Goal: Task Accomplishment & Management: Manage account settings

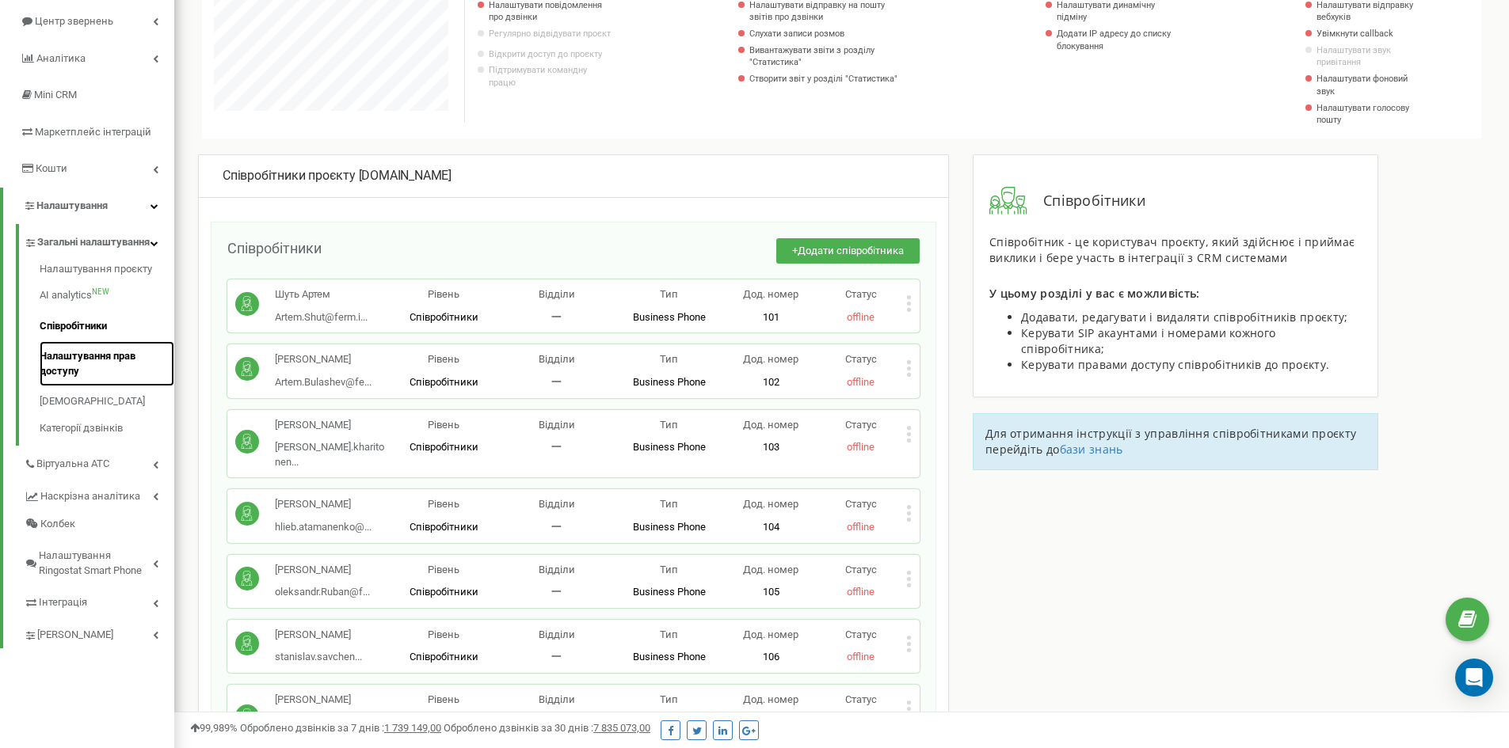
click at [114, 371] on link "Налаштування прав доступу" at bounding box center [107, 363] width 135 height 45
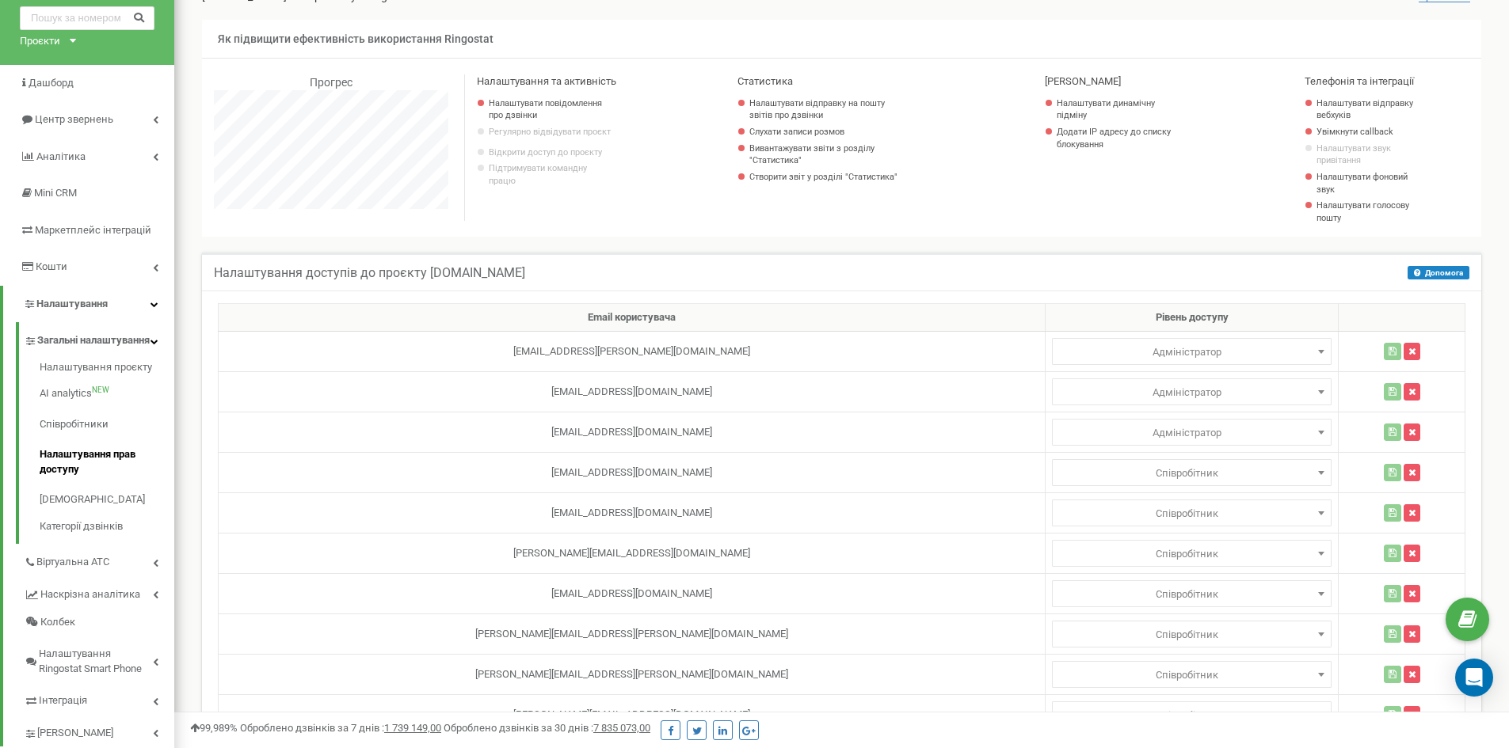
scroll to position [158, 0]
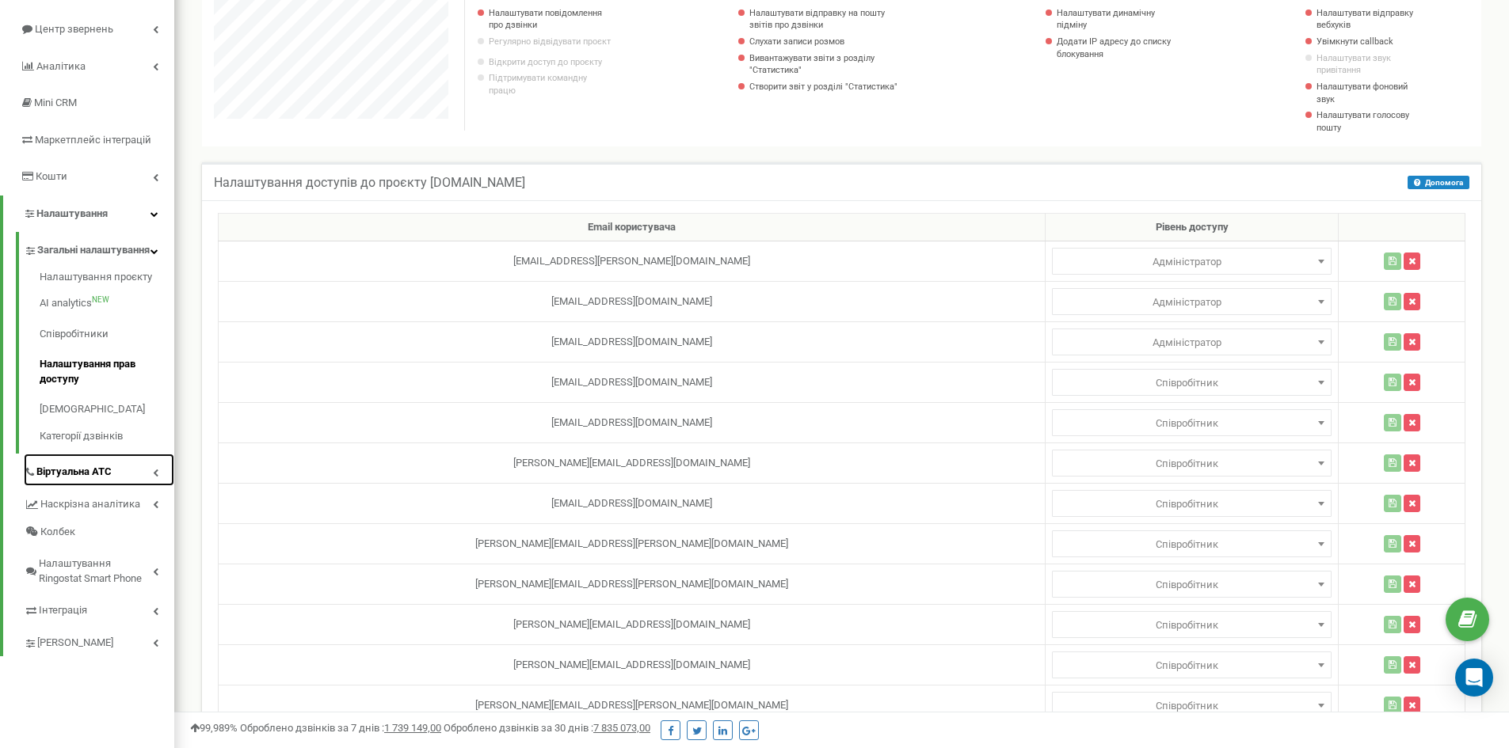
click at [120, 483] on link "Віртуальна АТС" at bounding box center [99, 470] width 150 height 32
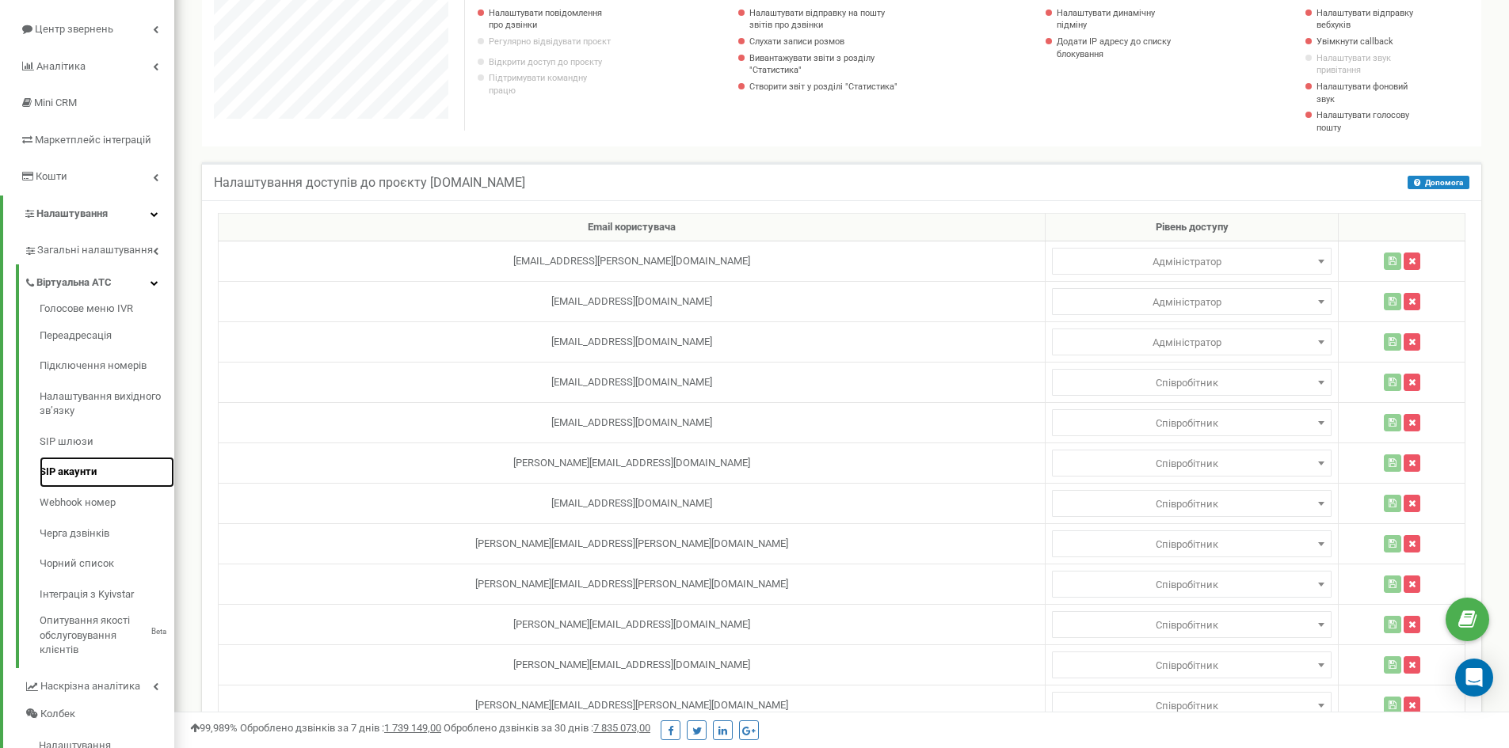
click at [109, 467] on link "SIP акаунти" at bounding box center [107, 472] width 135 height 31
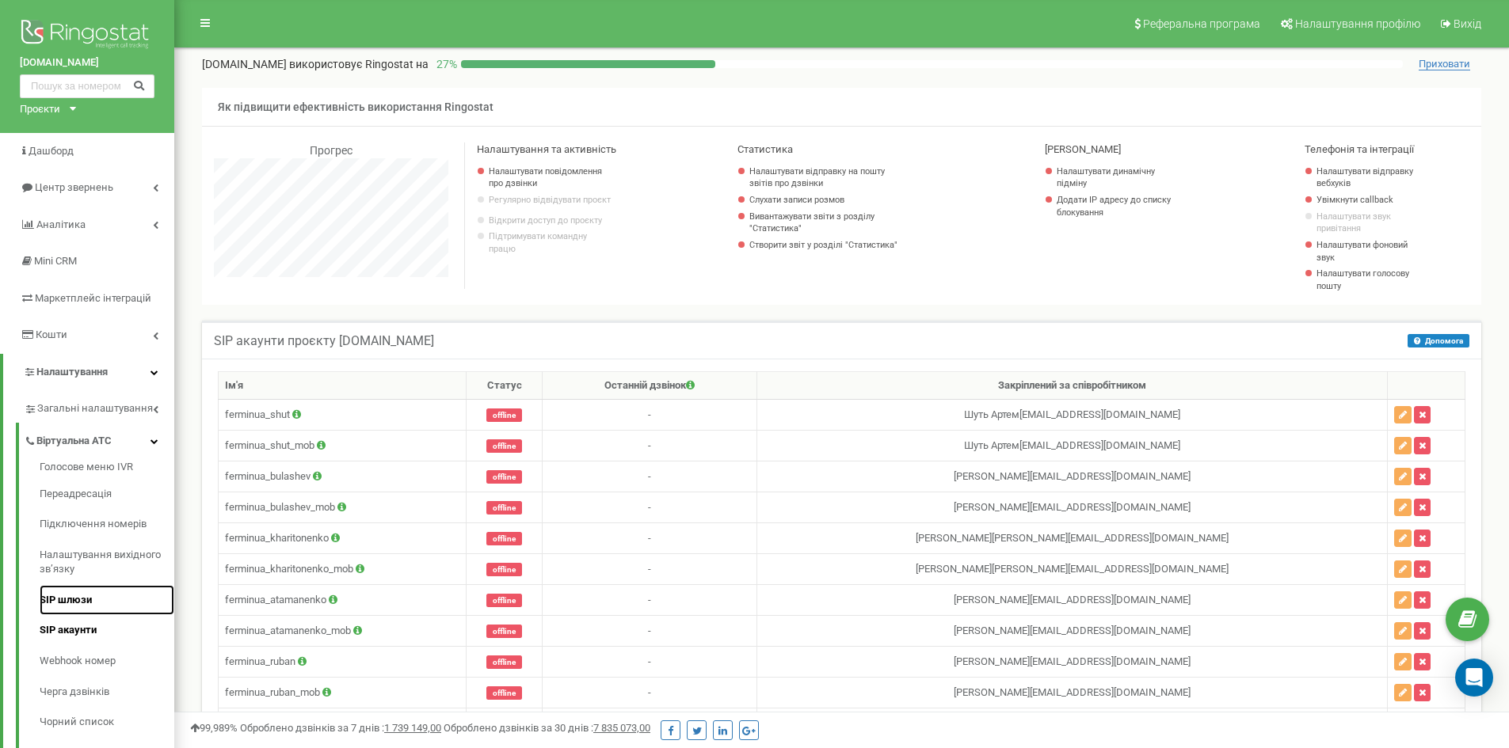
click at [74, 604] on link "SIP шлюзи" at bounding box center [107, 600] width 135 height 31
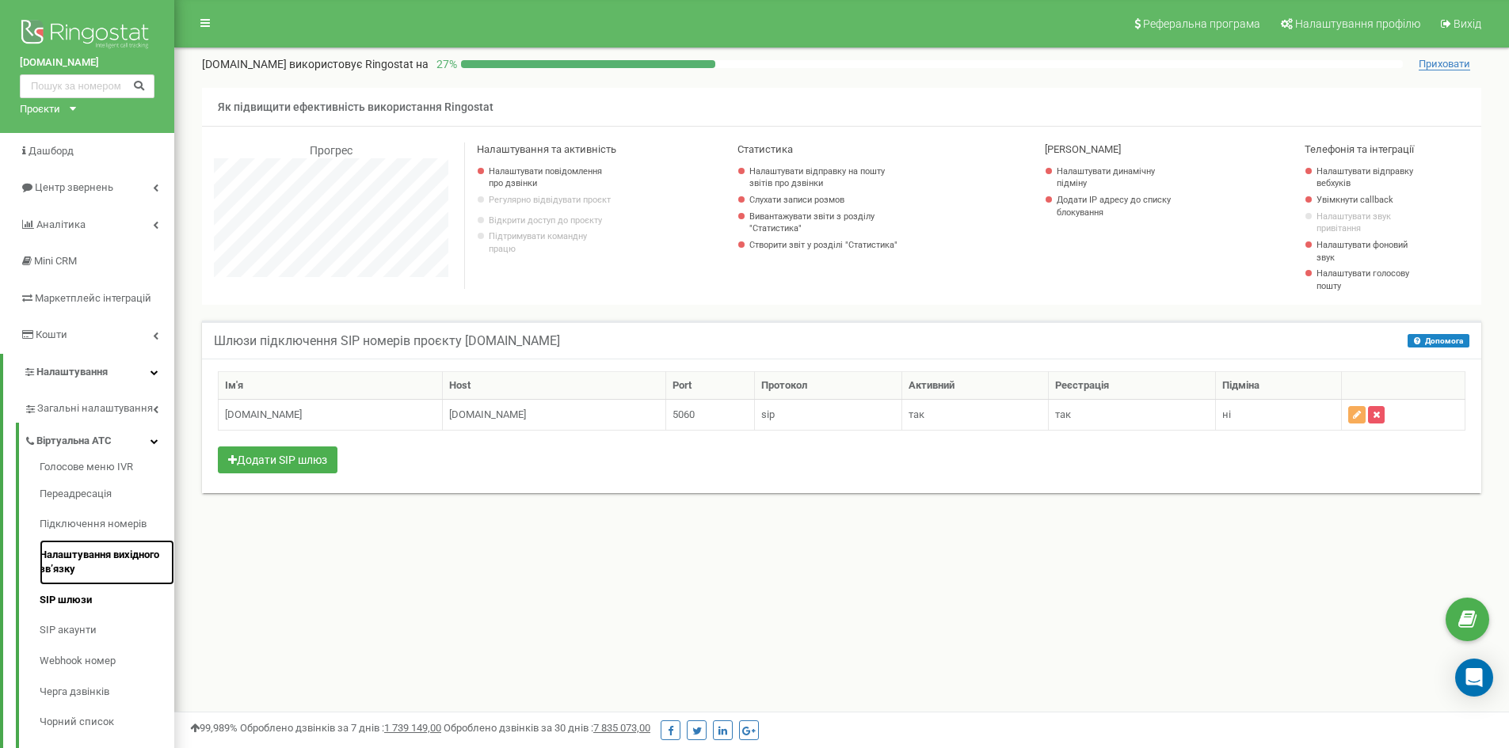
click at [81, 553] on link "Налаштування вихідного зв’язку" at bounding box center [107, 562] width 135 height 45
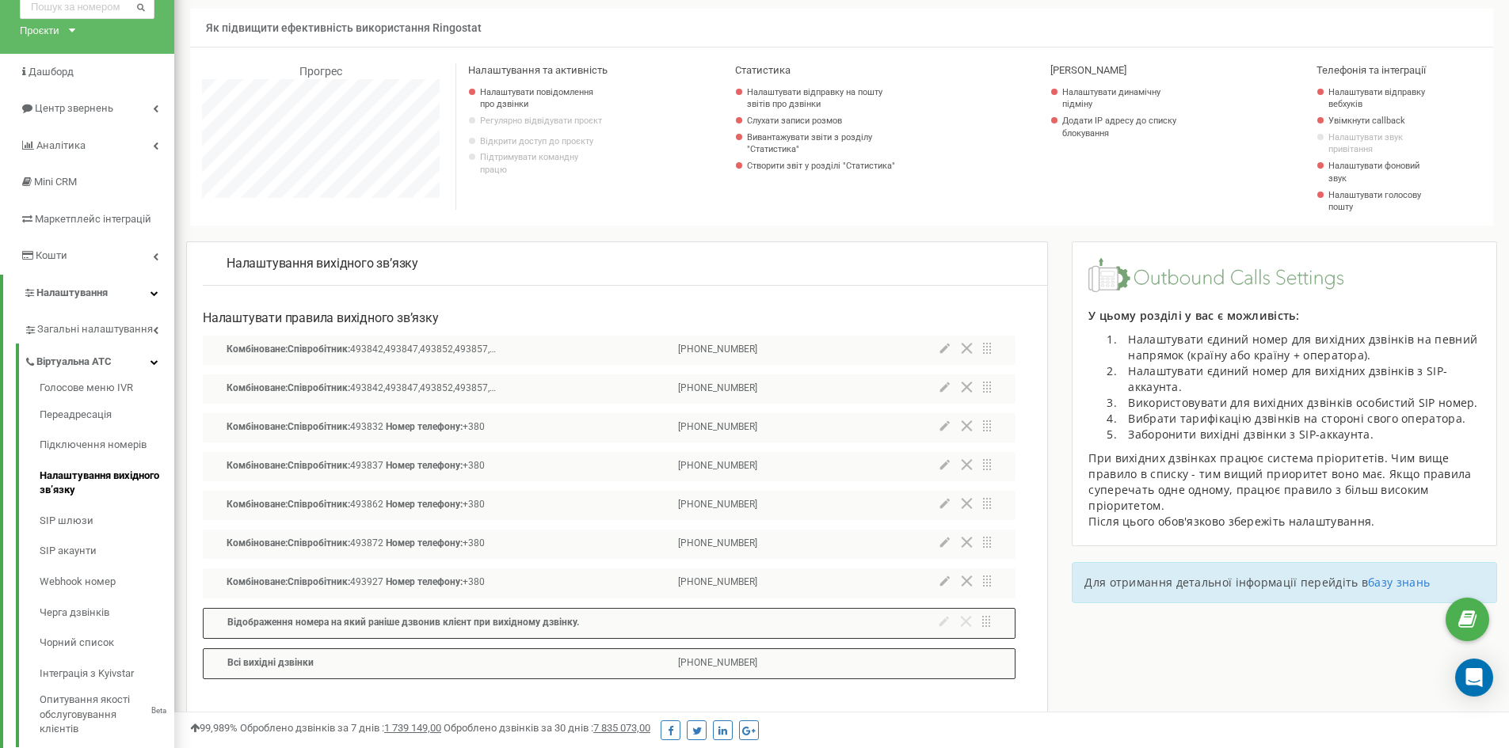
scroll to position [158, 0]
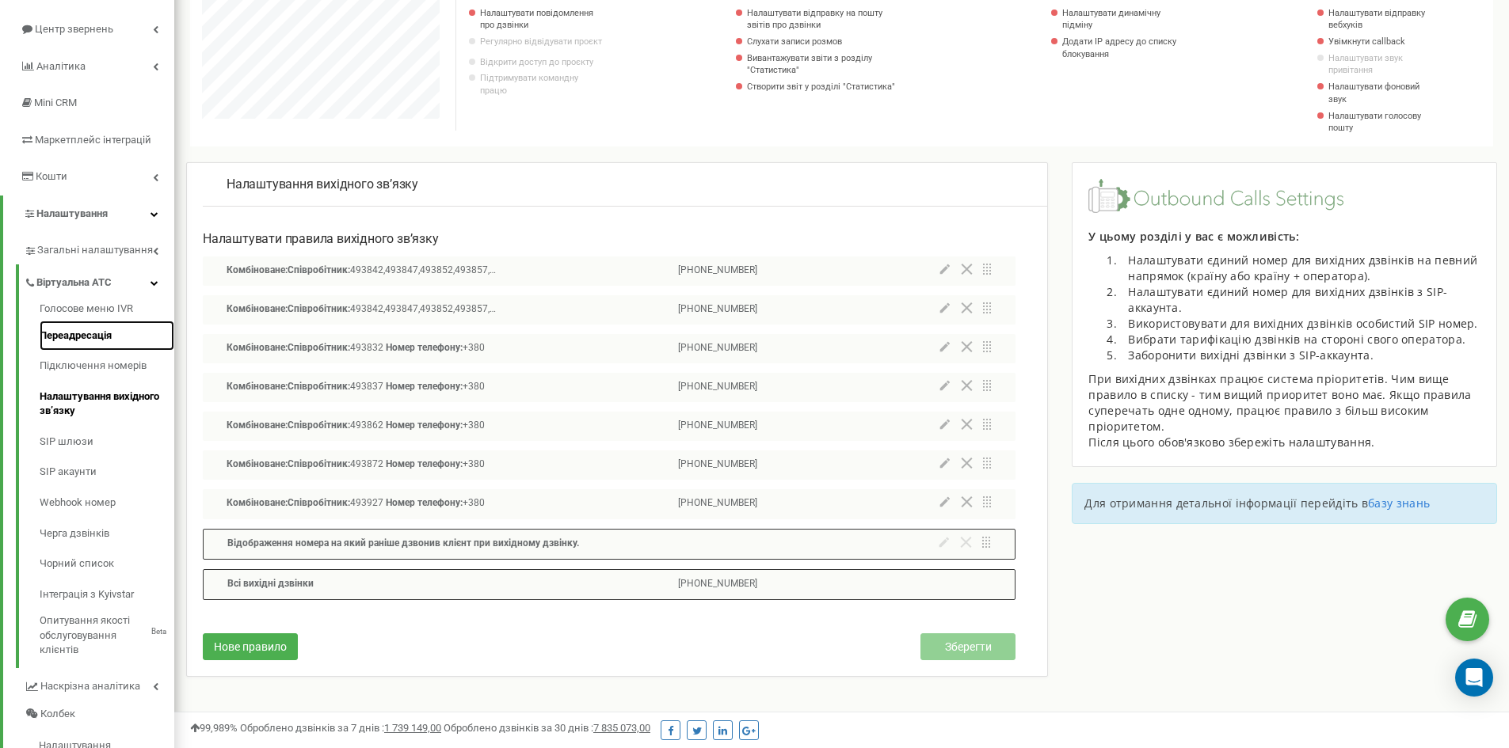
click at [108, 338] on link "Переадресація" at bounding box center [107, 336] width 135 height 31
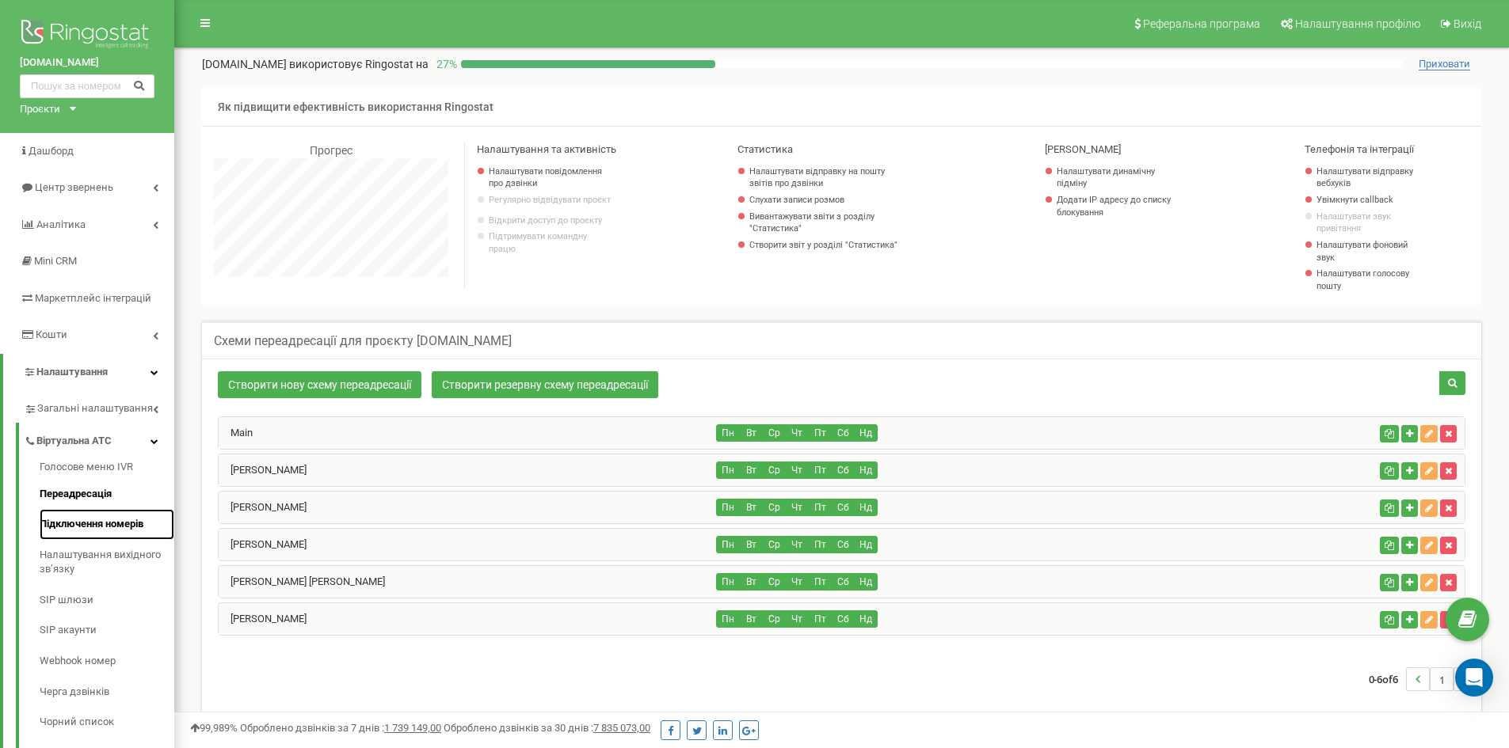
click at [99, 519] on link "Підключення номерів" at bounding box center [107, 524] width 135 height 31
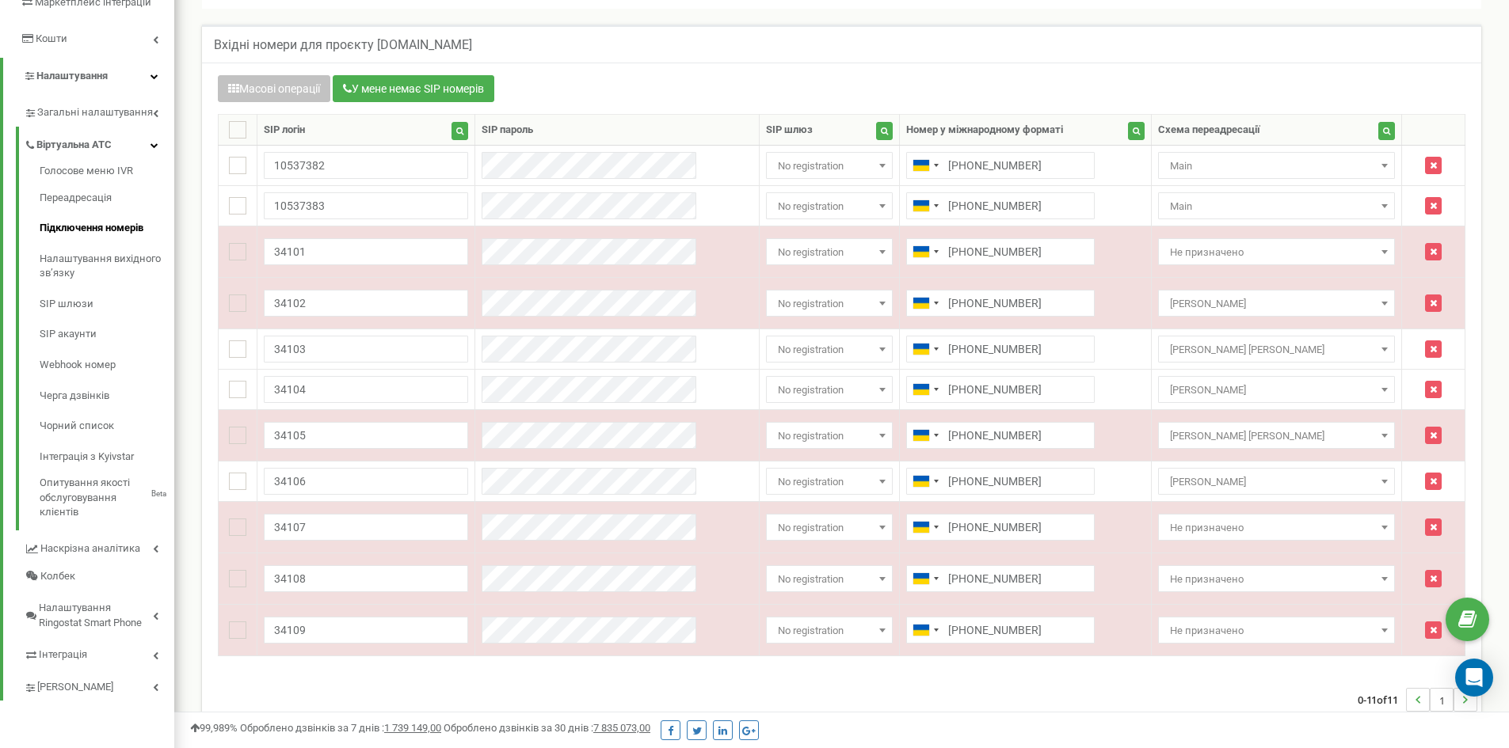
scroll to position [317, 0]
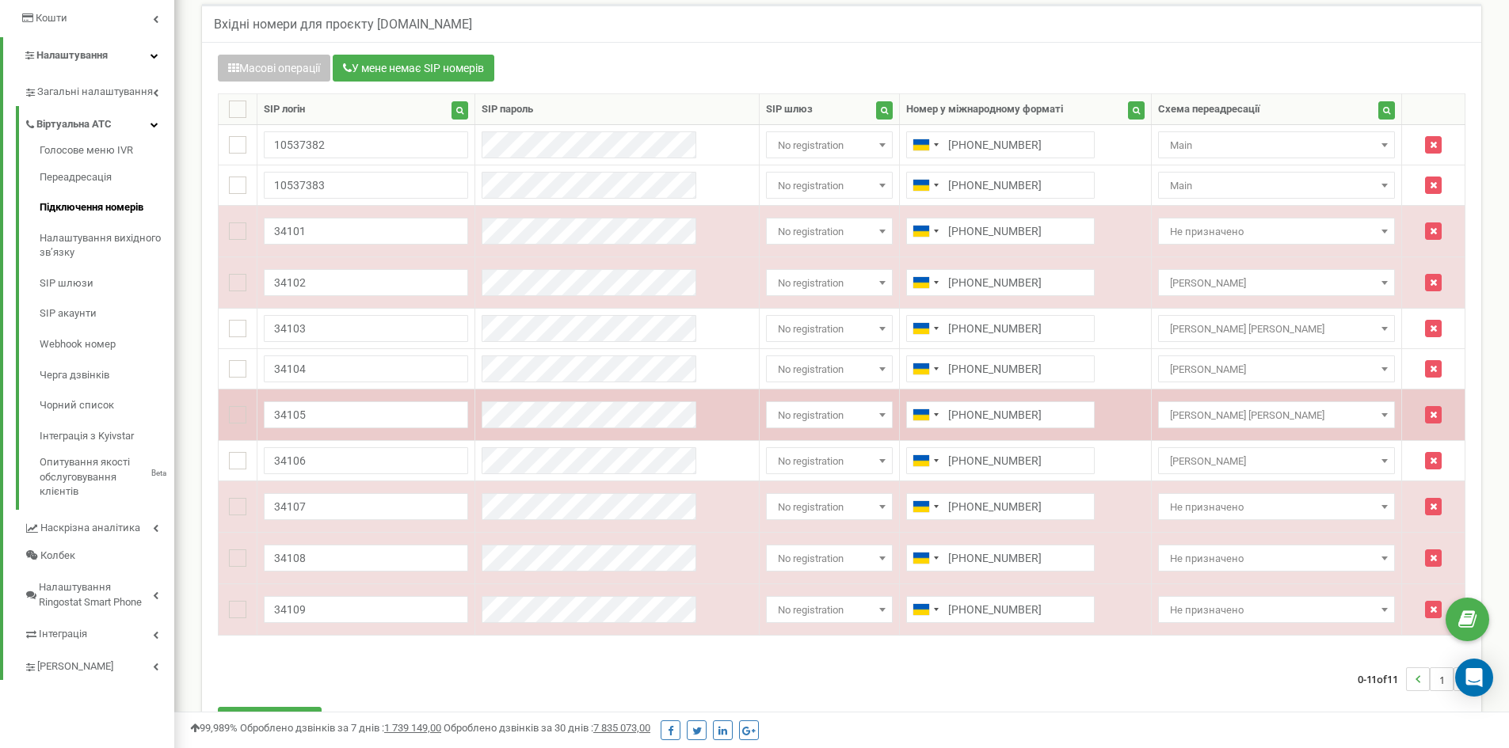
click at [875, 412] on span at bounding box center [882, 415] width 16 height 21
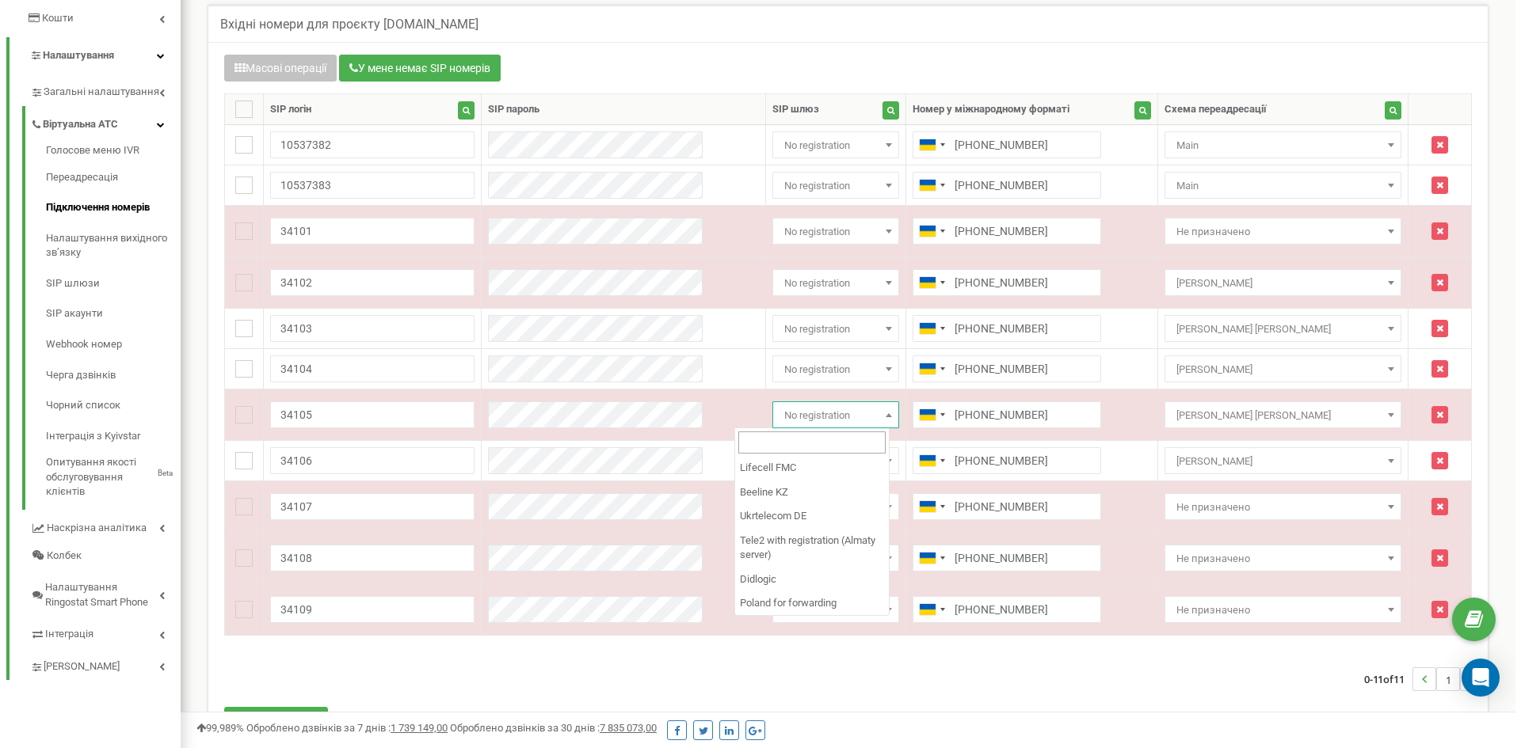
scroll to position [1145, 0]
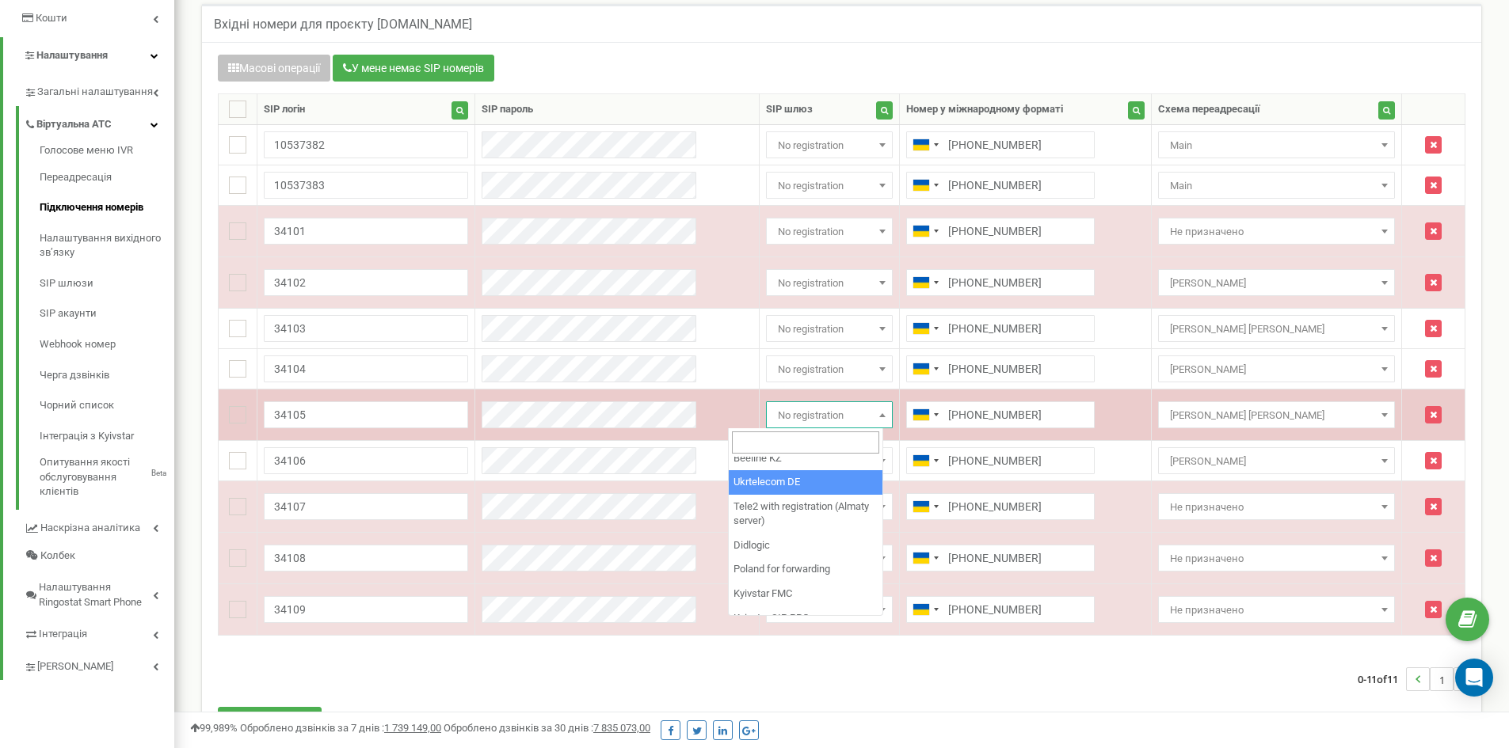
click at [879, 413] on b at bounding box center [882, 415] width 6 height 4
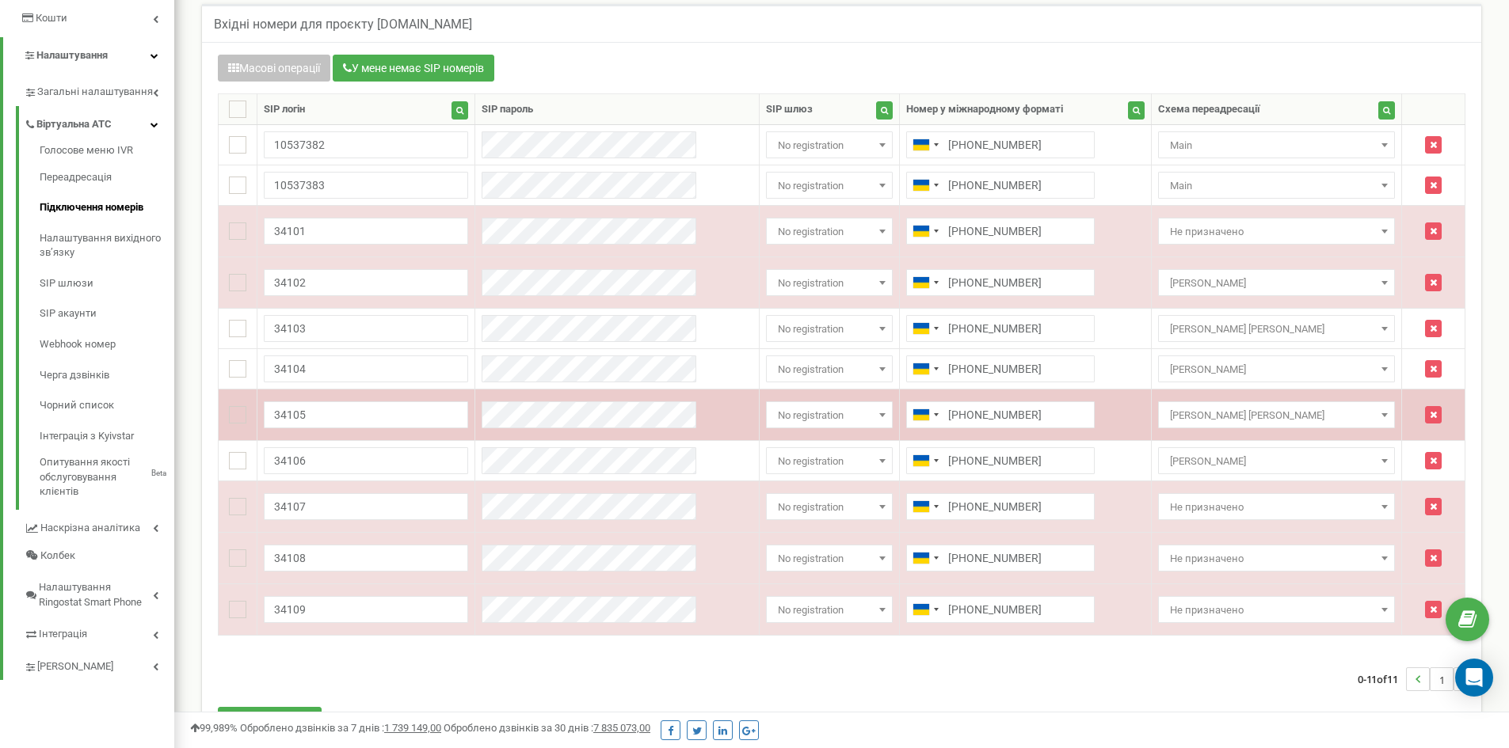
click at [879, 414] on b at bounding box center [882, 415] width 6 height 4
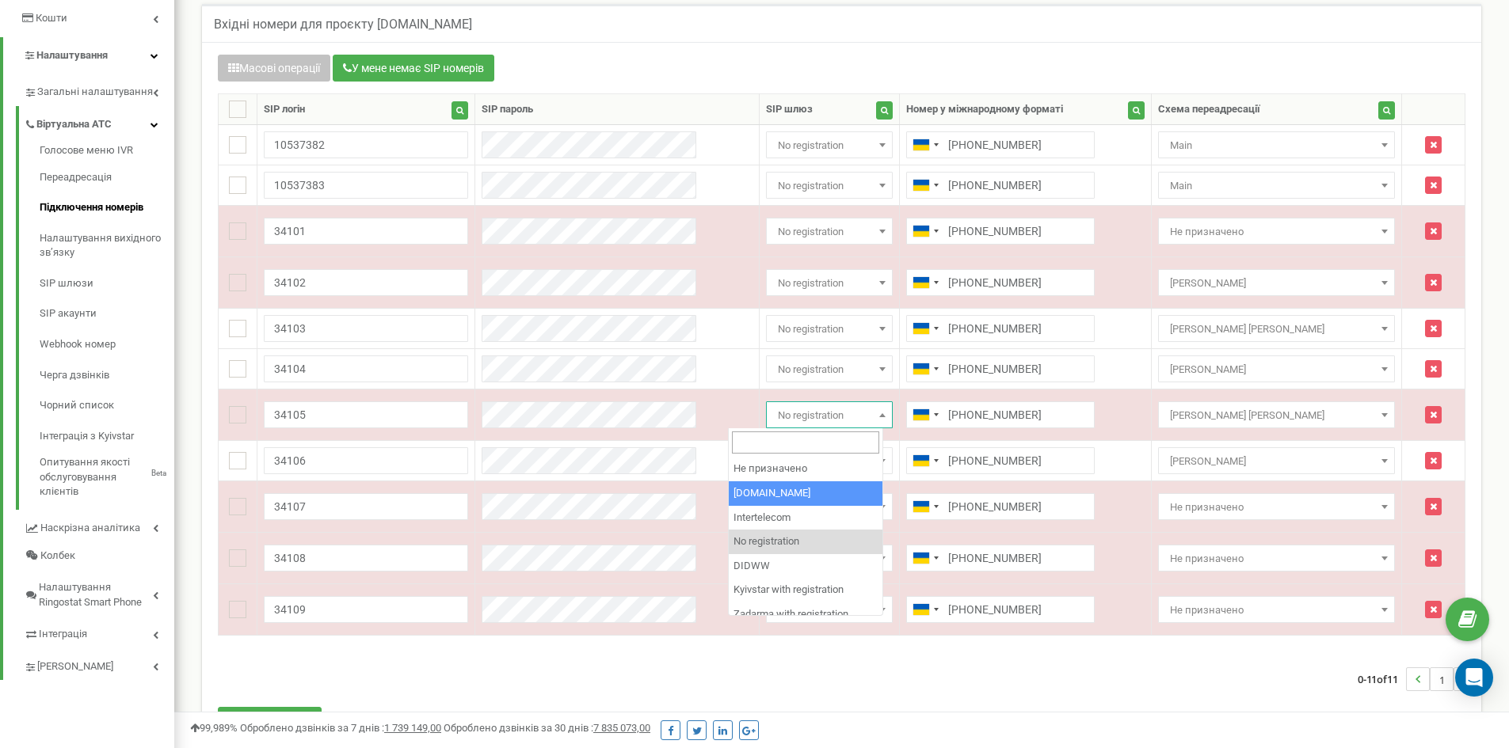
select select "8397"
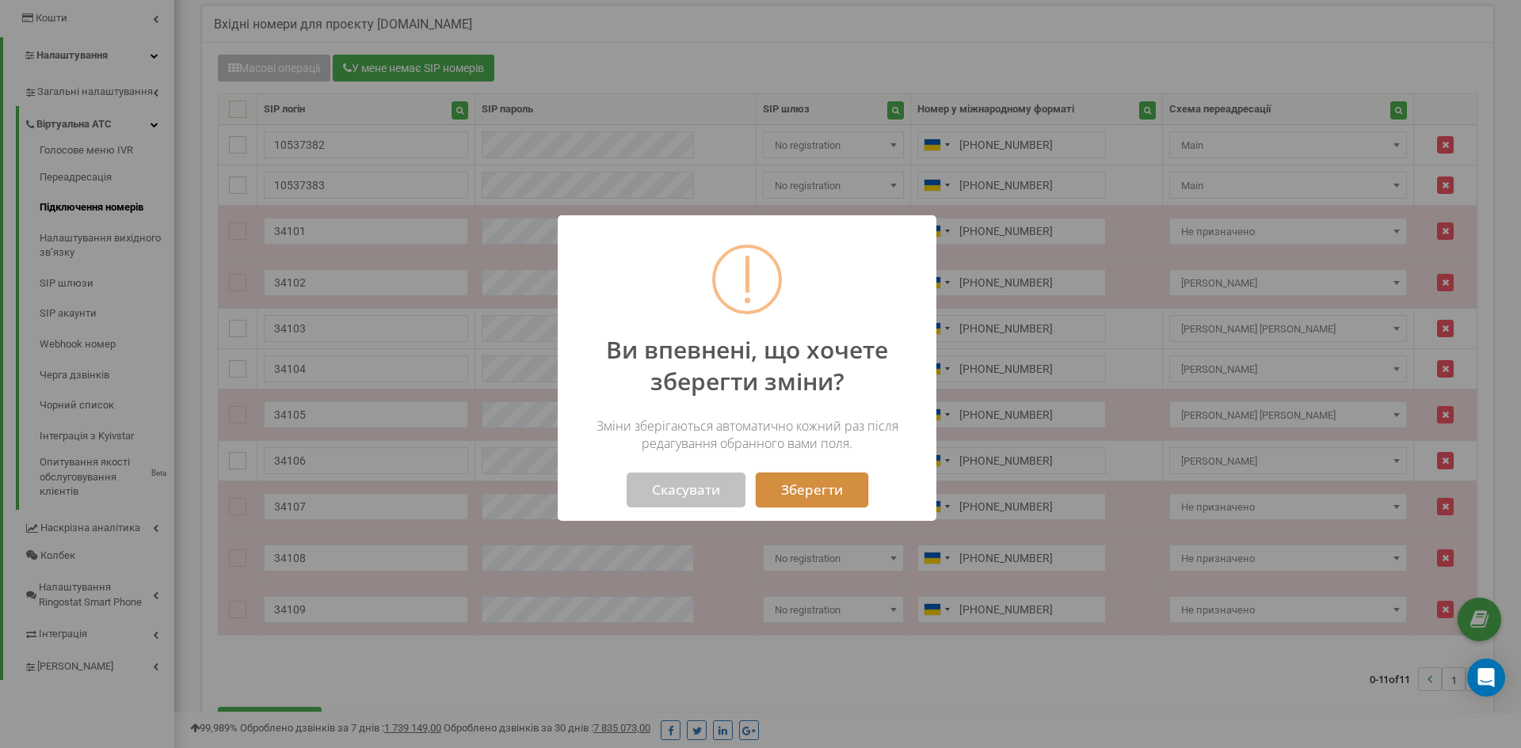
click at [821, 486] on button "Зберегти" at bounding box center [812, 490] width 112 height 35
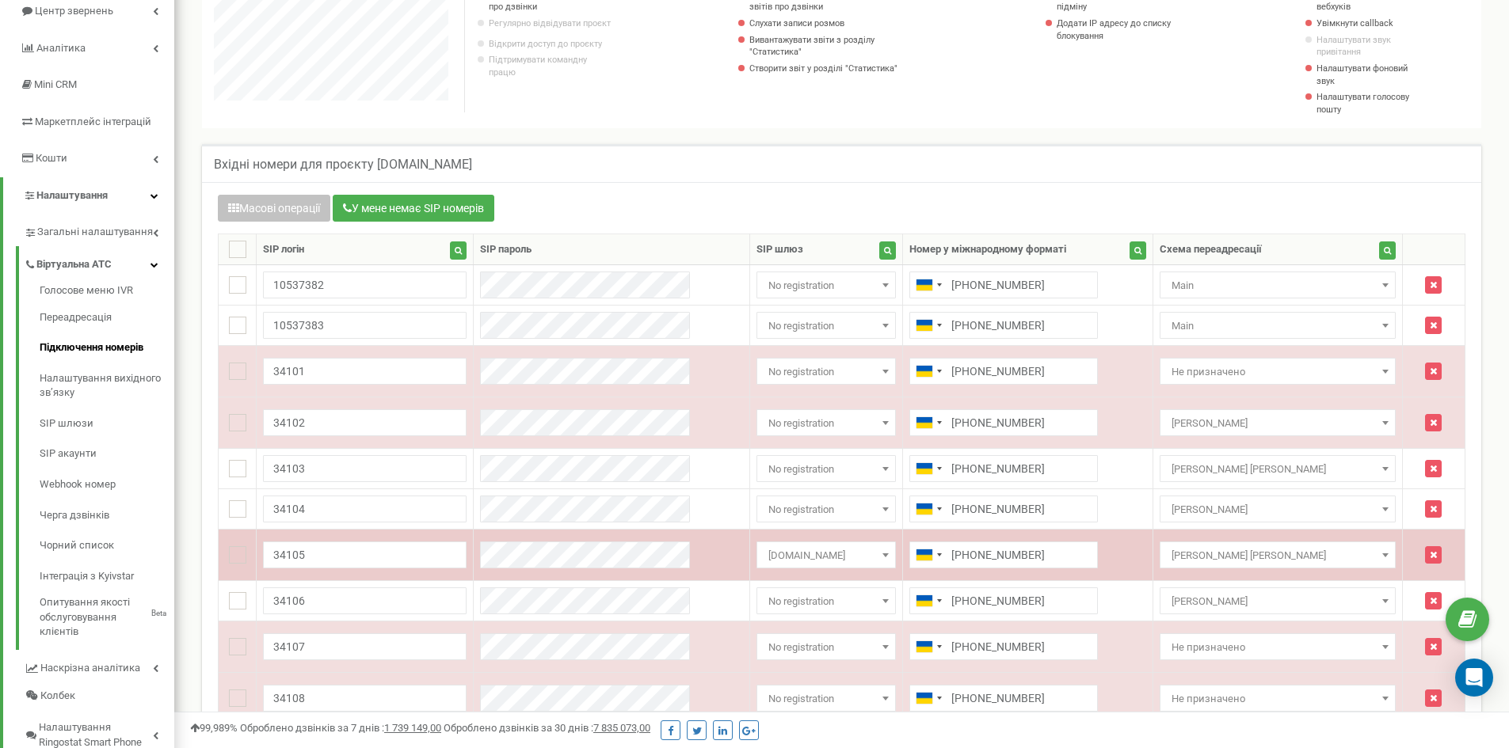
scroll to position [79, 0]
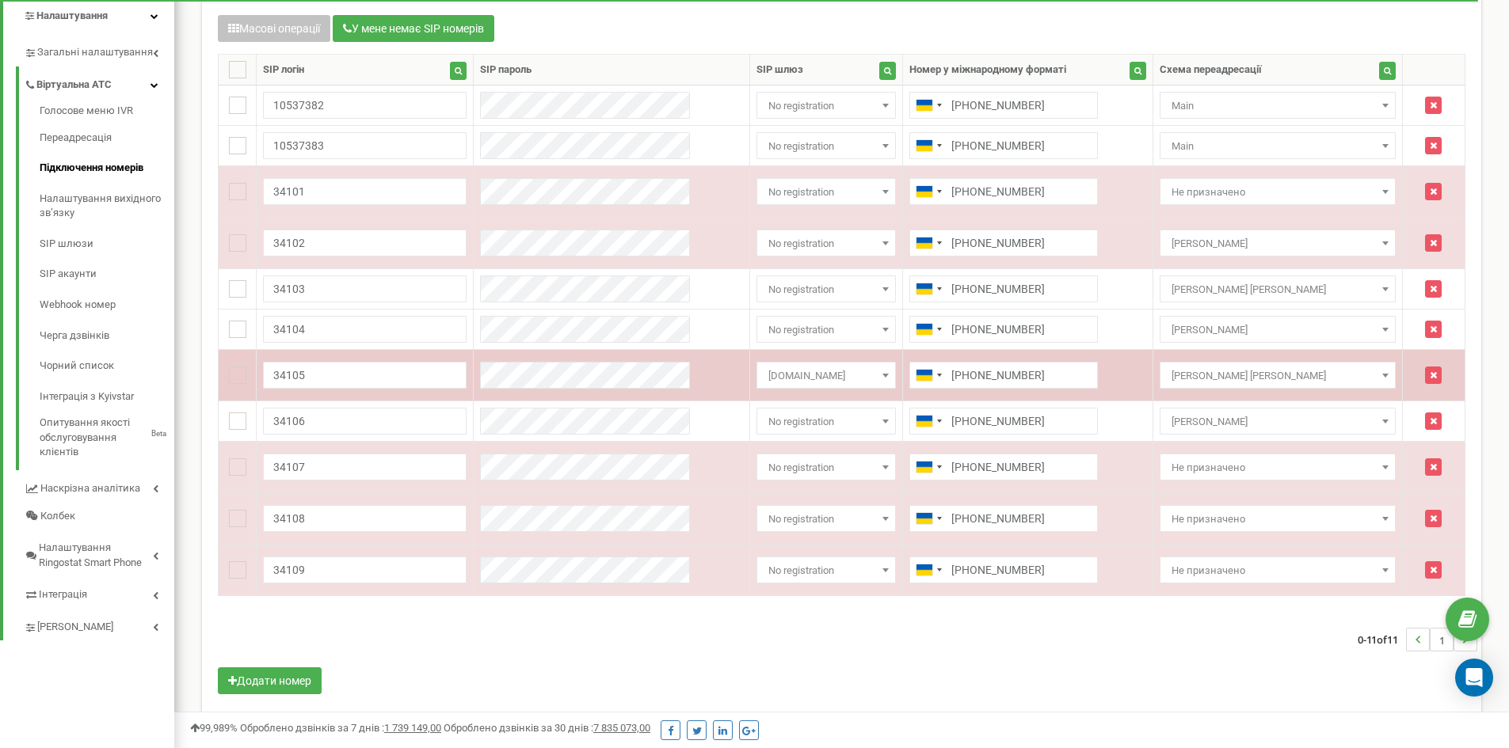
scroll to position [374, 0]
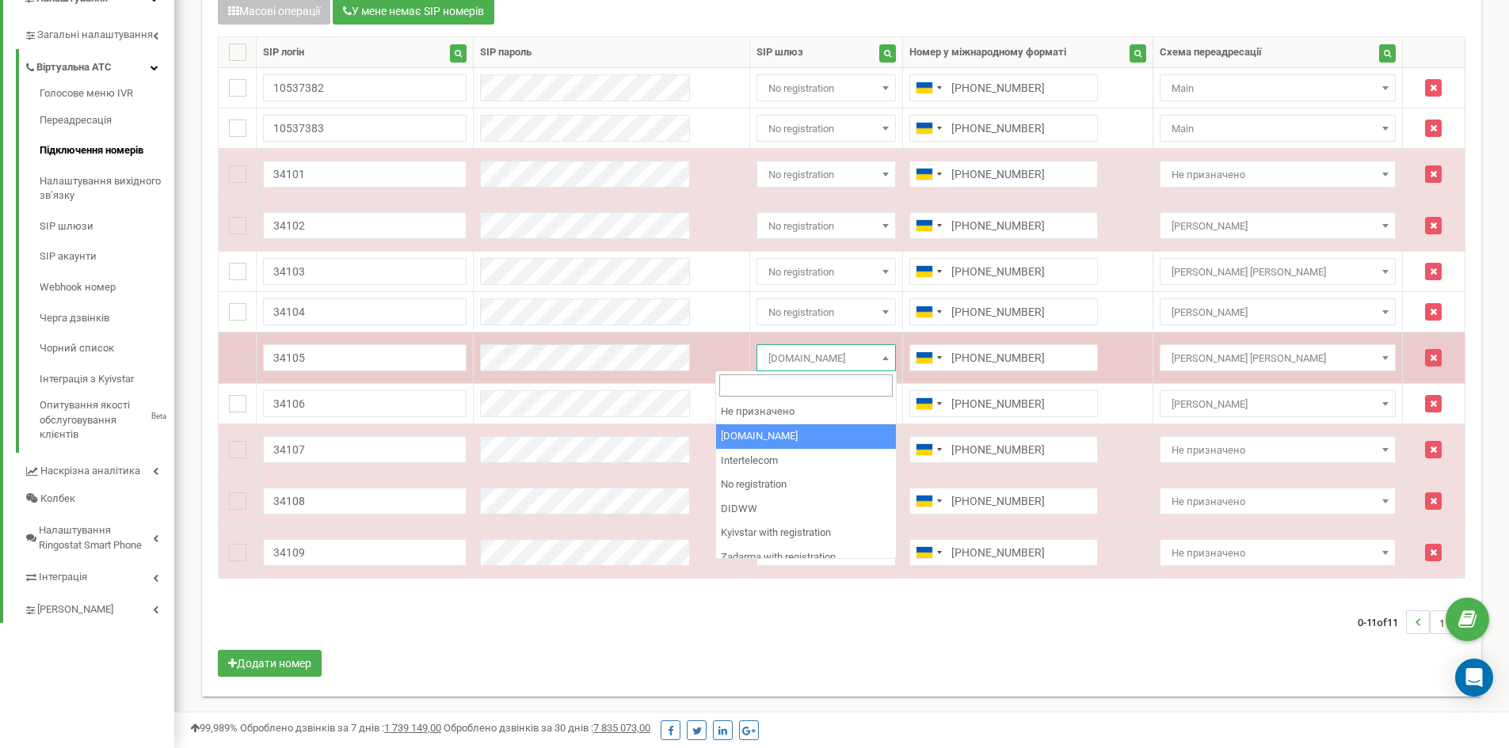
click at [863, 360] on span "[DOMAIN_NAME]" at bounding box center [826, 359] width 128 height 22
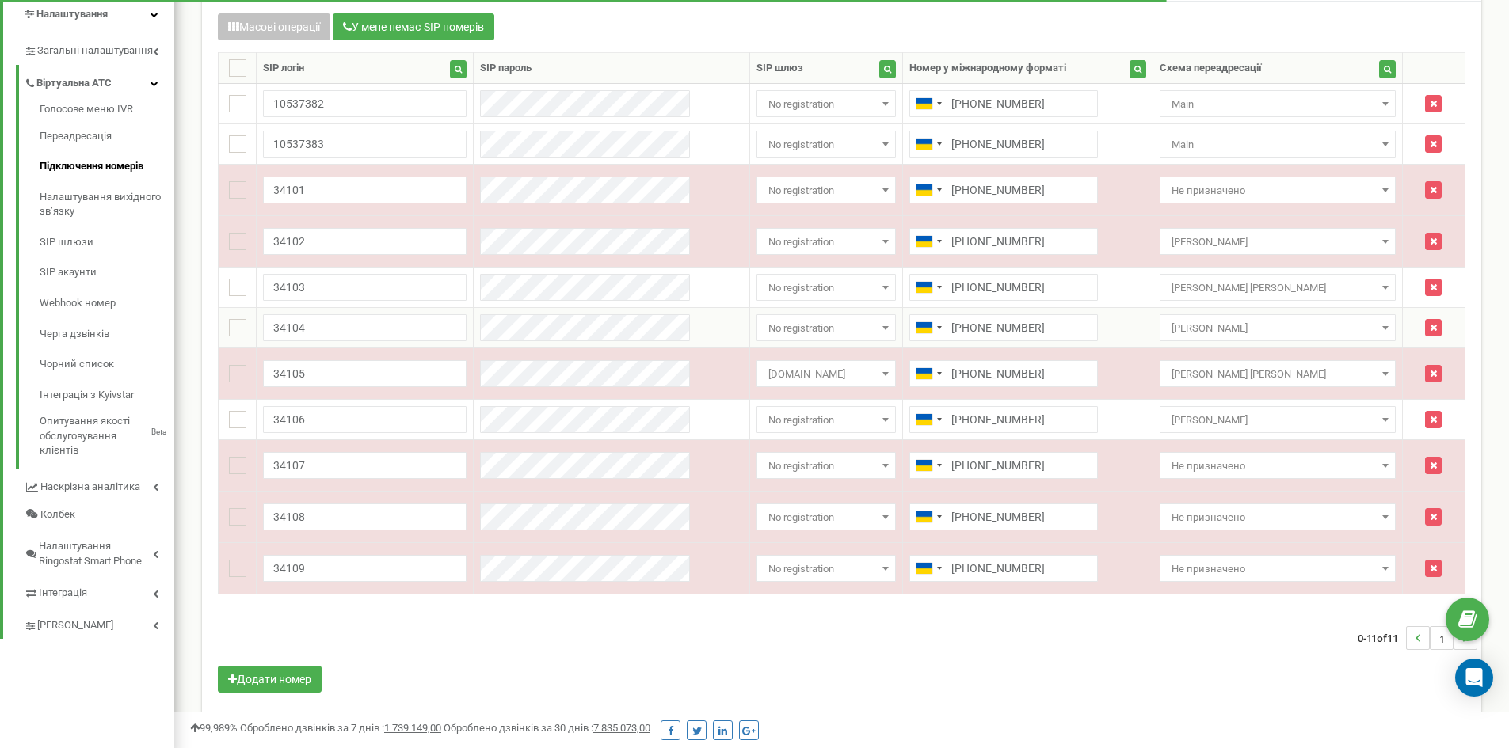
scroll to position [374, 0]
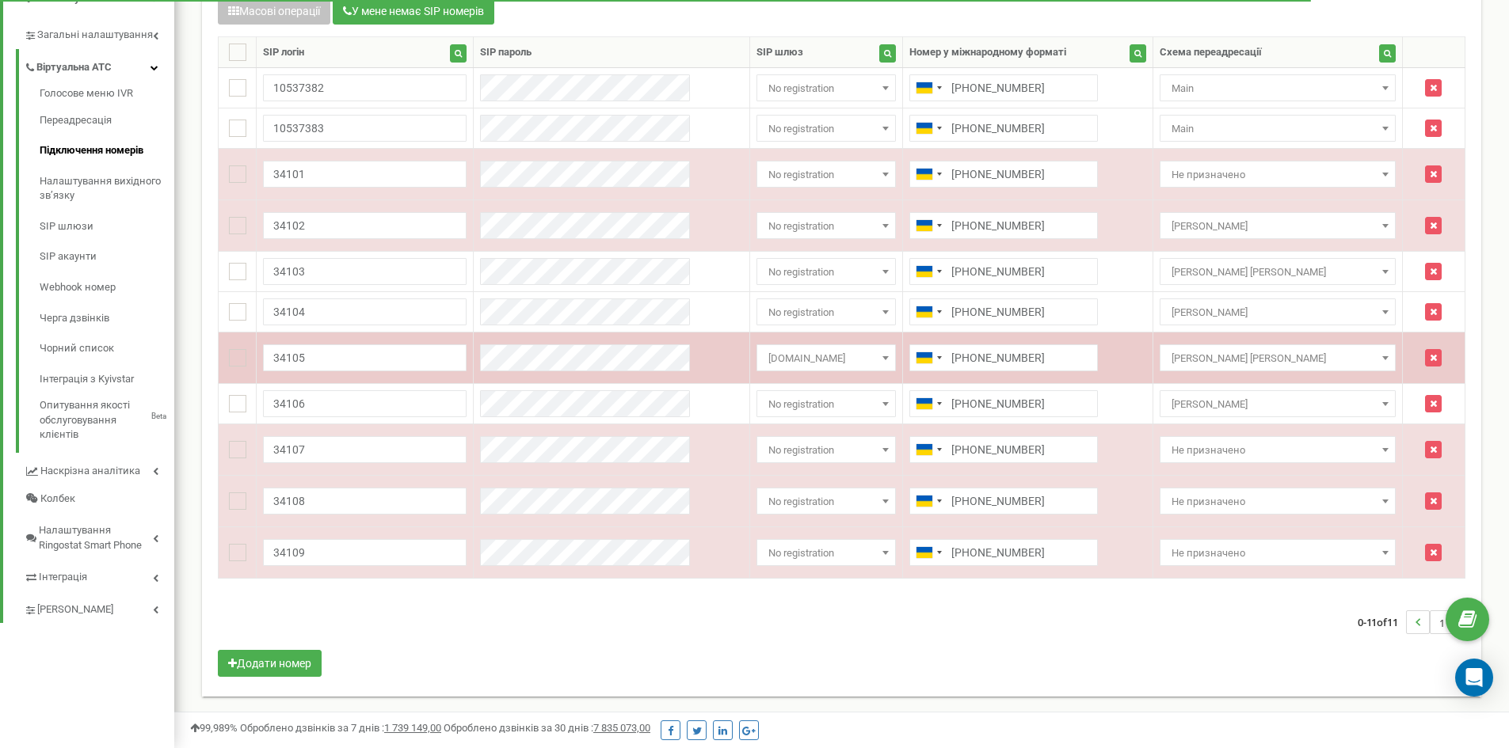
click at [1114, 350] on td "[PHONE_NUMBER]" at bounding box center [1028, 357] width 250 height 51
click at [1109, 351] on td "[PHONE_NUMBER]" at bounding box center [1028, 357] width 250 height 51
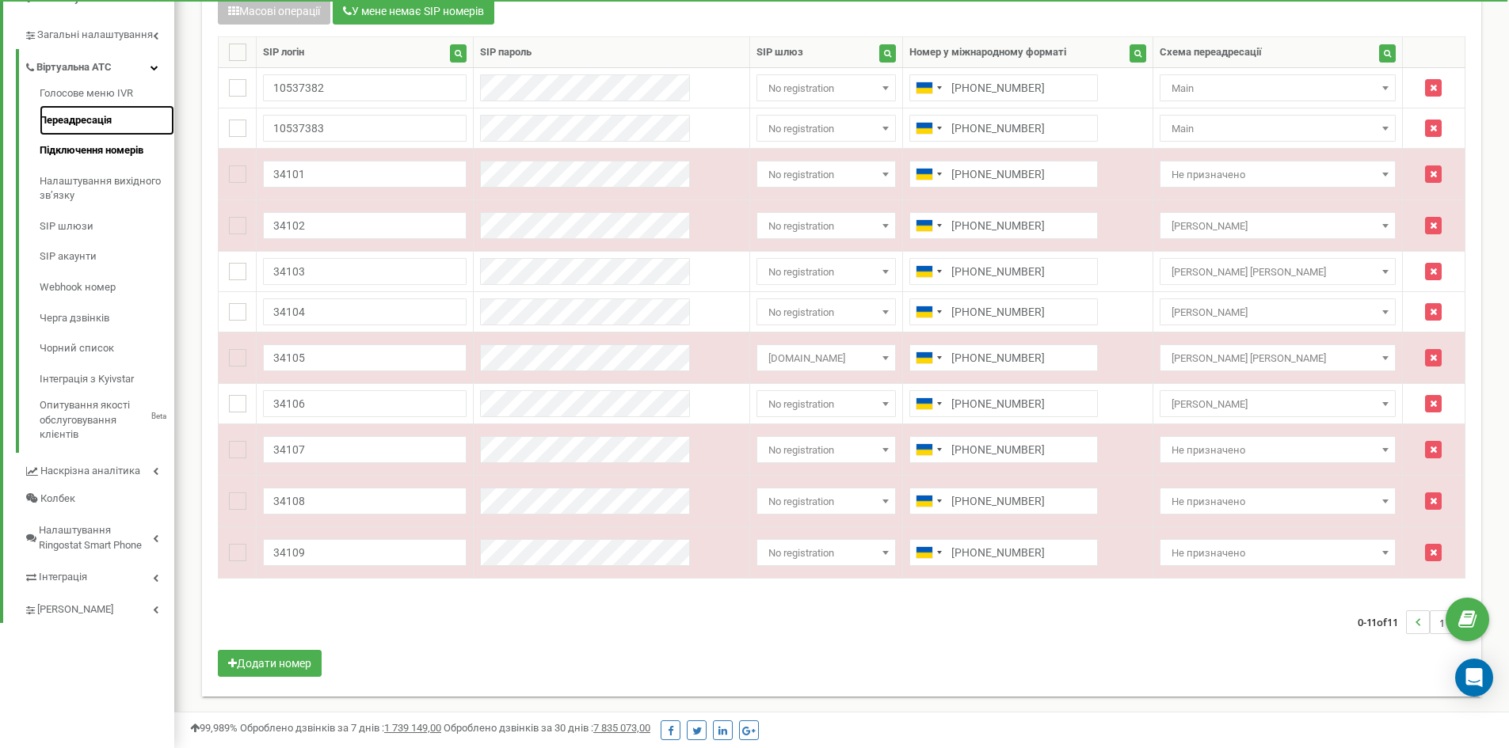
click at [105, 120] on link "Переадресація" at bounding box center [107, 120] width 135 height 31
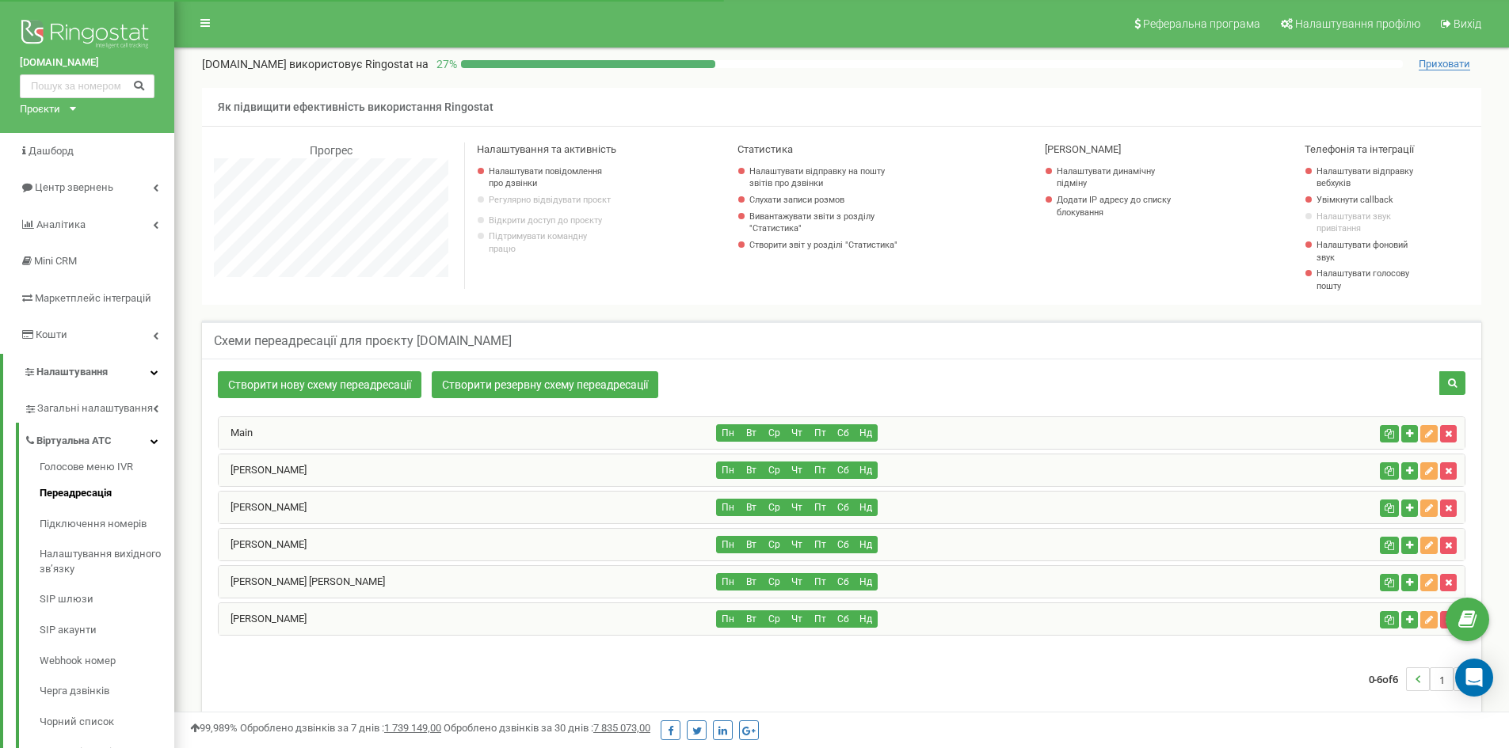
scroll to position [950, 1335]
click at [344, 578] on div "[PERSON_NAME] [PERSON_NAME]" at bounding box center [468, 582] width 498 height 32
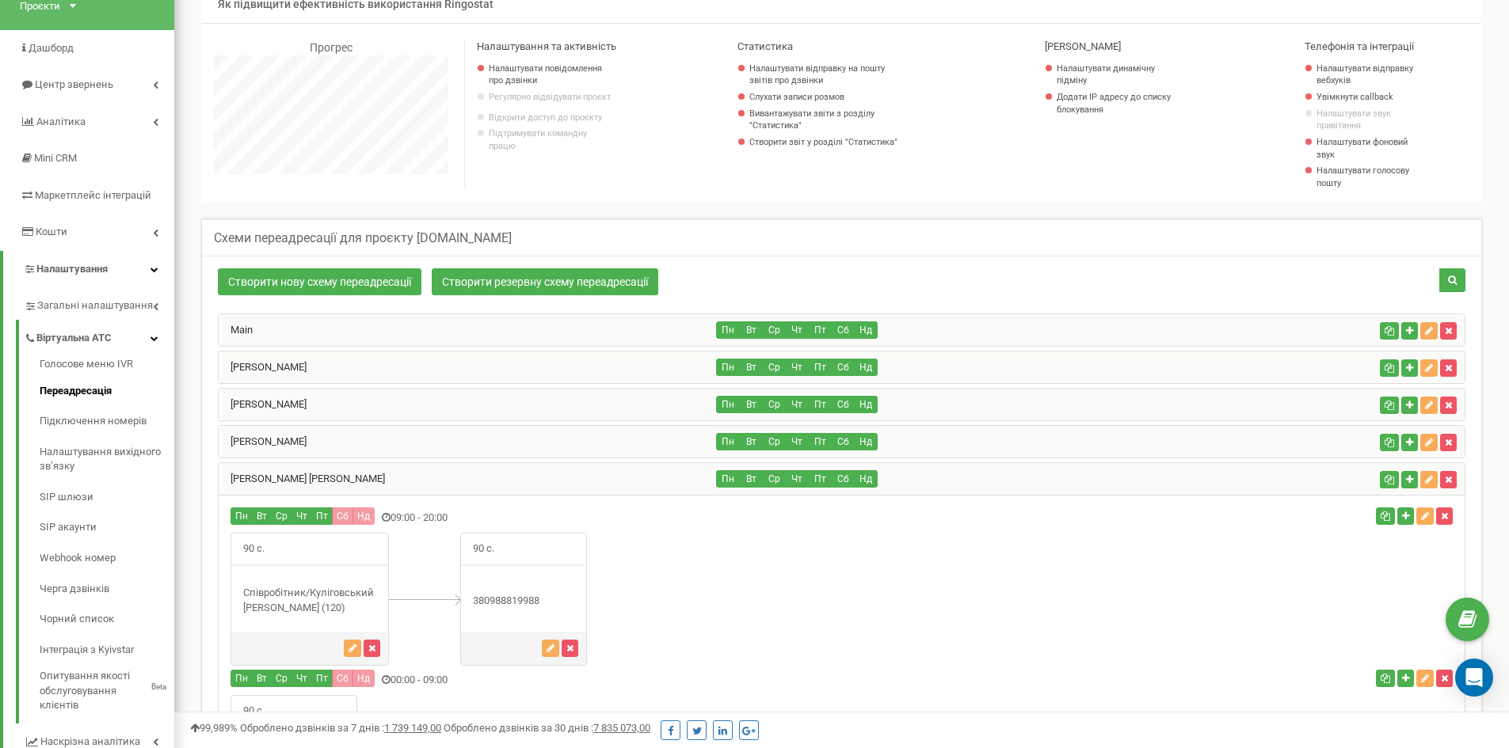
scroll to position [20, 0]
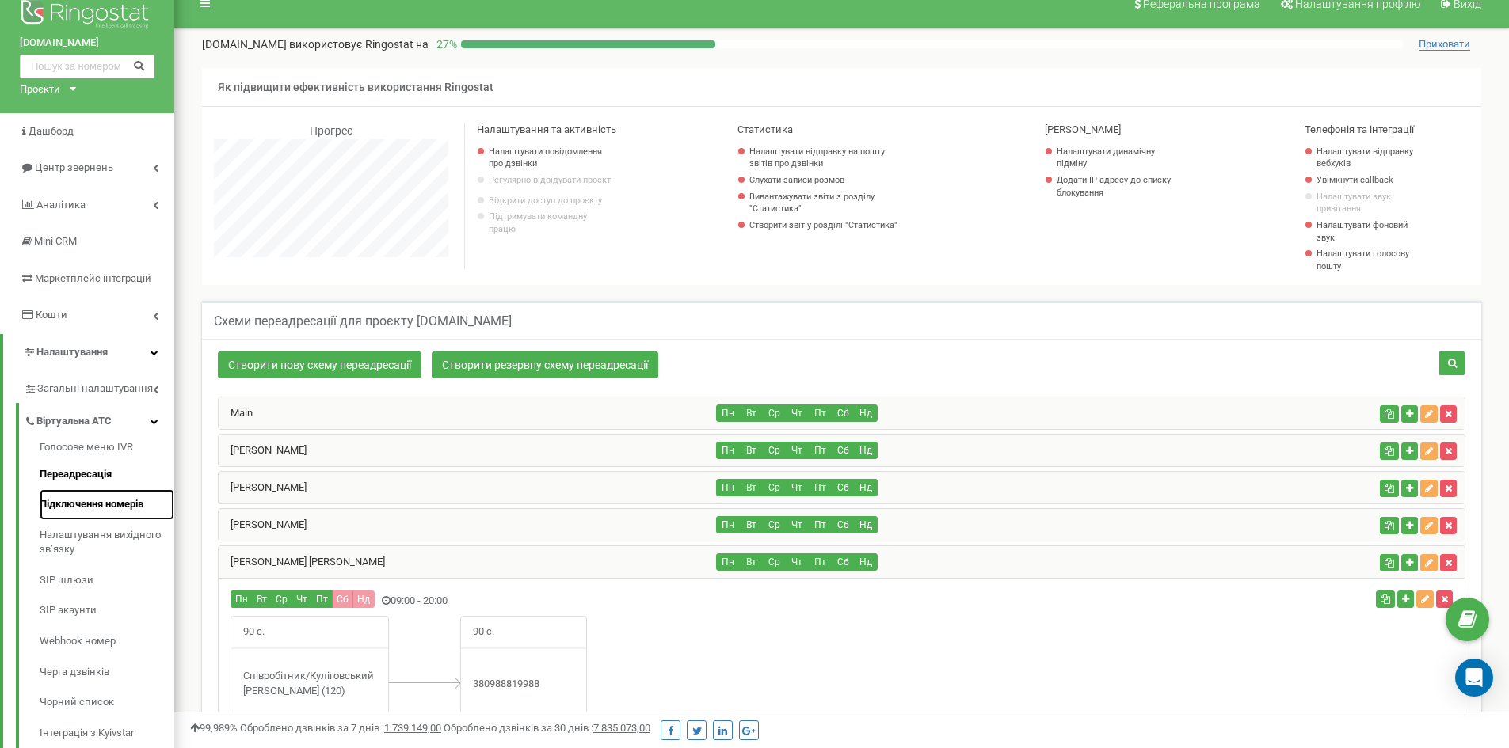
click at [82, 501] on link "Підключення номерів" at bounding box center [107, 504] width 135 height 31
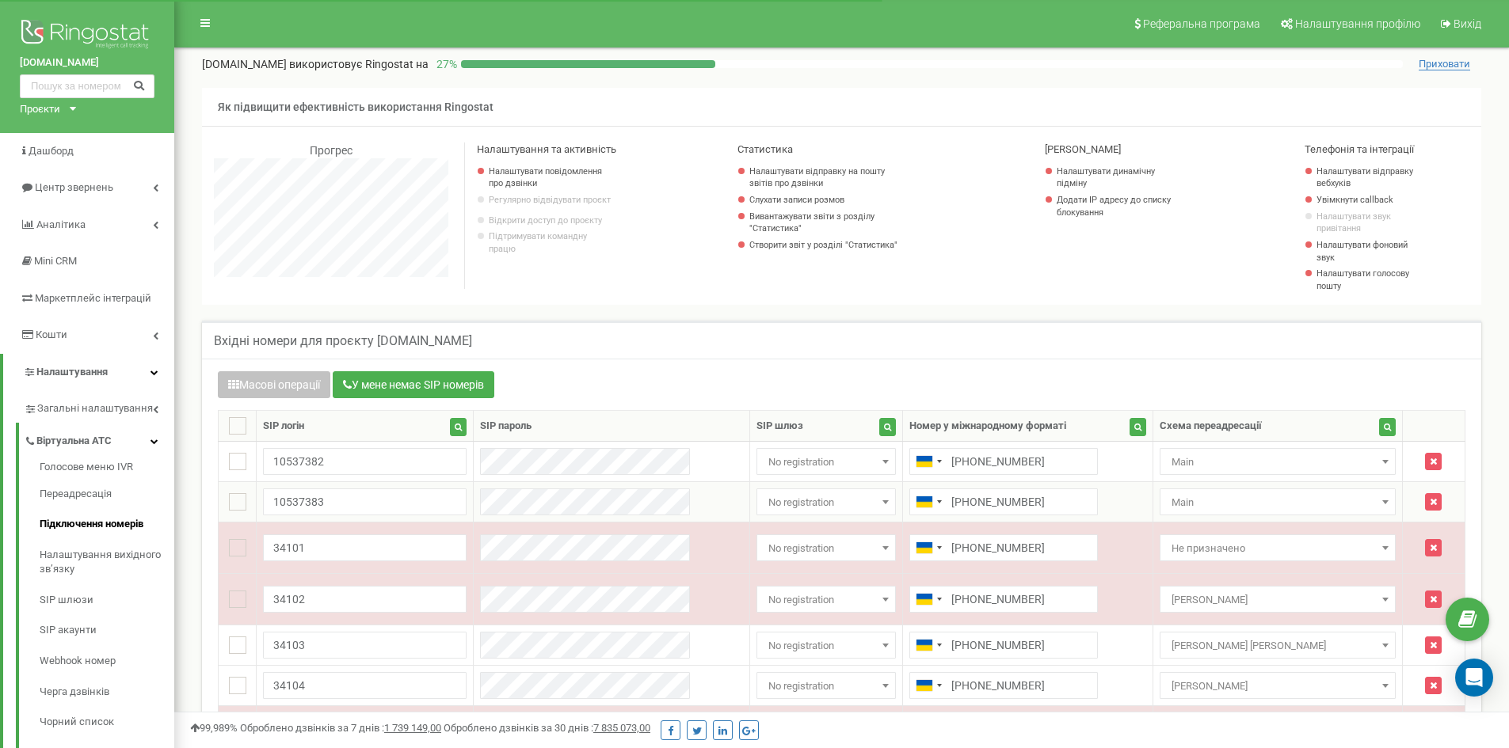
scroll to position [238, 0]
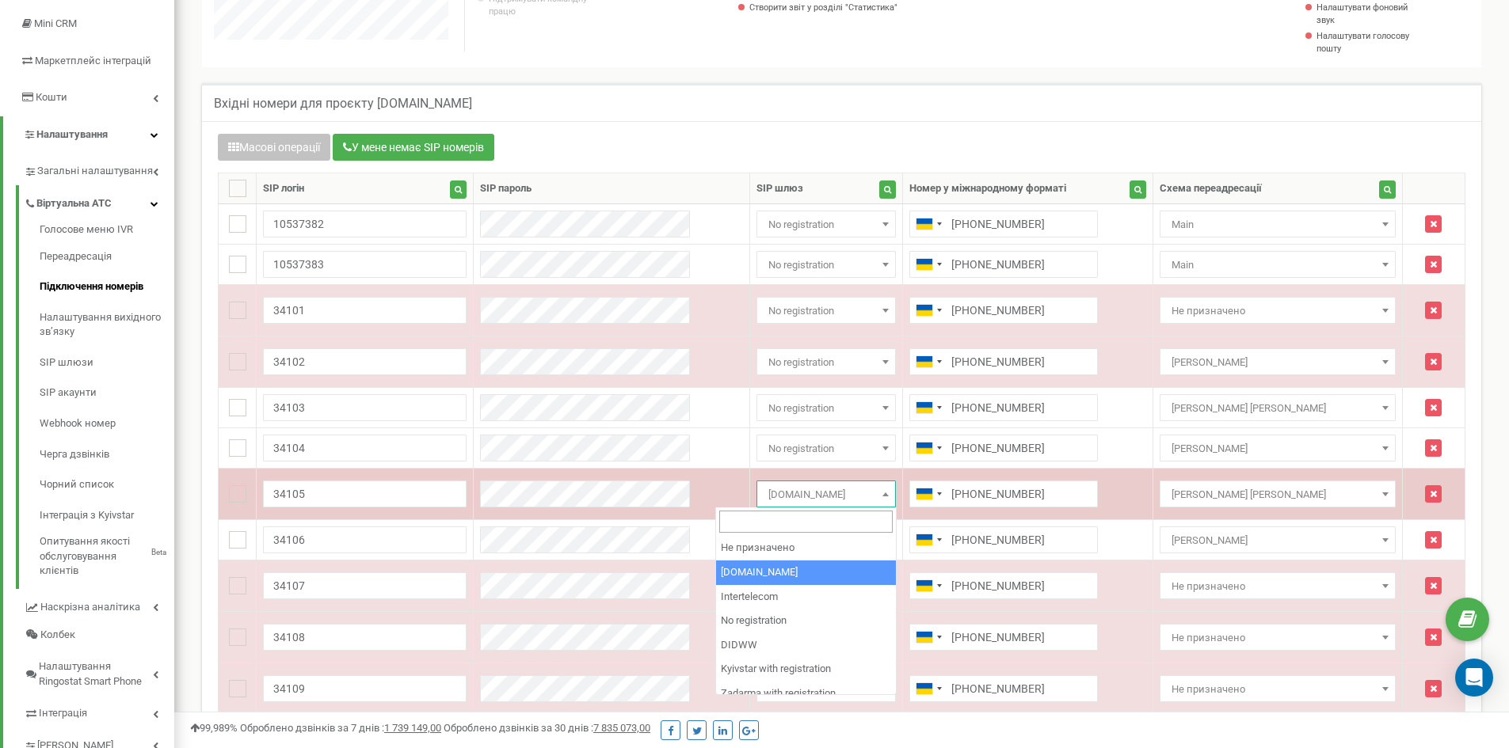
click at [855, 497] on span "voip1.sip-gsm.in.ua" at bounding box center [826, 495] width 128 height 22
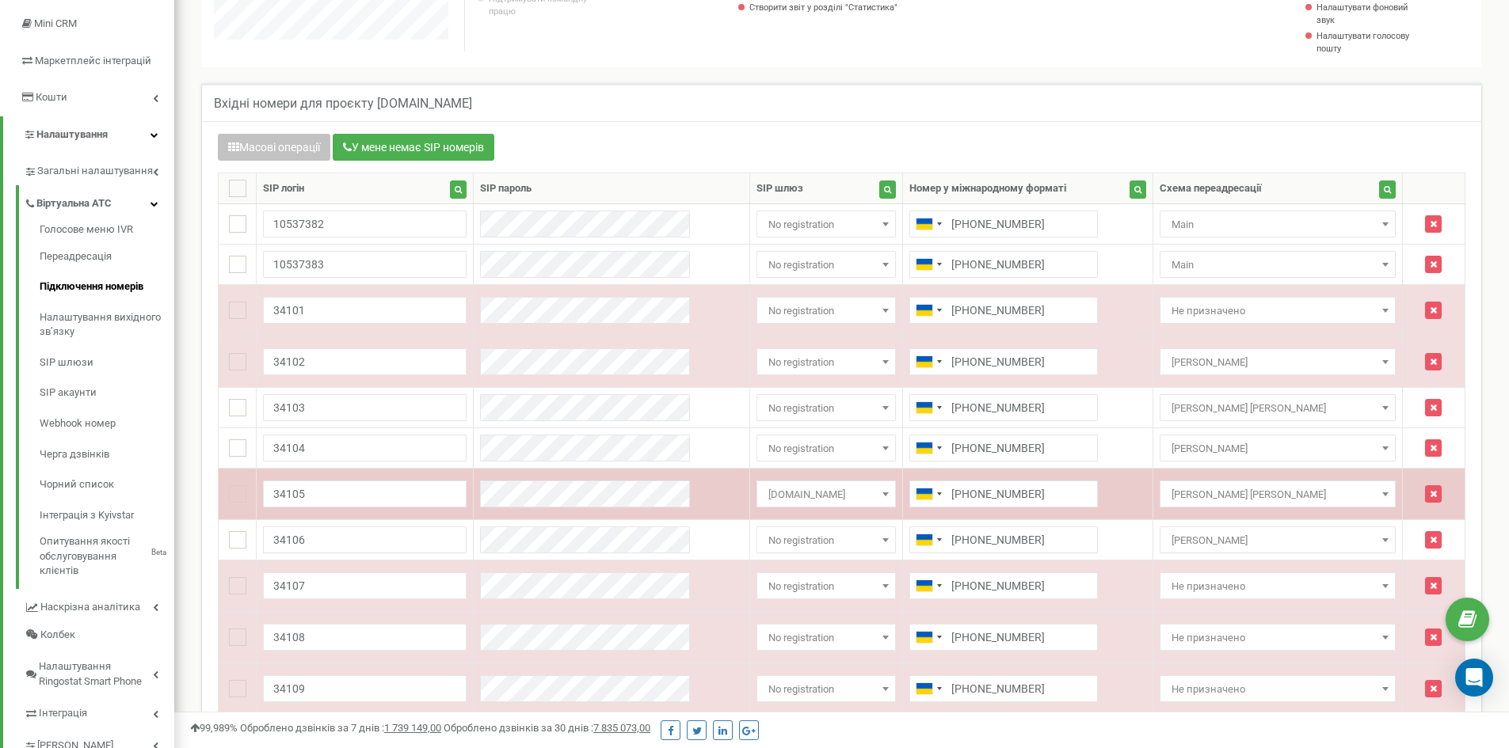
click at [786, 494] on span "[DOMAIN_NAME]" at bounding box center [826, 495] width 128 height 22
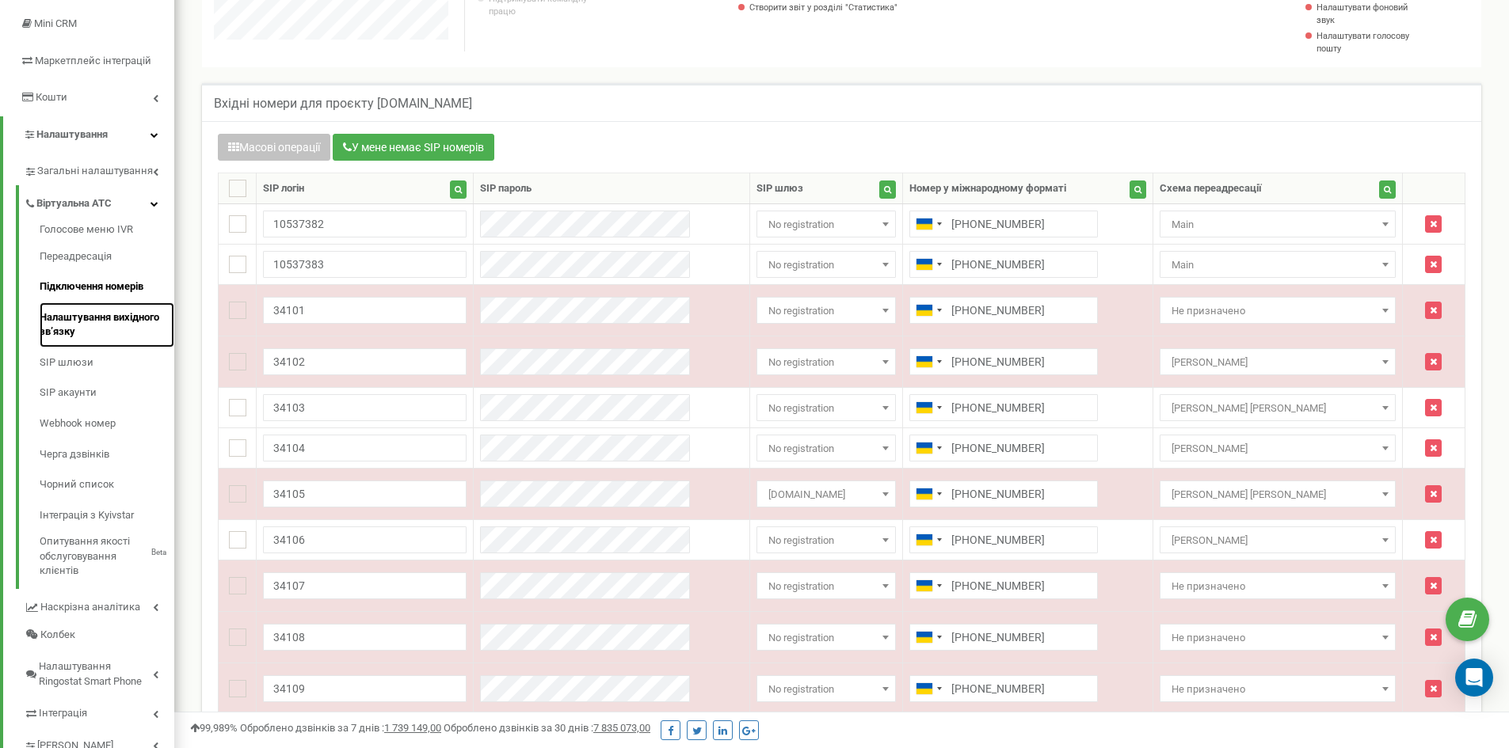
click at [104, 318] on link "Налаштування вихідного зв’язку" at bounding box center [107, 325] width 135 height 45
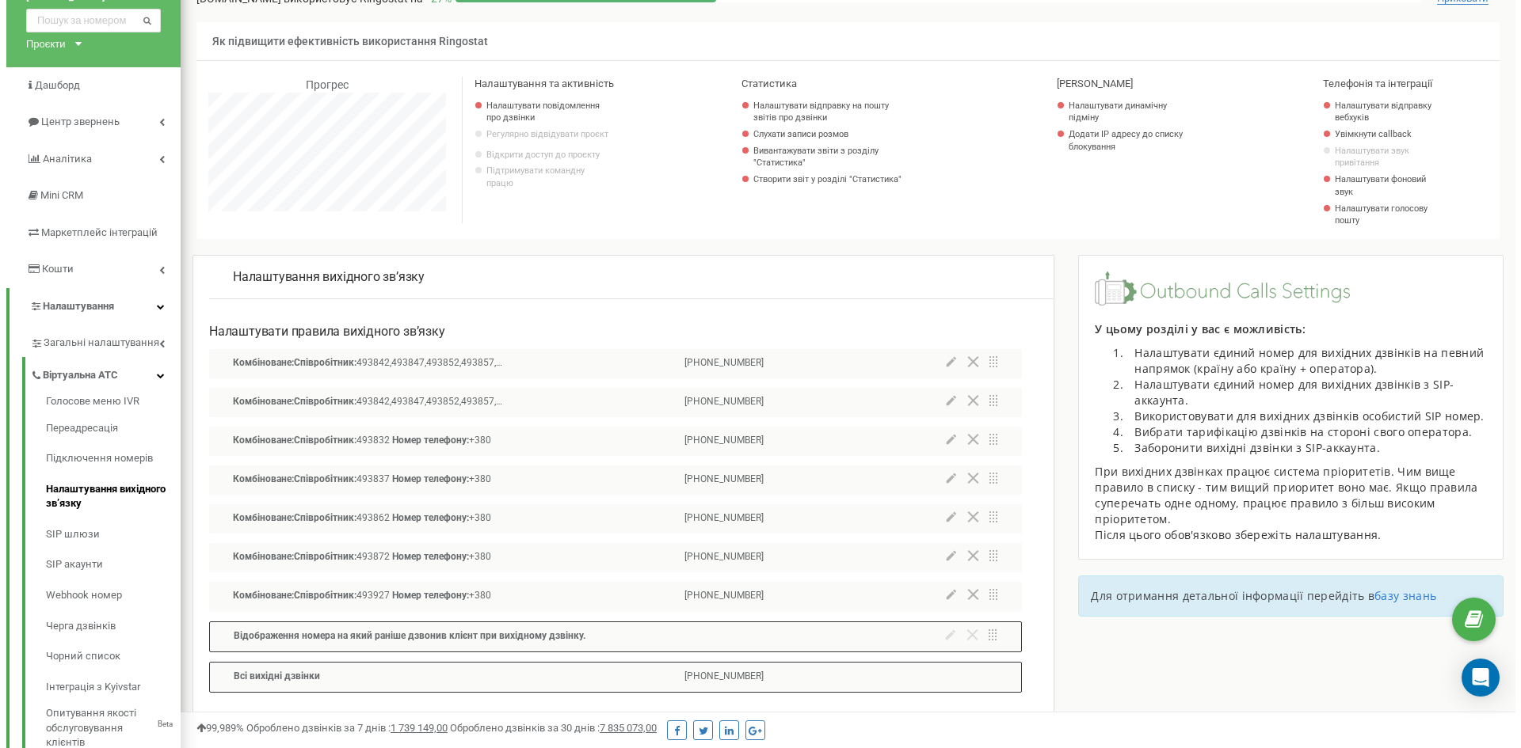
scroll to position [158, 0]
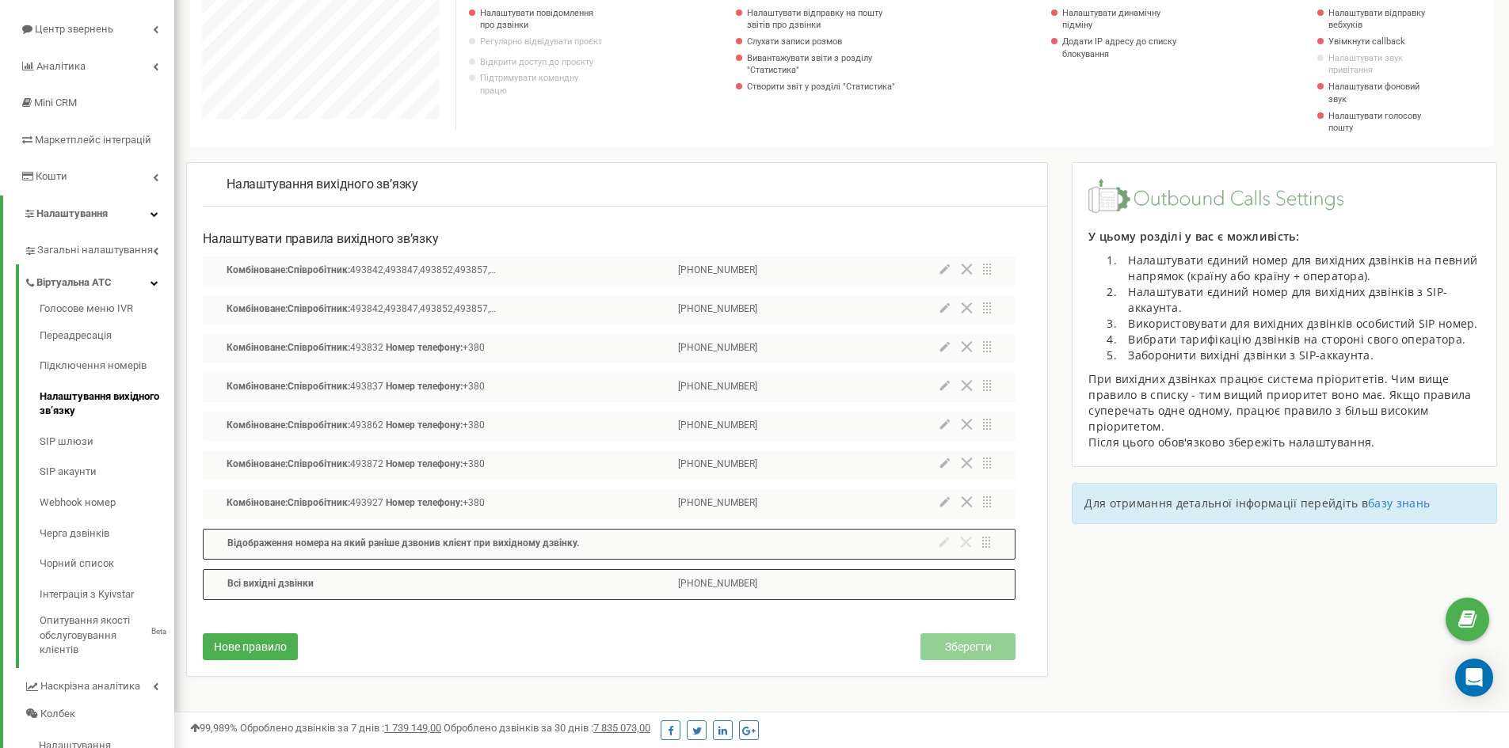
click at [729, 466] on p "+380735682154" at bounding box center [717, 465] width 79 height 15
click at [943, 470] on div at bounding box center [965, 465] width 52 height 15
click at [944, 459] on icon at bounding box center [944, 463] width 10 height 11
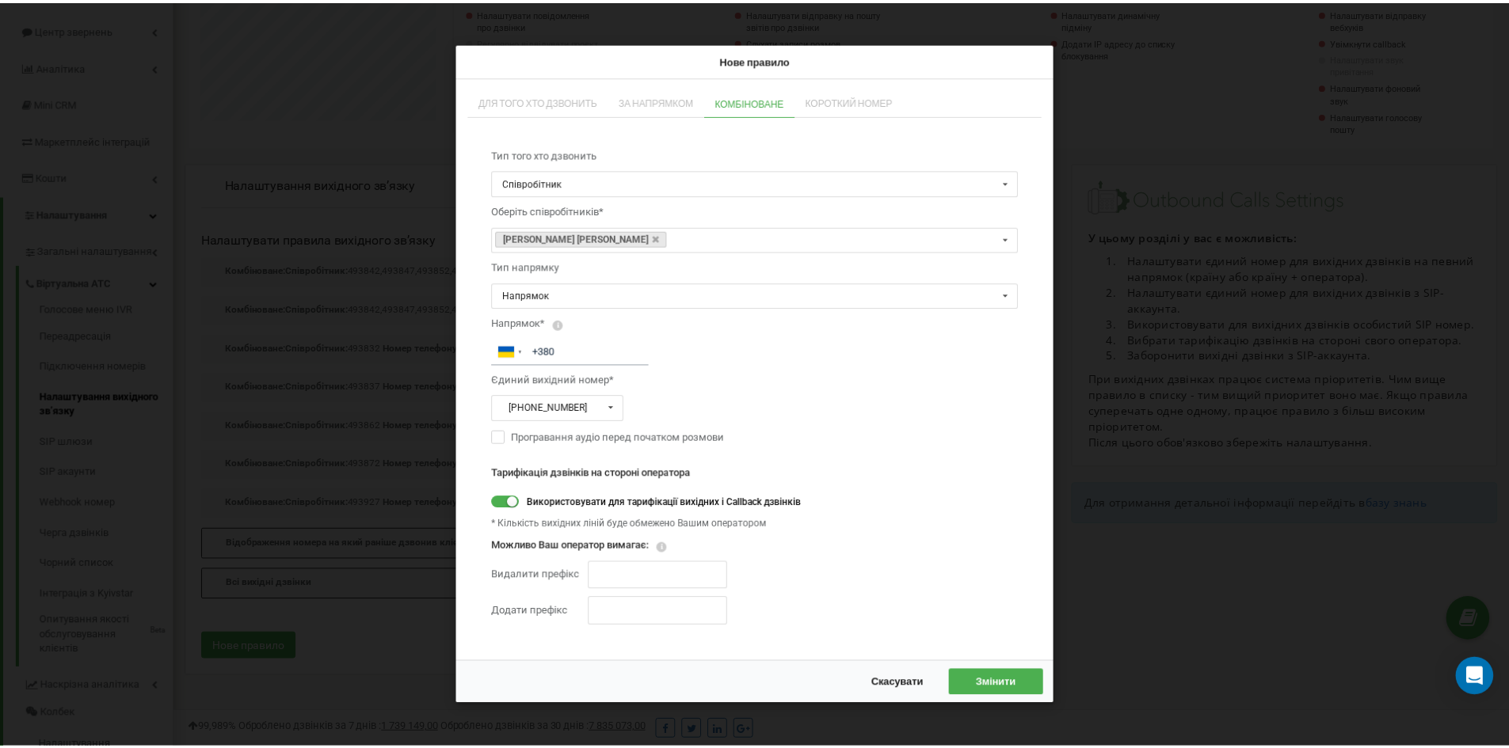
scroll to position [950, 1346]
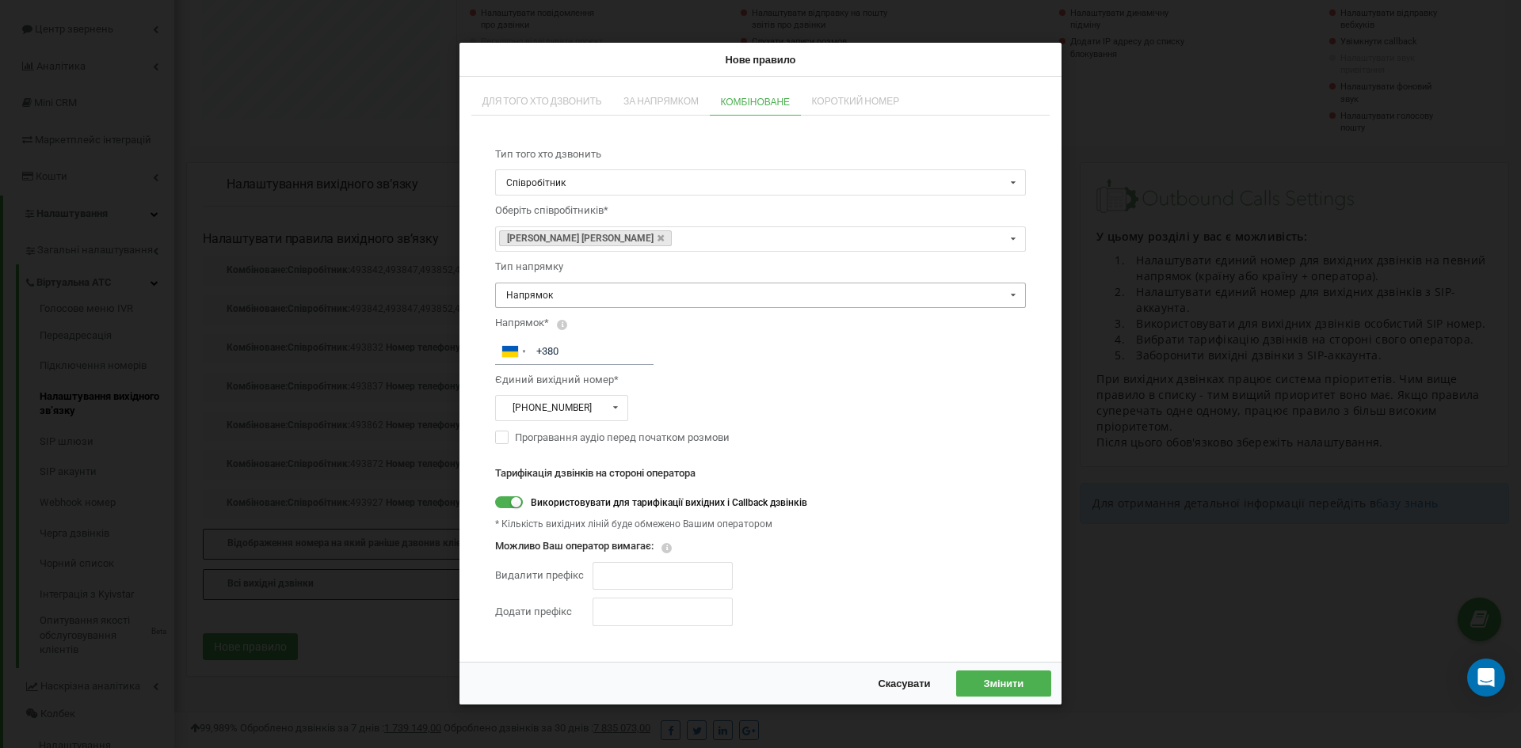
click at [615, 292] on input "text" at bounding box center [761, 296] width 529 height 25
click at [947, 484] on div "Тарифікація дзвінків на стороні оператора Використовувати для тарифікації вихід…" at bounding box center [760, 545] width 531 height 180
click at [611, 411] on icon at bounding box center [616, 408] width 20 height 25
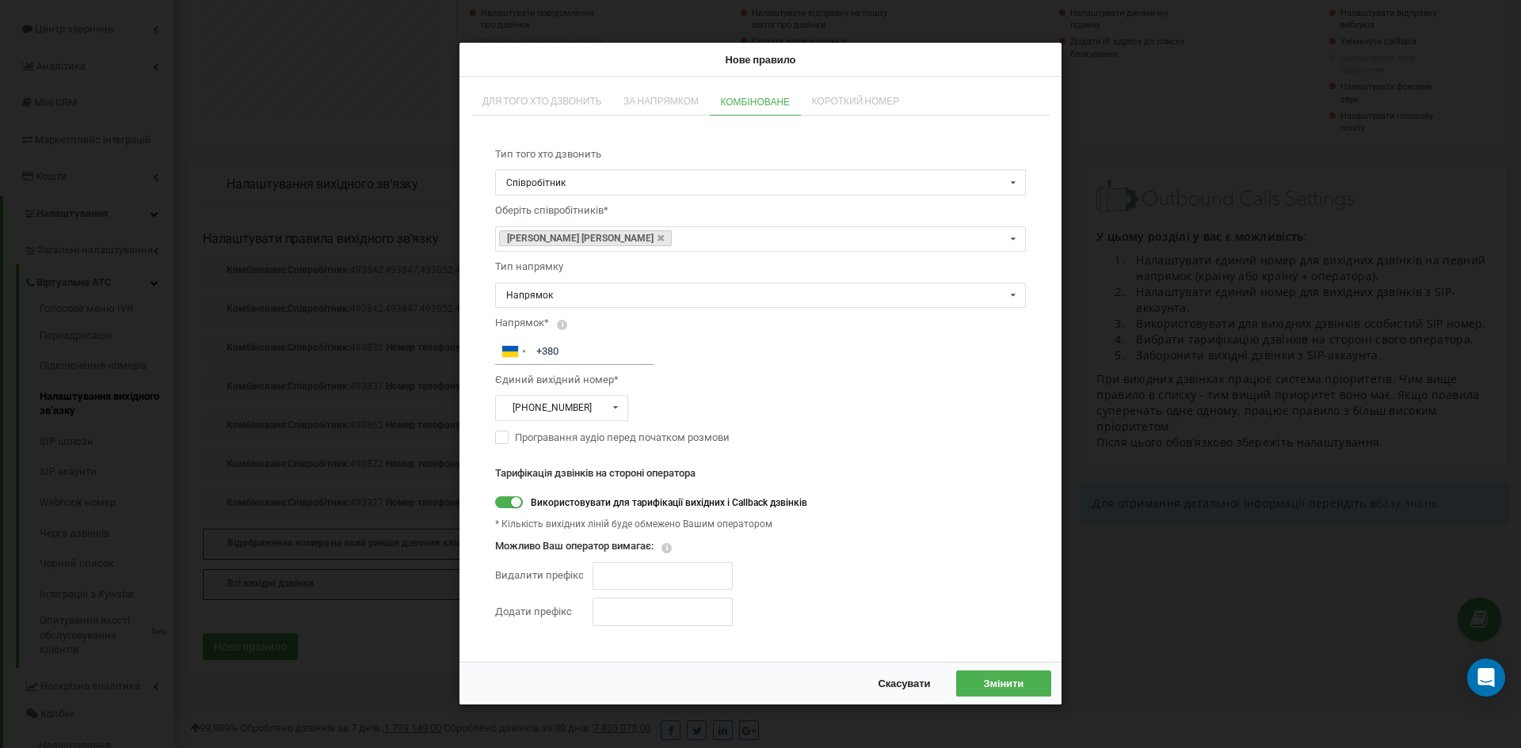
click at [913, 680] on span "Скасувати" at bounding box center [904, 683] width 52 height 13
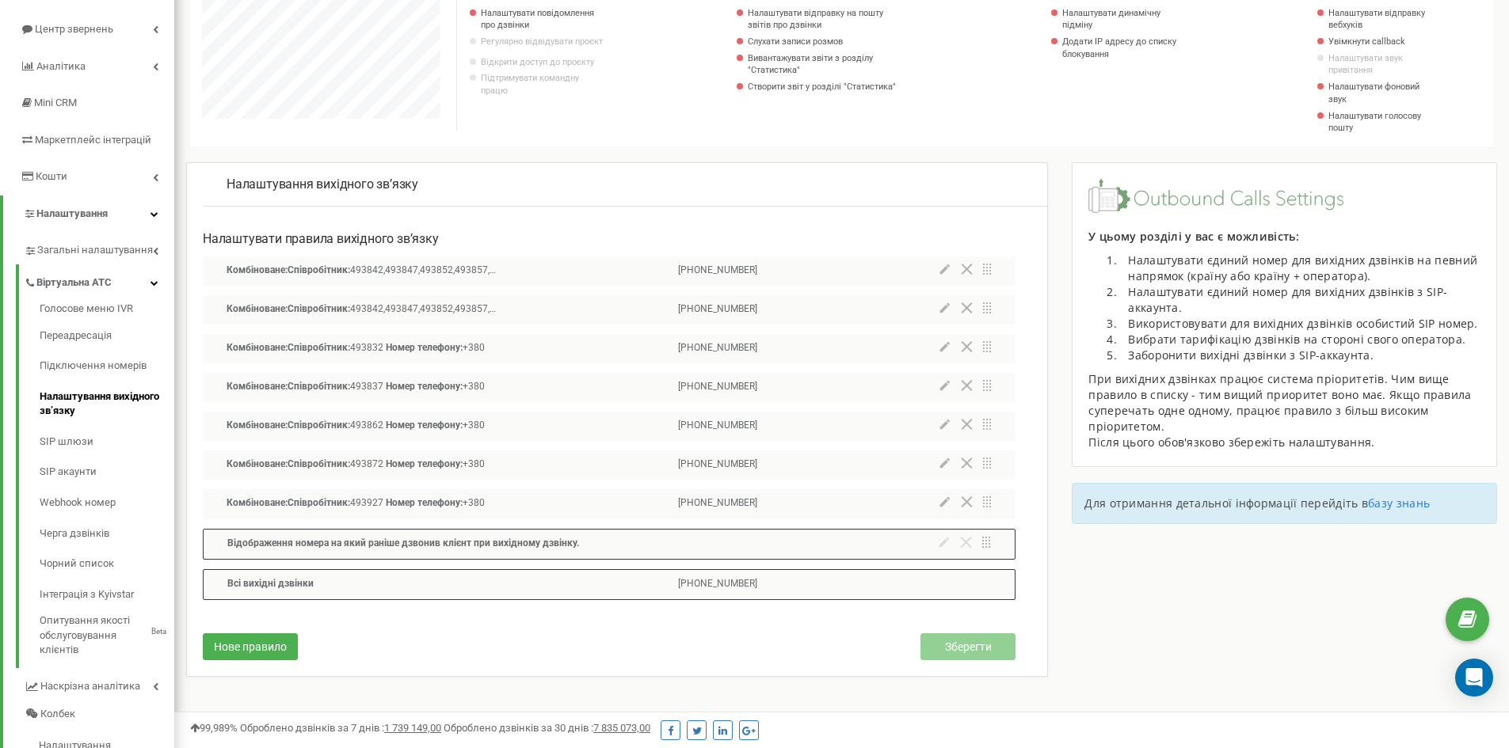
scroll to position [791106, 790722]
click at [62, 443] on link "SIP шлюзи" at bounding box center [107, 442] width 135 height 31
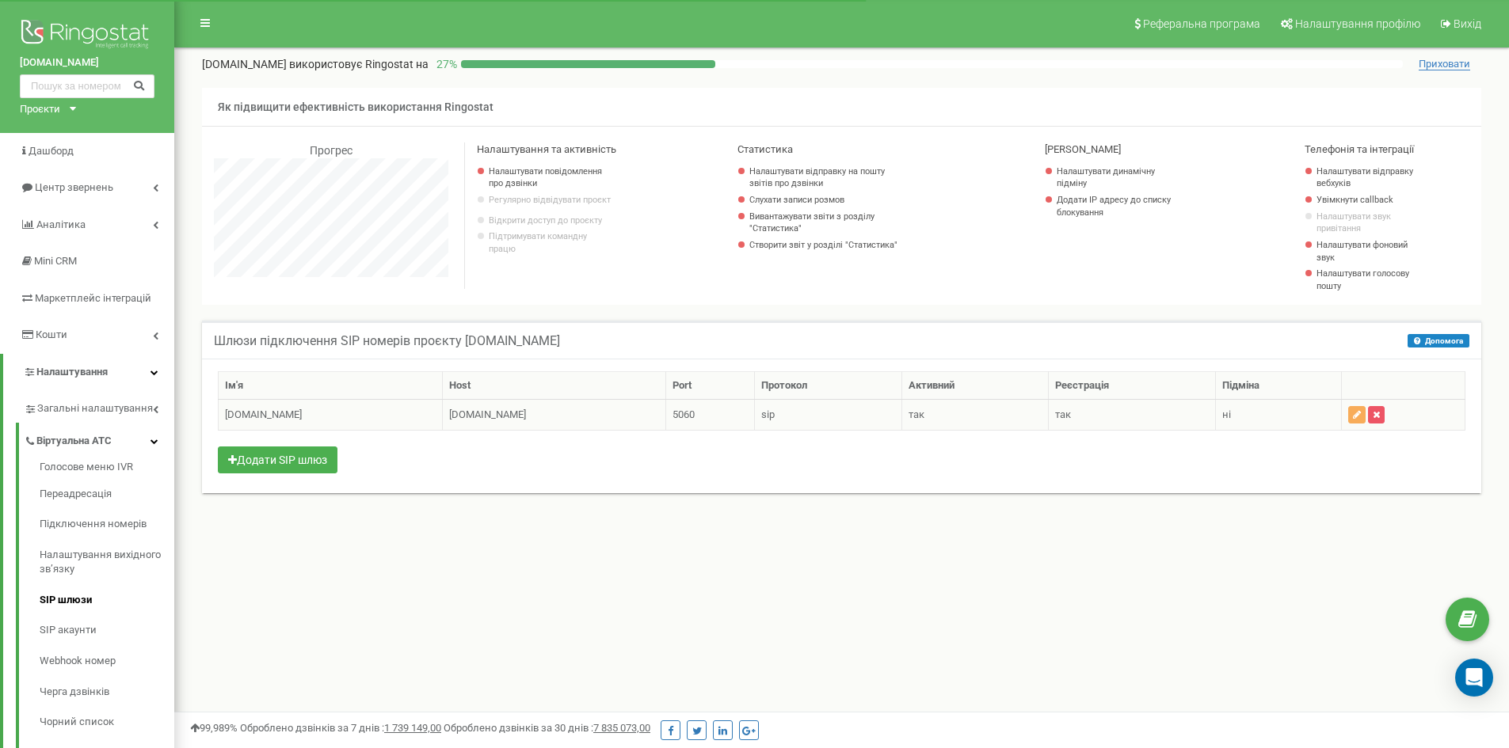
scroll to position [950, 1335]
click at [1359, 413] on icon "button" at bounding box center [1357, 415] width 8 height 10
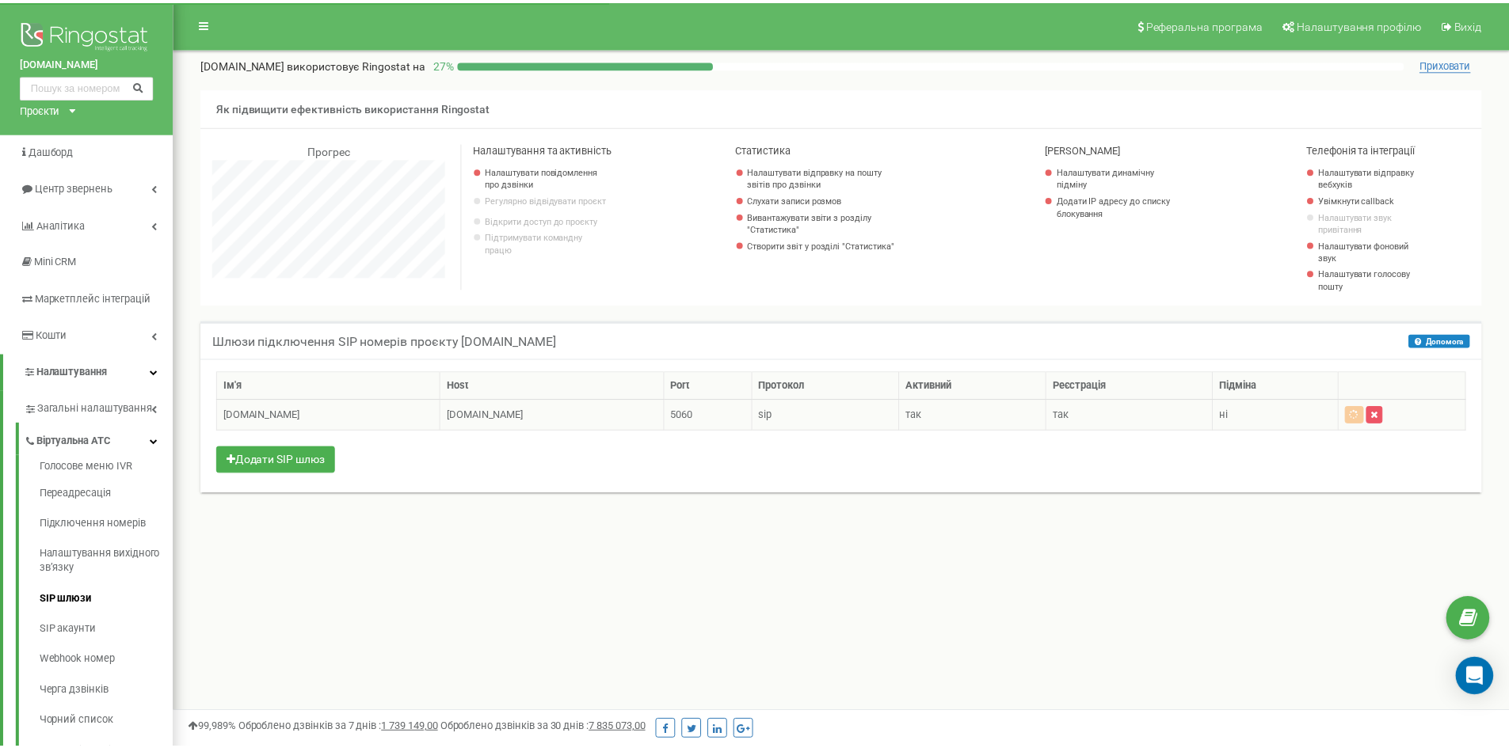
scroll to position [950, 1346]
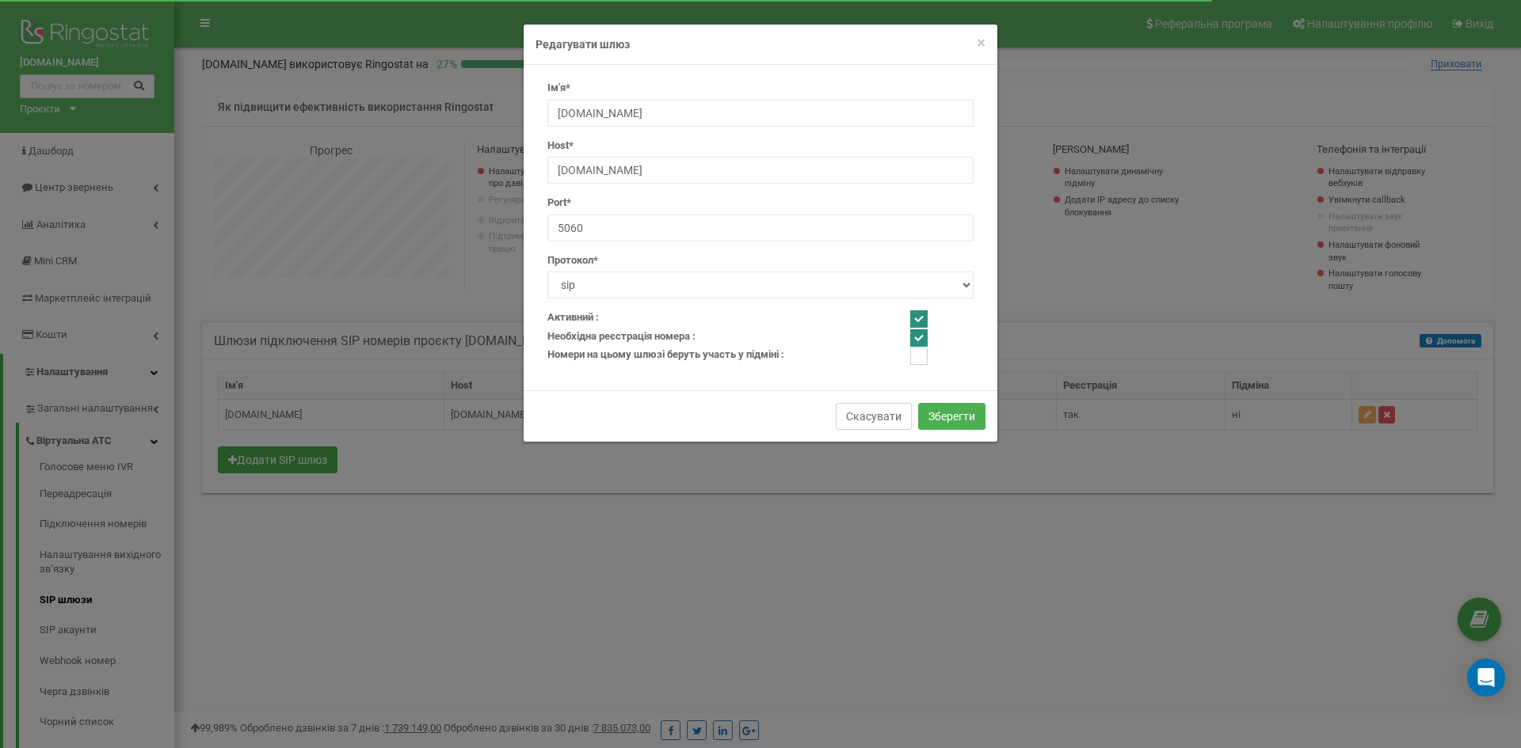
click at [897, 419] on button "Скасувати" at bounding box center [874, 416] width 76 height 27
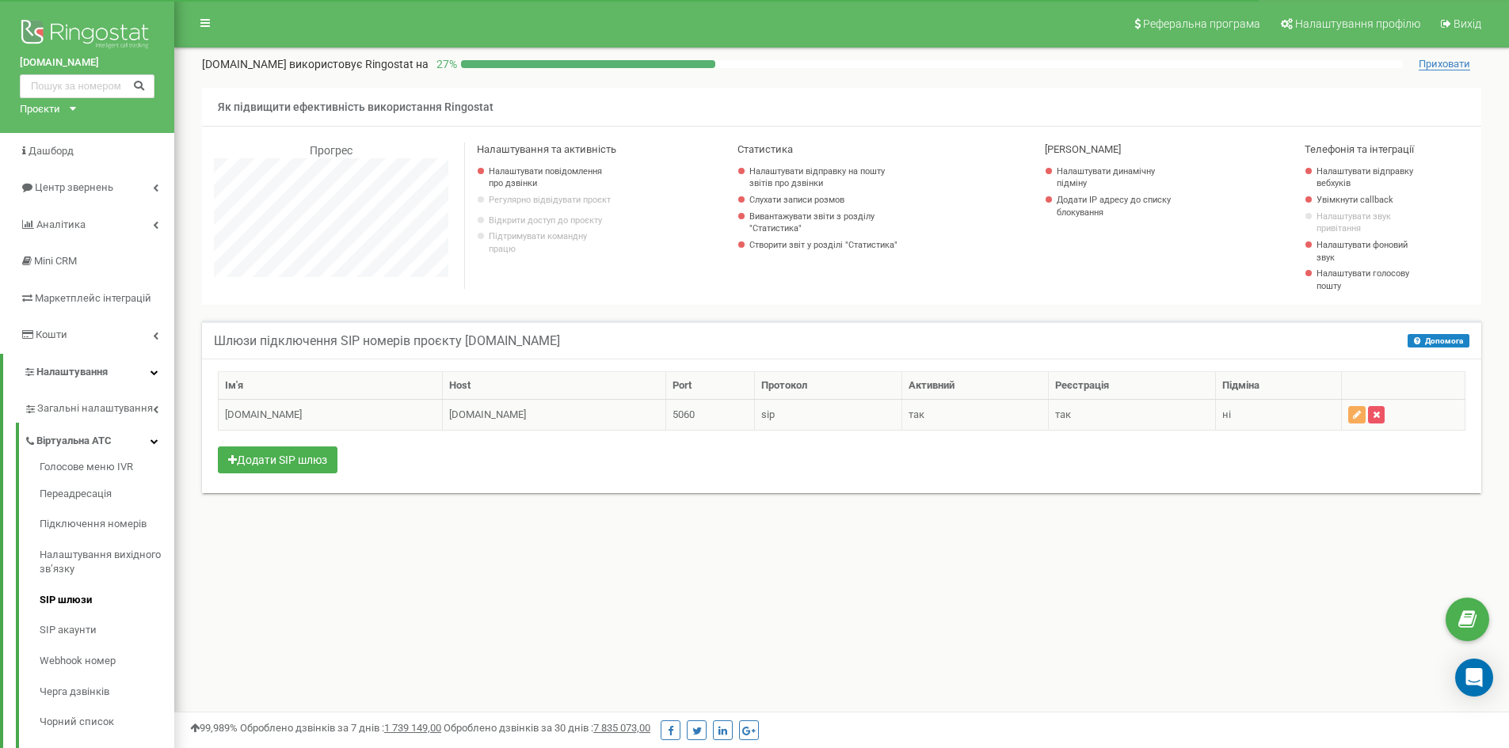
scroll to position [791106, 790722]
click at [51, 627] on link "SIP акаунти" at bounding box center [107, 630] width 135 height 31
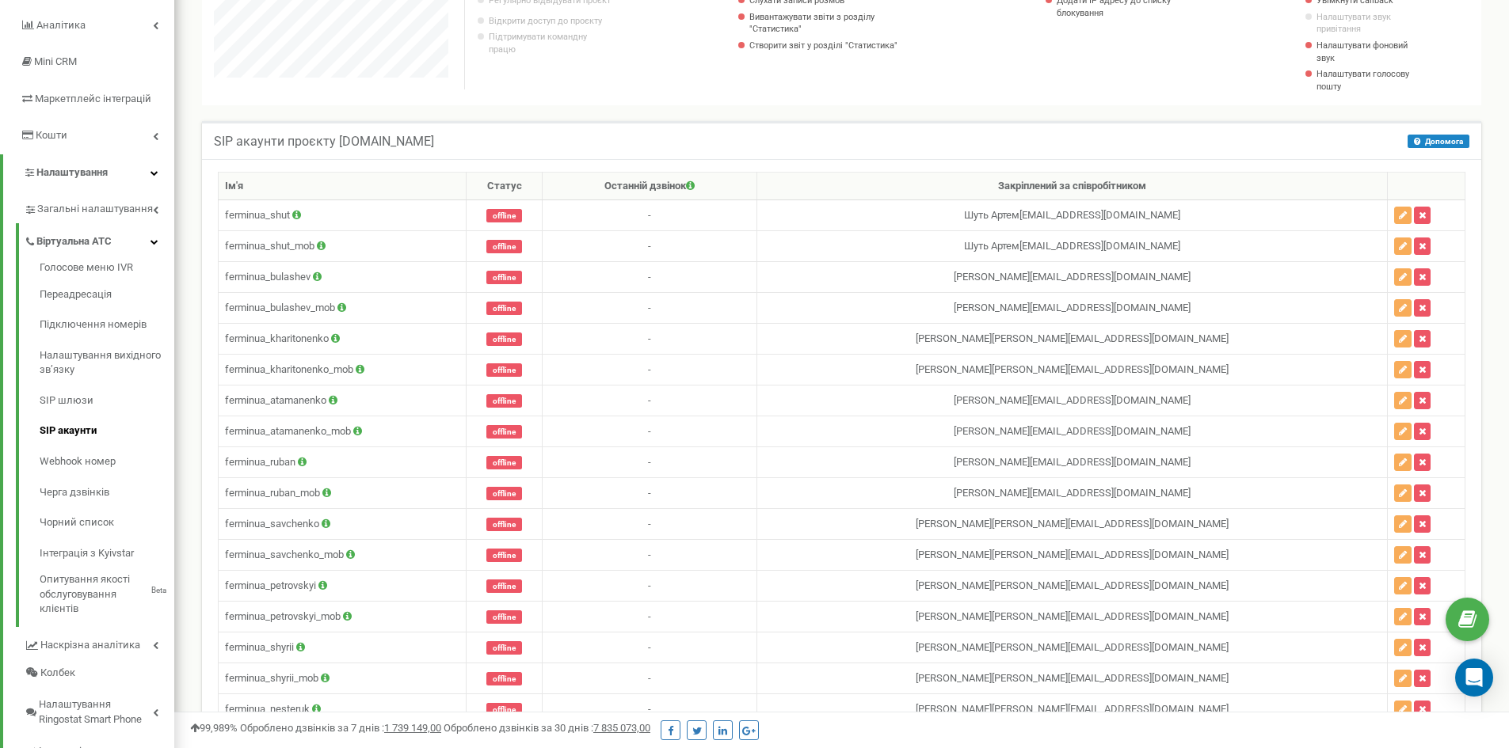
scroll to position [219, 0]
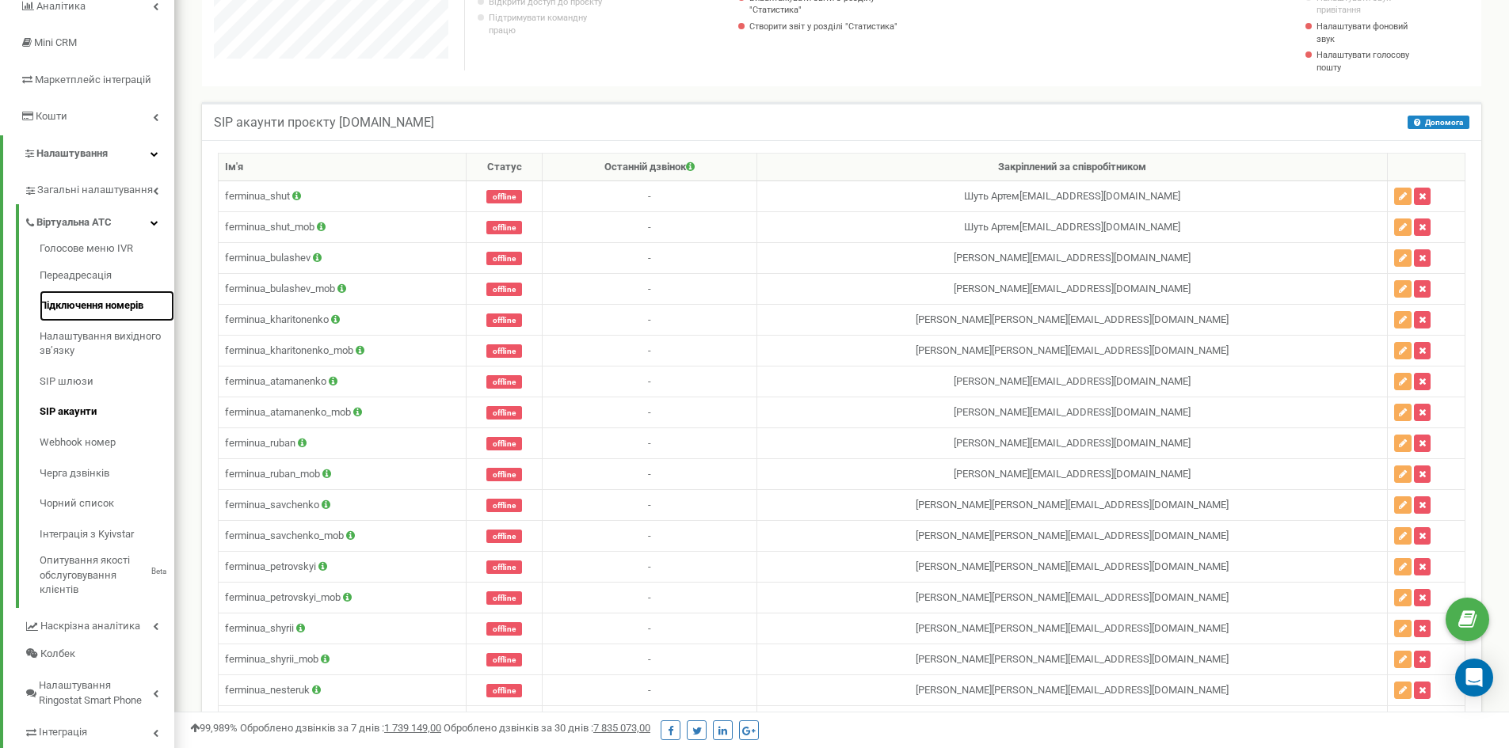
click at [107, 305] on link "Підключення номерів" at bounding box center [107, 306] width 135 height 31
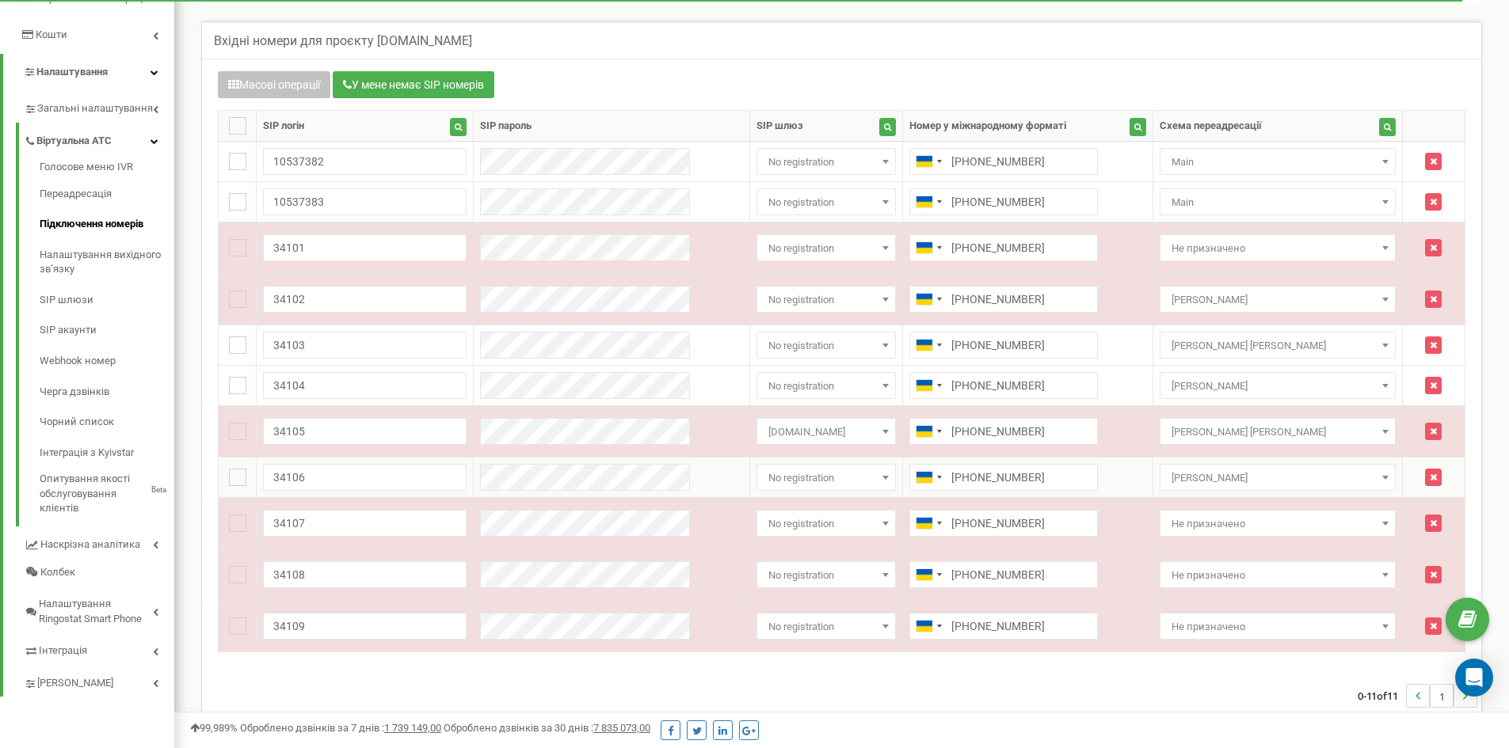
scroll to position [295, 0]
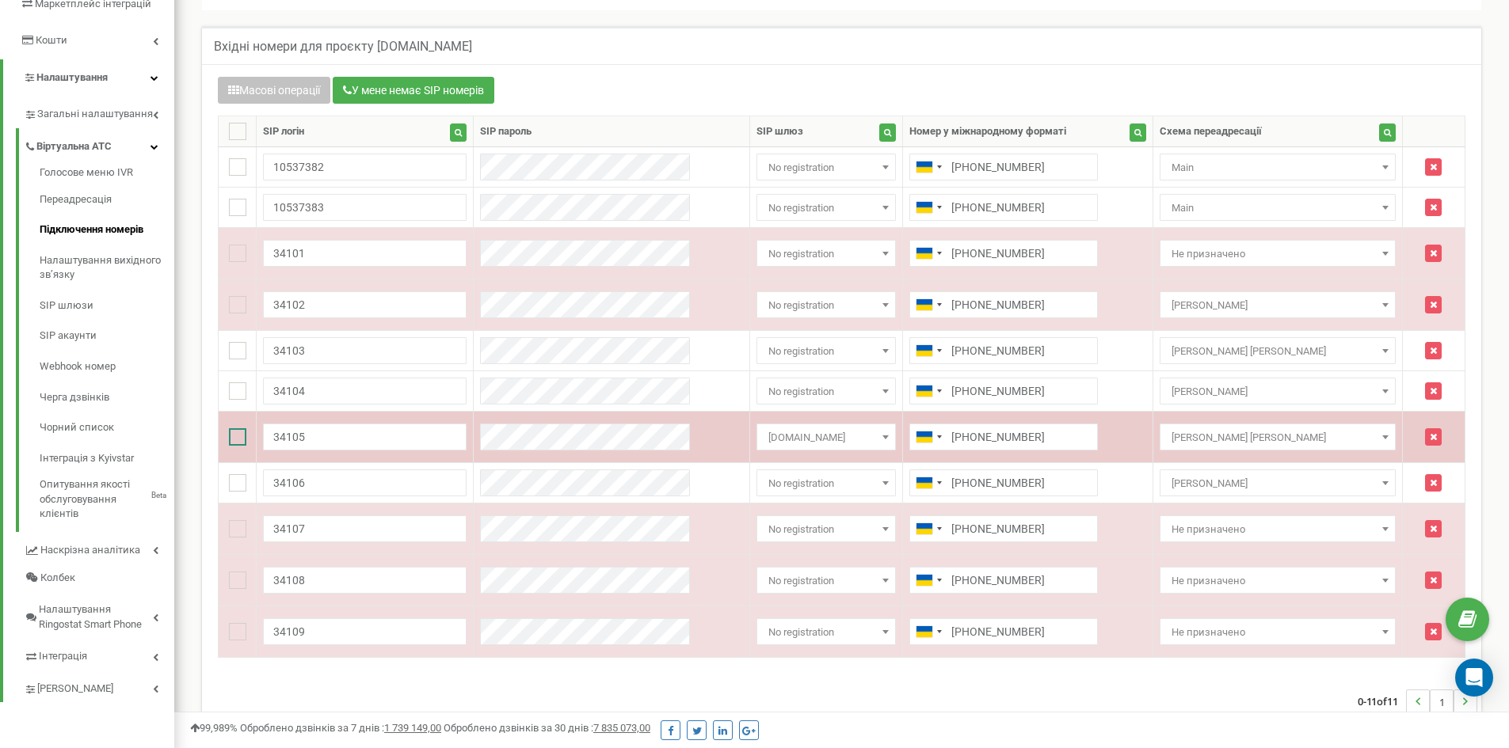
click at [246, 443] on ins at bounding box center [237, 437] width 17 height 17
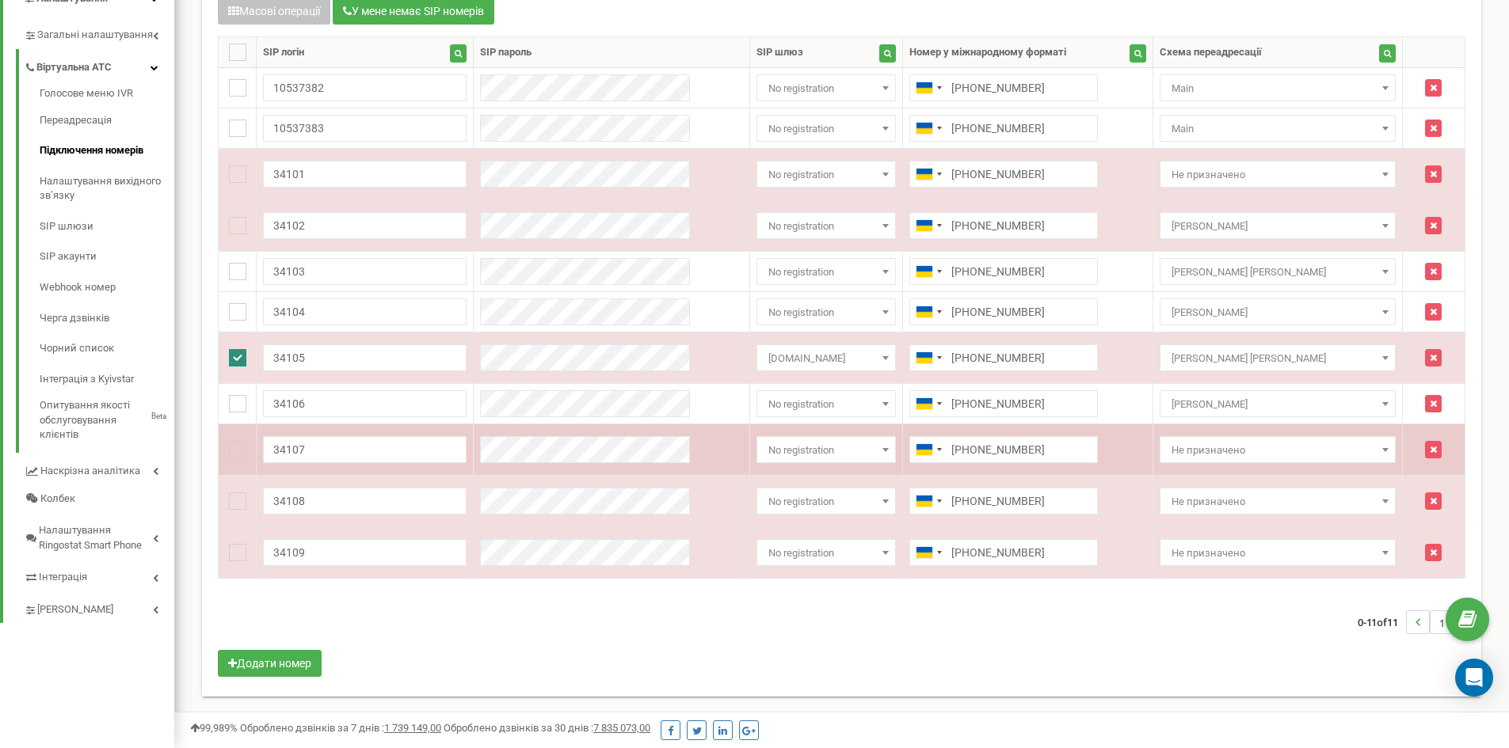
scroll to position [0, 0]
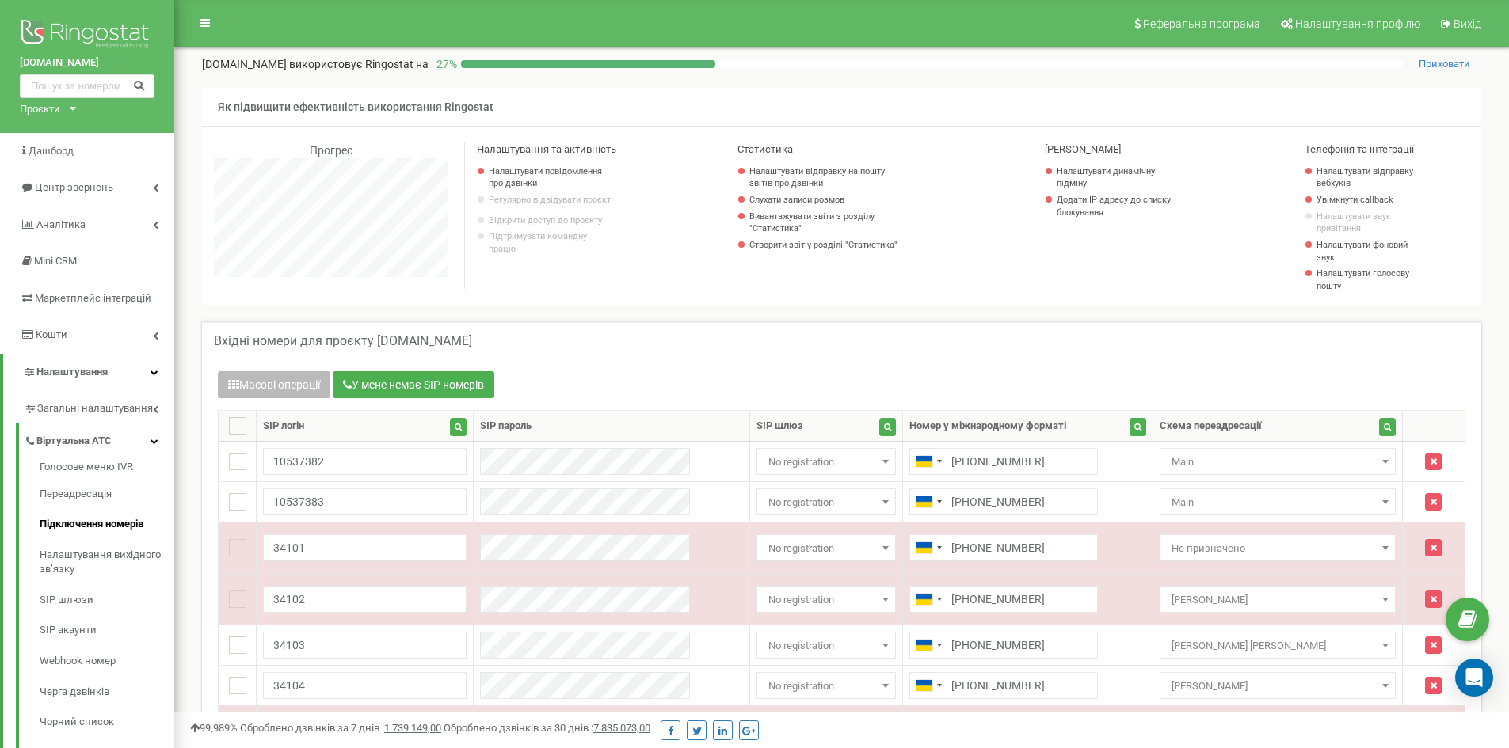
click at [315, 389] on button "Масові операції" at bounding box center [274, 384] width 112 height 27
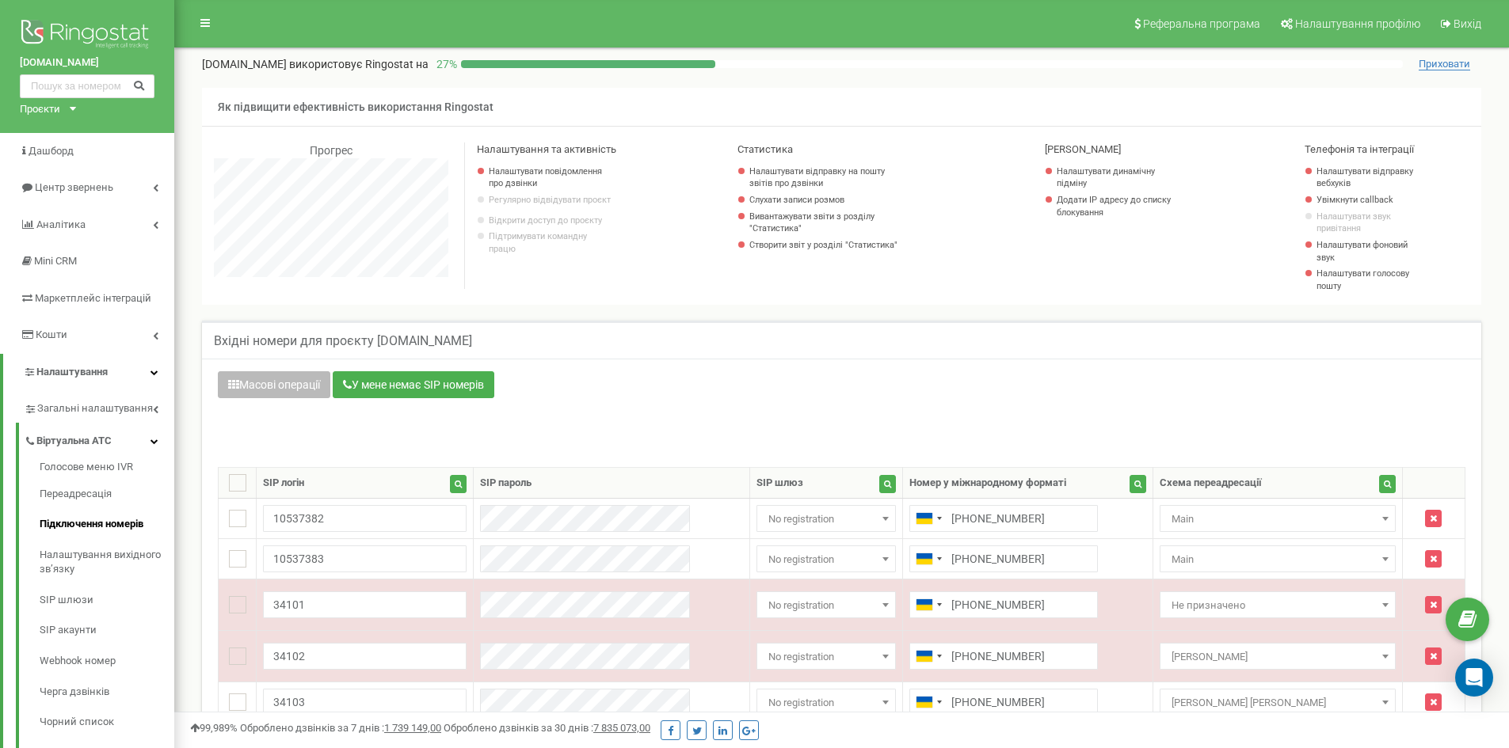
scroll to position [1180, 1335]
click at [315, 389] on button "Масові операції" at bounding box center [274, 384] width 112 height 27
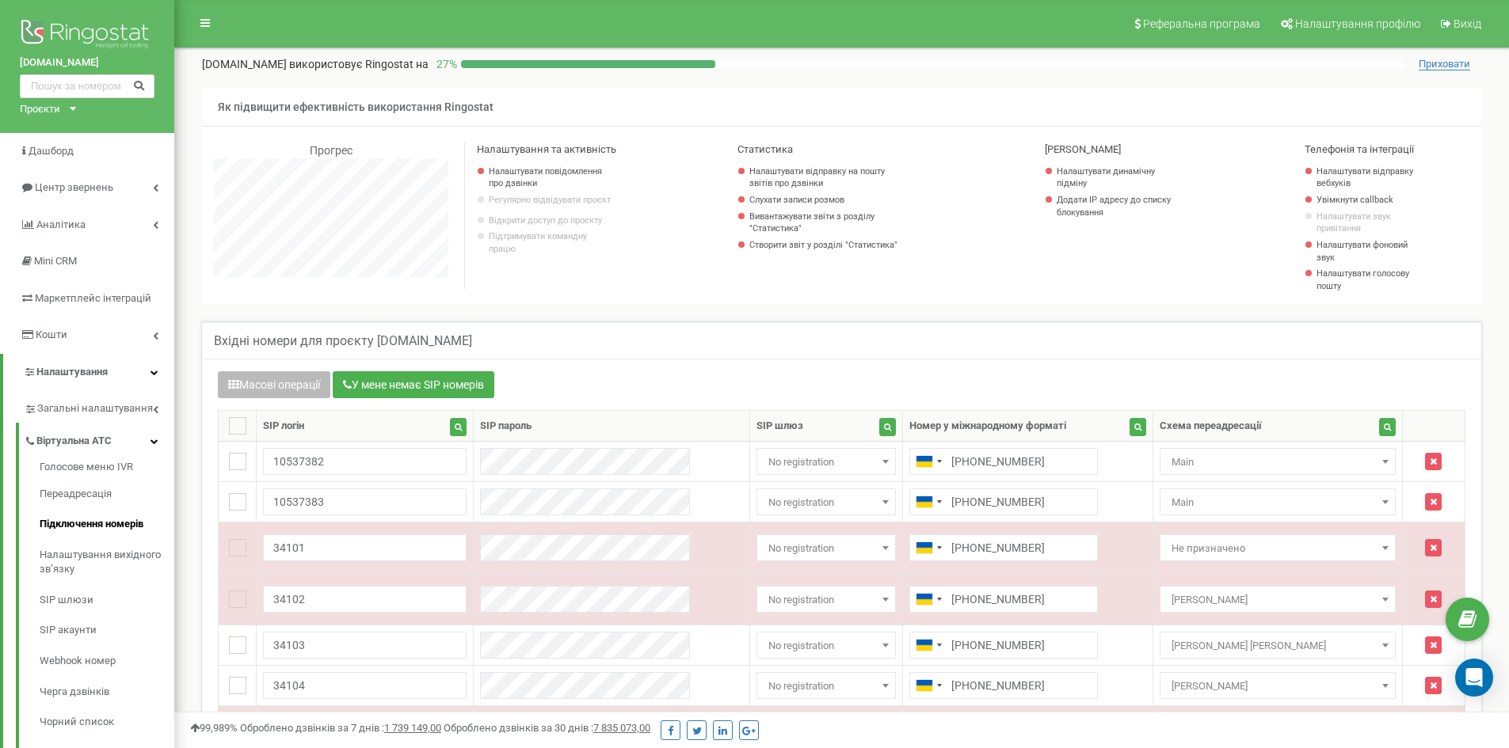
click at [315, 389] on button "Масові операції" at bounding box center [274, 384] width 112 height 27
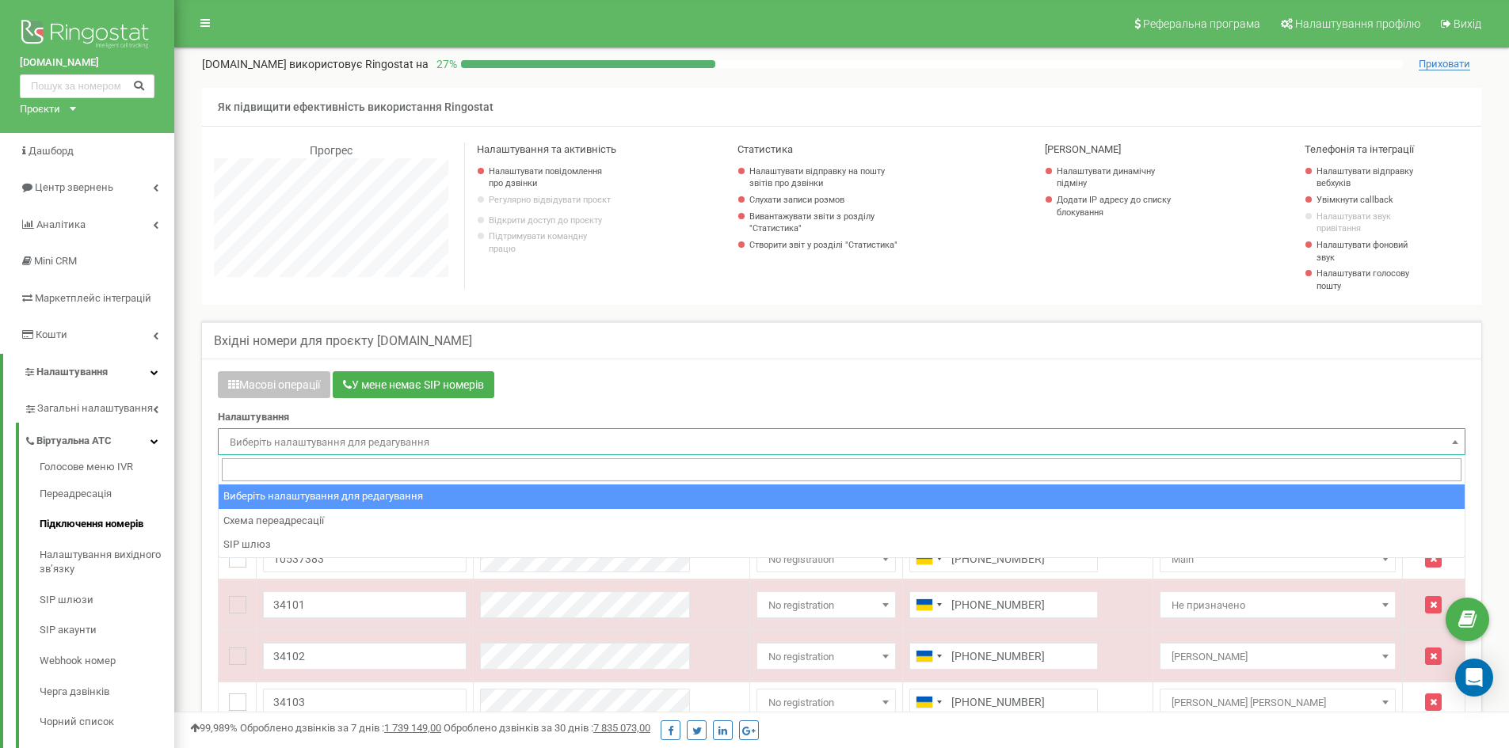
click at [314, 439] on span "Виберіть налаштування для редагування" at bounding box center [841, 443] width 1236 height 22
click at [323, 444] on span "Виберіть налаштування для редагування" at bounding box center [841, 443] width 1236 height 22
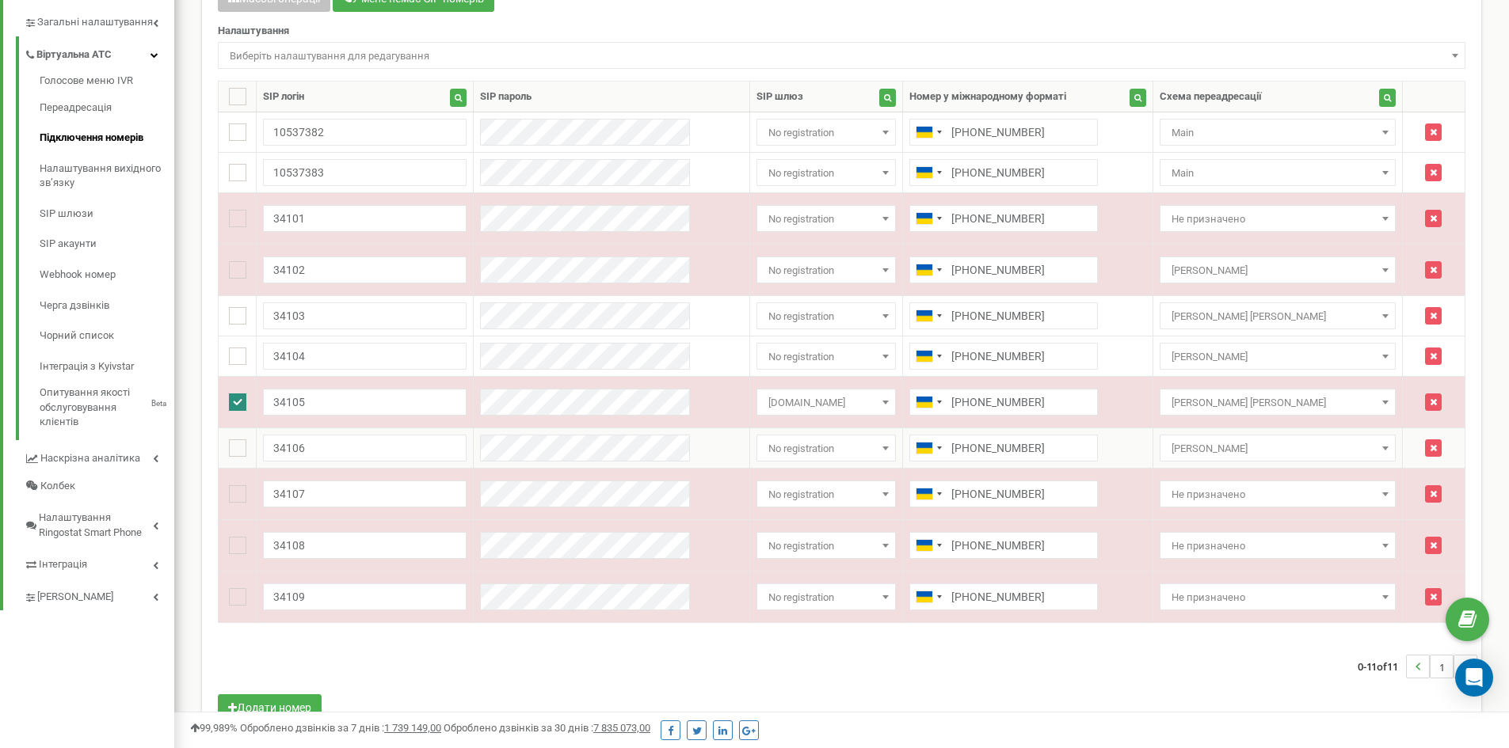
scroll to position [396, 0]
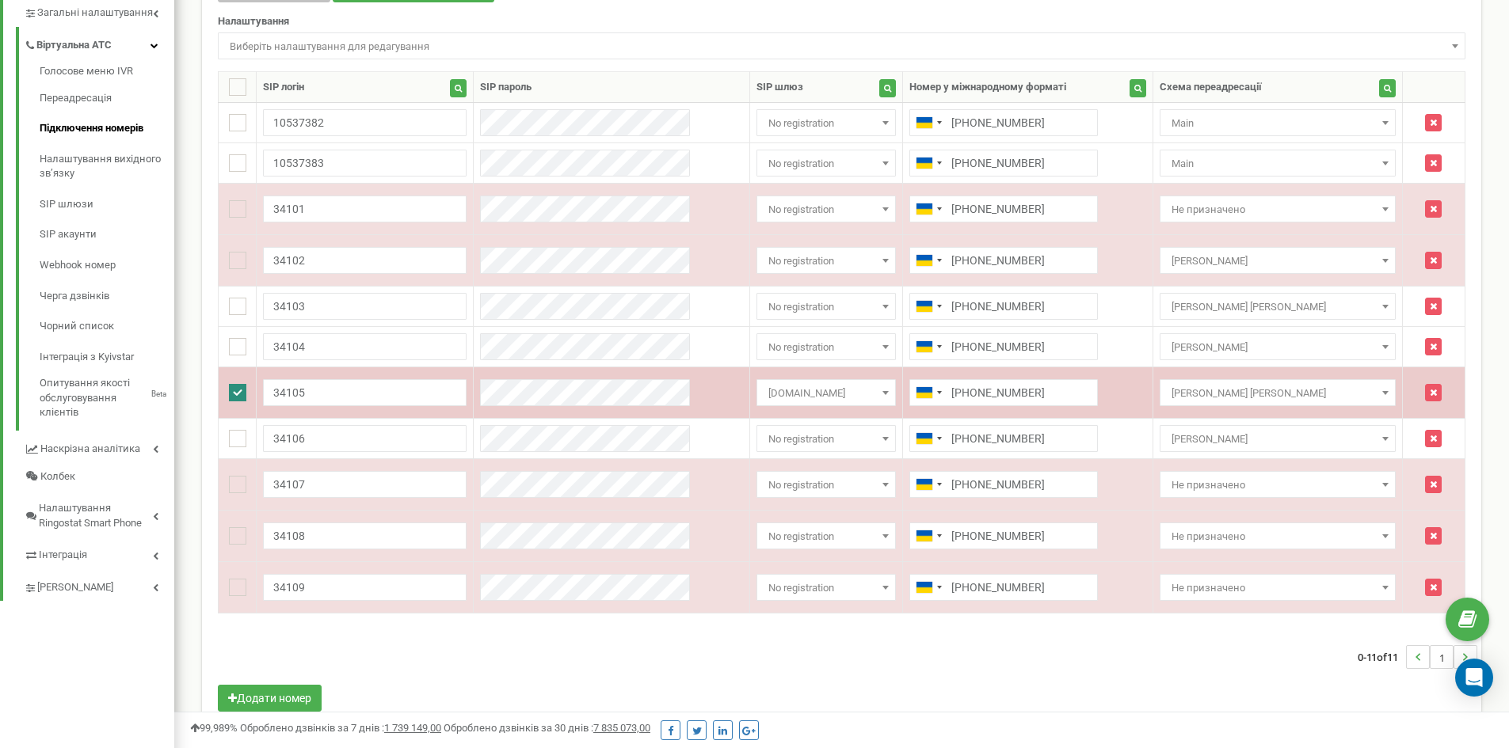
click at [238, 390] on ins at bounding box center [237, 392] width 17 height 17
checkbox input "false"
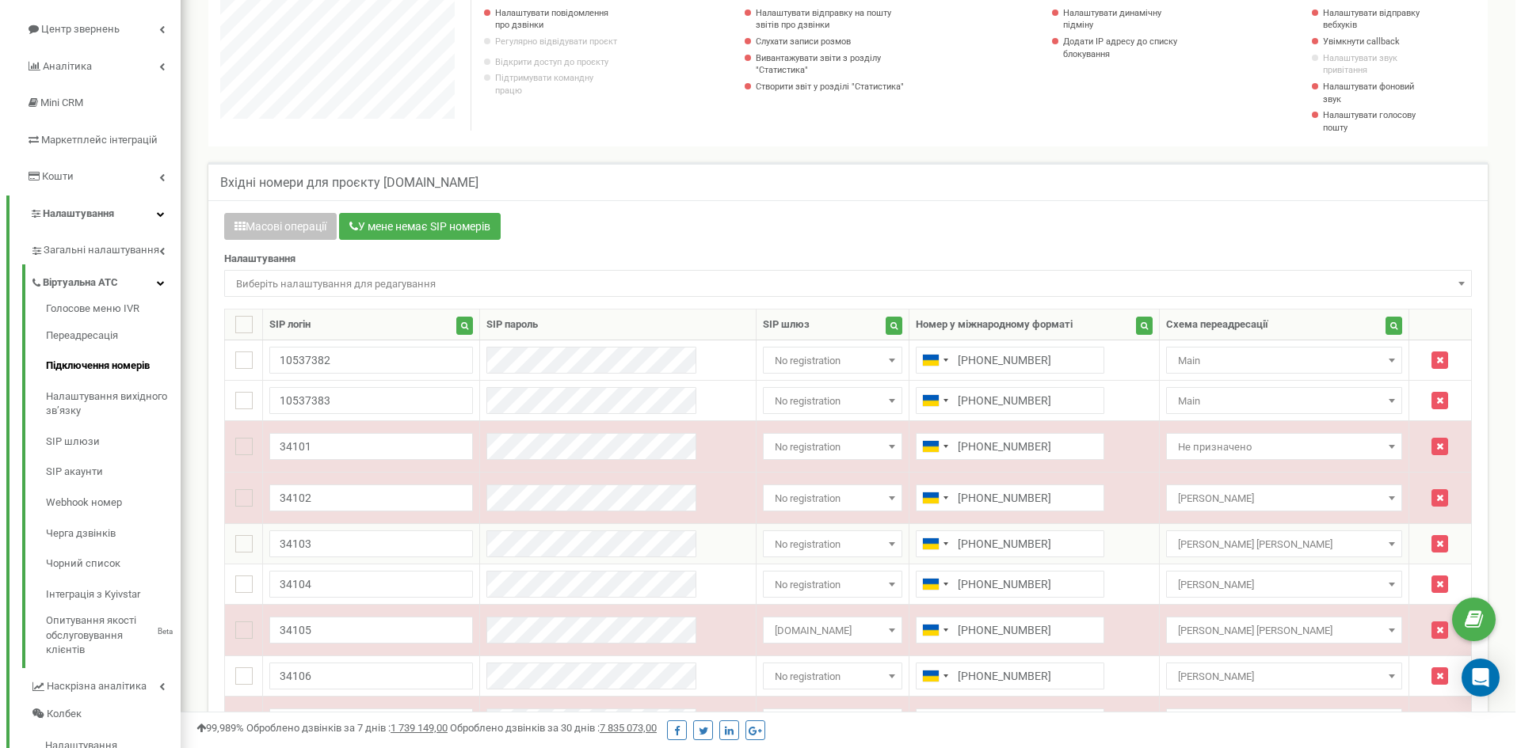
scroll to position [317, 0]
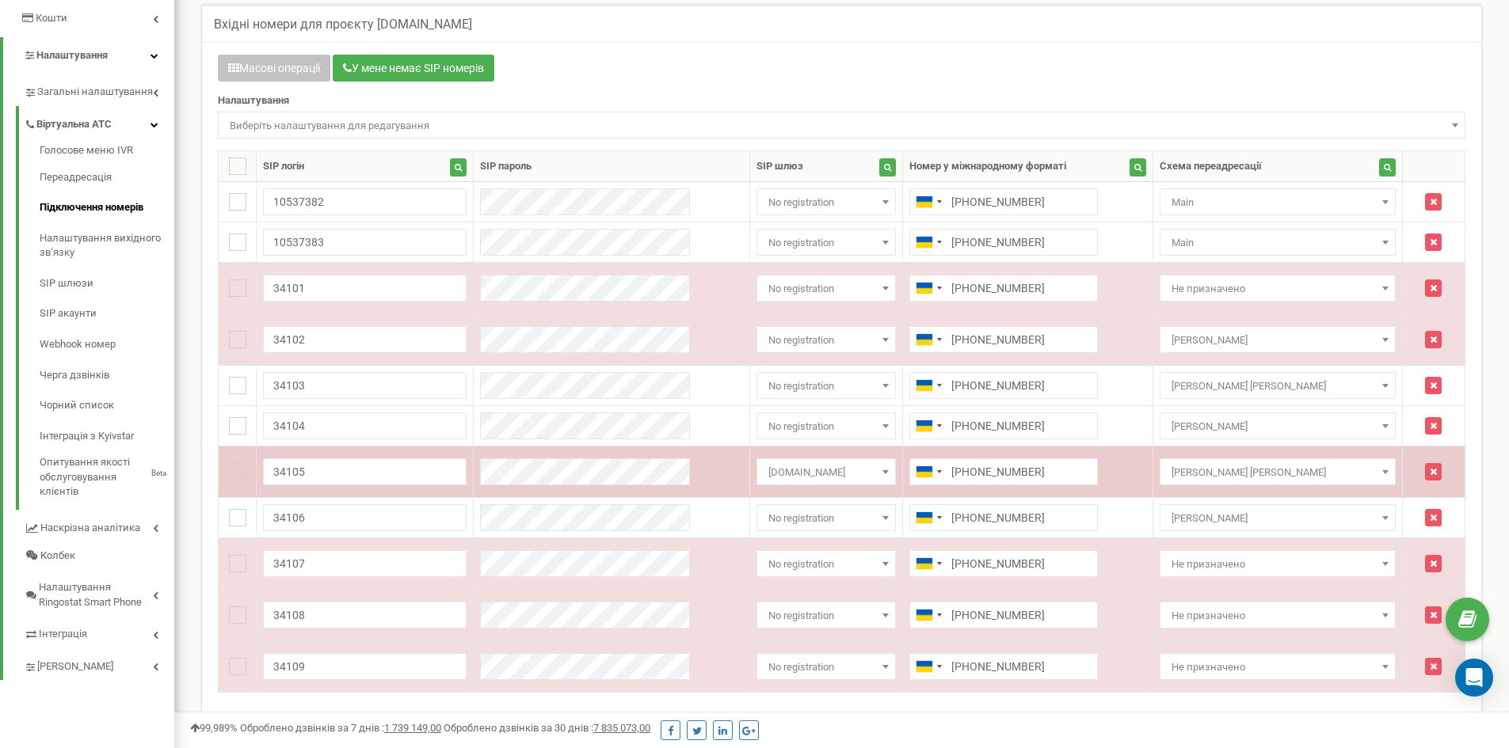
click at [825, 465] on span "[DOMAIN_NAME]" at bounding box center [826, 473] width 128 height 22
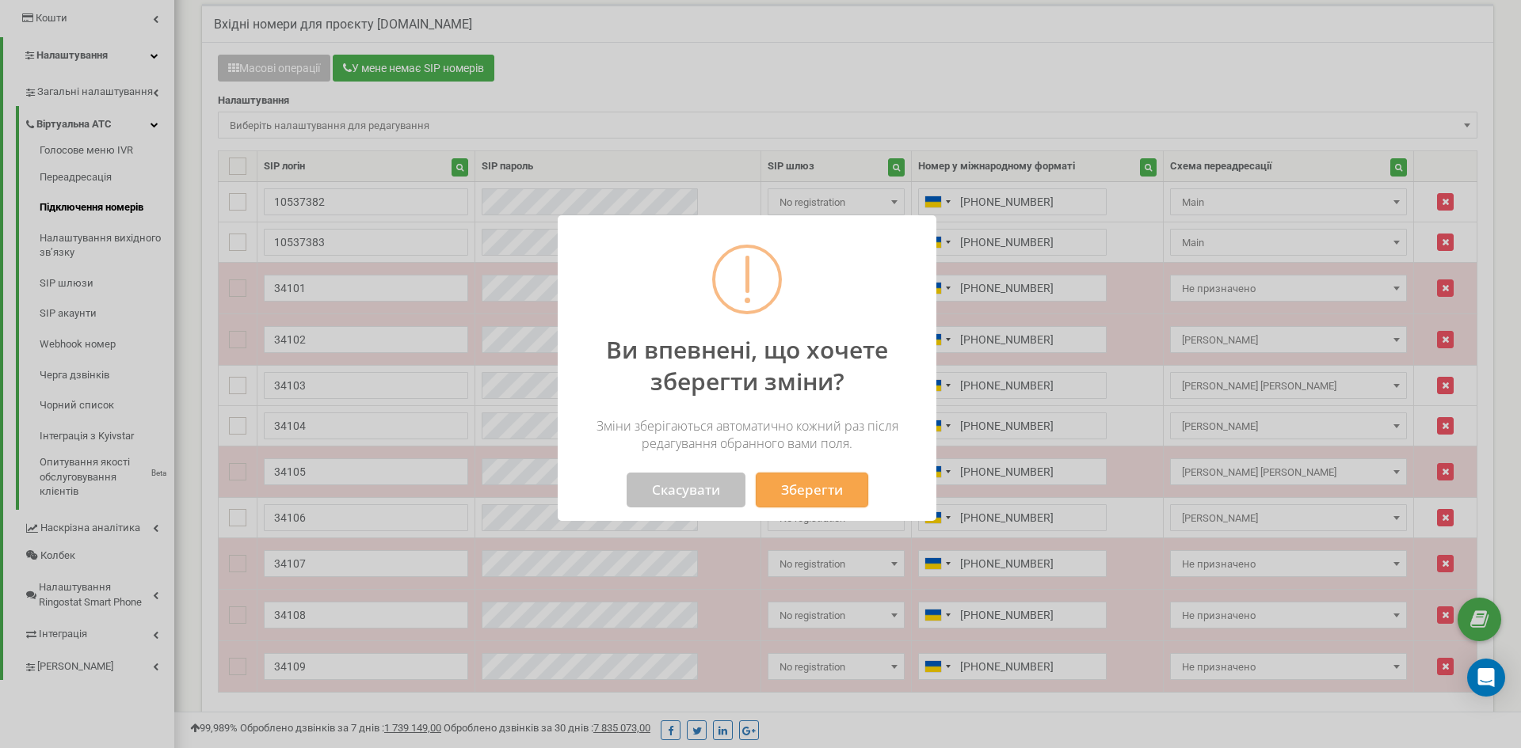
scroll to position [790877, 790710]
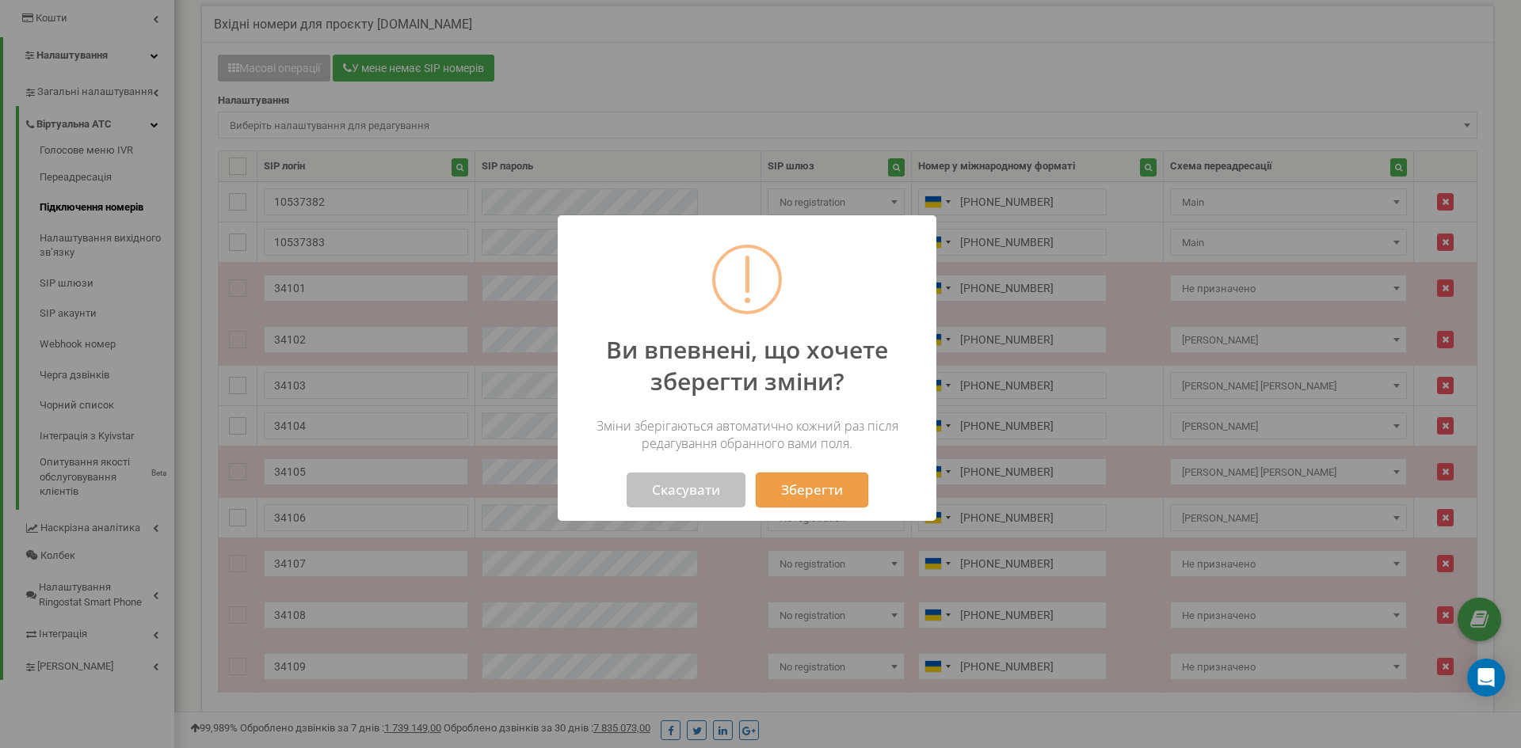
click at [805, 487] on button "Зберегти" at bounding box center [812, 490] width 112 height 35
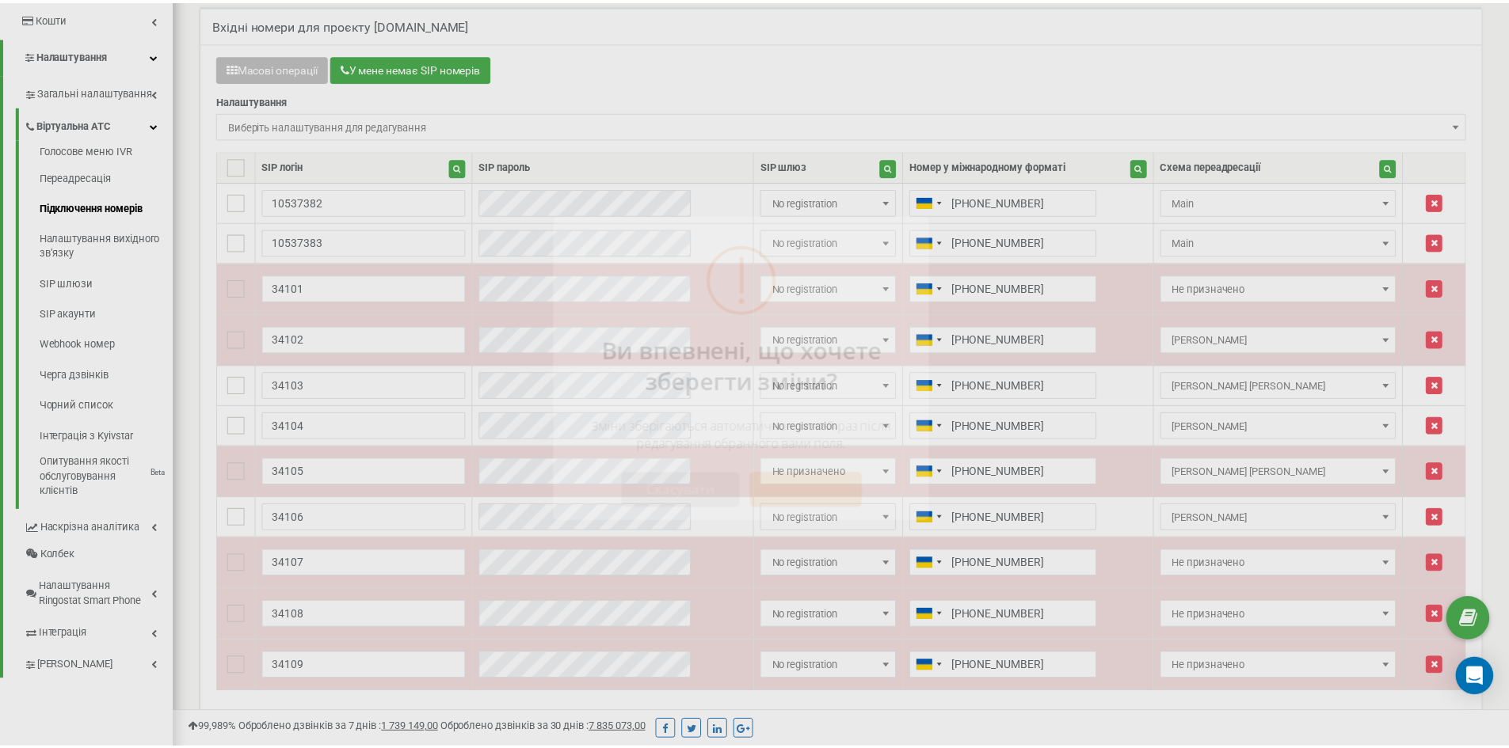
scroll to position [790877, 790722]
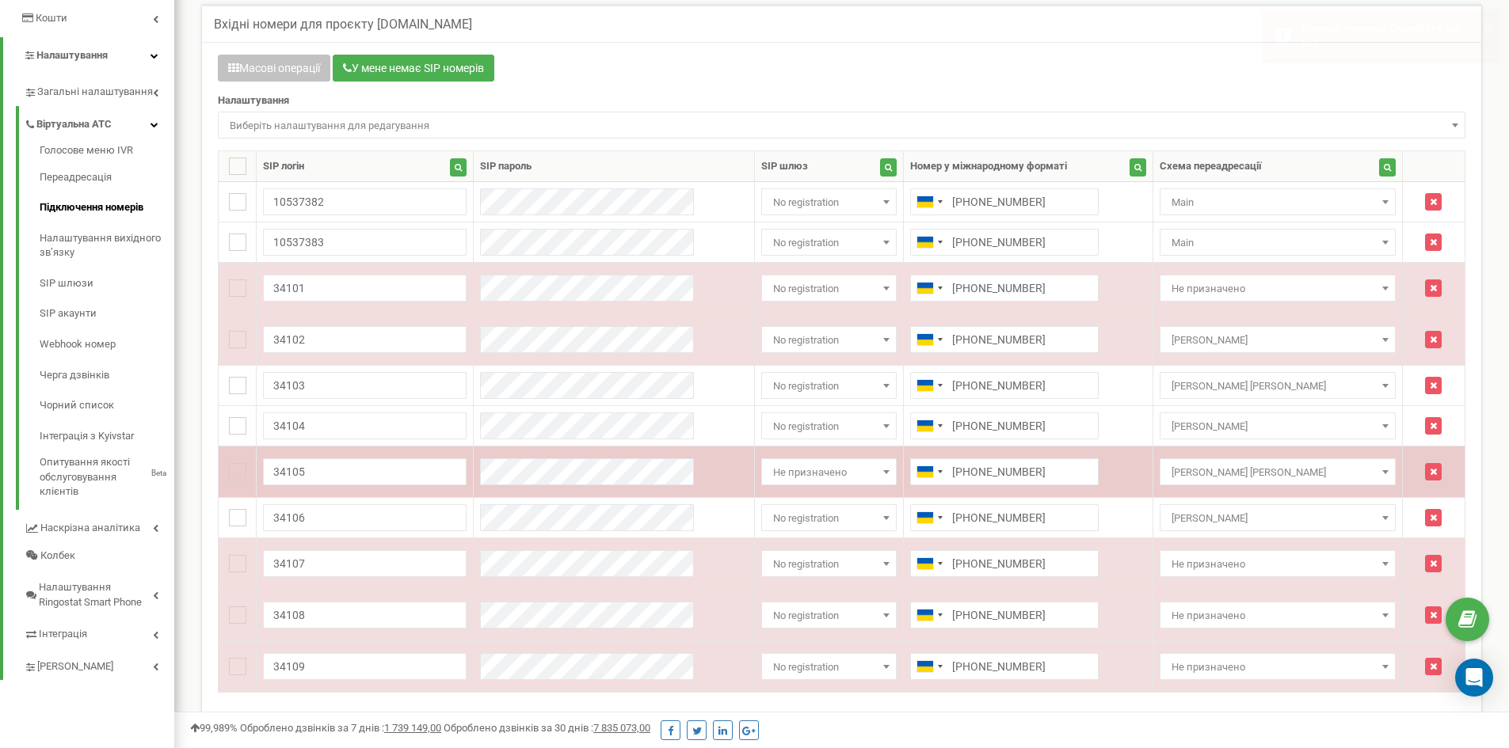
click at [856, 471] on span "Не призначено" at bounding box center [829, 473] width 124 height 22
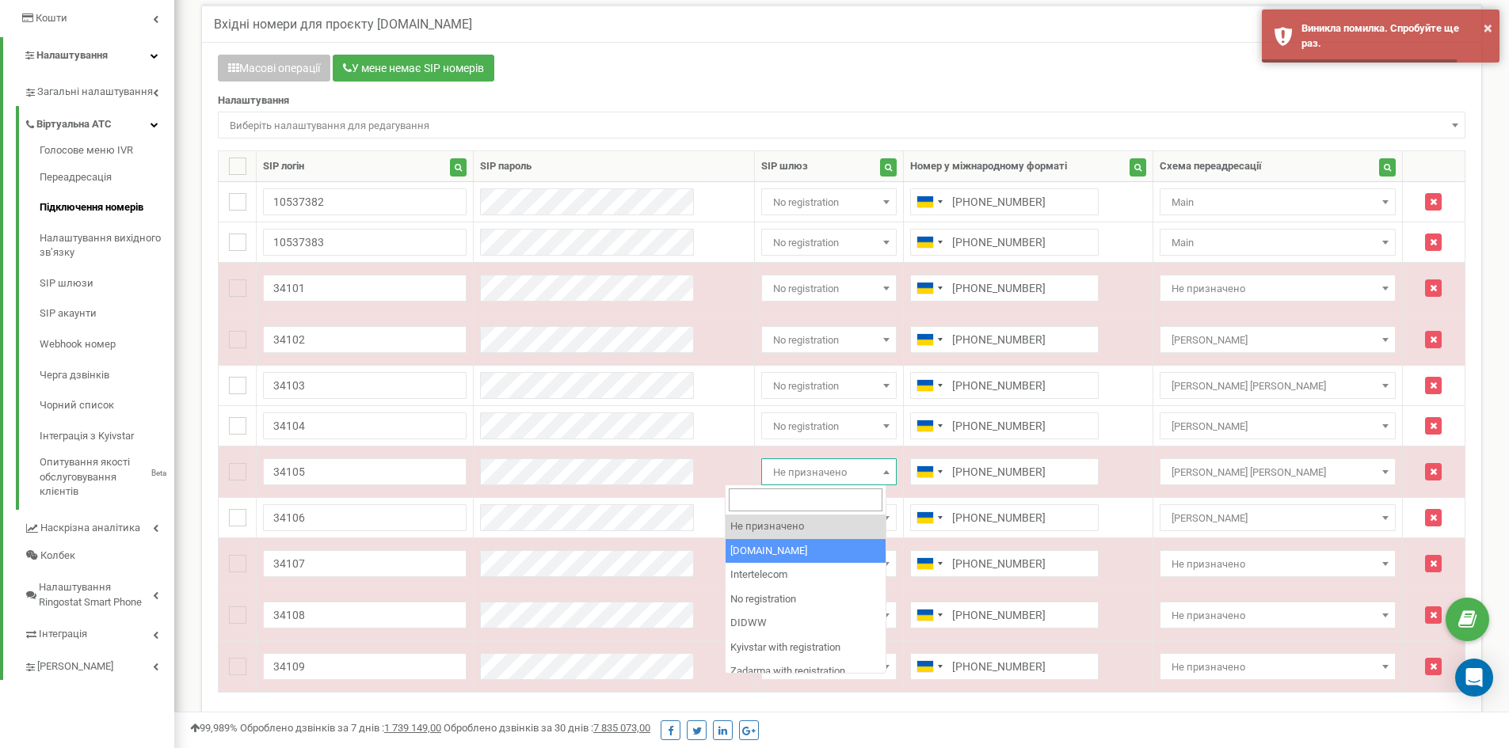
select select "8397"
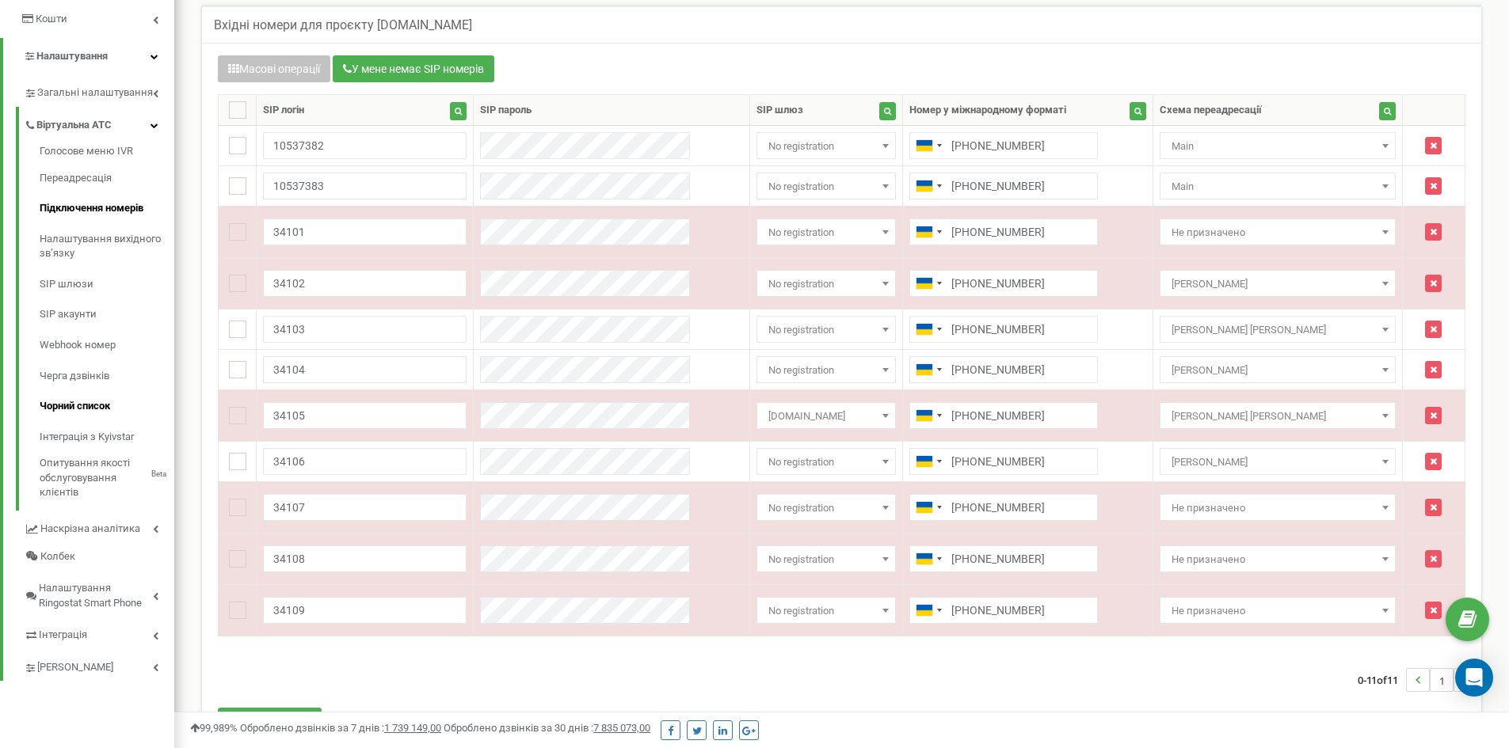
scroll to position [317, 0]
click at [151, 126] on icon at bounding box center [154, 124] width 8 height 8
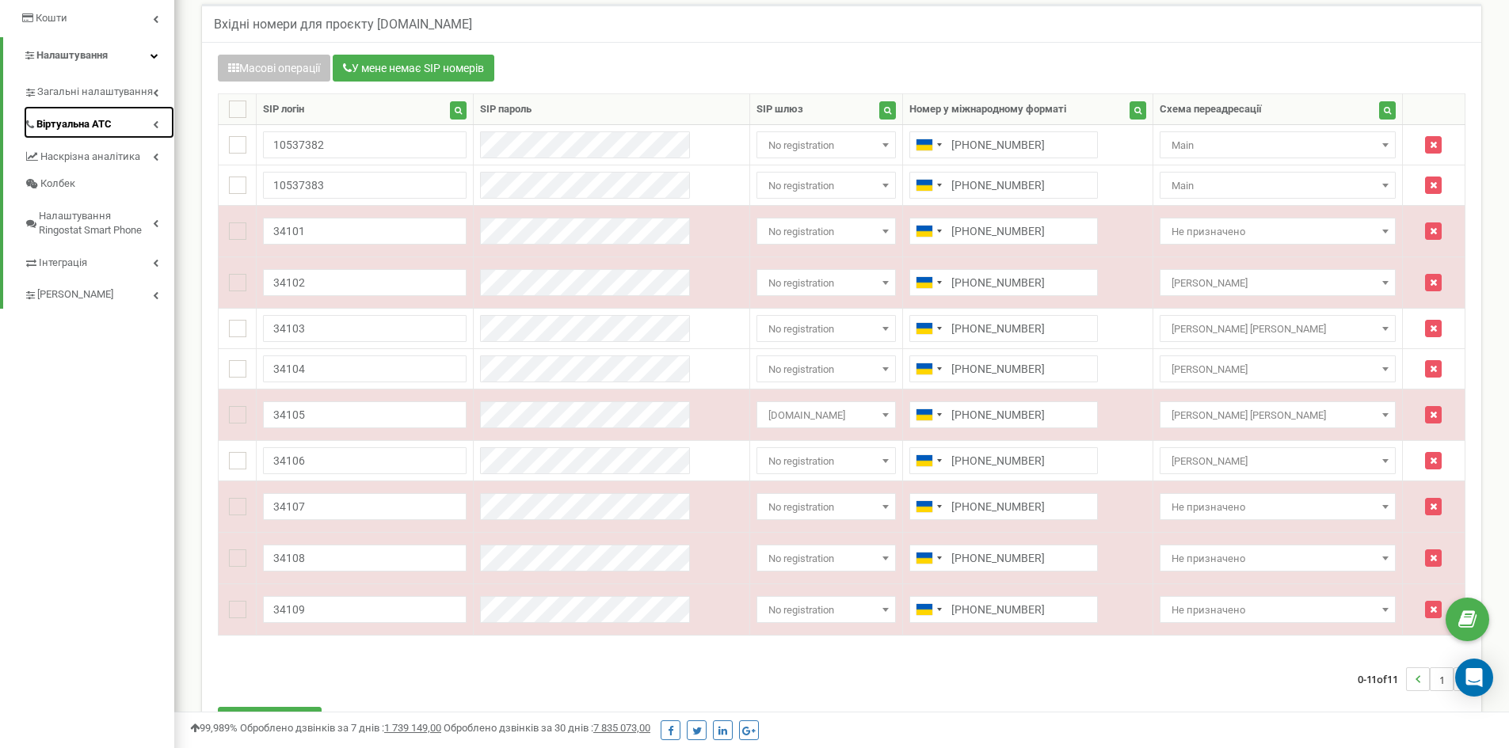
click at [100, 130] on span "Віртуальна АТС" at bounding box center [73, 124] width 75 height 15
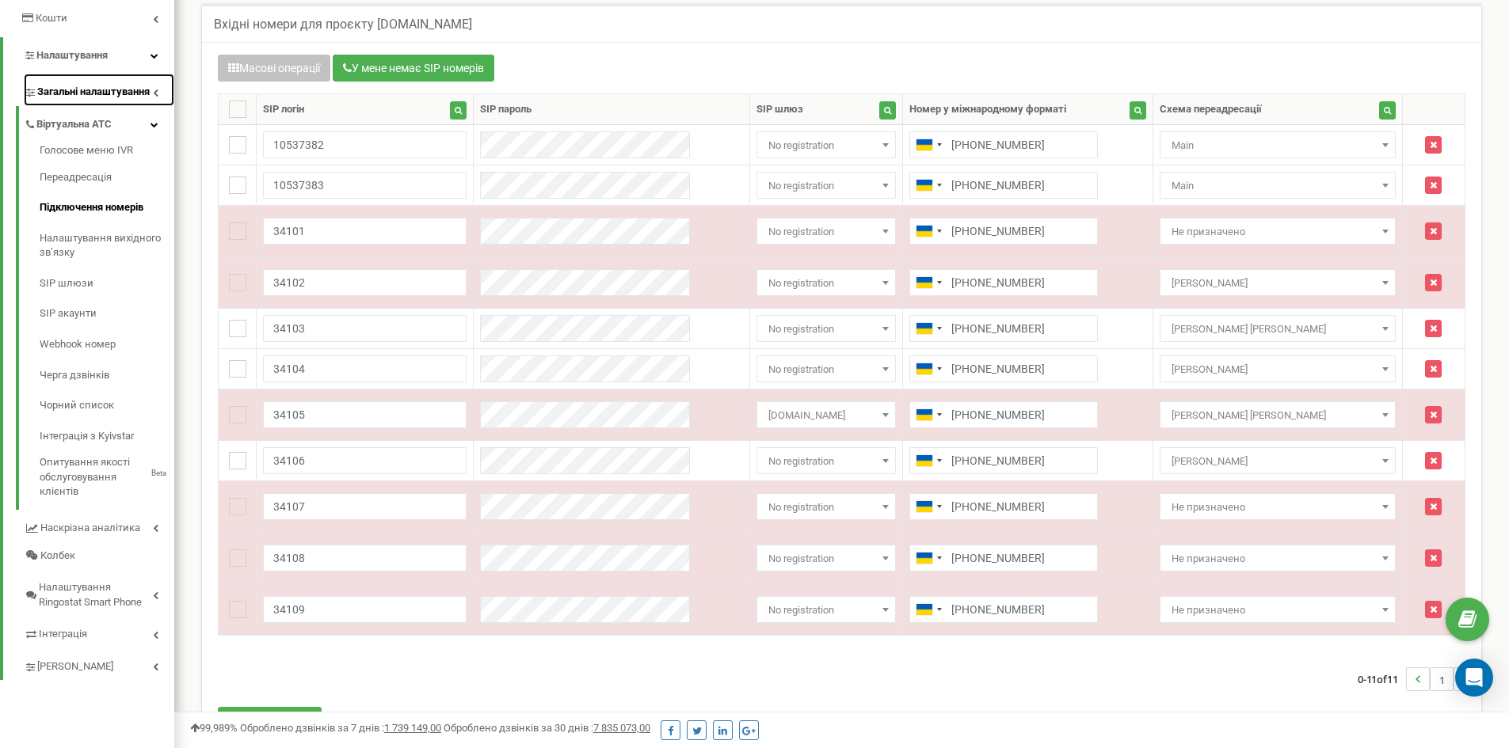
click at [105, 100] on span "Загальні налаштування" at bounding box center [93, 92] width 112 height 15
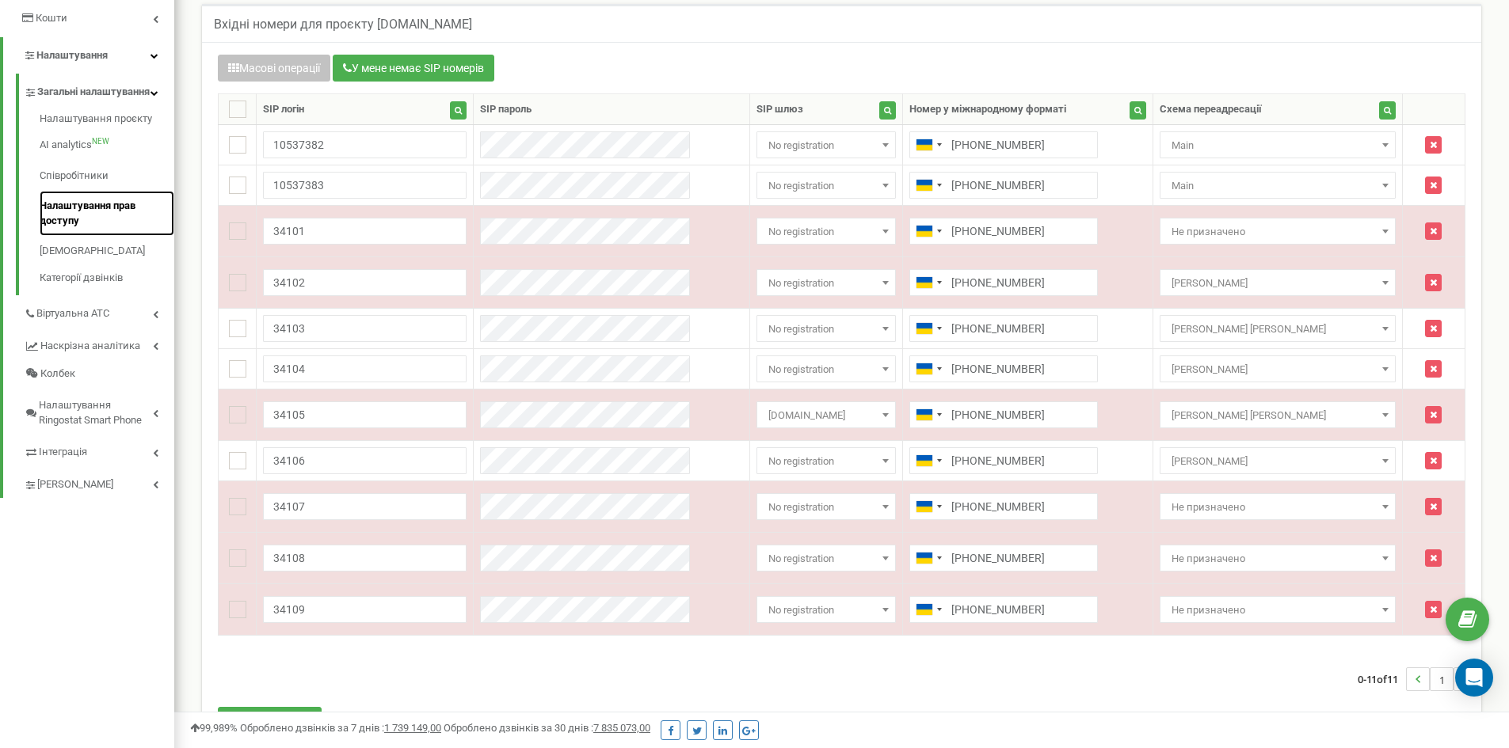
click at [100, 227] on link "Налаштування прав доступу" at bounding box center [107, 213] width 135 height 45
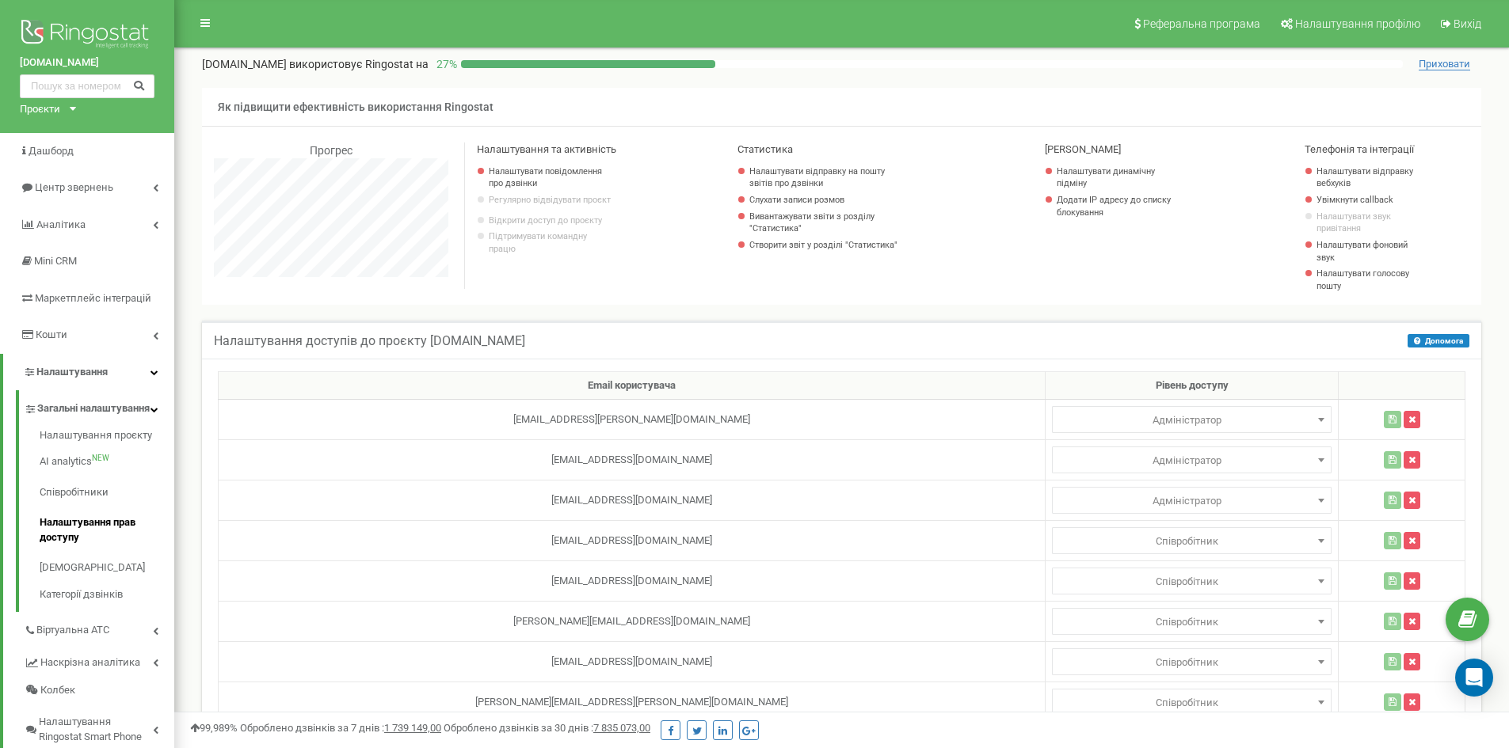
scroll to position [1605, 1335]
click at [107, 584] on link "[DEMOGRAPHIC_DATA]" at bounding box center [107, 568] width 135 height 31
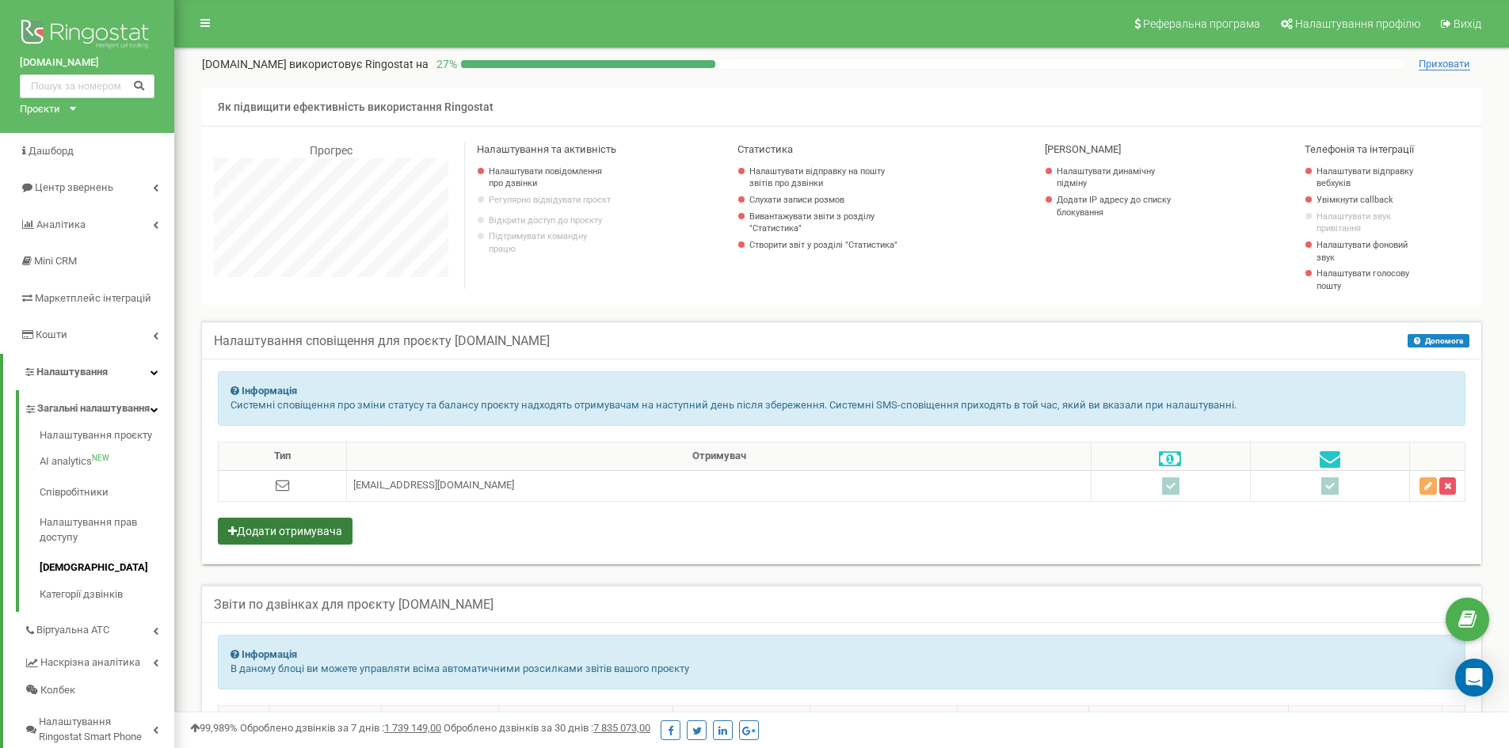
scroll to position [950, 1335]
click at [309, 532] on button "Додати отримувача" at bounding box center [285, 531] width 135 height 27
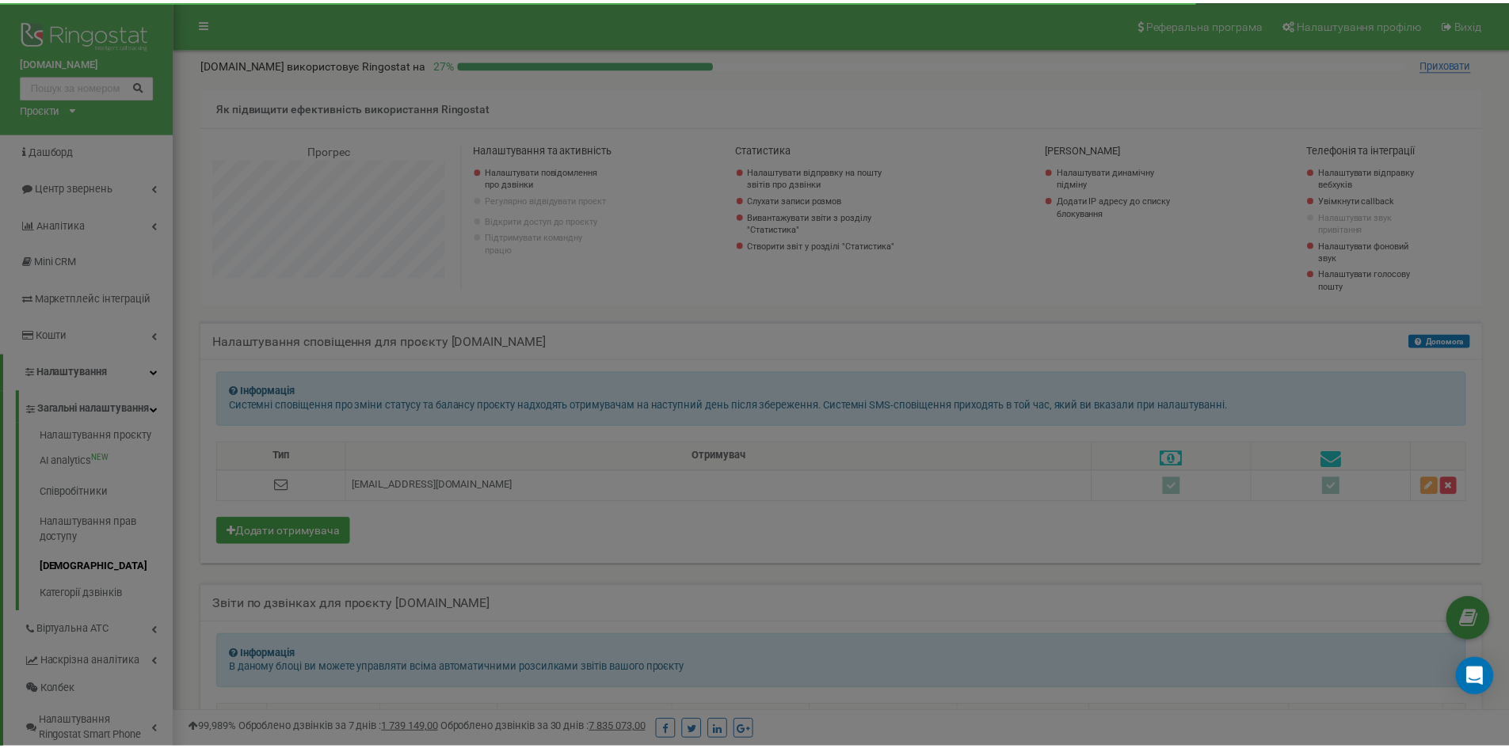
scroll to position [950, 1346]
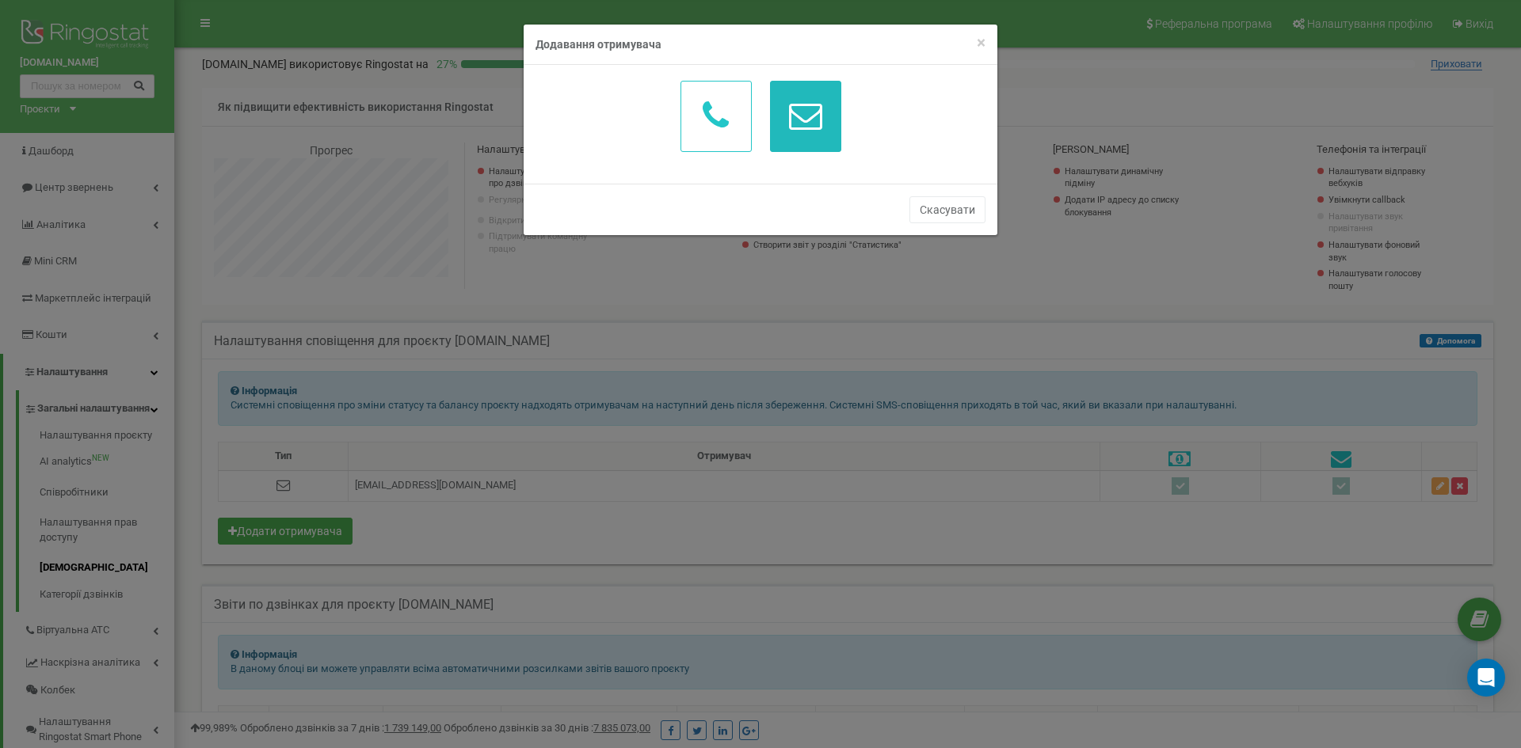
click at [794, 112] on icon "button" at bounding box center [805, 115] width 33 height 33
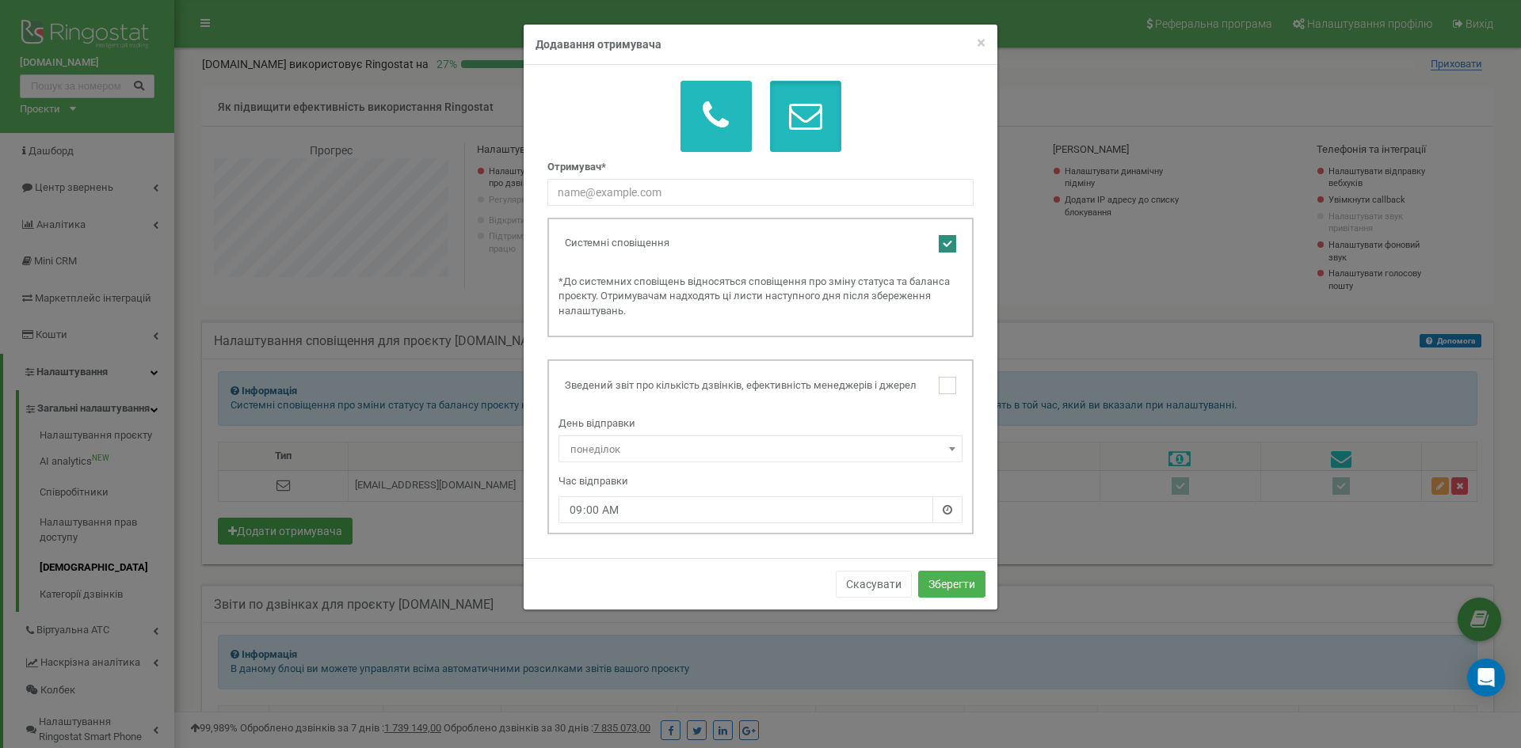
click at [712, 124] on icon "button" at bounding box center [716, 115] width 26 height 33
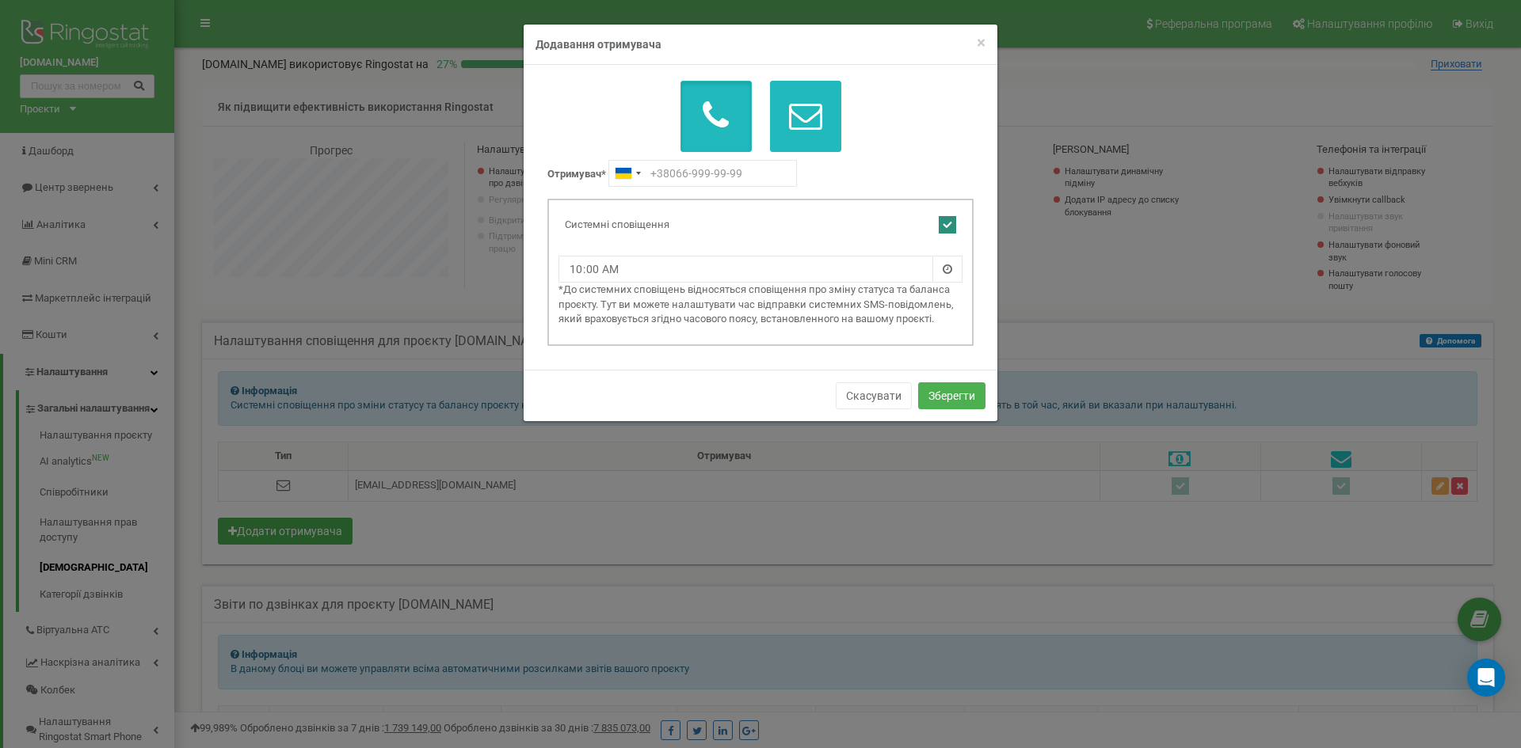
click at [805, 124] on icon "button" at bounding box center [805, 115] width 33 height 33
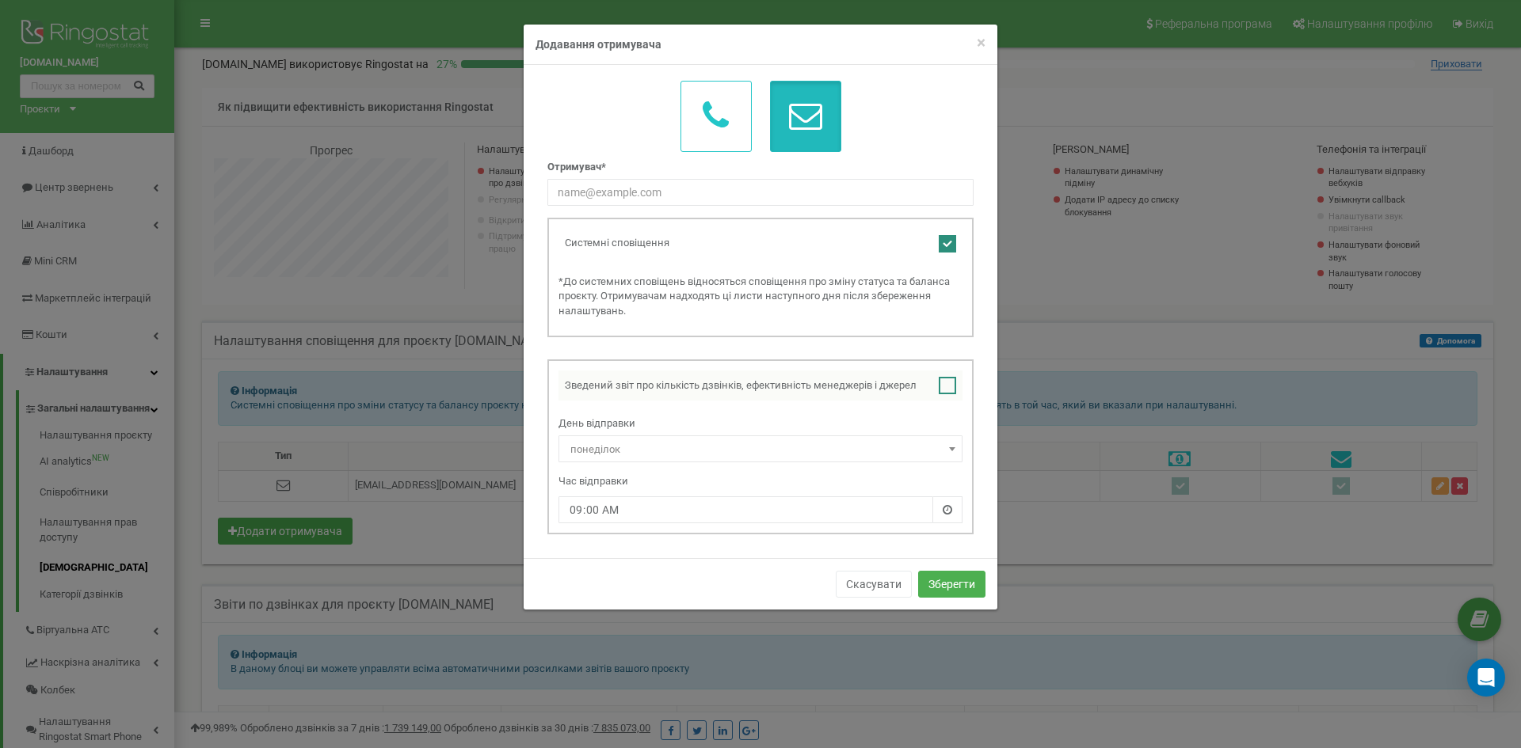
click at [947, 381] on ins at bounding box center [947, 385] width 17 height 17
checkbox input "true"
click at [951, 247] on ins at bounding box center [947, 243] width 17 height 17
checkbox input "false"
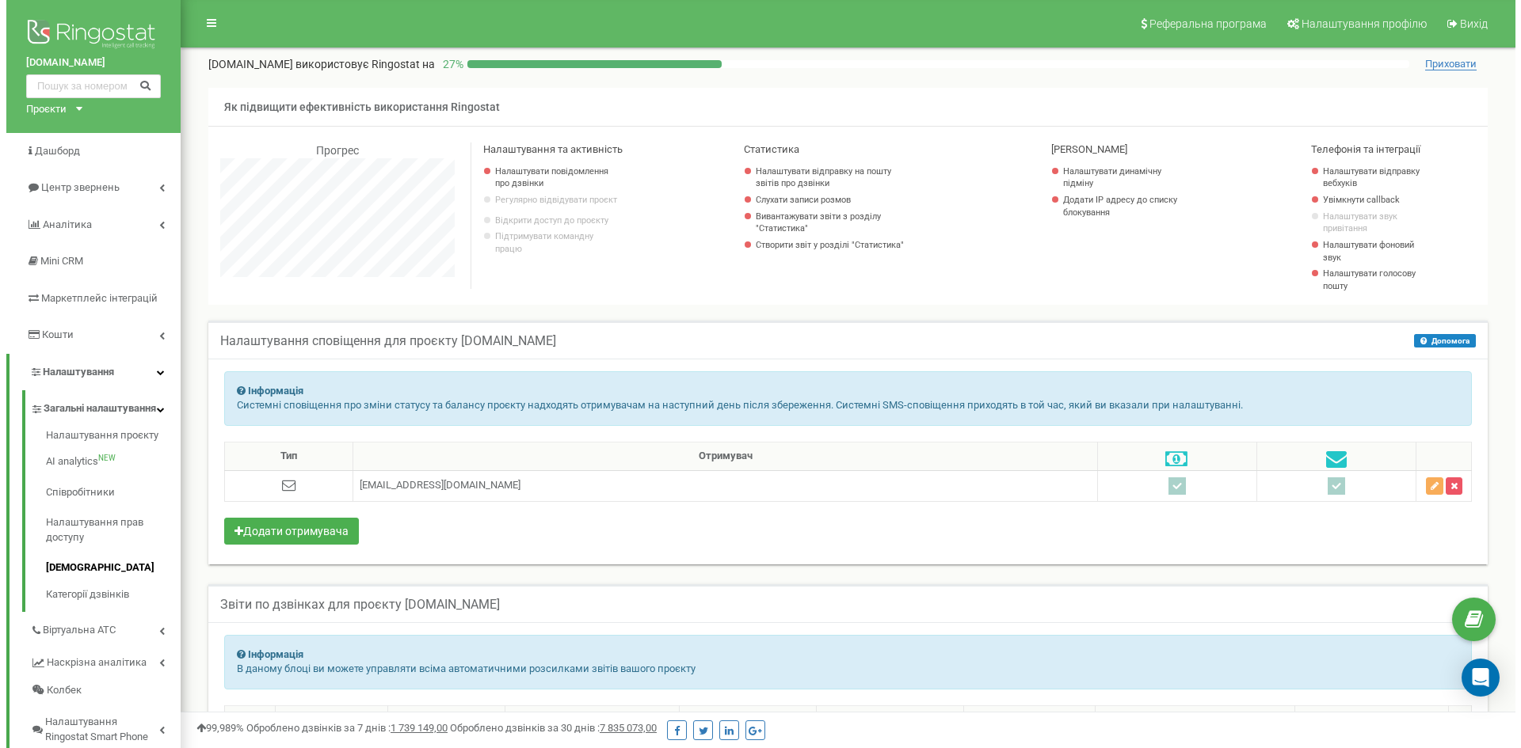
scroll to position [791106, 790722]
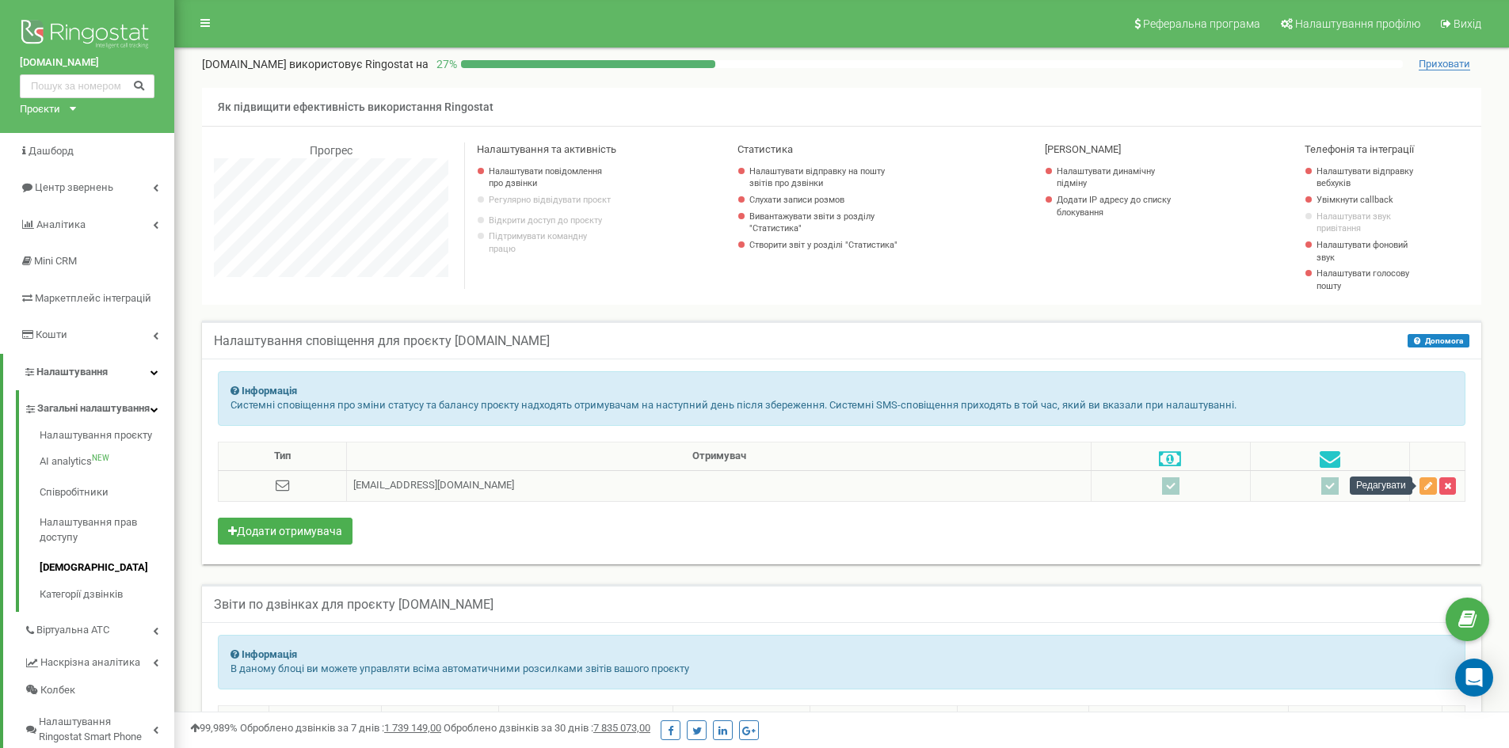
click at [1432, 488] on button "button" at bounding box center [1427, 486] width 17 height 17
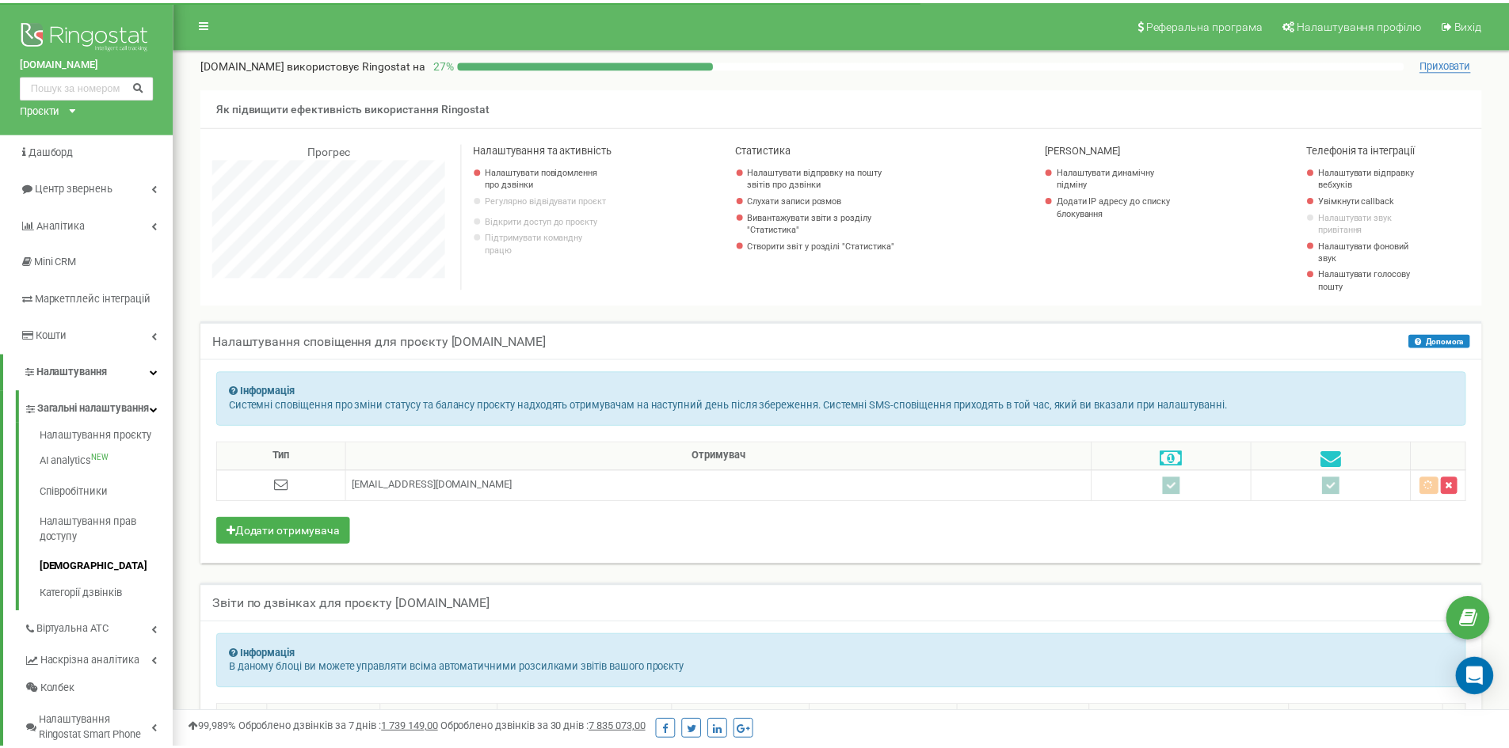
scroll to position [950, 1346]
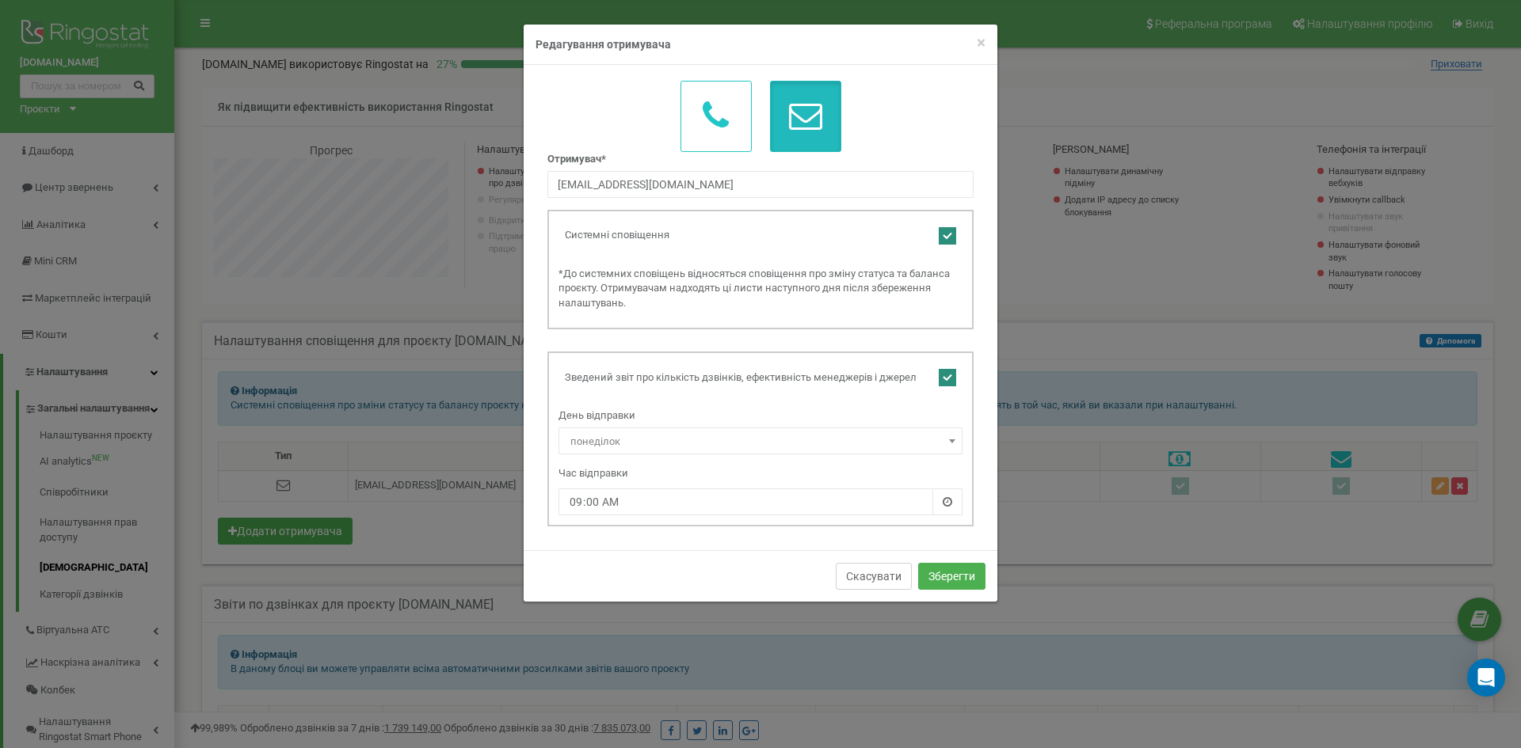
click at [867, 574] on button "Скасувати" at bounding box center [874, 576] width 76 height 27
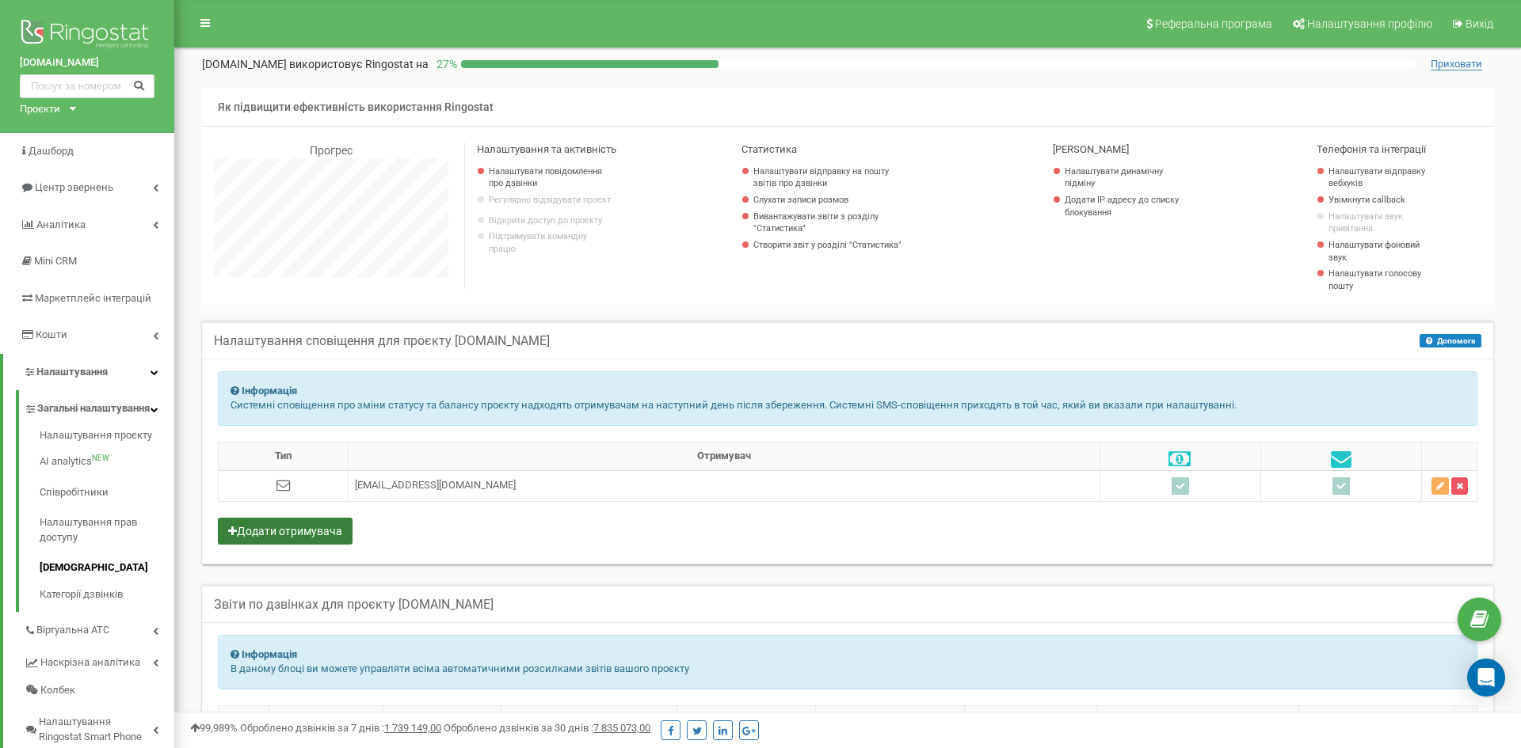
scroll to position [791106, 790722]
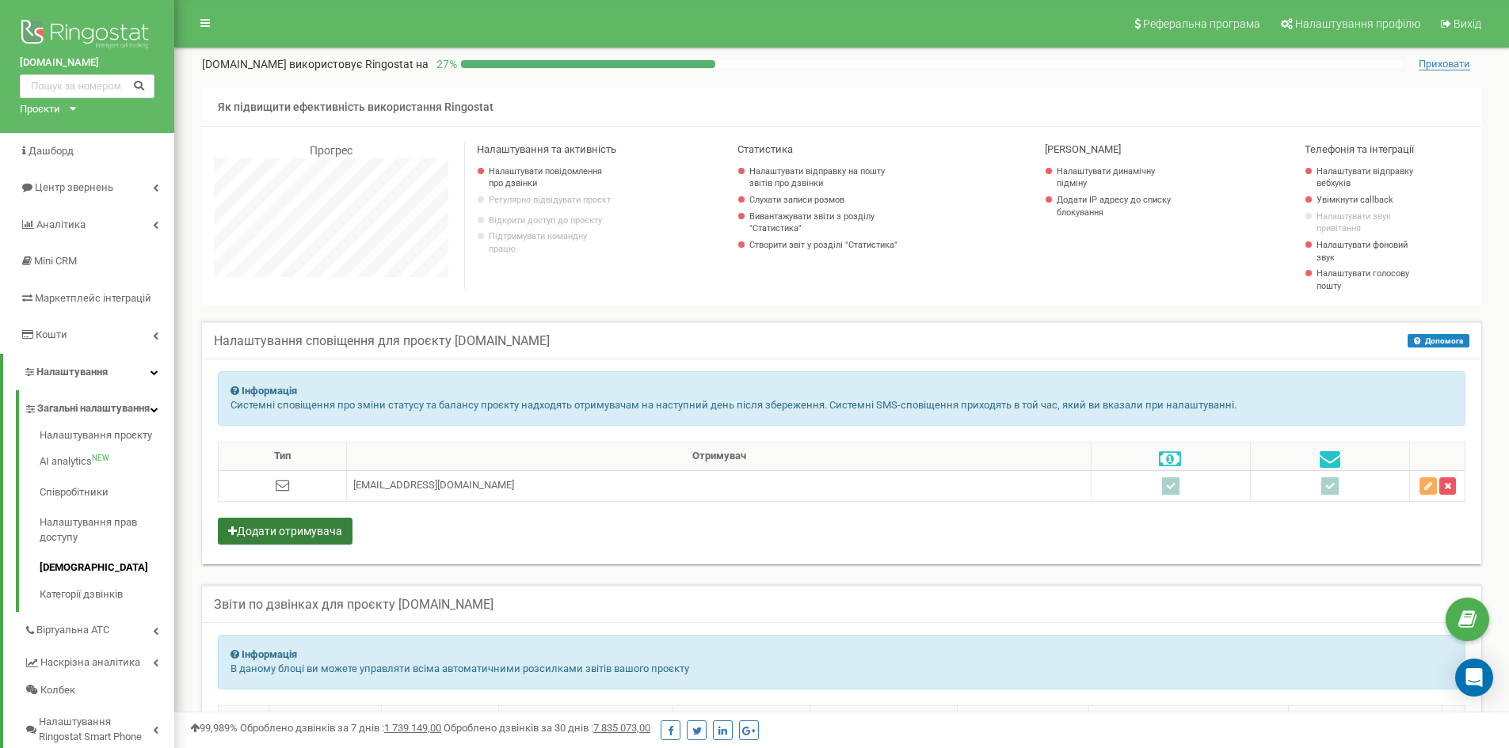
click at [288, 530] on button "Додати отримувача" at bounding box center [285, 531] width 135 height 27
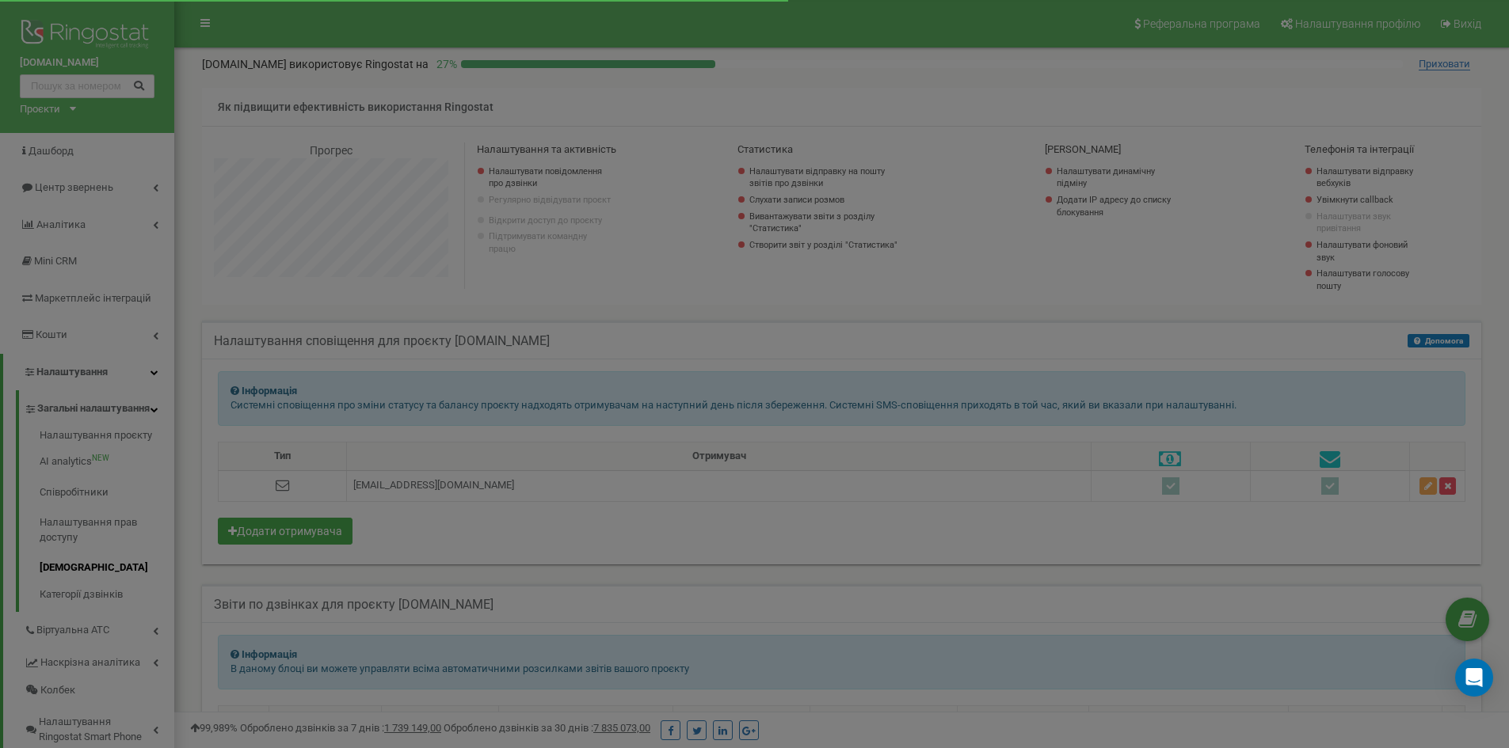
scroll to position [950, 1346]
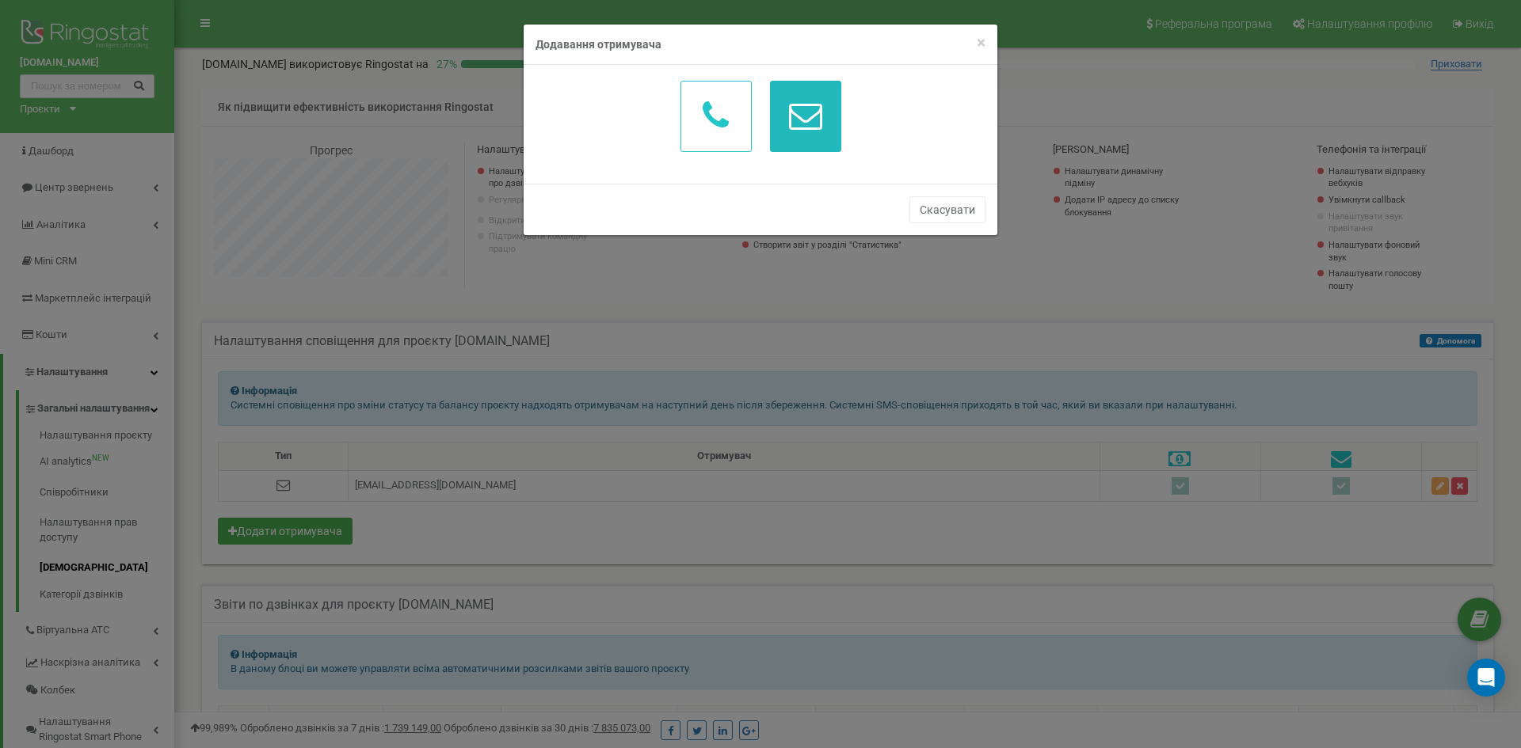
click at [799, 127] on icon "button" at bounding box center [805, 115] width 33 height 33
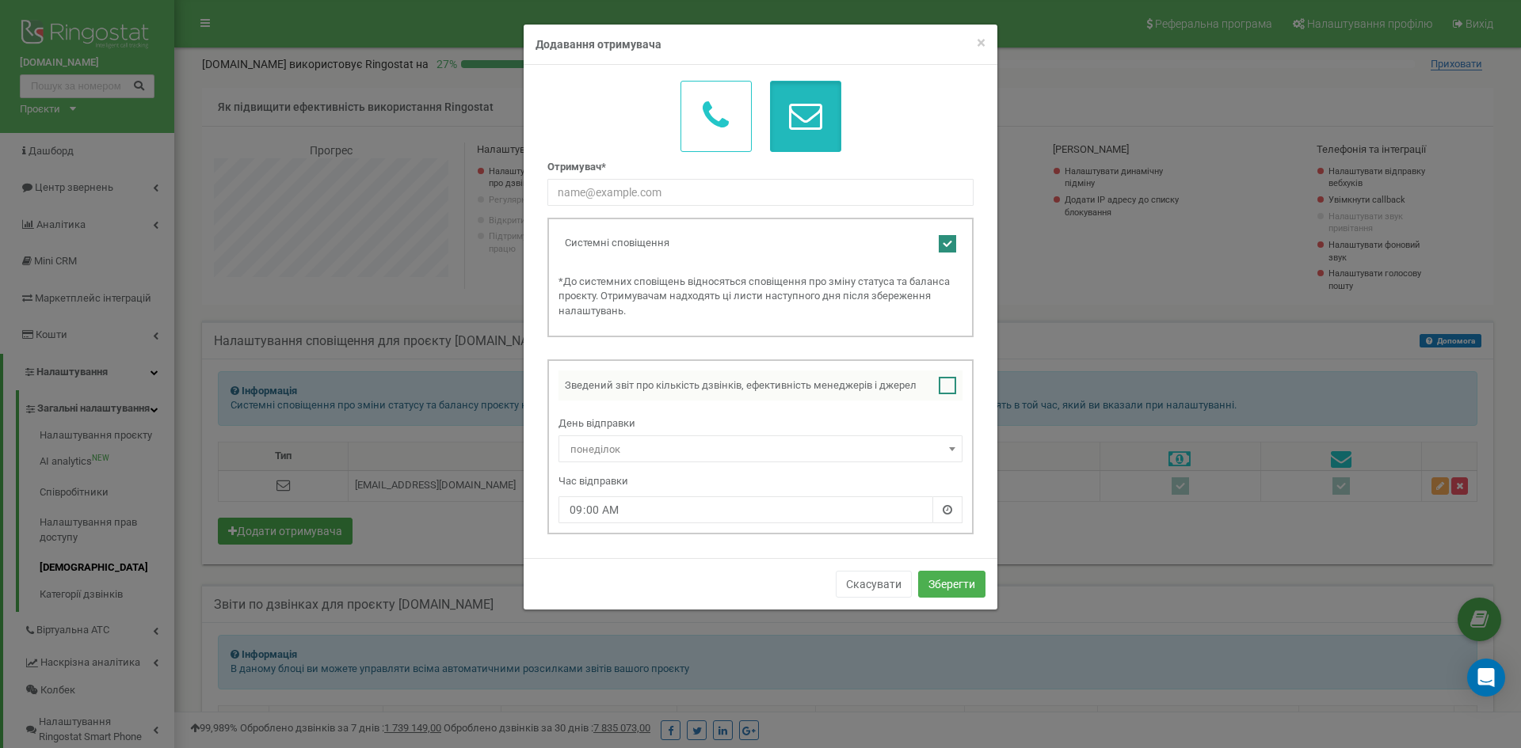
click at [947, 383] on ins at bounding box center [947, 385] width 17 height 17
checkbox input "true"
click at [950, 242] on ins at bounding box center [947, 243] width 17 height 17
checkbox input "false"
click at [738, 175] on div "Отримувач*" at bounding box center [760, 183] width 426 height 46
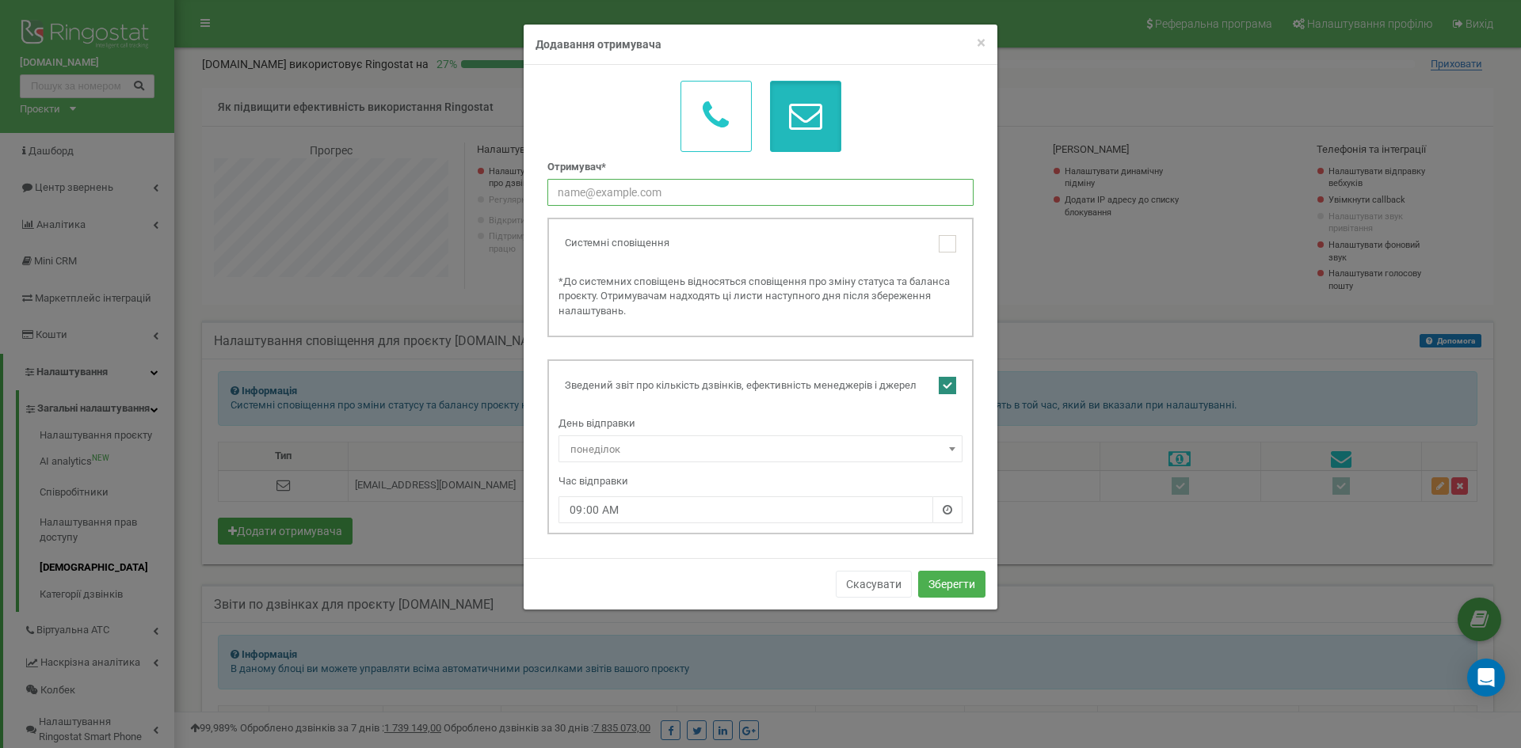
click at [738, 195] on input "text" at bounding box center [760, 192] width 426 height 27
paste input "Karina.Belevtsova@ferm.in.ua"
type input "Karina.Belevtsova@ferm.in.ua"
click at [946, 585] on button "Зберегти" at bounding box center [951, 584] width 67 height 27
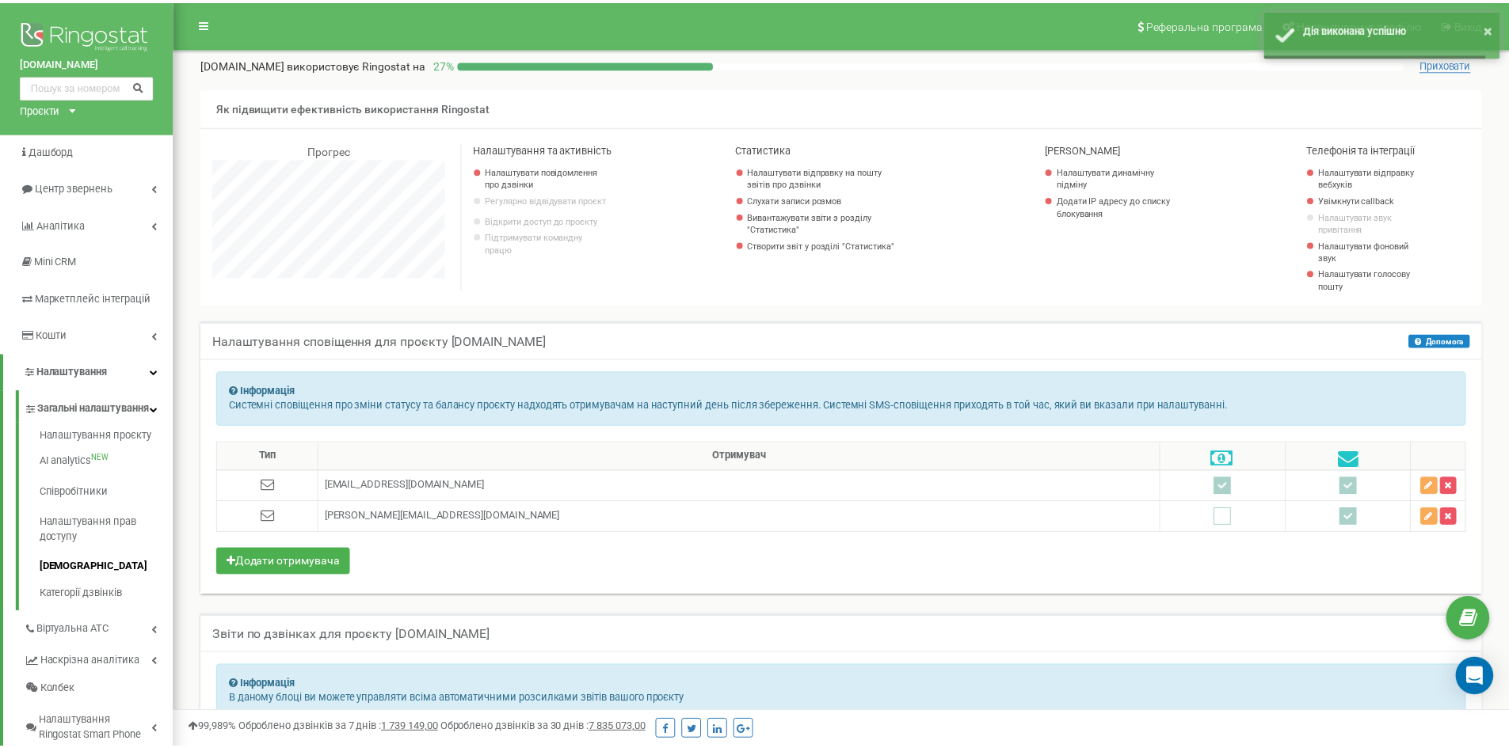
scroll to position [791106, 790722]
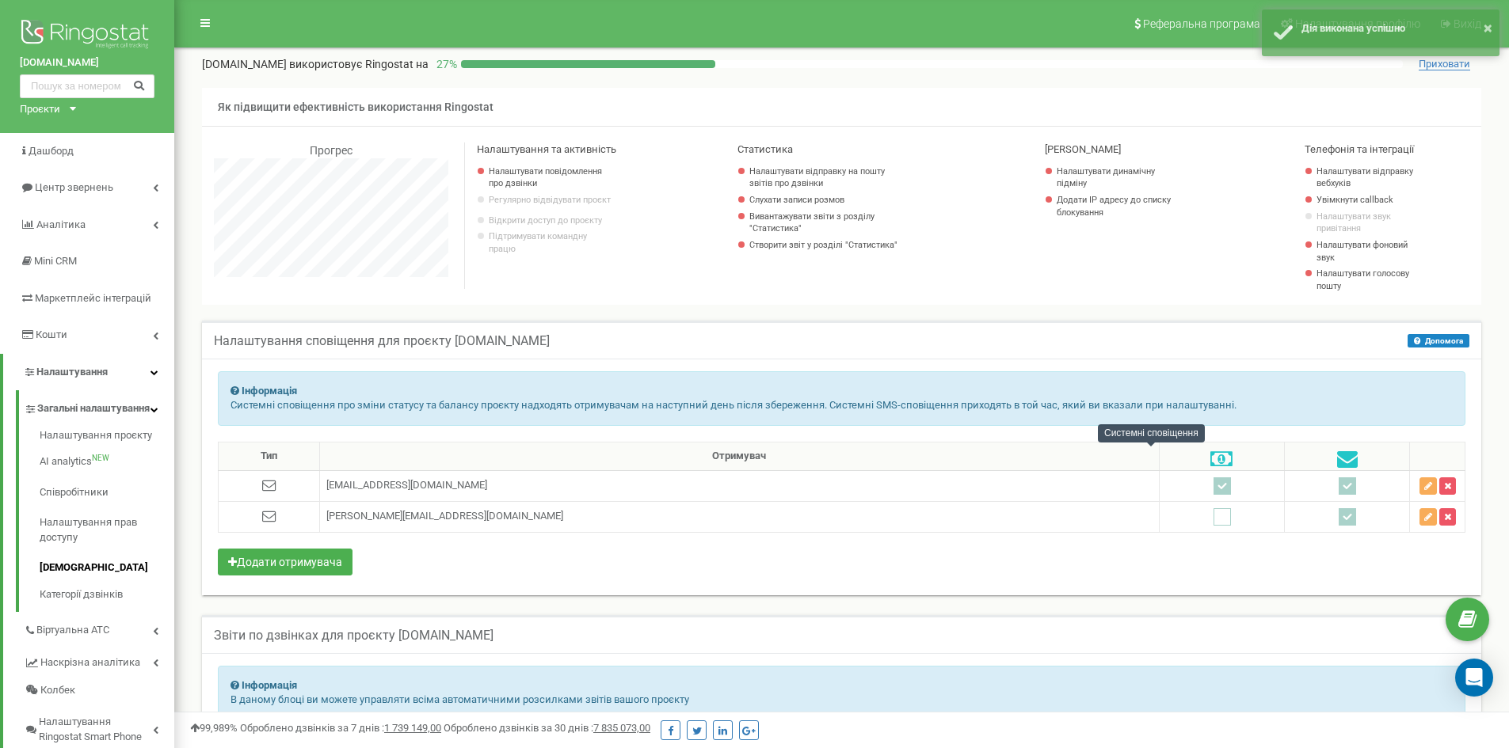
click at [1210, 455] on icon at bounding box center [1221, 459] width 22 height 21
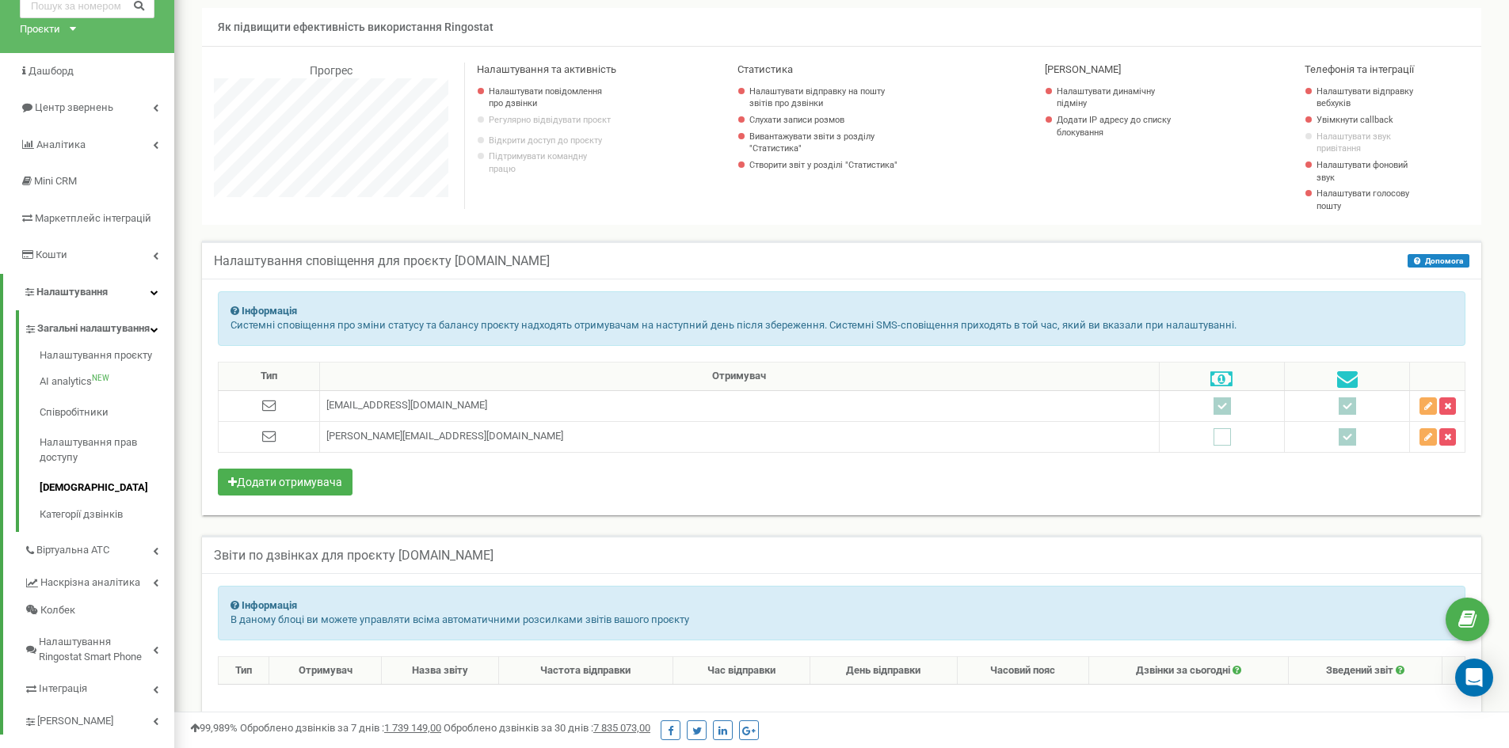
scroll to position [158, 0]
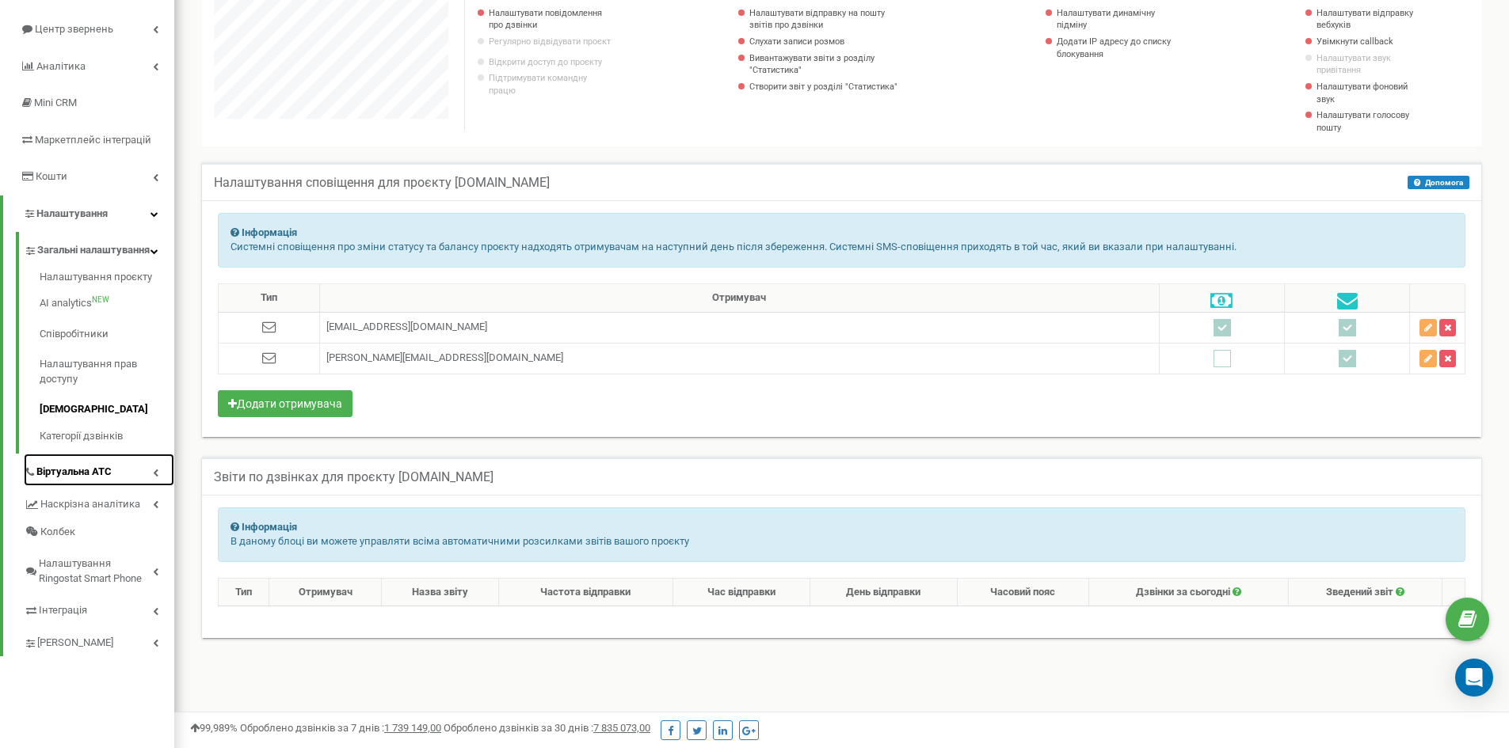
click at [121, 482] on link "Віртуальна АТС" at bounding box center [99, 470] width 150 height 32
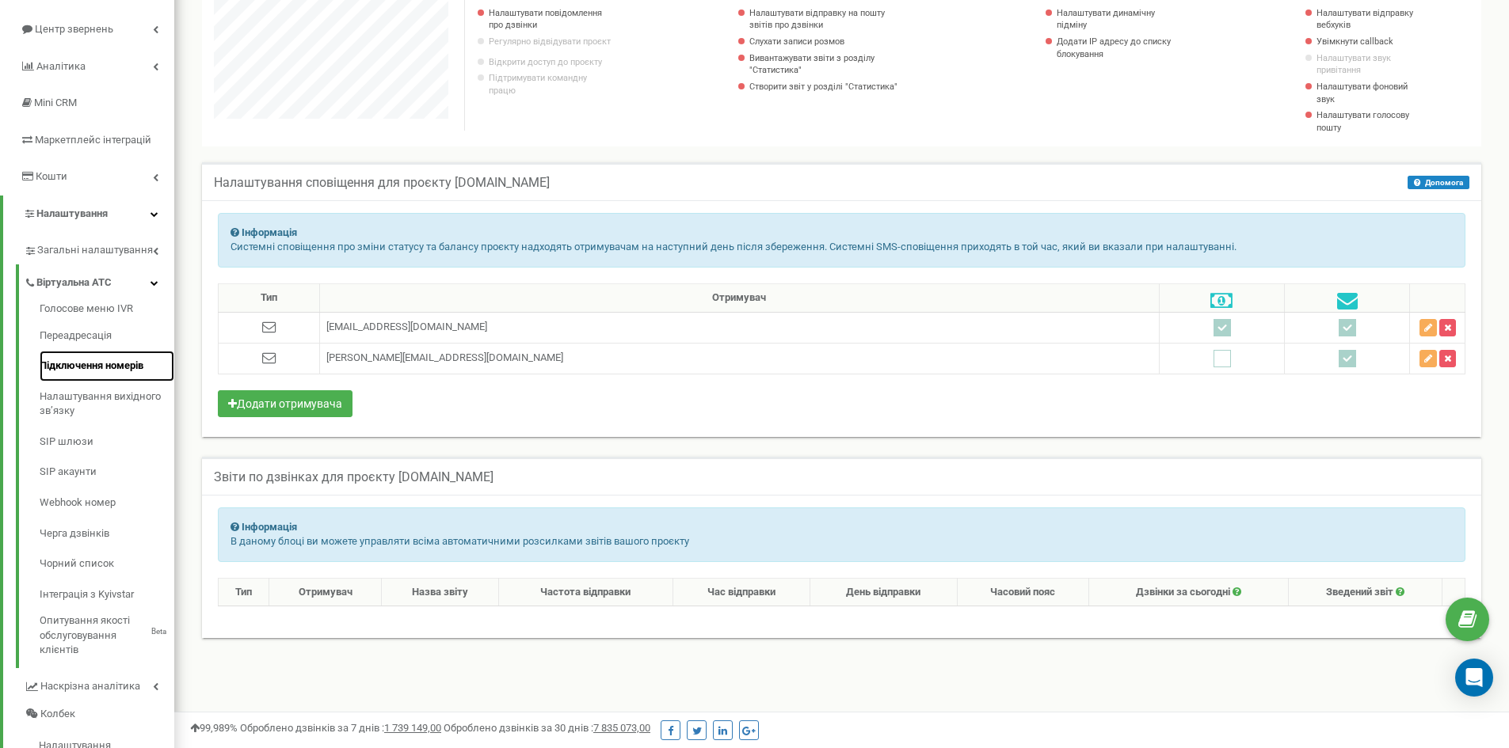
click at [115, 367] on link "Підключення номерів" at bounding box center [107, 366] width 135 height 31
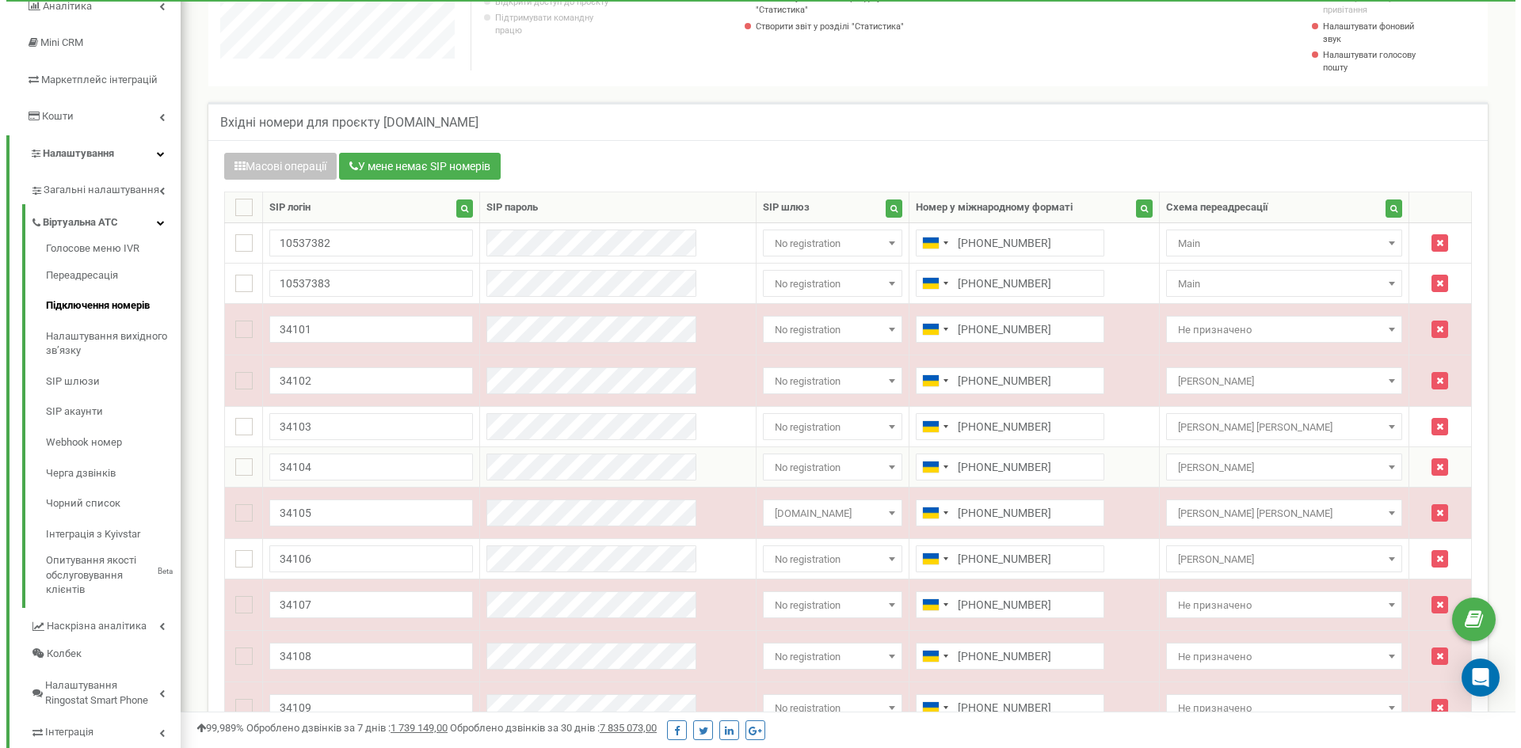
scroll to position [238, 0]
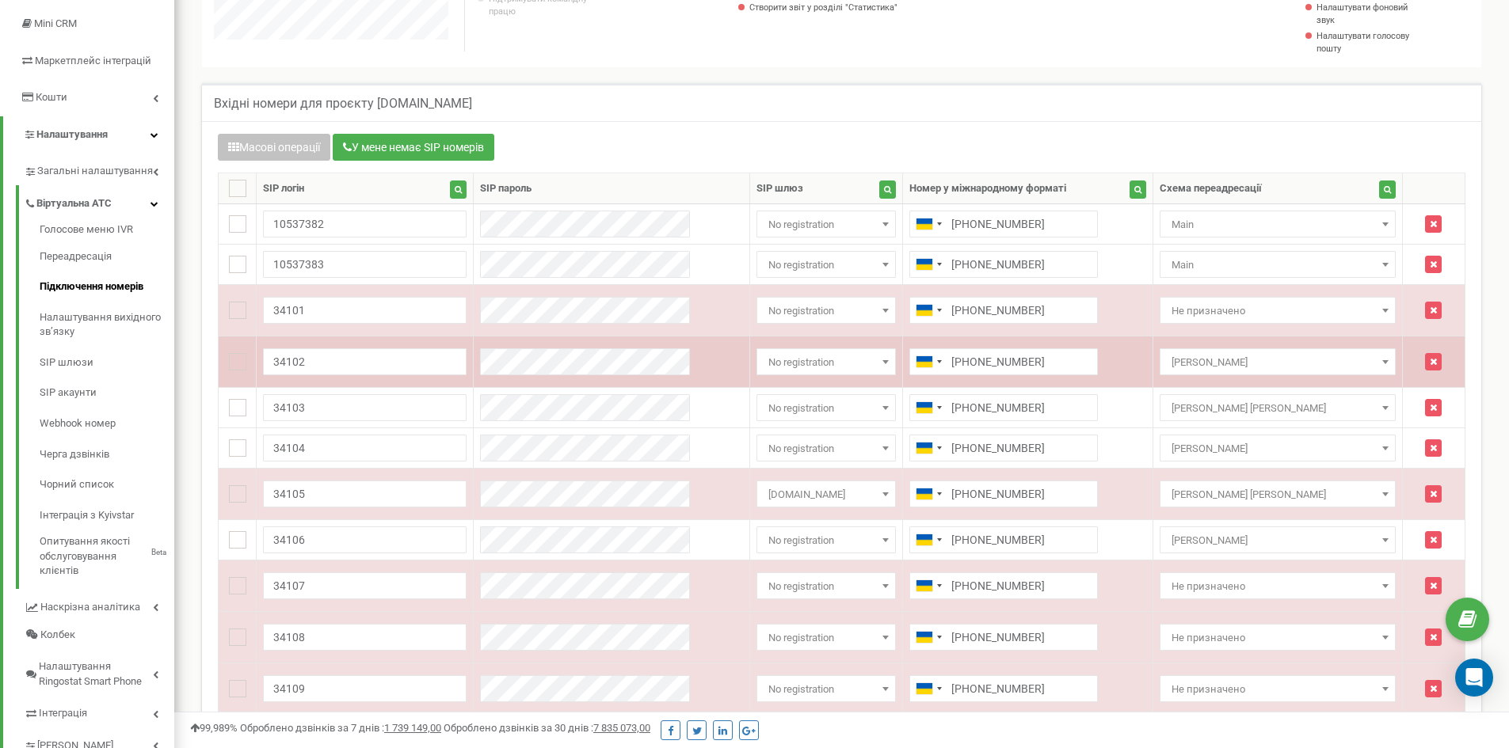
click at [866, 363] on span "No registration" at bounding box center [826, 363] width 128 height 22
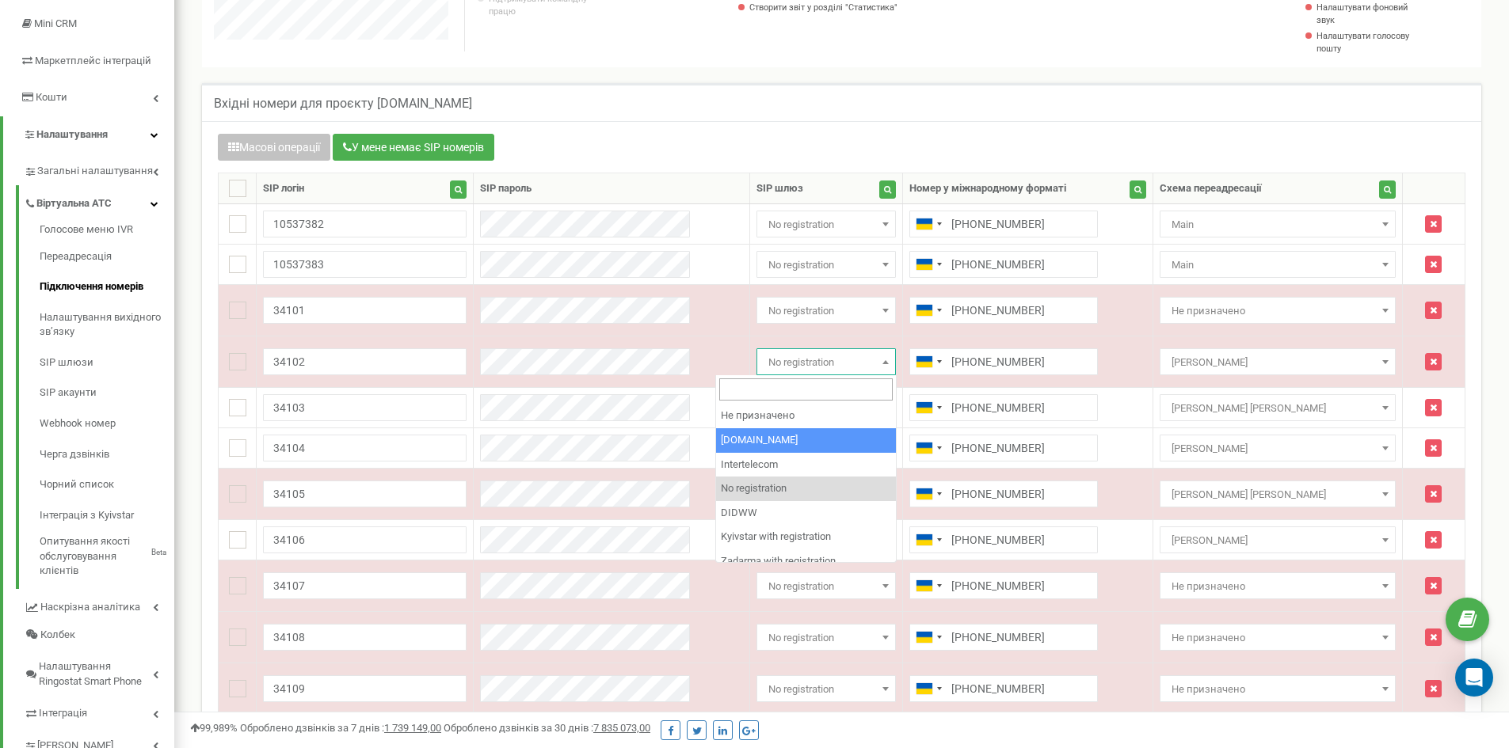
select select "8397"
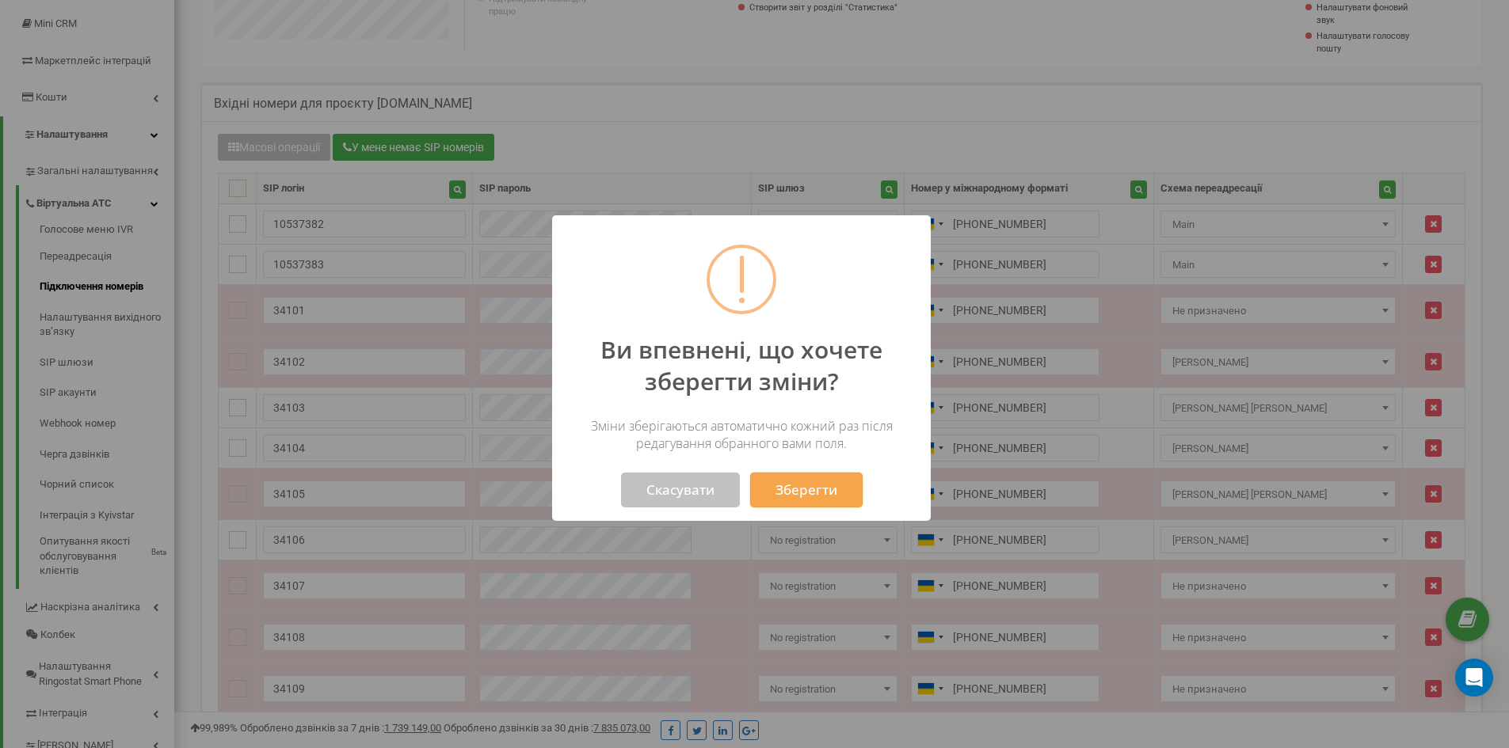
scroll to position [1122, 1346]
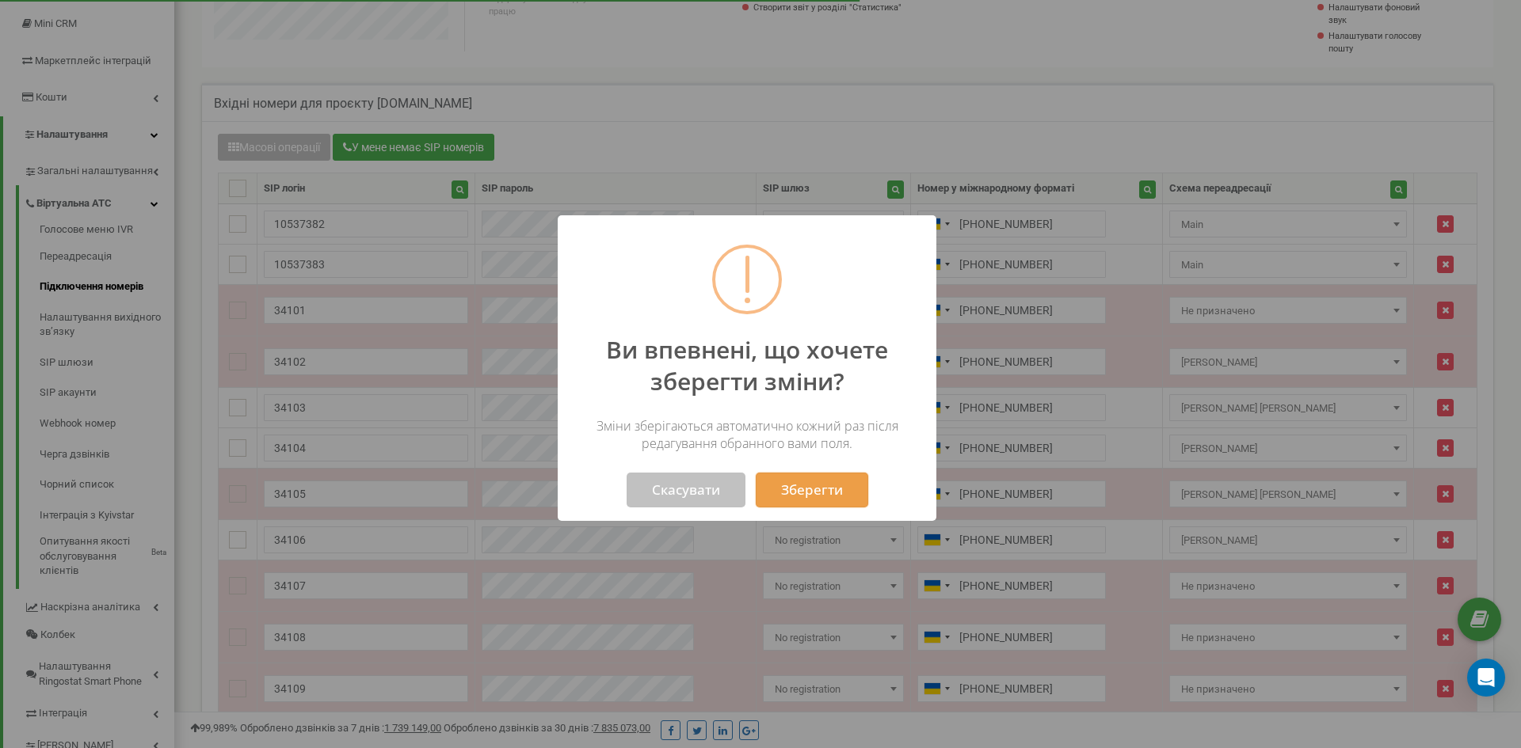
click at [831, 493] on button "Зберегти" at bounding box center [812, 490] width 112 height 35
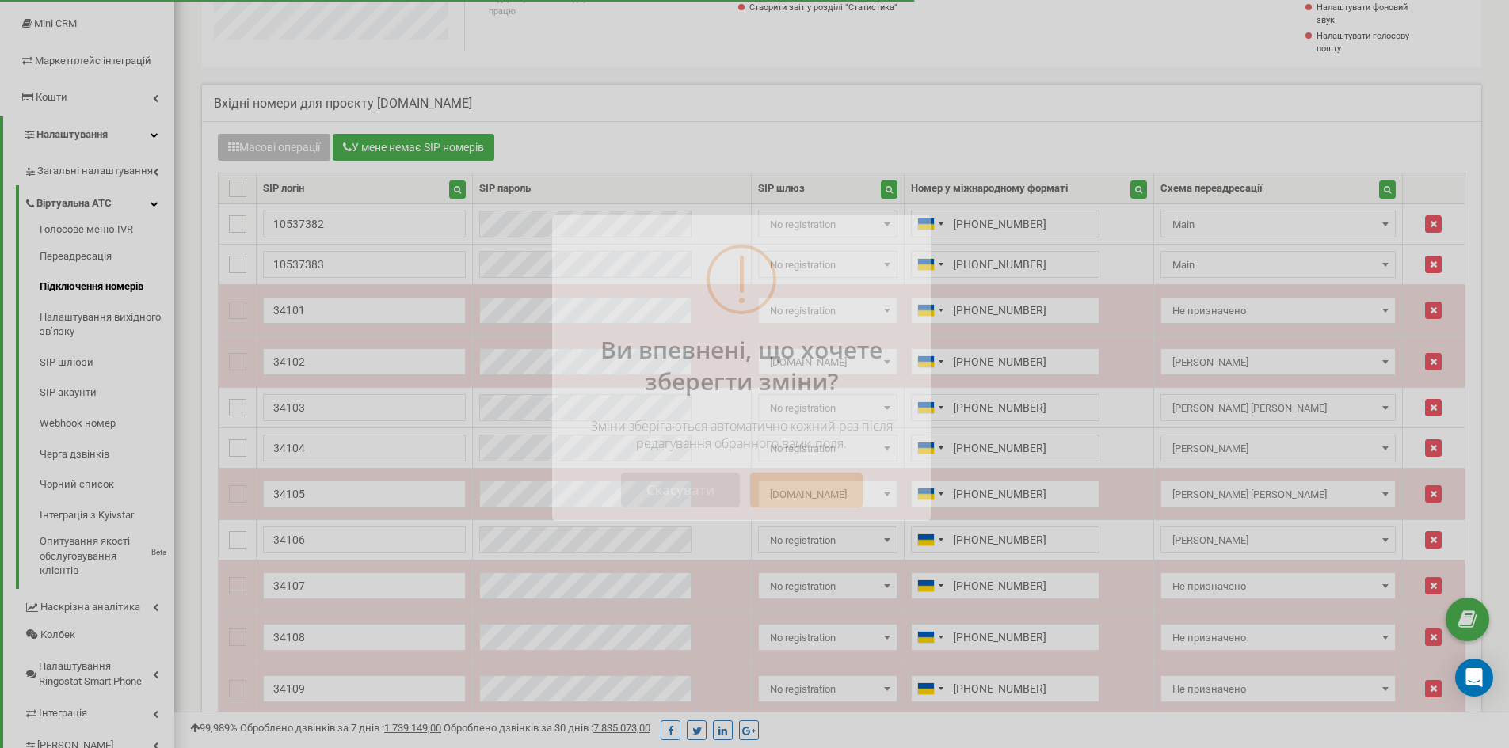
scroll to position [790934, 790722]
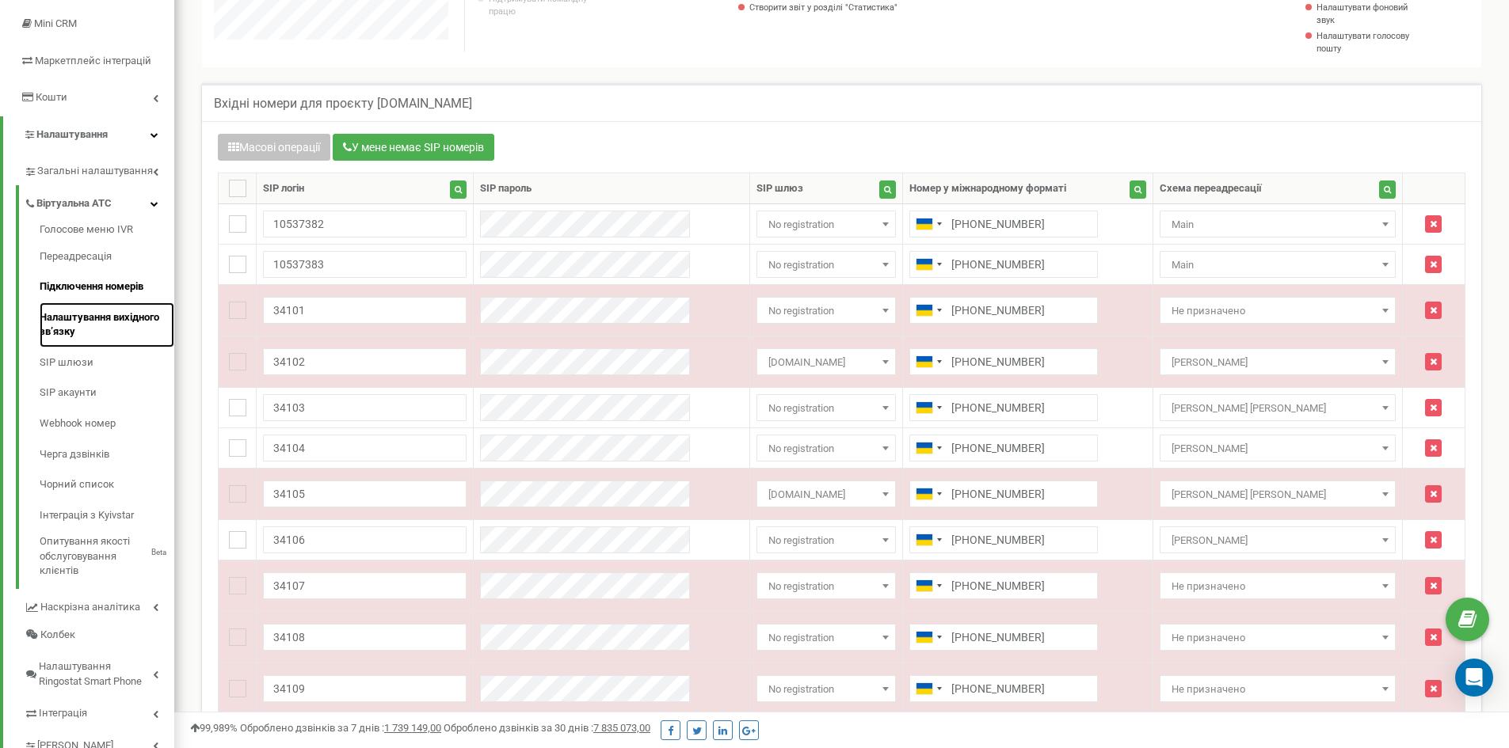
click at [82, 326] on link "Налаштування вихідного зв’язку" at bounding box center [107, 325] width 135 height 45
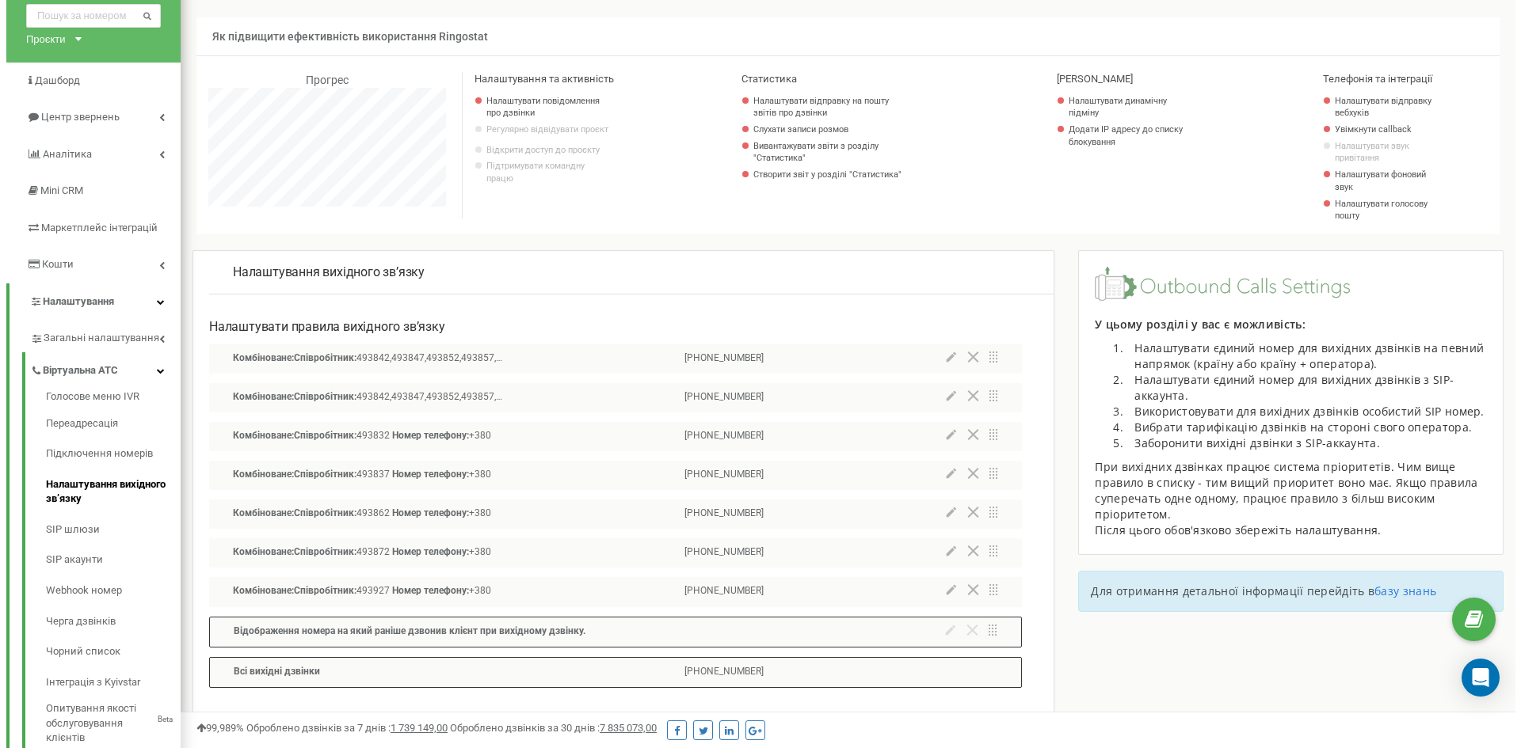
scroll to position [79, 0]
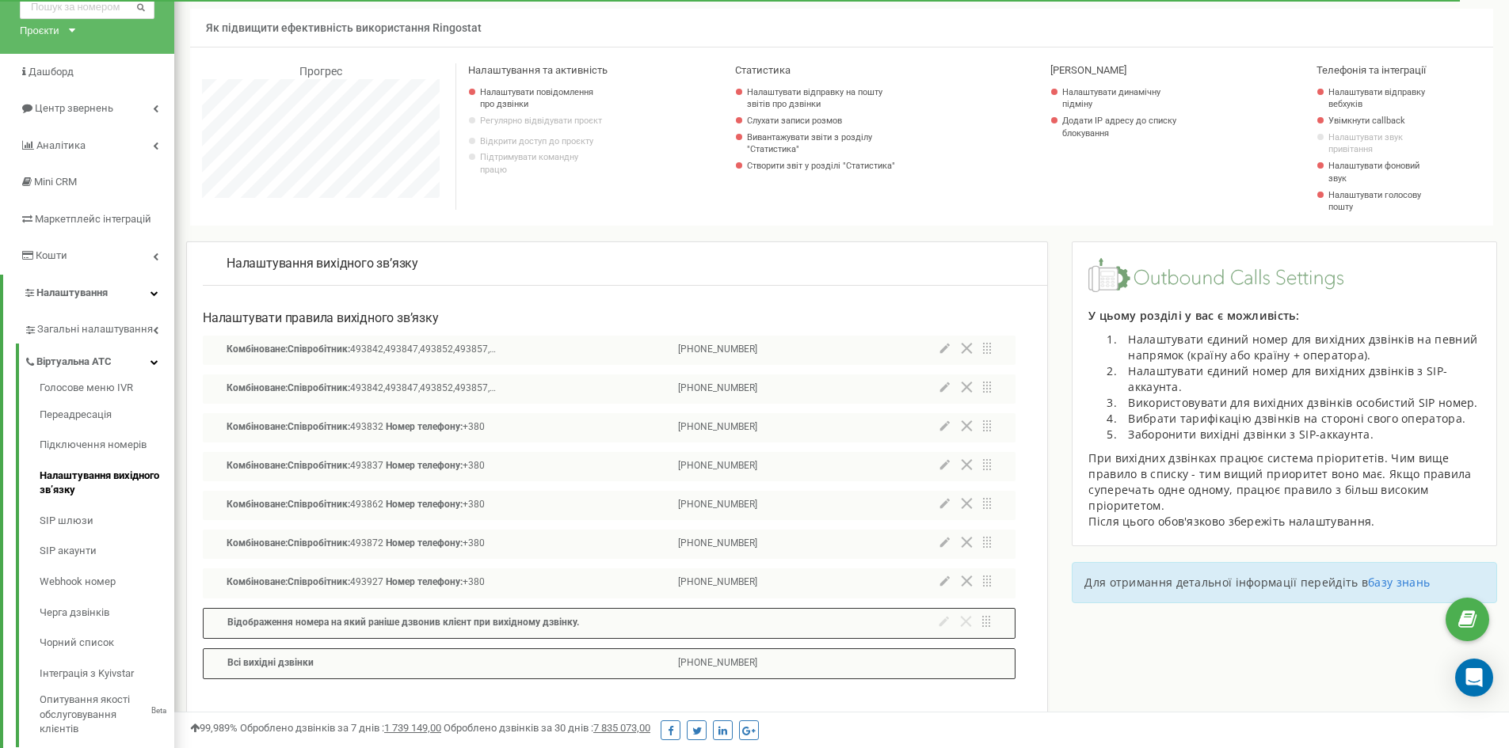
click at [939, 546] on icon at bounding box center [944, 542] width 10 height 11
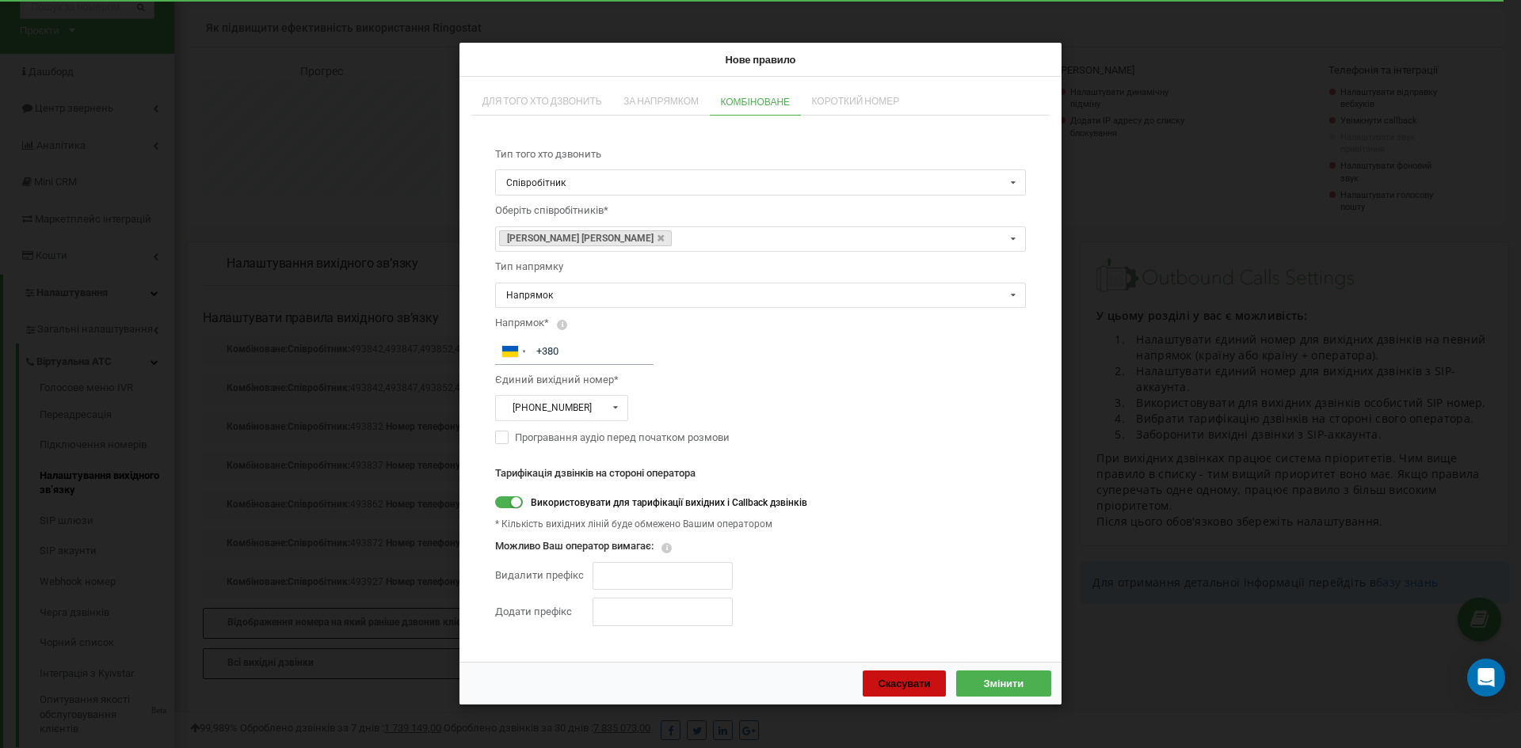
drag, startPoint x: 885, startPoint y: 684, endPoint x: 848, endPoint y: 680, distance: 37.4
click at [885, 683] on span "Скасувати" at bounding box center [904, 683] width 52 height 13
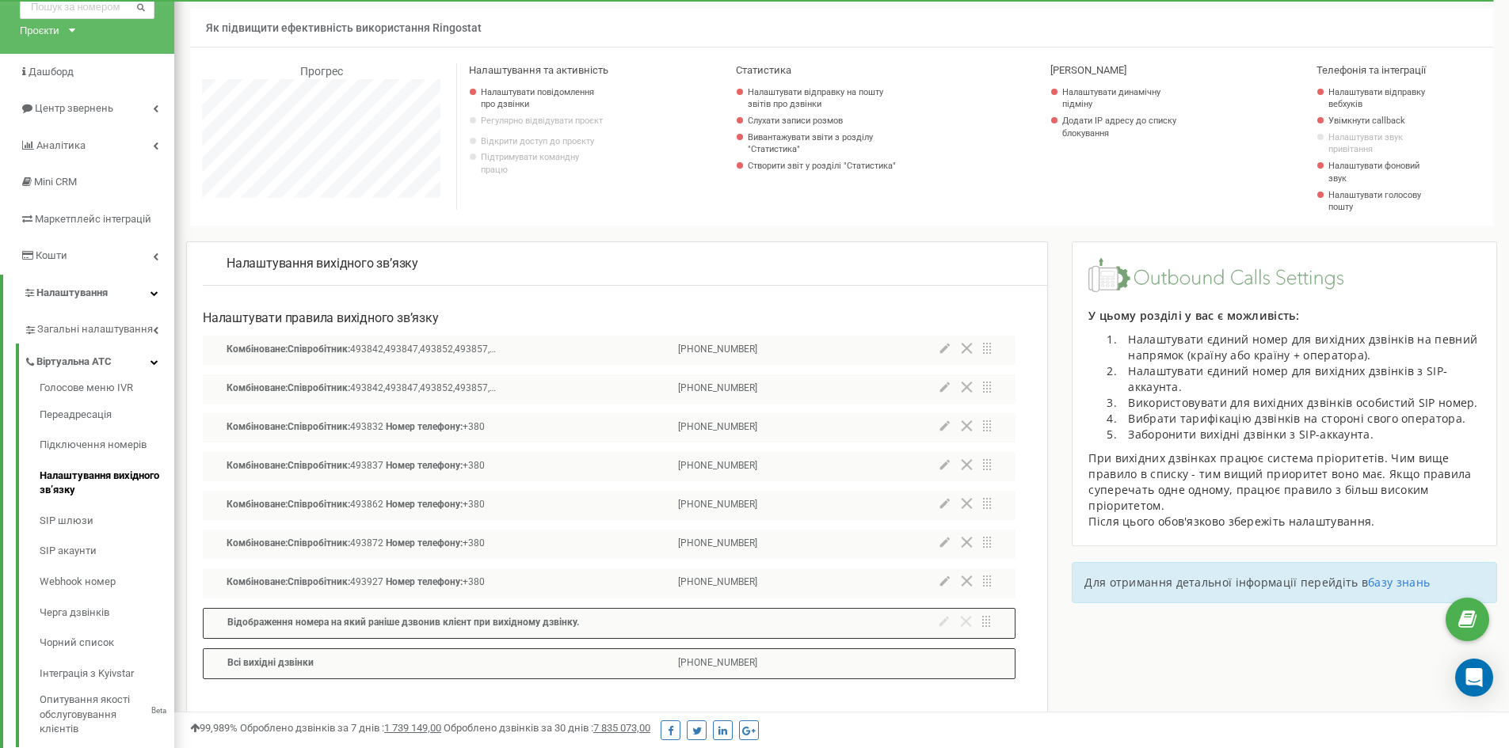
scroll to position [791106, 790722]
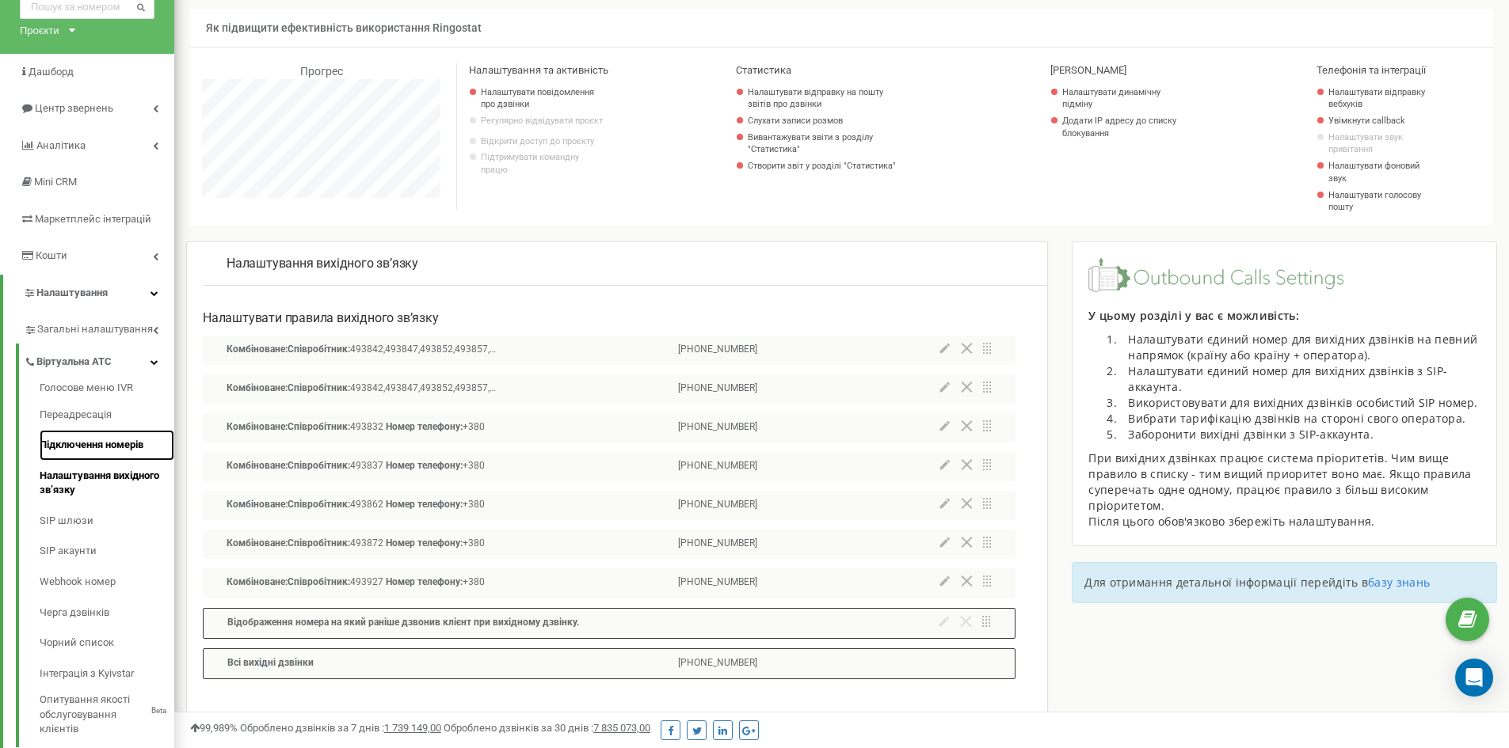
click at [132, 446] on link "Підключення номерів" at bounding box center [107, 445] width 135 height 31
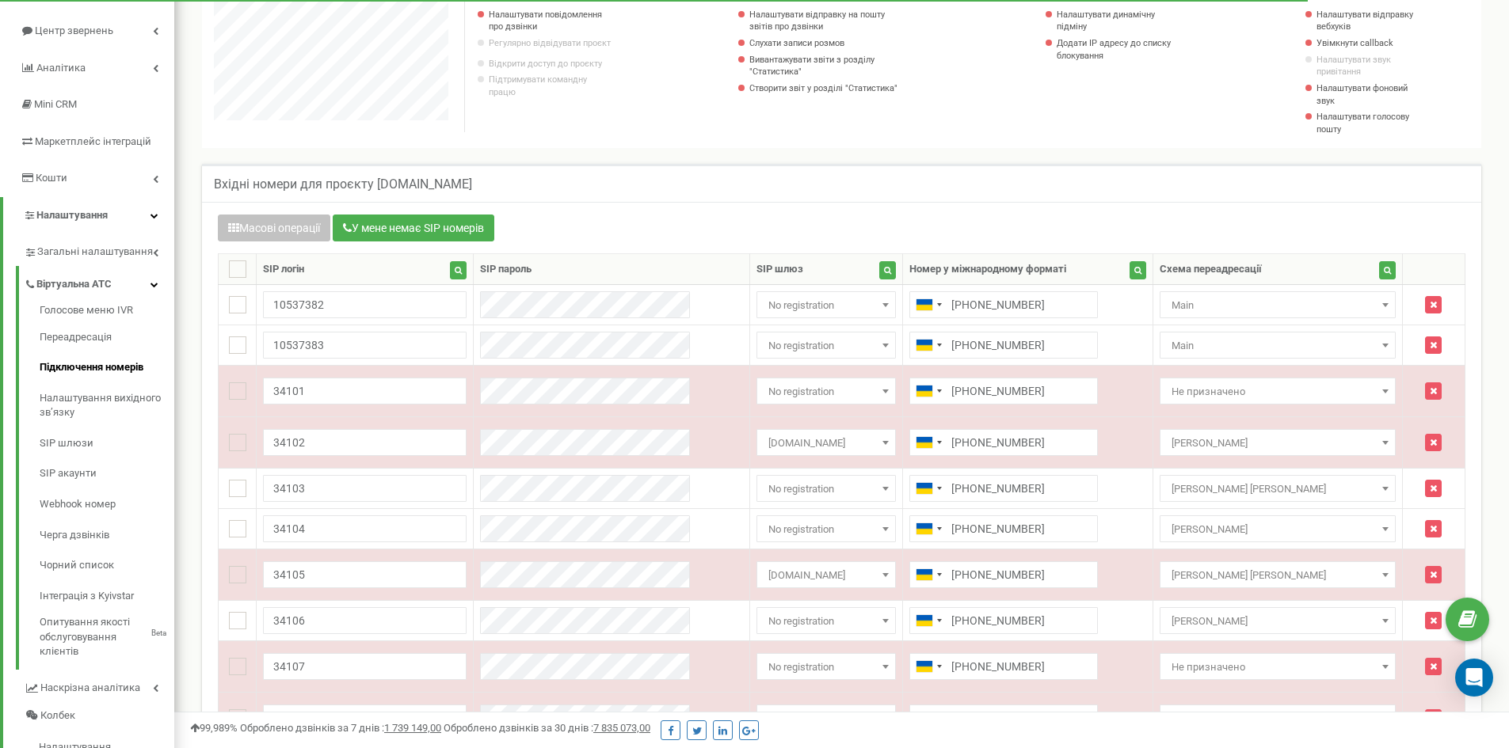
scroll to position [158, 0]
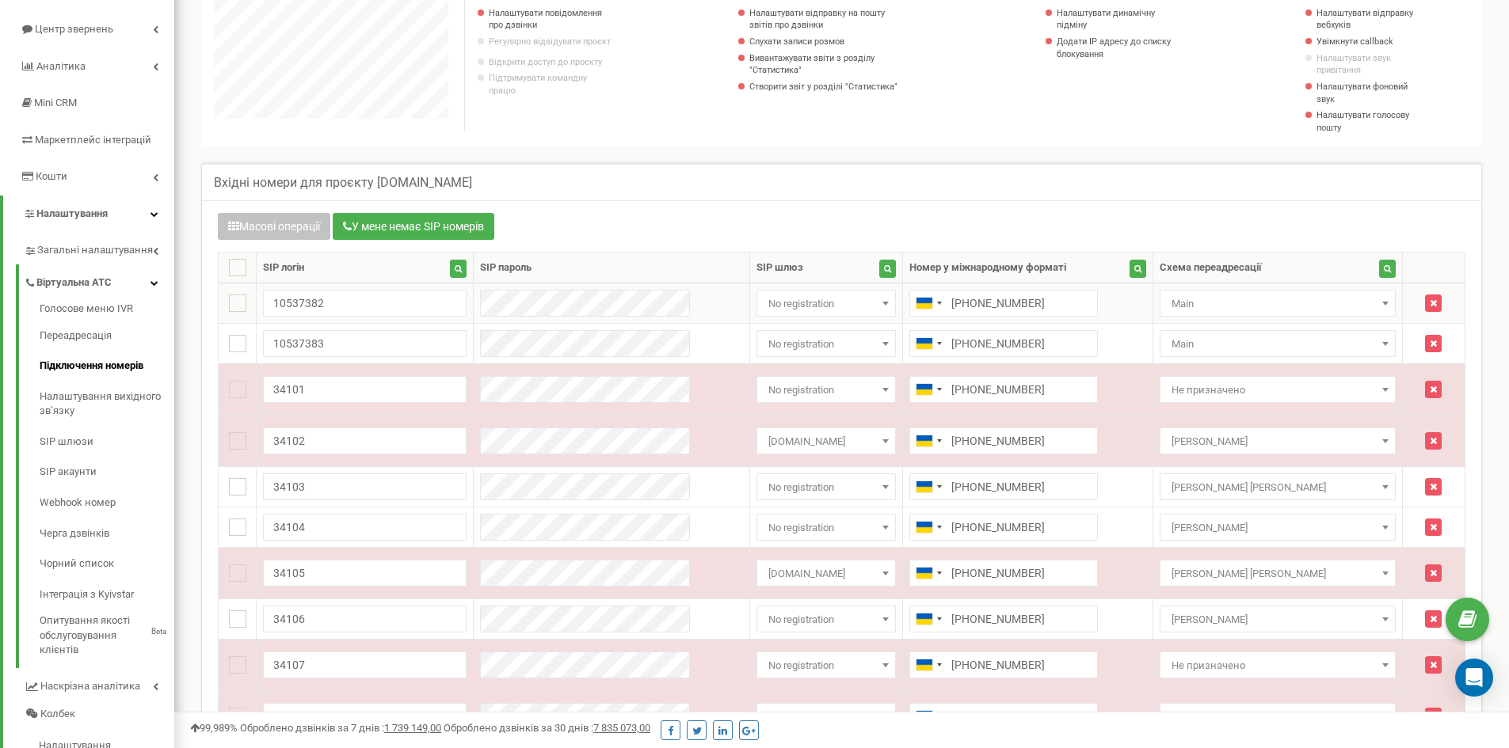
click at [808, 310] on span "No registration" at bounding box center [826, 304] width 128 height 22
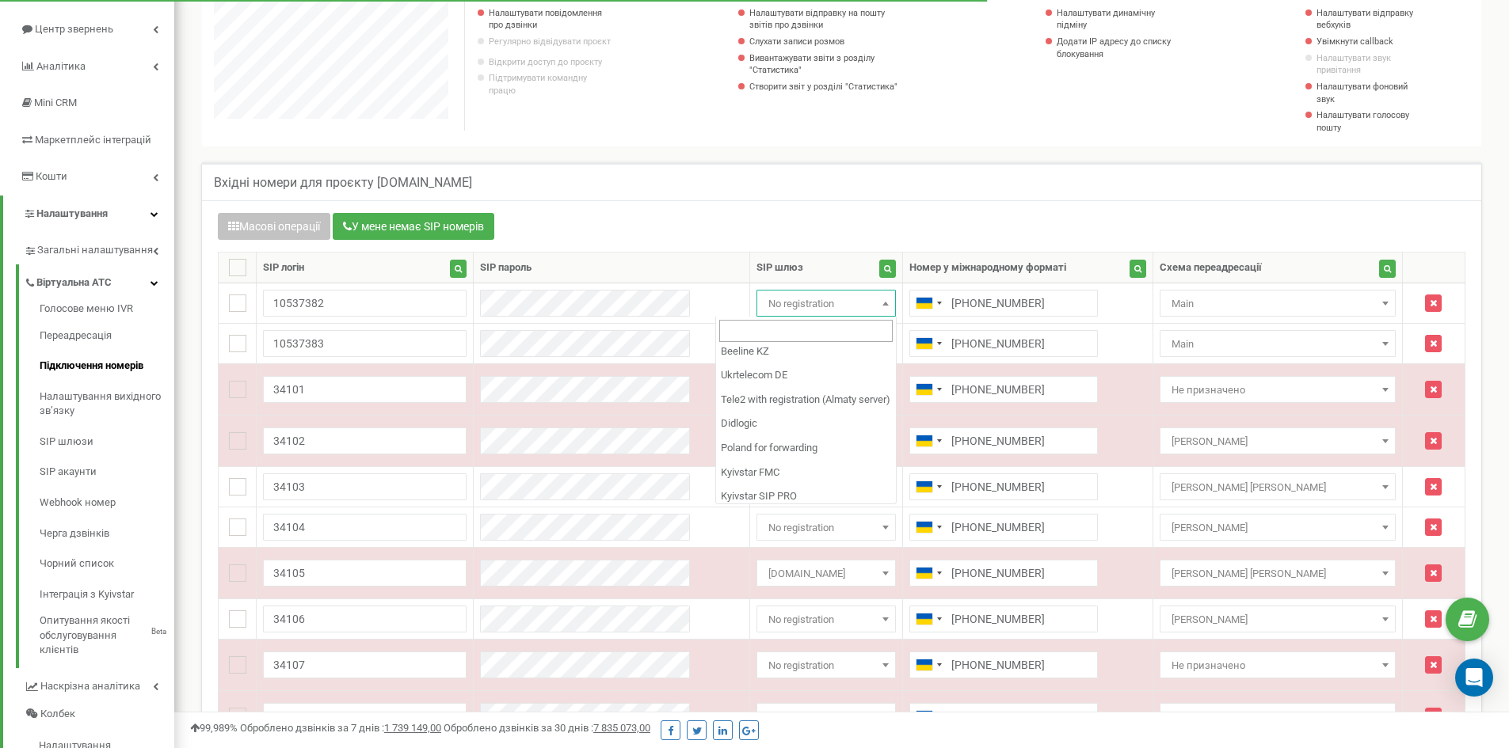
scroll to position [1072, 0]
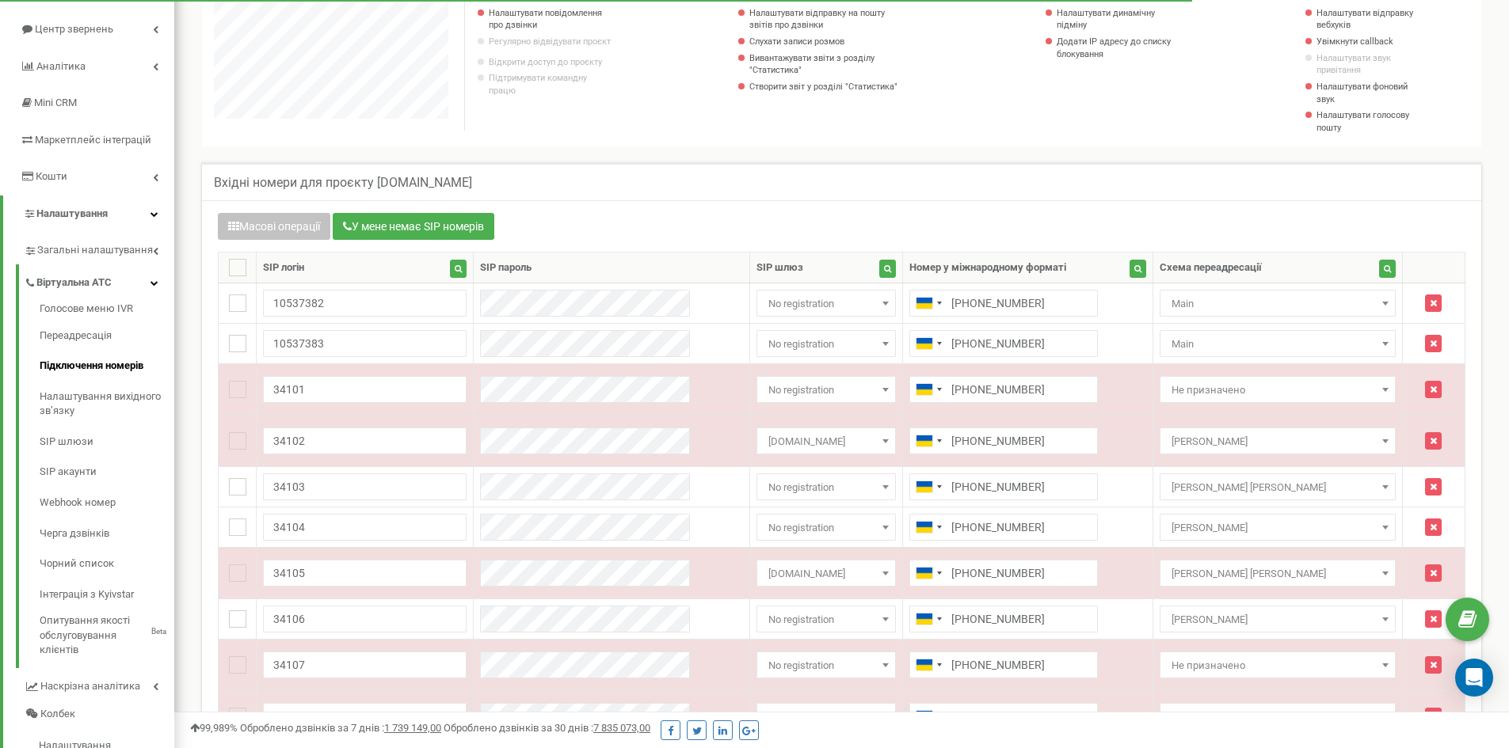
click at [825, 204] on div "Масові операції У мене немає SIP номерів Налаштування Виберіть налаштування для…" at bounding box center [841, 556] width 1279 height 712
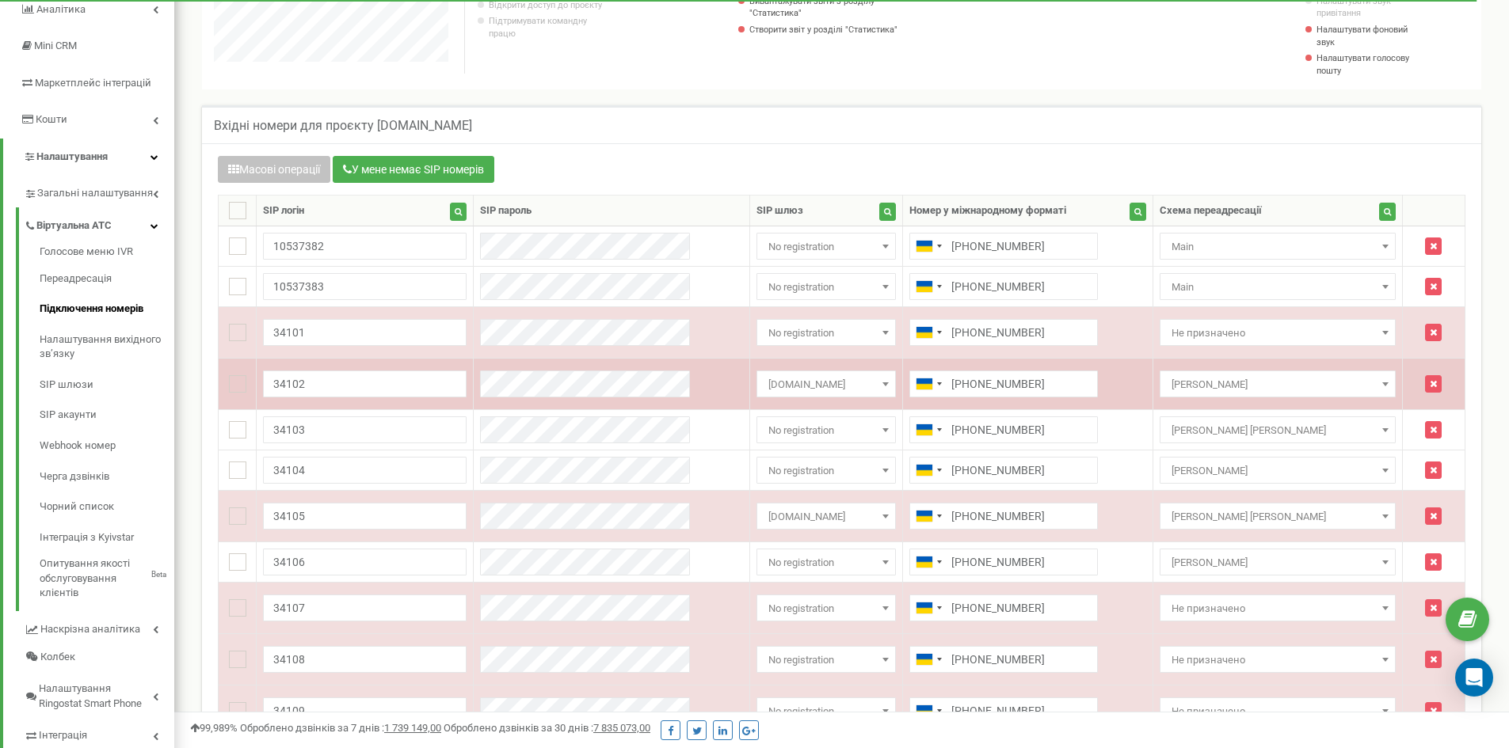
scroll to position [295, 0]
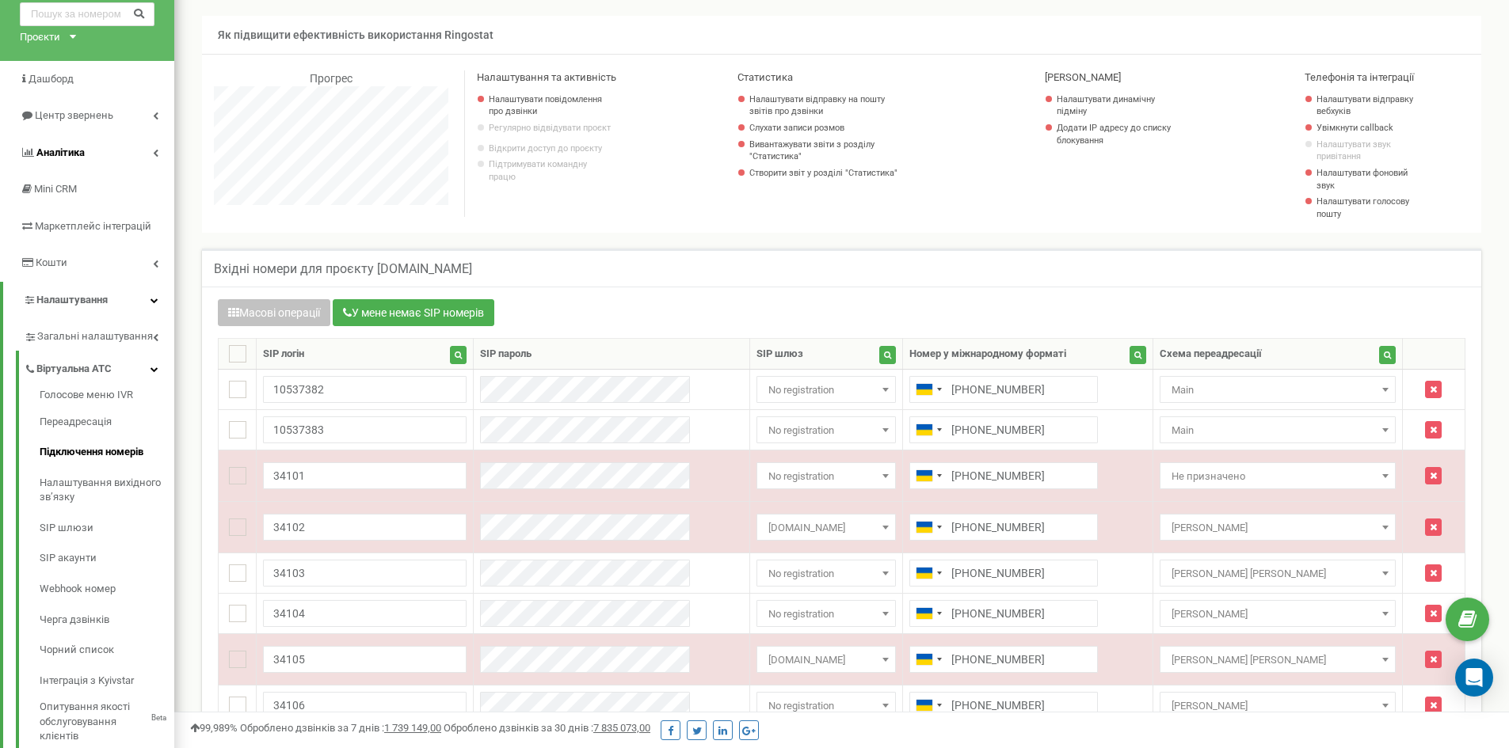
scroll to position [57, 0]
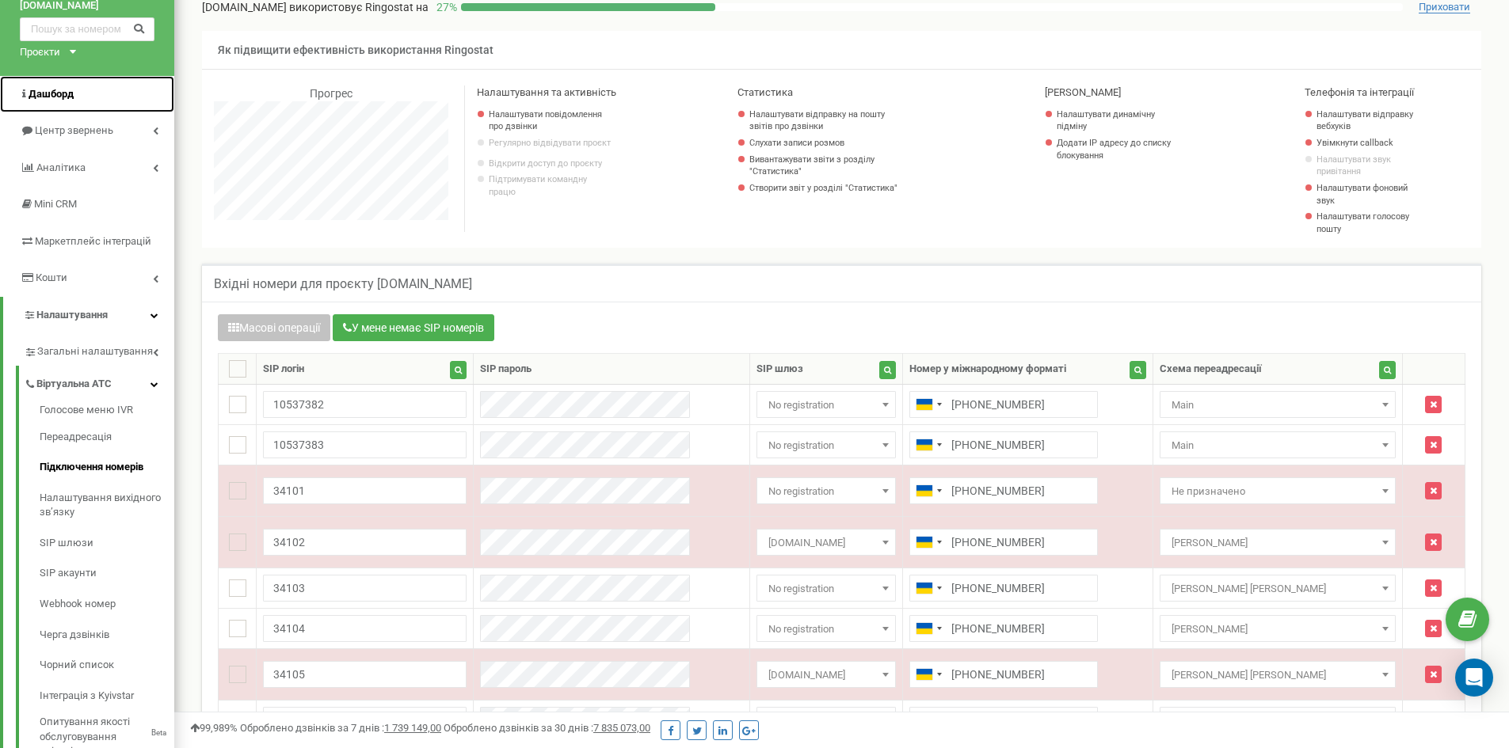
click at [78, 92] on link "Дашборд" at bounding box center [87, 94] width 174 height 37
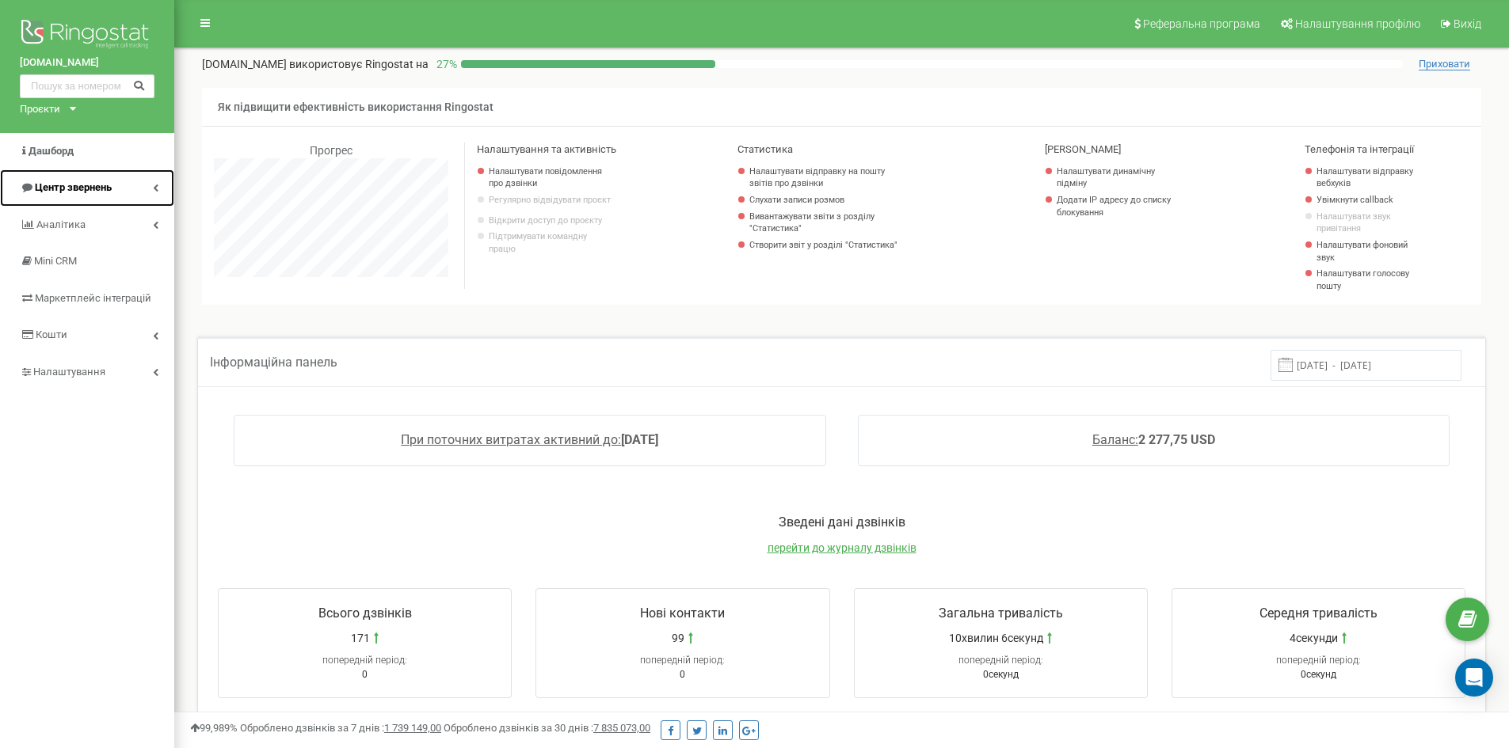
click at [136, 184] on link "Центр звернень" at bounding box center [87, 188] width 174 height 37
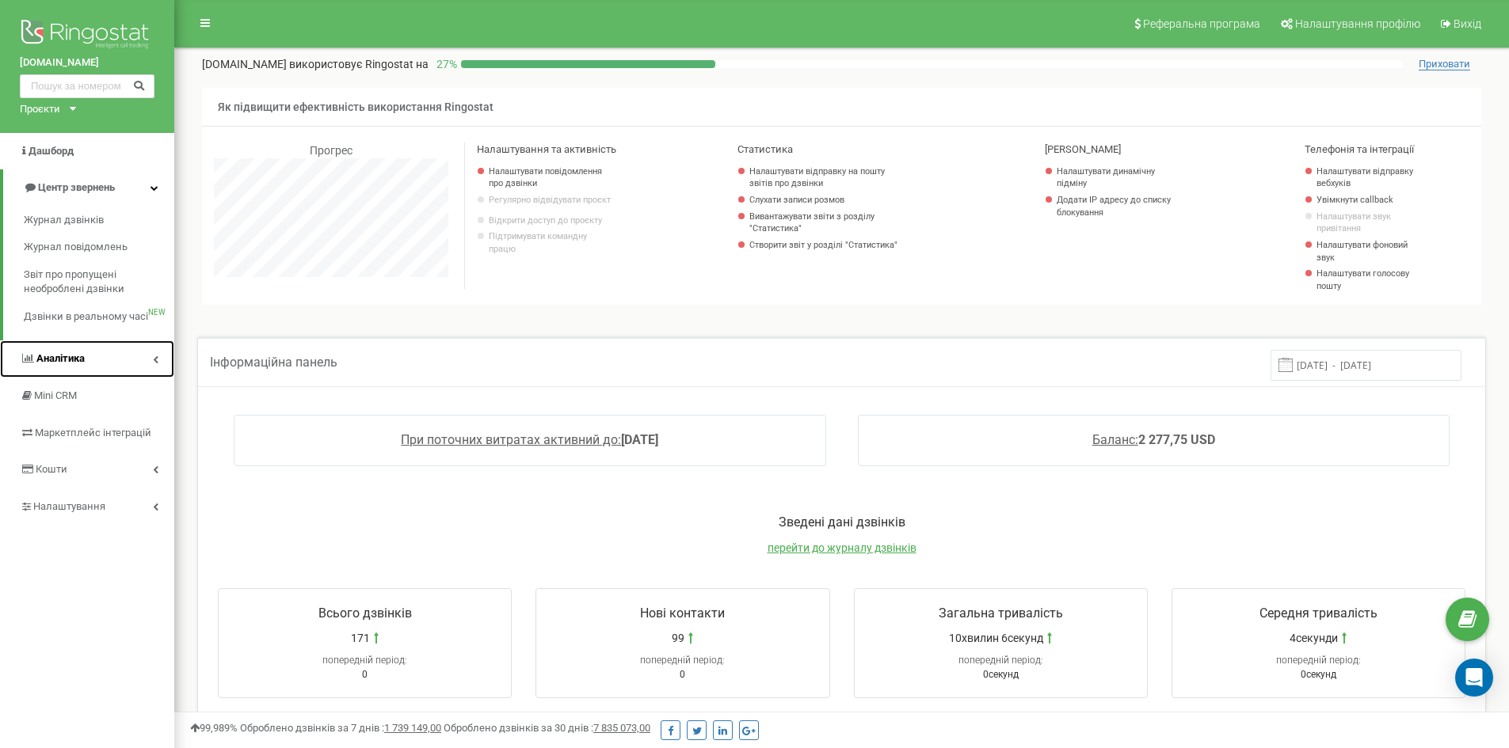
click at [87, 358] on link "Аналiтика" at bounding box center [87, 359] width 174 height 37
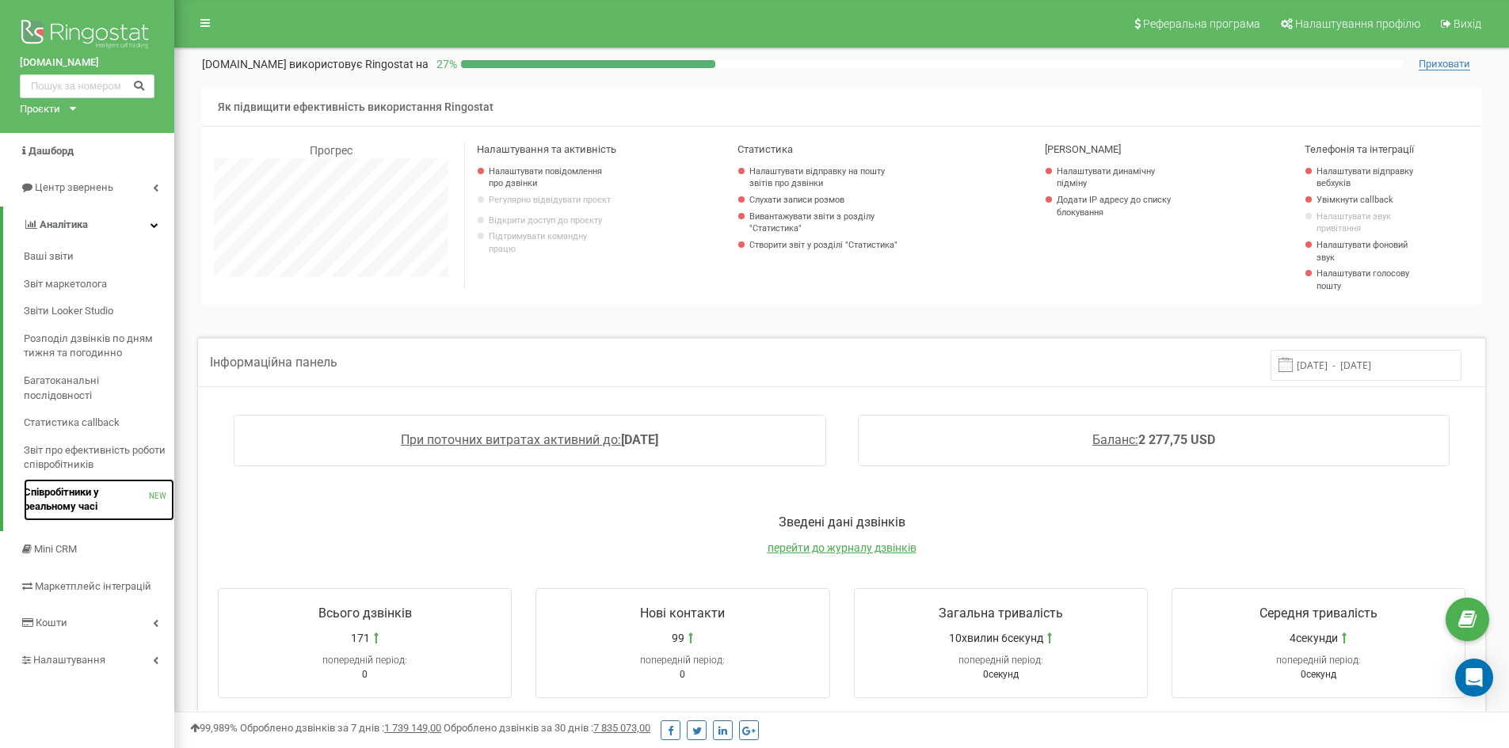
click at [79, 497] on span "Співробітники у реальному часі" at bounding box center [86, 500] width 125 height 29
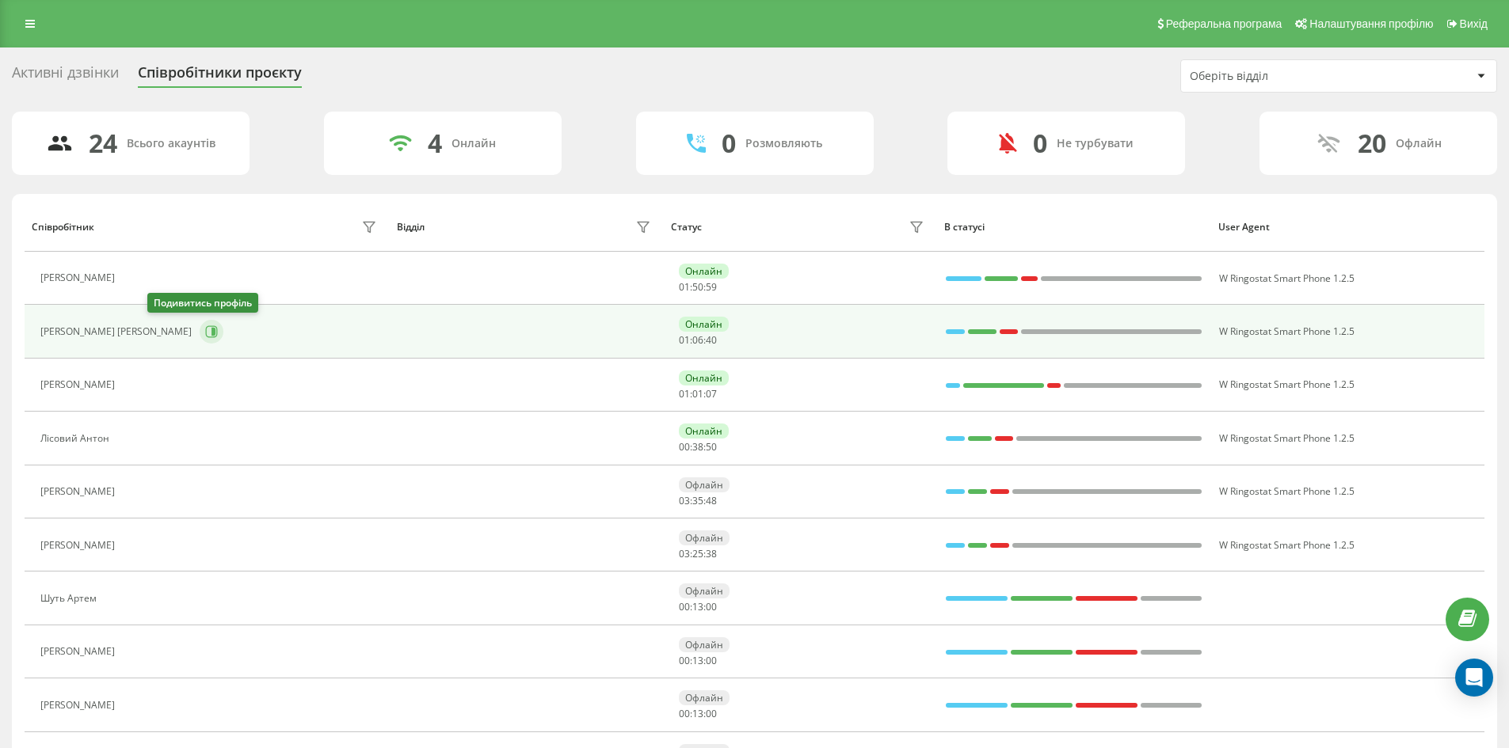
click at [205, 328] on icon at bounding box center [211, 332] width 13 height 13
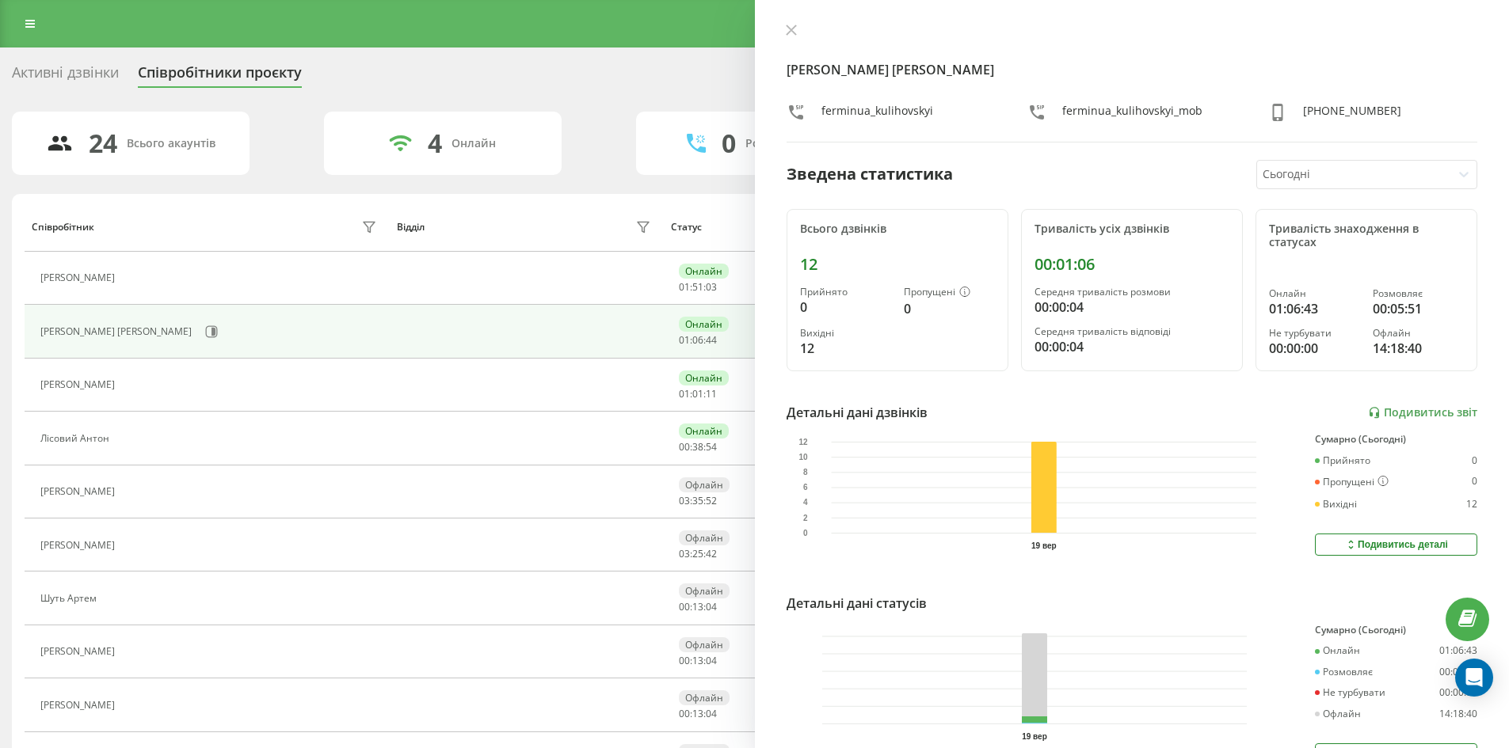
click at [93, 64] on div "Активні дзвінки" at bounding box center [65, 76] width 107 height 25
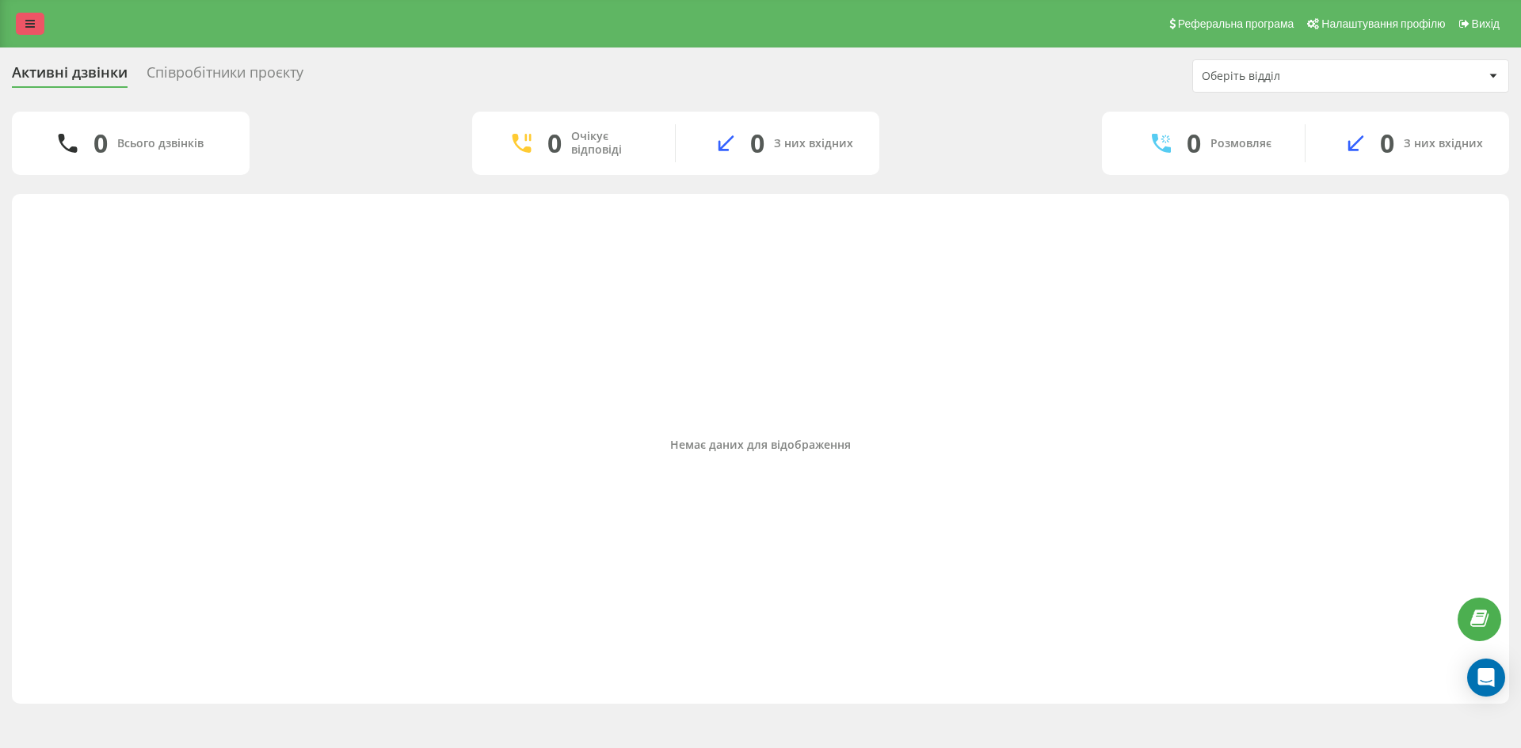
click at [28, 26] on icon at bounding box center [30, 23] width 10 height 11
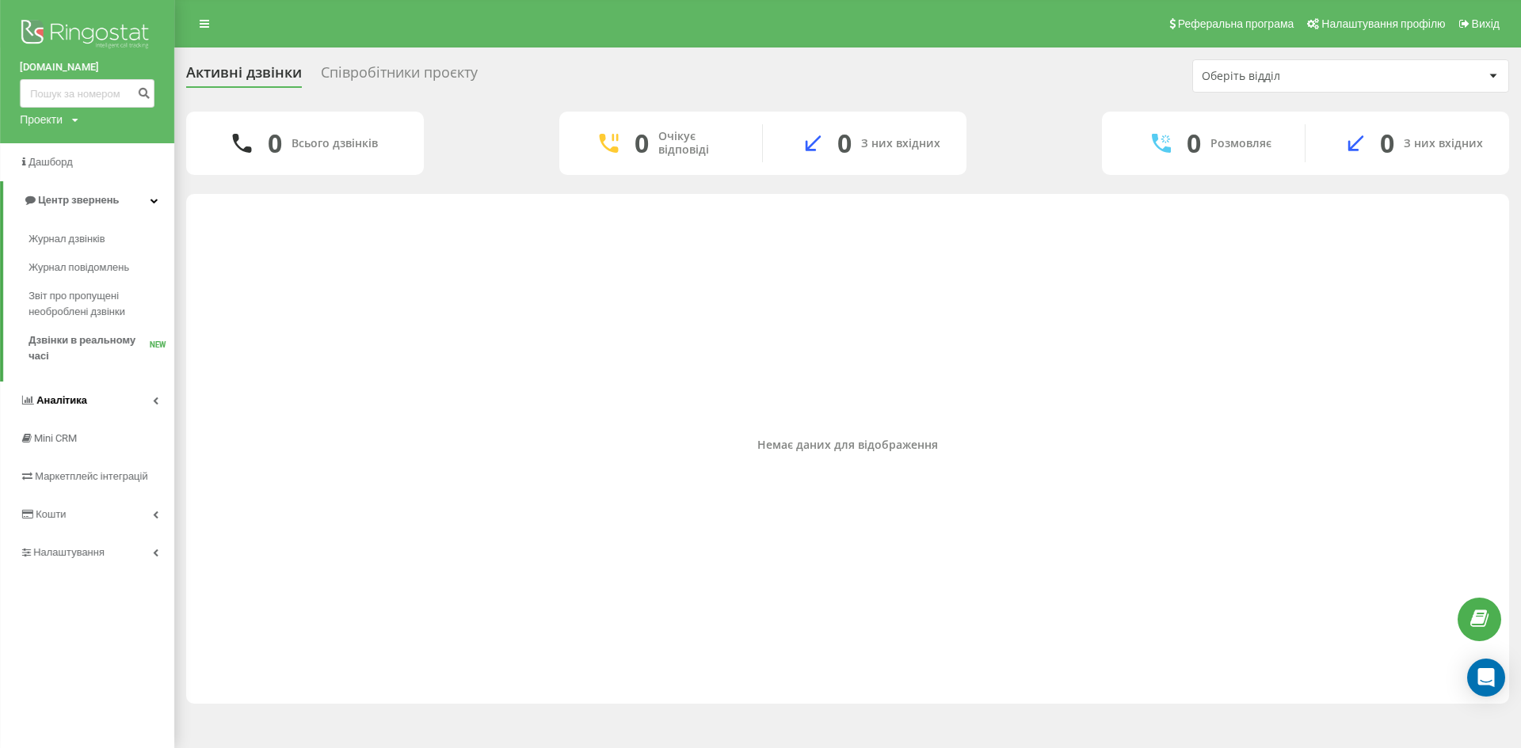
click at [125, 409] on link "Аналiтика" at bounding box center [87, 401] width 174 height 38
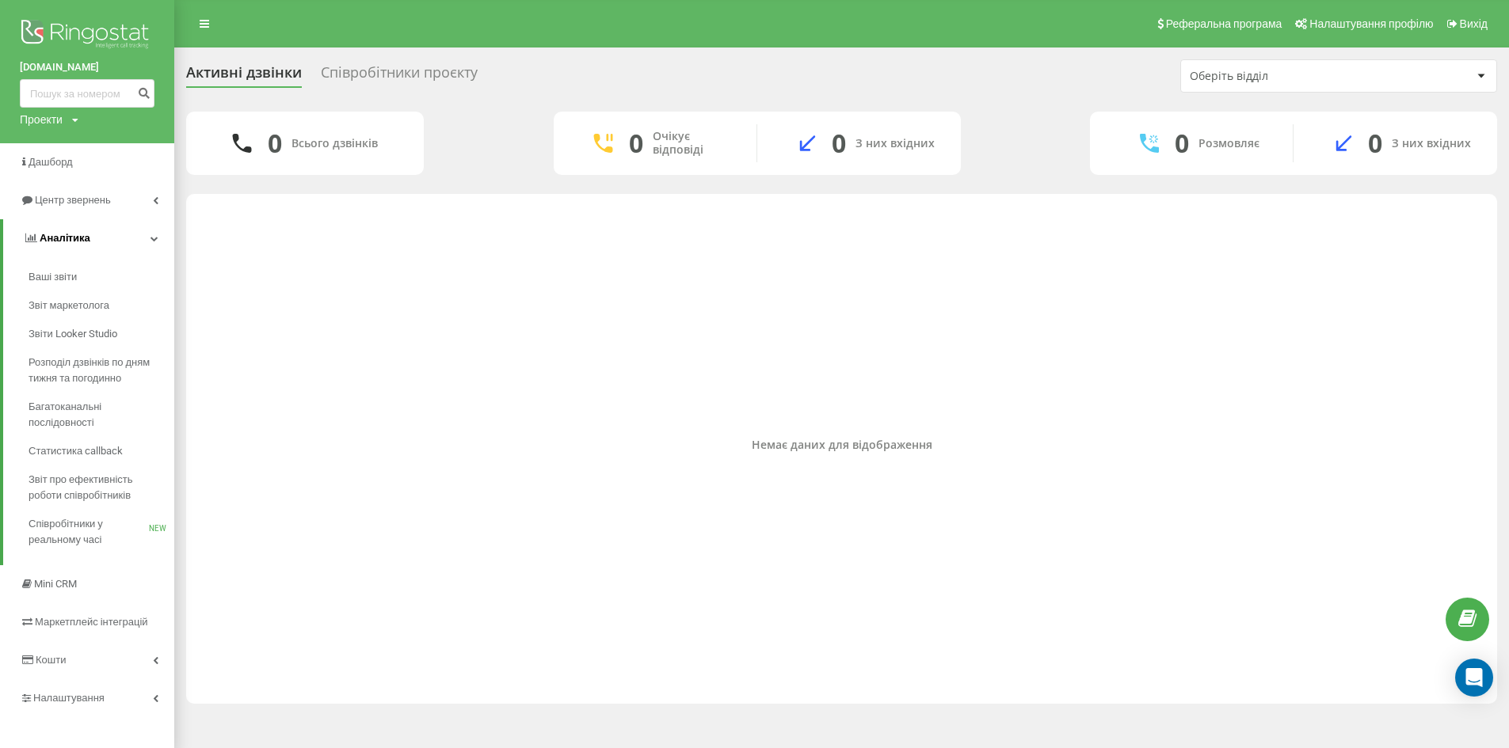
click at [139, 239] on link "Аналiтика" at bounding box center [88, 238] width 171 height 38
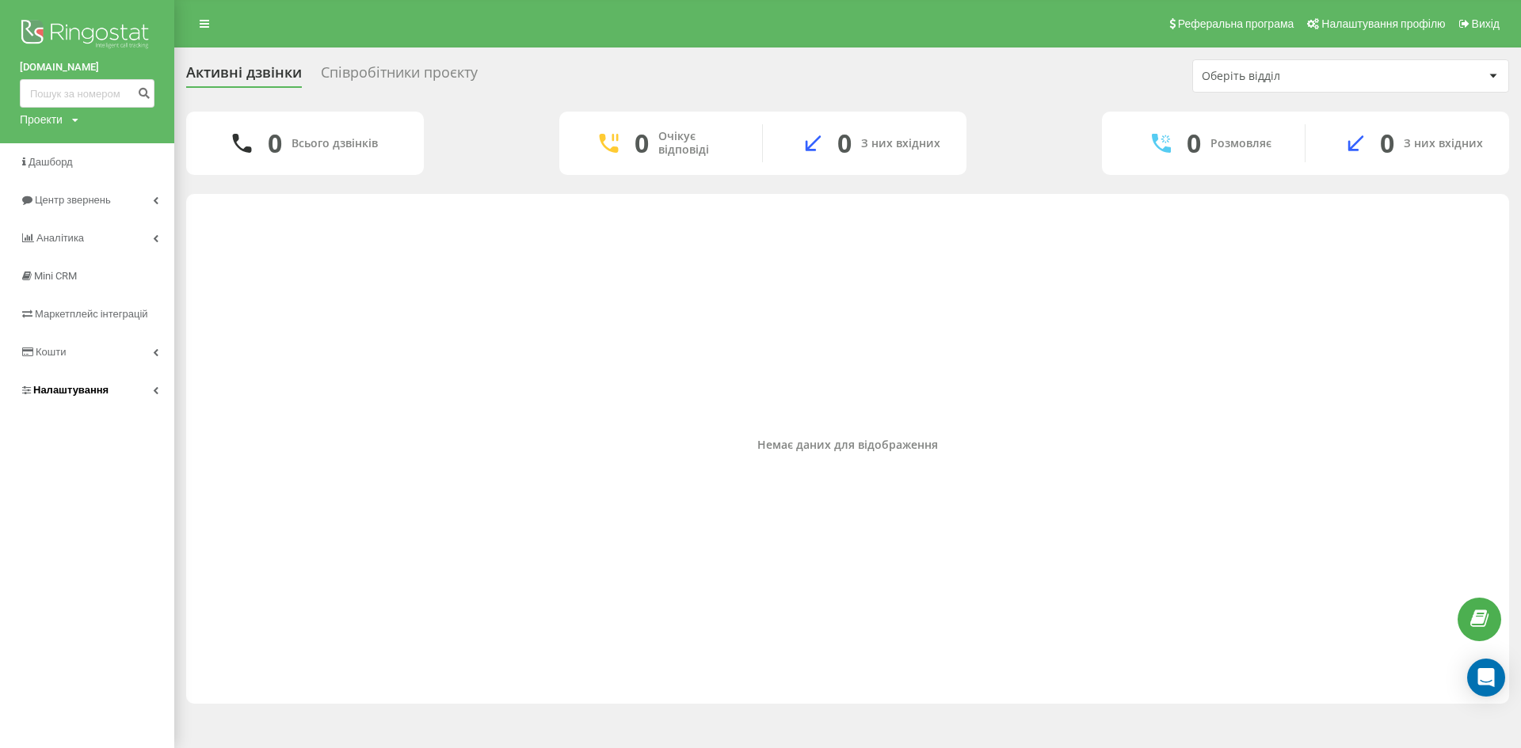
click at [108, 398] on link "Налаштування" at bounding box center [87, 390] width 174 height 38
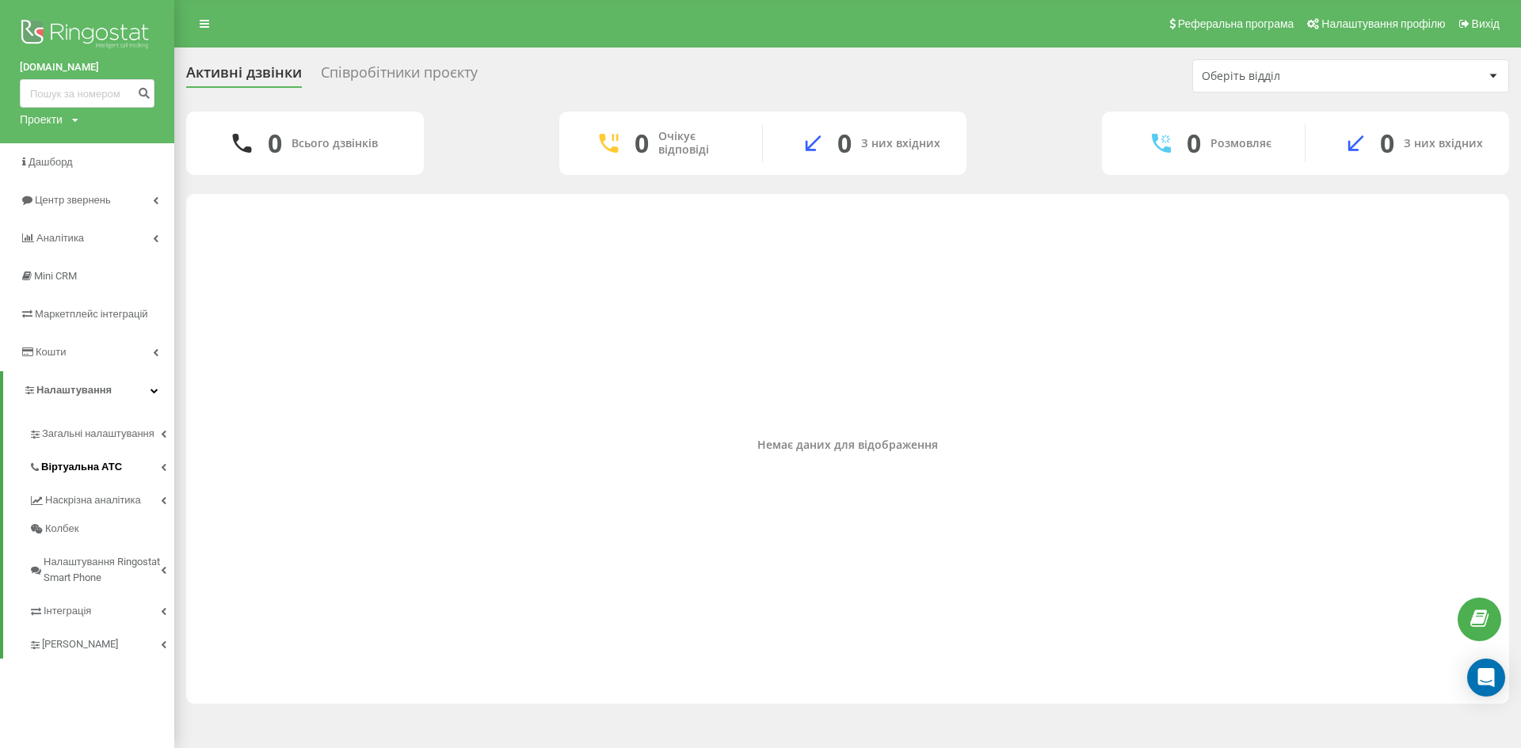
click at [118, 471] on link "Віртуальна АТС" at bounding box center [102, 464] width 146 height 33
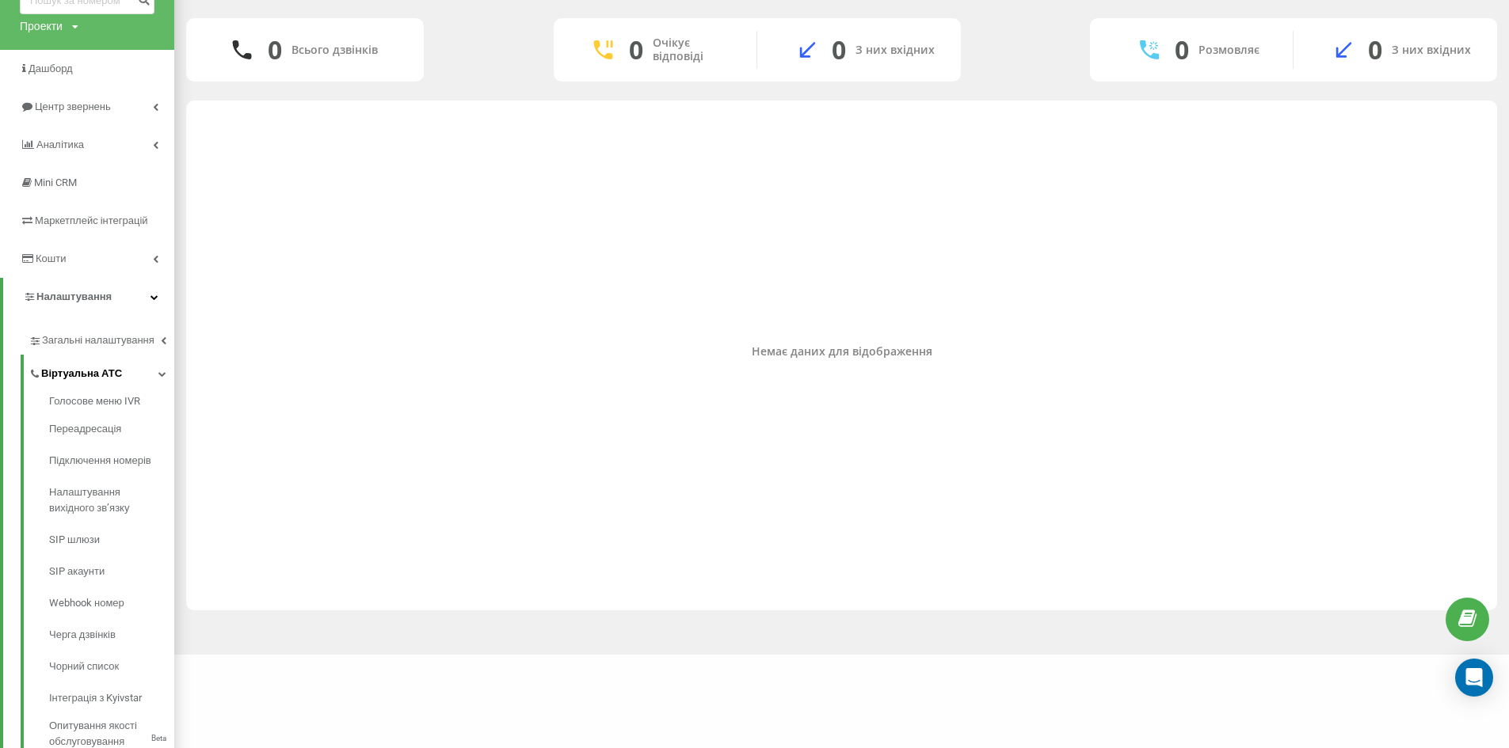
scroll to position [238, 0]
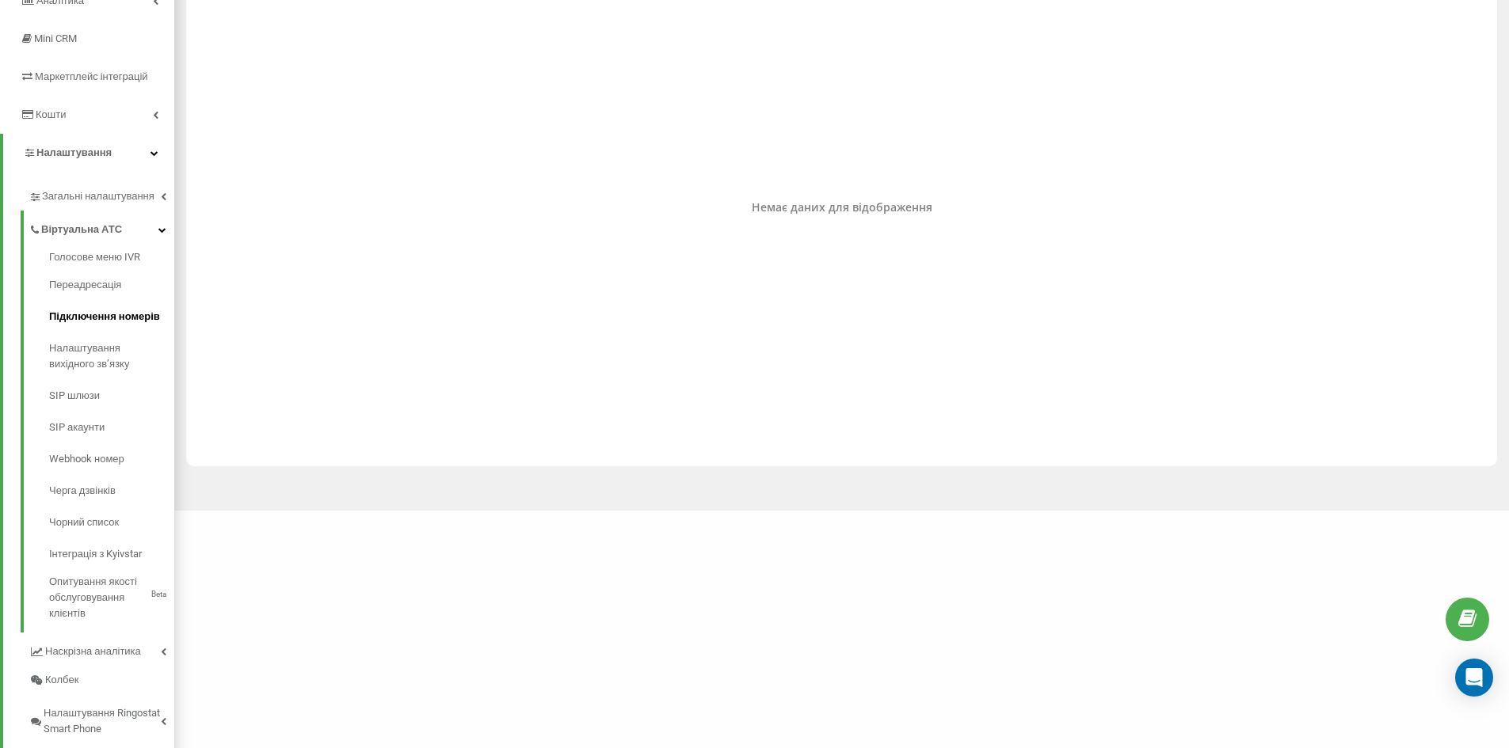
click at [113, 318] on span "Підключення номерів" at bounding box center [104, 317] width 111 height 16
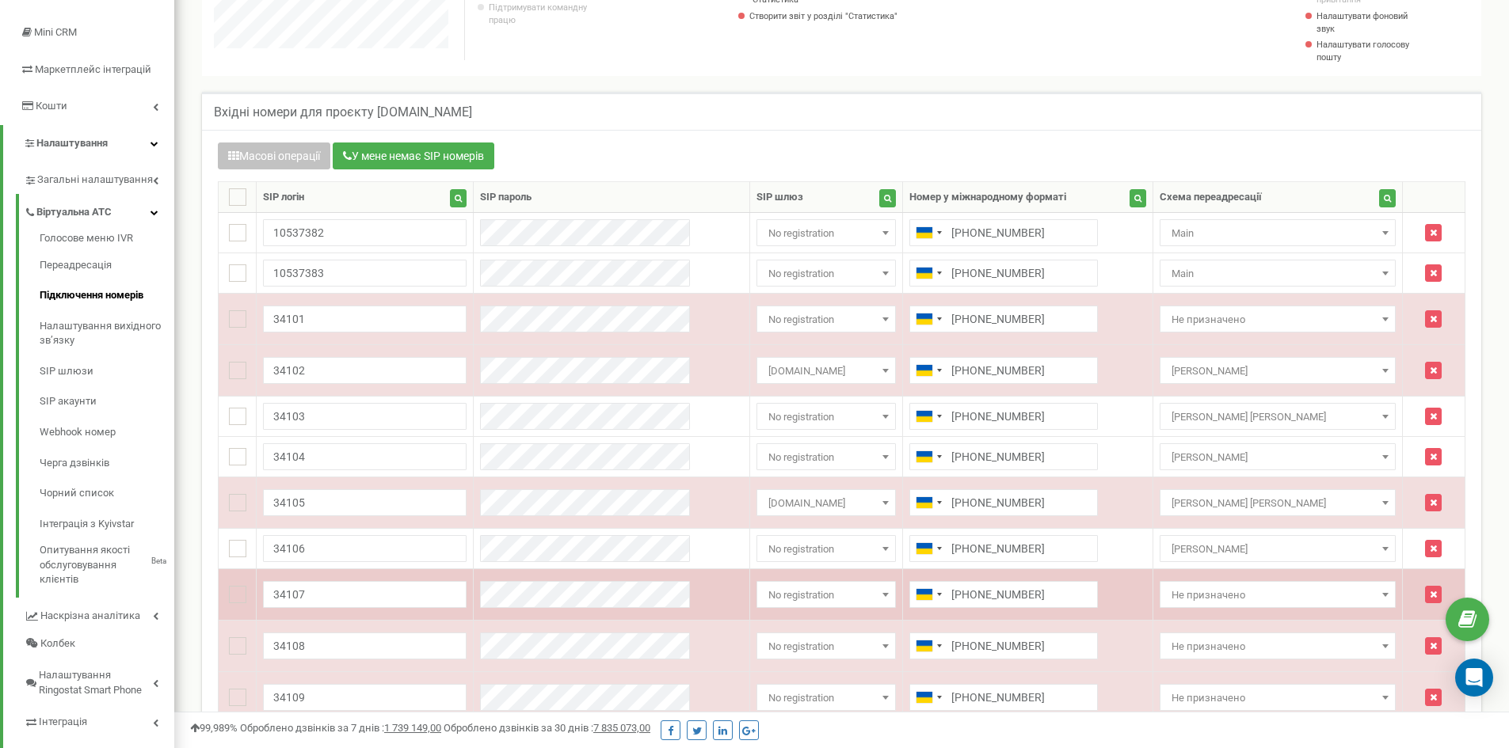
scroll to position [238, 0]
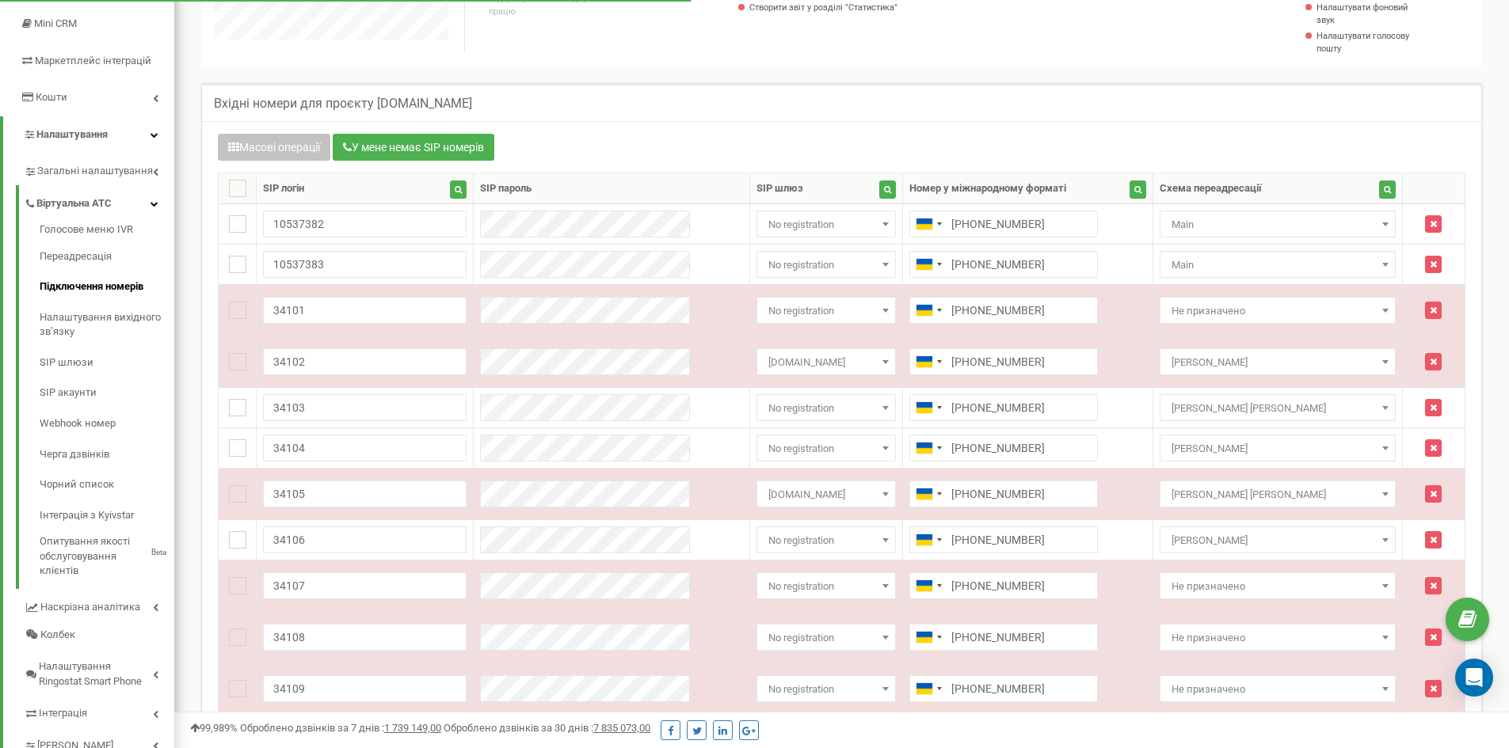
scroll to position [1122, 1335]
drag, startPoint x: 1503, startPoint y: 421, endPoint x: 1495, endPoint y: 421, distance: 8.0
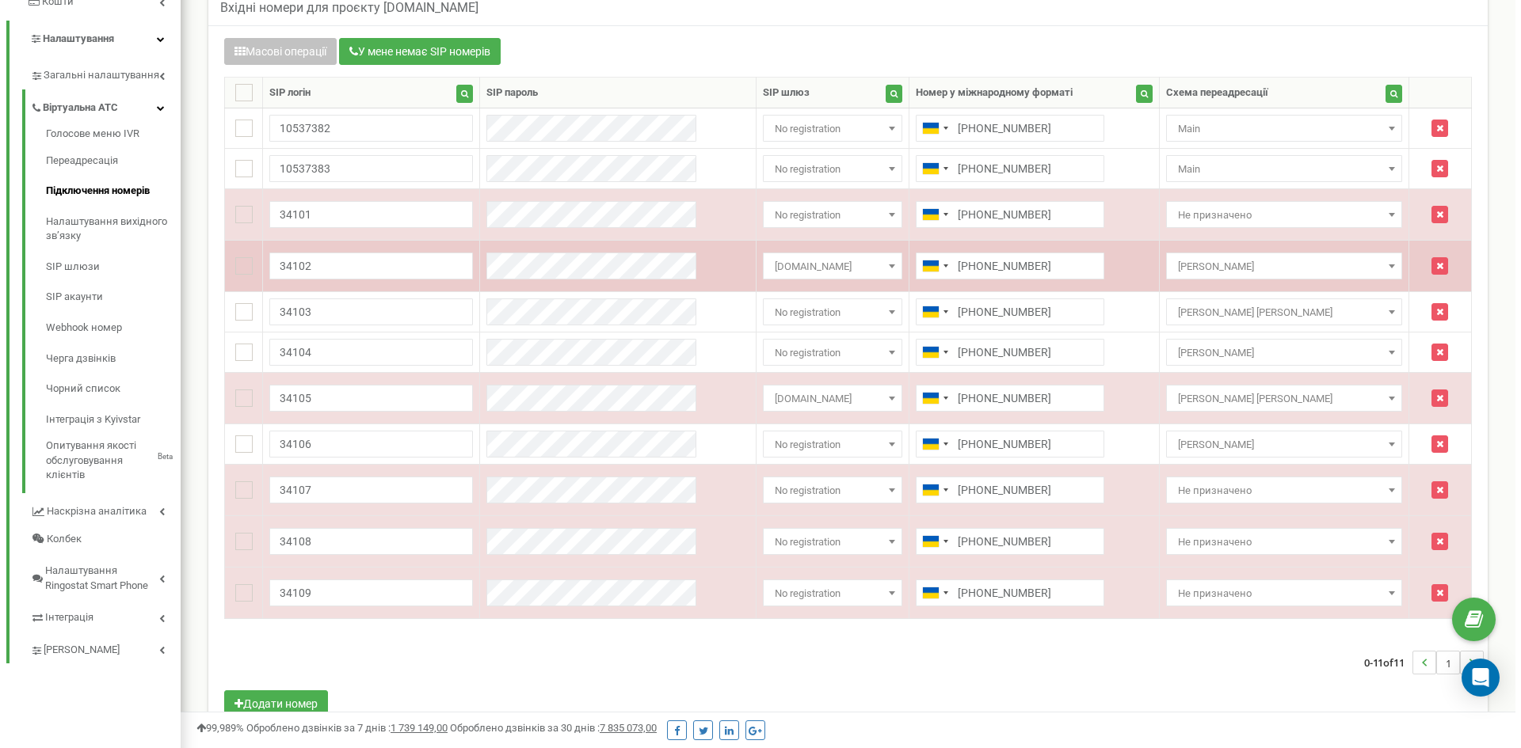
scroll to position [374, 0]
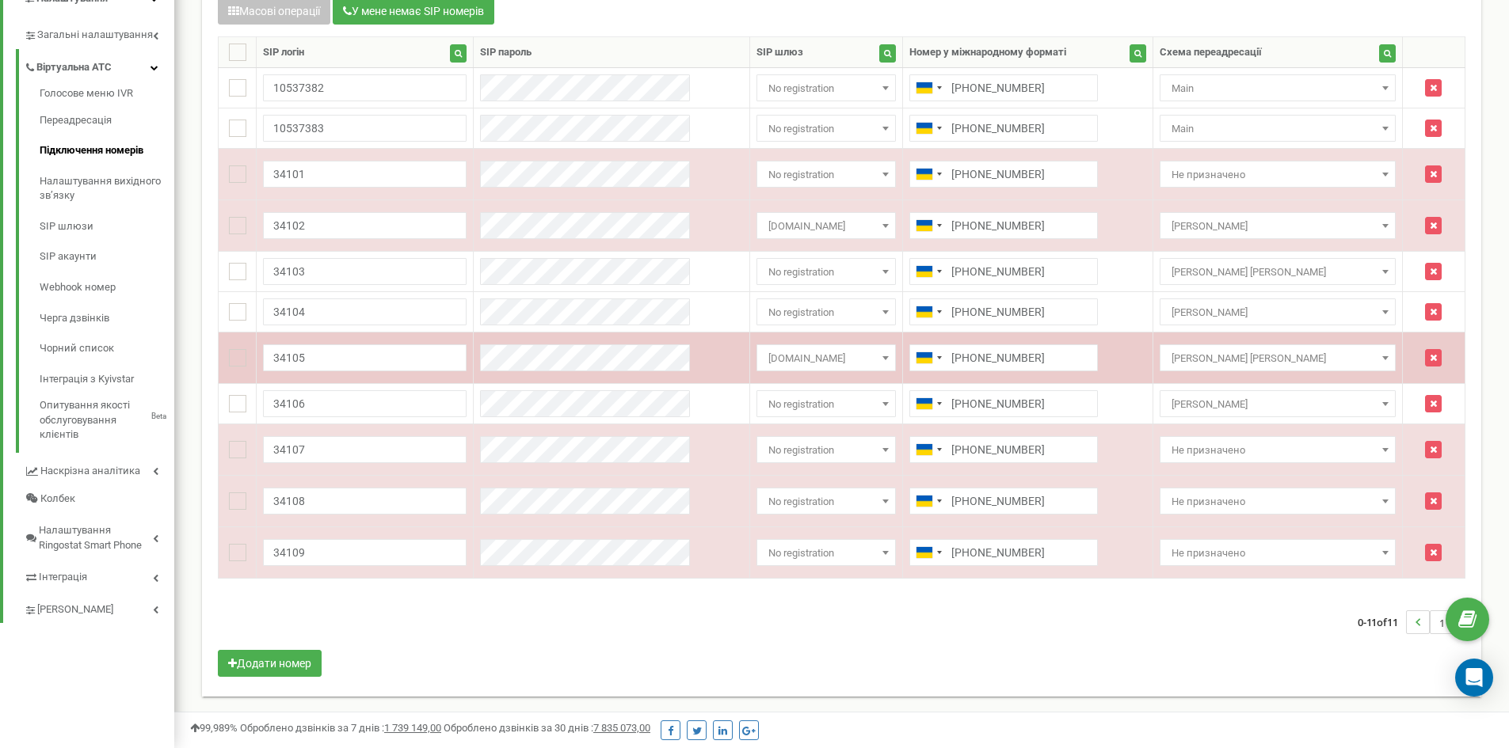
click at [886, 356] on b at bounding box center [885, 358] width 6 height 4
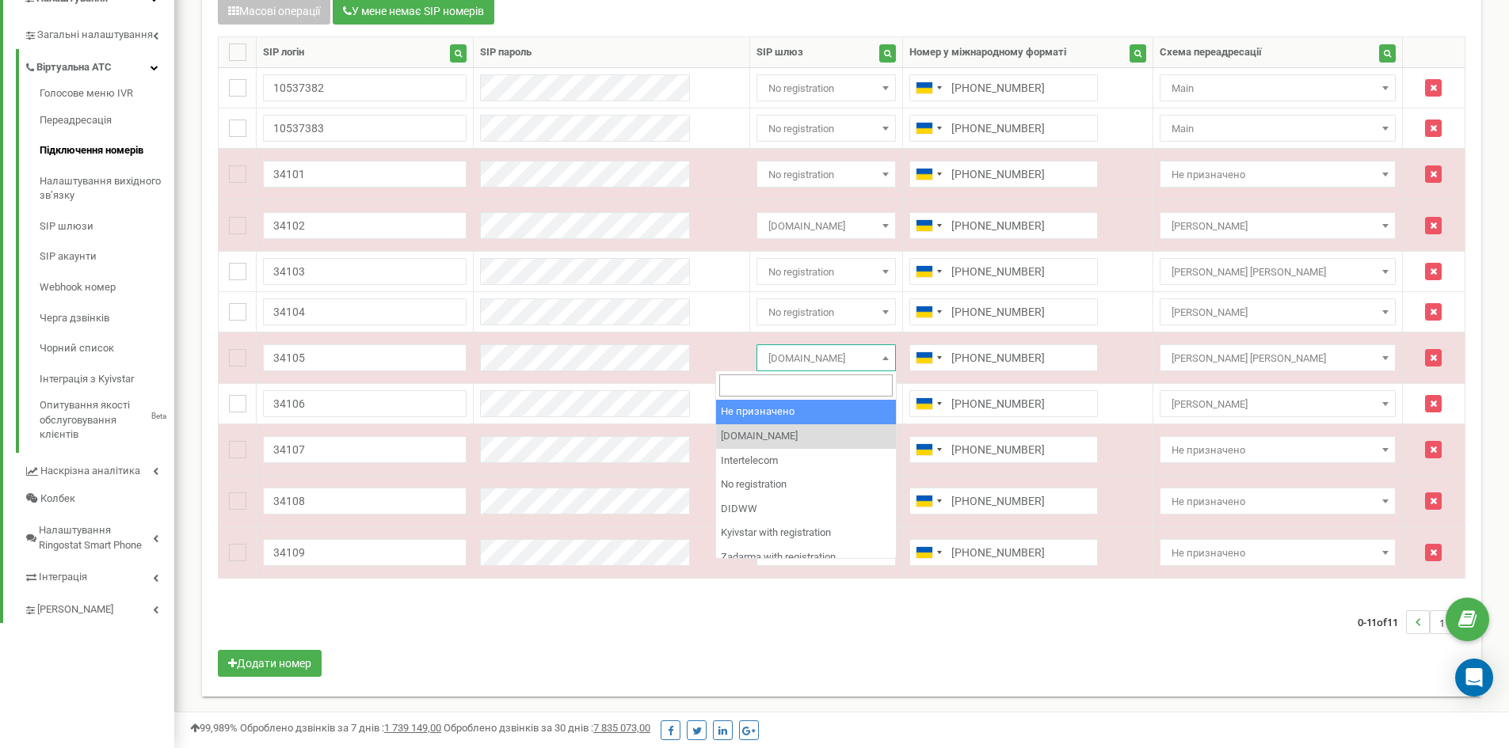
scroll to position [1122, 1346]
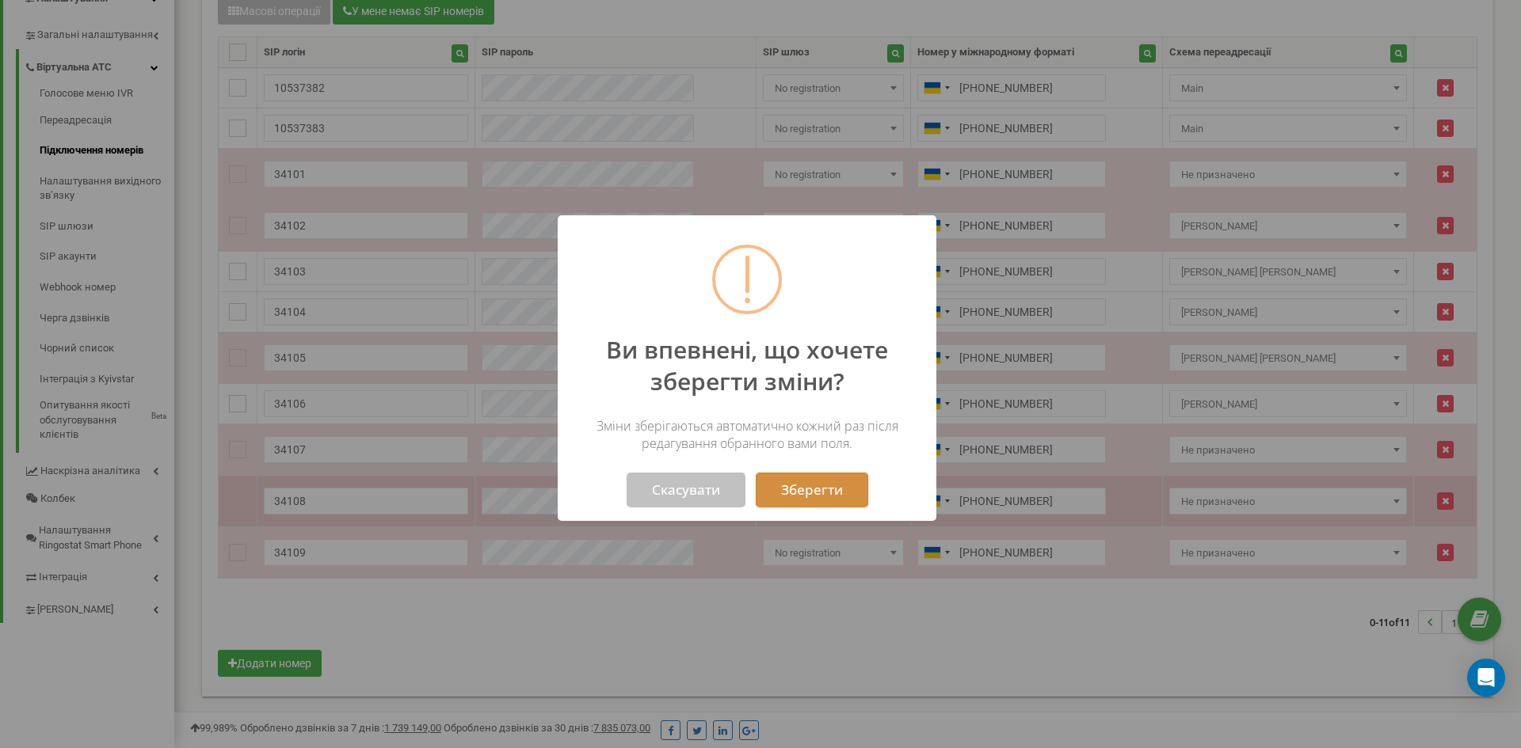
click at [836, 501] on button "Зберегти" at bounding box center [812, 490] width 112 height 35
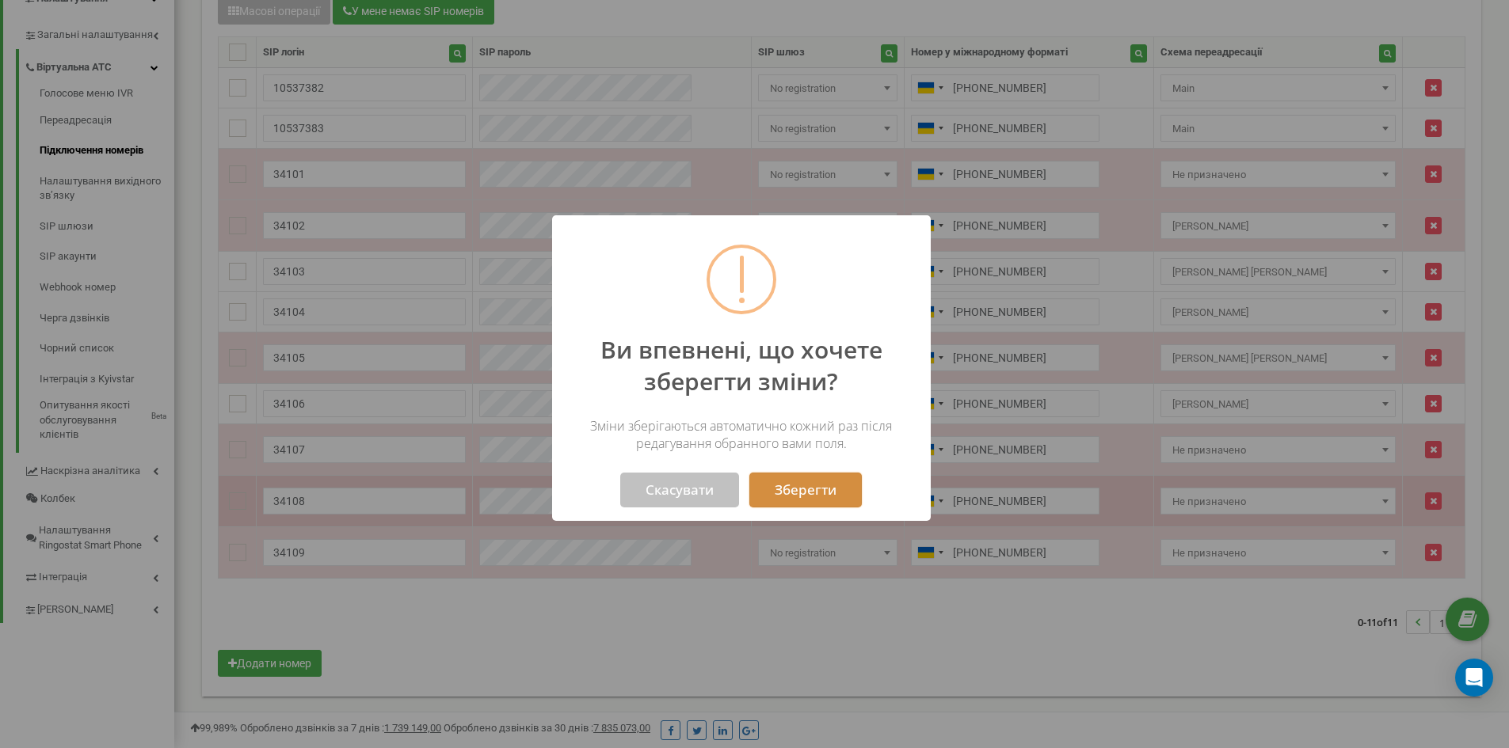
scroll to position [790934, 790722]
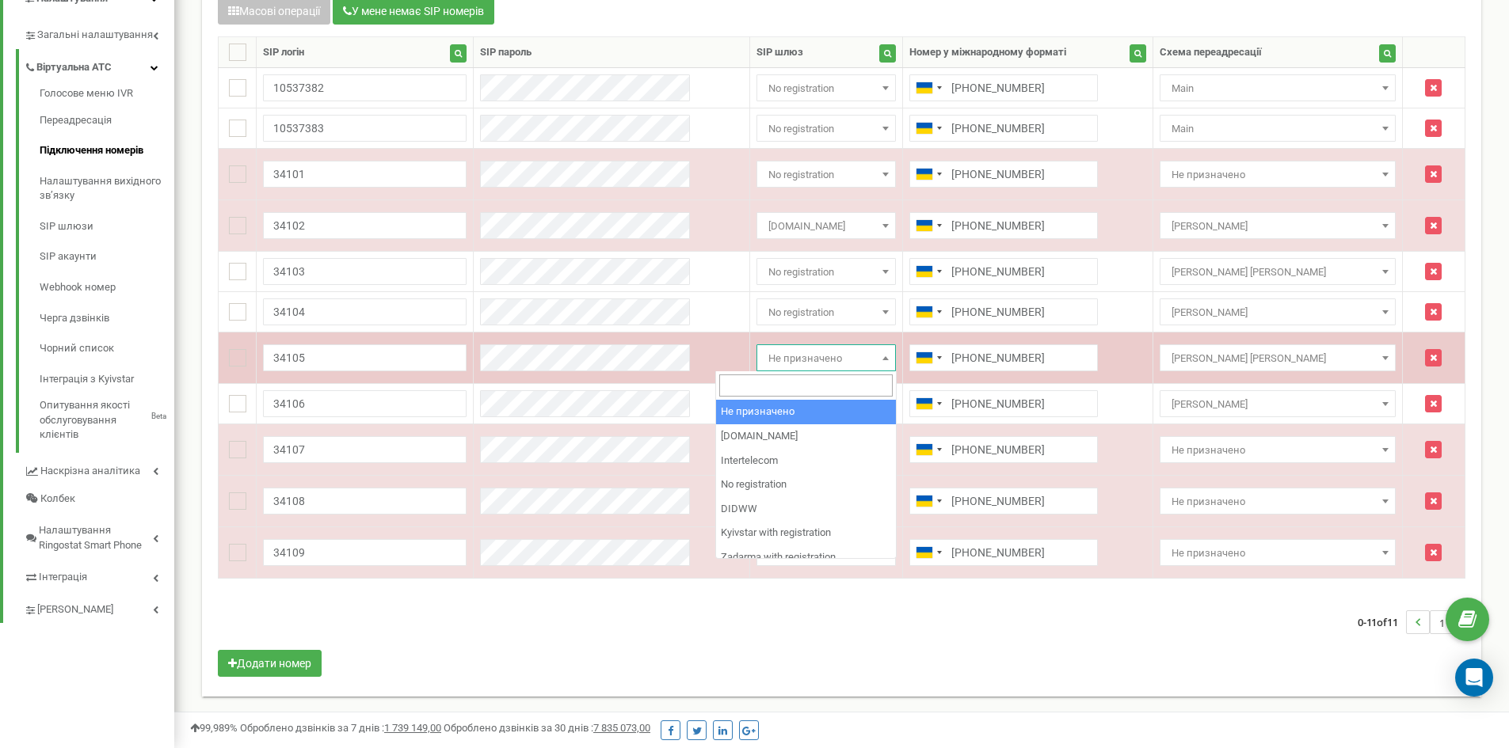
click at [862, 358] on span "Не призначено" at bounding box center [826, 359] width 128 height 22
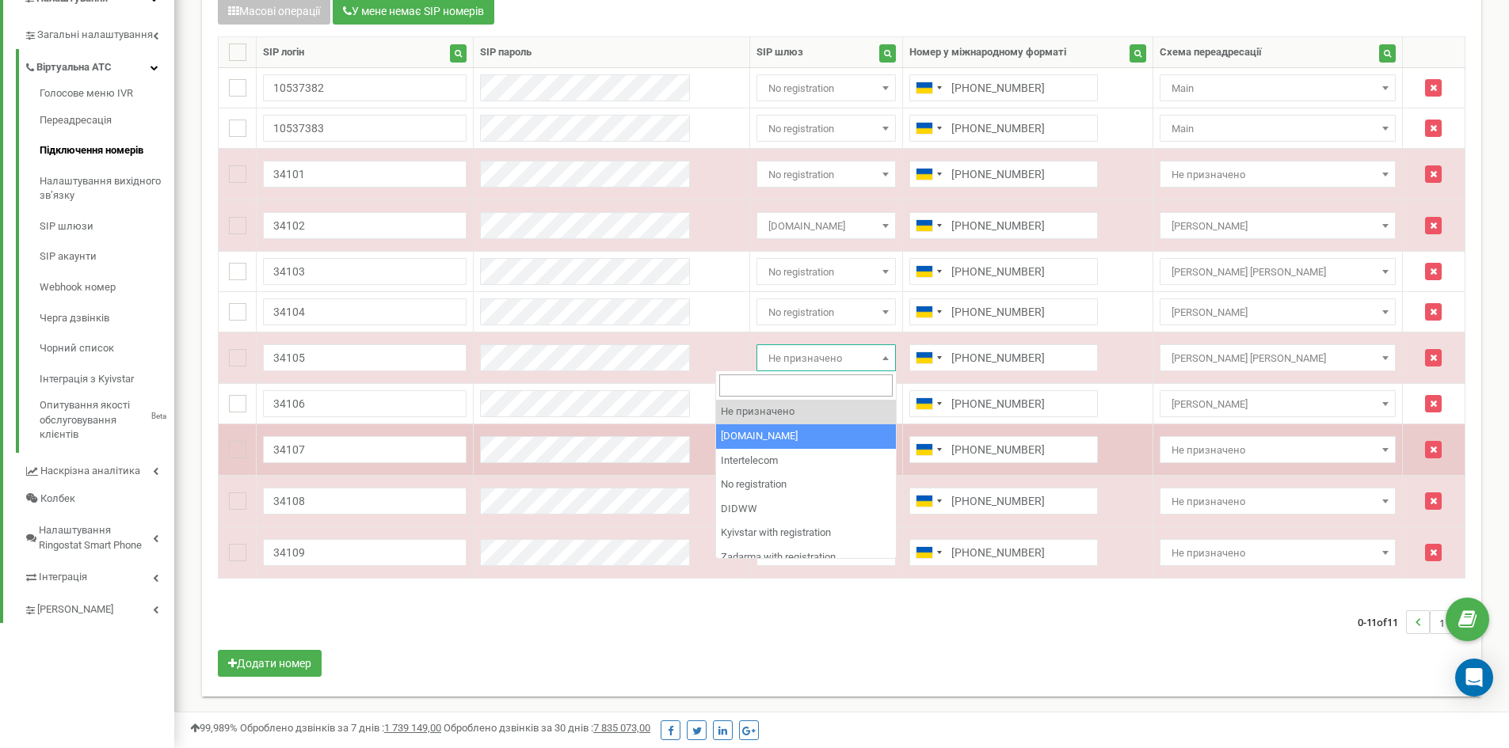
select select "8397"
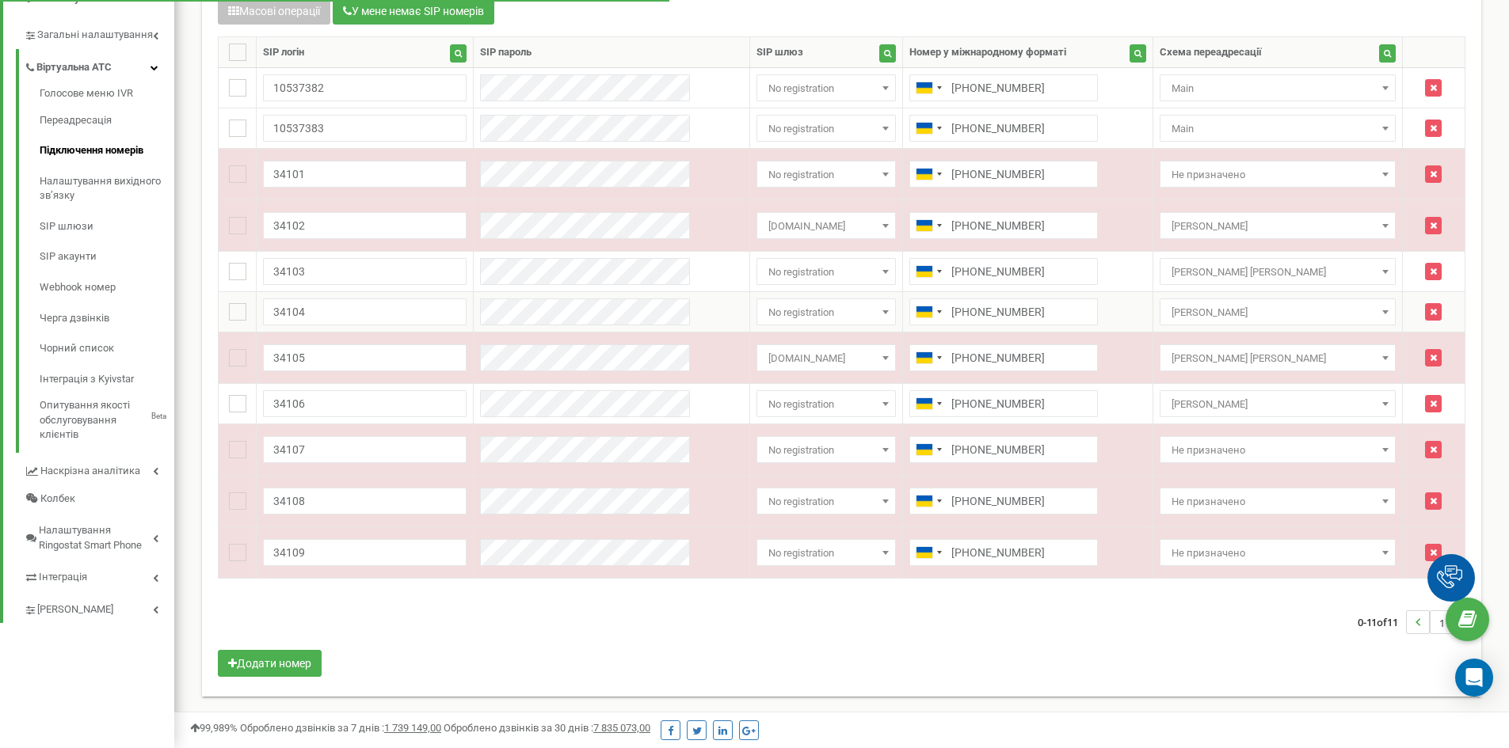
scroll to position [1122, 1335]
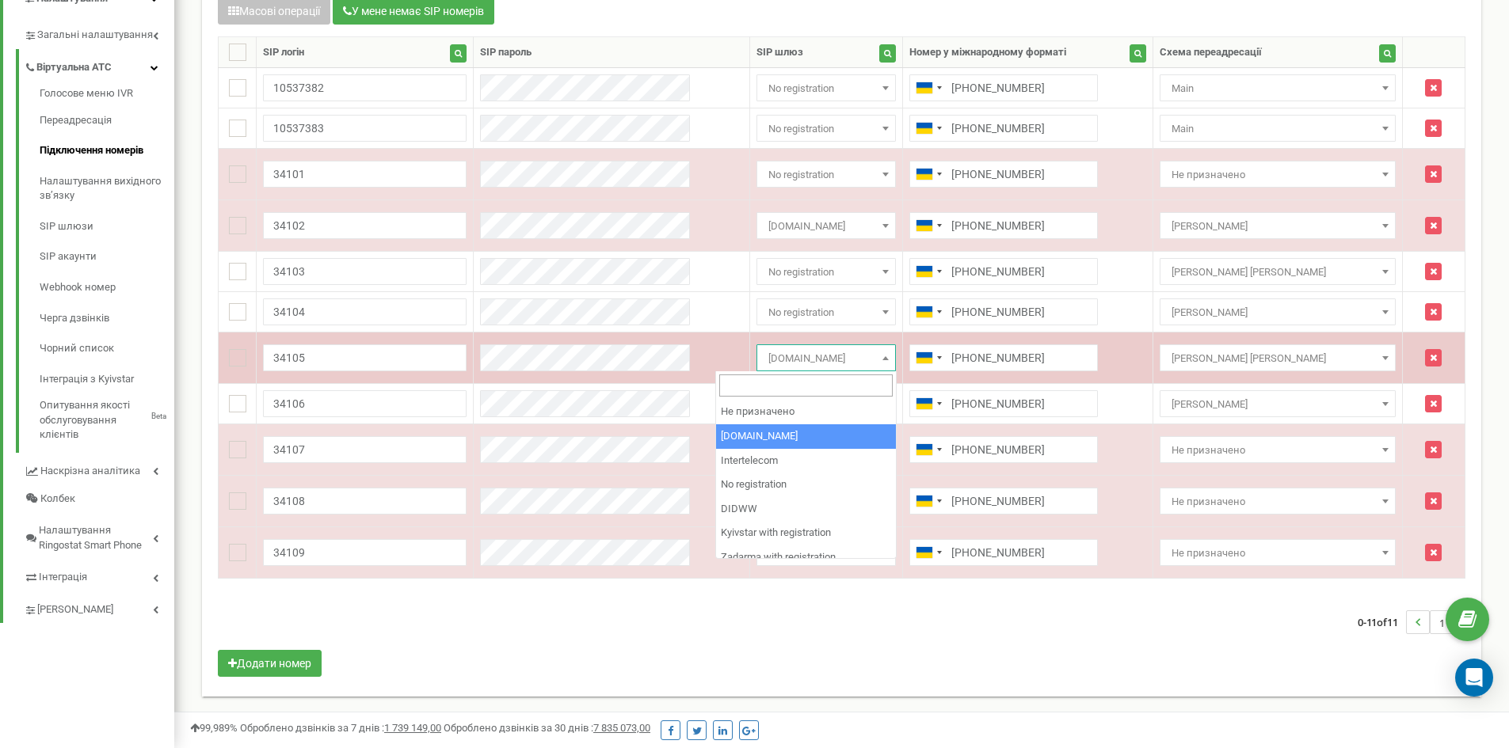
click at [877, 362] on span "[DOMAIN_NAME]" at bounding box center [826, 359] width 128 height 22
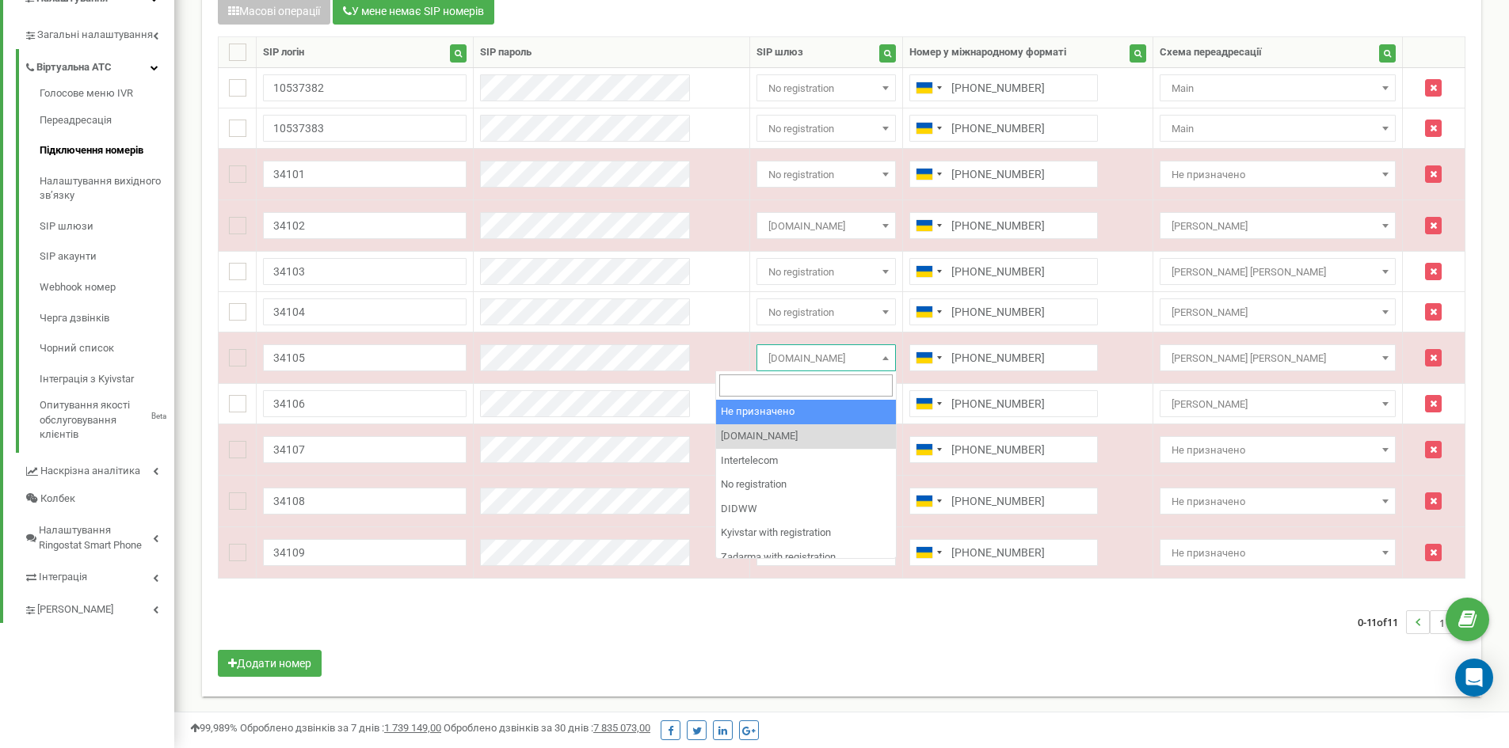
select select "0"
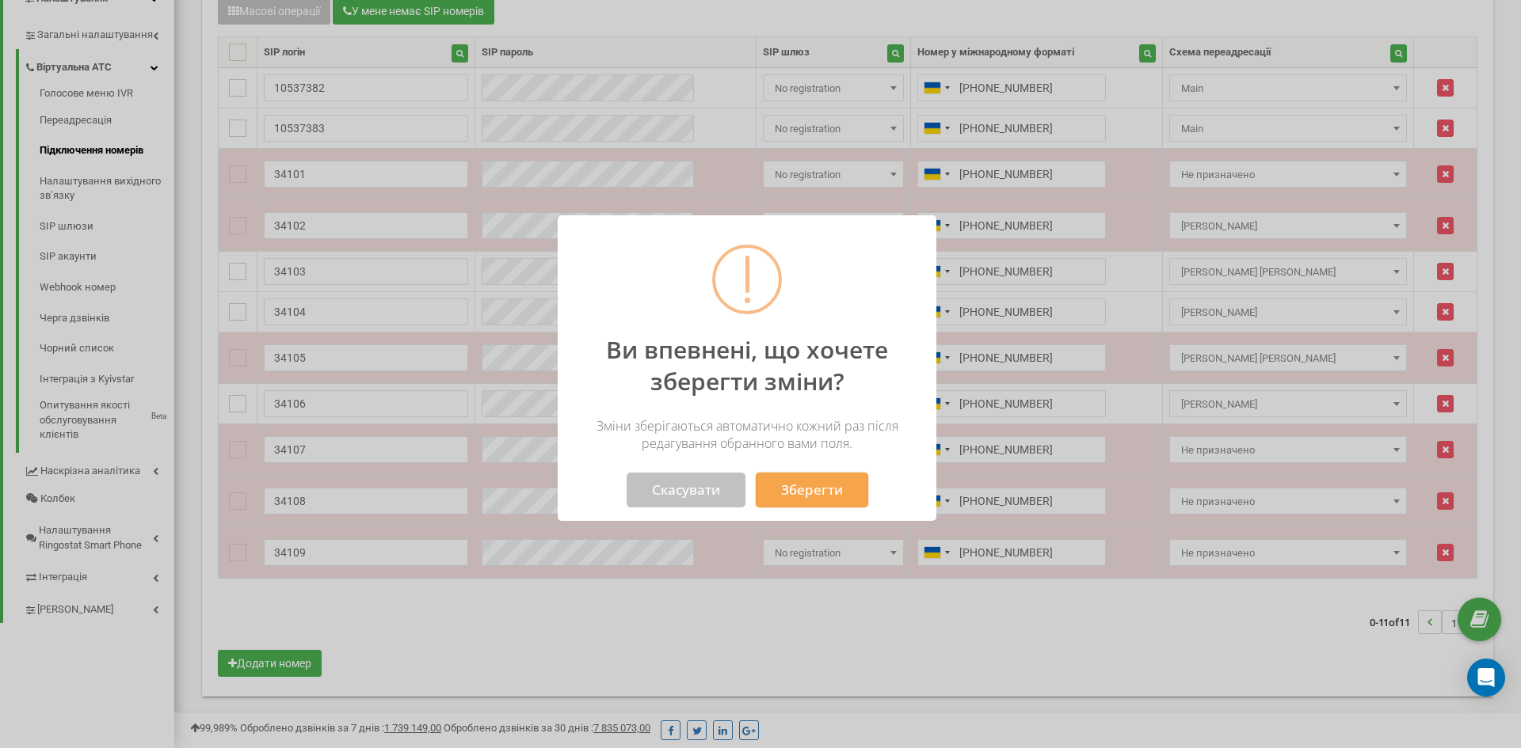
scroll to position [790934, 790710]
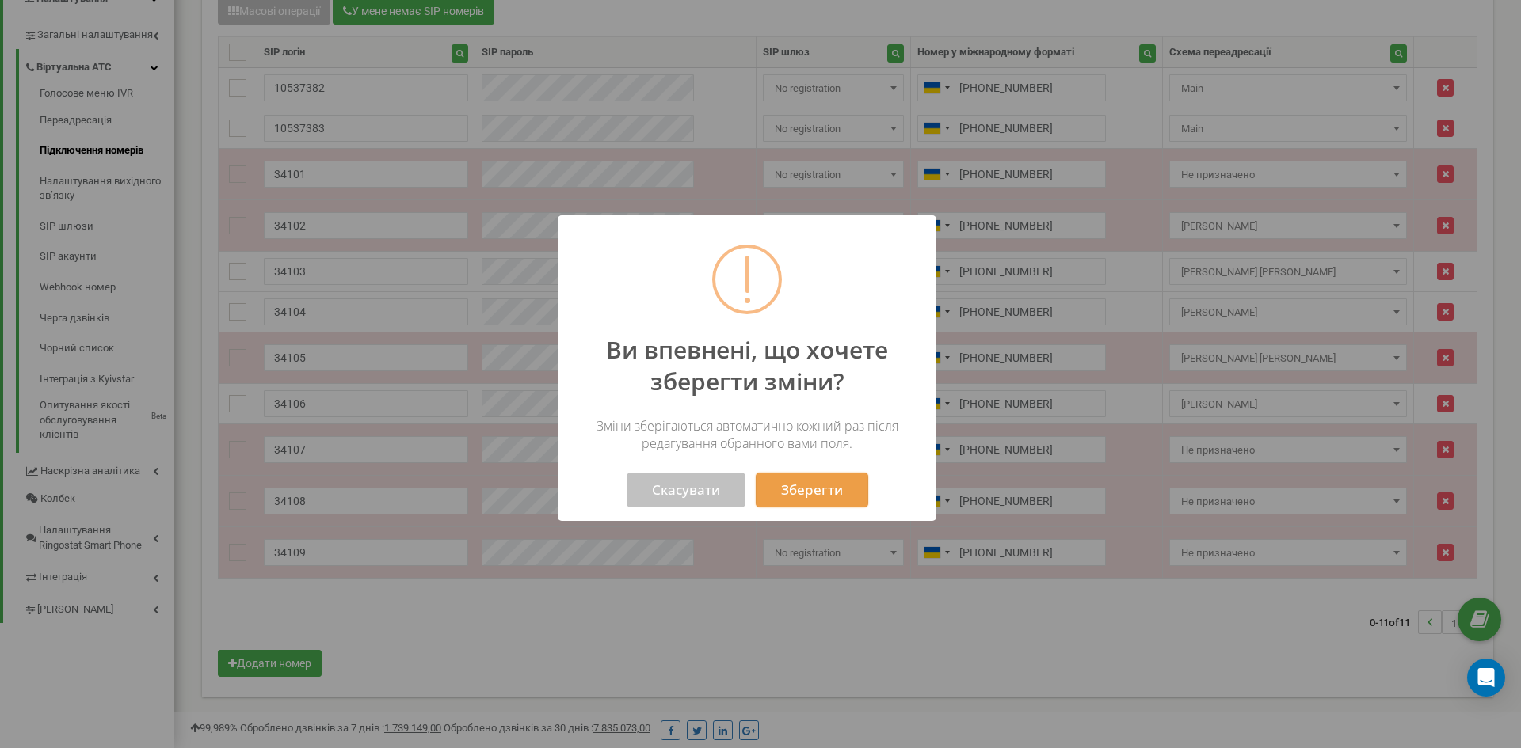
click at [828, 483] on button "Зберегти" at bounding box center [812, 490] width 112 height 35
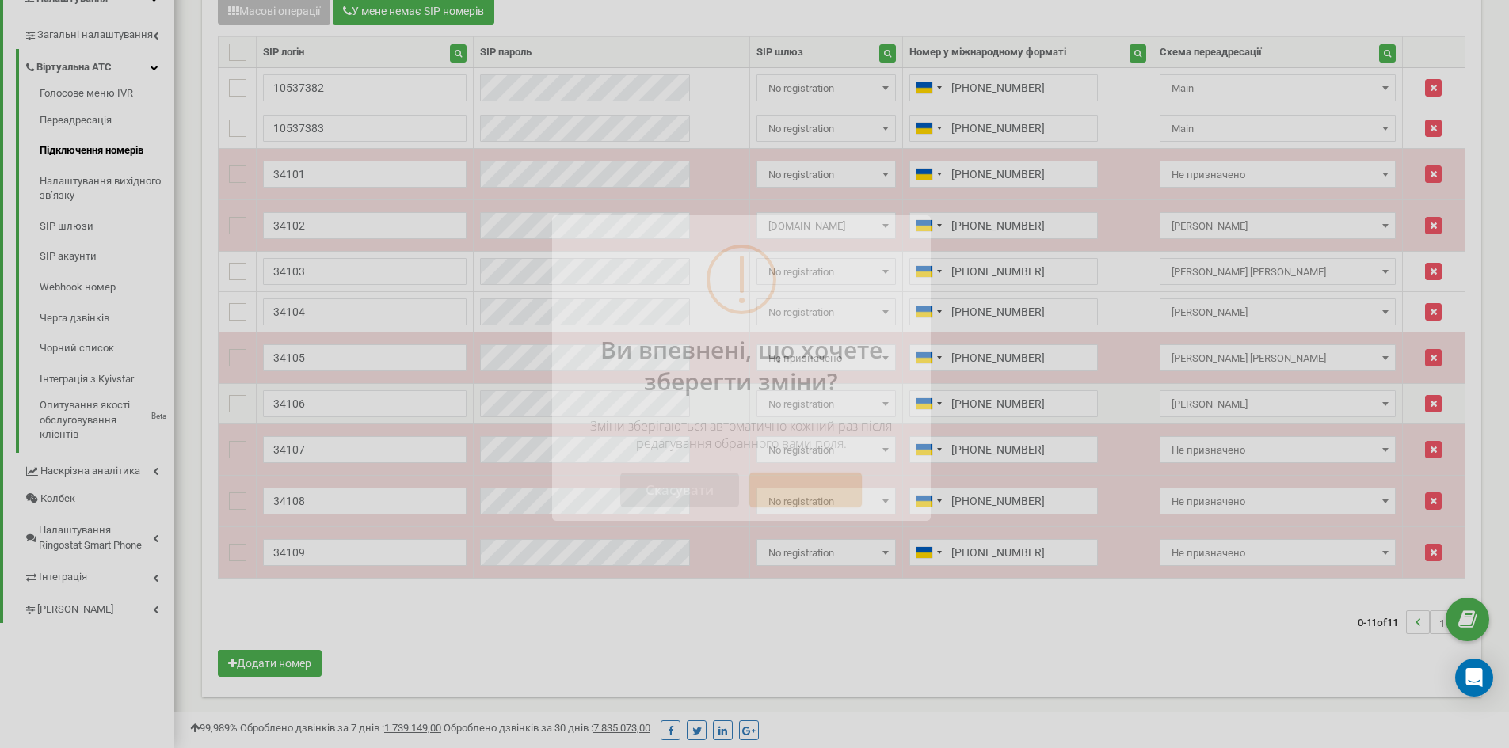
scroll to position [790934, 790722]
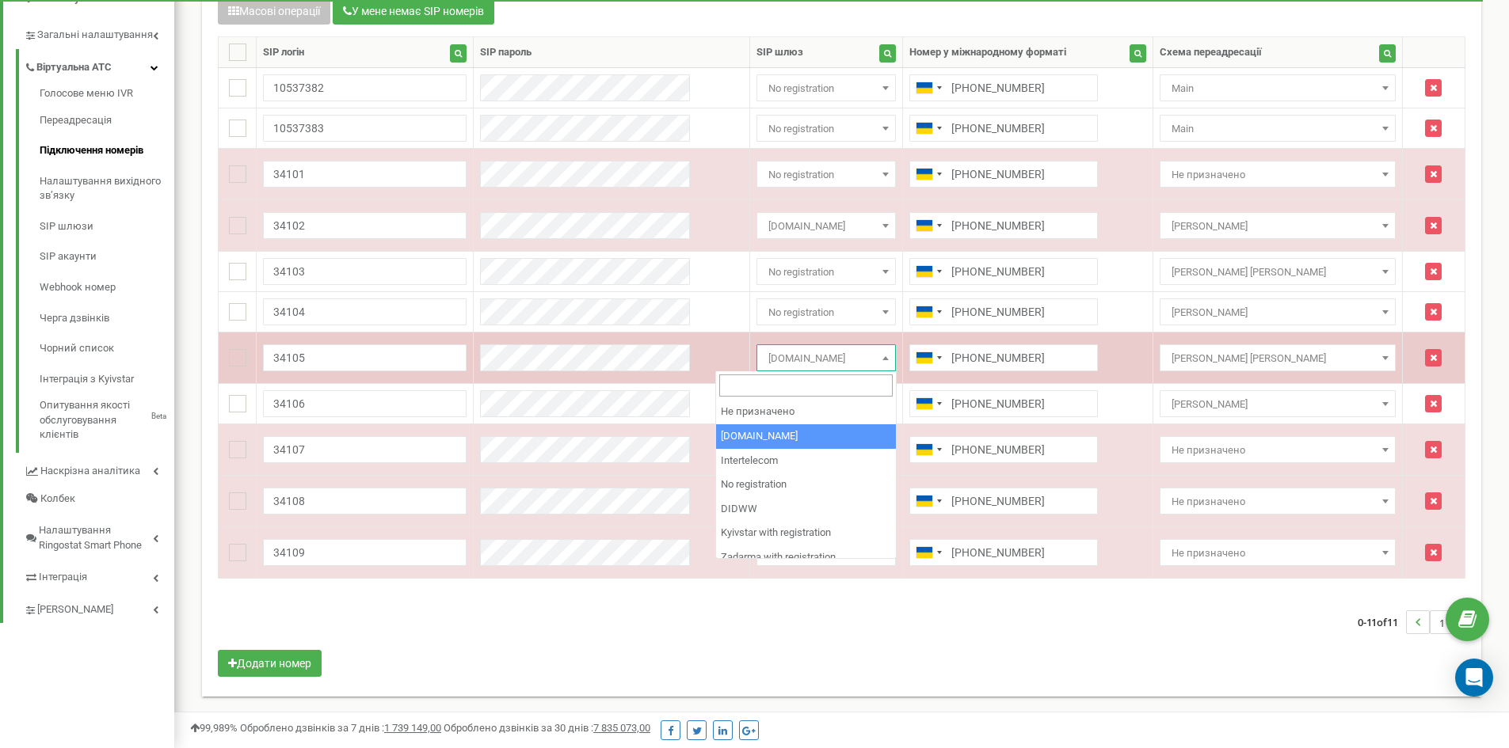
click at [870, 364] on span "[DOMAIN_NAME]" at bounding box center [826, 359] width 128 height 22
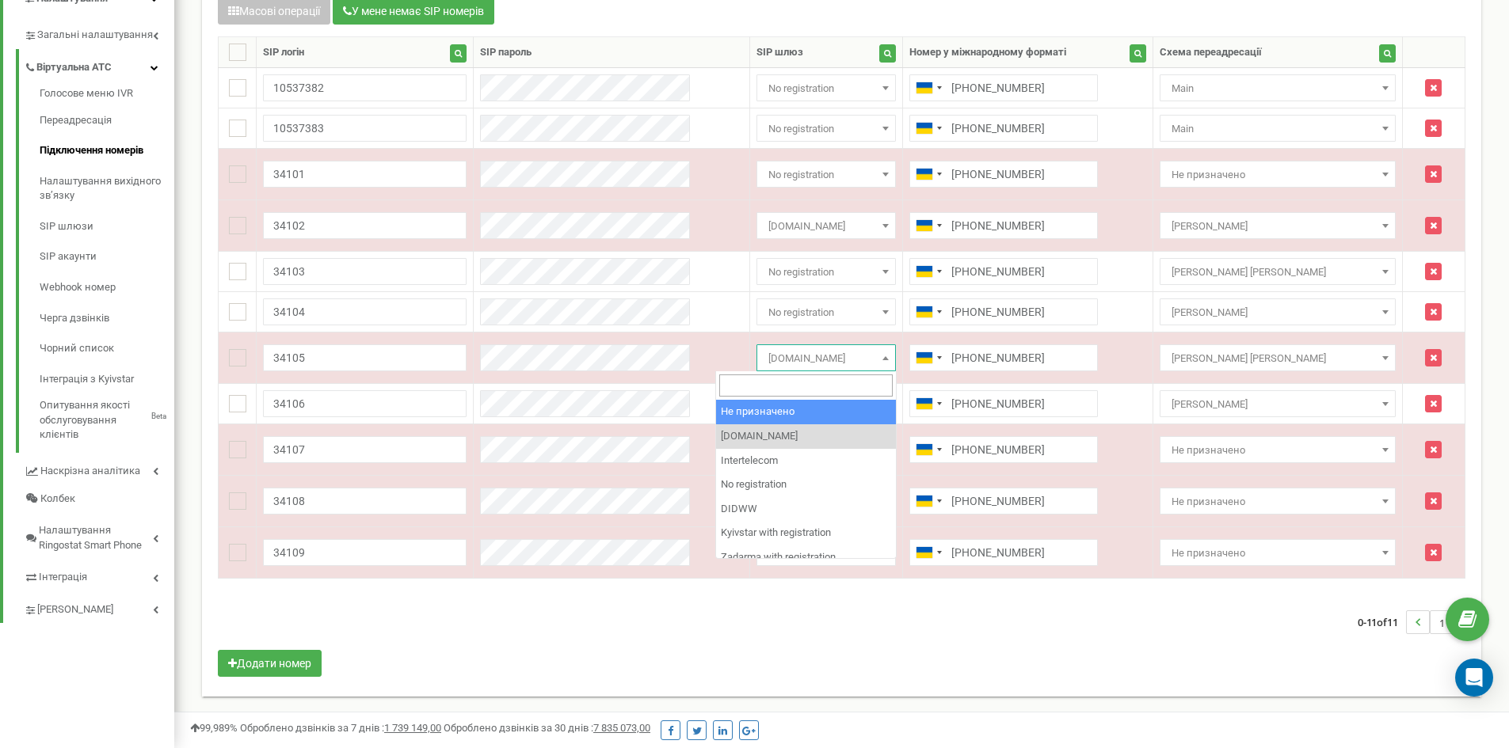
select select "0"
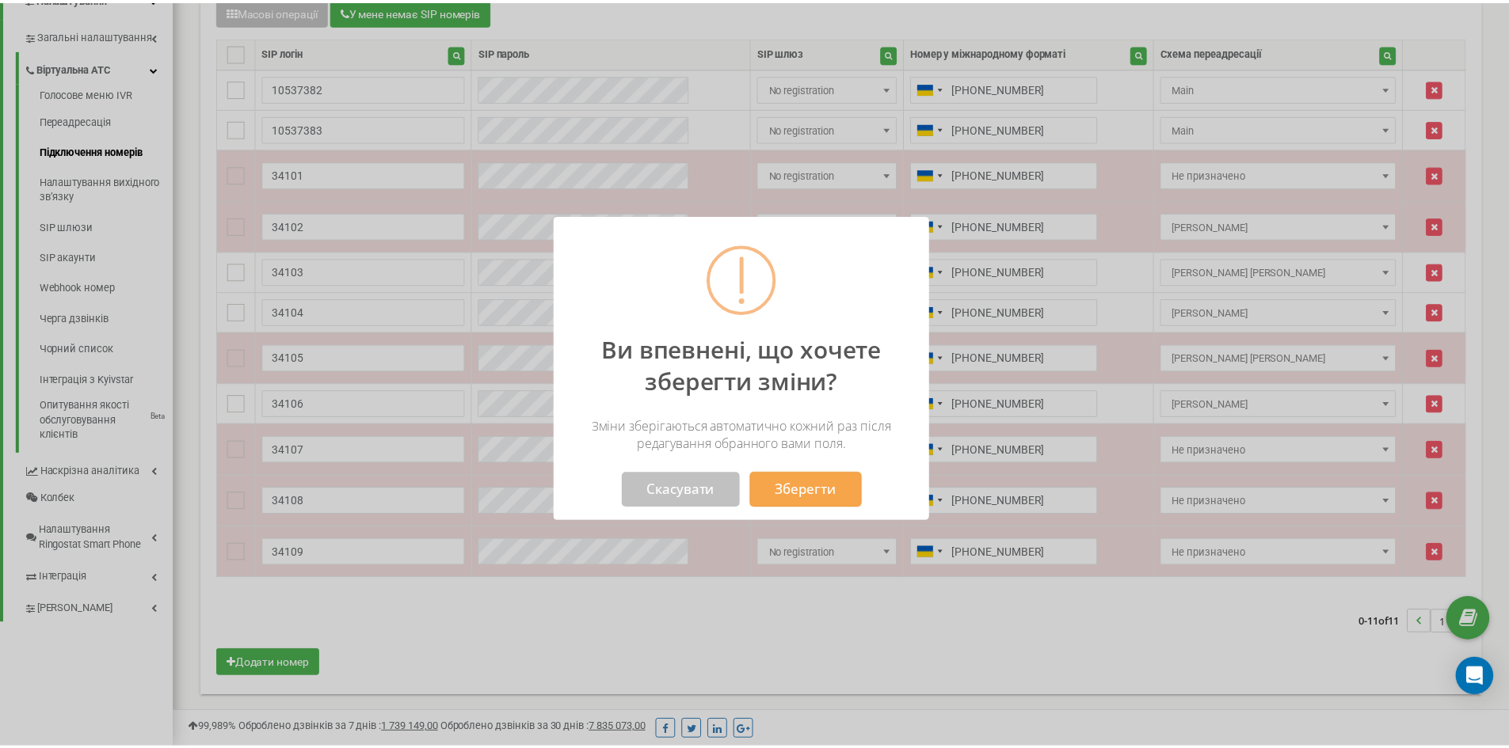
scroll to position [1122, 1346]
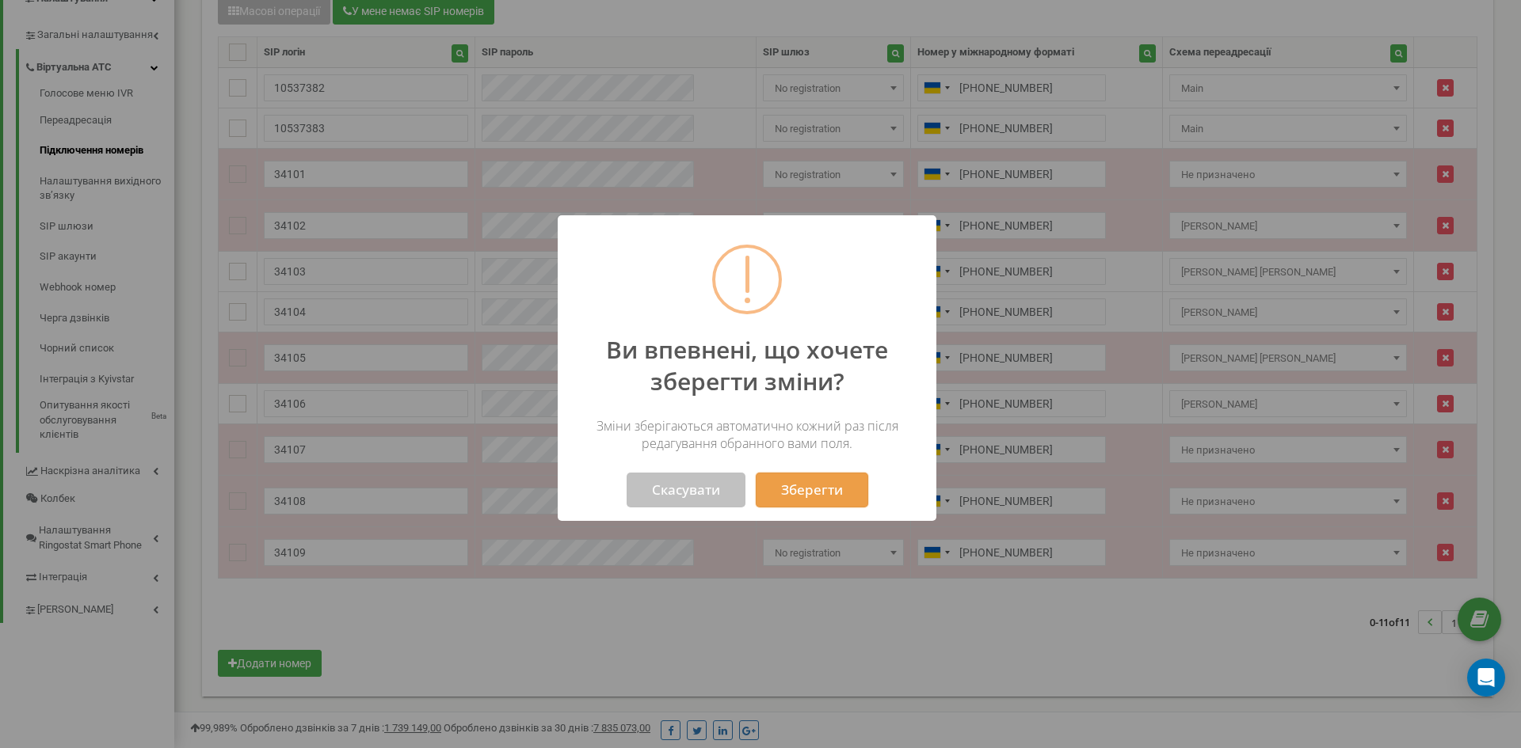
click at [827, 490] on button "Зберегти" at bounding box center [812, 490] width 112 height 35
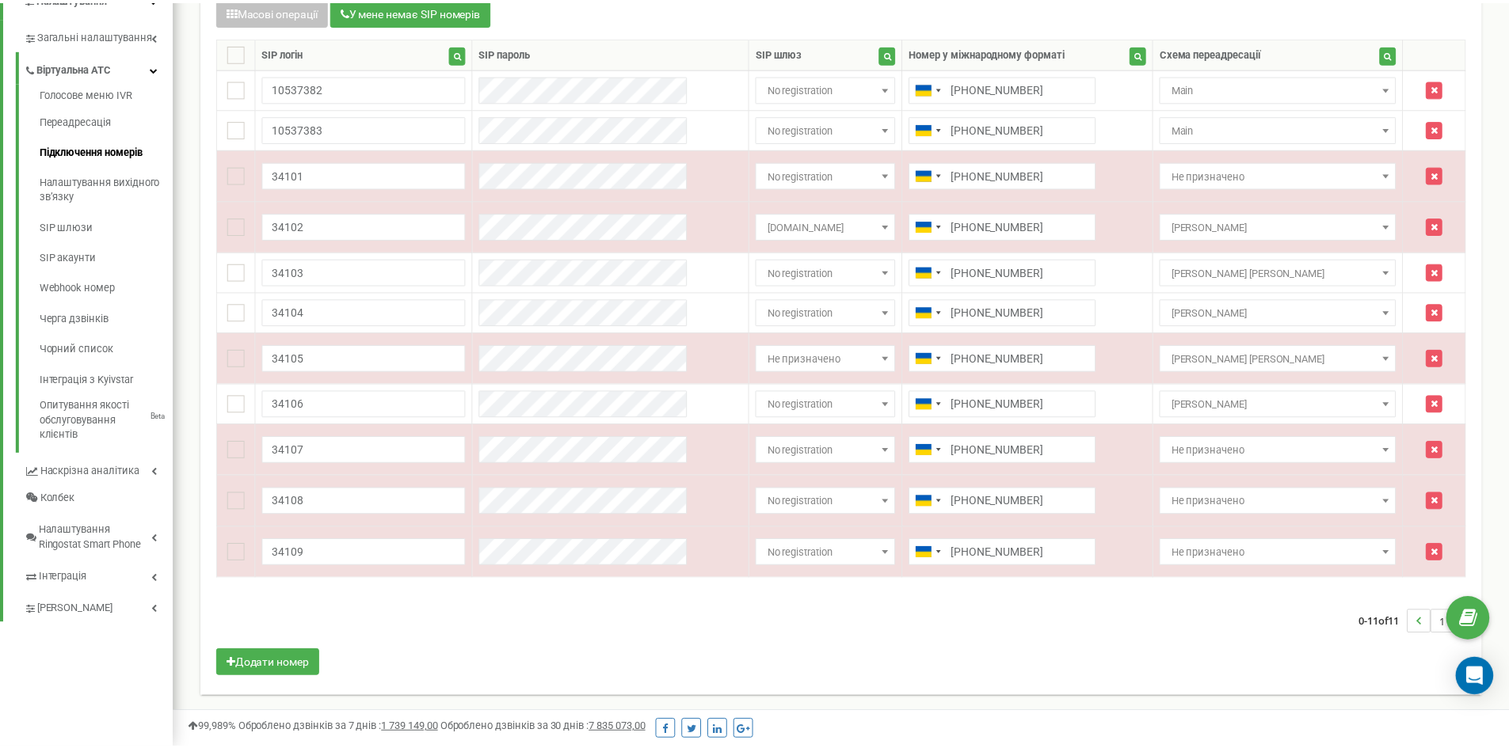
scroll to position [790934, 790722]
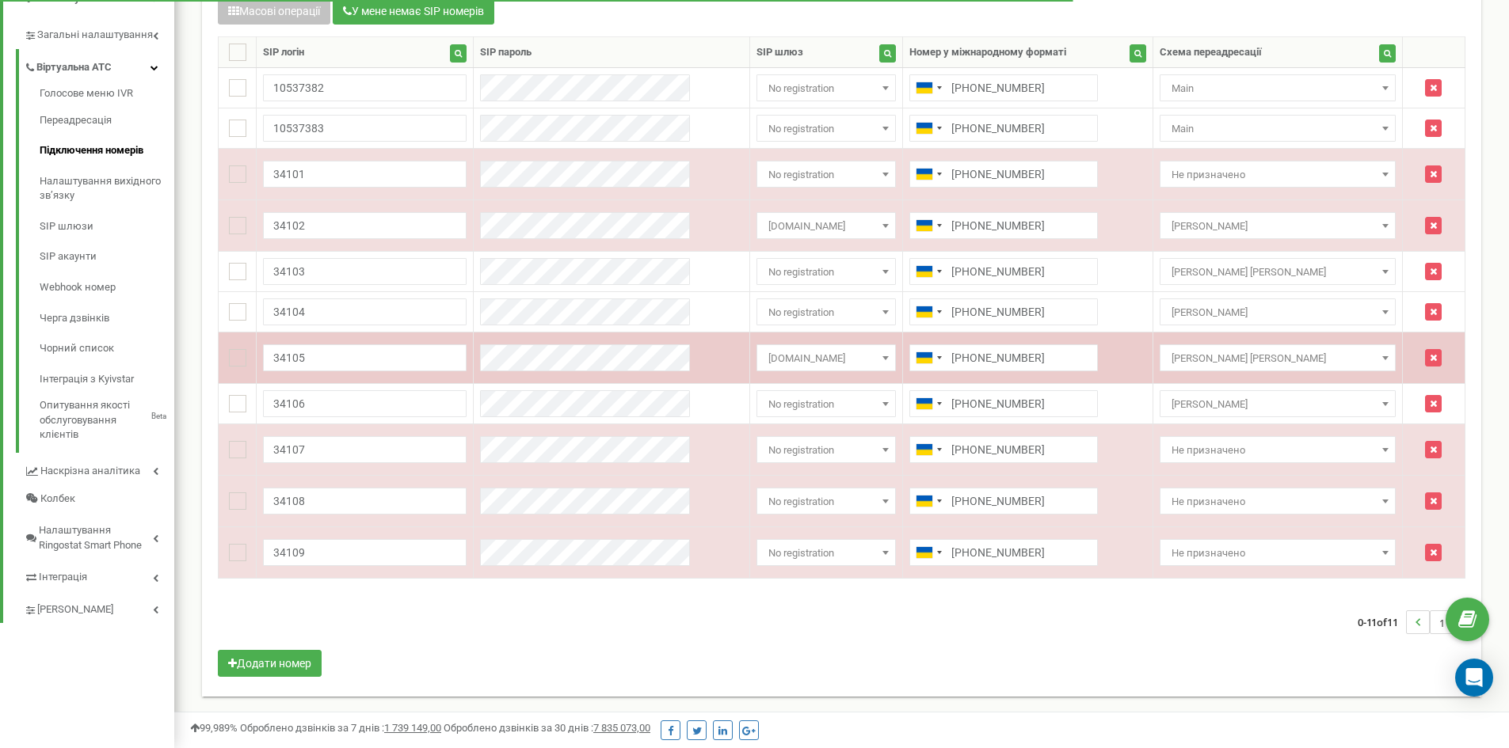
click at [857, 363] on span "[DOMAIN_NAME]" at bounding box center [826, 359] width 128 height 22
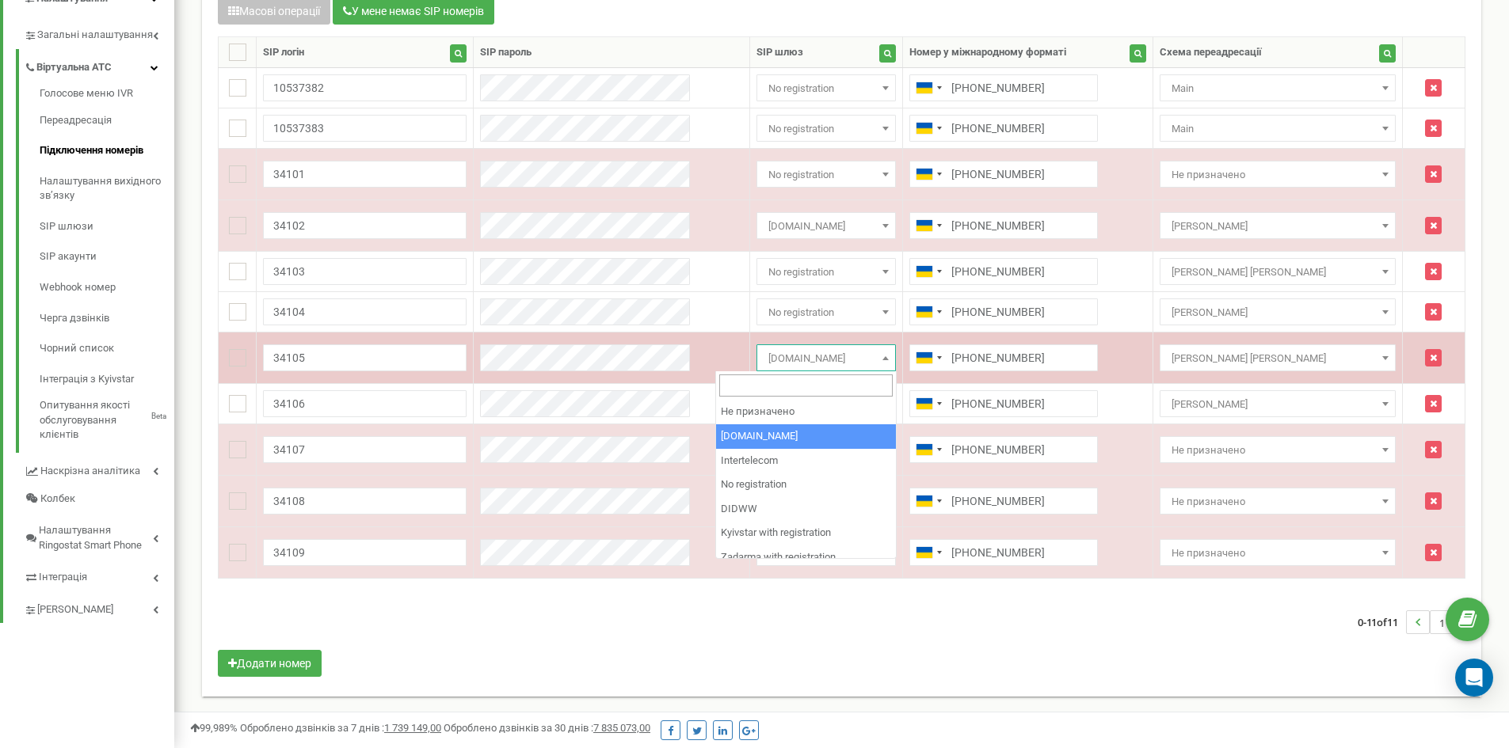
click at [868, 367] on span "[DOMAIN_NAME]" at bounding box center [826, 359] width 128 height 22
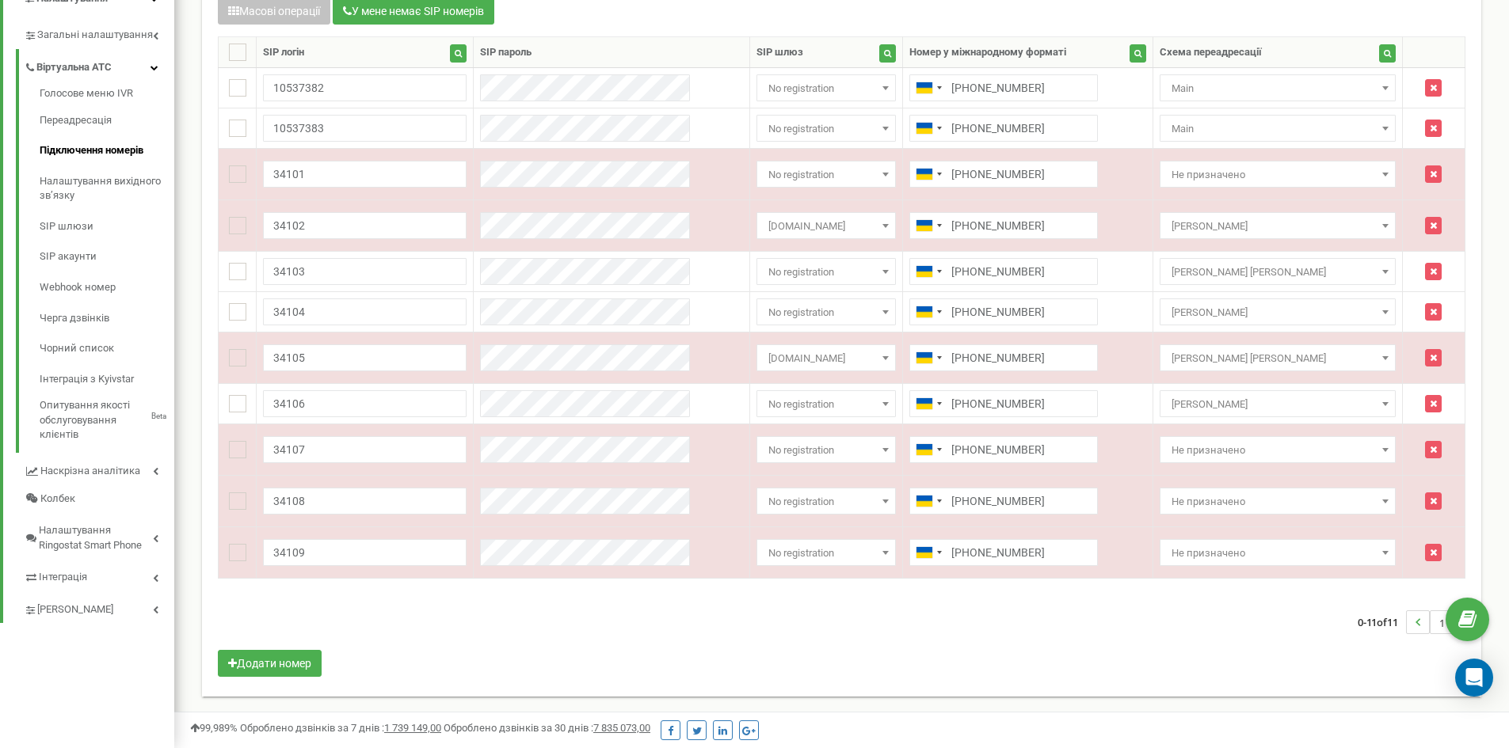
click at [840, 631] on div "0-11 of 11 1" at bounding box center [841, 622] width 1271 height 55
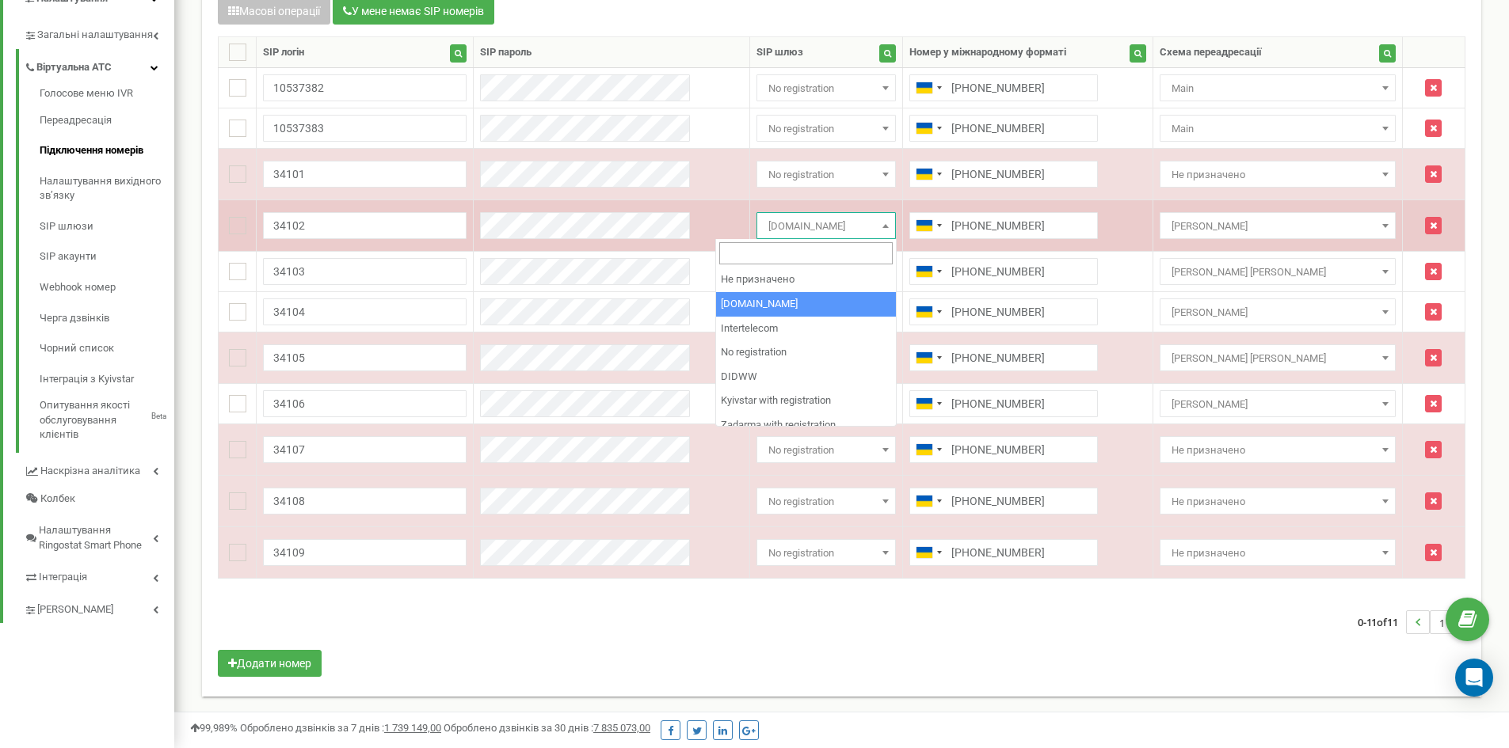
click at [825, 235] on span "[DOMAIN_NAME]" at bounding box center [826, 226] width 128 height 22
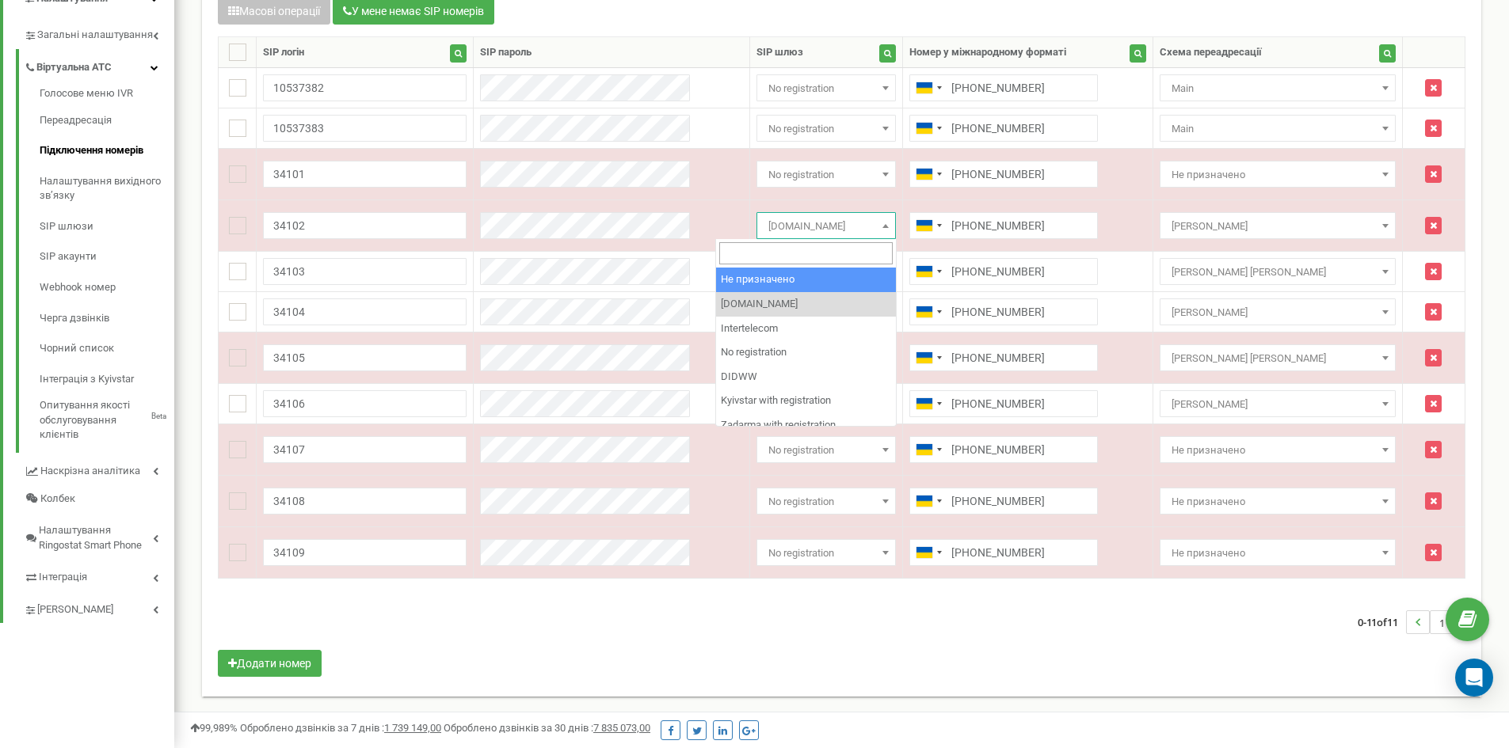
select select "0"
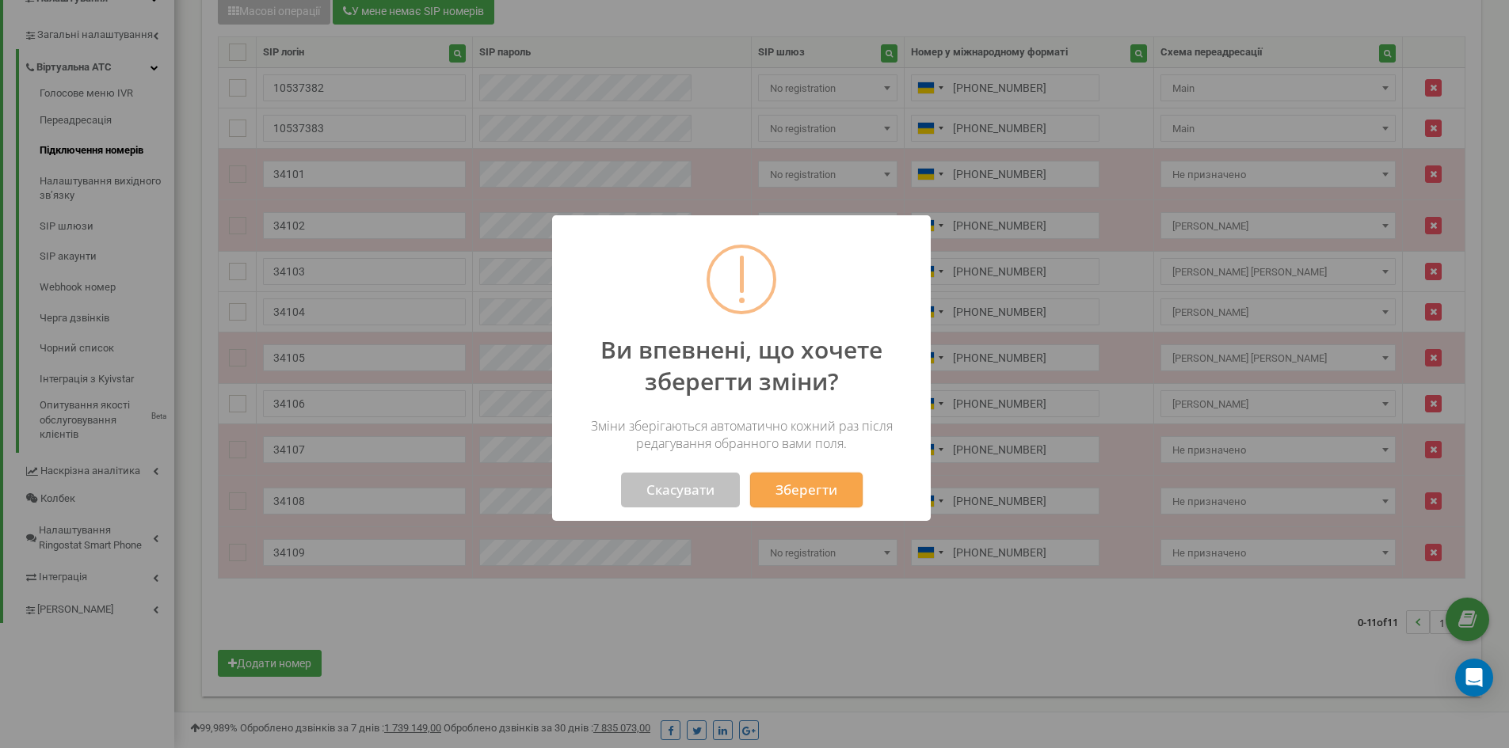
scroll to position [1122, 1346]
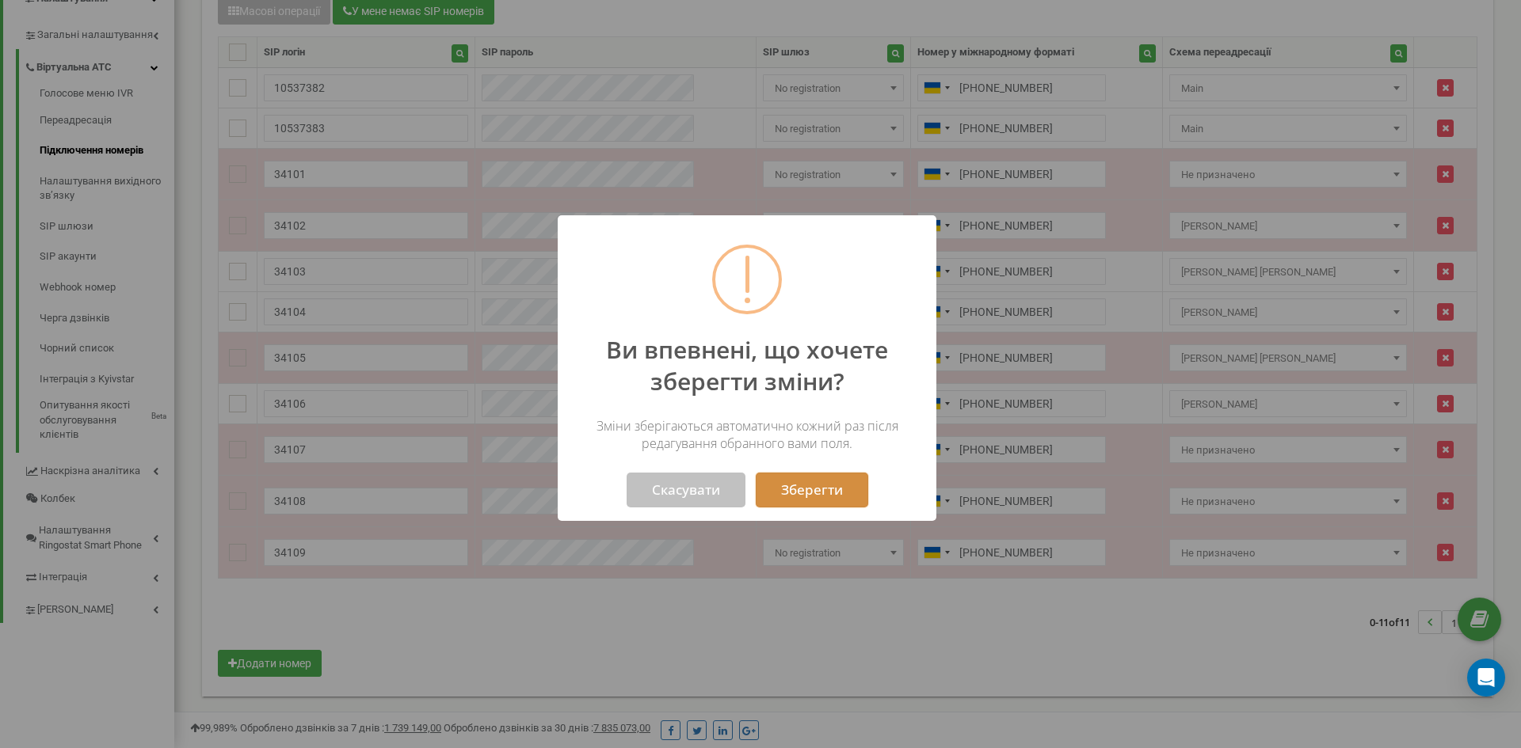
click at [844, 482] on button "Зберегти" at bounding box center [812, 490] width 112 height 35
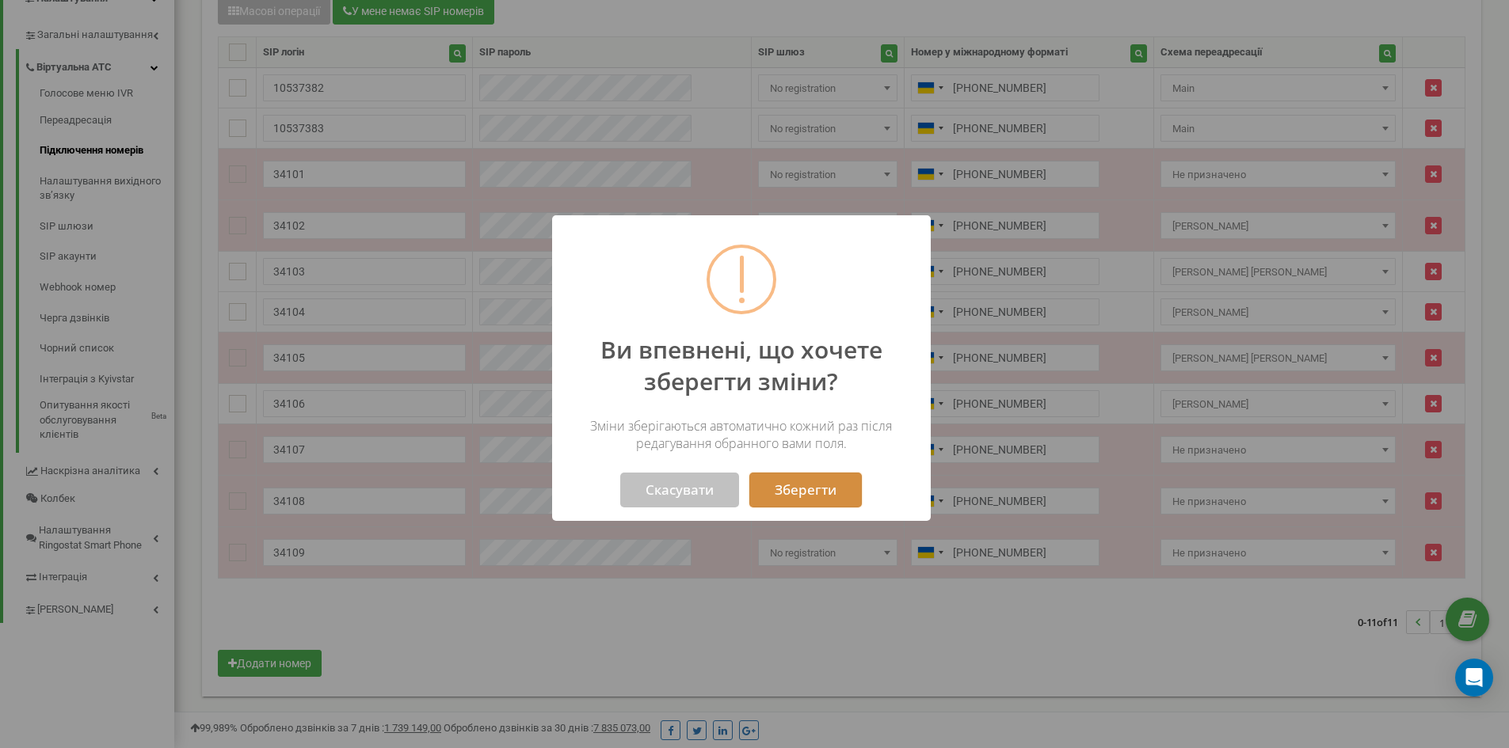
scroll to position [790934, 790722]
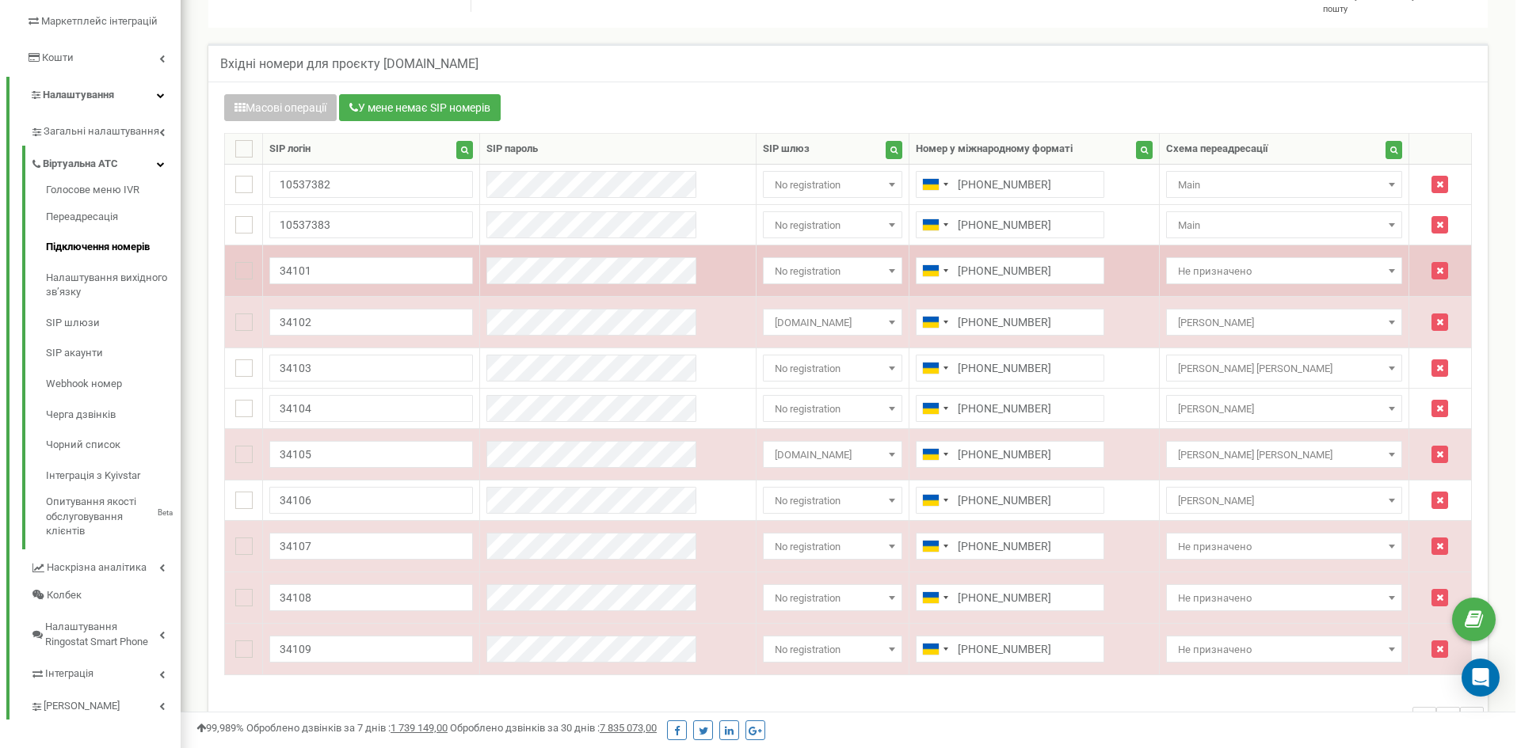
scroll to position [136, 0]
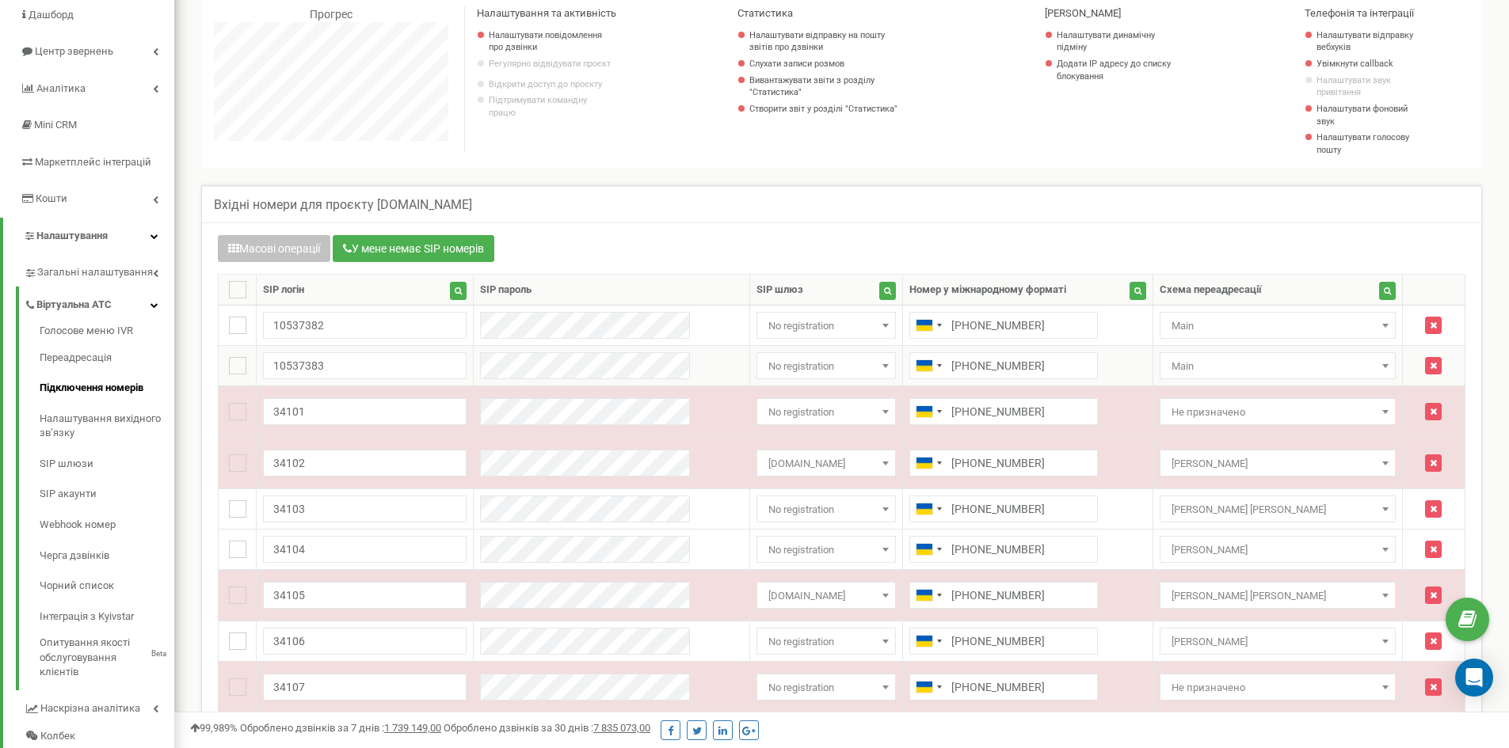
click at [866, 369] on span "No registration" at bounding box center [826, 367] width 128 height 22
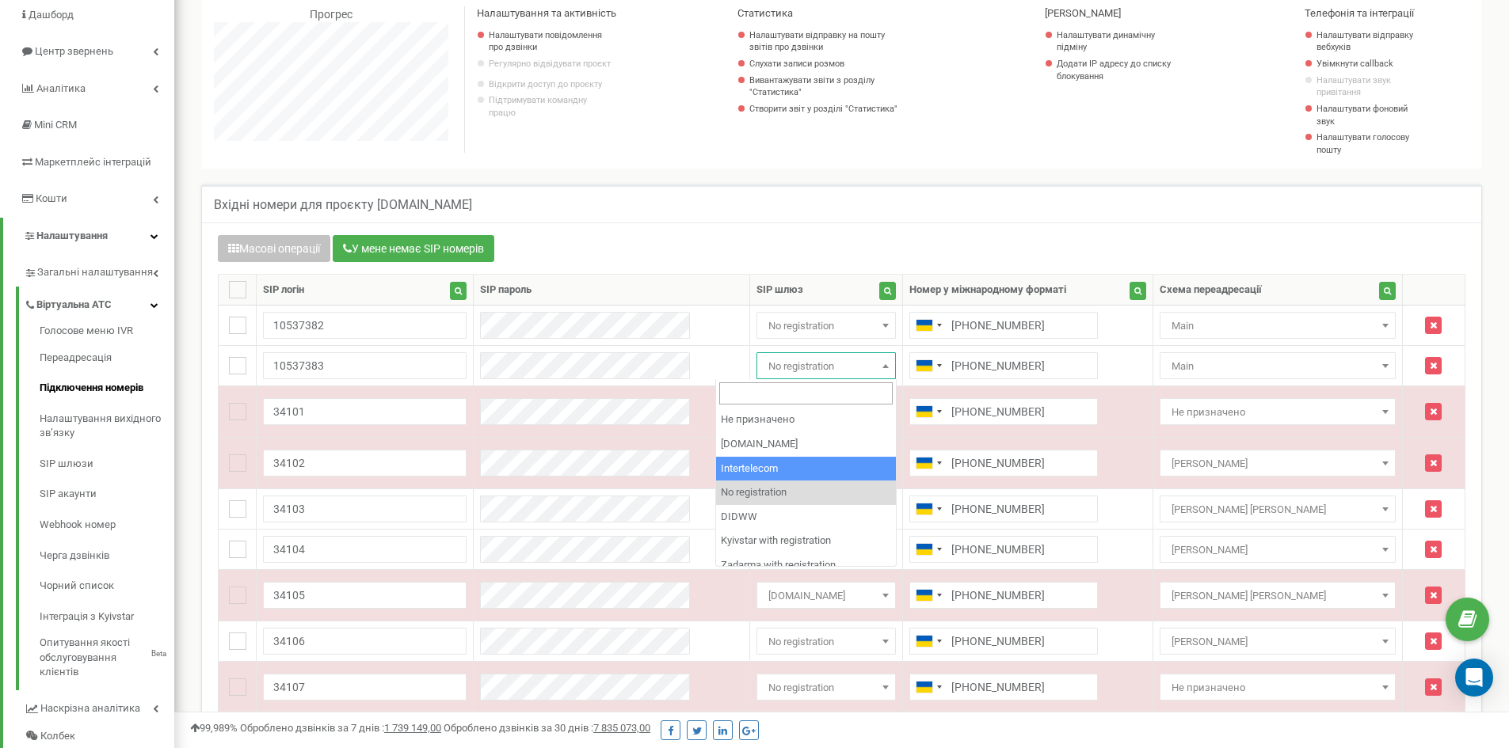
select select "1"
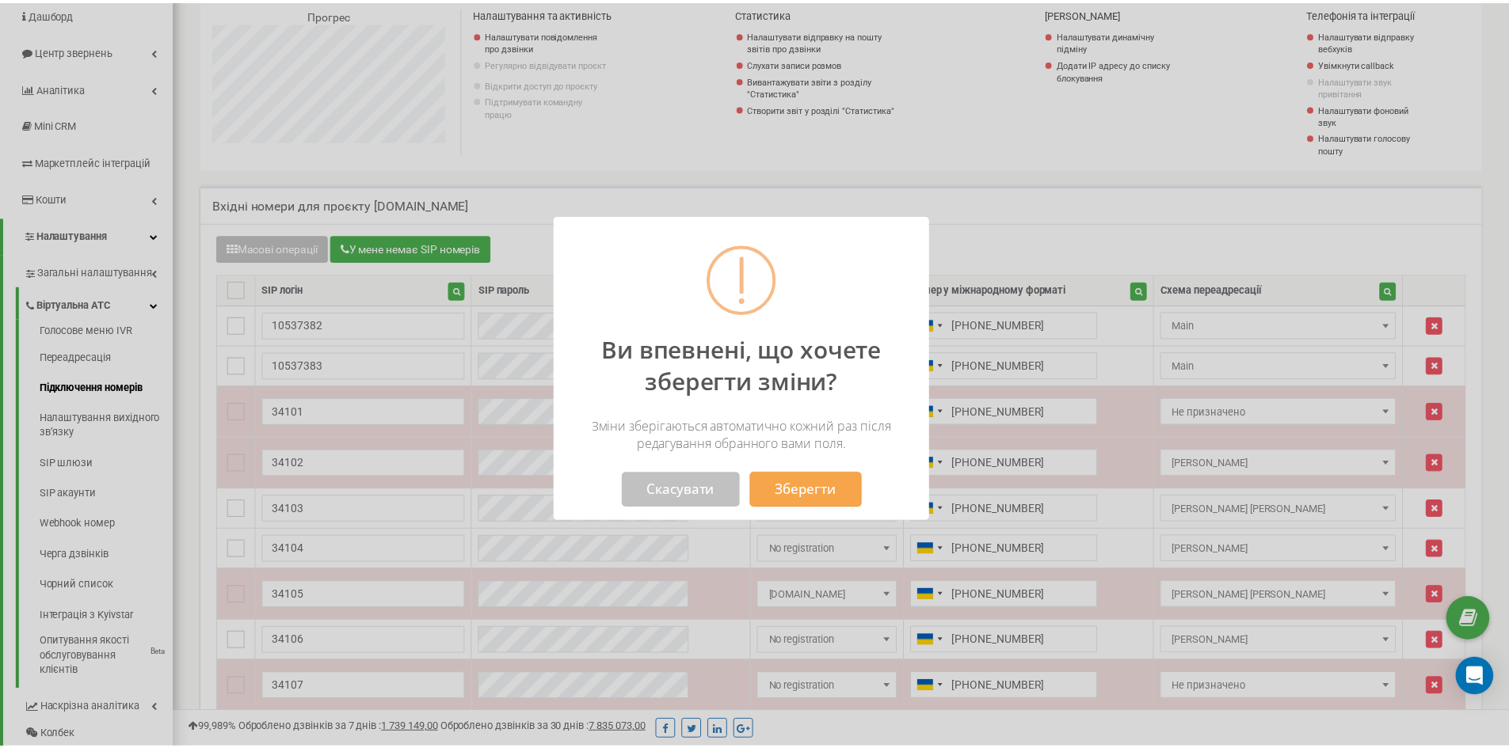
scroll to position [1122, 1346]
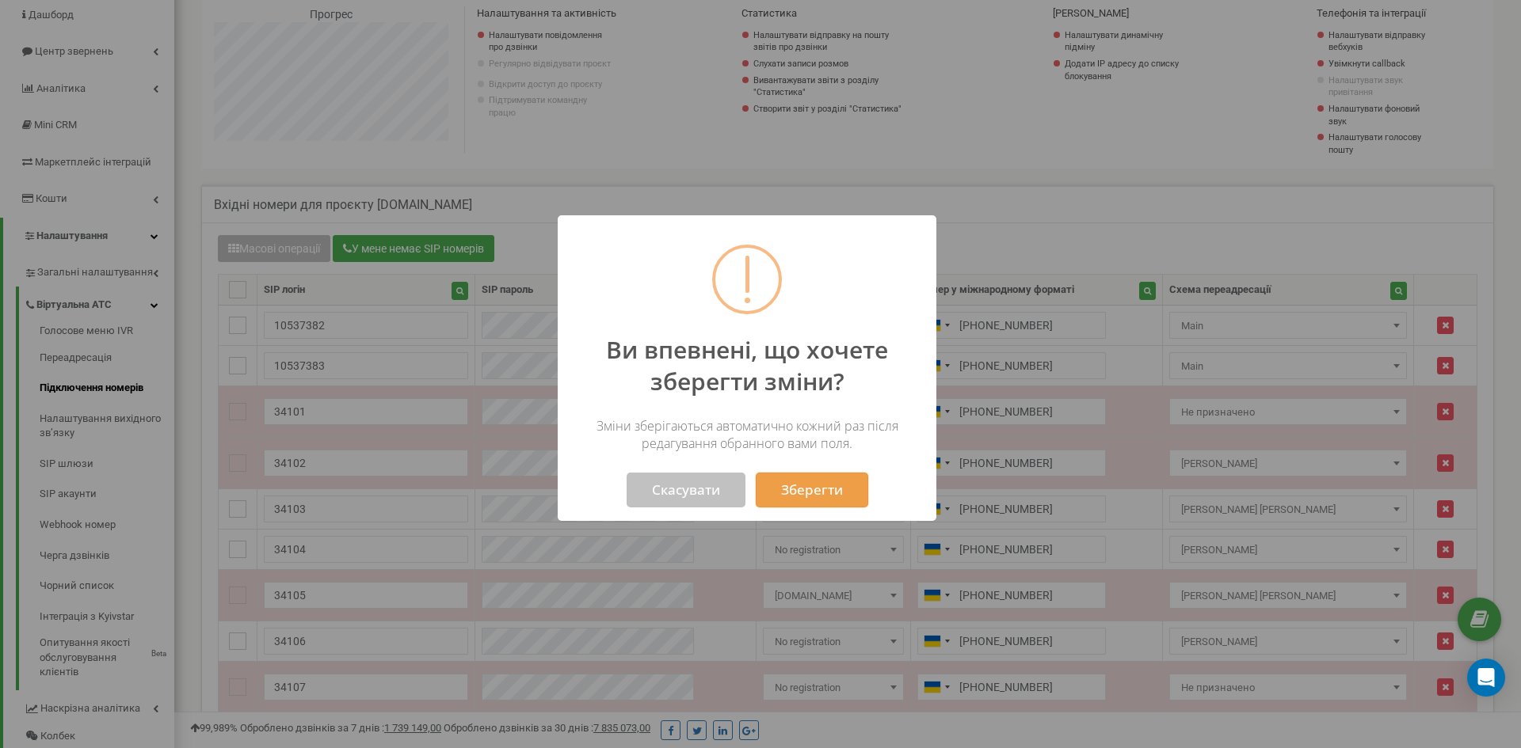
click at [824, 492] on button "Зберегти" at bounding box center [812, 490] width 112 height 35
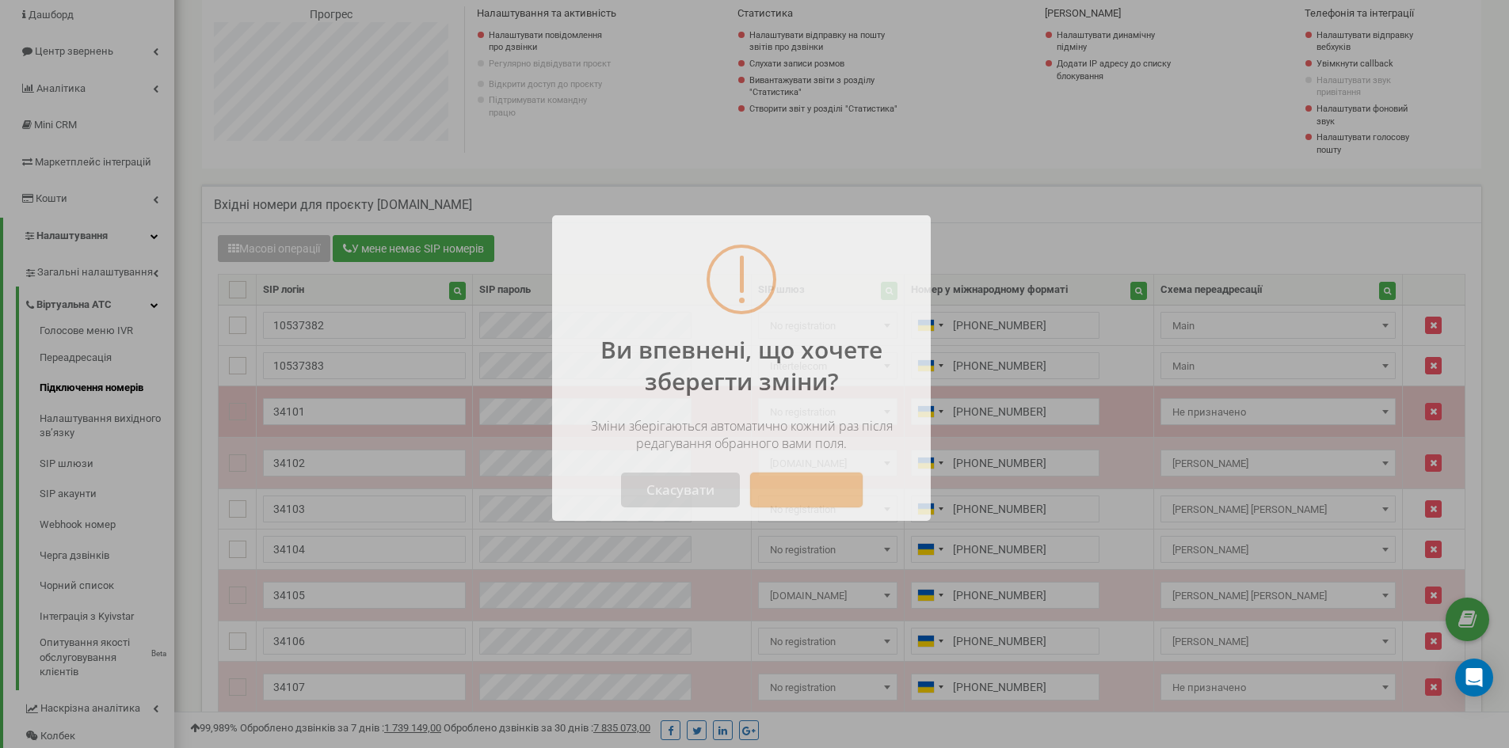
scroll to position [790934, 790722]
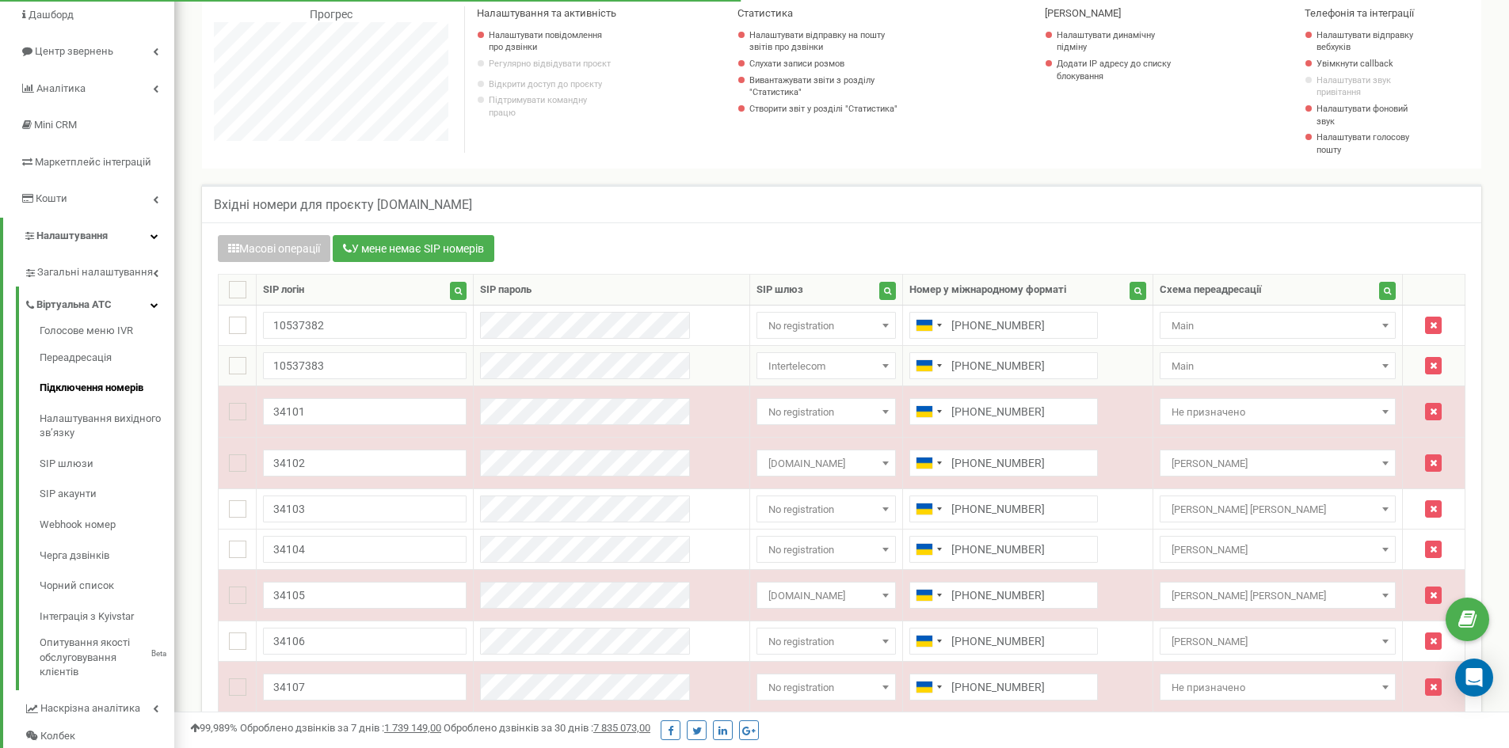
scroll to position [1122, 1335]
click at [799, 209] on div "Вхідні номери для проєкту [DOMAIN_NAME]" at bounding box center [841, 204] width 1279 height 38
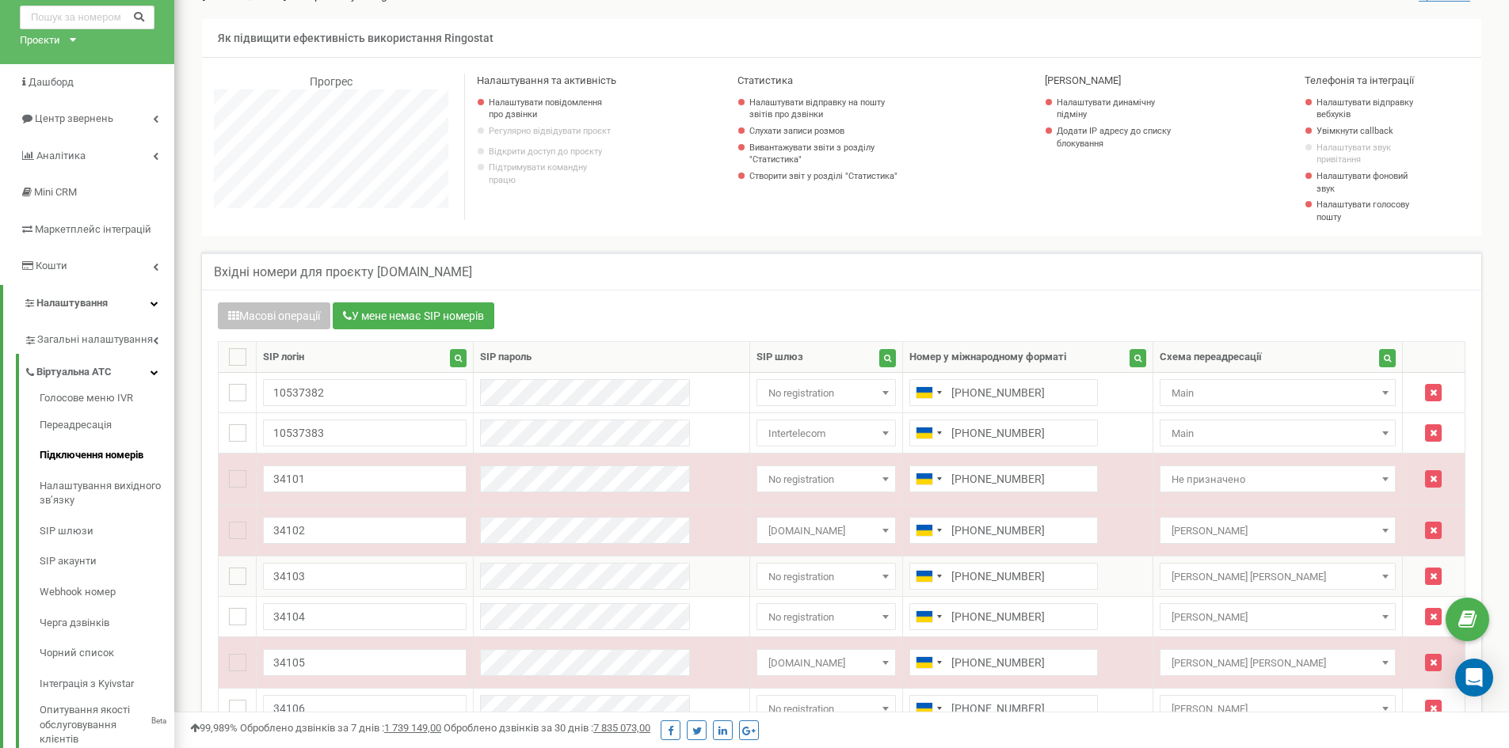
scroll to position [57, 0]
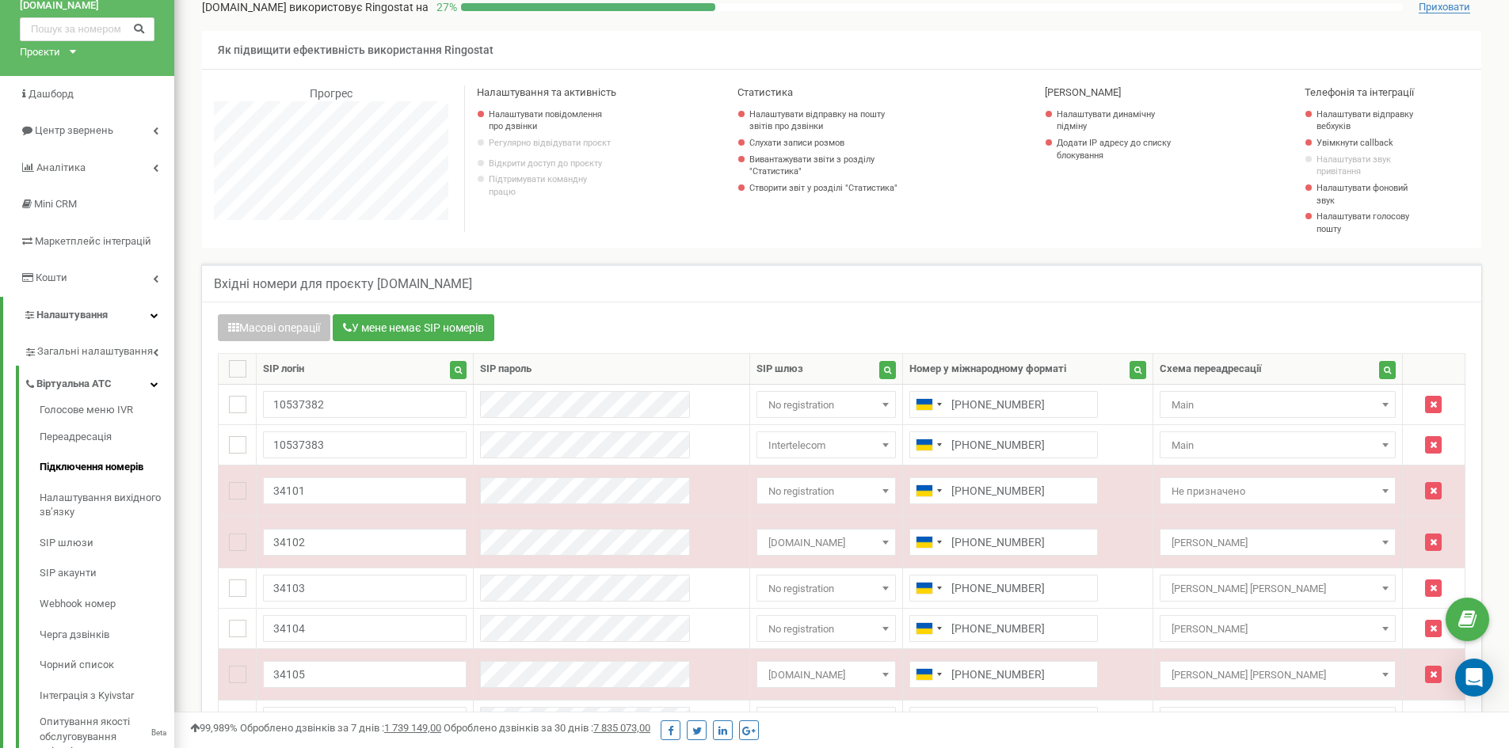
drag, startPoint x: 1128, startPoint y: 432, endPoint x: 805, endPoint y: 318, distance: 342.7
click at [805, 318] on div "Масові операції У мене немає SIP номерів" at bounding box center [841, 329] width 1247 height 31
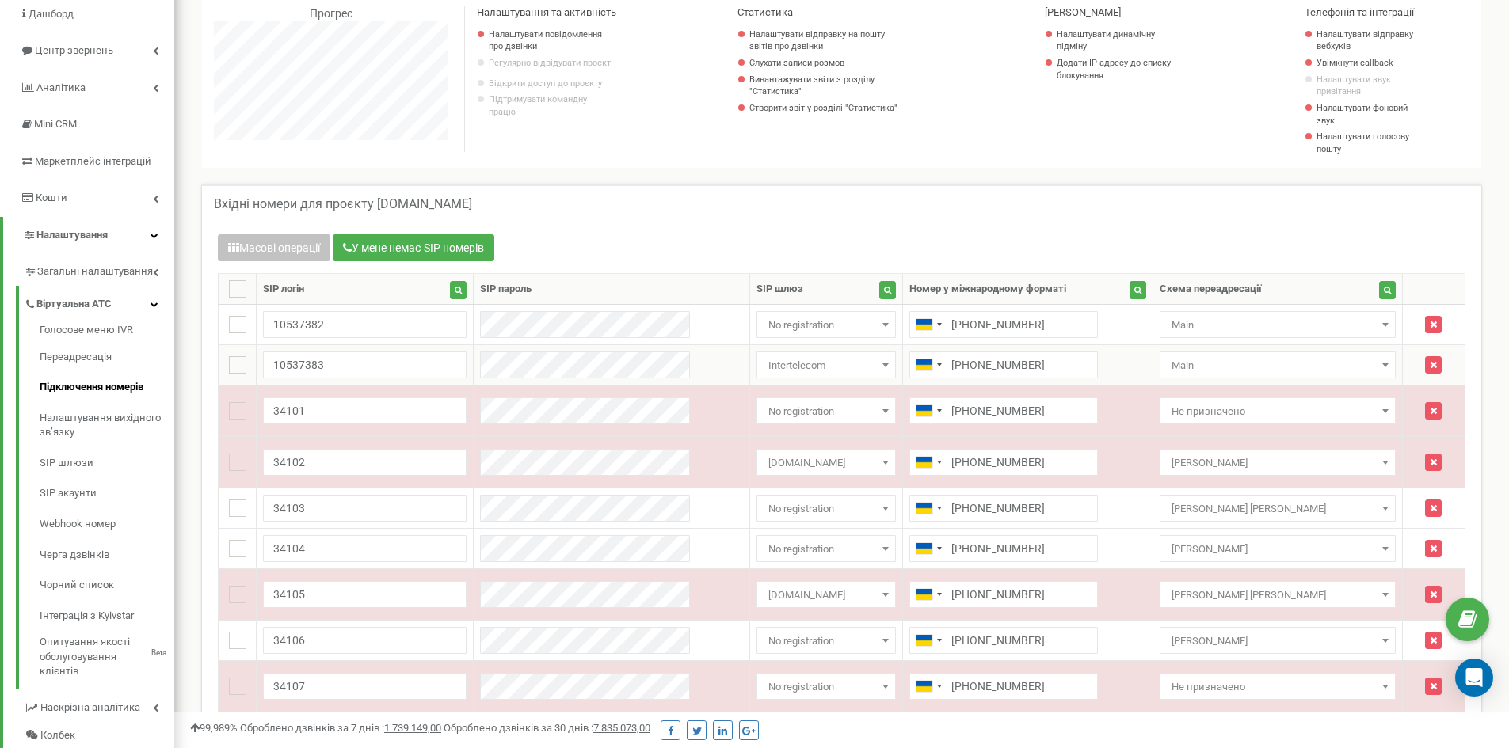
scroll to position [136, 0]
click at [850, 370] on span "Intertelecom" at bounding box center [826, 367] width 128 height 22
click at [853, 371] on span "Intertelecom" at bounding box center [826, 367] width 128 height 22
click at [118, 423] on link "Налаштування вихідного зв’язку" at bounding box center [107, 426] width 135 height 45
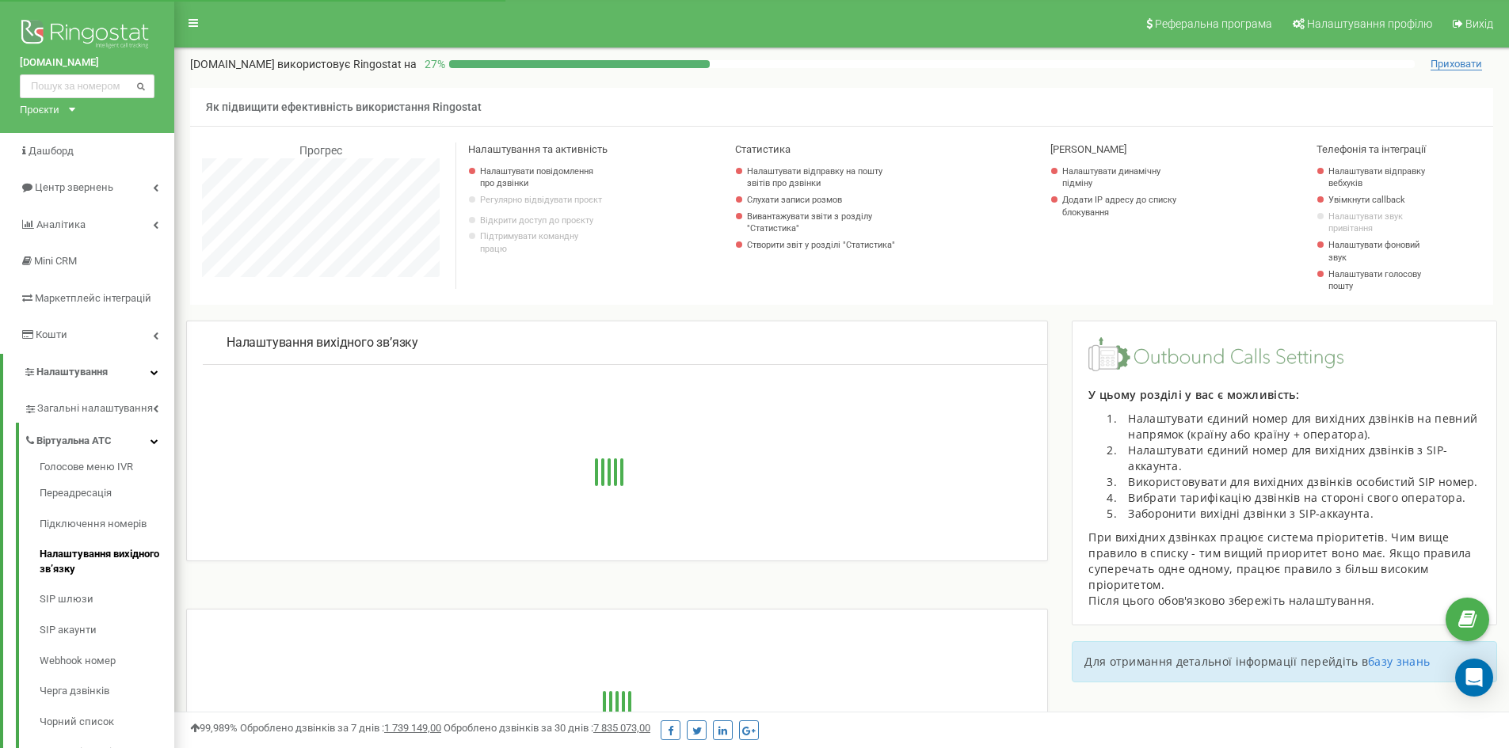
scroll to position [950, 1335]
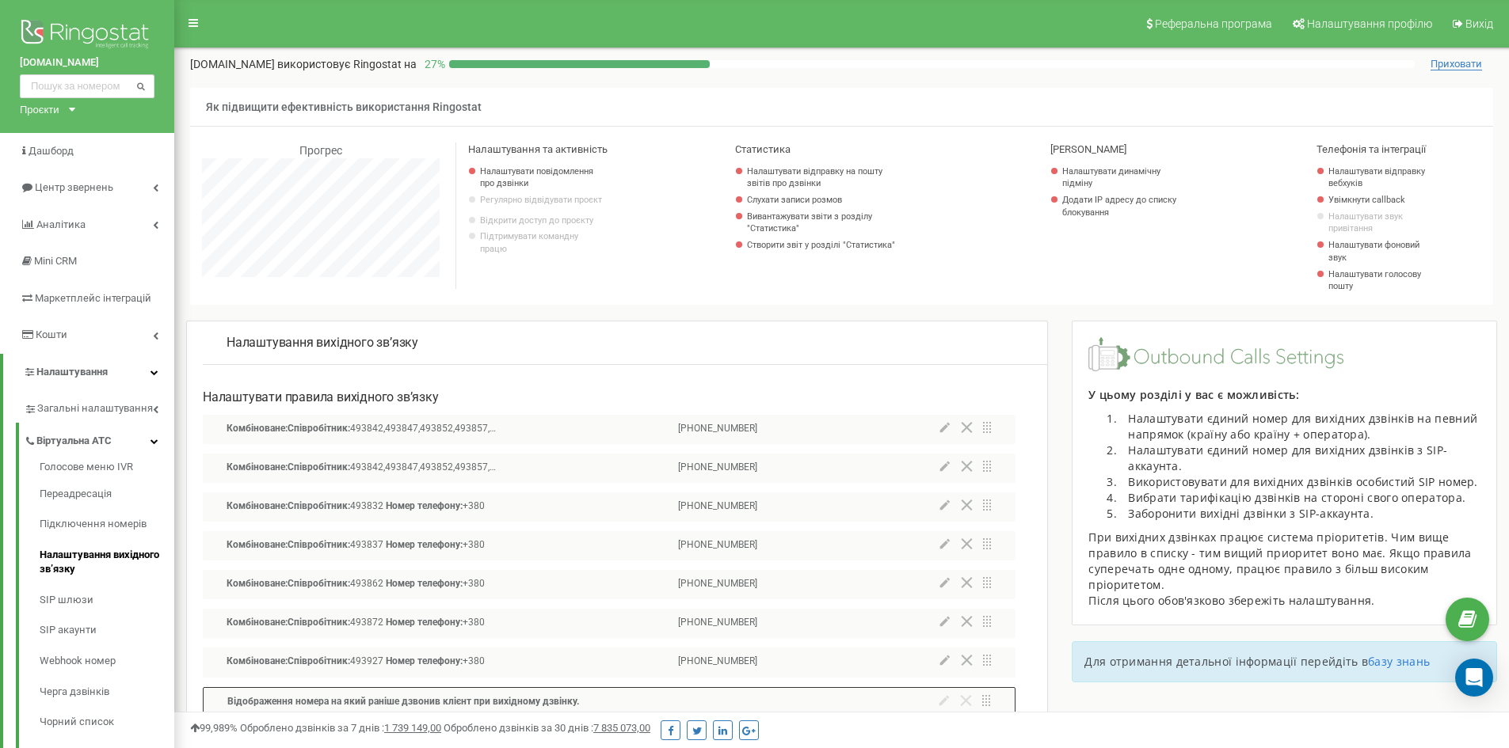
click at [945, 429] on icon at bounding box center [945, 427] width 10 height 10
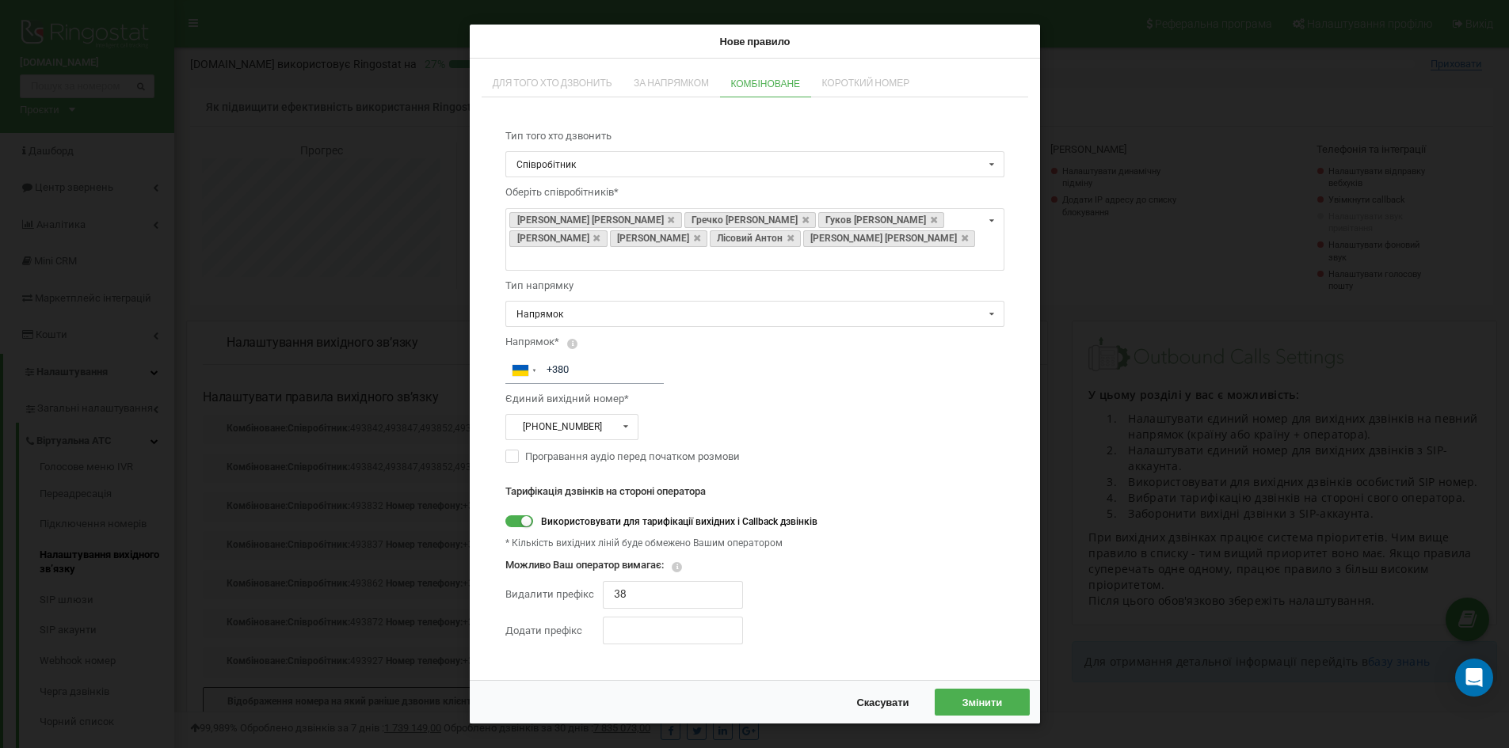
scroll to position [950, 1346]
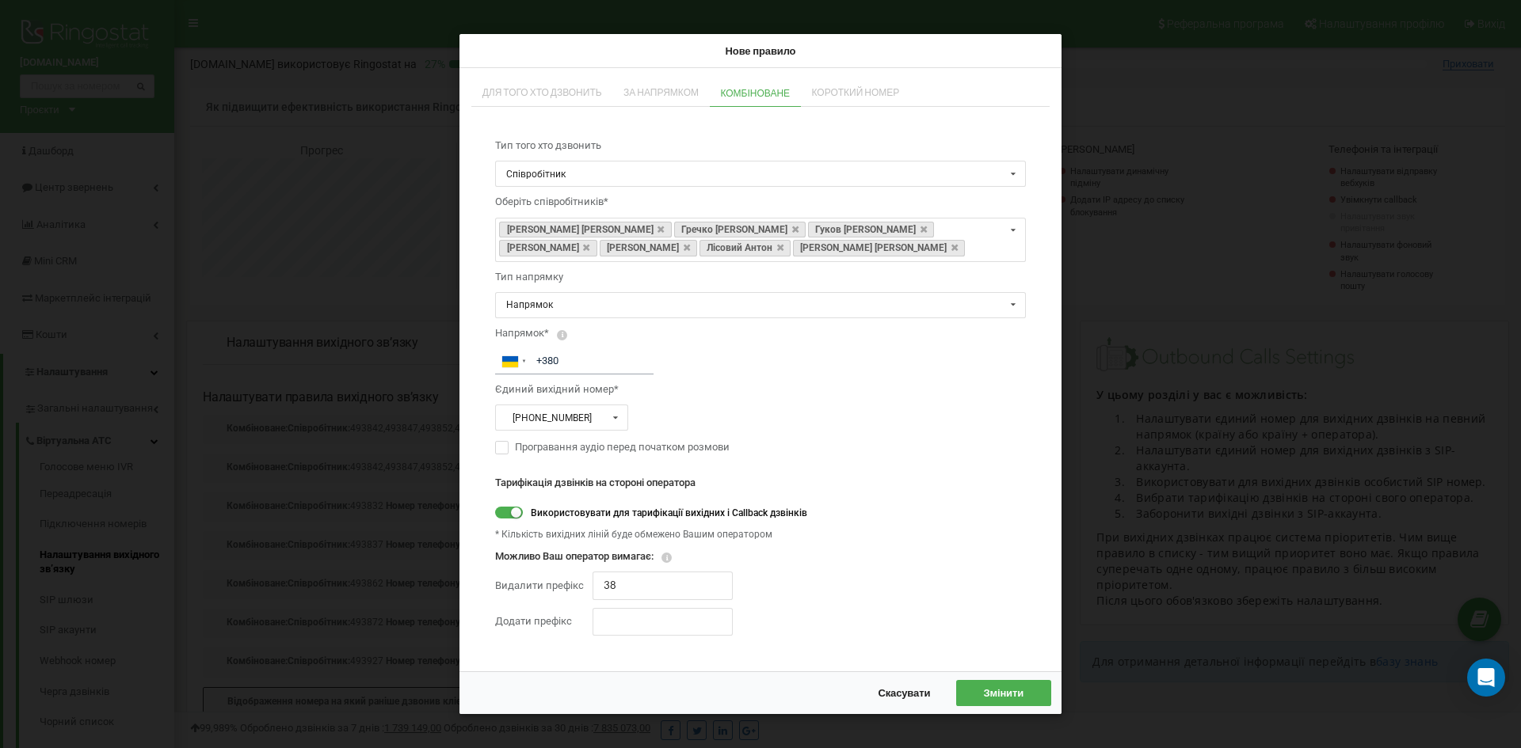
click at [918, 688] on span "Скасувати" at bounding box center [904, 693] width 52 height 13
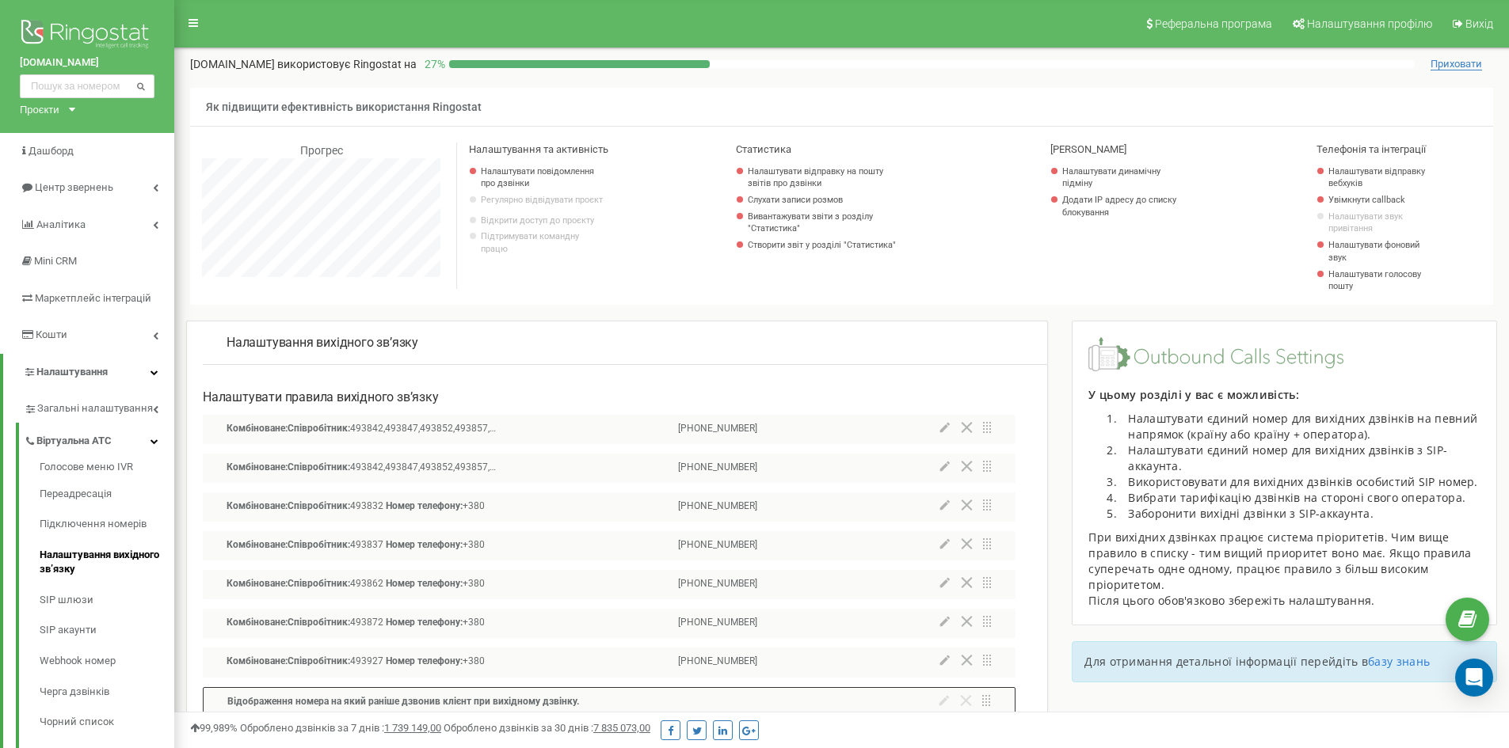
scroll to position [396, 0]
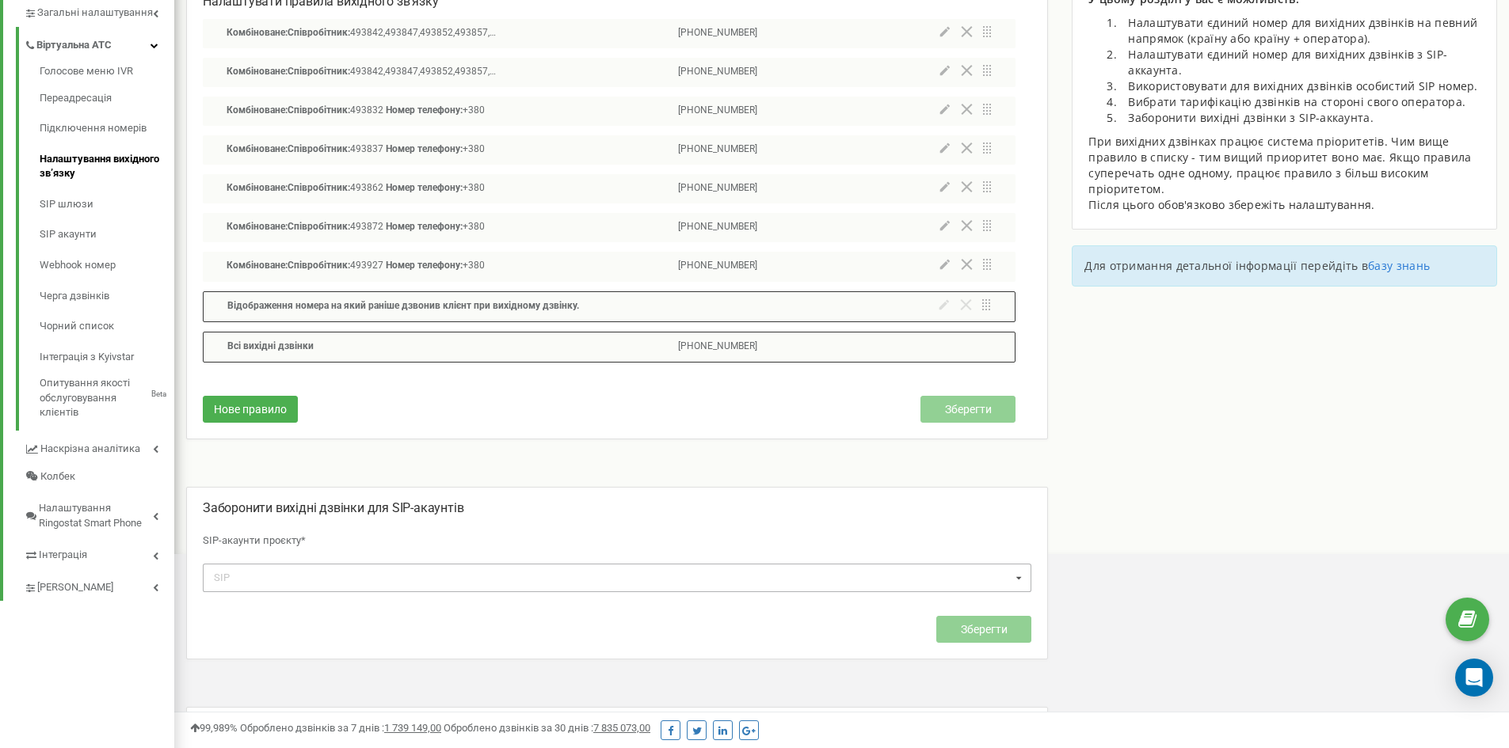
click at [409, 580] on div "SIP ferminua_shut ferminua_shut_mob ferminua_bulashev ferminua_bulashev_mob fer…" at bounding box center [617, 578] width 828 height 28
click at [431, 646] on div "Зберегти" at bounding box center [617, 625] width 828 height 67
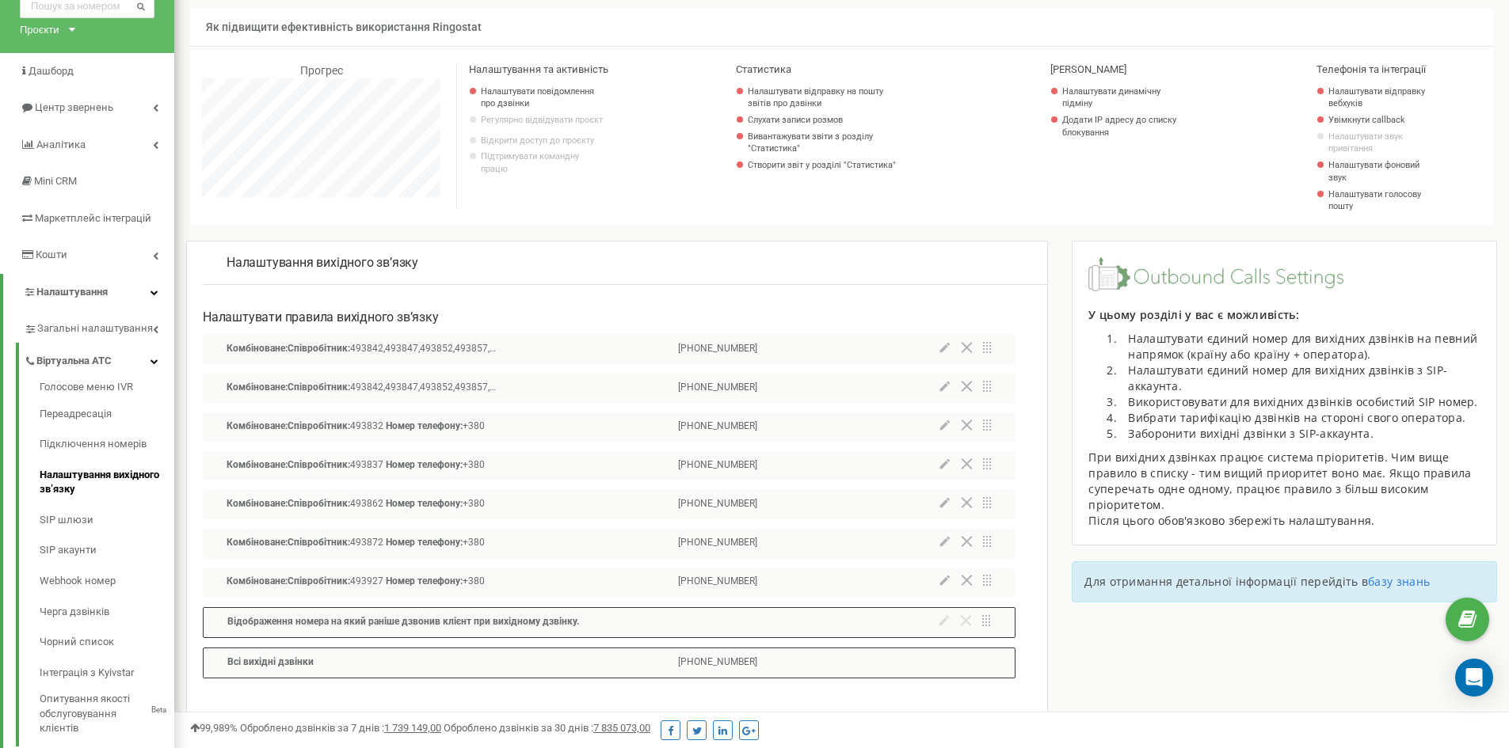
scroll to position [79, 0]
click at [107, 524] on link "SIP шлюзи" at bounding box center [107, 521] width 135 height 31
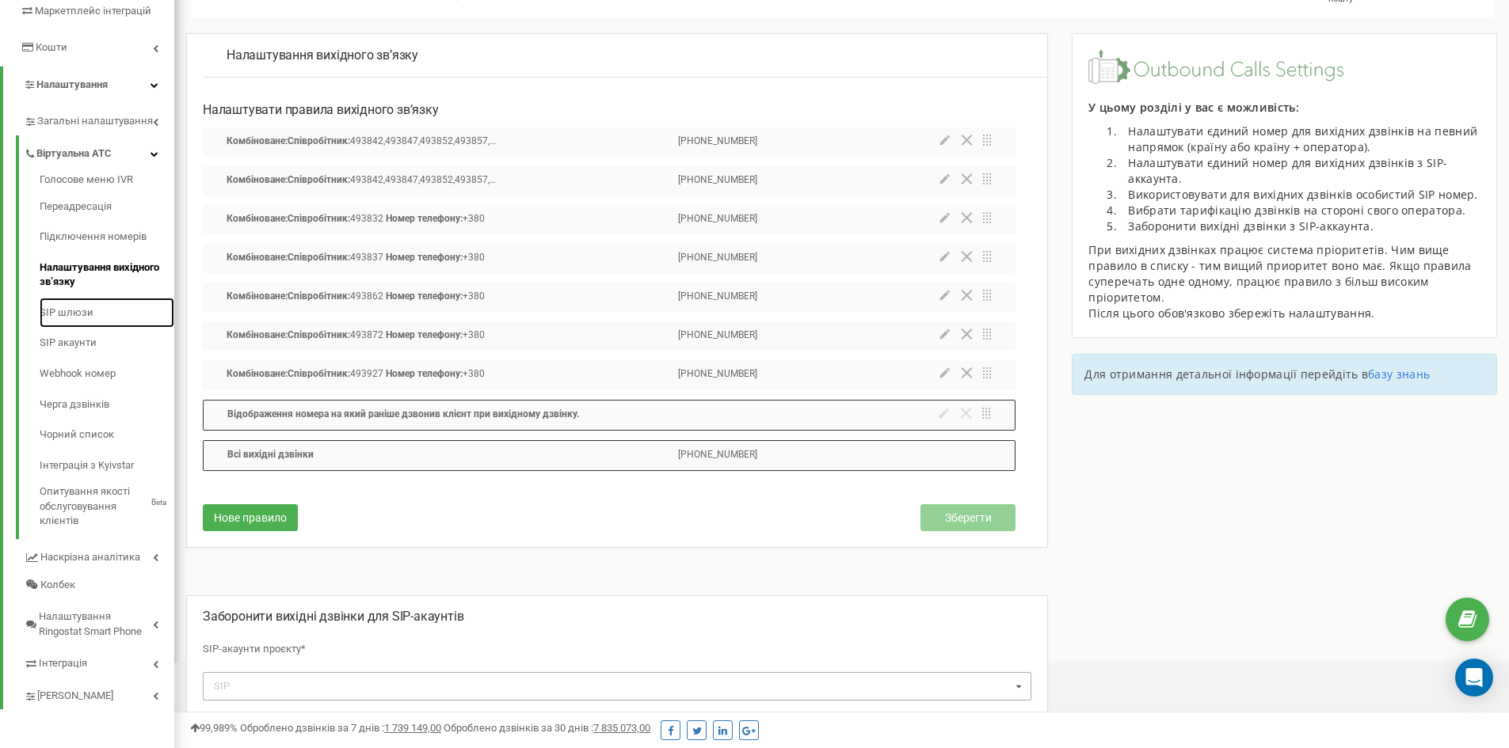
scroll to position [124, 0]
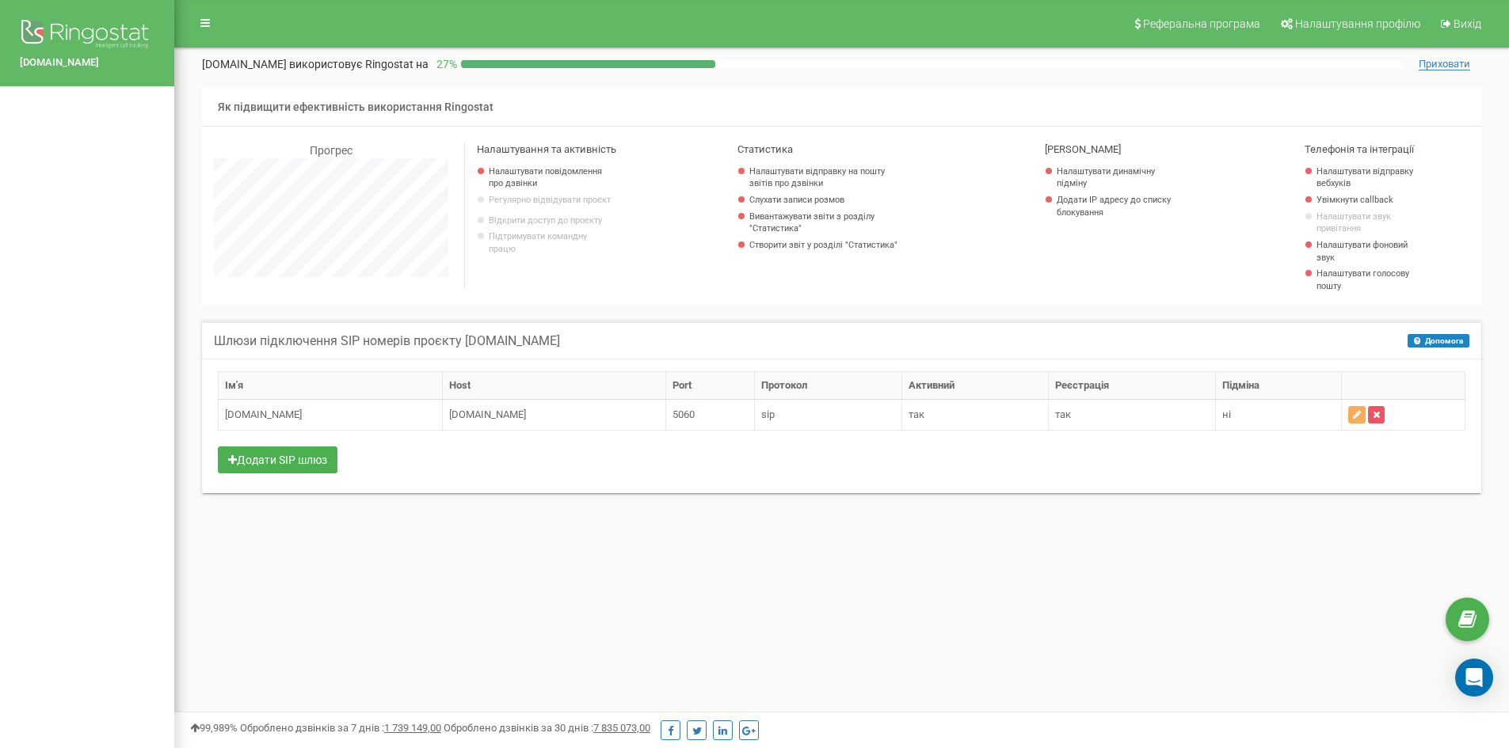
click at [1246, 419] on td "ні" at bounding box center [1279, 415] width 126 height 31
click at [206, 24] on icon at bounding box center [205, 22] width 10 height 11
click at [100, 30] on img at bounding box center [87, 36] width 135 height 40
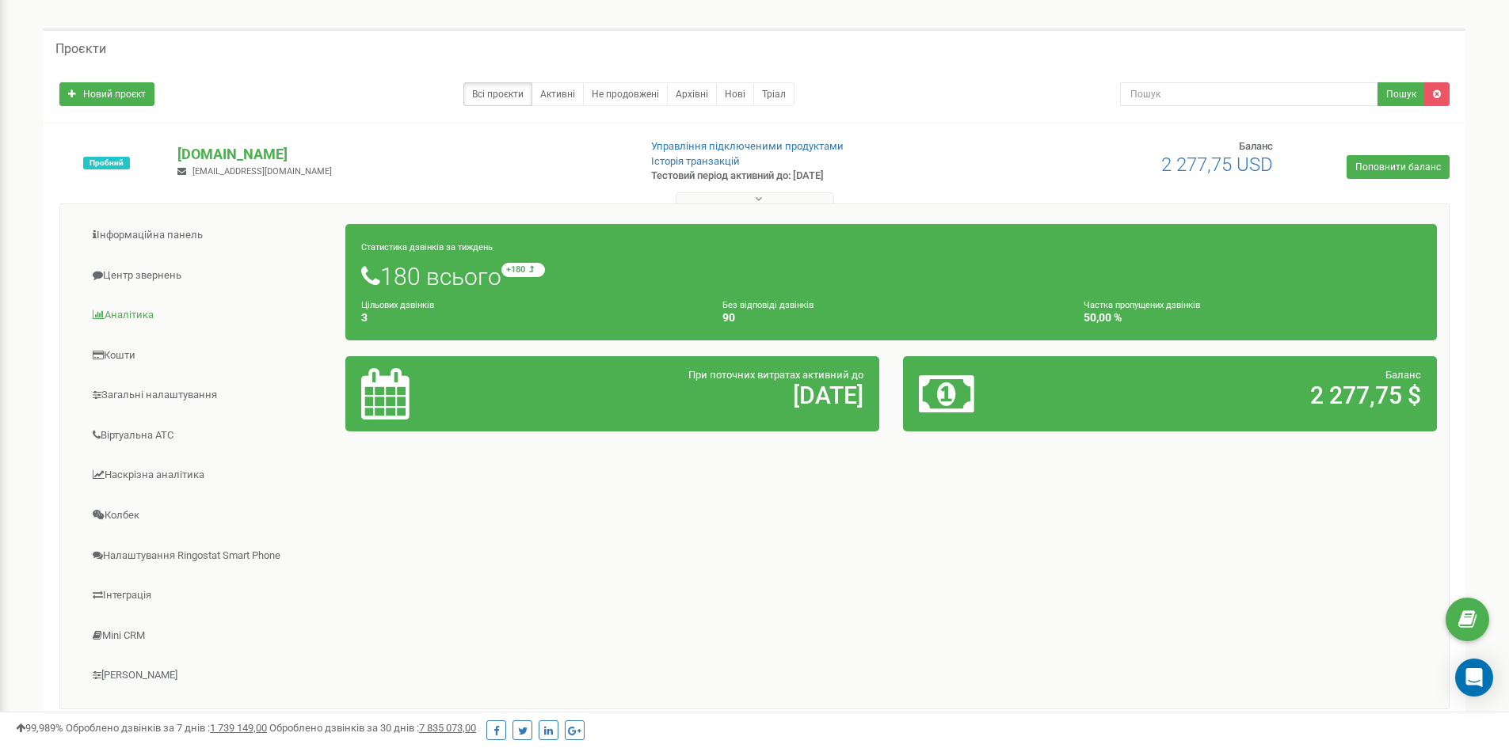
scroll to position [79, 0]
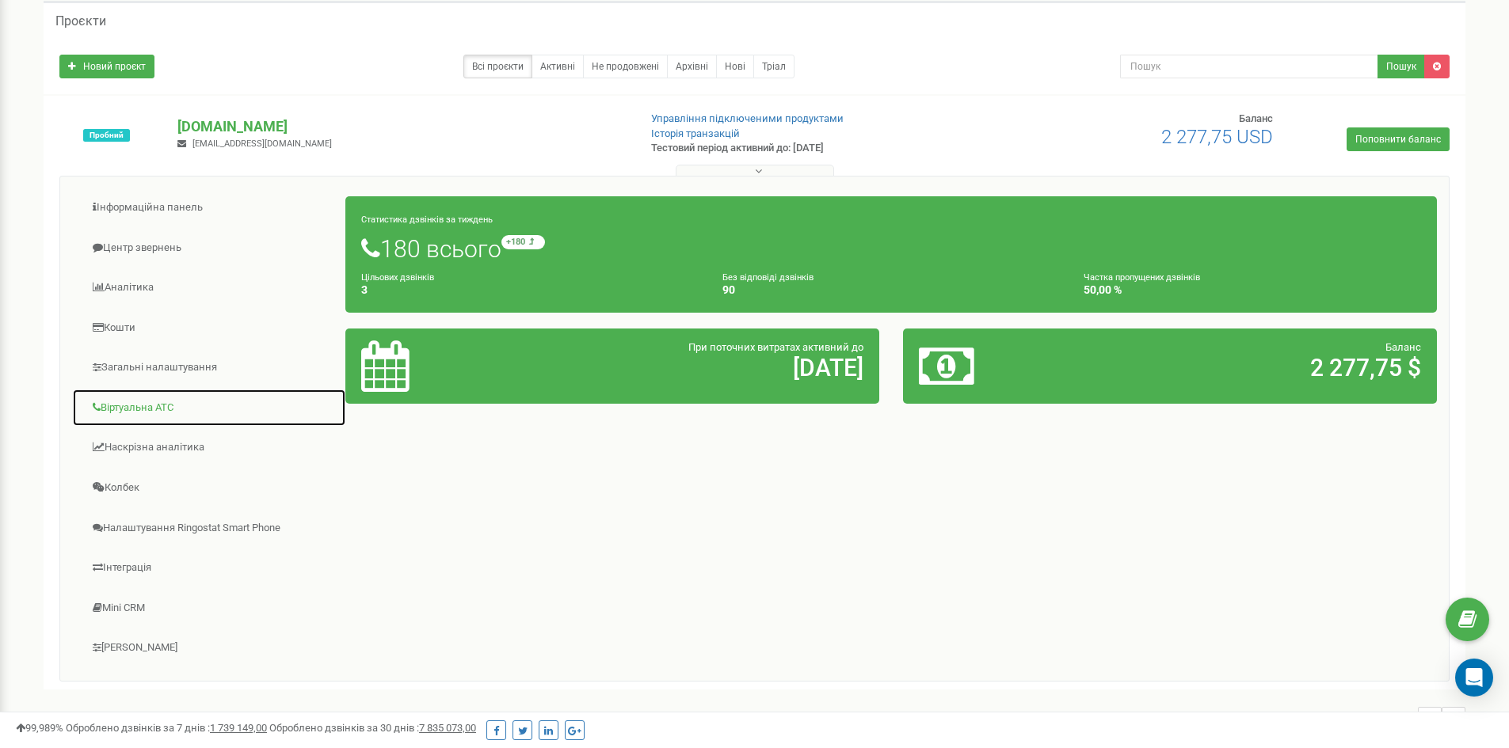
click at [185, 418] on link "Віртуальна АТС" at bounding box center [209, 408] width 274 height 39
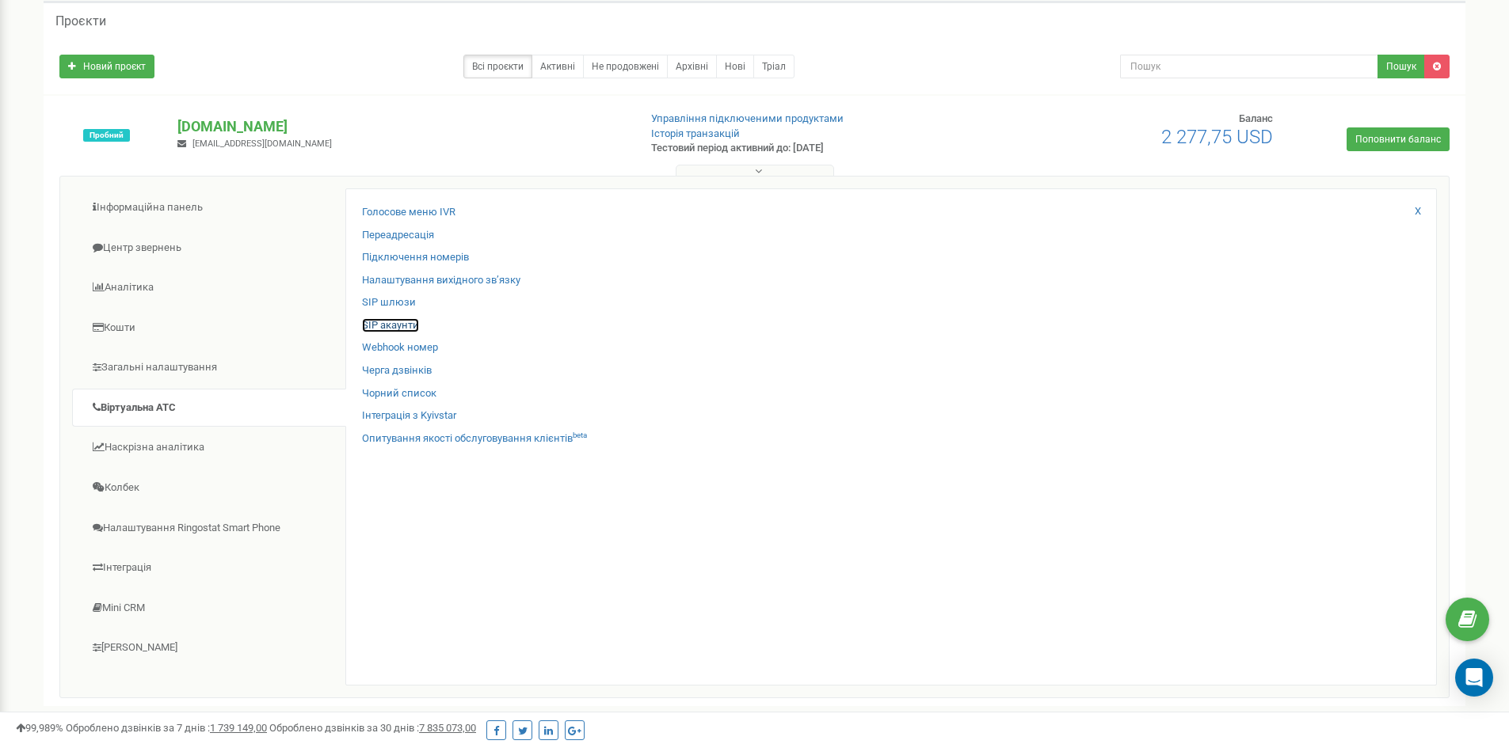
click at [412, 329] on link "SIP акаунти" at bounding box center [390, 325] width 57 height 15
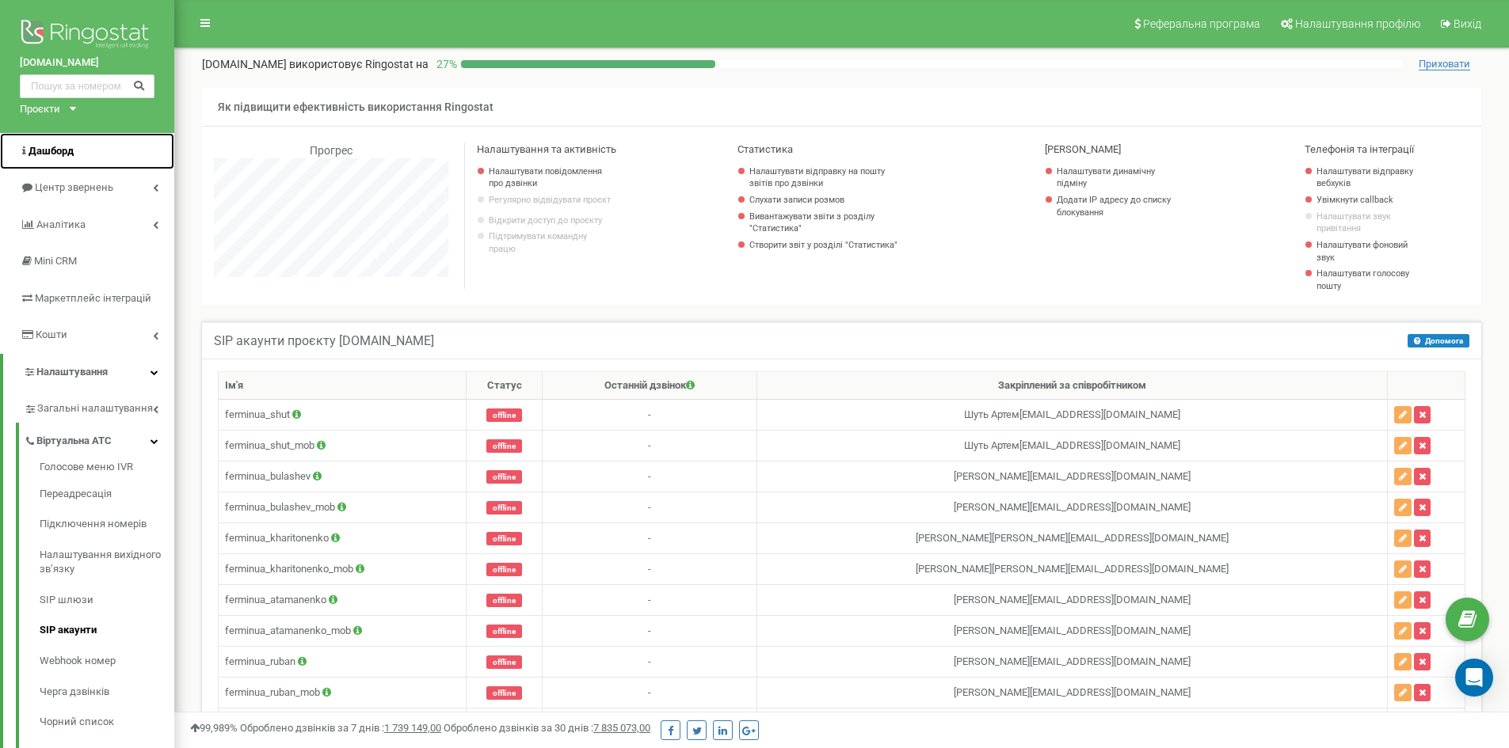
click at [112, 160] on link "Дашборд" at bounding box center [87, 151] width 174 height 37
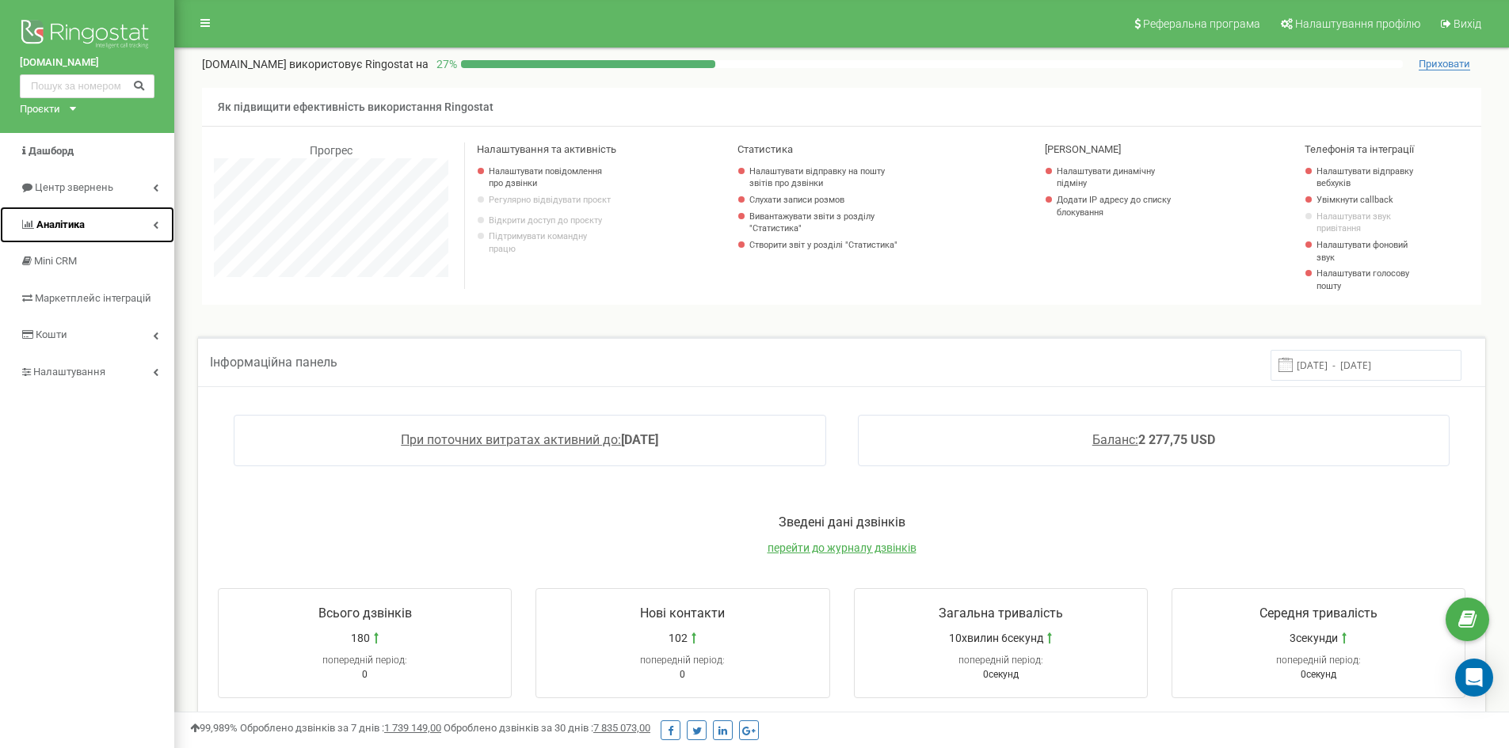
click at [136, 227] on link "Аналiтика" at bounding box center [87, 225] width 174 height 37
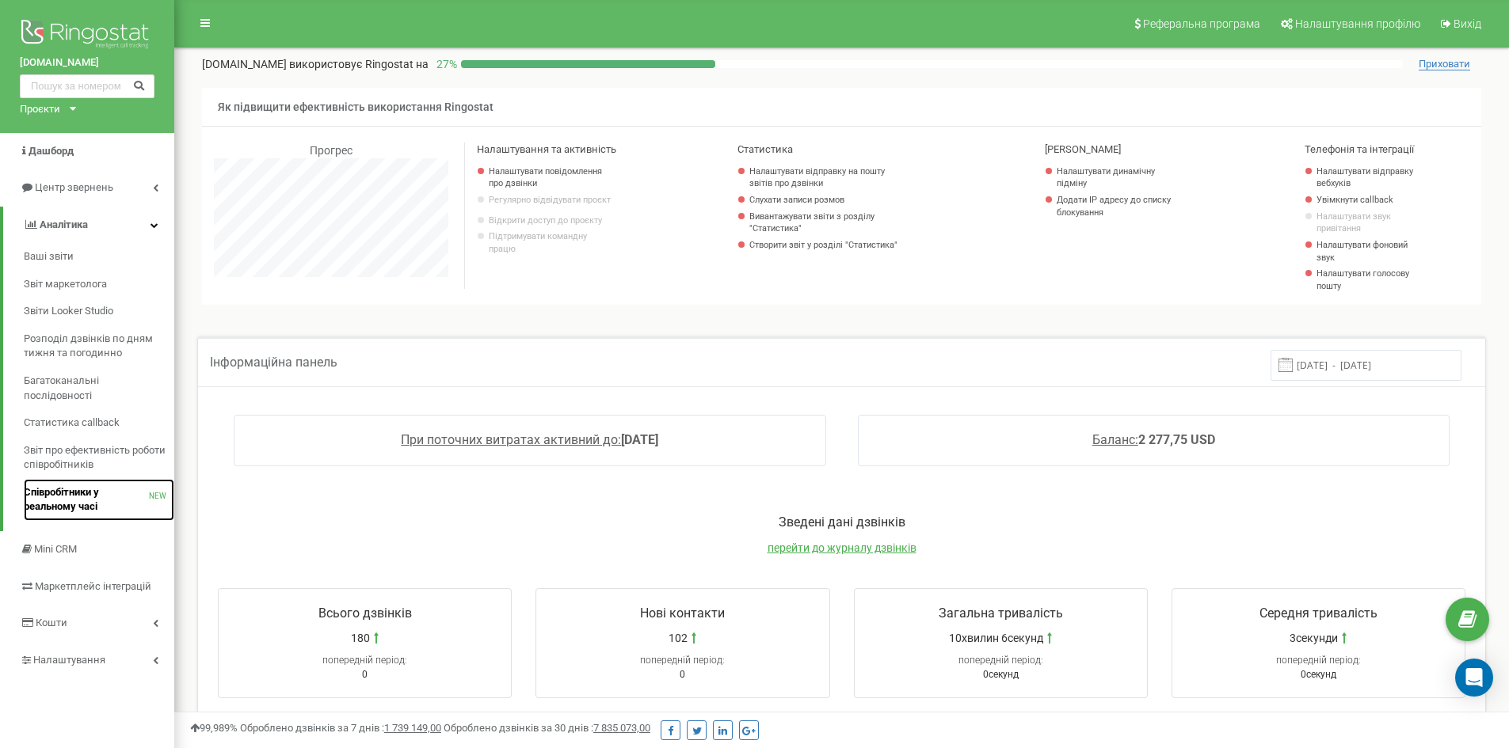
click at [82, 500] on span "Співробітники у реальному часі" at bounding box center [86, 500] width 125 height 29
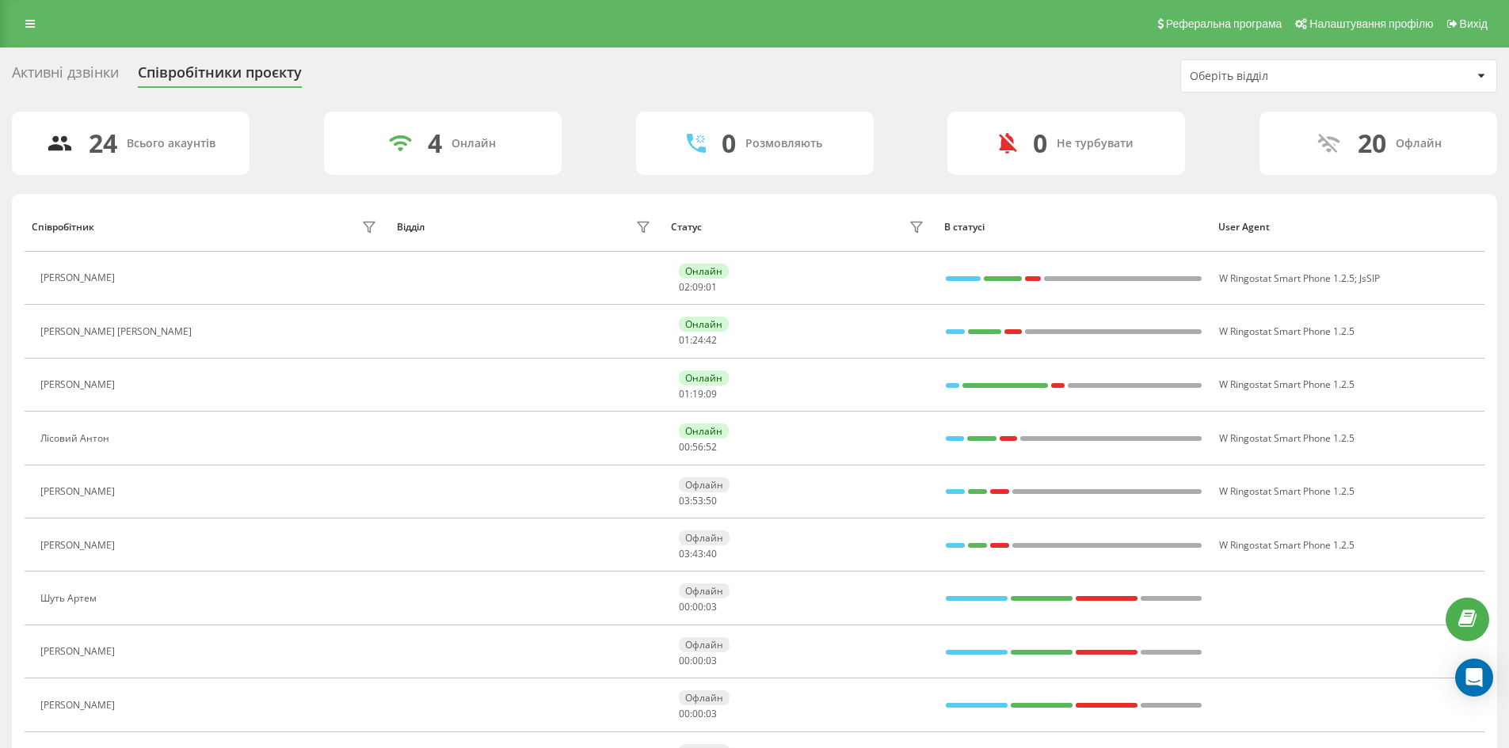
click at [467, 130] on div "4 Онлайн" at bounding box center [443, 143] width 238 height 63
click at [469, 147] on div "Онлайн" at bounding box center [473, 143] width 44 height 13
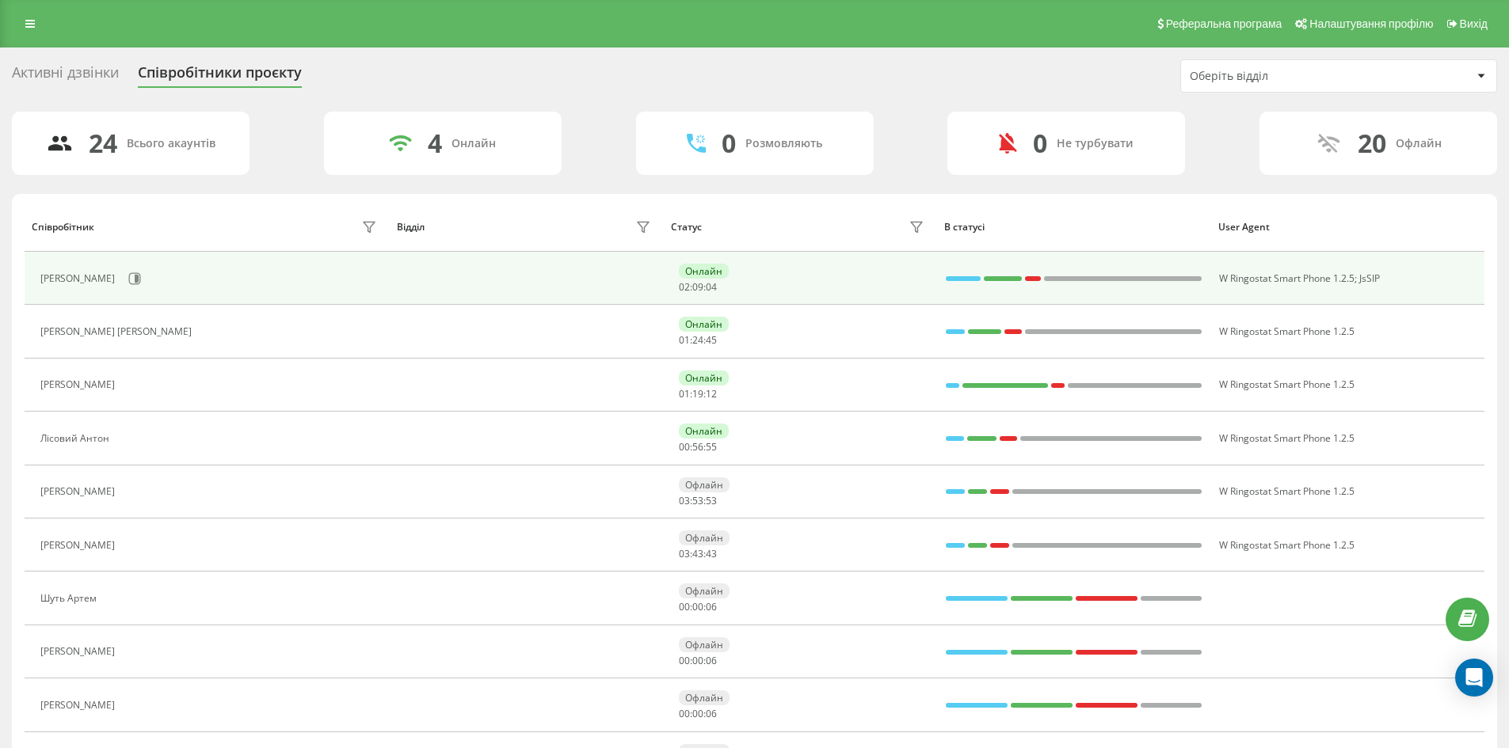
click at [831, 274] on div "Онлайн 02 : 09 : 04" at bounding box center [803, 278] width 249 height 29
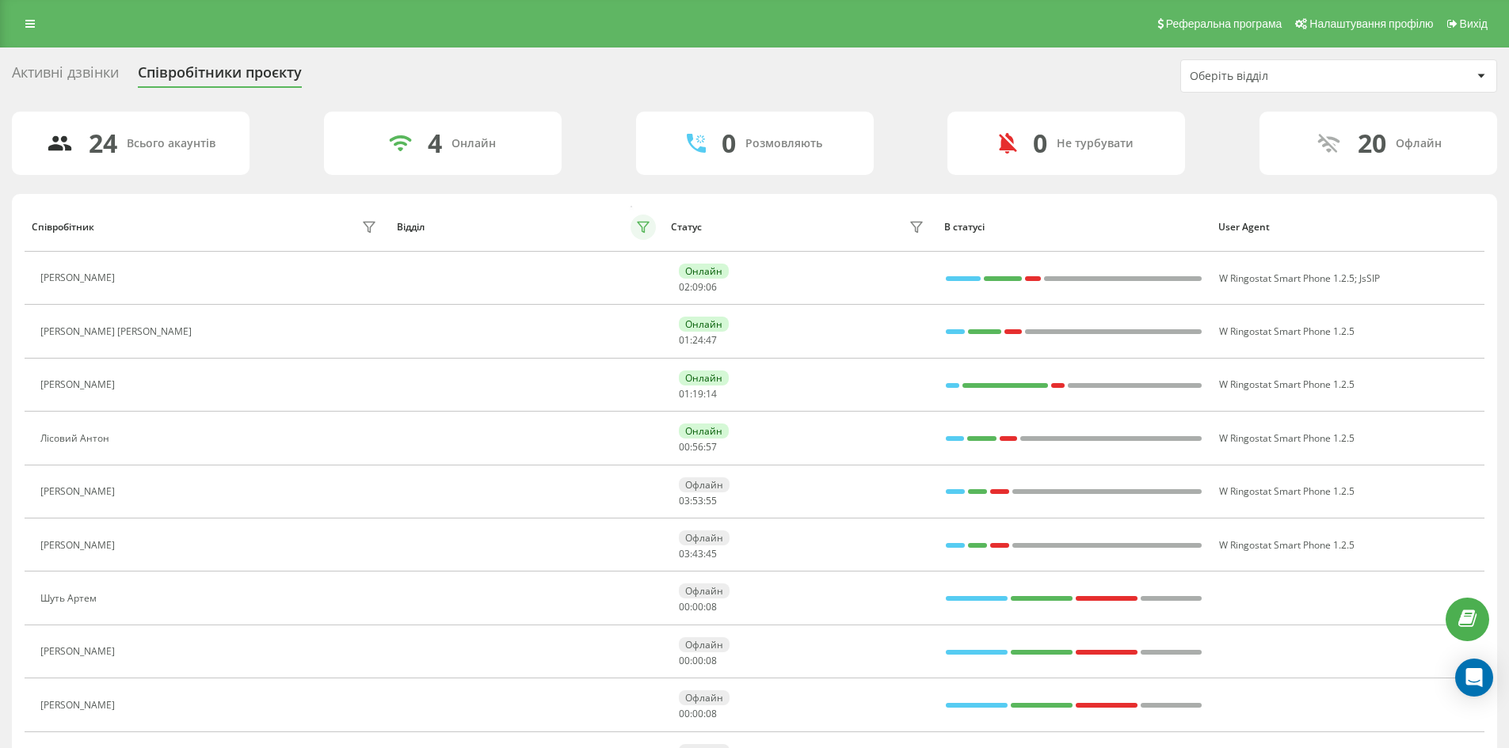
click at [648, 223] on icon at bounding box center [643, 228] width 11 height 10
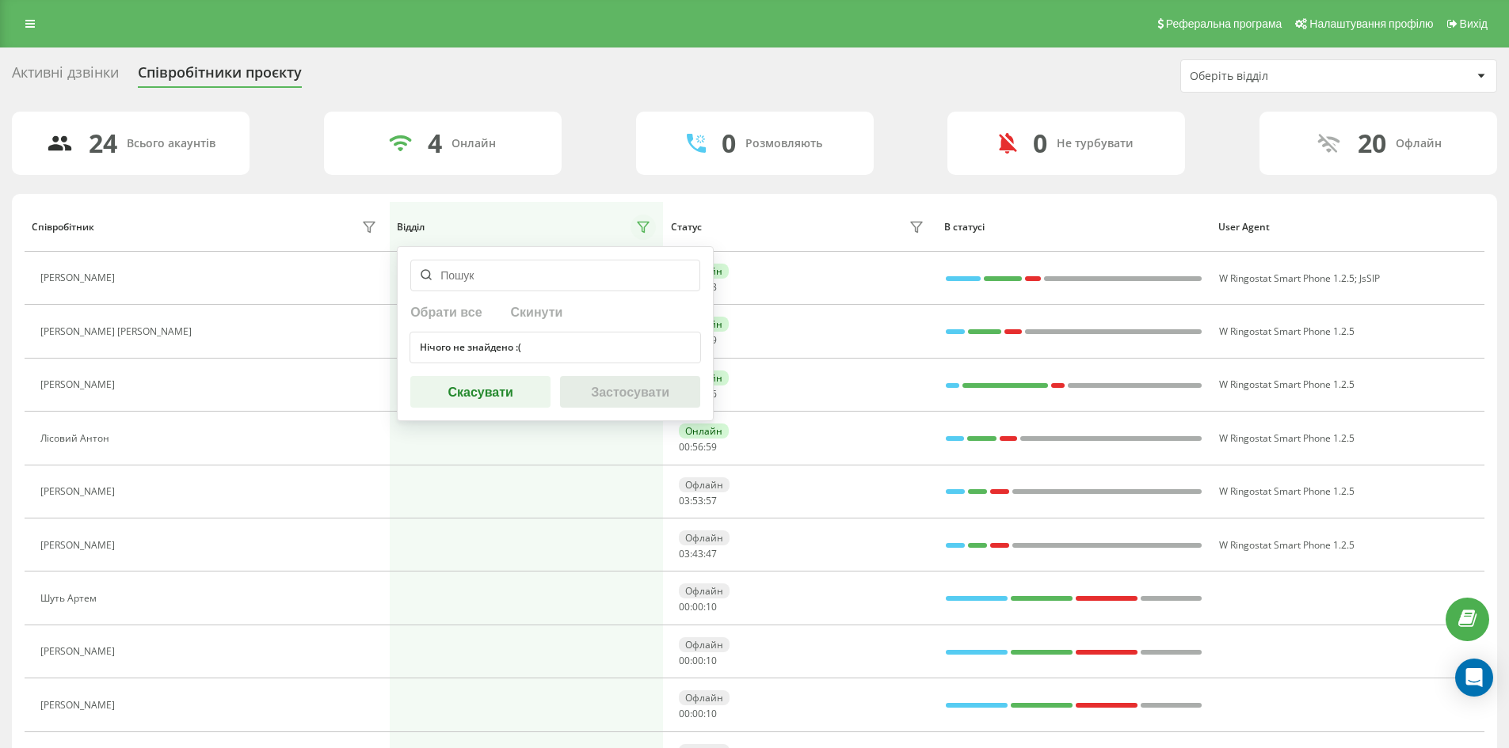
click at [651, 227] on button at bounding box center [642, 227] width 25 height 25
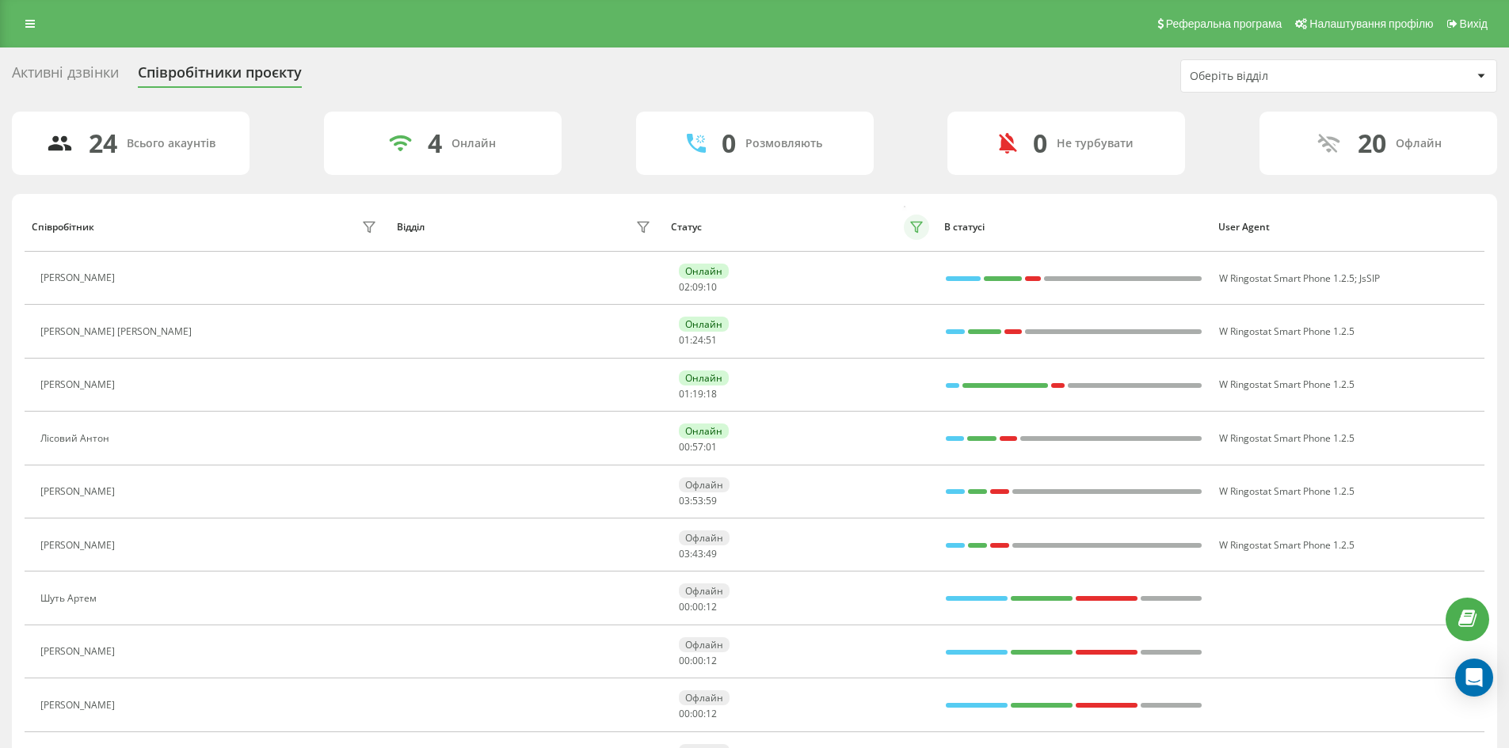
click at [918, 227] on icon at bounding box center [916, 228] width 11 height 10
click at [58, 67] on div "Активні дзвінки" at bounding box center [65, 76] width 107 height 25
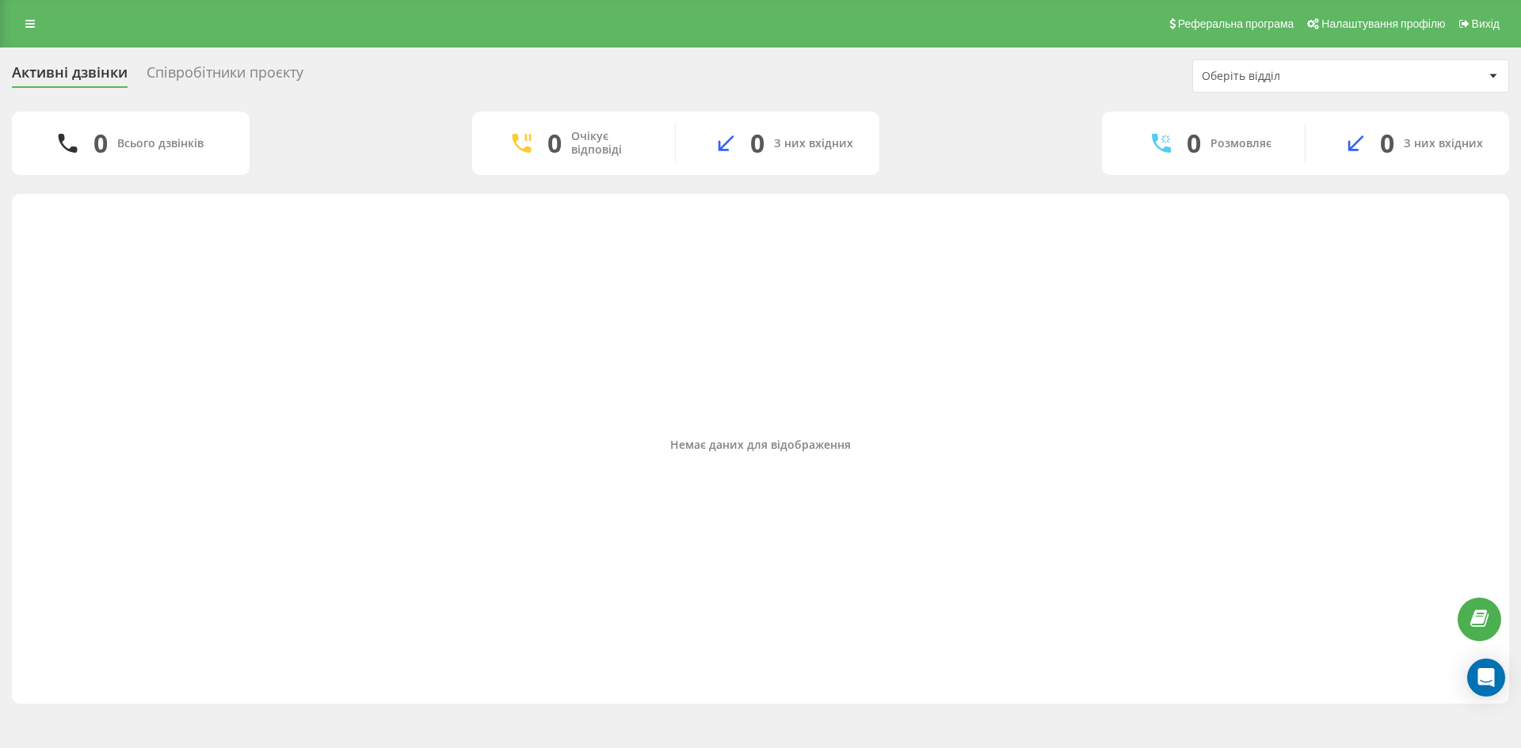
click at [204, 73] on div "Співробітники проєкту" at bounding box center [225, 76] width 157 height 25
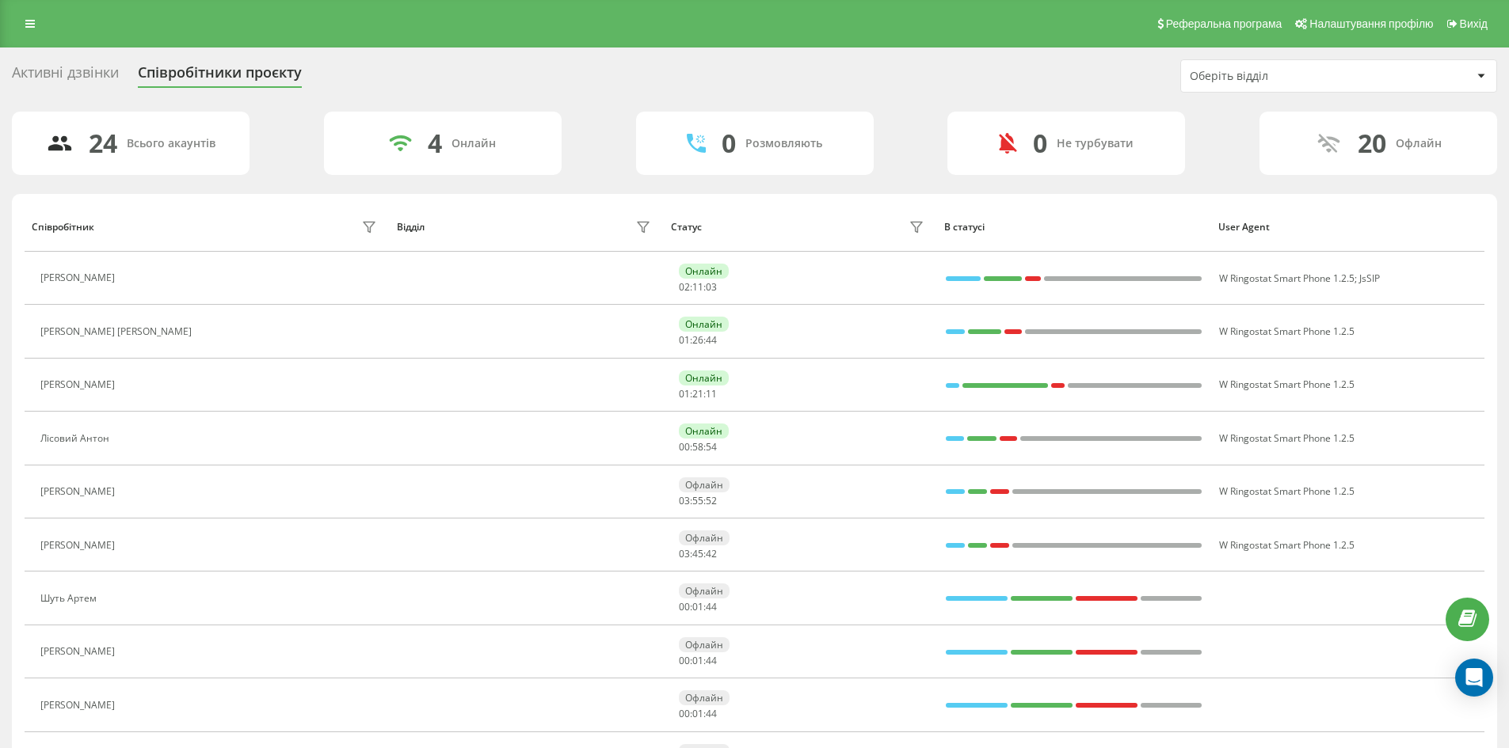
click at [1264, 82] on div "Оберіть відділ" at bounding box center [1284, 76] width 189 height 13
click at [854, 26] on div "Реферальна програма Налаштування профілю Вихід" at bounding box center [754, 24] width 1509 height 48
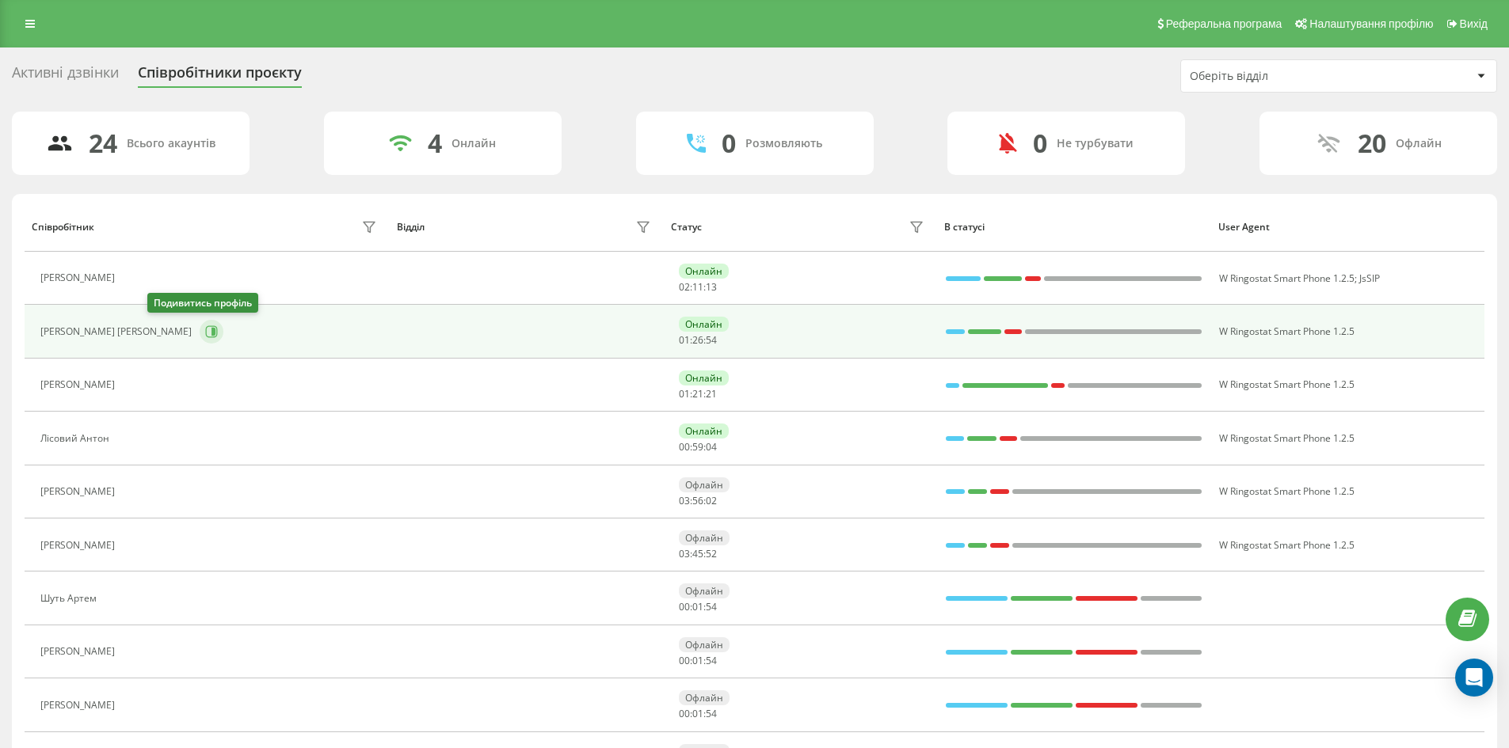
click at [205, 331] on icon at bounding box center [211, 332] width 13 height 13
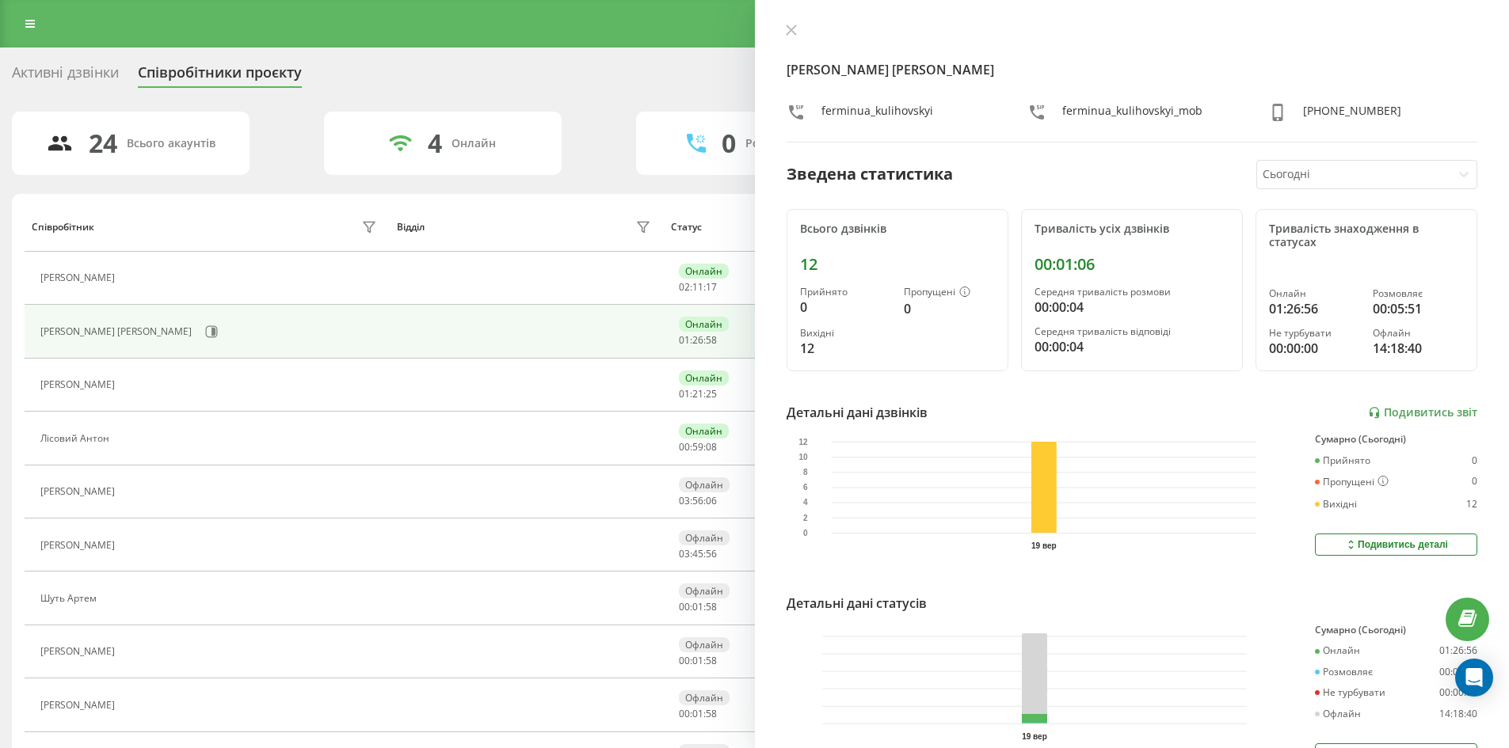
click at [794, 109] on icon at bounding box center [796, 112] width 19 height 19
drag, startPoint x: 1027, startPoint y: 118, endPoint x: 1148, endPoint y: 102, distance: 122.2
click at [1027, 118] on icon at bounding box center [1036, 112] width 19 height 19
click at [1332, 113] on div "+380988819988" at bounding box center [1352, 114] width 98 height 23
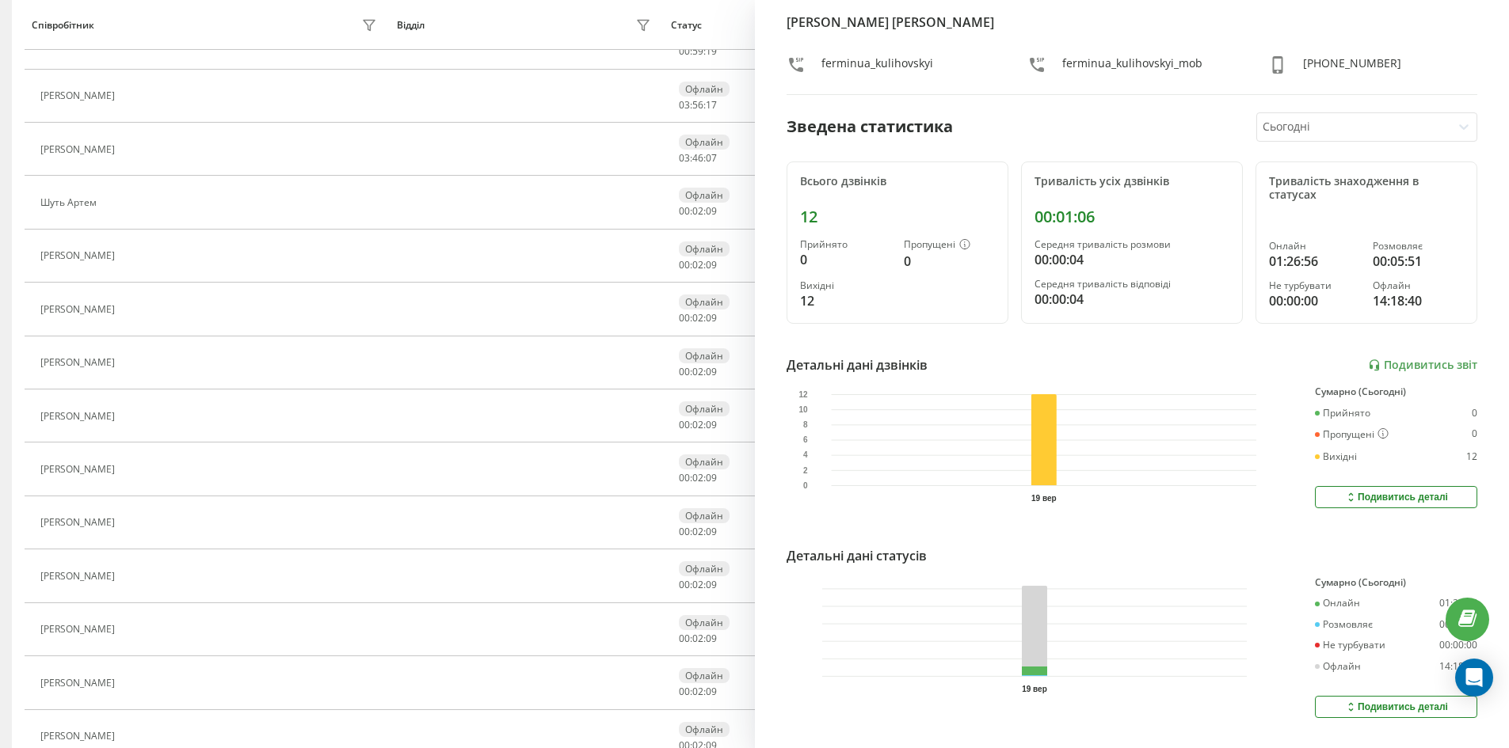
scroll to position [12, 0]
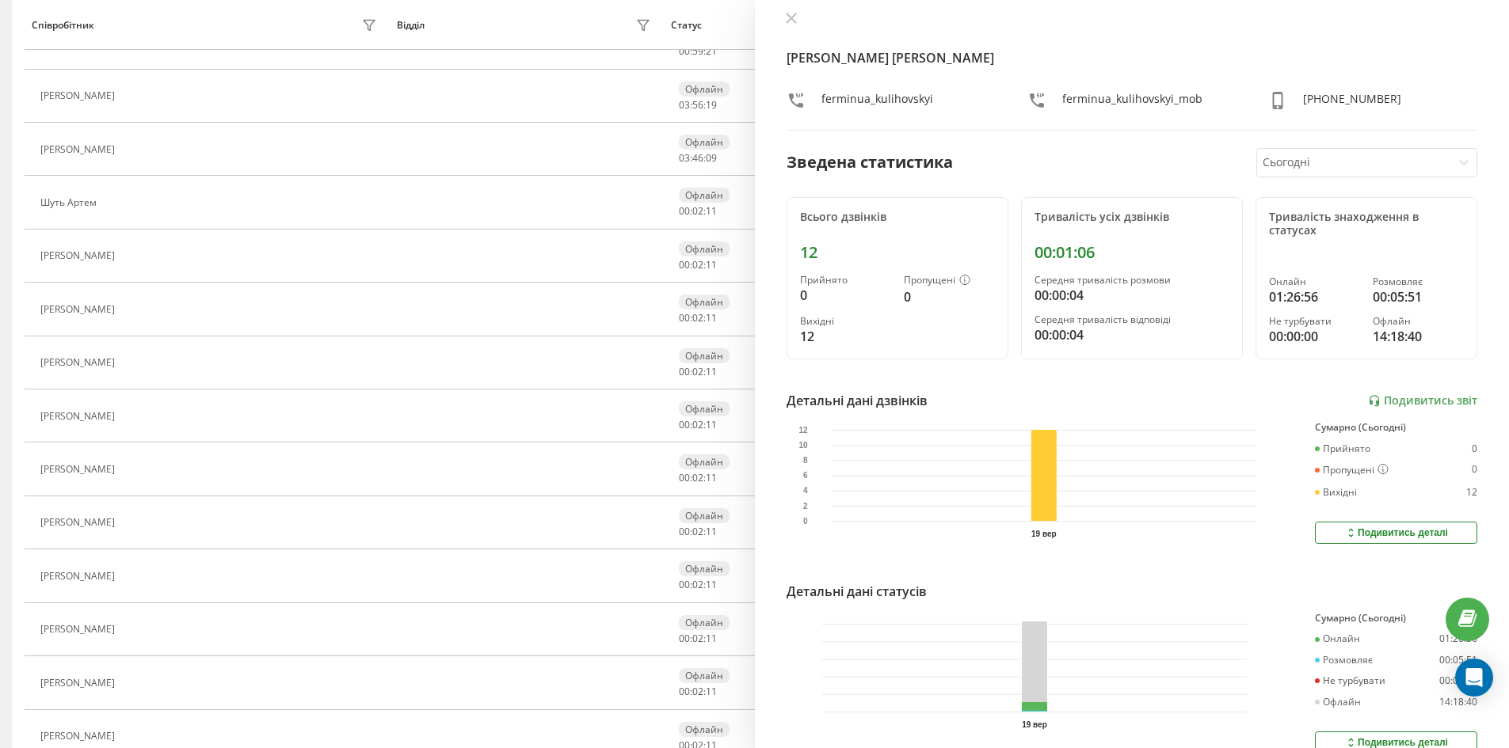
click at [1405, 531] on div "Подивитись деталі" at bounding box center [1396, 533] width 104 height 13
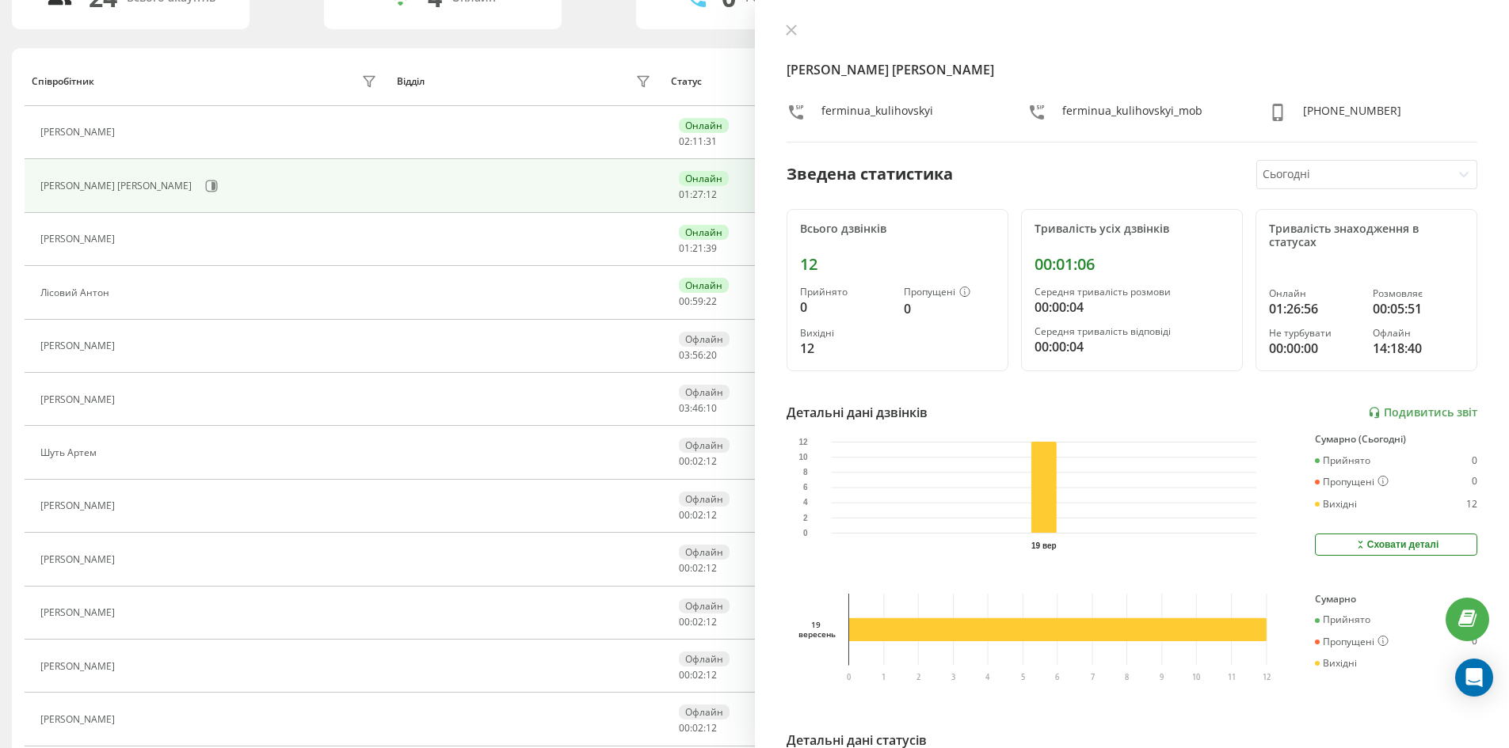
scroll to position [0, 0]
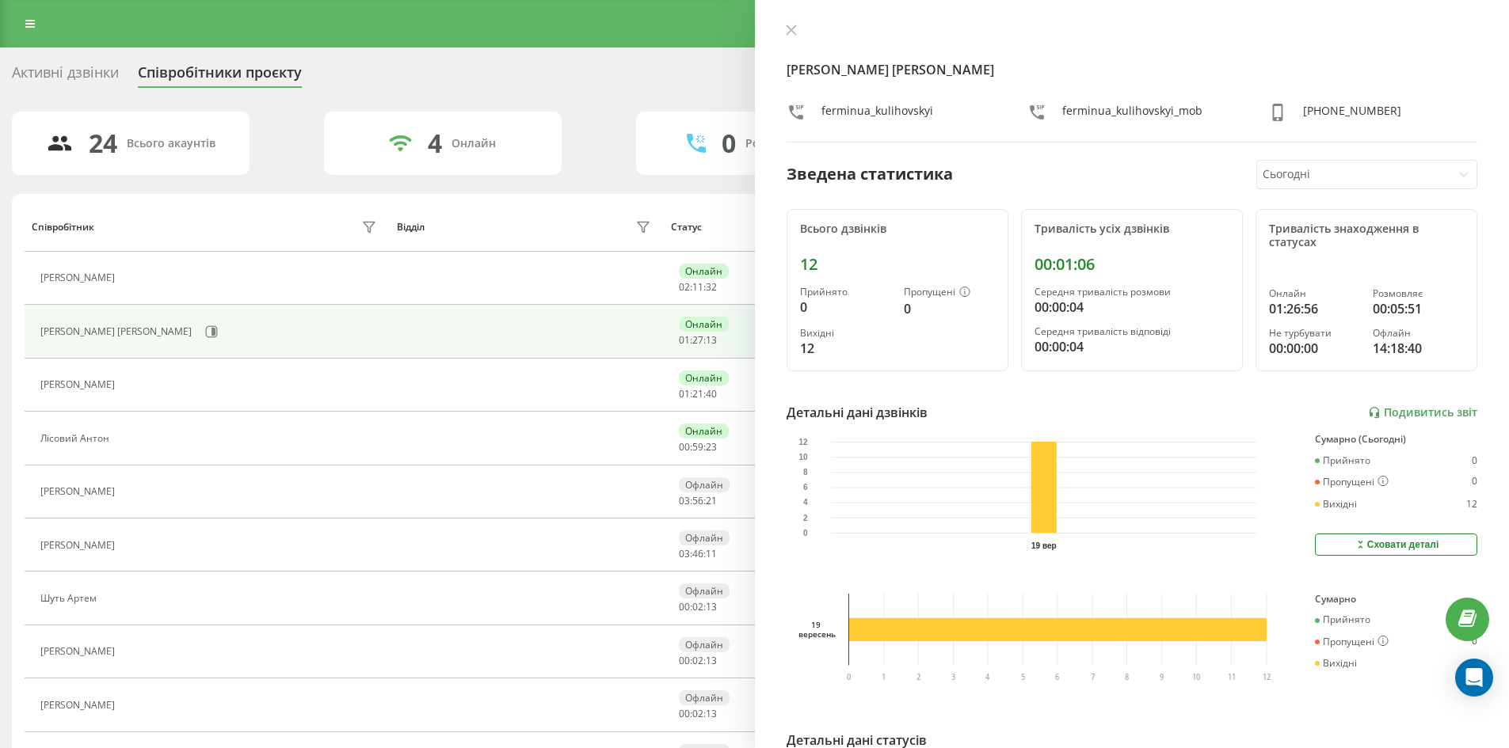
click at [781, 21] on div "Куліговський Дмитро ferminua_kulihovskyi ferminua_kulihovskyi_mob +380988819988…" at bounding box center [1132, 374] width 755 height 748
click at [796, 30] on icon at bounding box center [791, 30] width 11 height 11
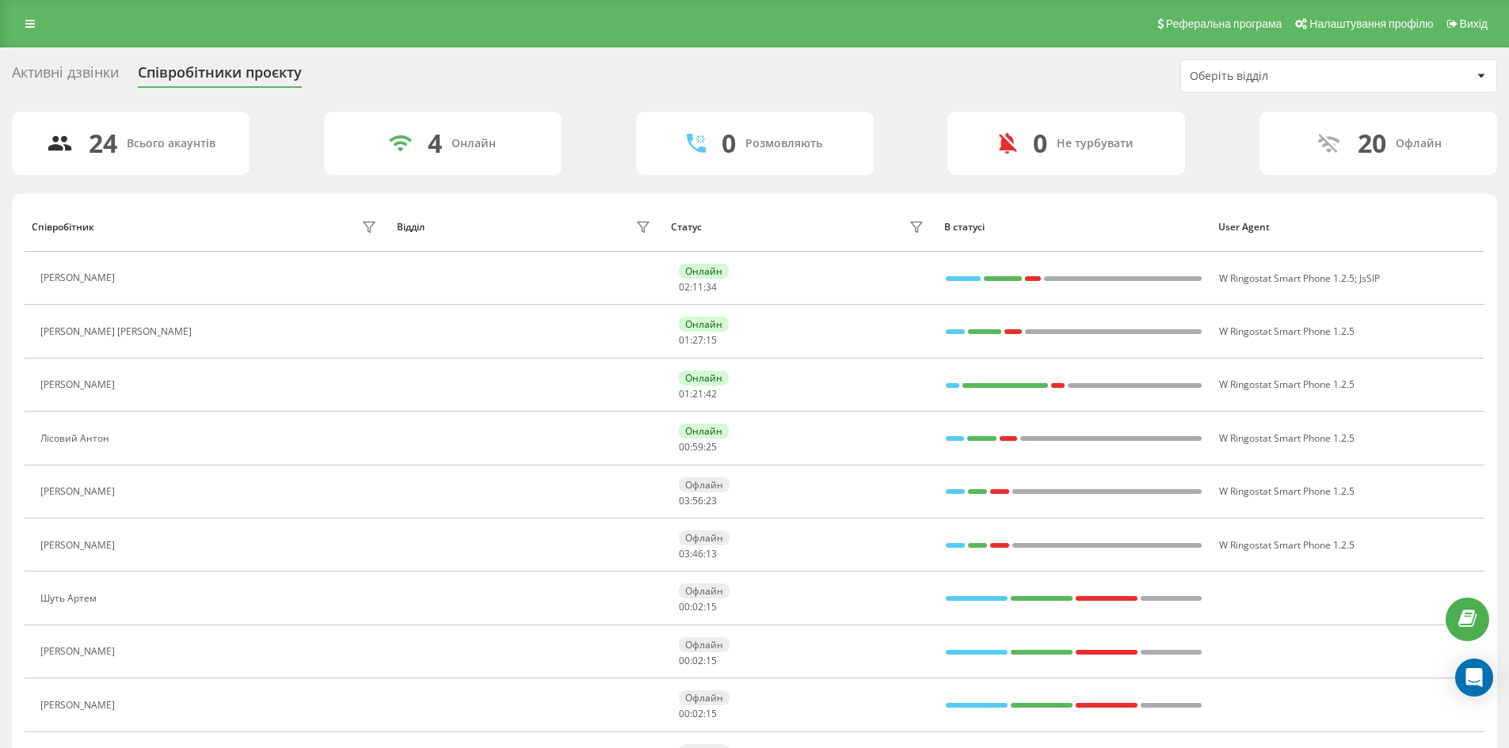
click at [7, 29] on div "Реферальна програма Налаштування профілю Вихід" at bounding box center [754, 24] width 1509 height 48
click at [23, 20] on link at bounding box center [30, 24] width 29 height 22
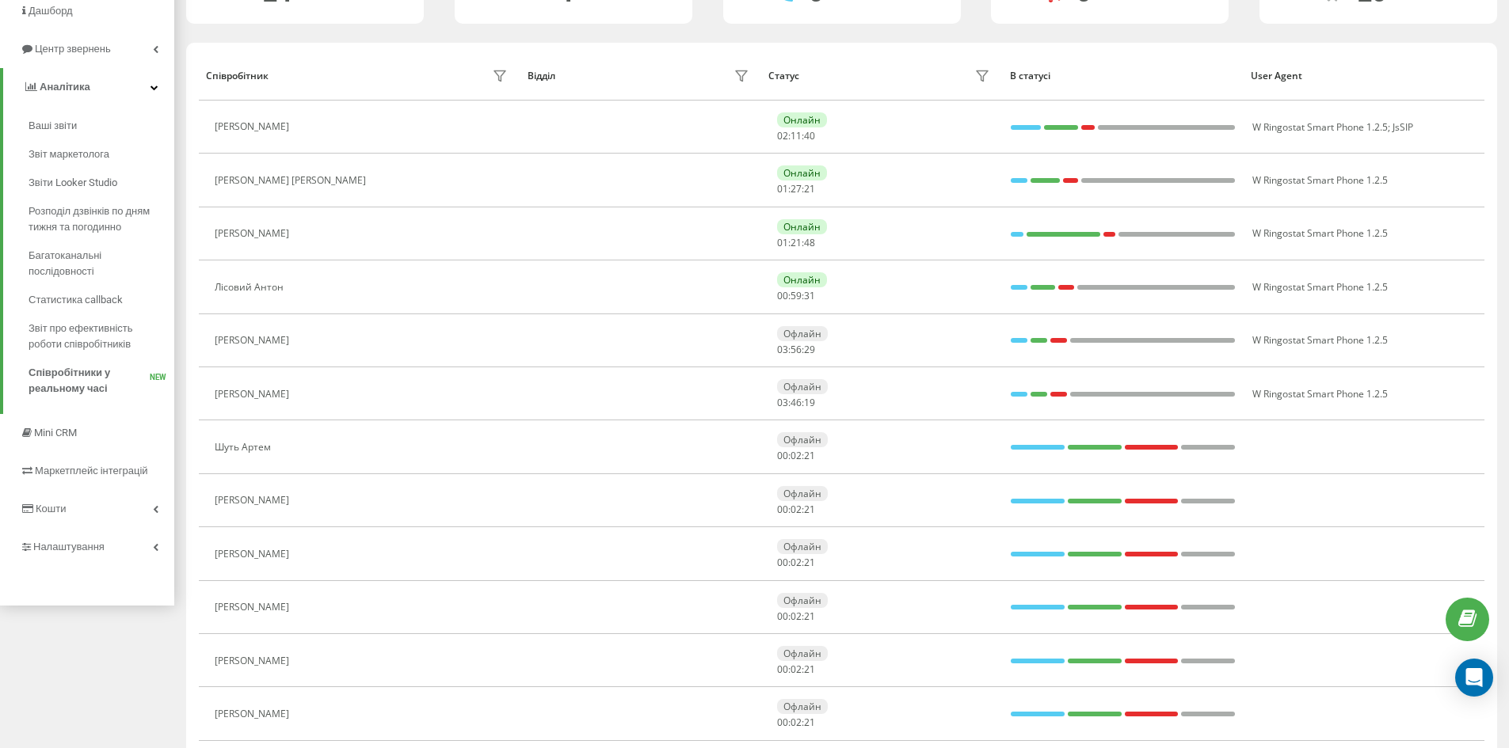
scroll to position [158, 0]
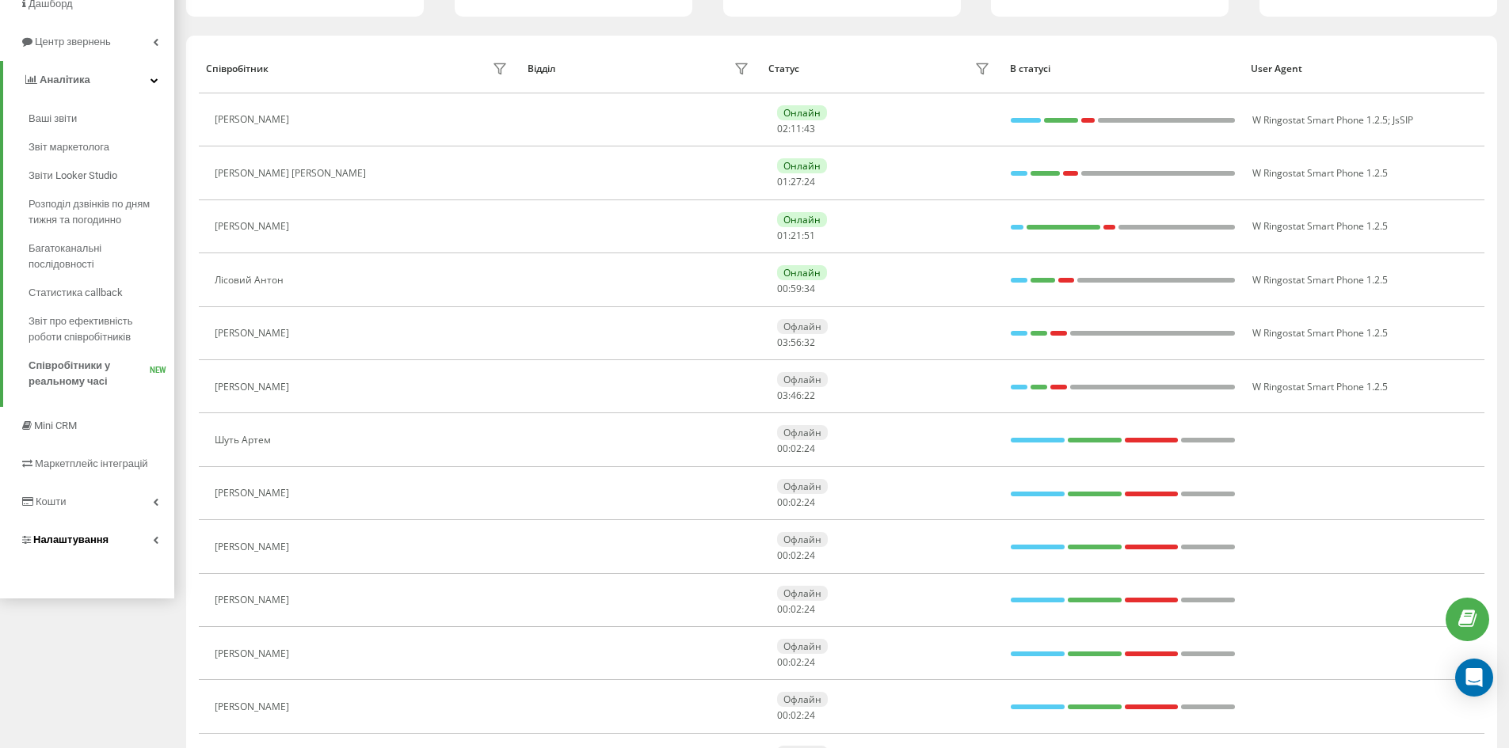
click at [135, 545] on link "Налаштування" at bounding box center [87, 540] width 174 height 38
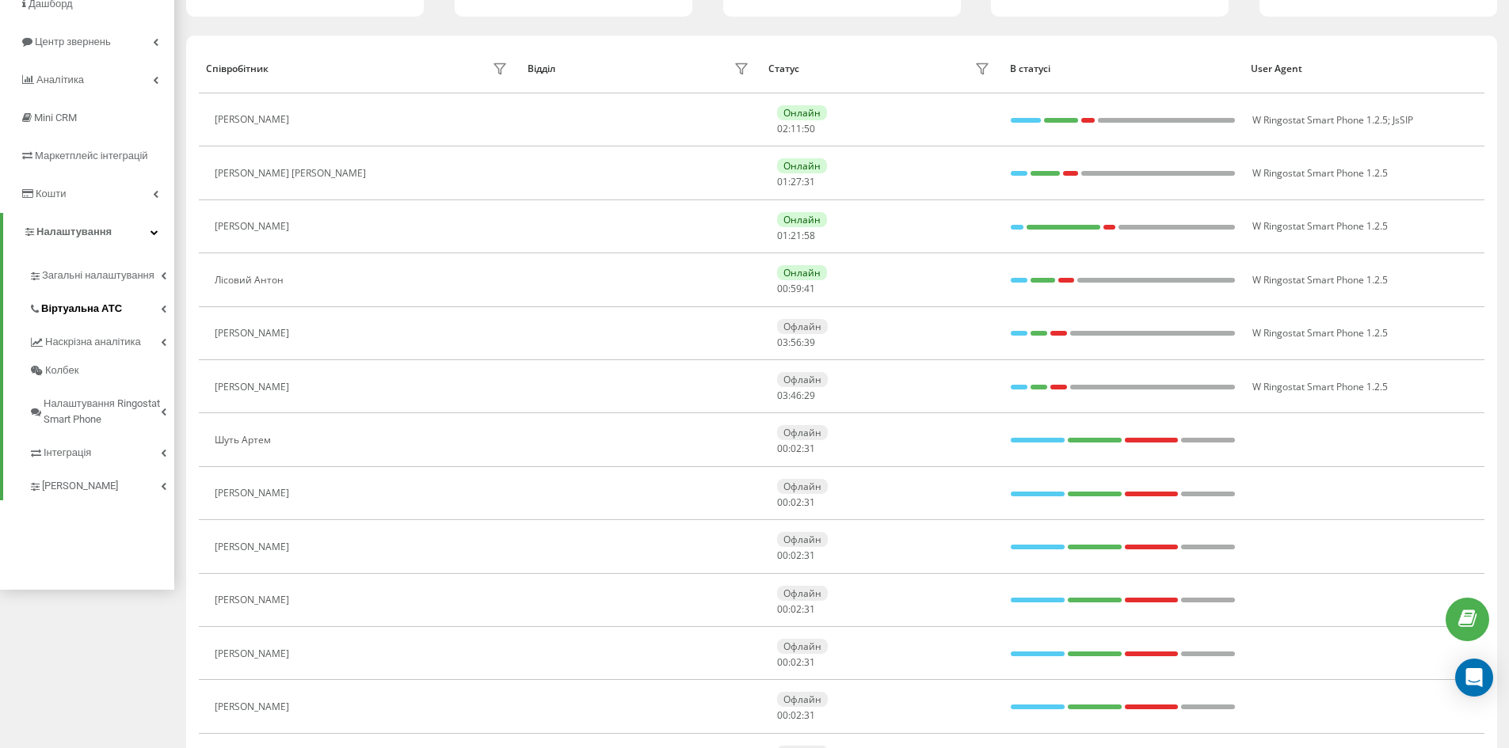
click at [139, 314] on link "Віртуальна АТС" at bounding box center [102, 306] width 146 height 33
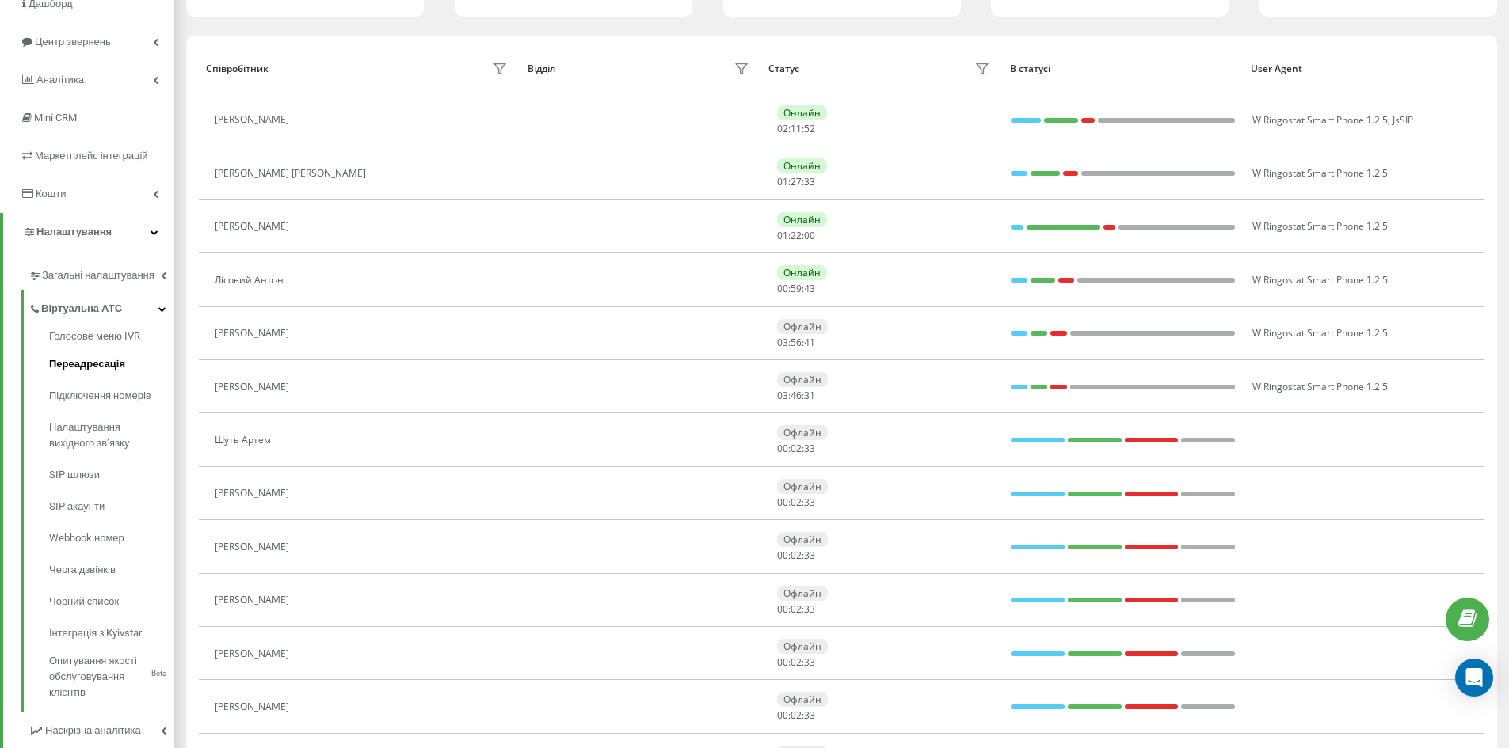
click at [141, 366] on link "Переадресація" at bounding box center [111, 365] width 125 height 32
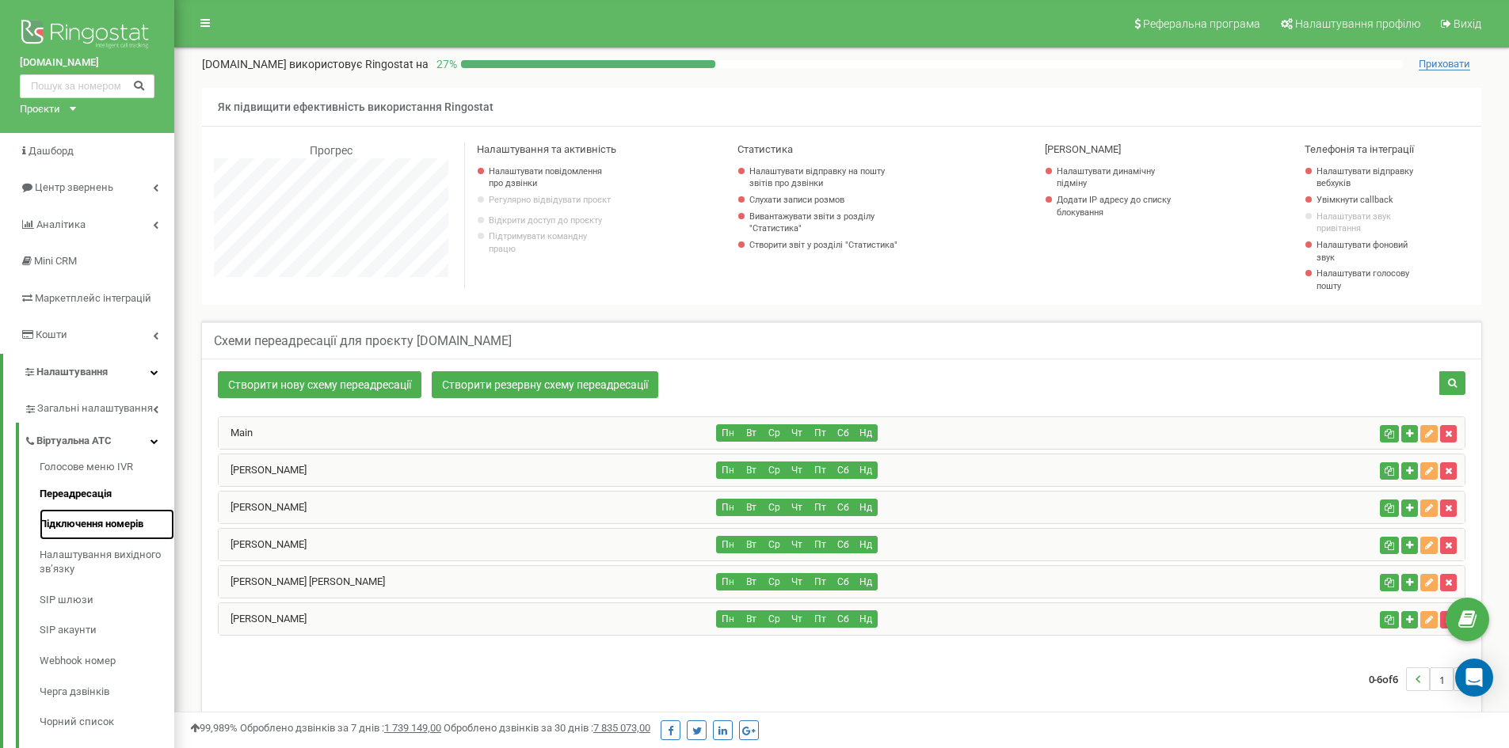
click at [101, 526] on link "Підключення номерів" at bounding box center [107, 524] width 135 height 31
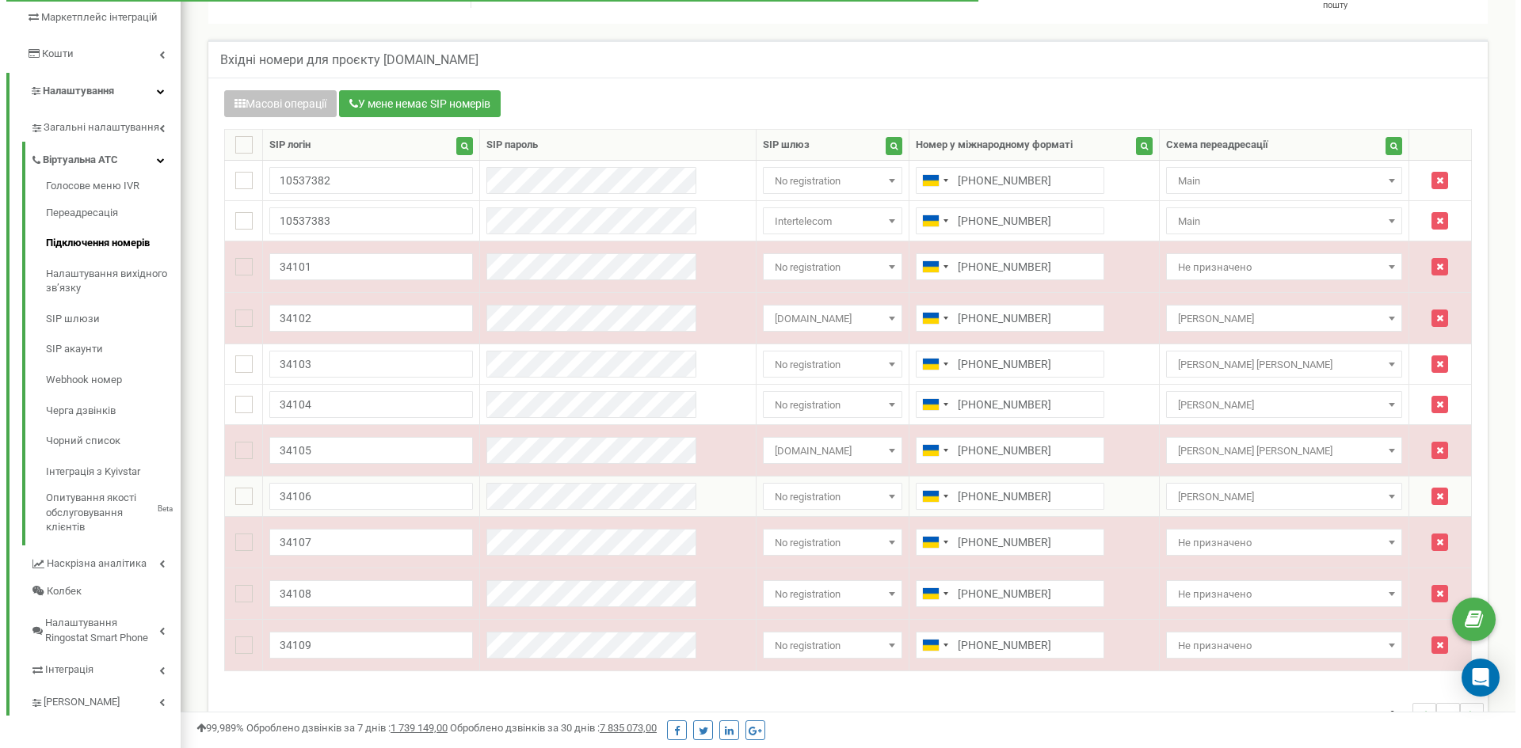
scroll to position [317, 0]
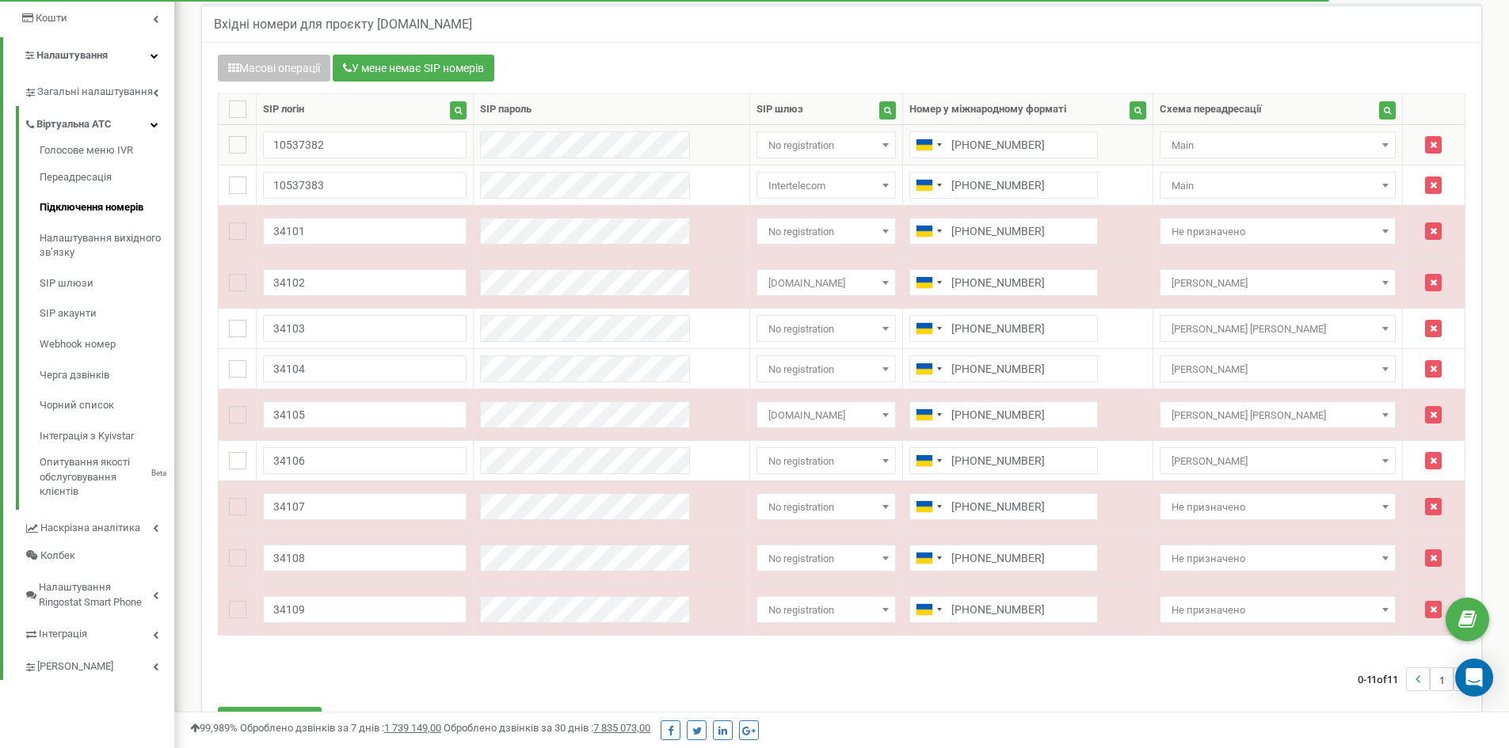
click at [798, 152] on span "No registration" at bounding box center [826, 146] width 128 height 22
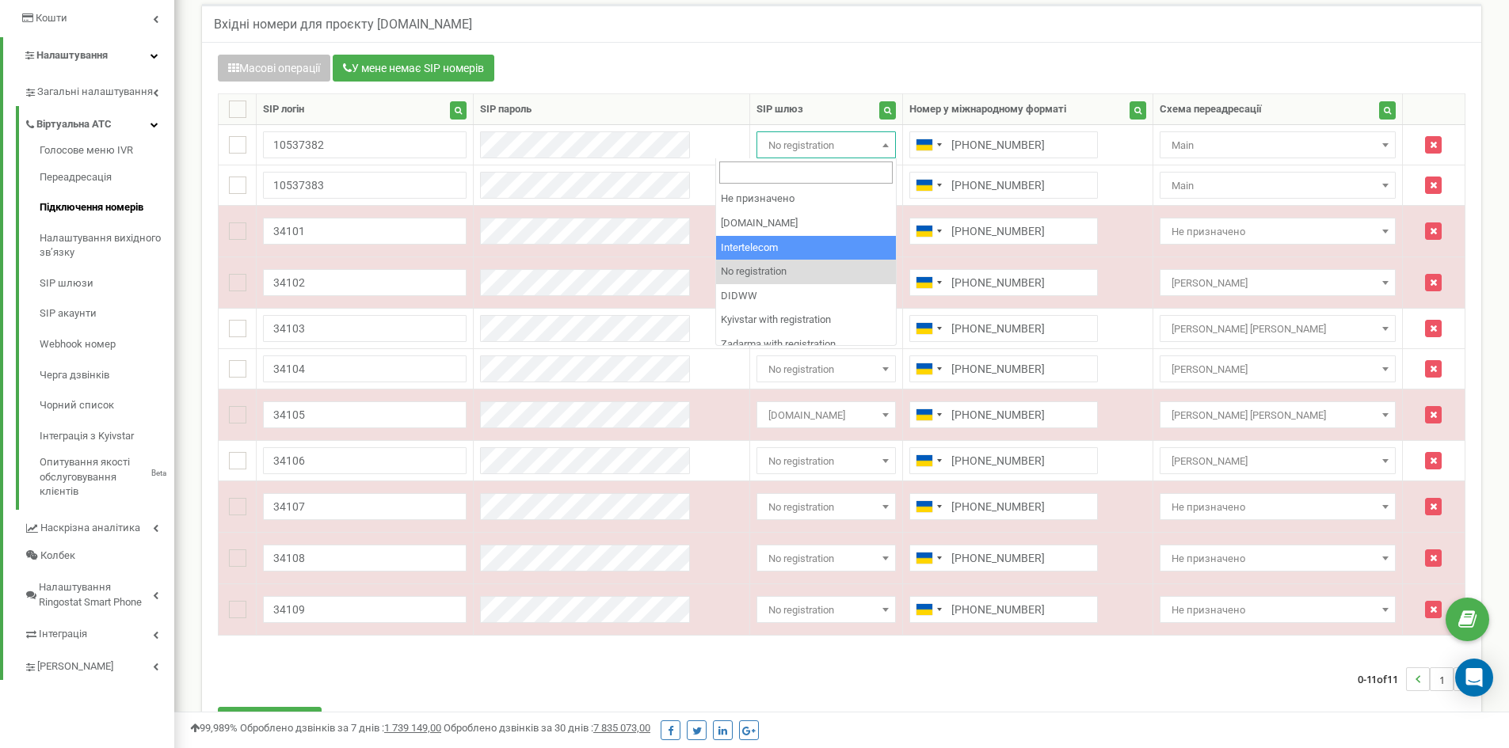
select select "1"
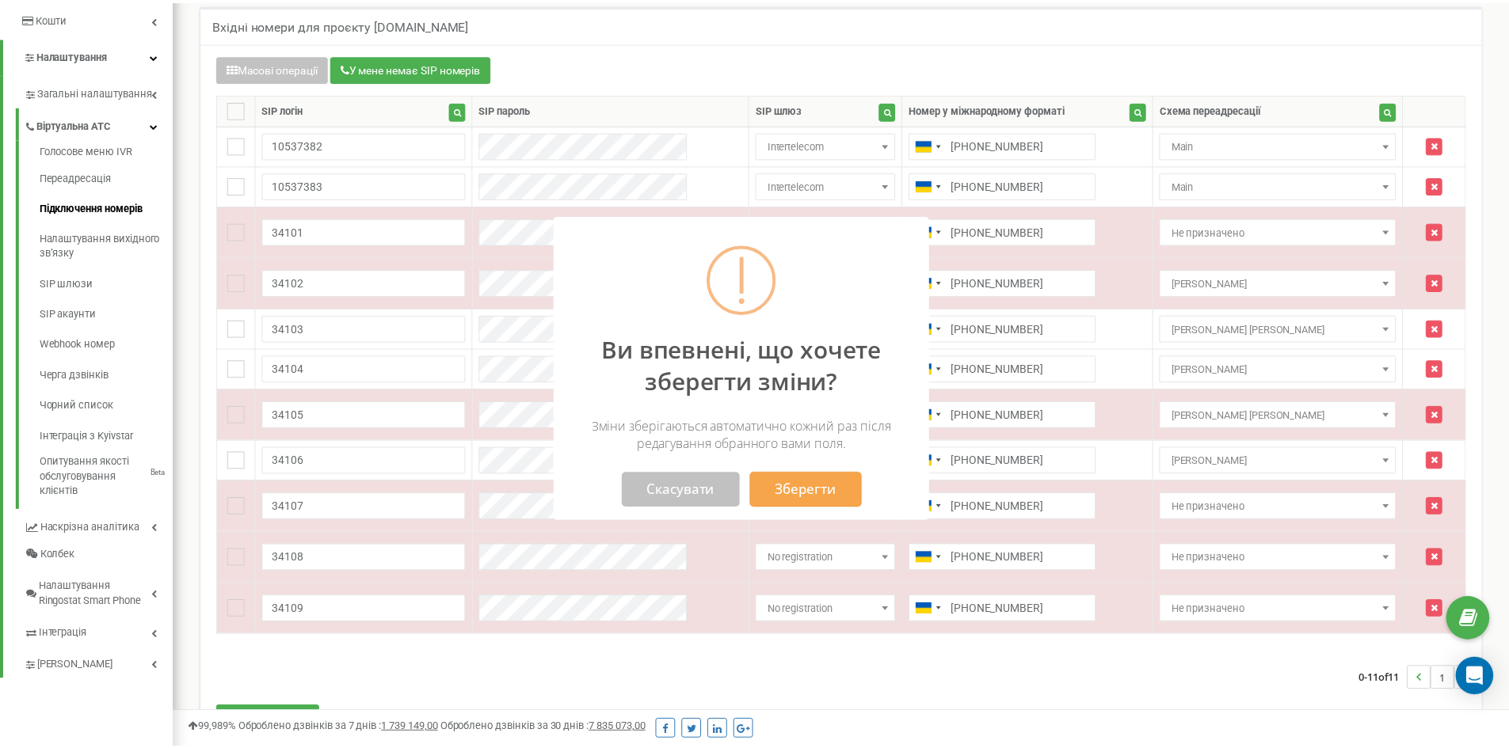
scroll to position [1122, 1346]
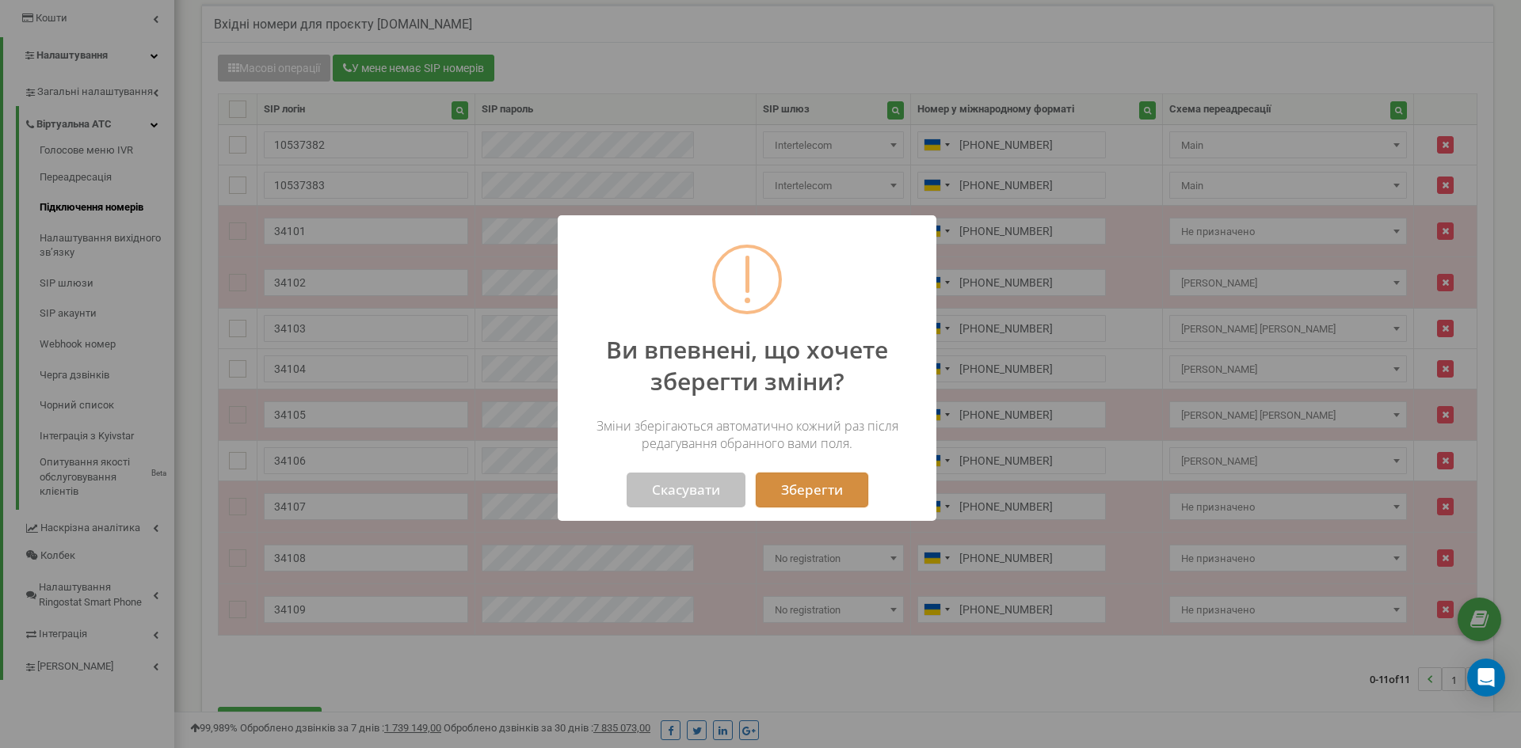
click at [831, 487] on button "Зберегти" at bounding box center [812, 490] width 112 height 35
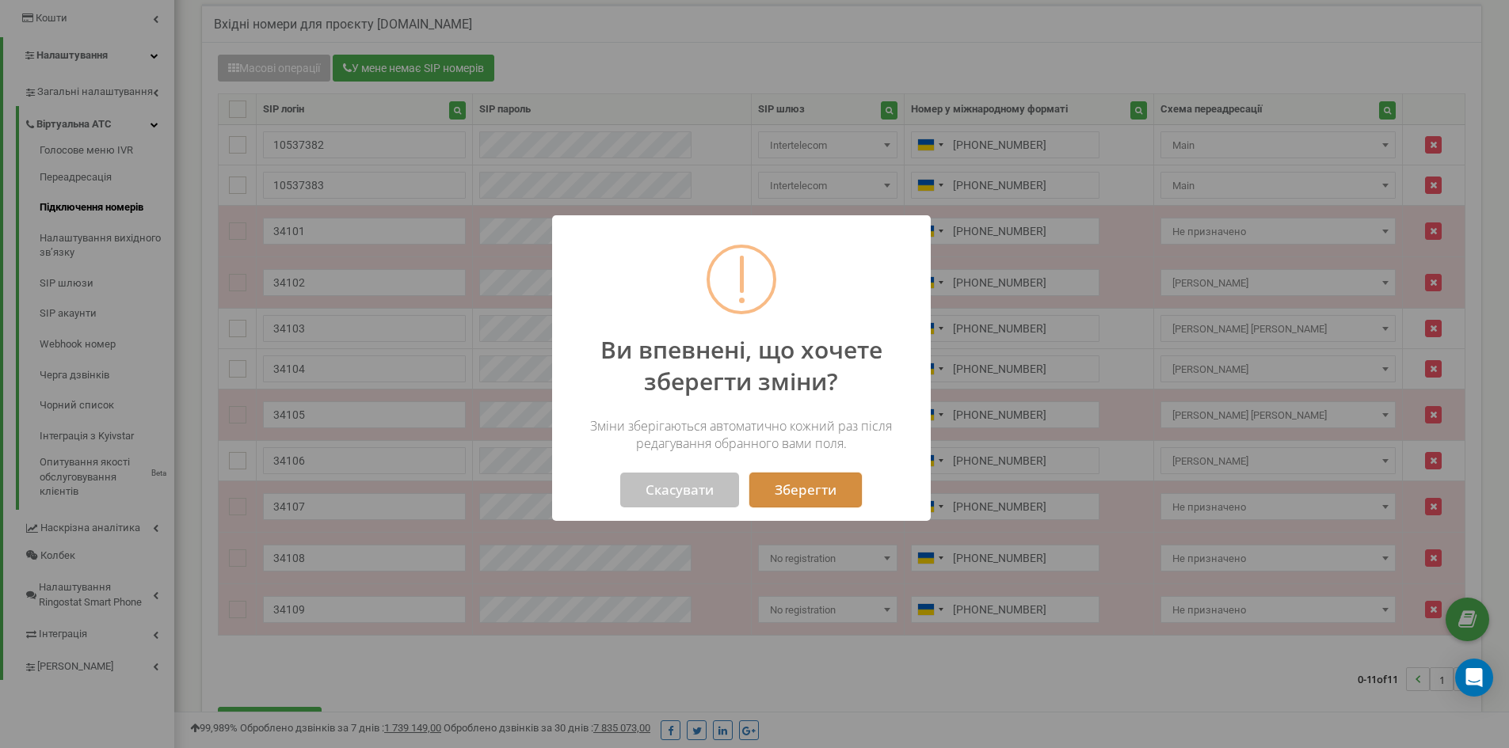
scroll to position [790934, 790722]
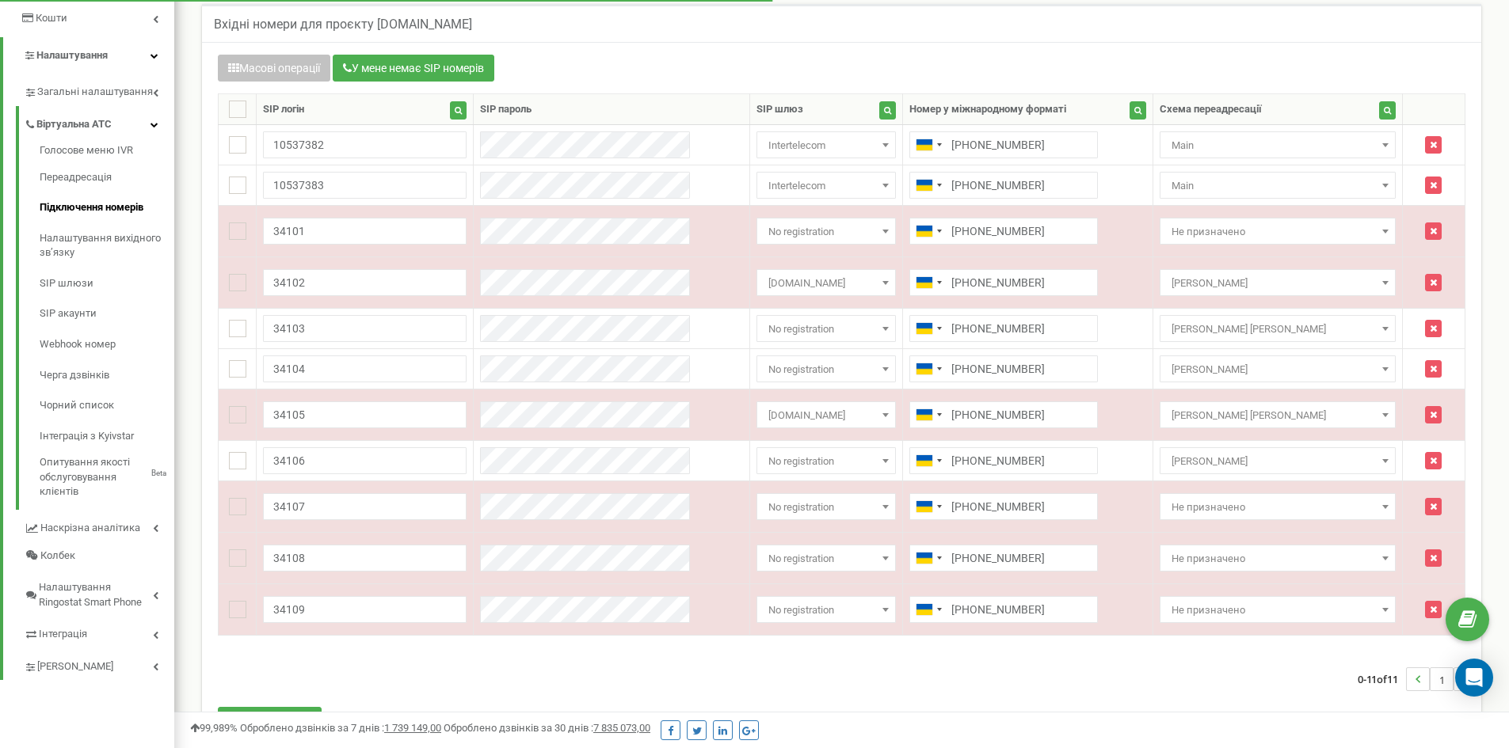
scroll to position [1122, 1335]
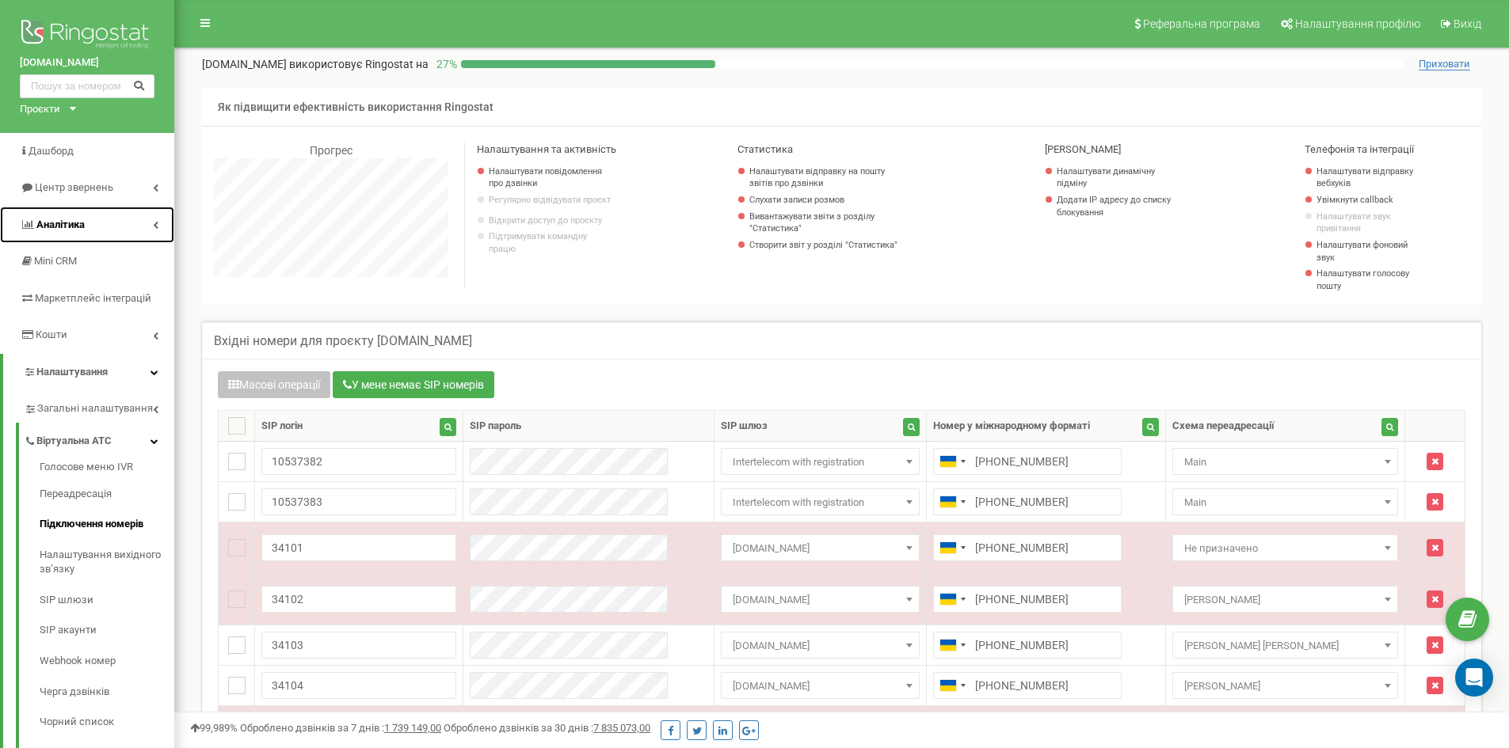
click at [94, 238] on link "Аналiтика" at bounding box center [87, 225] width 174 height 37
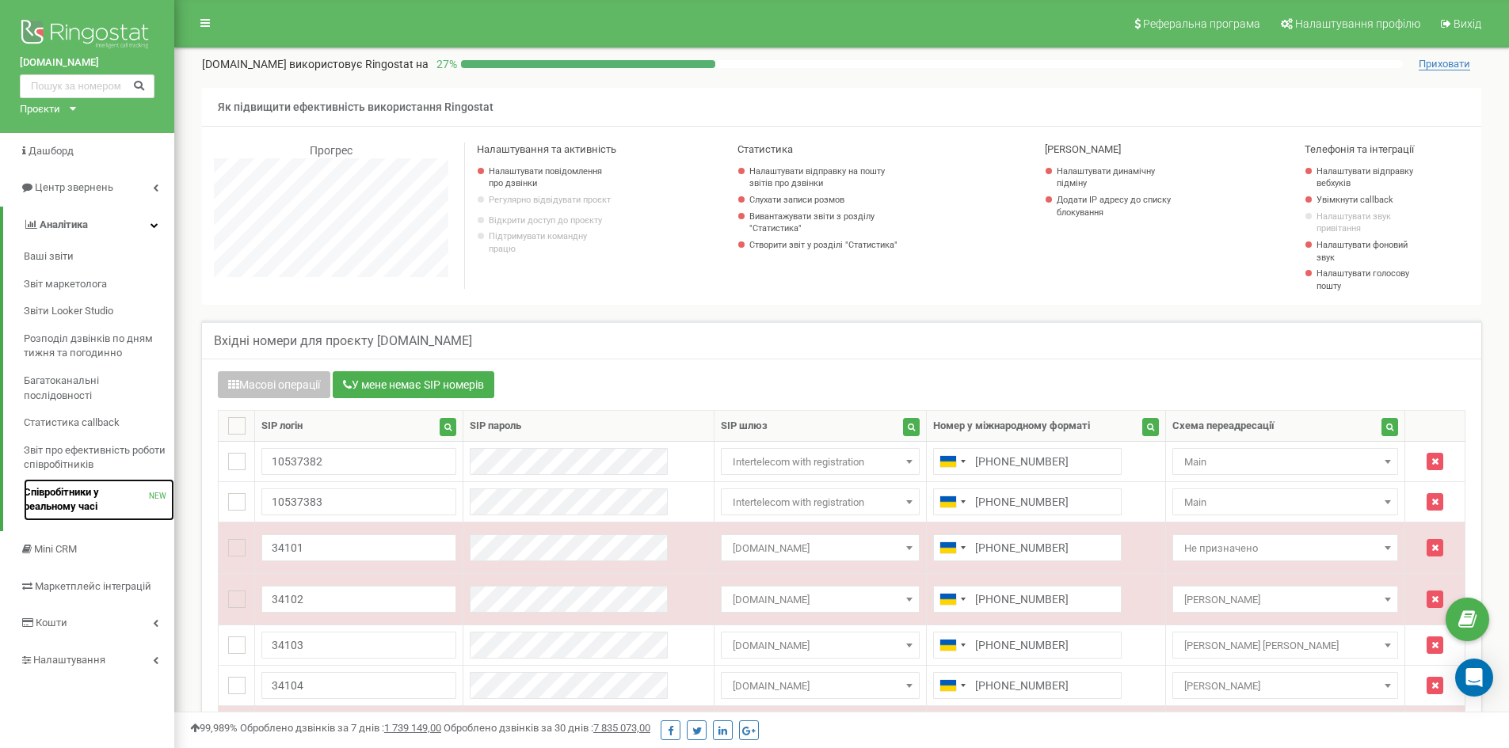
click at [86, 496] on span "Співробітники у реальному часі" at bounding box center [86, 500] width 125 height 29
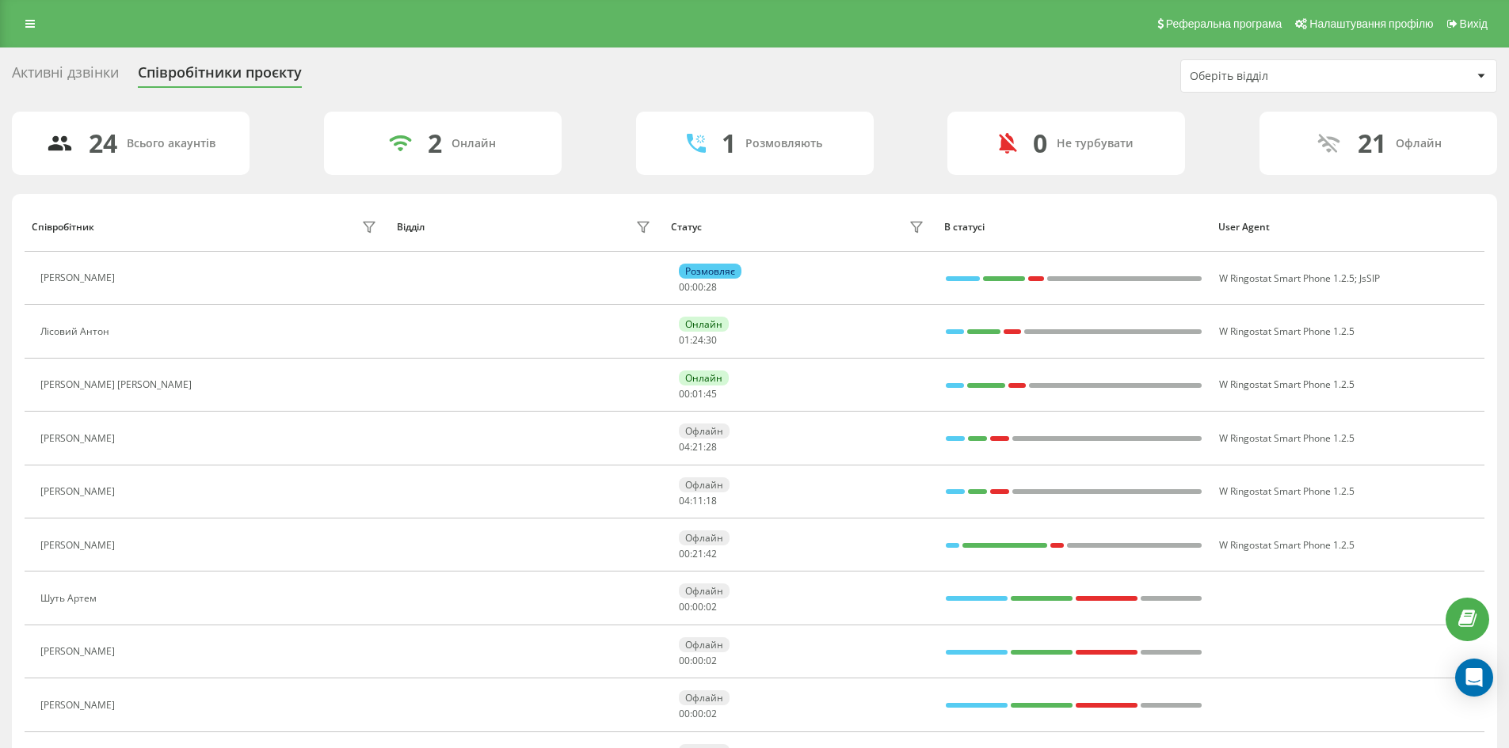
click at [74, 67] on div "Активні дзвінки" at bounding box center [65, 76] width 107 height 25
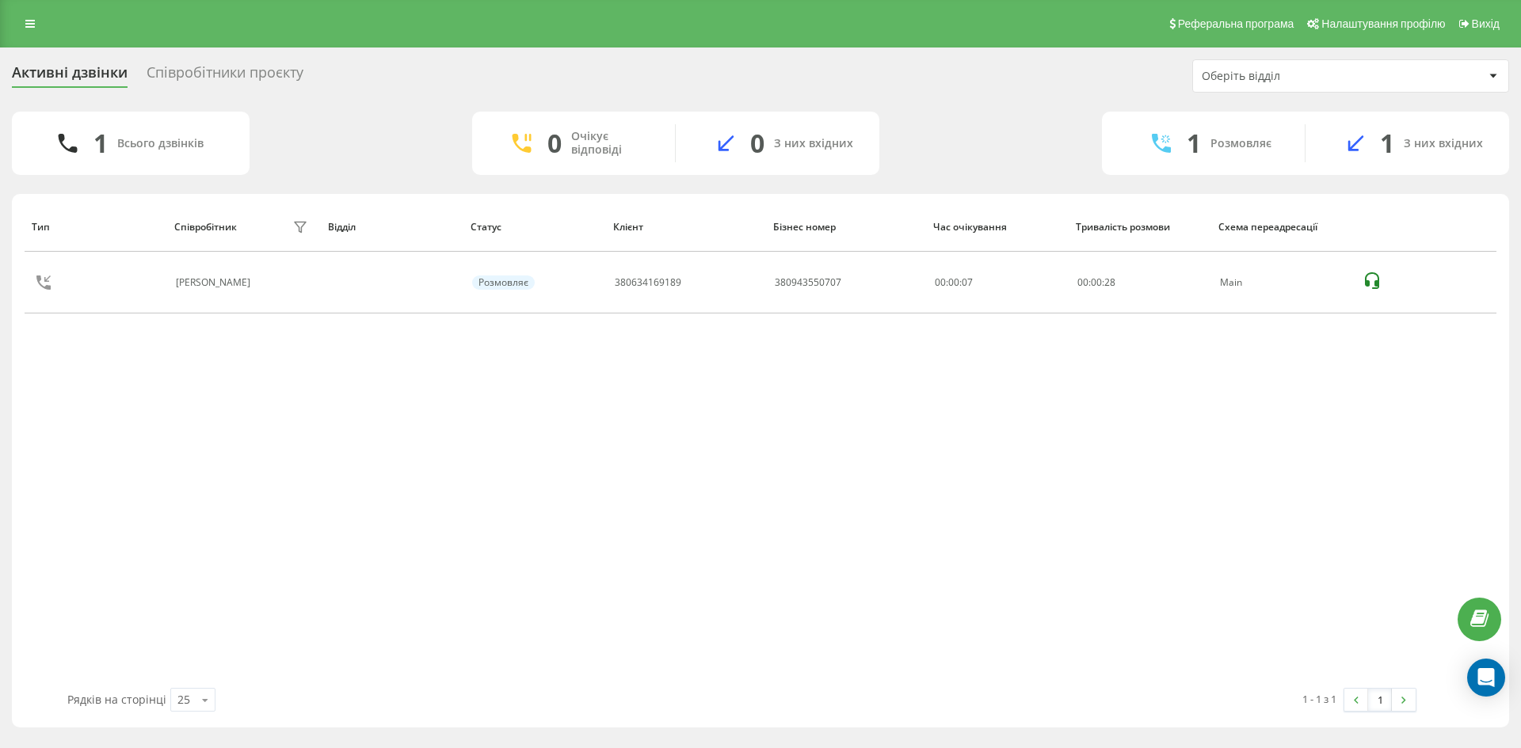
click at [280, 76] on div "Співробітники проєкту" at bounding box center [225, 76] width 157 height 25
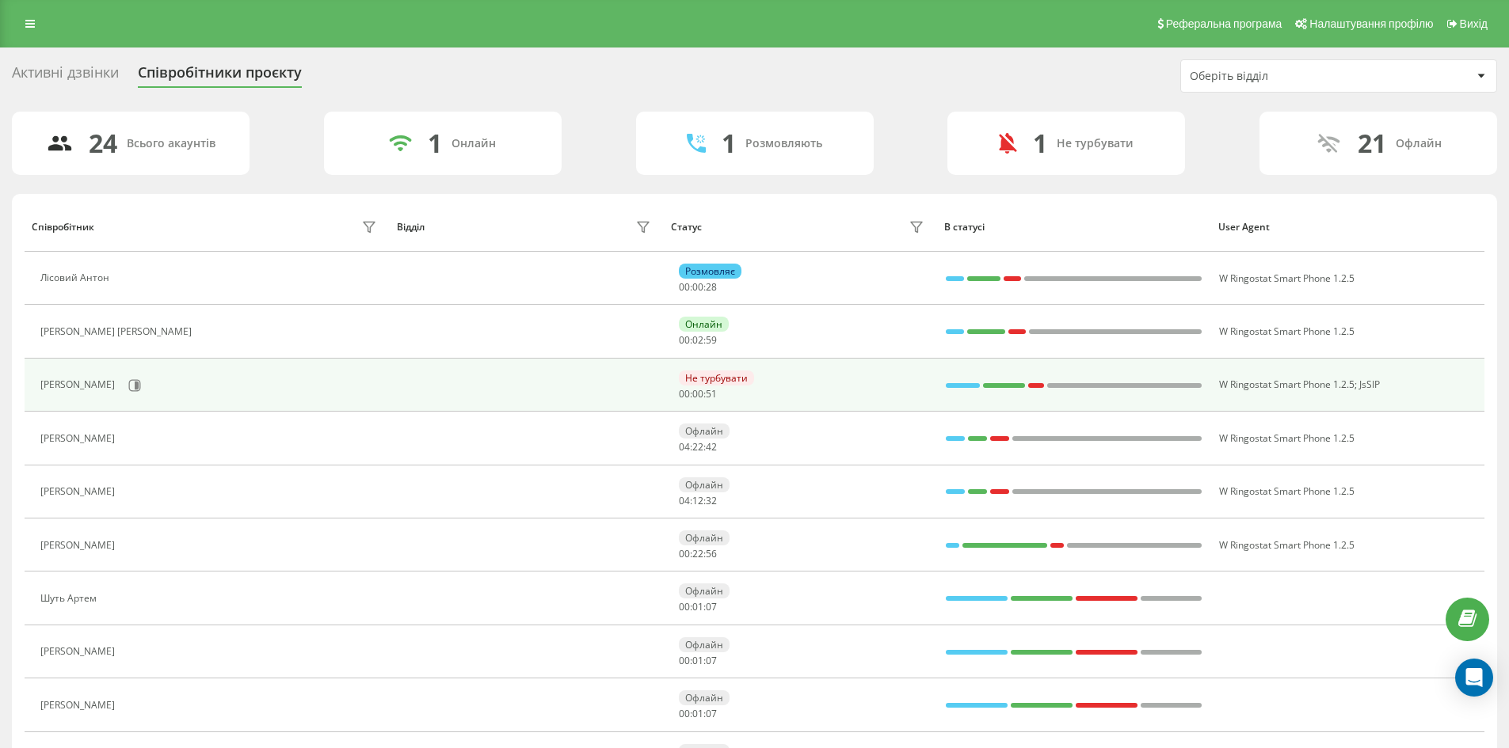
click at [720, 384] on div "Не турбувати" at bounding box center [716, 378] width 75 height 15
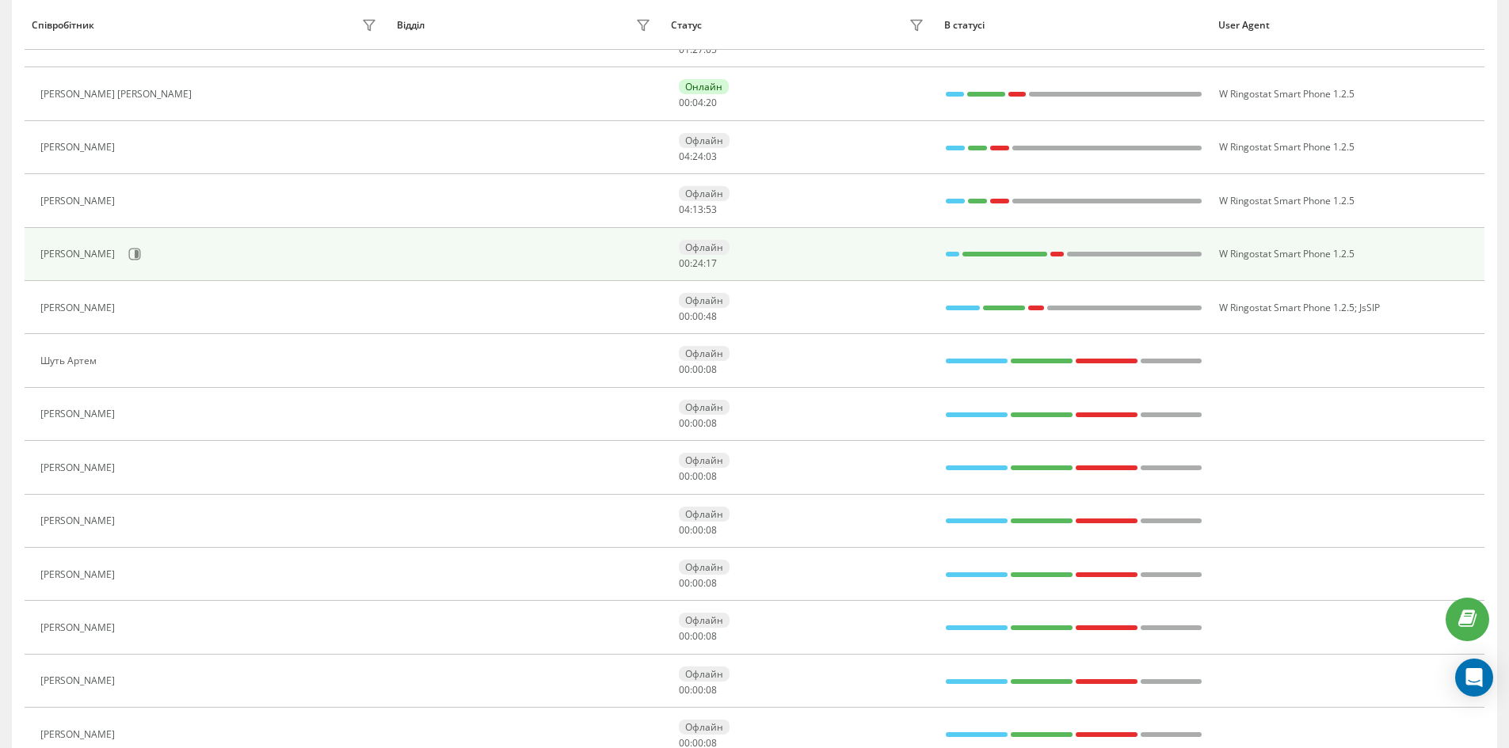
scroll to position [211, 0]
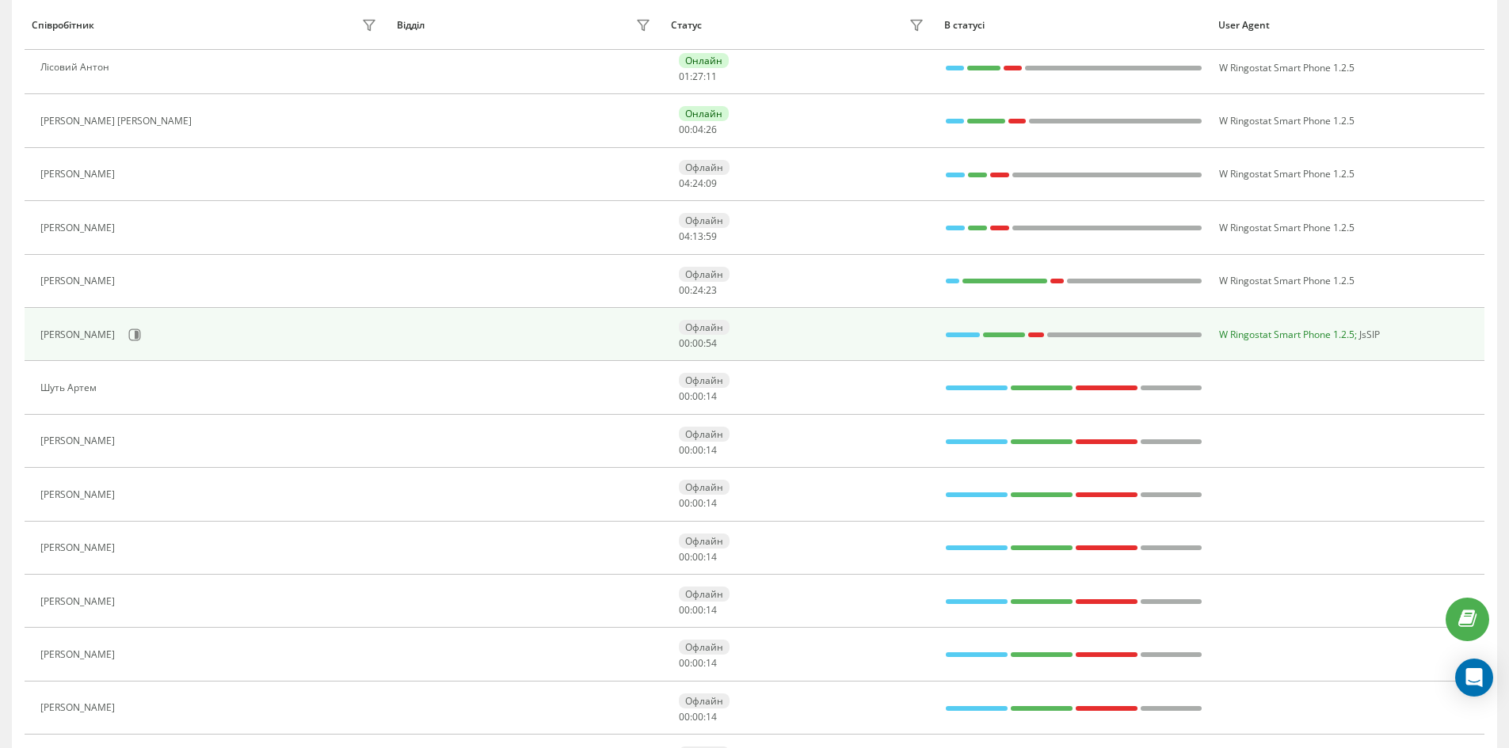
click at [1278, 331] on span "W Ringostat Smart Phone 1.2.5" at bounding box center [1286, 334] width 135 height 13
click at [1282, 344] on td "W Ringostat Smart Phone 1.2.5 JsSIP" at bounding box center [1347, 334] width 274 height 53
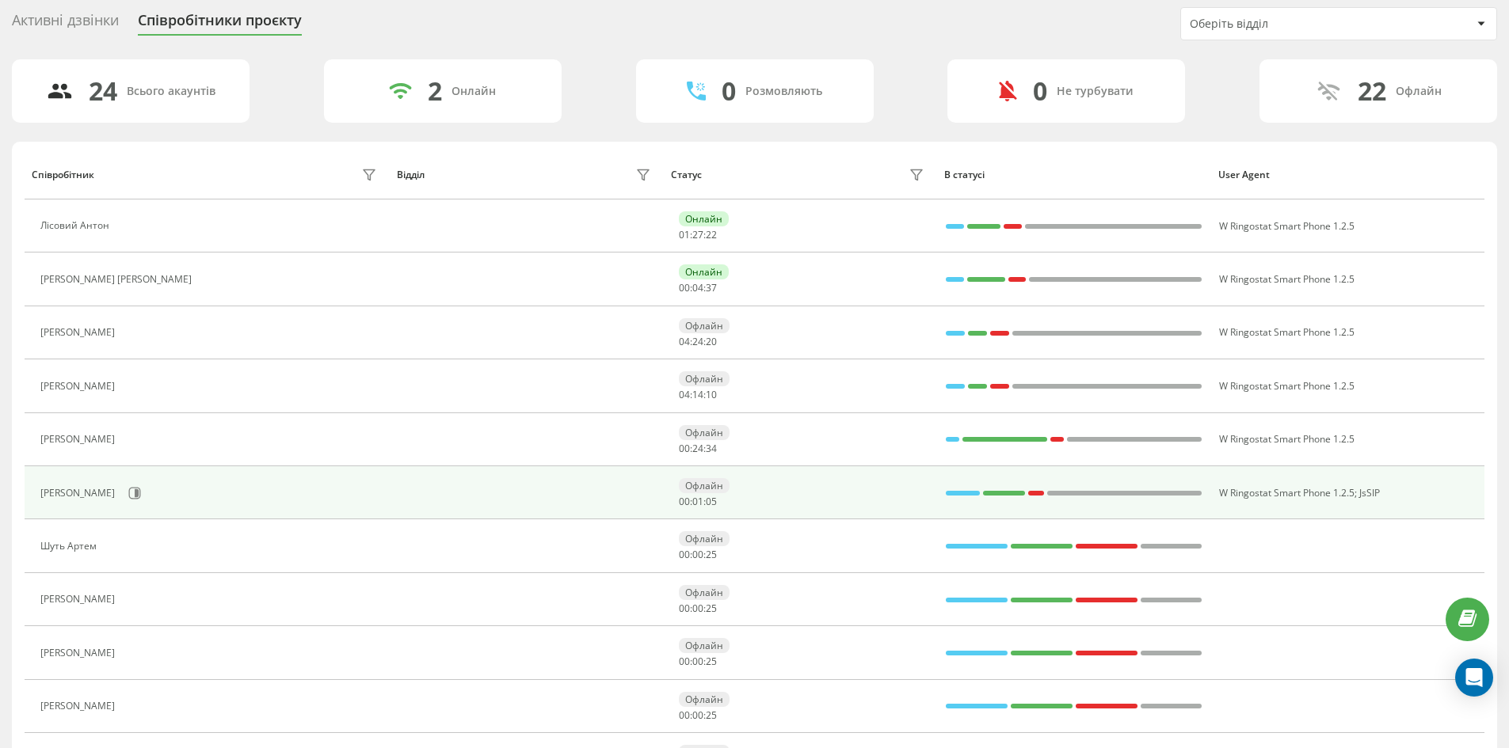
scroll to position [0, 0]
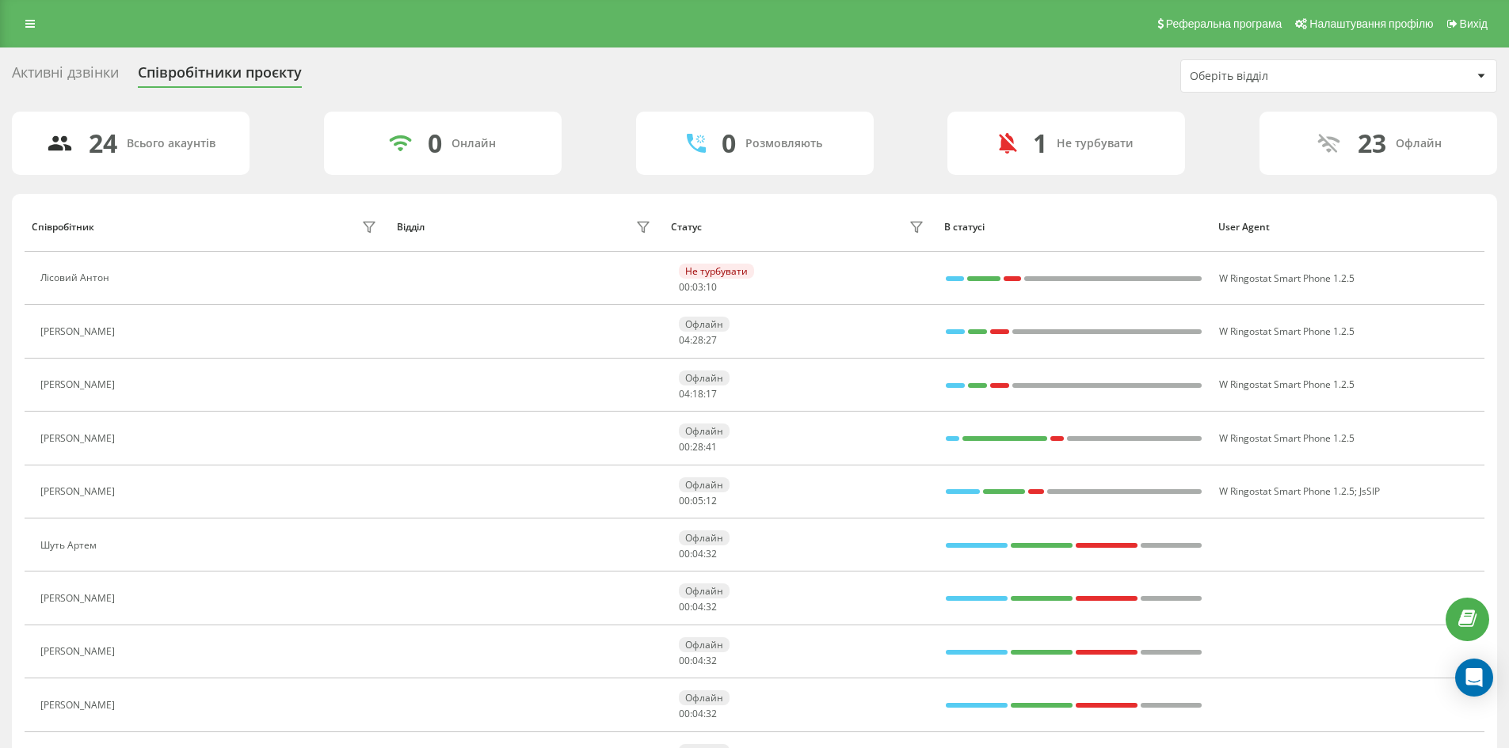
click at [85, 67] on div "Активні дзвінки" at bounding box center [65, 76] width 107 height 25
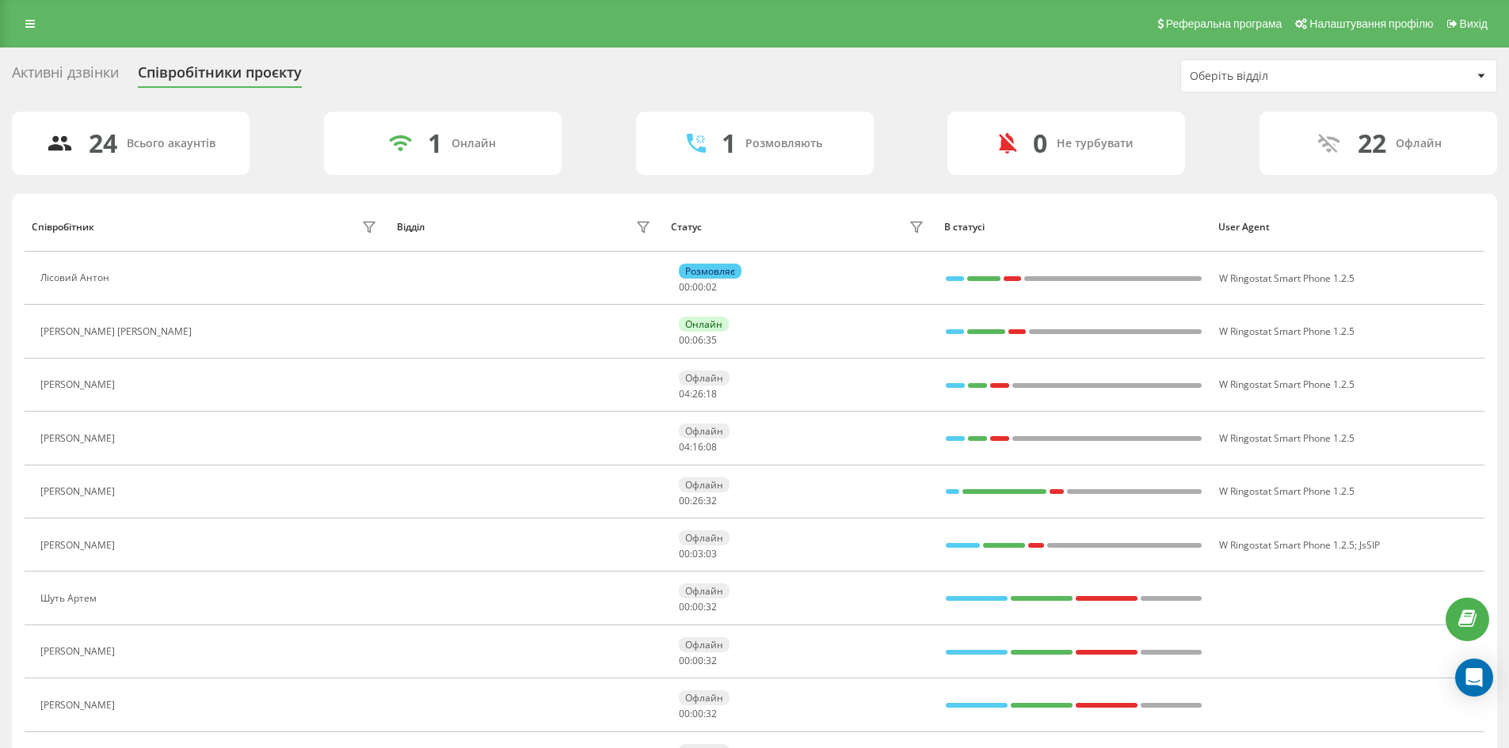
click at [40, 70] on div "Активні дзвінки" at bounding box center [65, 76] width 107 height 25
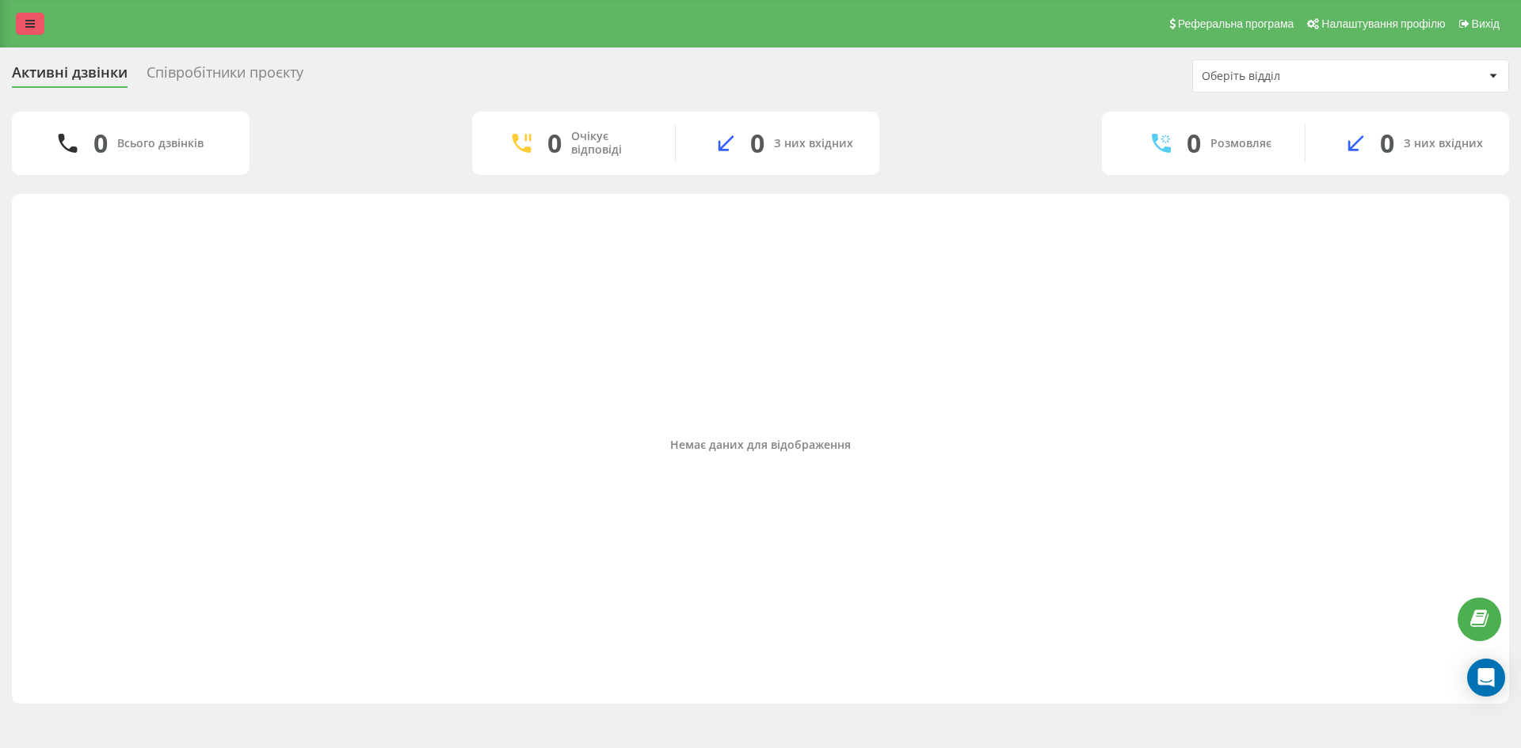
click at [29, 17] on link at bounding box center [30, 24] width 29 height 22
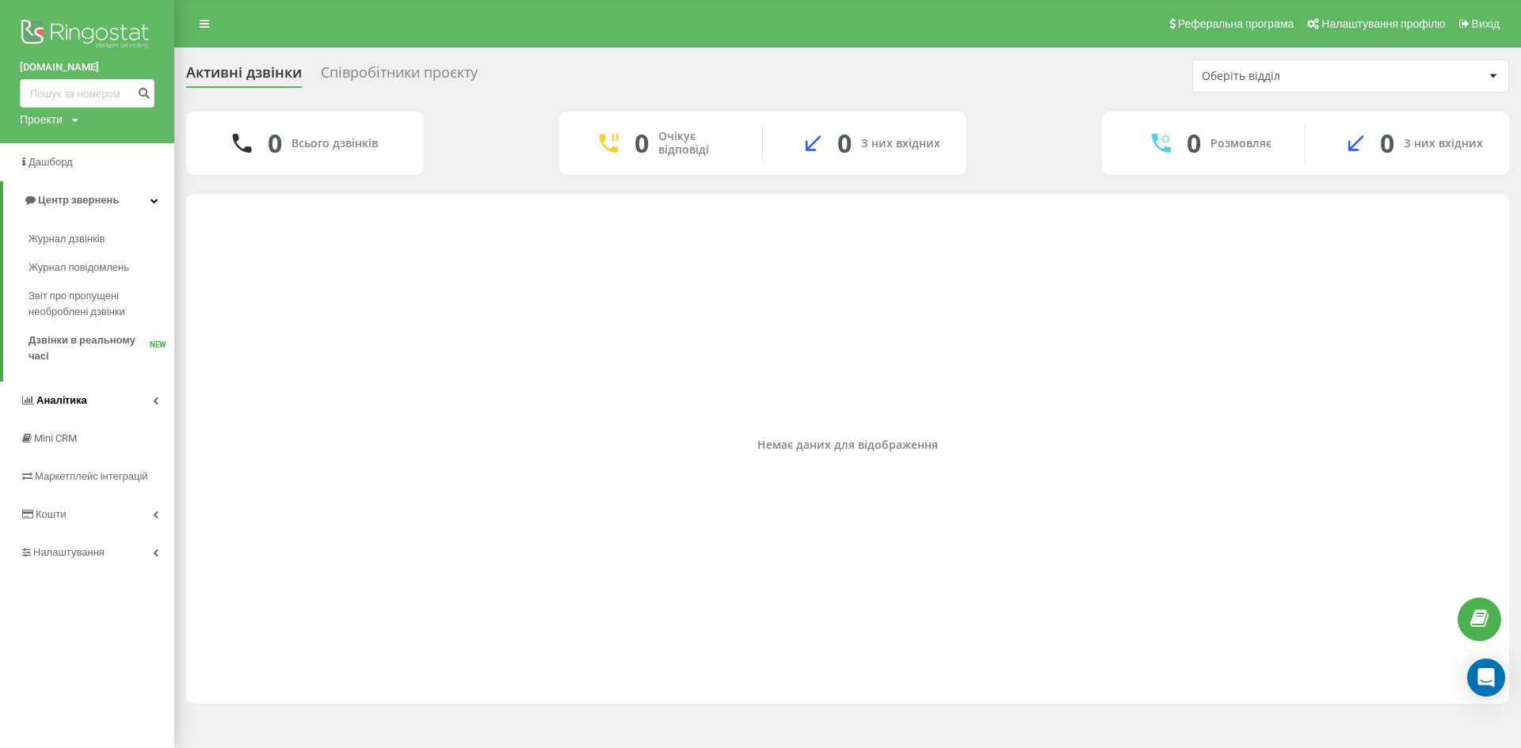
click at [135, 406] on link "Аналiтика" at bounding box center [87, 401] width 174 height 38
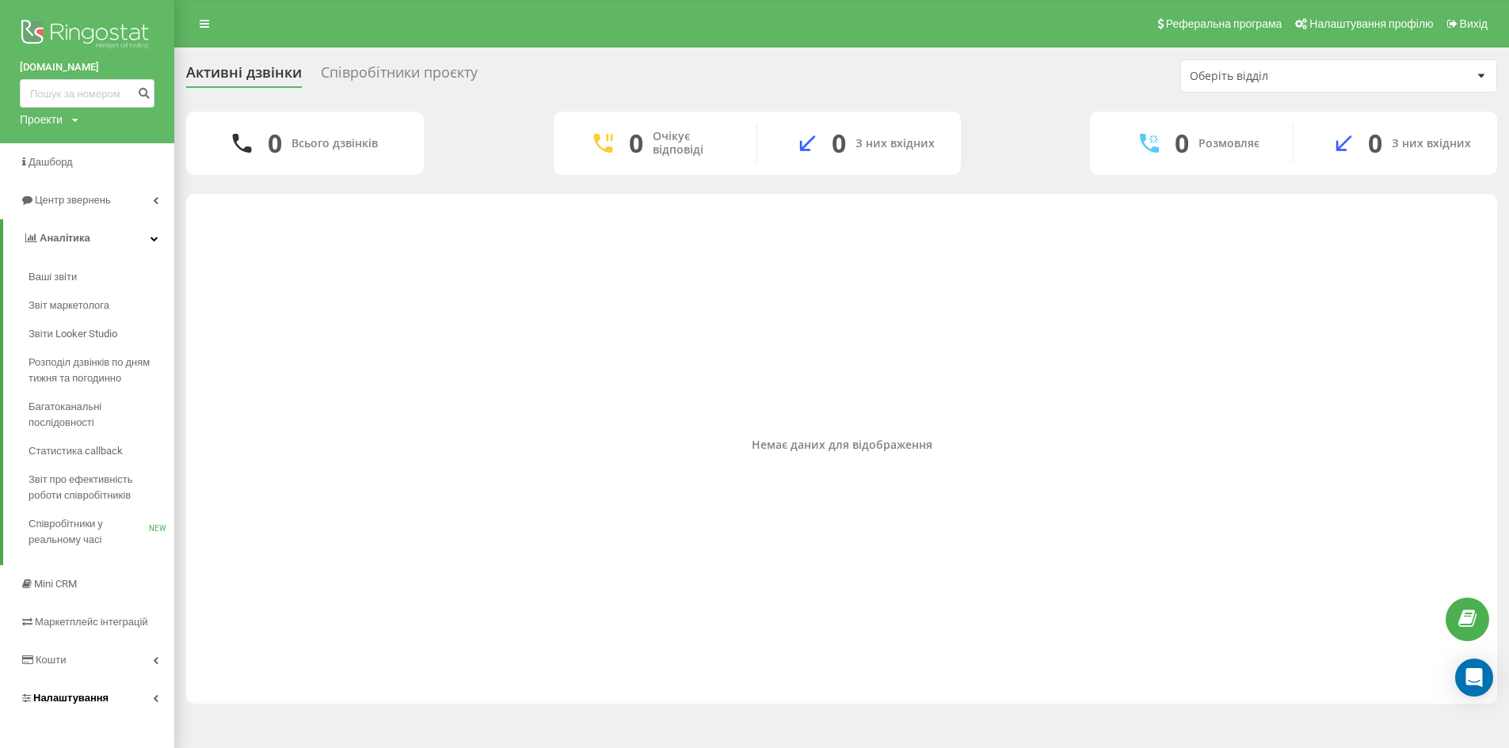
click at [117, 694] on link "Налаштування" at bounding box center [87, 699] width 174 height 38
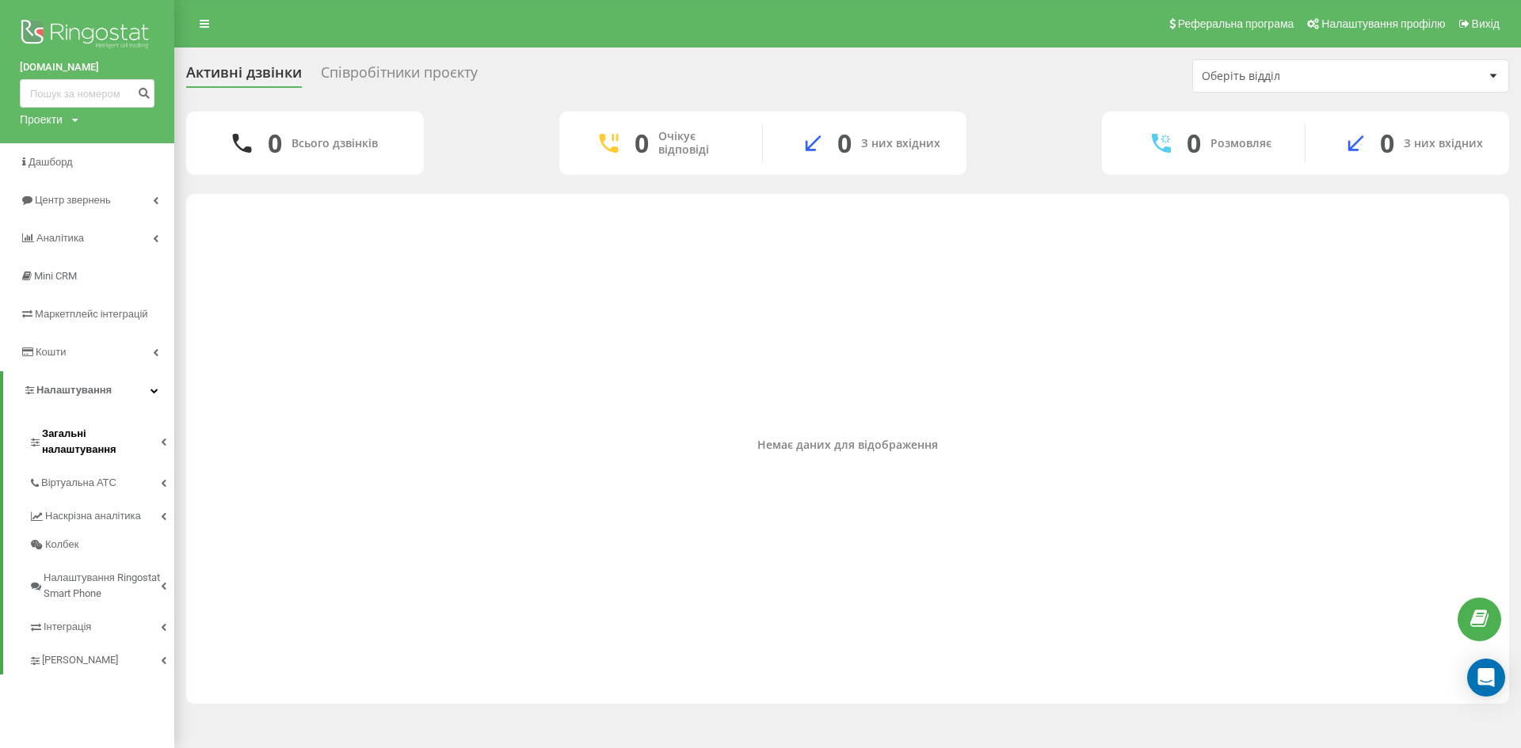
click at [145, 435] on span "Загальні налаштування" at bounding box center [101, 442] width 119 height 32
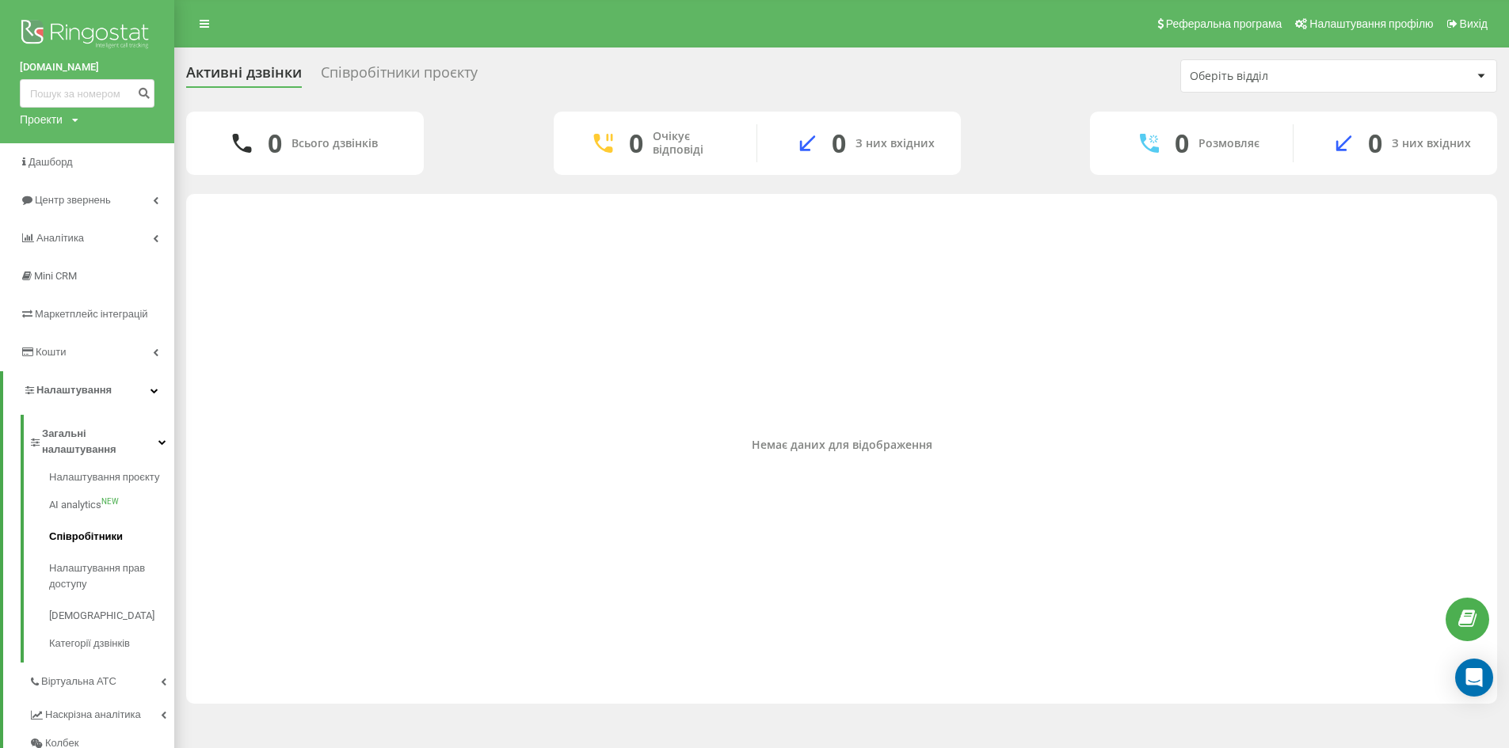
click at [115, 529] on span "Співробітники" at bounding box center [86, 537] width 74 height 16
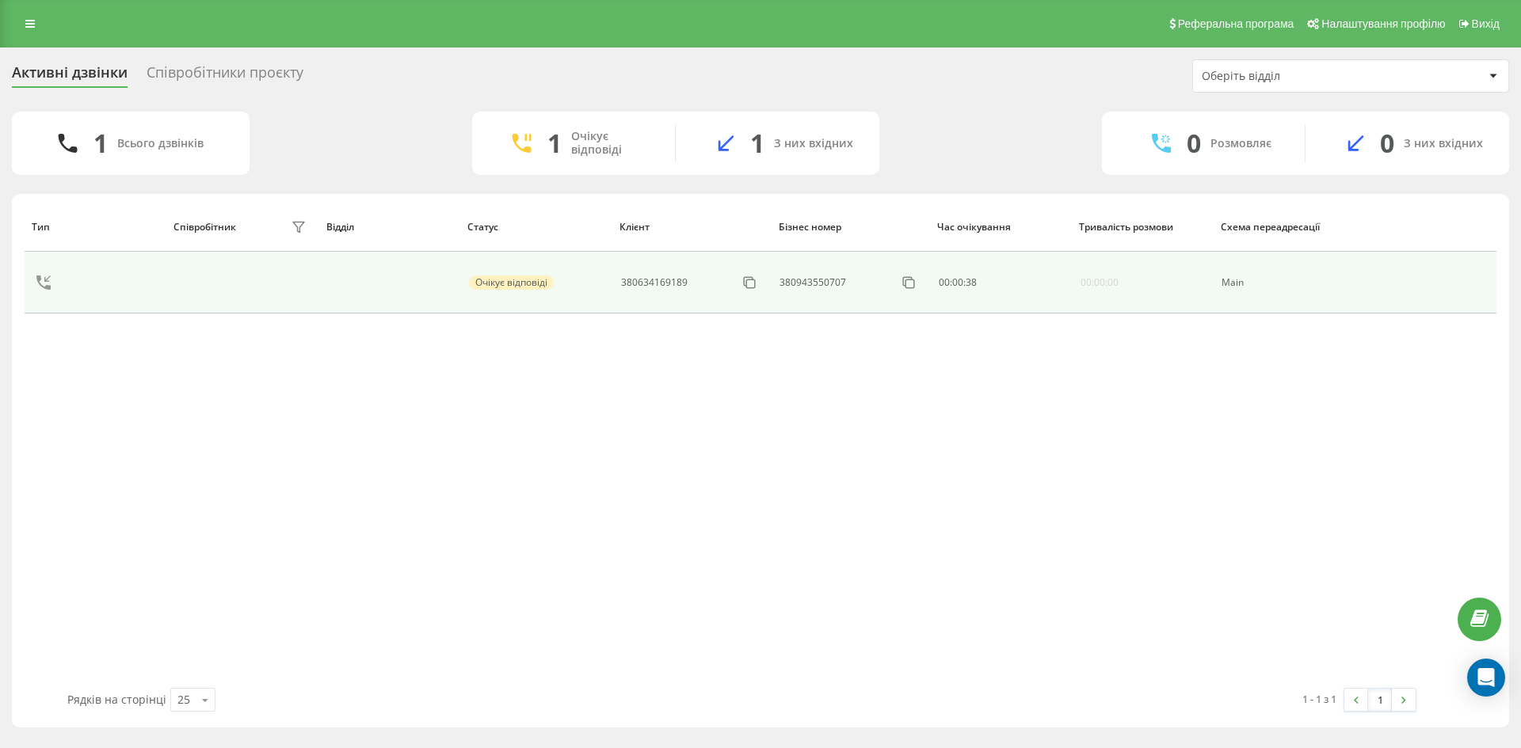
click at [1237, 284] on div "Main" at bounding box center [1283, 282] width 124 height 11
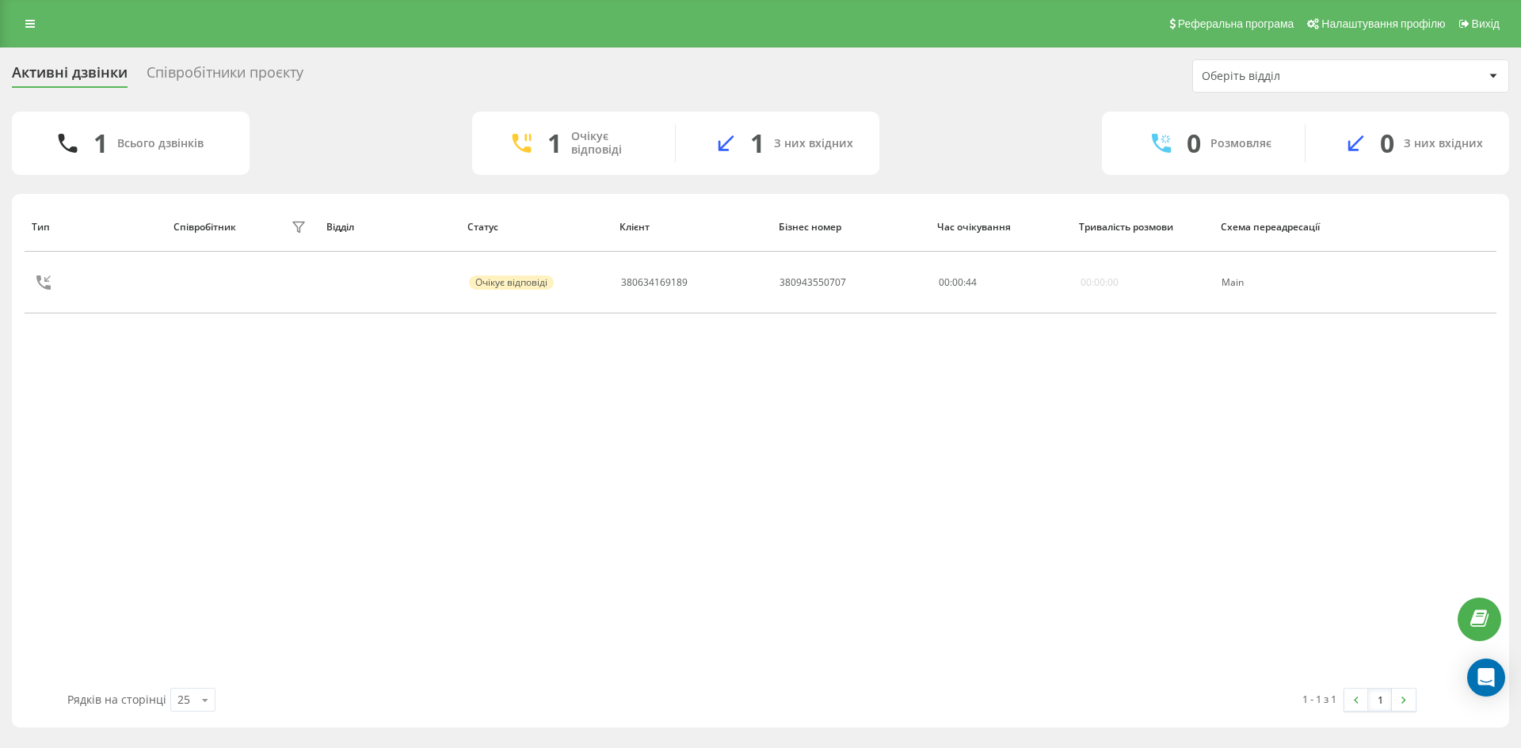
click at [248, 76] on div "Співробітники проєкту" at bounding box center [225, 76] width 157 height 25
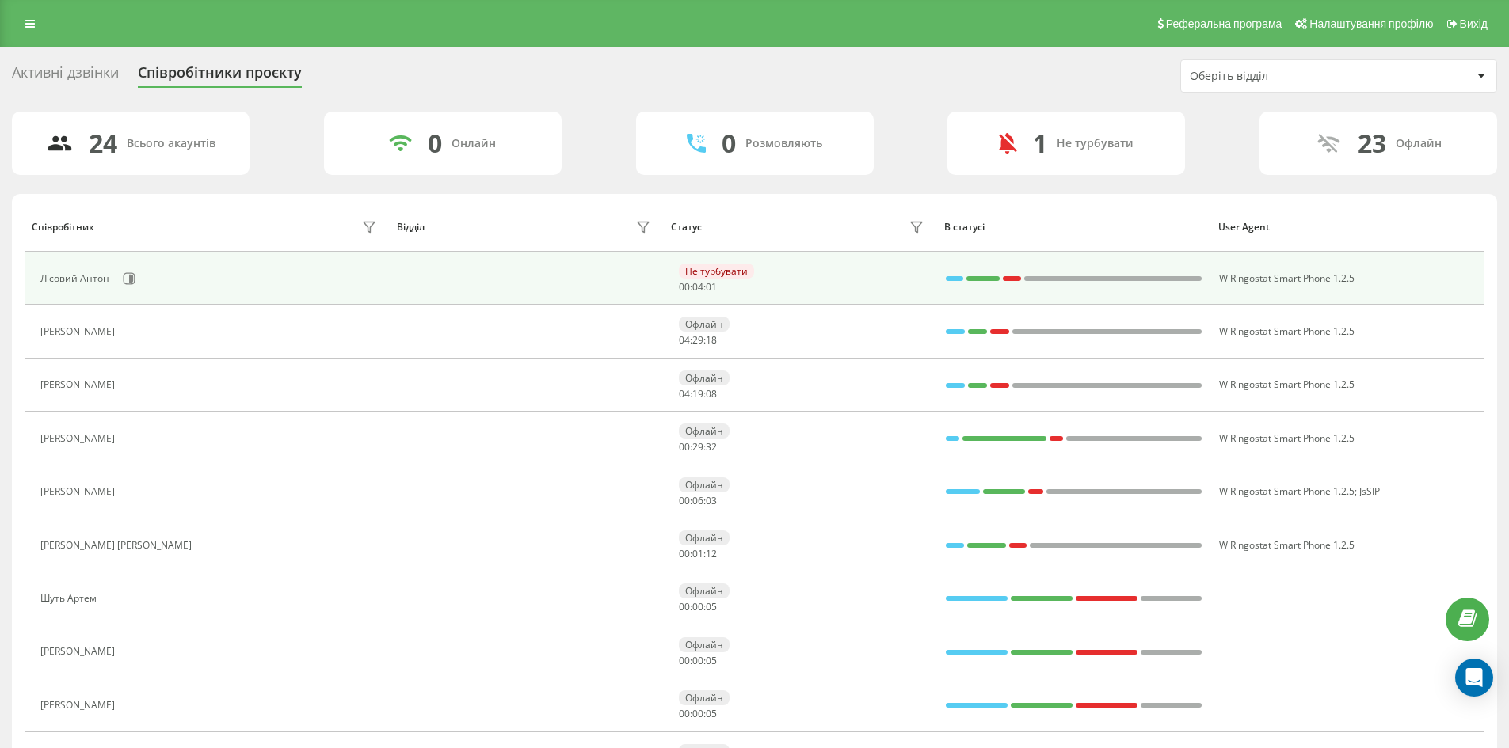
click at [722, 261] on td "Не турбувати 00 : 04 : 01" at bounding box center [800, 278] width 274 height 53
click at [716, 271] on div "Не турбувати" at bounding box center [716, 271] width 75 height 15
click at [66, 273] on div "Лісовий Антон" at bounding box center [76, 278] width 73 height 11
click at [132, 278] on icon at bounding box center [129, 278] width 13 height 13
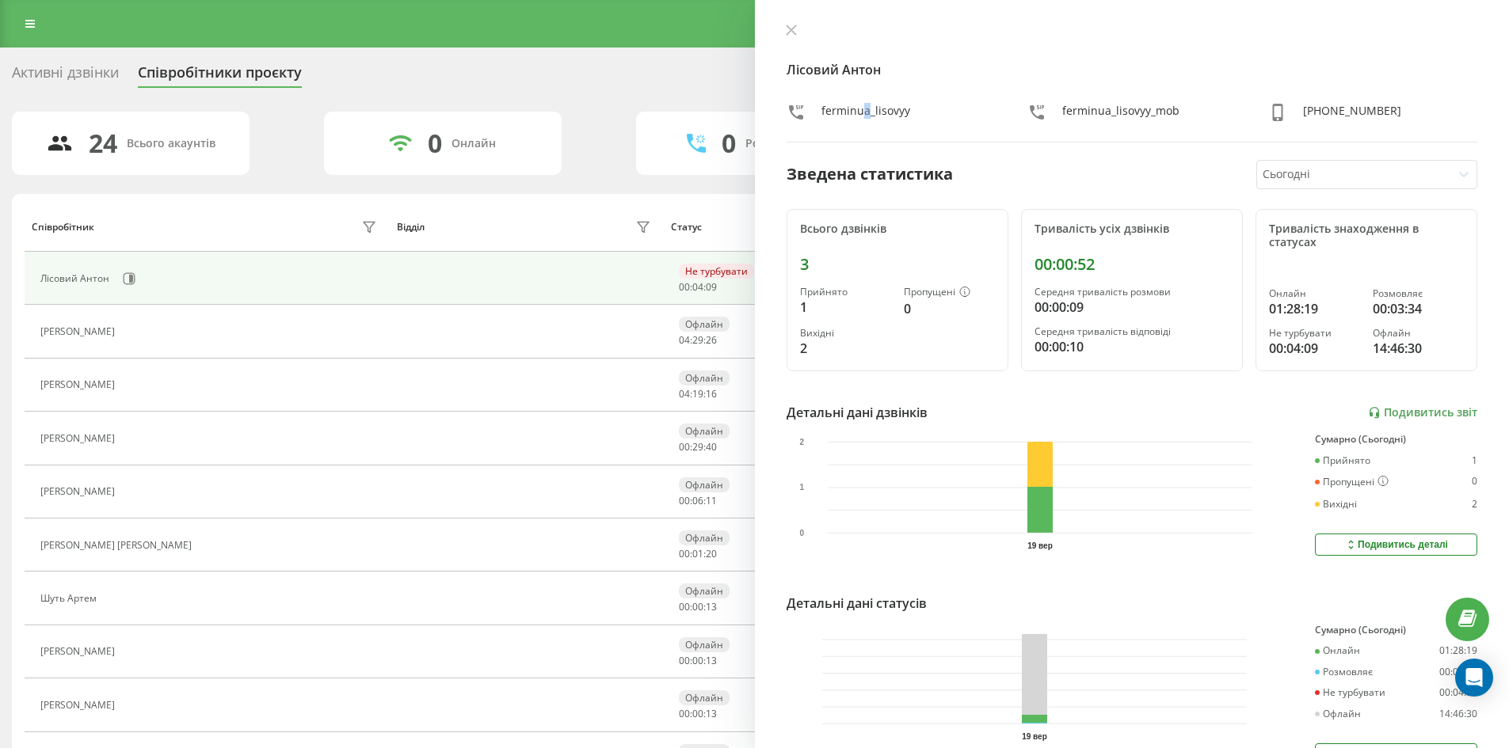
click at [866, 111] on div "ferminua_lisovyy" at bounding box center [865, 114] width 89 height 23
click at [1156, 126] on div "[PERSON_NAME] ferminua_lisovyy ferminua_lisovyy_mob [PHONE_NUMBER]" at bounding box center [1132, 83] width 691 height 119
click at [1341, 96] on div "Лісовий Антон ferminua_lisovyy ferminua_lisovyy_mob +380953257804" at bounding box center [1132, 83] width 691 height 119
click at [786, 32] on icon at bounding box center [791, 30] width 11 height 11
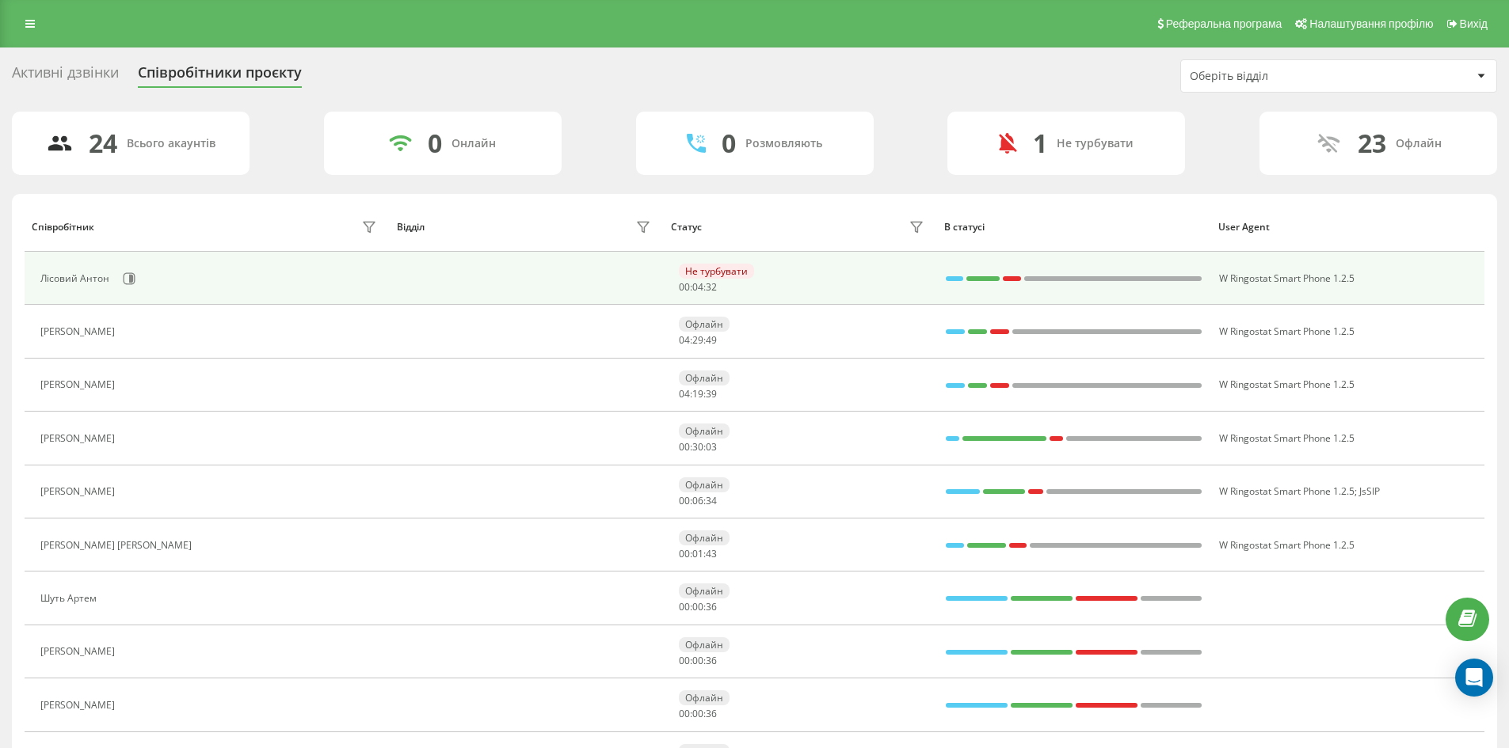
drag, startPoint x: 736, startPoint y: 274, endPoint x: 636, endPoint y: 273, distance: 99.8
drag, startPoint x: 636, startPoint y: 273, endPoint x: 205, endPoint y: 273, distance: 430.9
click at [205, 273] on div "Лісовий Антон" at bounding box center [210, 278] width 341 height 27
click at [109, 280] on div "Лісовий Антон" at bounding box center [76, 278] width 73 height 11
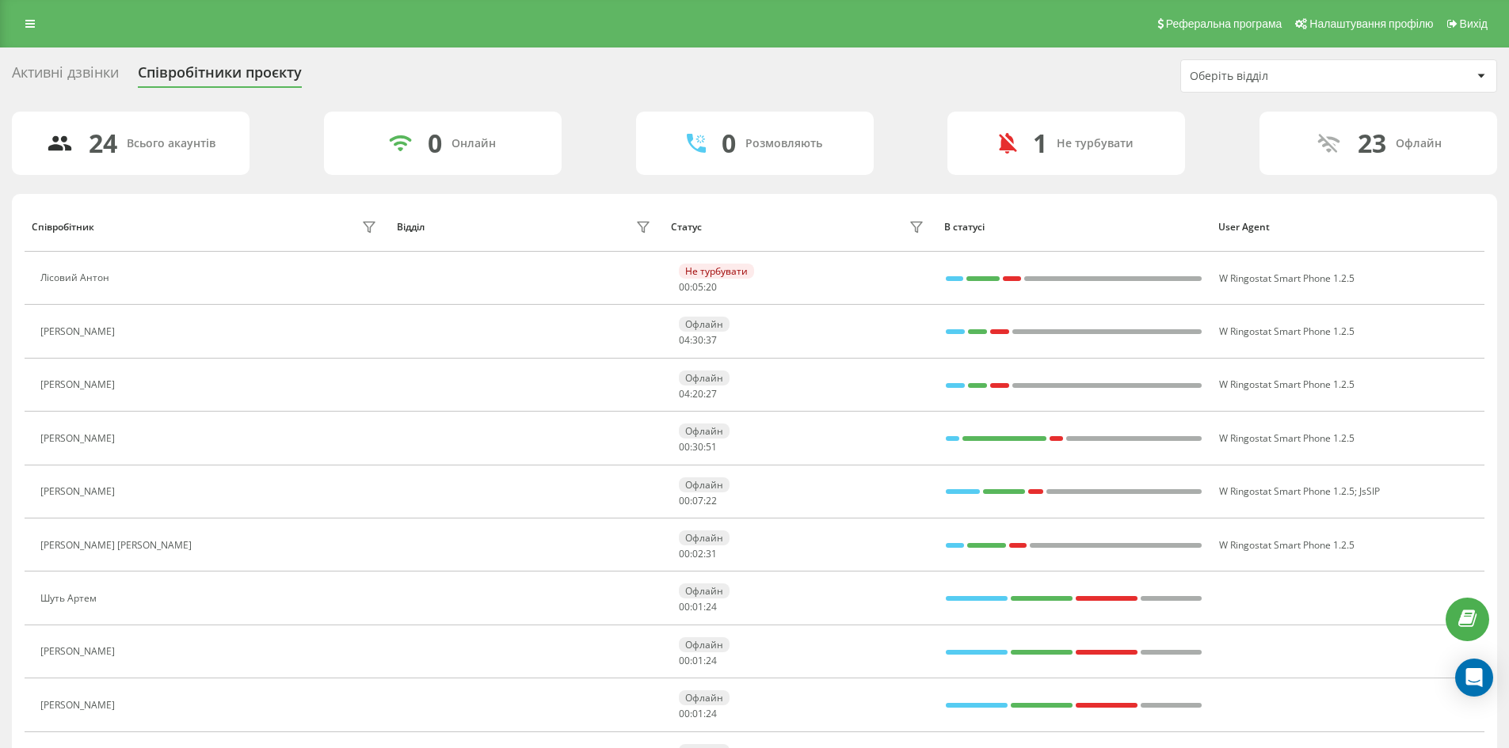
click at [93, 70] on div "Активні дзвінки" at bounding box center [65, 76] width 107 height 25
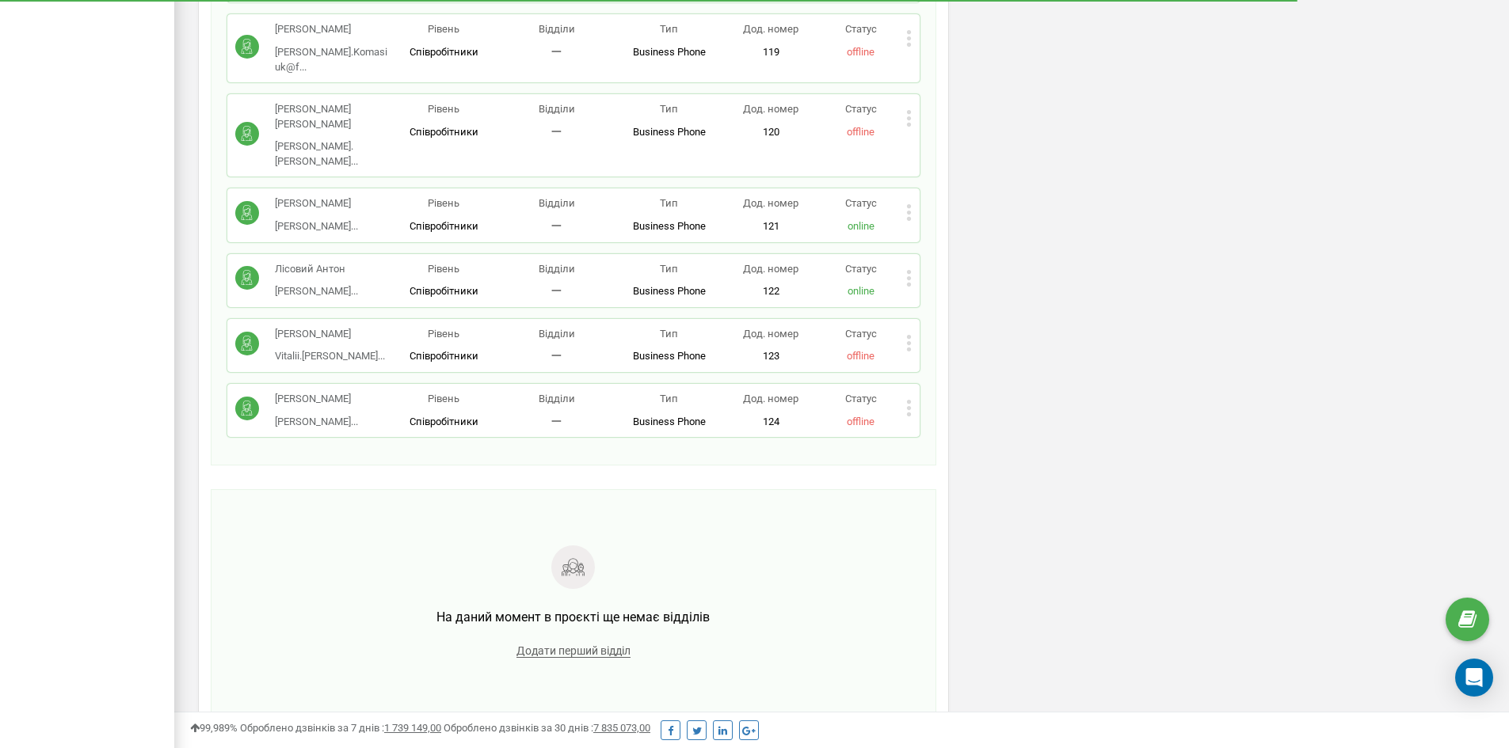
scroll to position [1663, 0]
click at [912, 253] on div "Лісовий [PERSON_NAME]... [PERSON_NAME][EMAIL_ADDRESS][DOMAIN_NAME] Рівень Співр…" at bounding box center [573, 279] width 692 height 53
click at [867, 284] on span "online" at bounding box center [861, 290] width 27 height 12
drag, startPoint x: 863, startPoint y: 185, endPoint x: 683, endPoint y: 210, distance: 182.4
click at [863, 261] on span "Статус" at bounding box center [861, 267] width 32 height 12
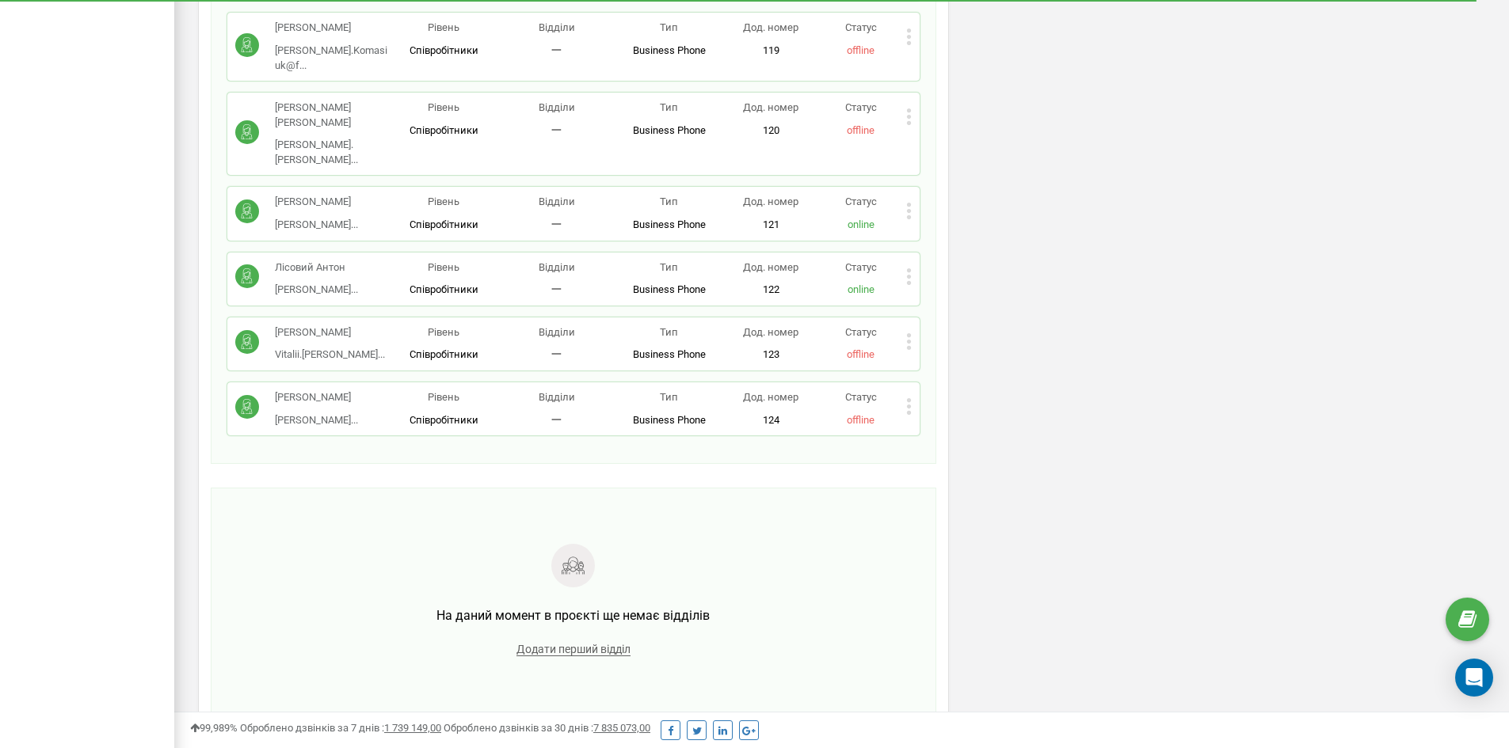
drag, startPoint x: 447, startPoint y: 193, endPoint x: 457, endPoint y: 185, distance: 13.5
click at [457, 261] on span "Рівень" at bounding box center [444, 267] width 32 height 12
click at [254, 265] on circle at bounding box center [247, 277] width 24 height 24
click at [310, 261] on p "Лісовий Антон" at bounding box center [316, 268] width 83 height 15
drag, startPoint x: 480, startPoint y: 204, endPoint x: 549, endPoint y: 205, distance: 68.9
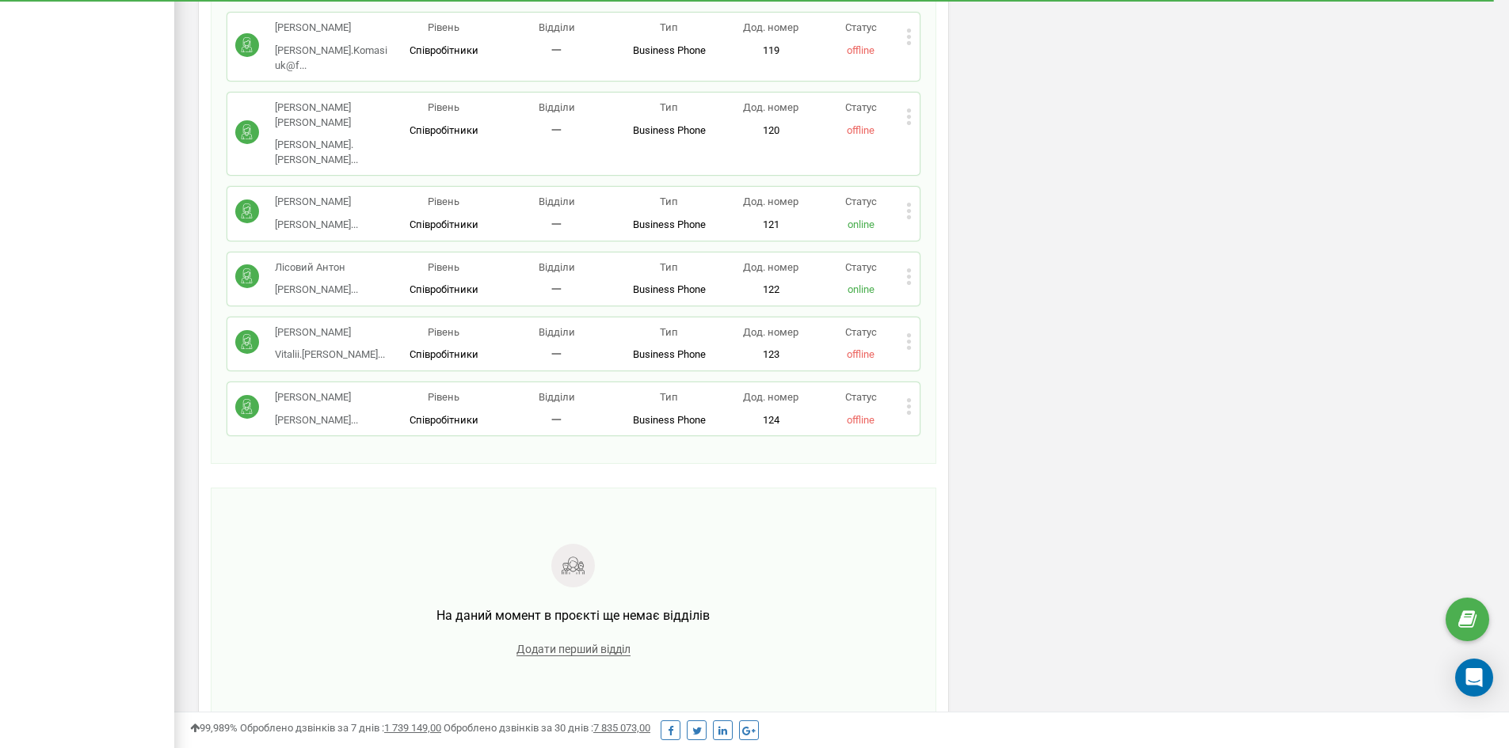
click at [500, 261] on div "Лісовий [PERSON_NAME]... [PERSON_NAME][EMAIL_ADDRESS][DOMAIN_NAME] Рівень Співр…" at bounding box center [573, 279] width 676 height 37
click at [576, 283] on p "一" at bounding box center [556, 290] width 112 height 15
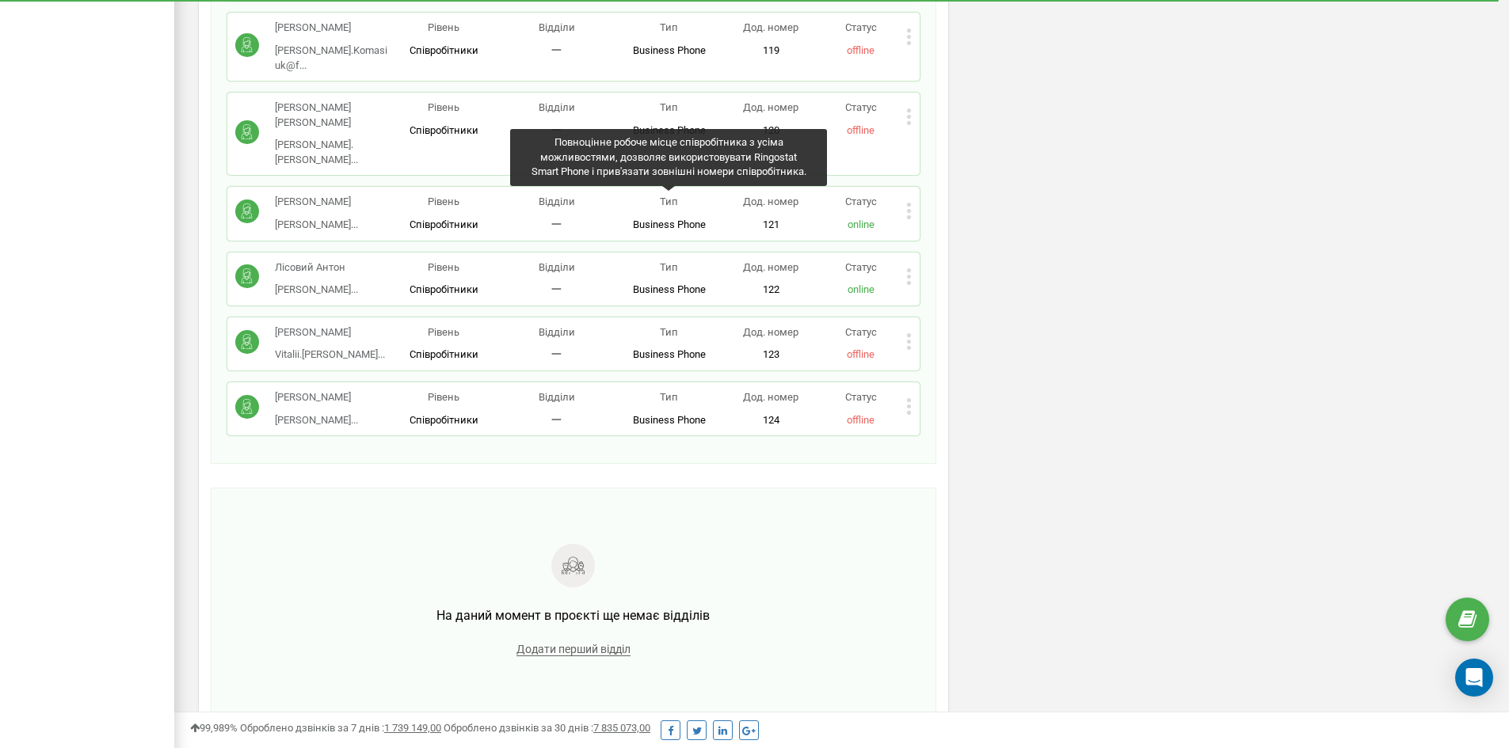
click at [646, 284] on span "Business Phone" at bounding box center [669, 290] width 73 height 12
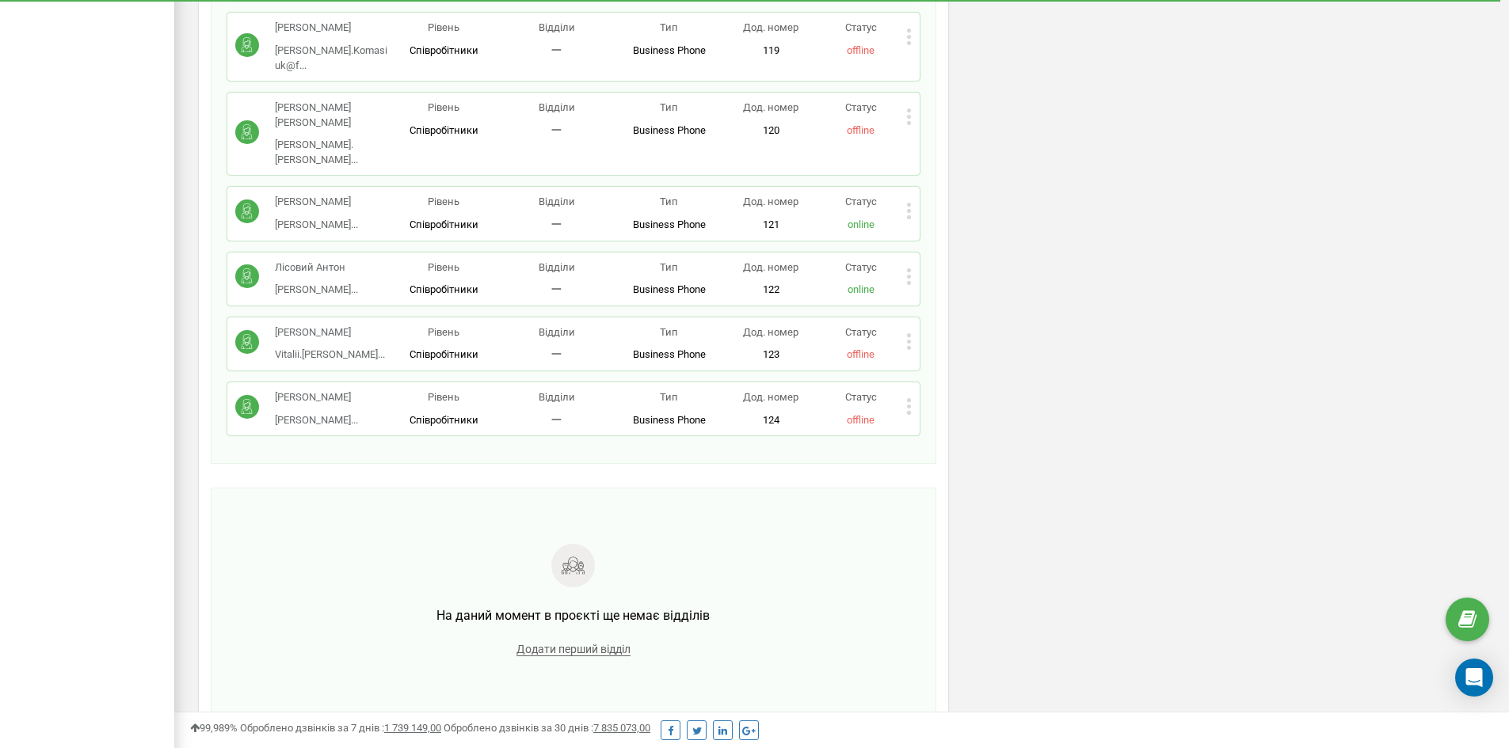
click at [726, 283] on p "122" at bounding box center [771, 290] width 90 height 15
click at [783, 283] on p "122" at bounding box center [771, 290] width 90 height 15
click at [851, 284] on span "online" at bounding box center [861, 290] width 27 height 12
click at [854, 284] on span "online" at bounding box center [861, 290] width 27 height 12
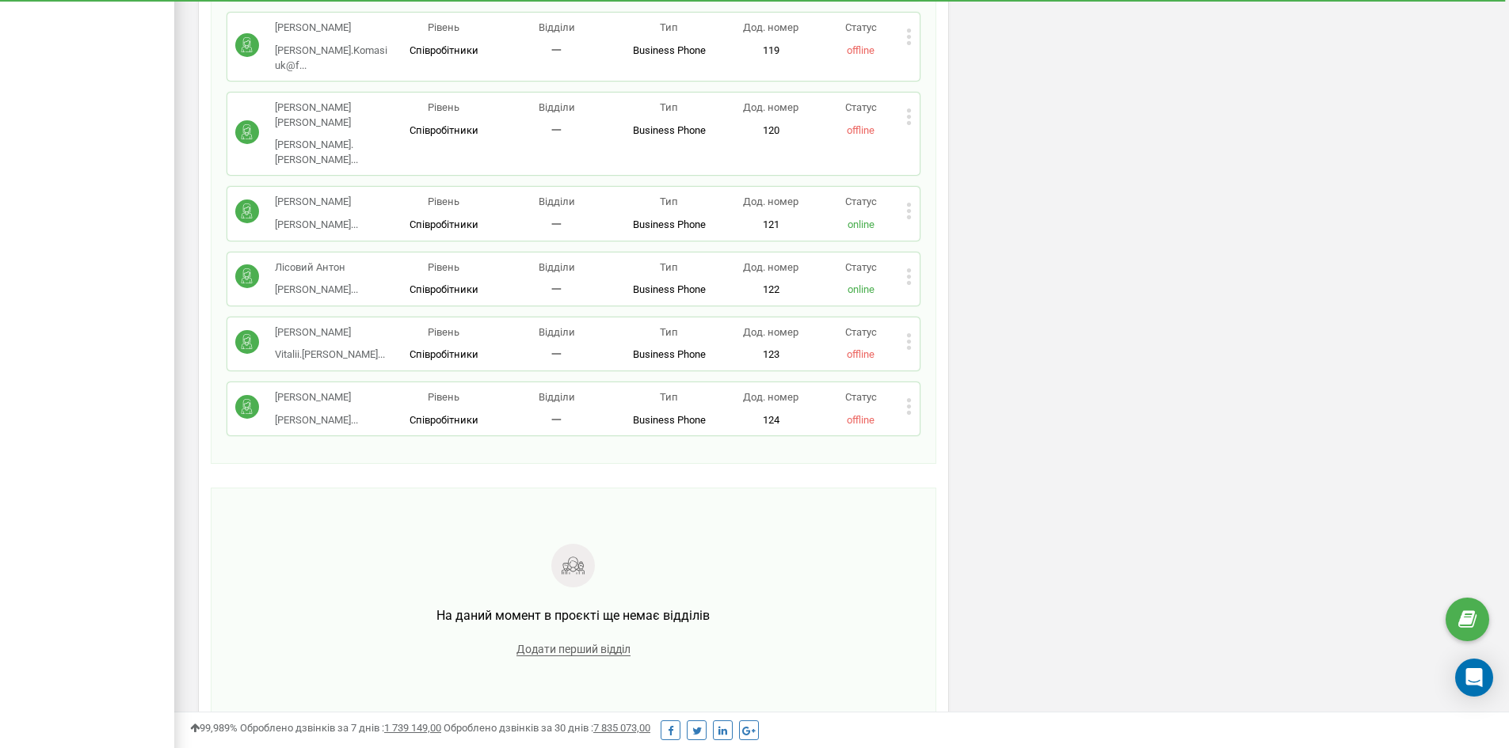
click at [856, 195] on div "Статус online" at bounding box center [861, 213] width 90 height 37
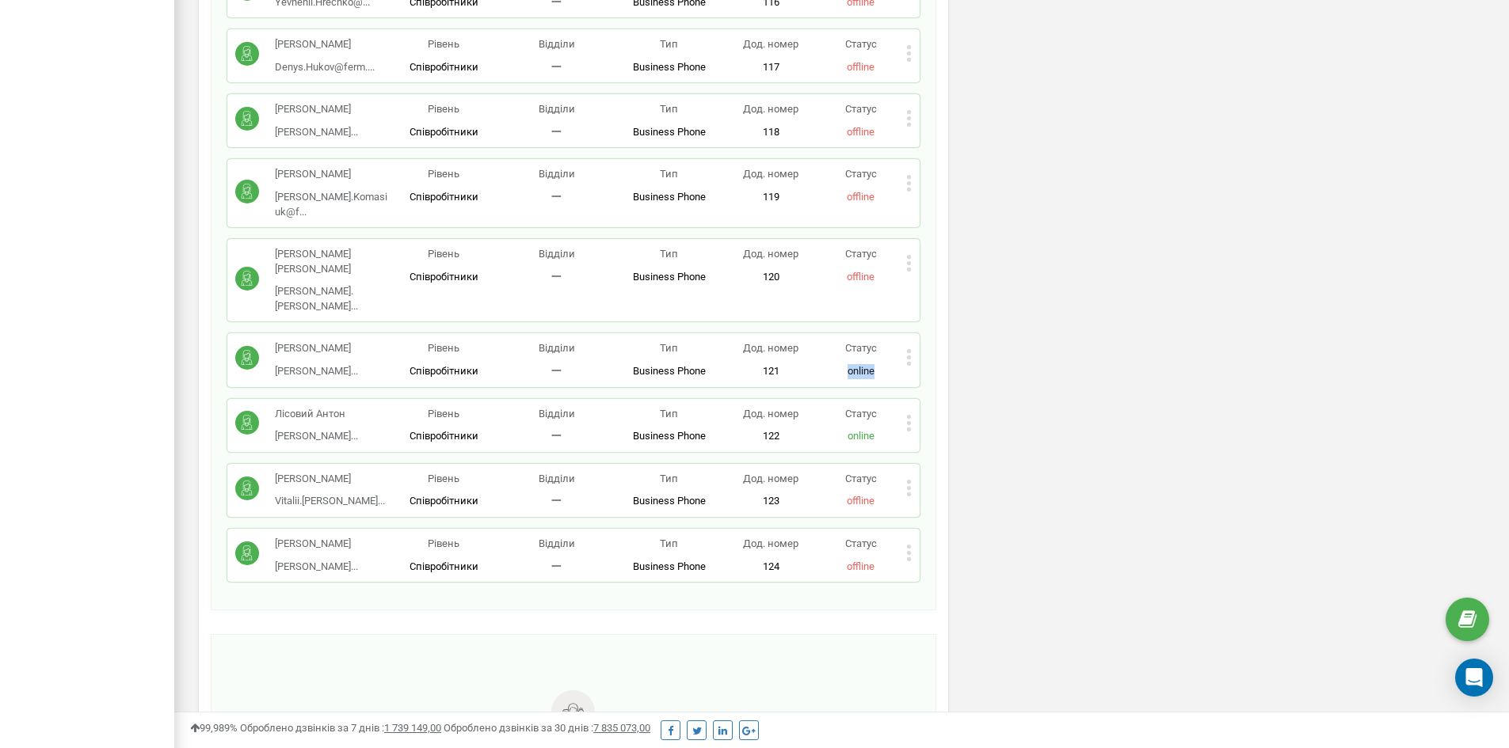
scroll to position [1505, 0]
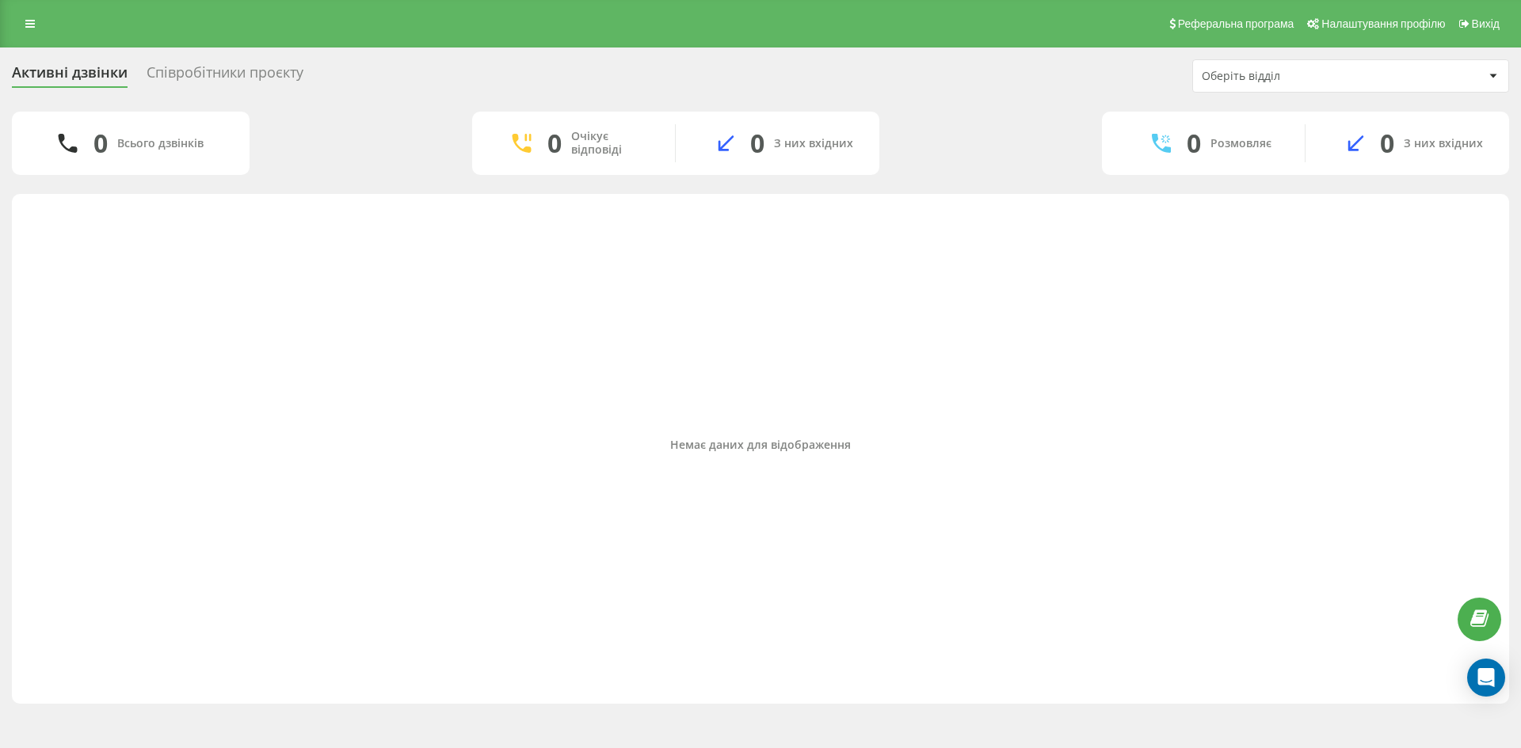
click at [254, 73] on div "Співробітники проєкту" at bounding box center [225, 76] width 157 height 25
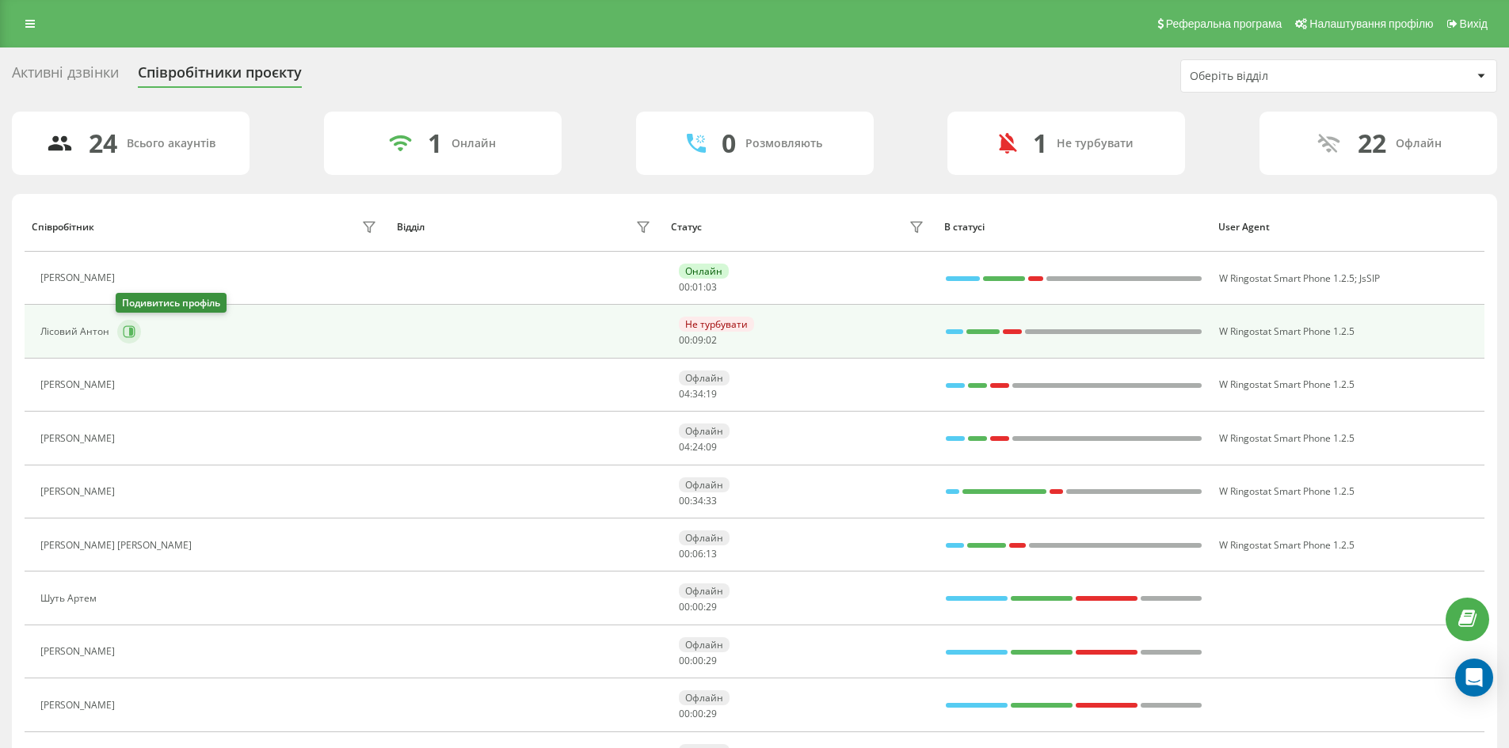
click at [131, 333] on icon at bounding box center [131, 332] width 4 height 8
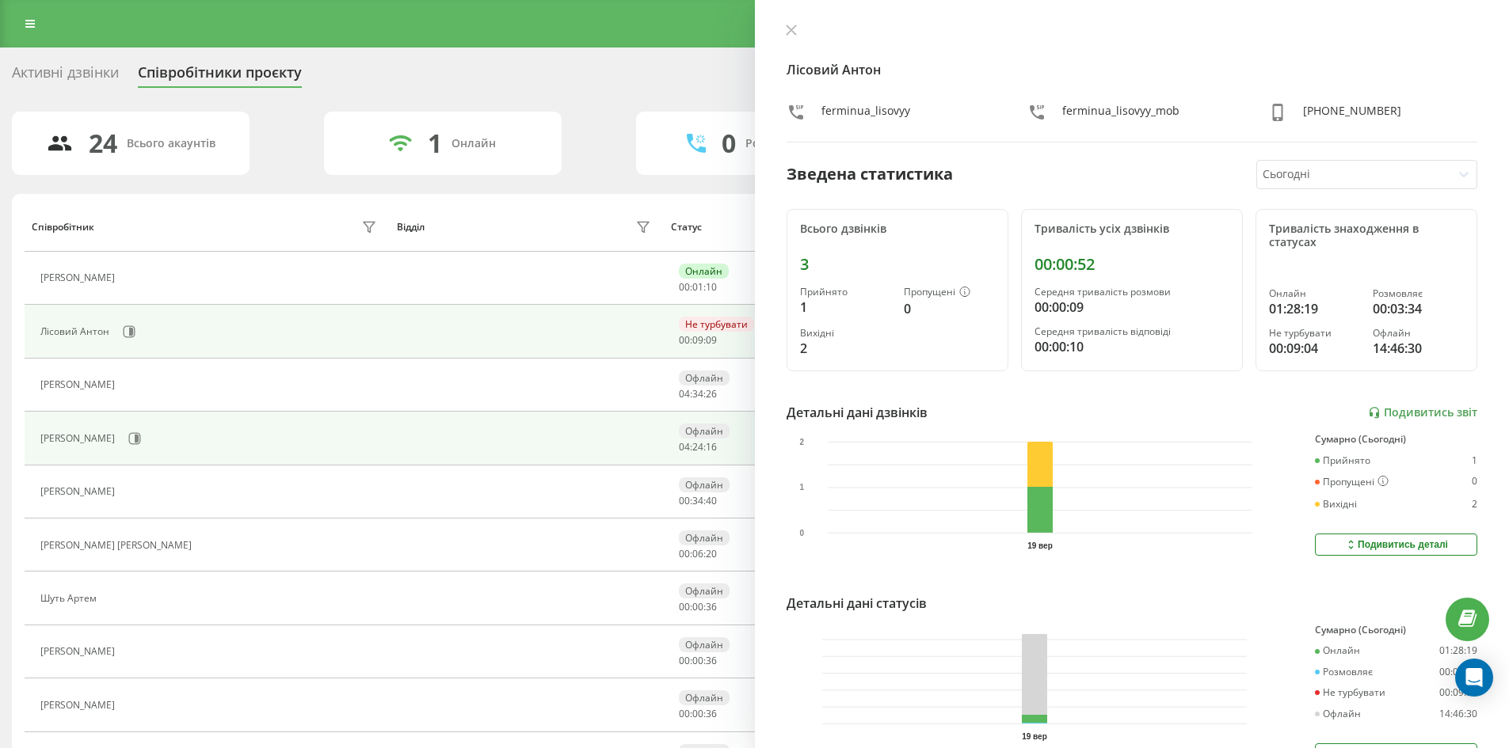
click at [529, 435] on td at bounding box center [527, 438] width 274 height 53
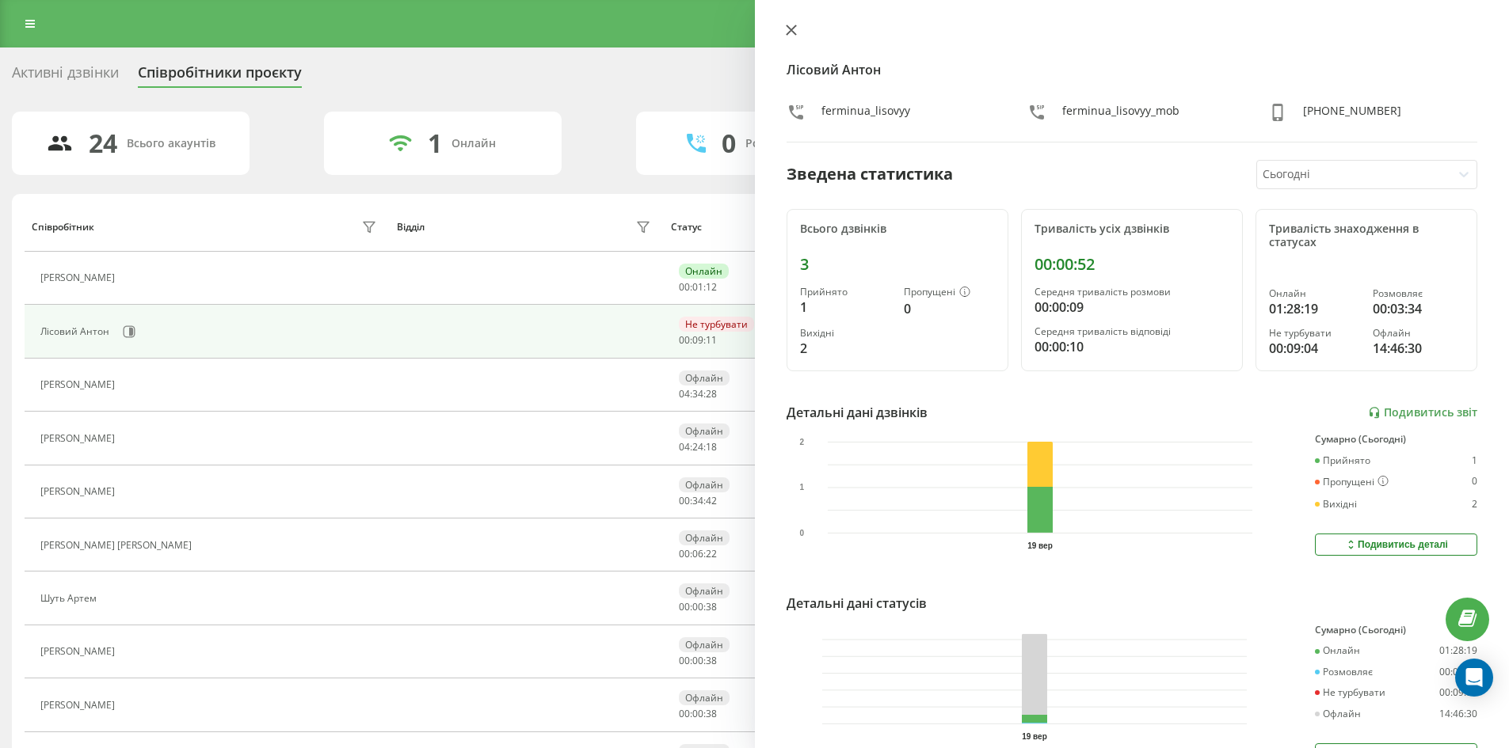
click at [788, 31] on icon at bounding box center [791, 30] width 11 height 11
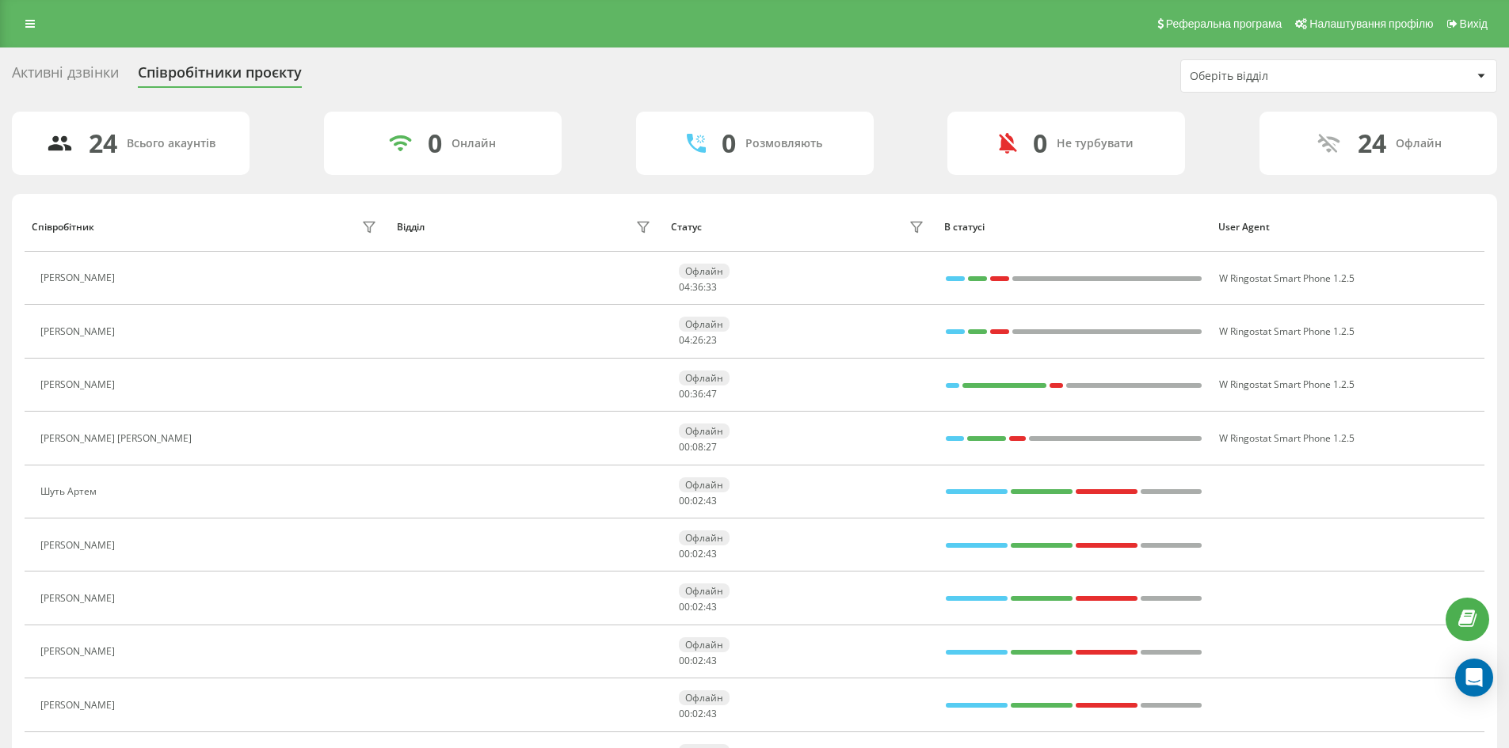
click at [76, 67] on div "Активні дзвінки" at bounding box center [65, 76] width 107 height 25
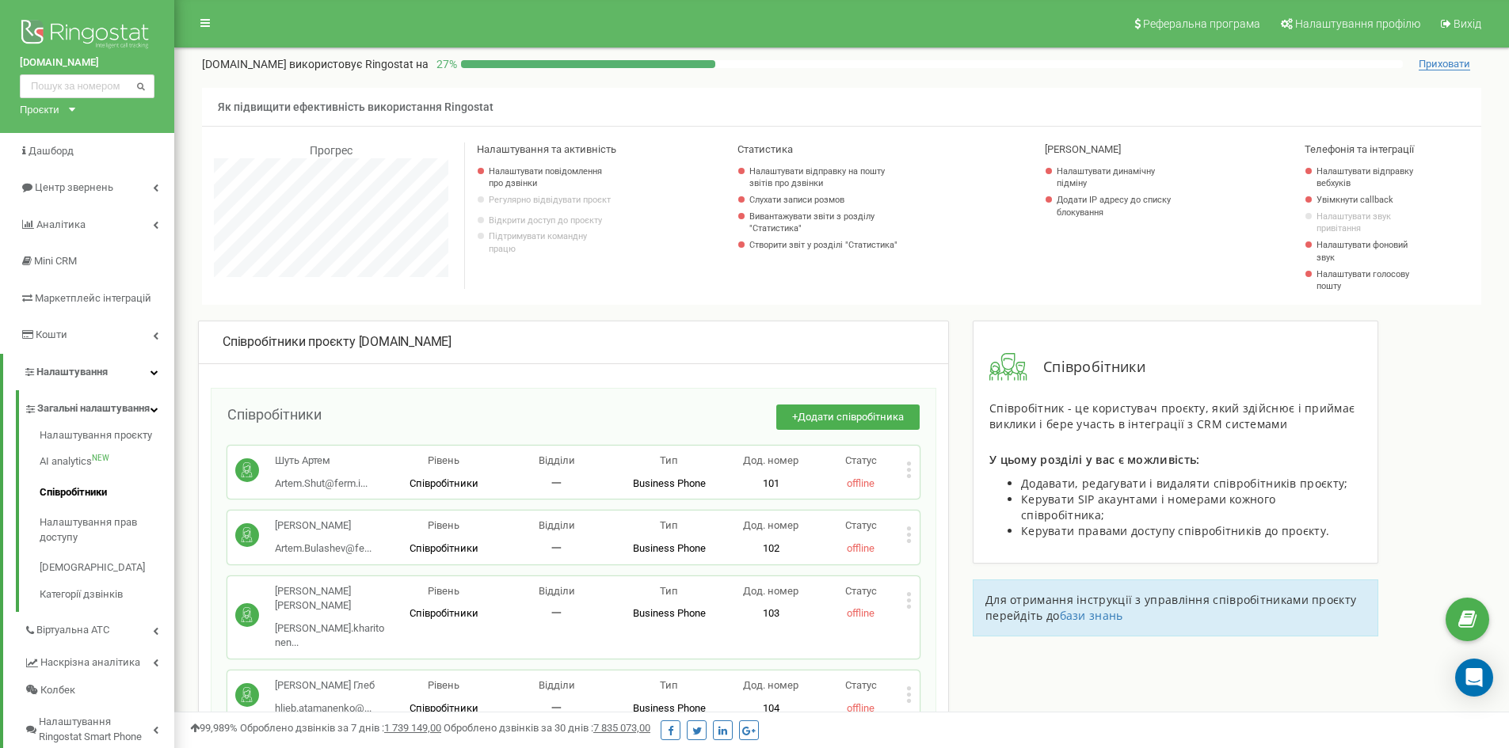
drag, startPoint x: 226, startPoint y: 349, endPoint x: 472, endPoint y: 318, distance: 248.2
click at [476, 313] on div "Співробітники проєкту [DOMAIN_NAME] Співробітники + Додати співробітника Шуть А…" at bounding box center [841, 313] width 1311 height 16
click at [457, 341] on div "Співробітники проєкту [DOMAIN_NAME]" at bounding box center [574, 342] width 702 height 18
click at [456, 341] on div "Співробітники проєкту [DOMAIN_NAME]" at bounding box center [574, 342] width 702 height 18
click at [272, 352] on div "Співробітники проєкту ferm.in.ua" at bounding box center [573, 343] width 749 height 43
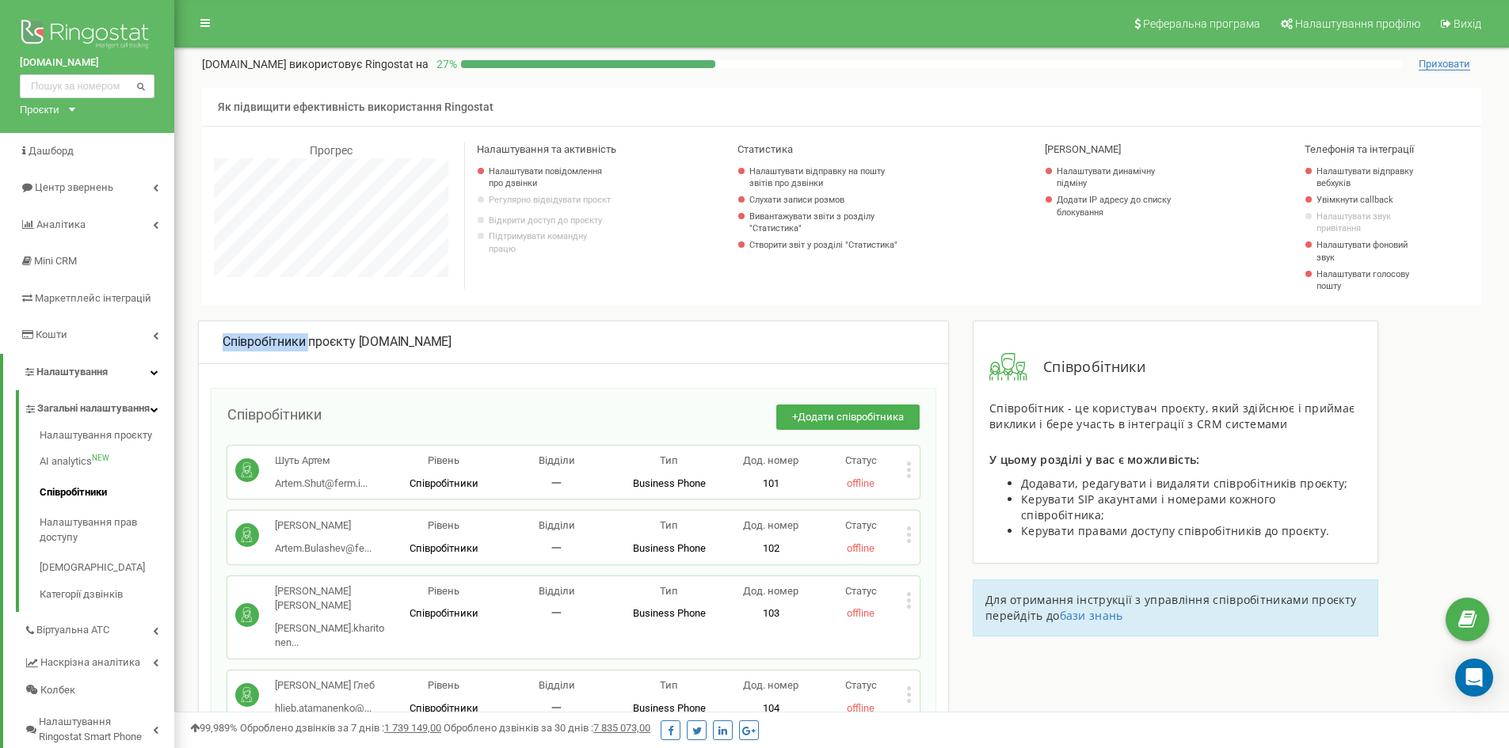
click at [272, 352] on div "Співробітники проєкту ferm.in.ua" at bounding box center [573, 343] width 749 height 43
click at [279, 340] on span "Співробітники проєкту" at bounding box center [289, 341] width 133 height 15
click at [280, 340] on span "Співробітники проєкту" at bounding box center [289, 341] width 133 height 15
click at [284, 341] on span "Співробітники проєкту" at bounding box center [289, 341] width 133 height 15
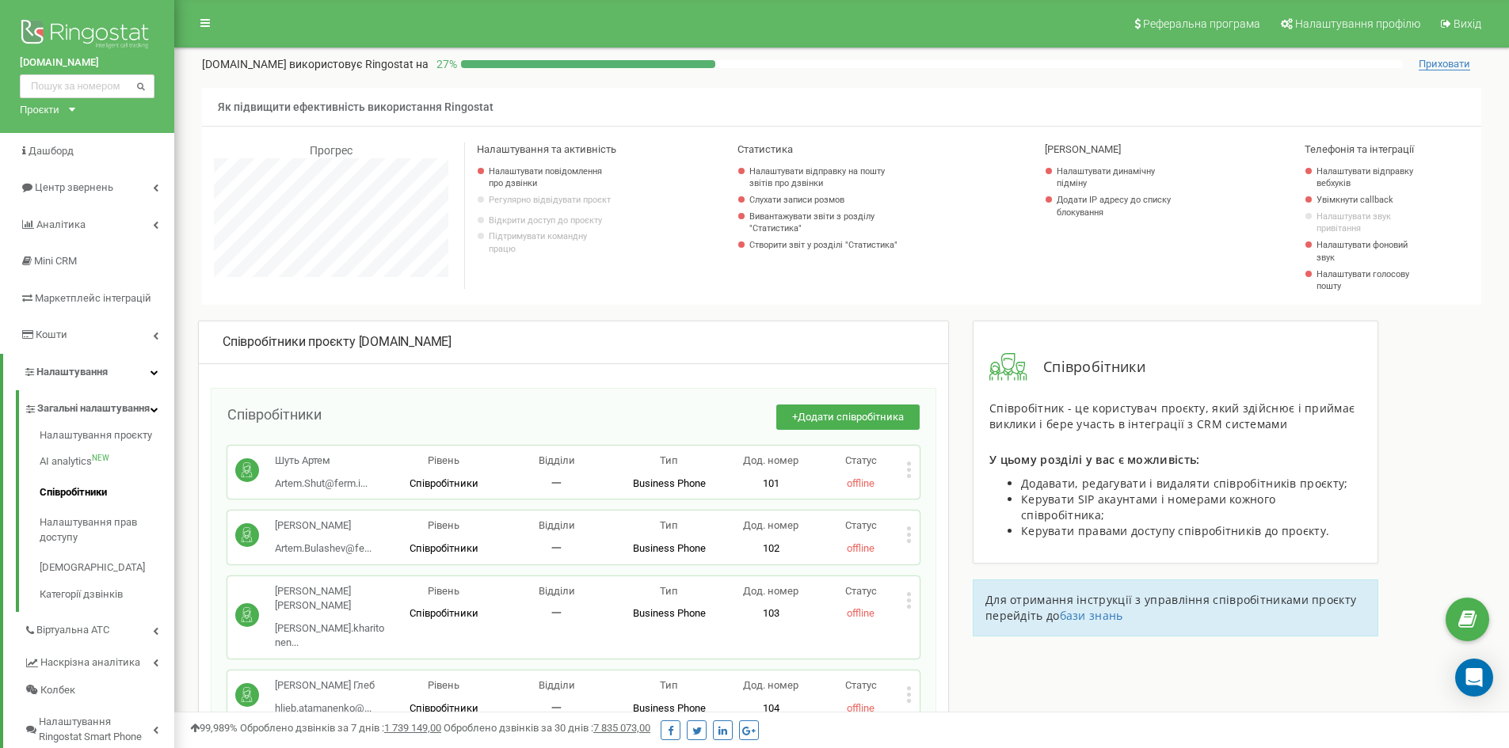
drag, startPoint x: 483, startPoint y: 392, endPoint x: 210, endPoint y: 425, distance: 275.3
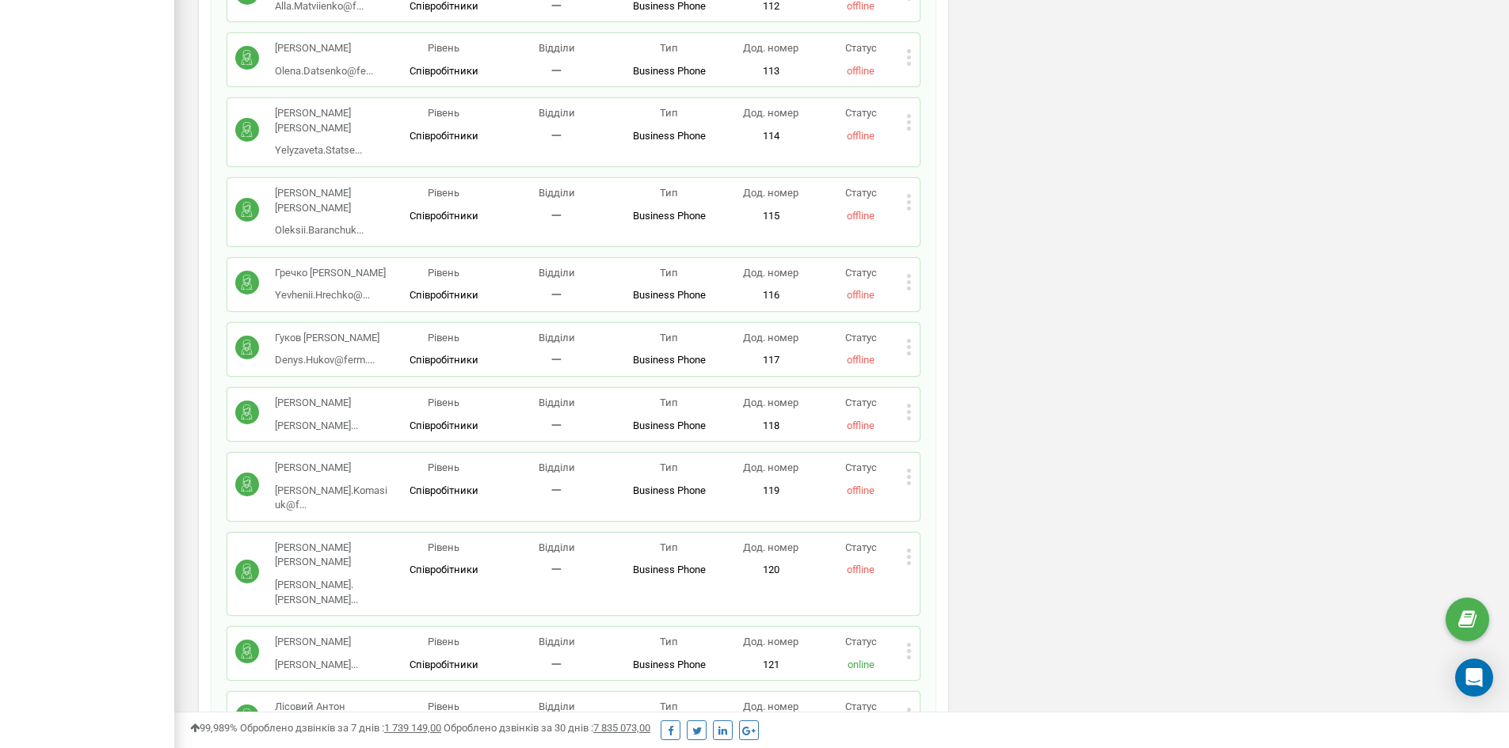
scroll to position [1188, 0]
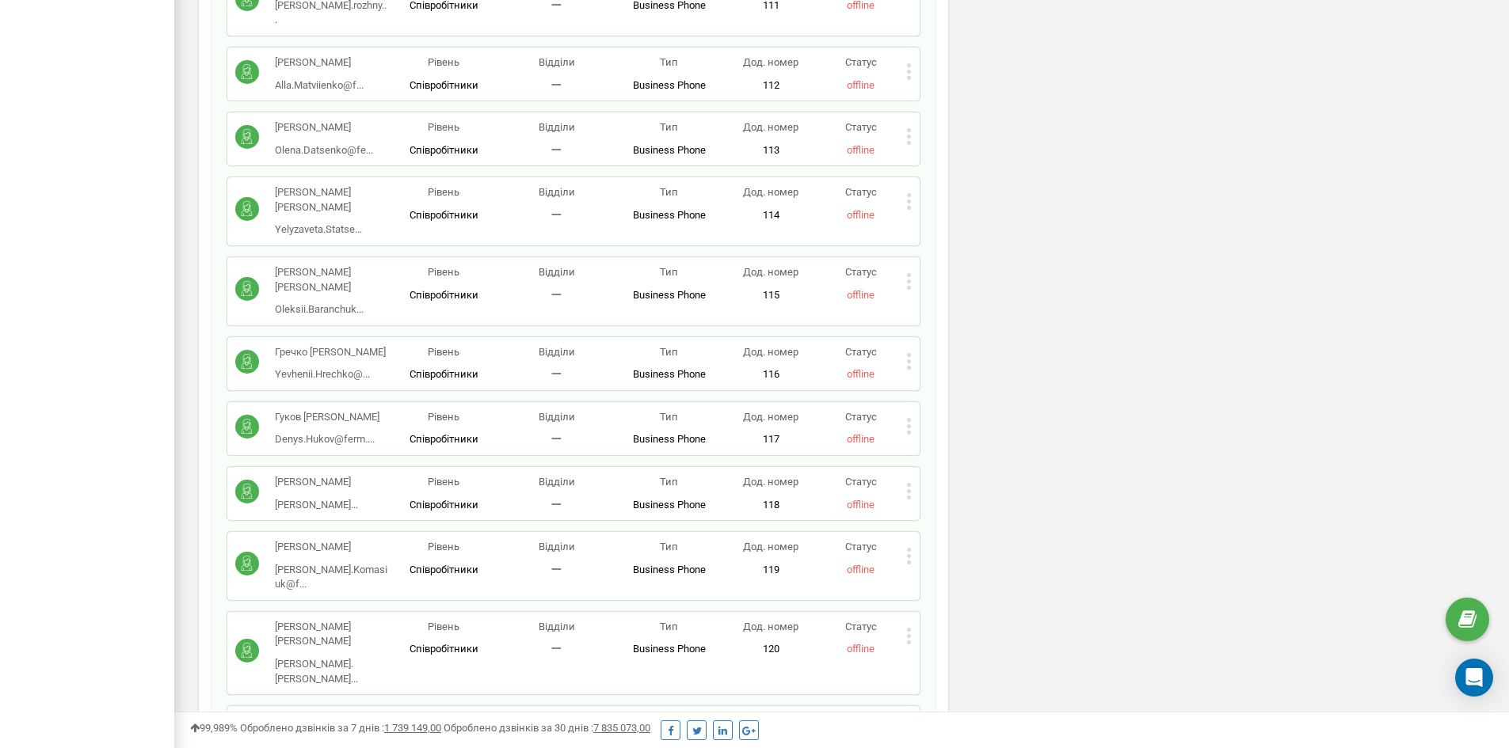
click at [908, 418] on icon at bounding box center [909, 426] width 6 height 17
click at [983, 447] on span "Редагувати" at bounding box center [958, 452] width 63 height 10
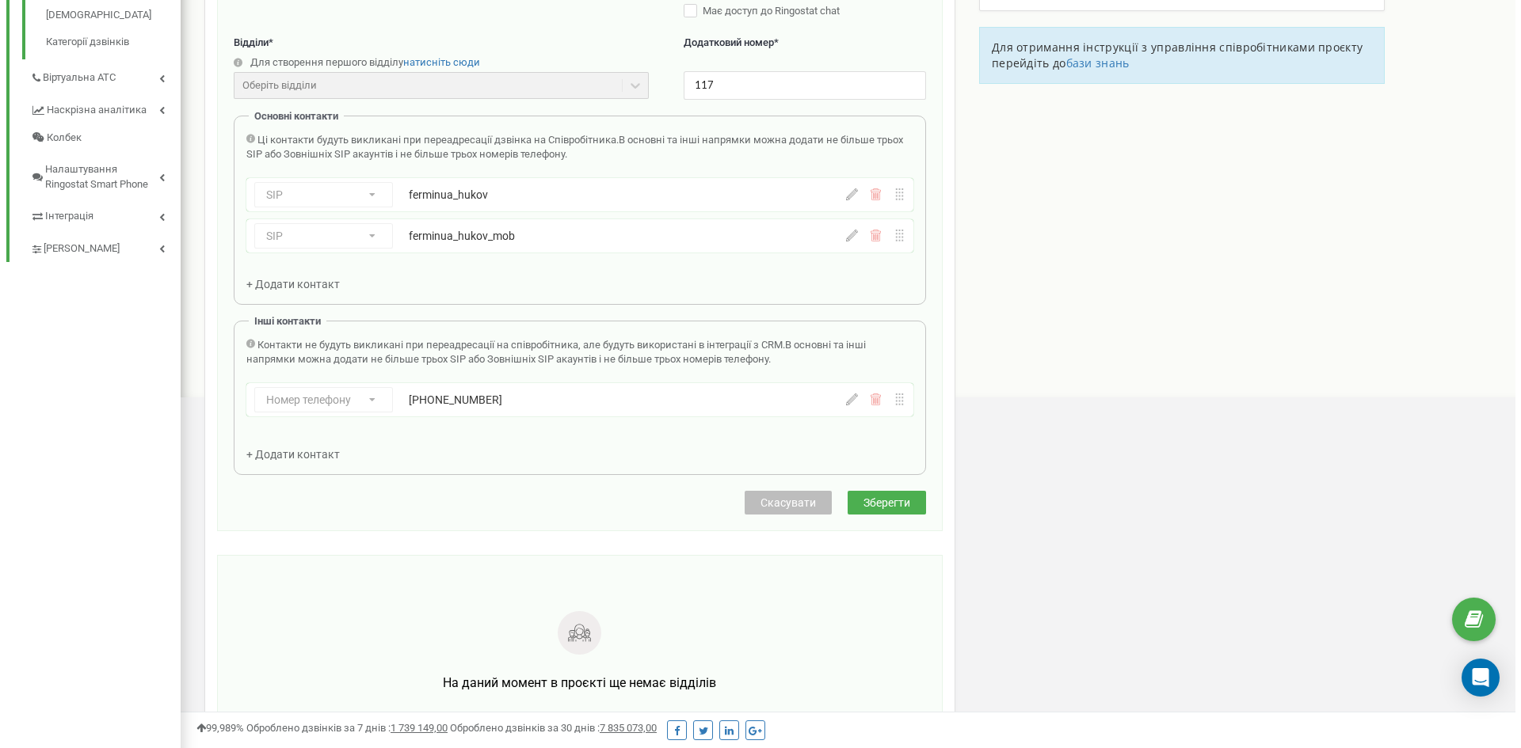
scroll to position [554, 0]
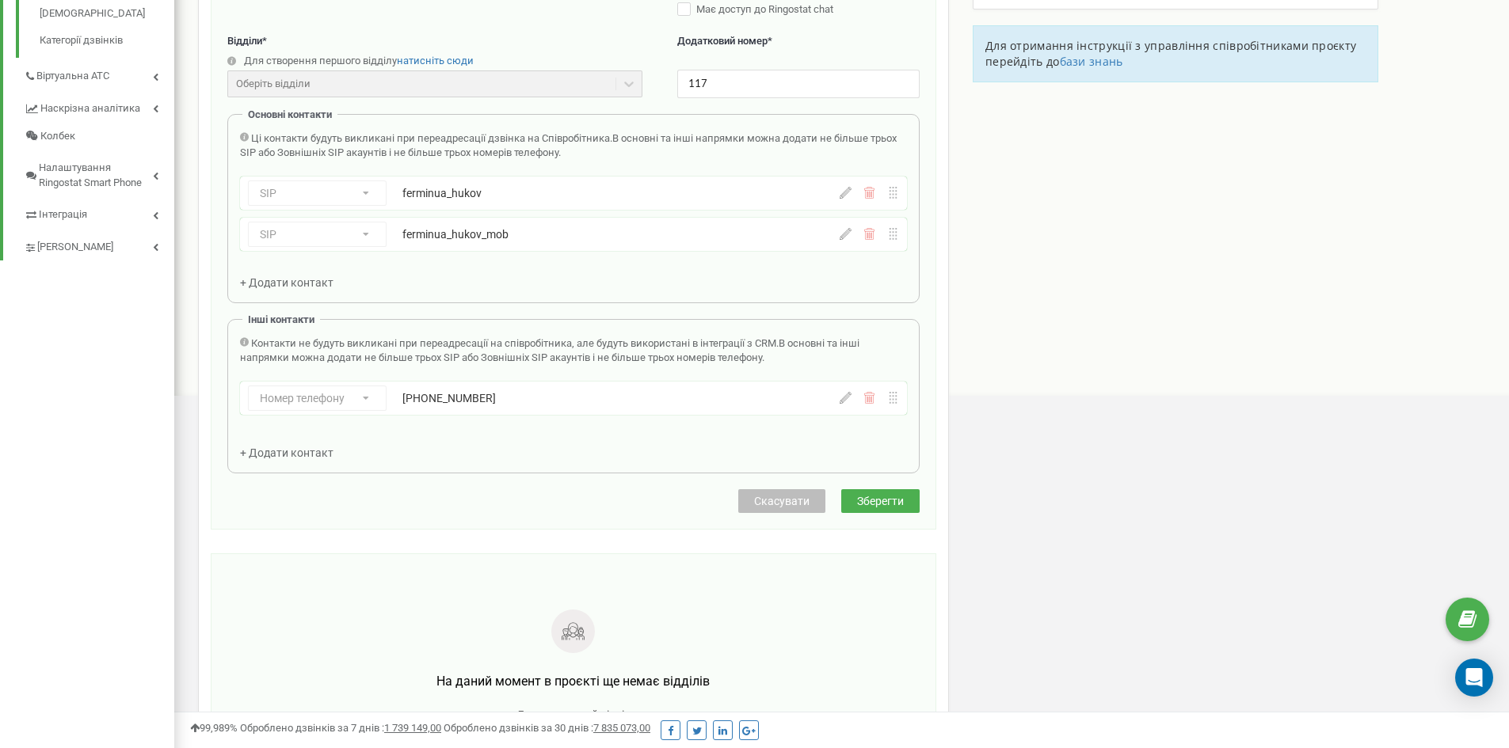
click at [492, 408] on div "Номер телефону Номер телефону SIP Зовнішній SIP +380669692429" at bounding box center [525, 398] width 554 height 25
click at [847, 402] on icon at bounding box center [846, 398] width 12 height 12
drag, startPoint x: 480, startPoint y: 406, endPoint x: 403, endPoint y: 391, distance: 78.1
click at [403, 391] on div "Ukraine (Україна) + 380 Afghanistan (‫افغانستان‬‎) + 93 Albania (Shqipëri) + 35…" at bounding box center [568, 398] width 332 height 25
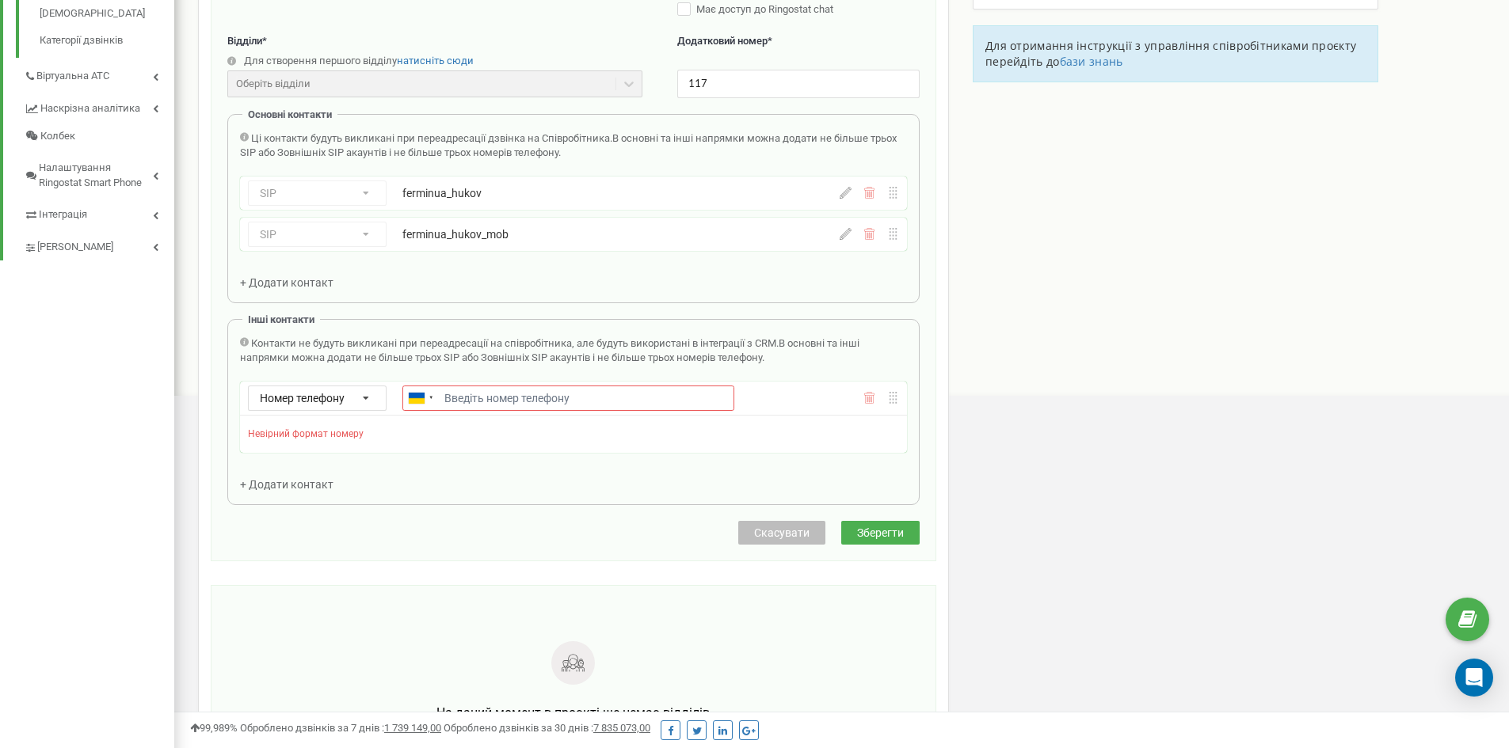
click at [870, 394] on icon at bounding box center [869, 398] width 12 height 12
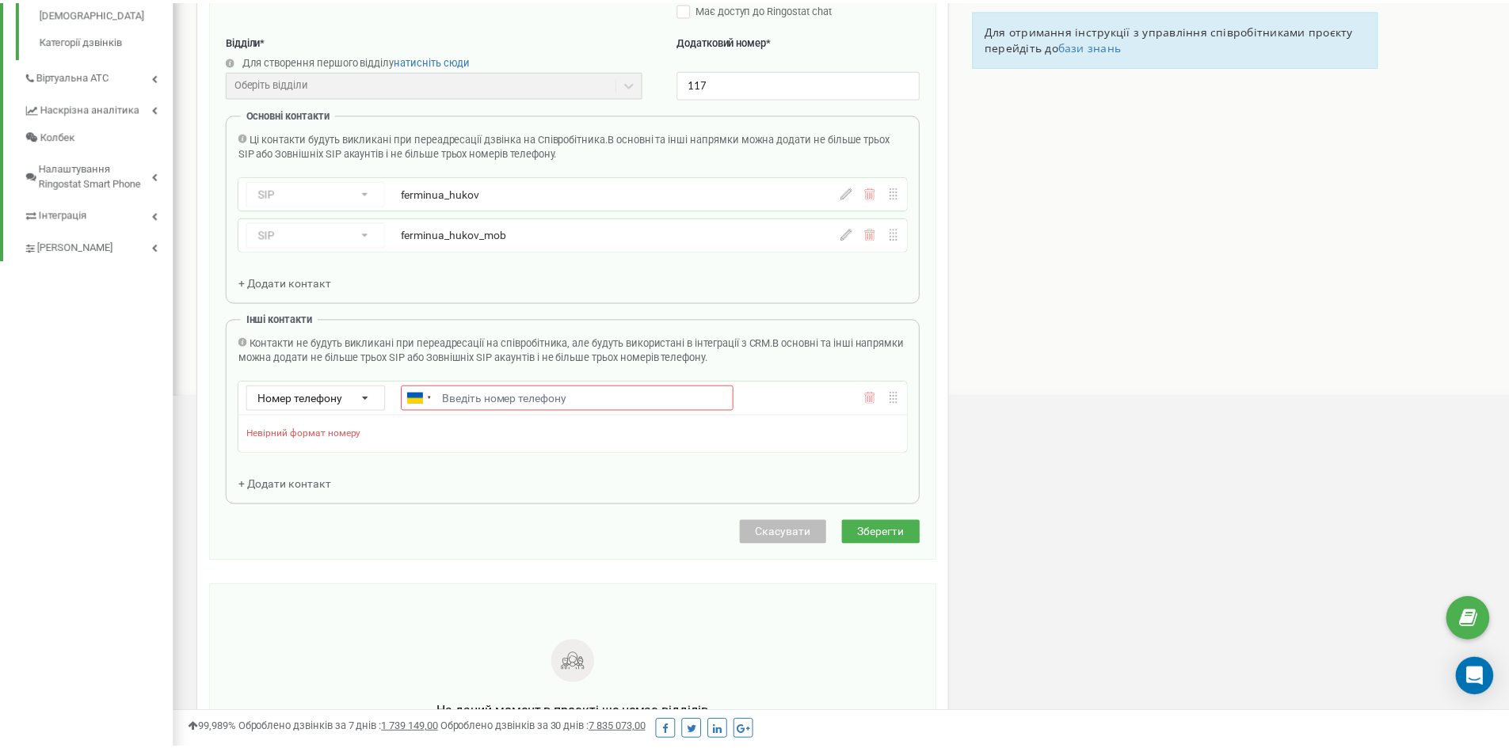
scroll to position [950, 1346]
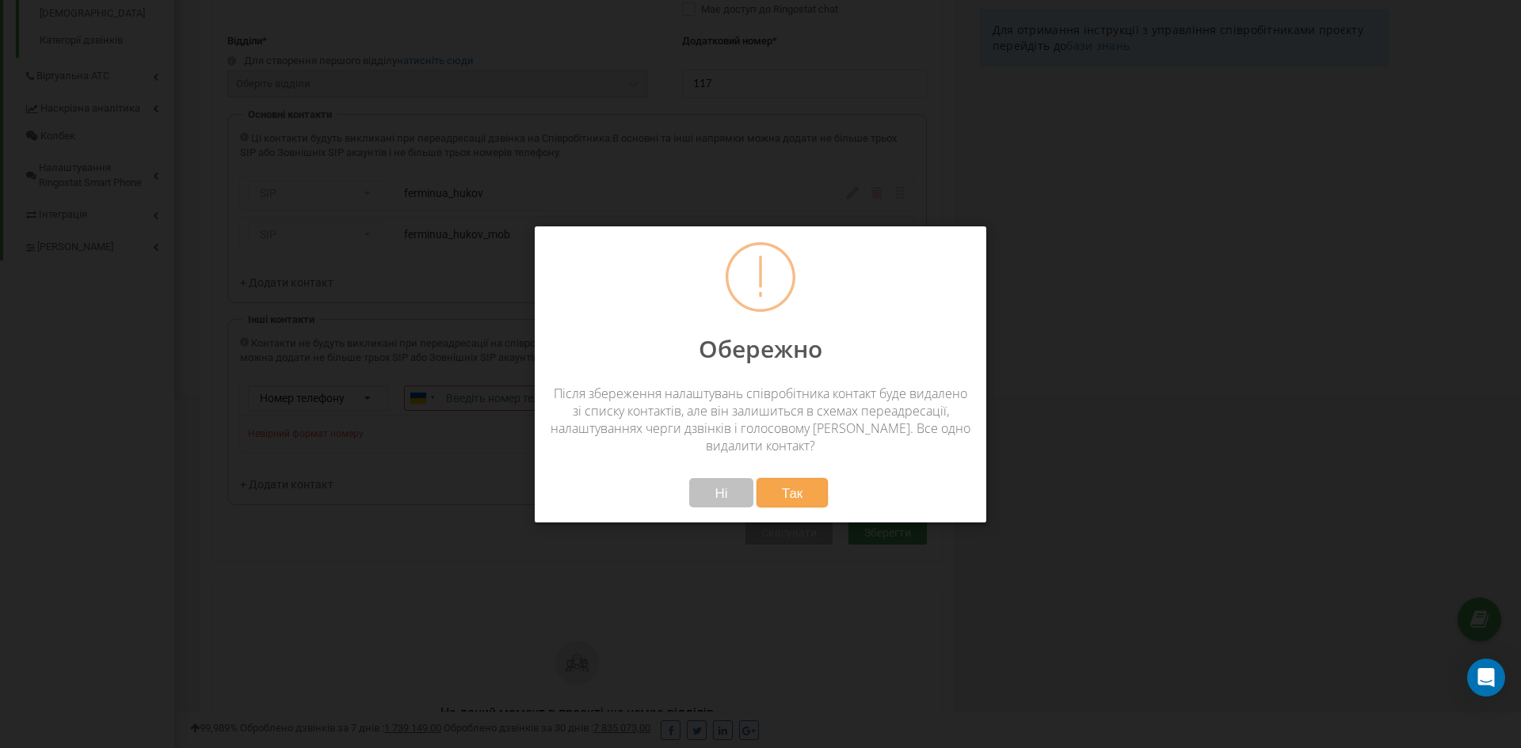
click at [715, 496] on span "Ні" at bounding box center [720, 493] width 13 height 17
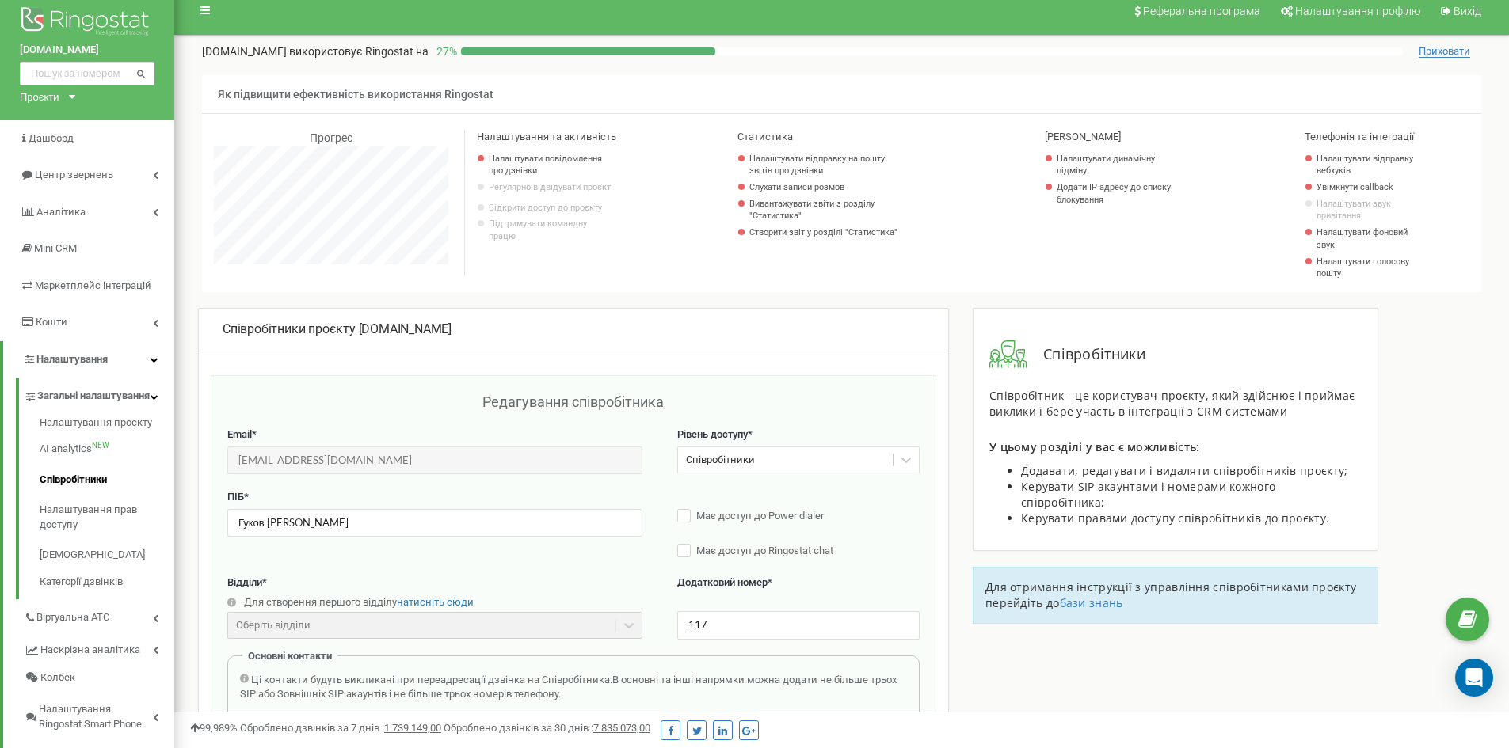
scroll to position [0, 0]
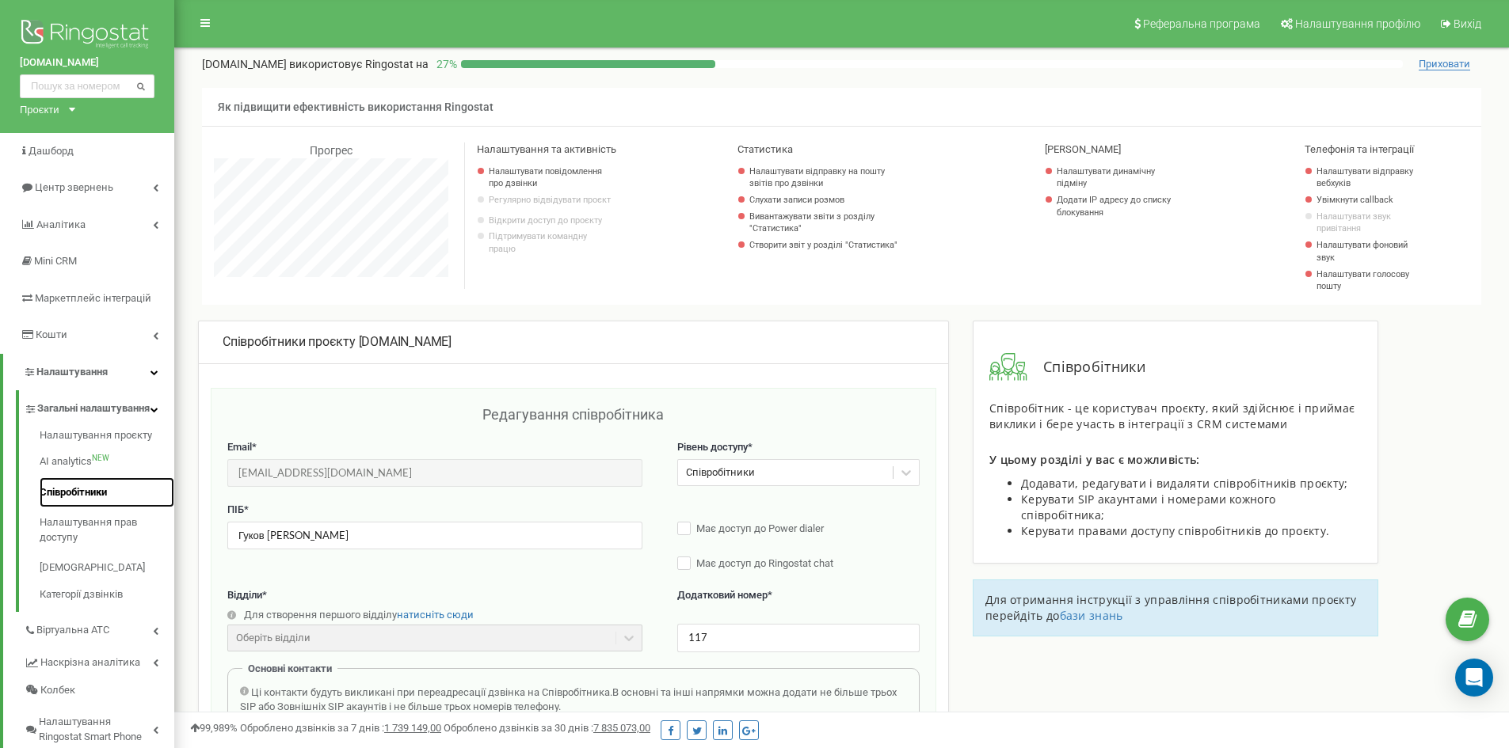
click at [74, 509] on link "Співробітники" at bounding box center [107, 493] width 135 height 31
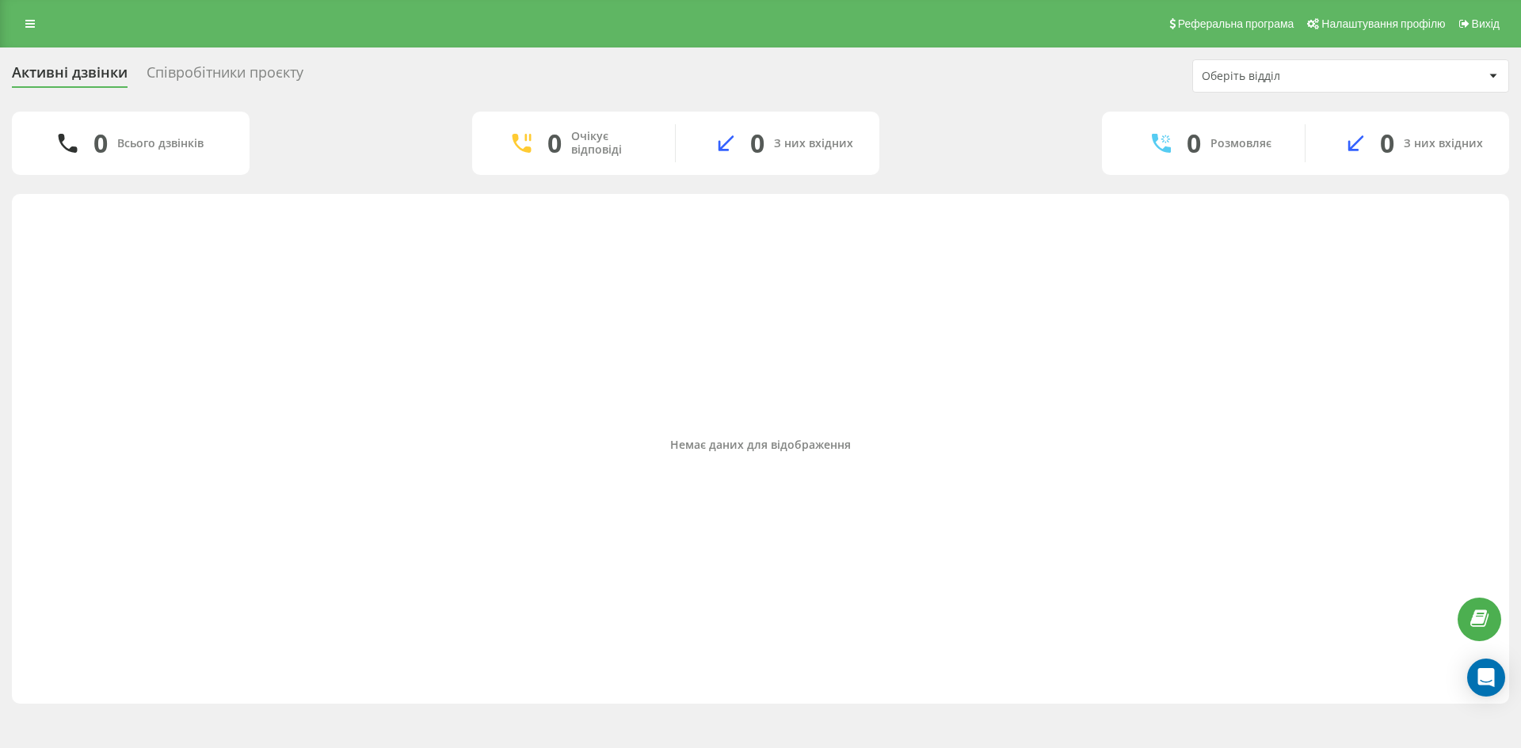
click at [562, 446] on div "Немає даних для відображення" at bounding box center [761, 445] width 1472 height 13
click at [205, 73] on div "Співробітники проєкту" at bounding box center [225, 76] width 157 height 25
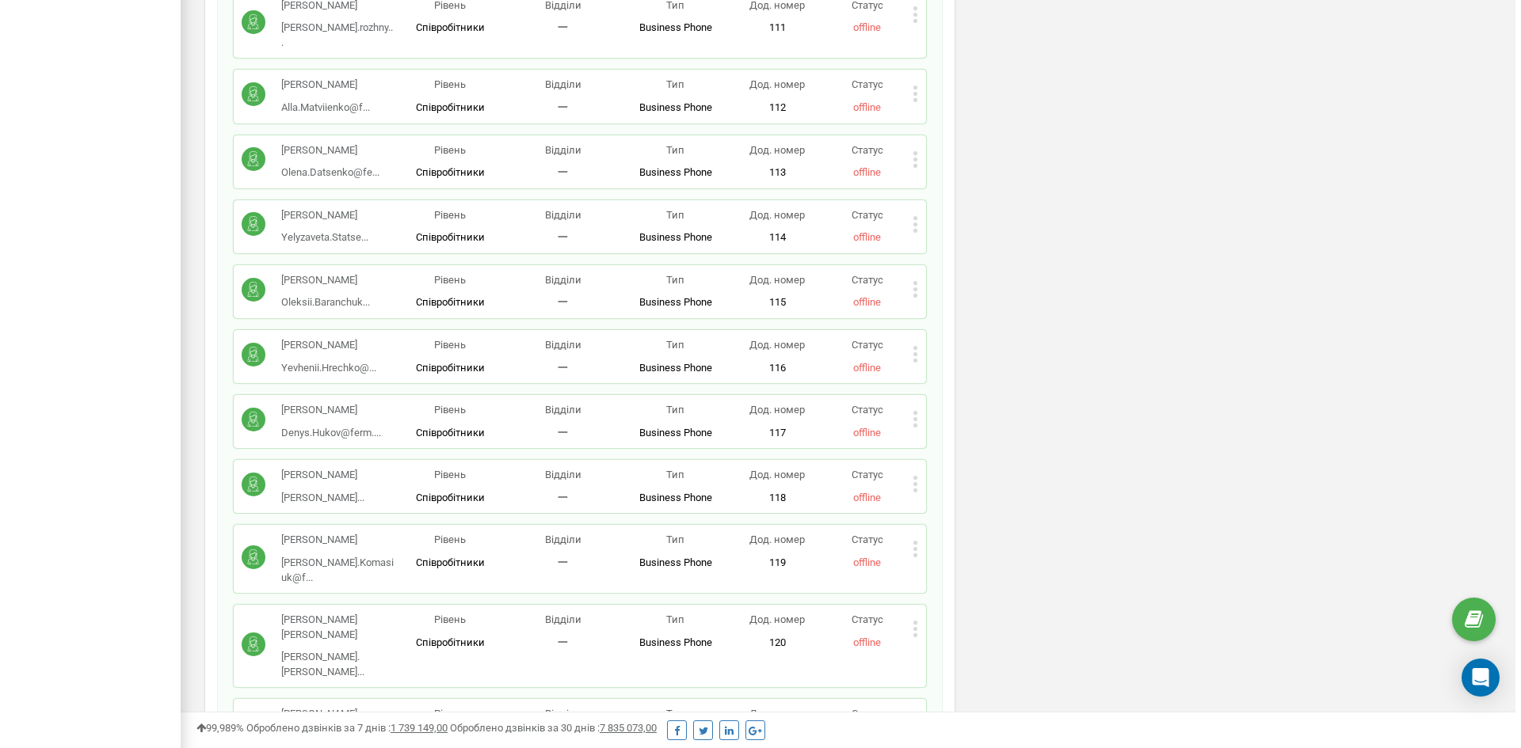
scroll to position [1188, 0]
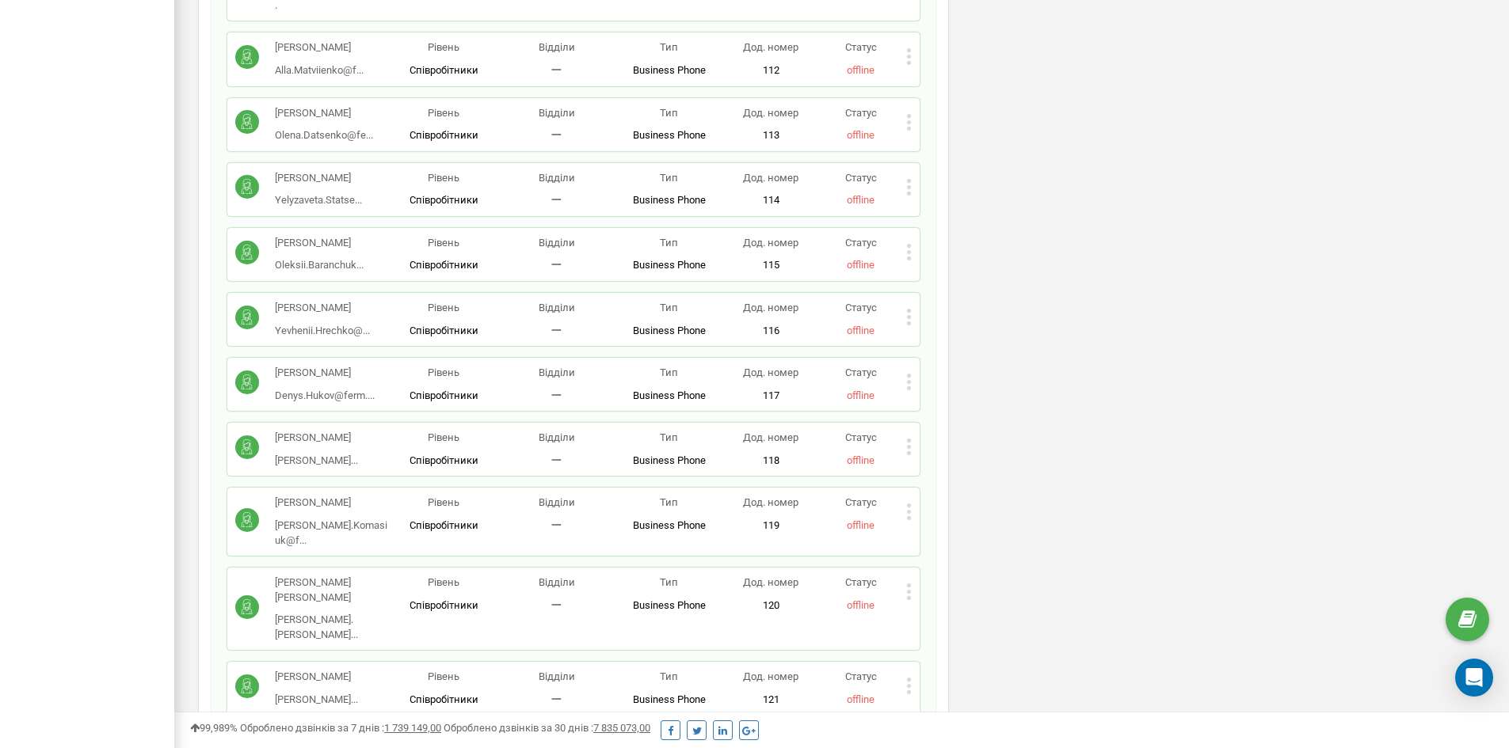
click at [912, 358] on div "Гуков Денис Denys.Hukov@ferm.... Denys.Hukov@ferm.in.ua Рівень Співробітники Ві…" at bounding box center [573, 384] width 692 height 53
click at [907, 380] on icon at bounding box center [909, 382] width 4 height 4
click at [966, 427] on span "Видалити співробітника" at bounding box center [990, 432] width 126 height 10
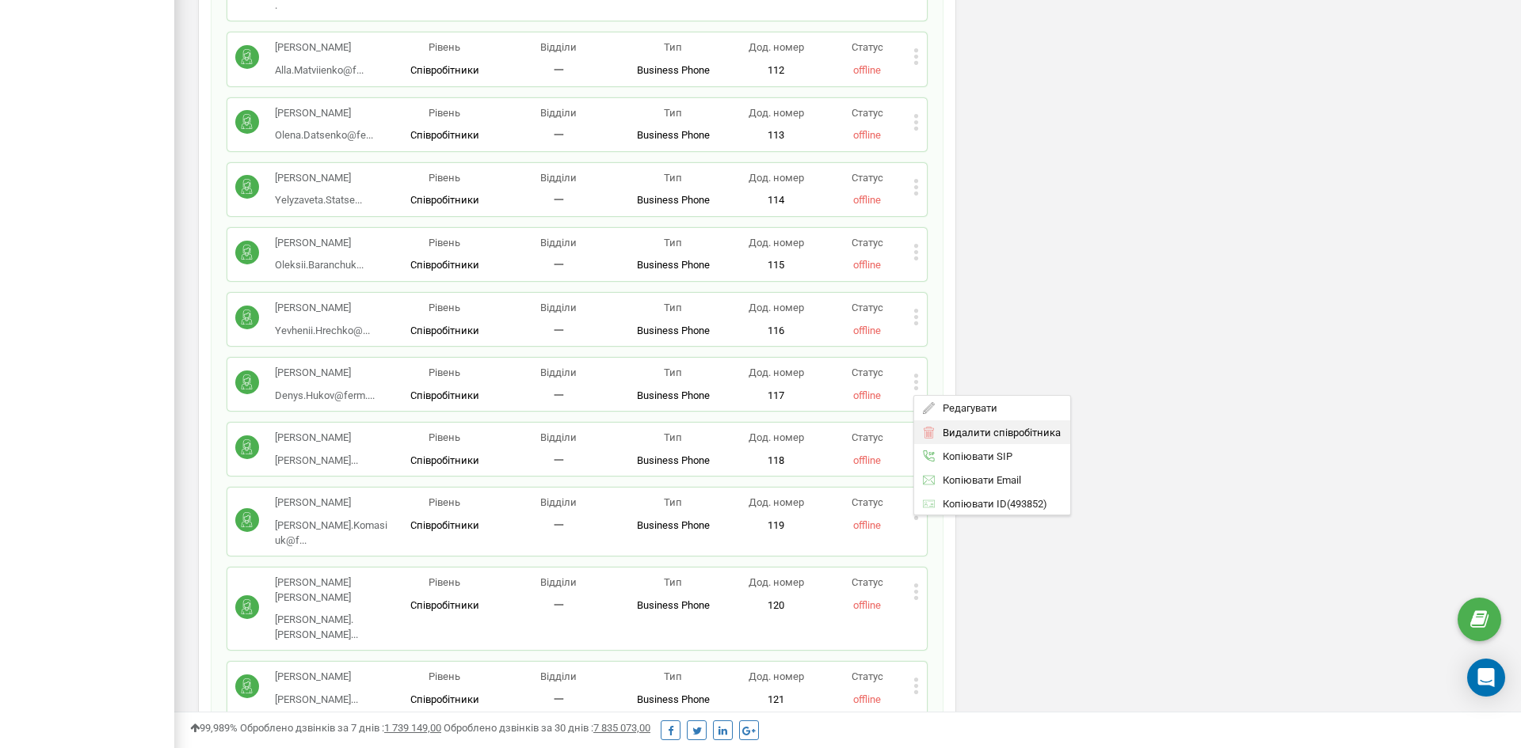
scroll to position [950, 1346]
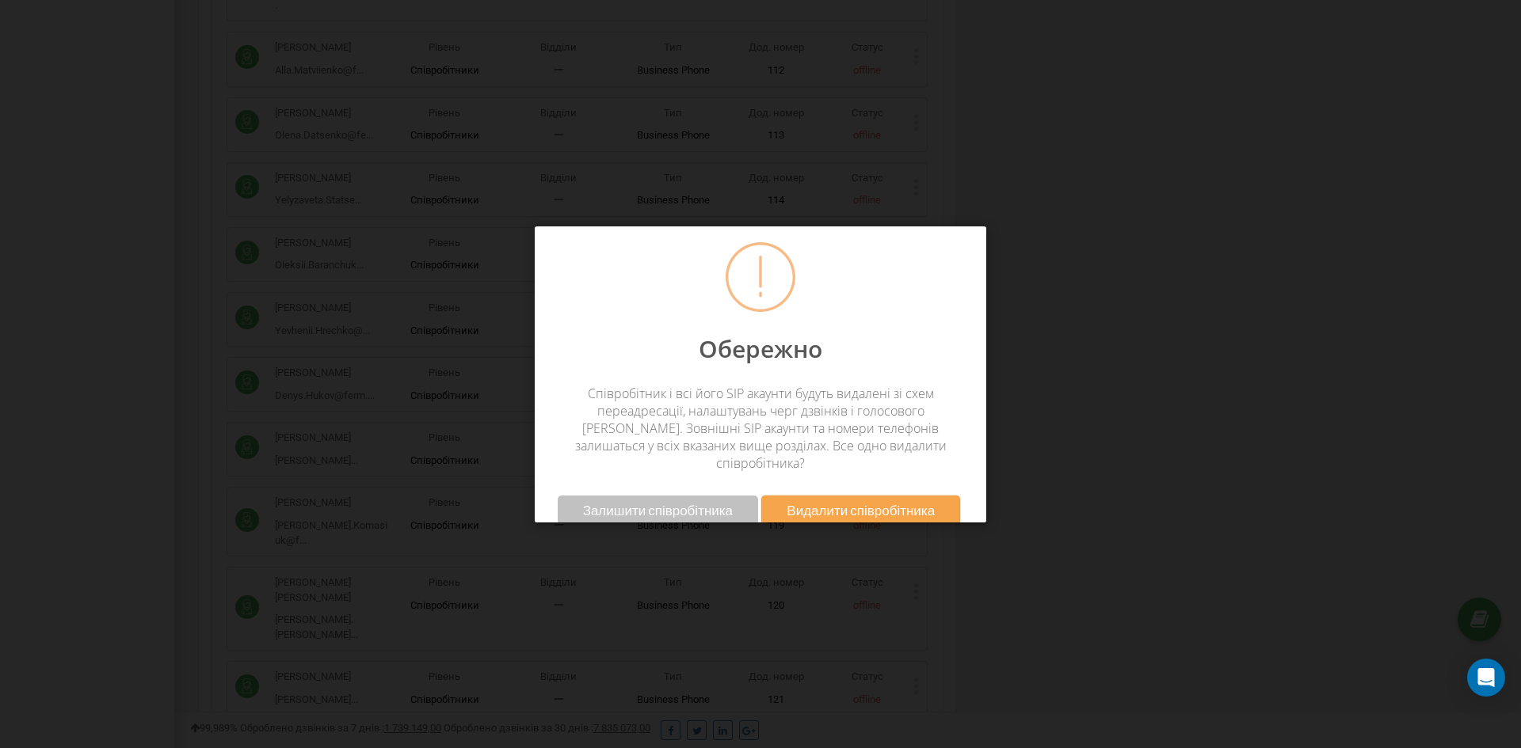
click at [839, 502] on span "Видалити співробітника" at bounding box center [861, 510] width 148 height 17
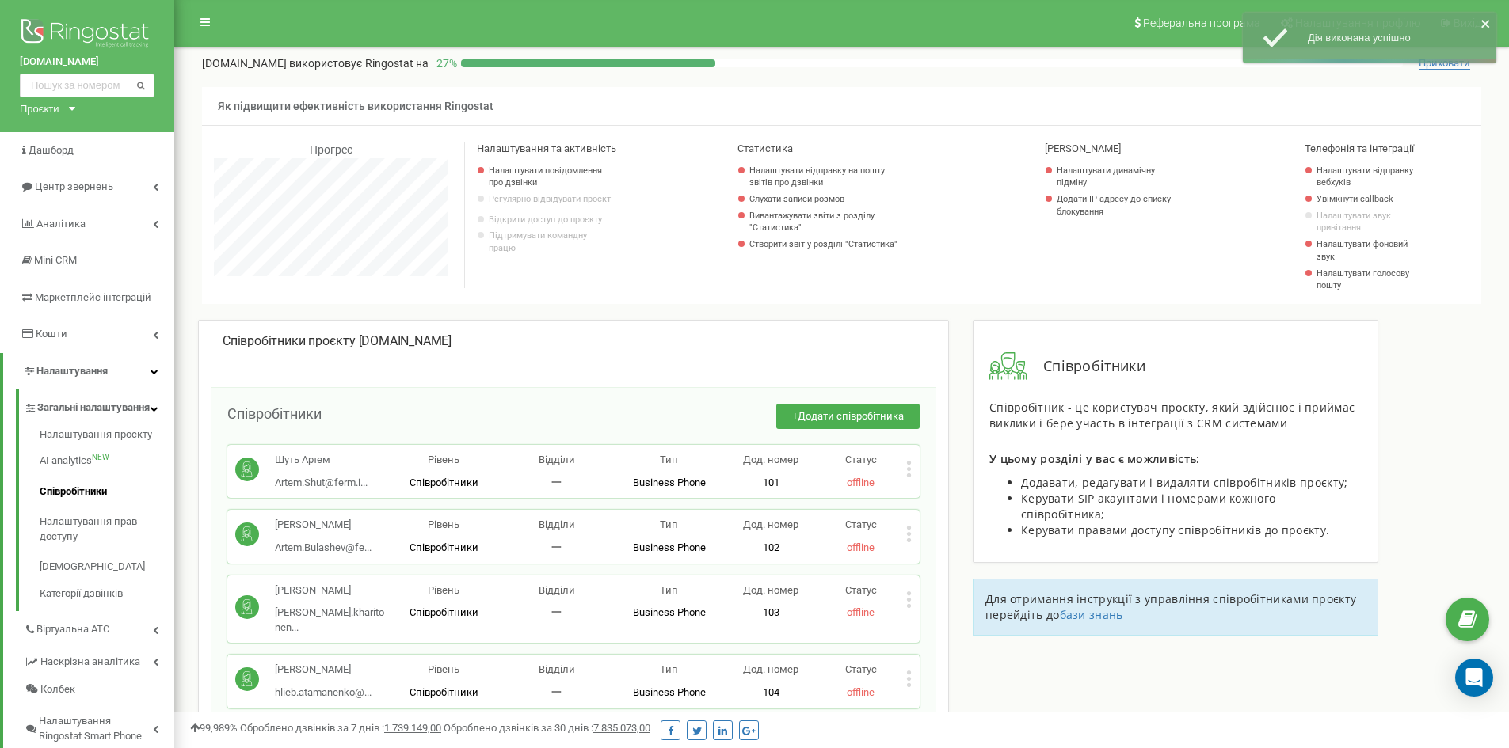
scroll to position [0, 0]
click at [95, 545] on link "Налаштування прав доступу" at bounding box center [107, 530] width 135 height 45
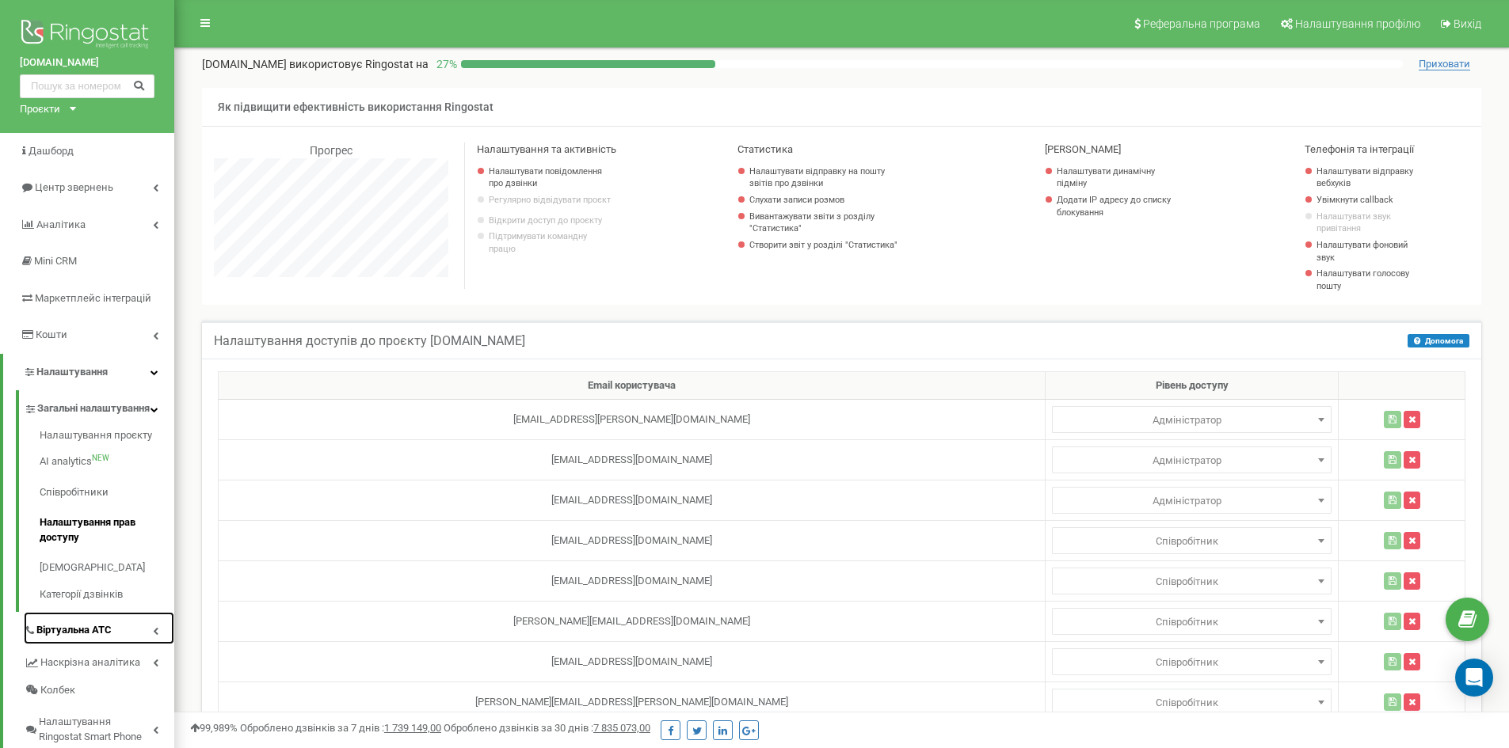
click at [139, 634] on link "Віртуальна АТС" at bounding box center [99, 628] width 150 height 32
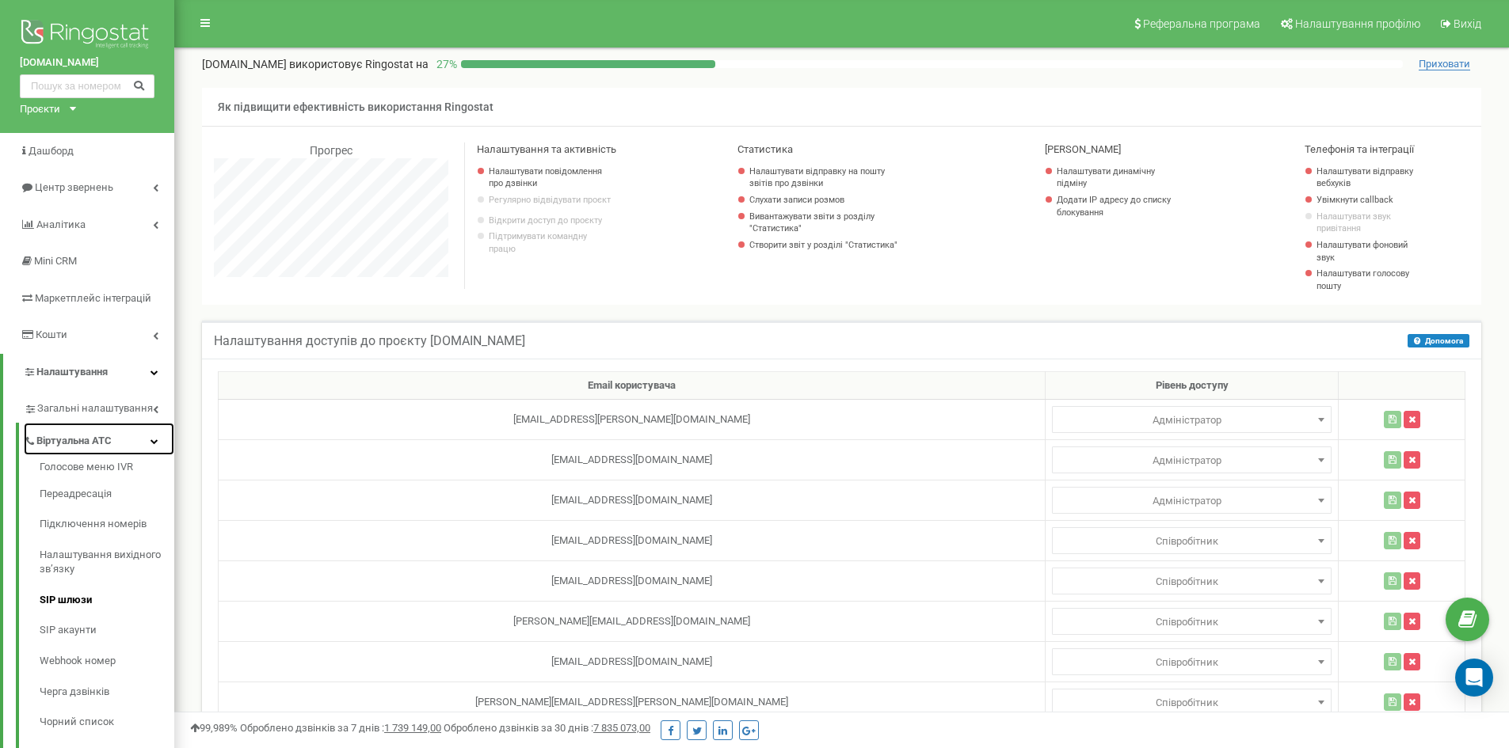
scroll to position [158, 0]
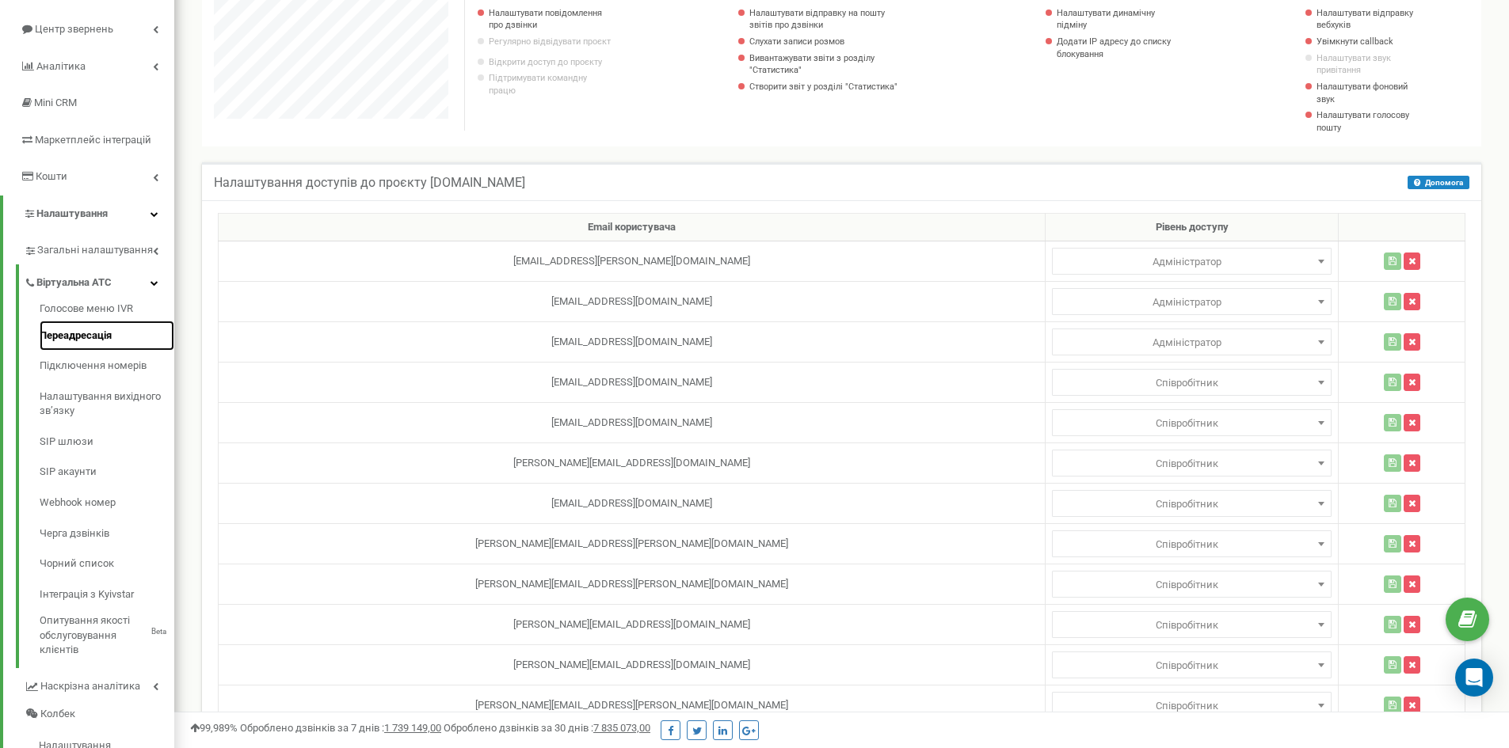
click at [97, 333] on link "Переадресація" at bounding box center [107, 336] width 135 height 31
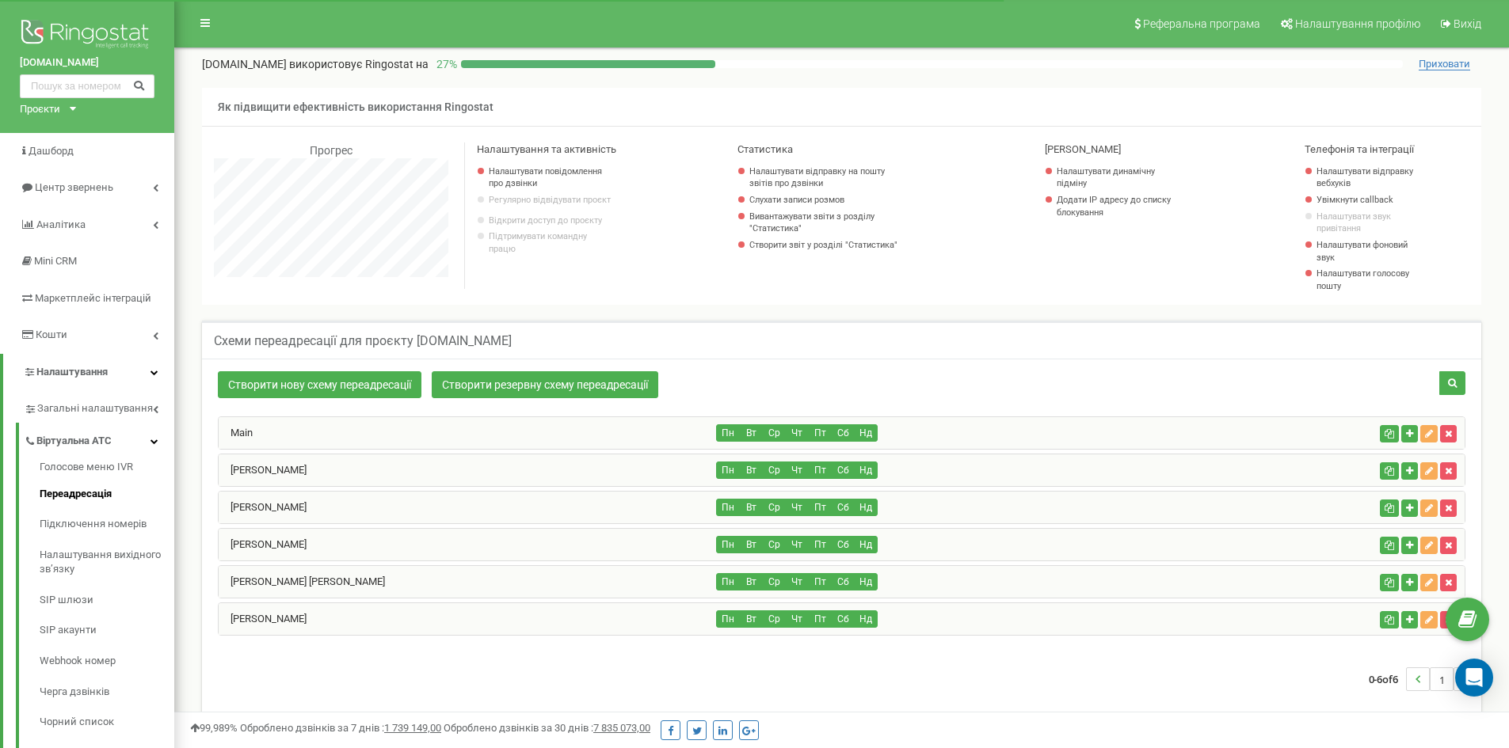
click at [329, 435] on div "Main" at bounding box center [468, 433] width 498 height 32
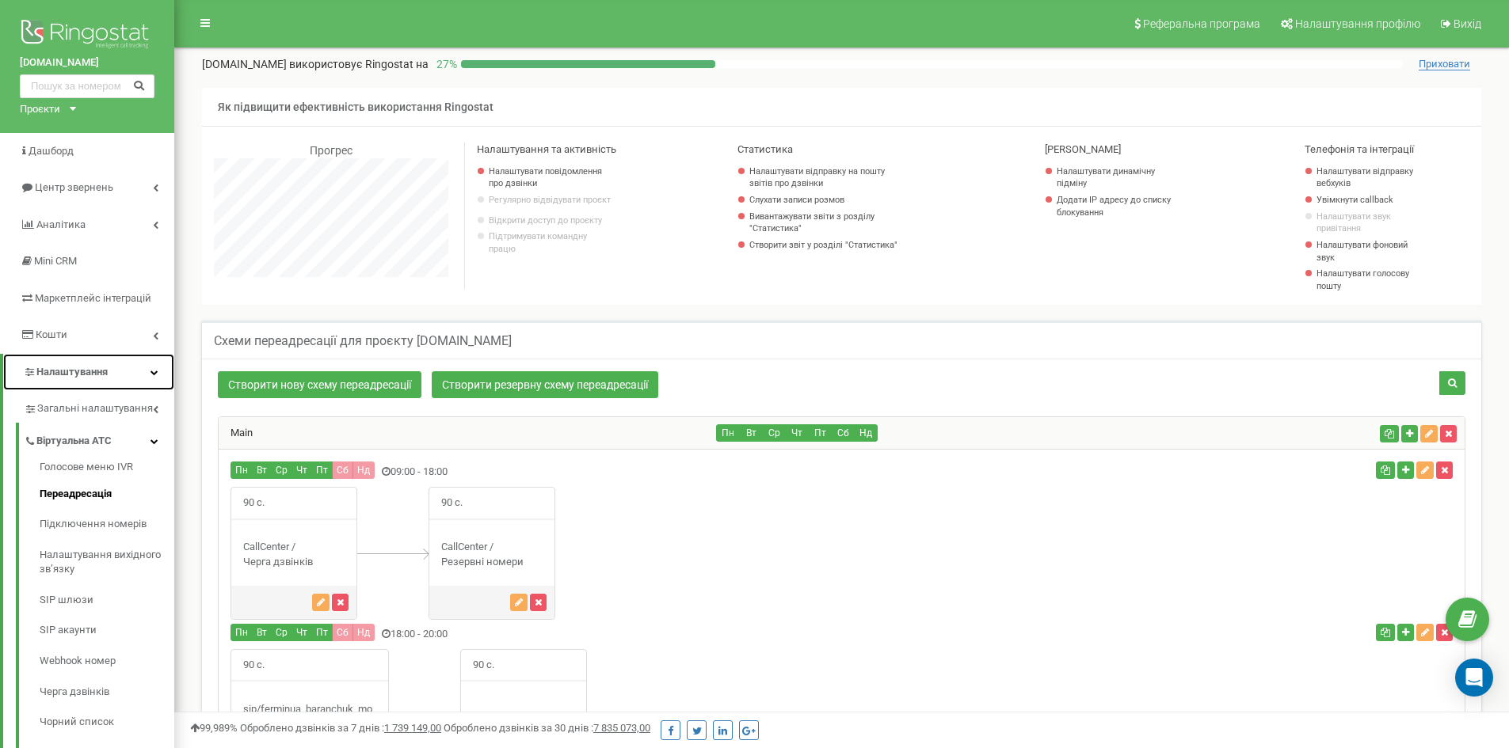
click at [158, 370] on link "Налаштування" at bounding box center [88, 372] width 171 height 37
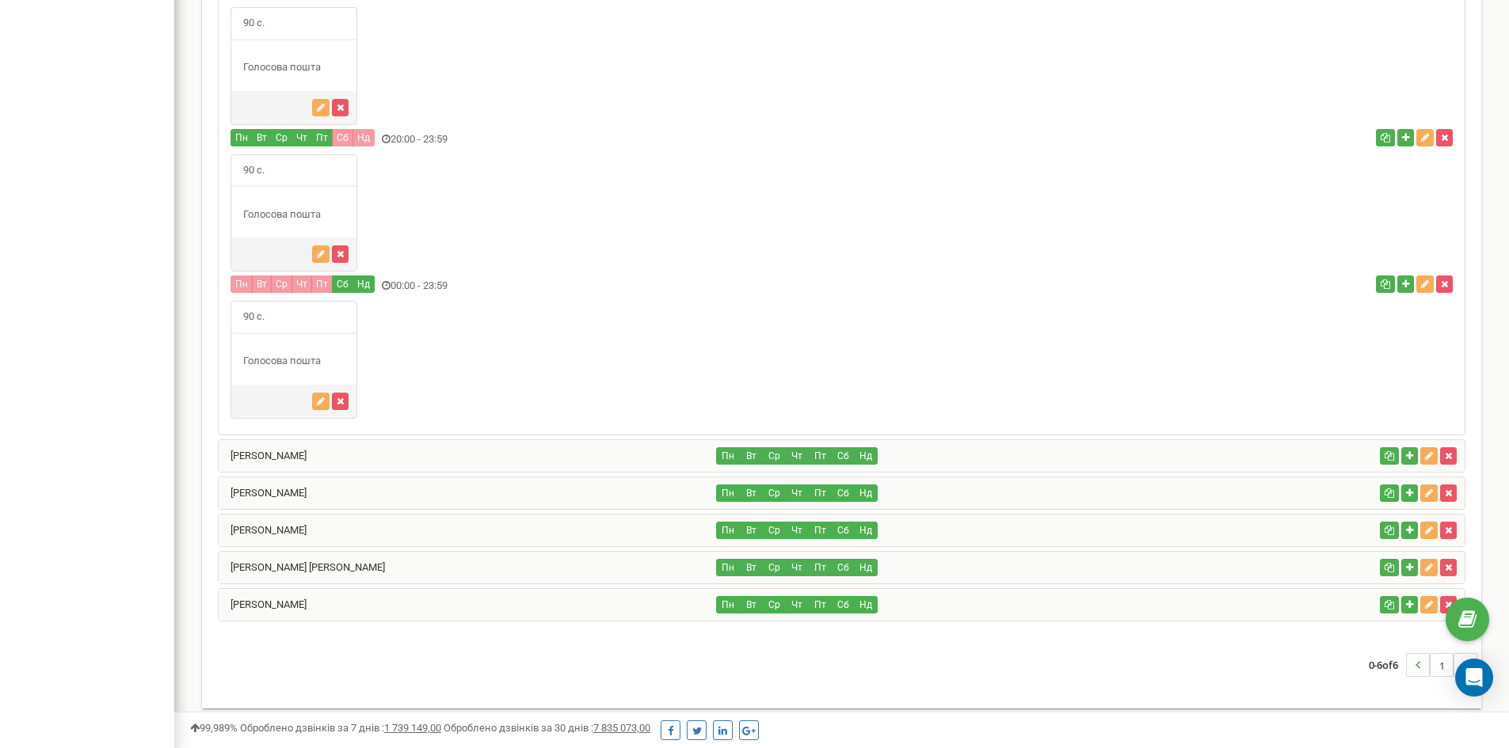
scroll to position [904, 0]
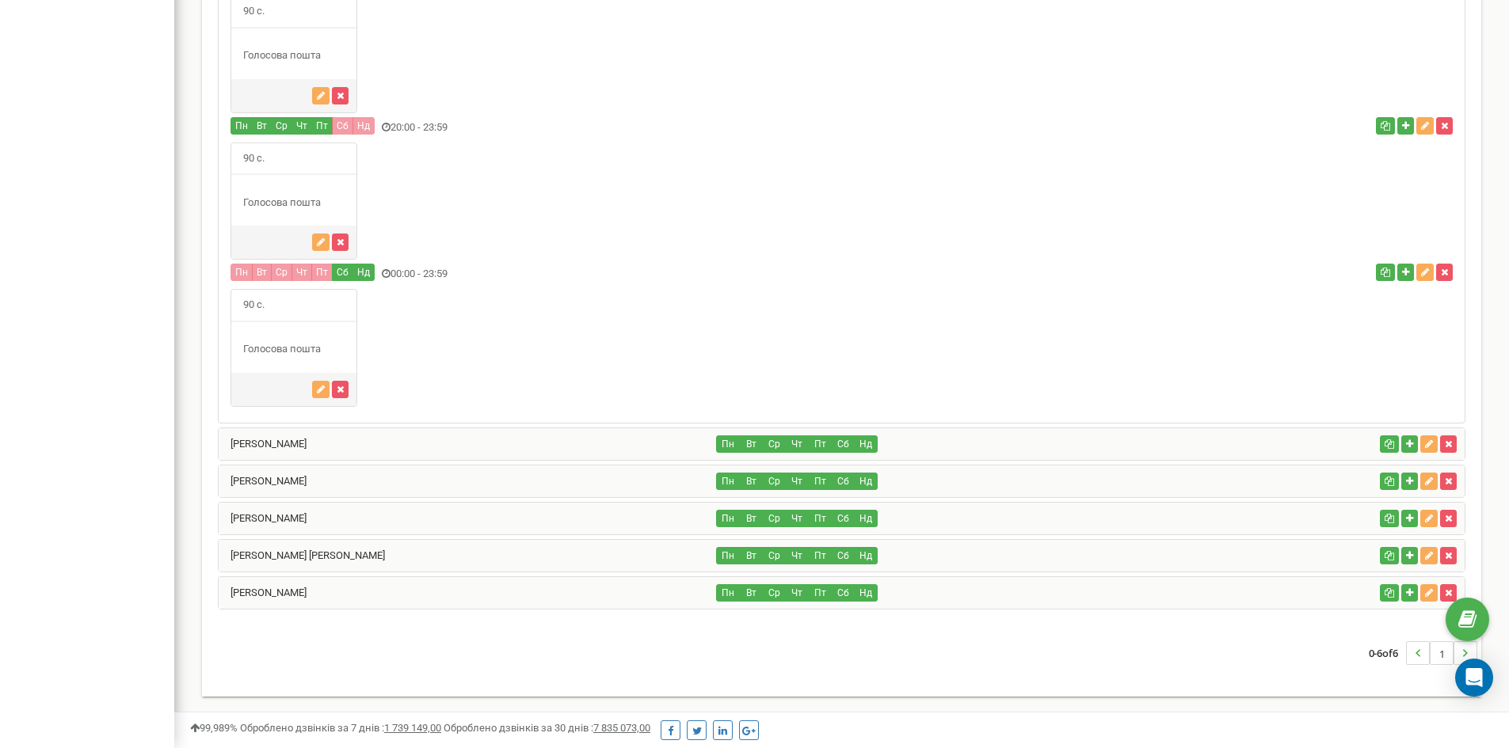
click at [352, 444] on div "Даценко Олена" at bounding box center [468, 445] width 498 height 32
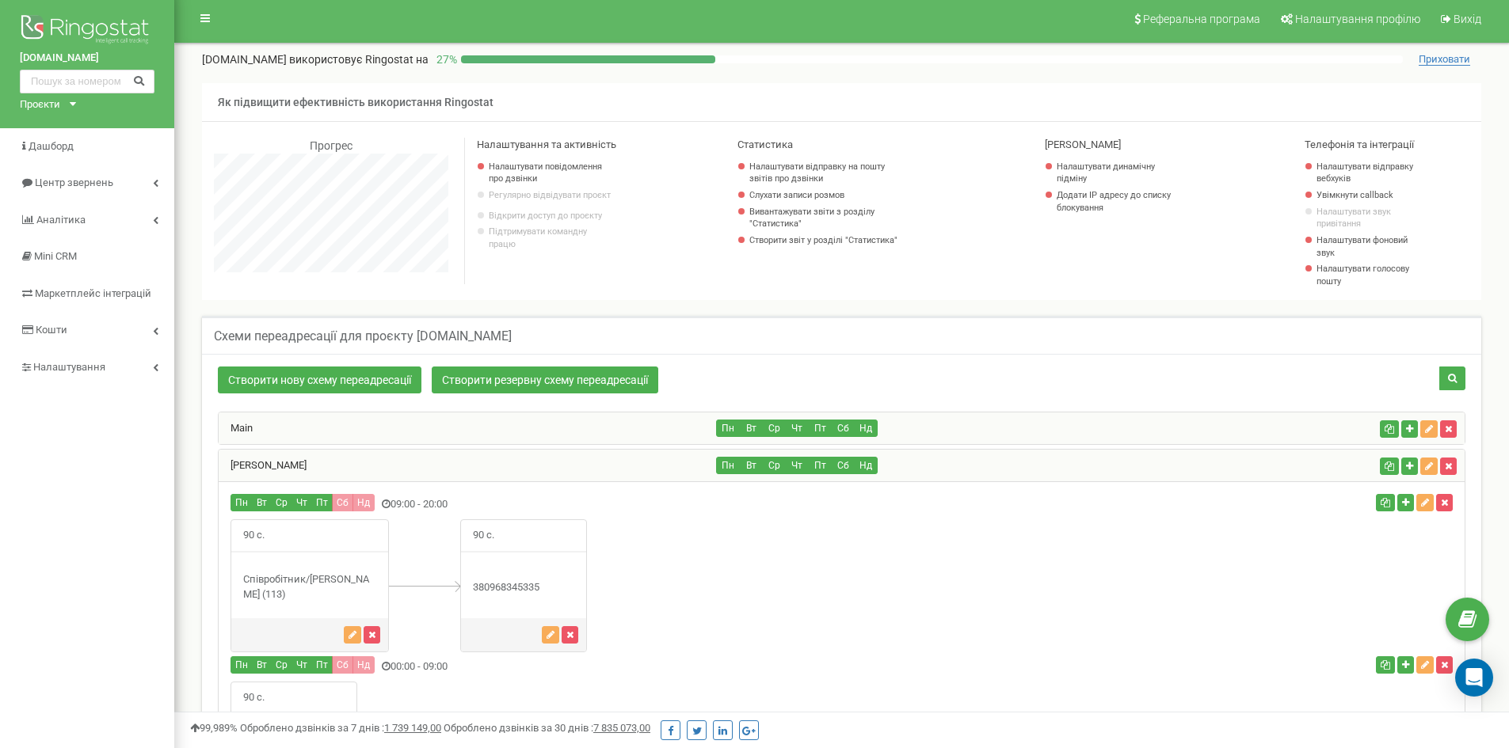
scroll to position [0, 0]
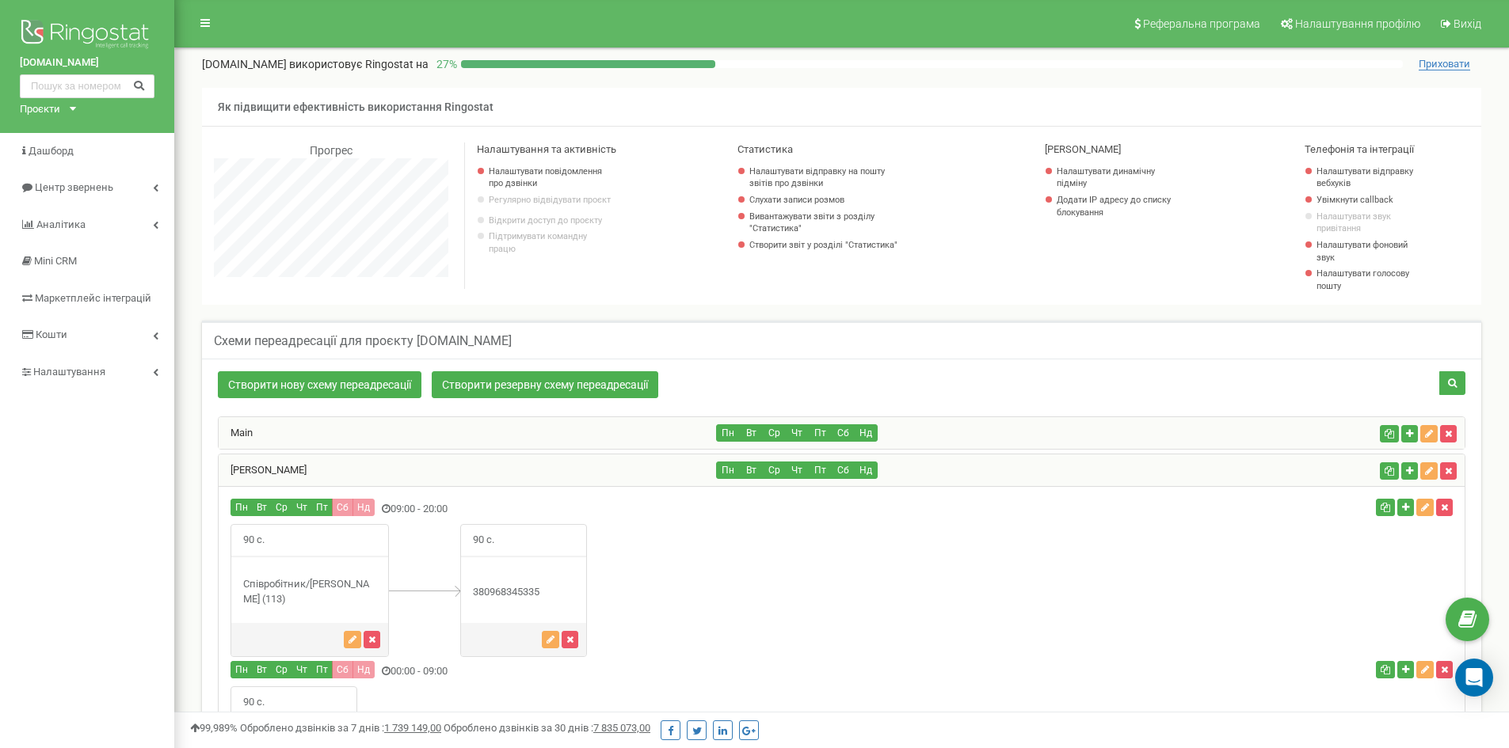
click at [361, 436] on div "Main" at bounding box center [468, 433] width 498 height 32
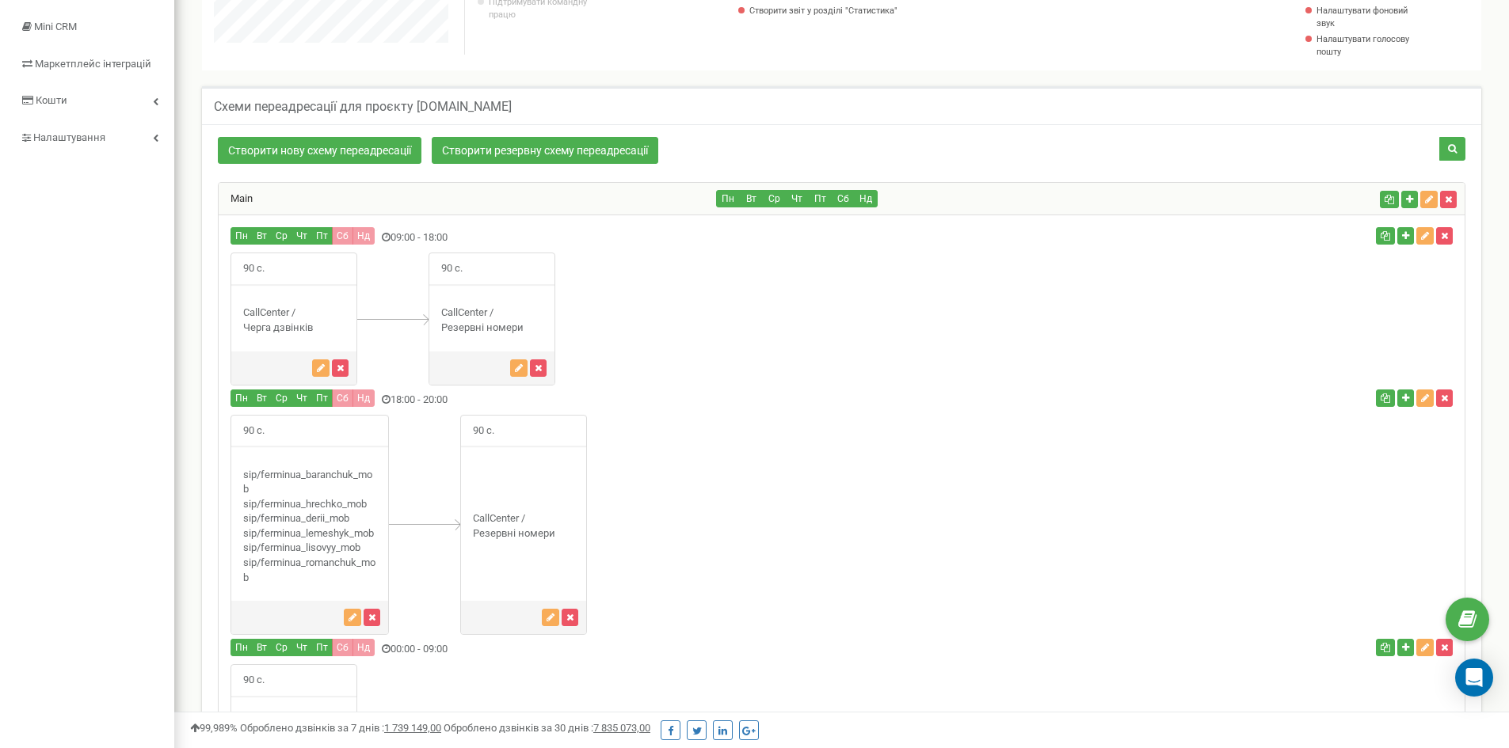
scroll to position [238, 0]
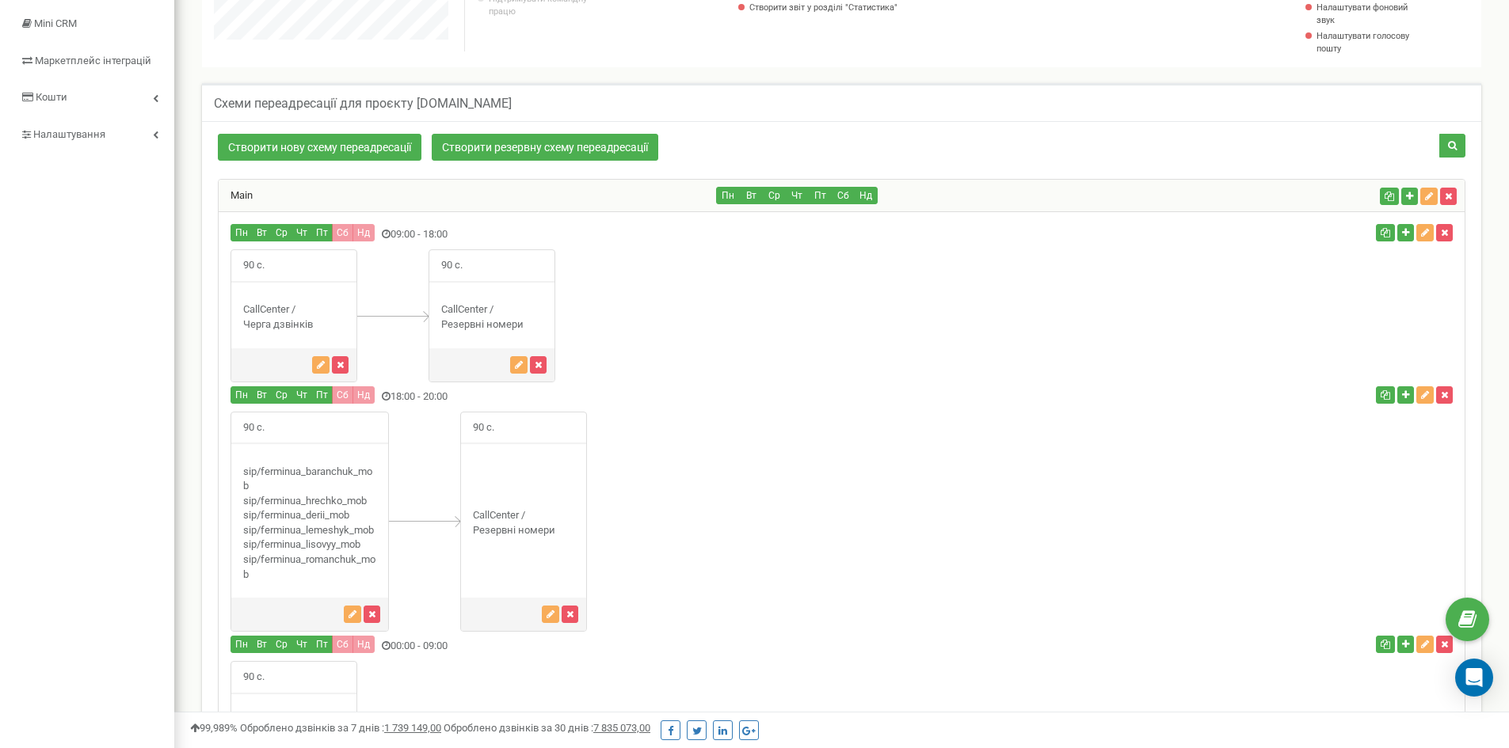
drag, startPoint x: 259, startPoint y: 310, endPoint x: 315, endPoint y: 326, distance: 58.4
click at [315, 326] on div "CallCenter / Черга дзвінків" at bounding box center [293, 317] width 125 height 29
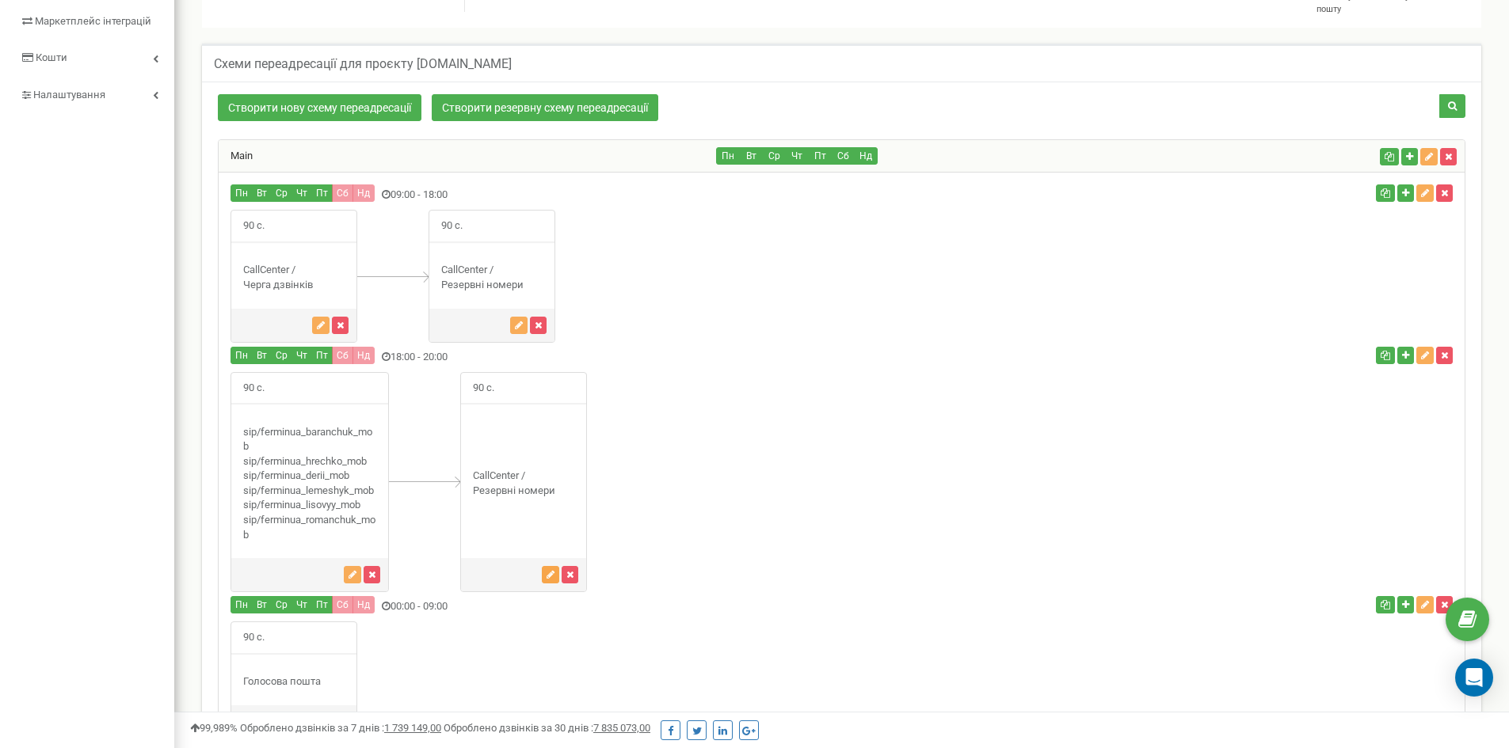
scroll to position [317, 0]
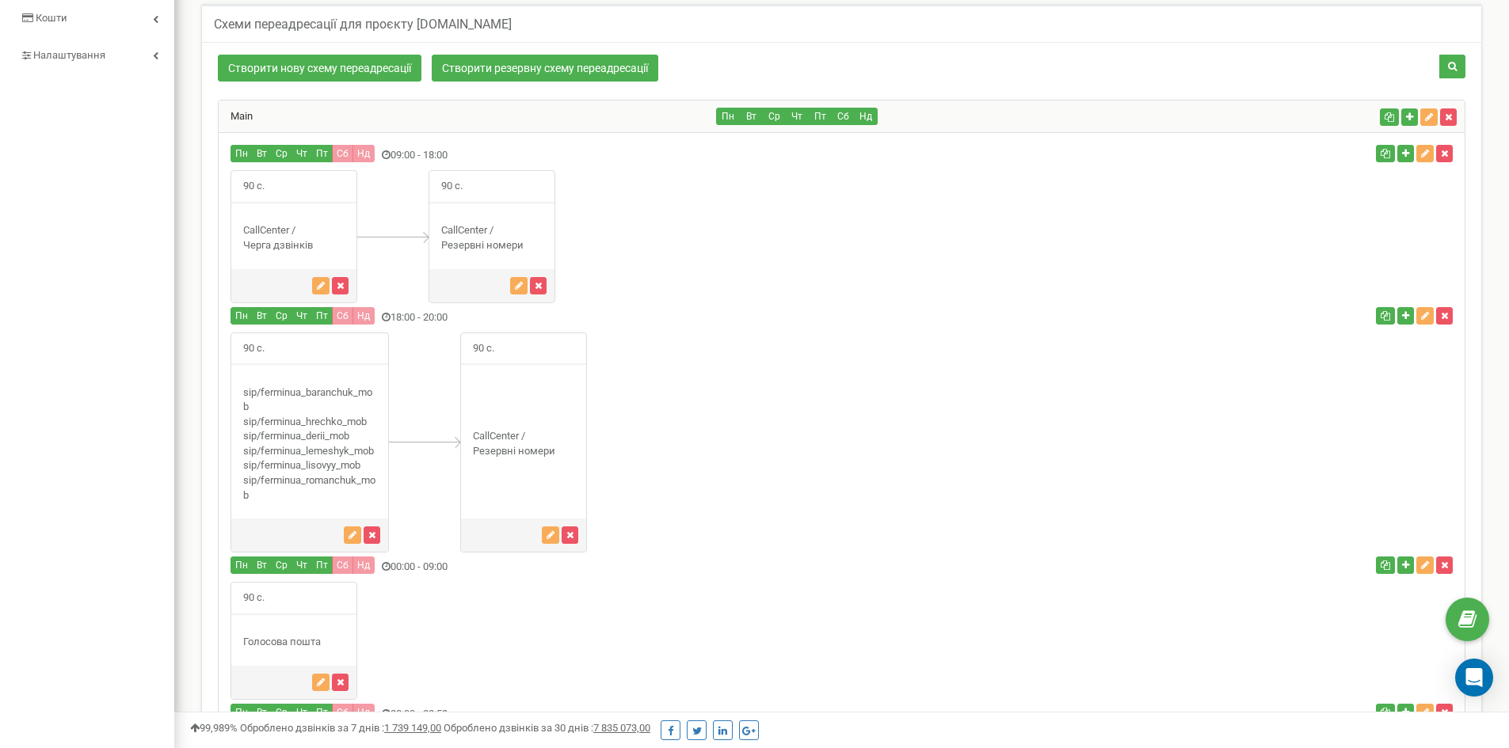
click at [503, 436] on div "CallCenter / Резервні номери" at bounding box center [523, 443] width 125 height 29
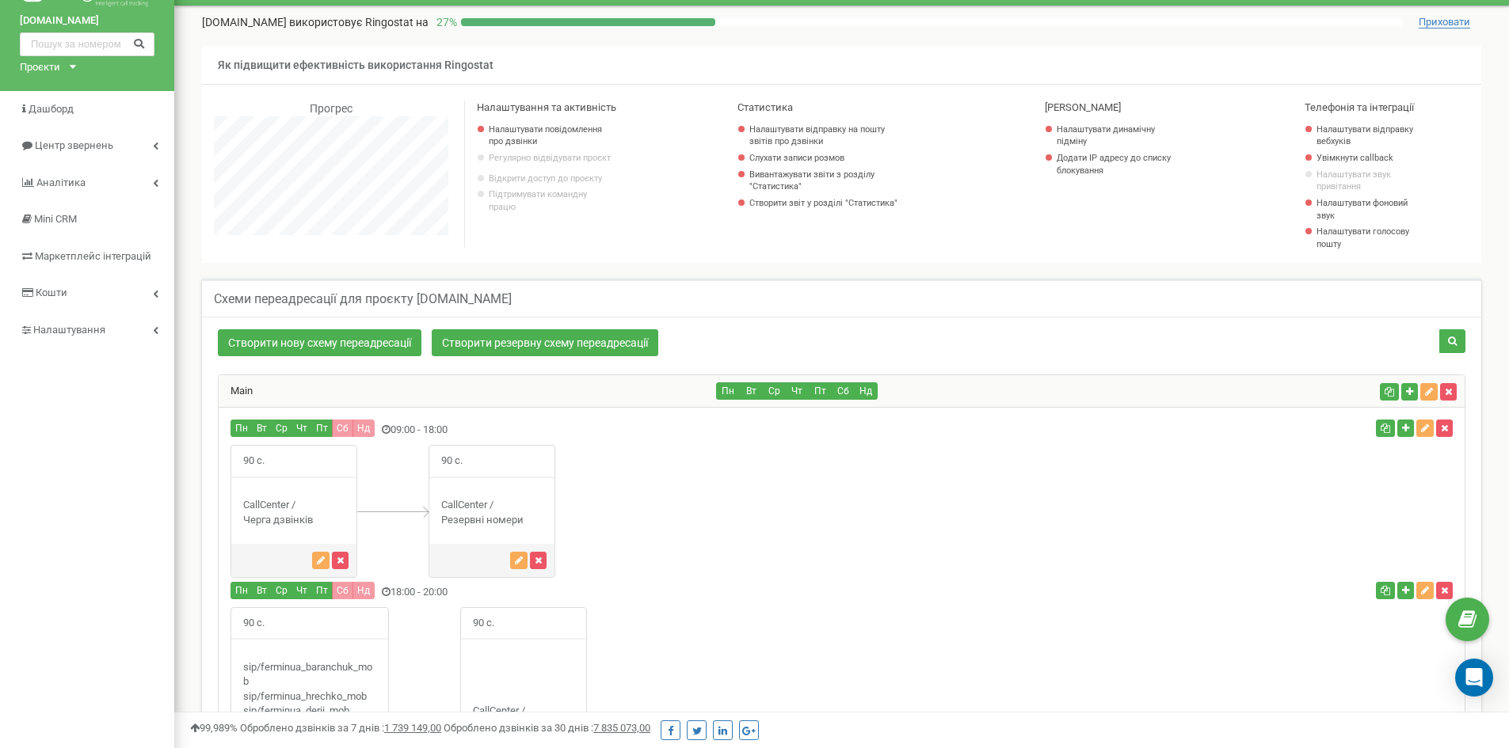
scroll to position [79, 0]
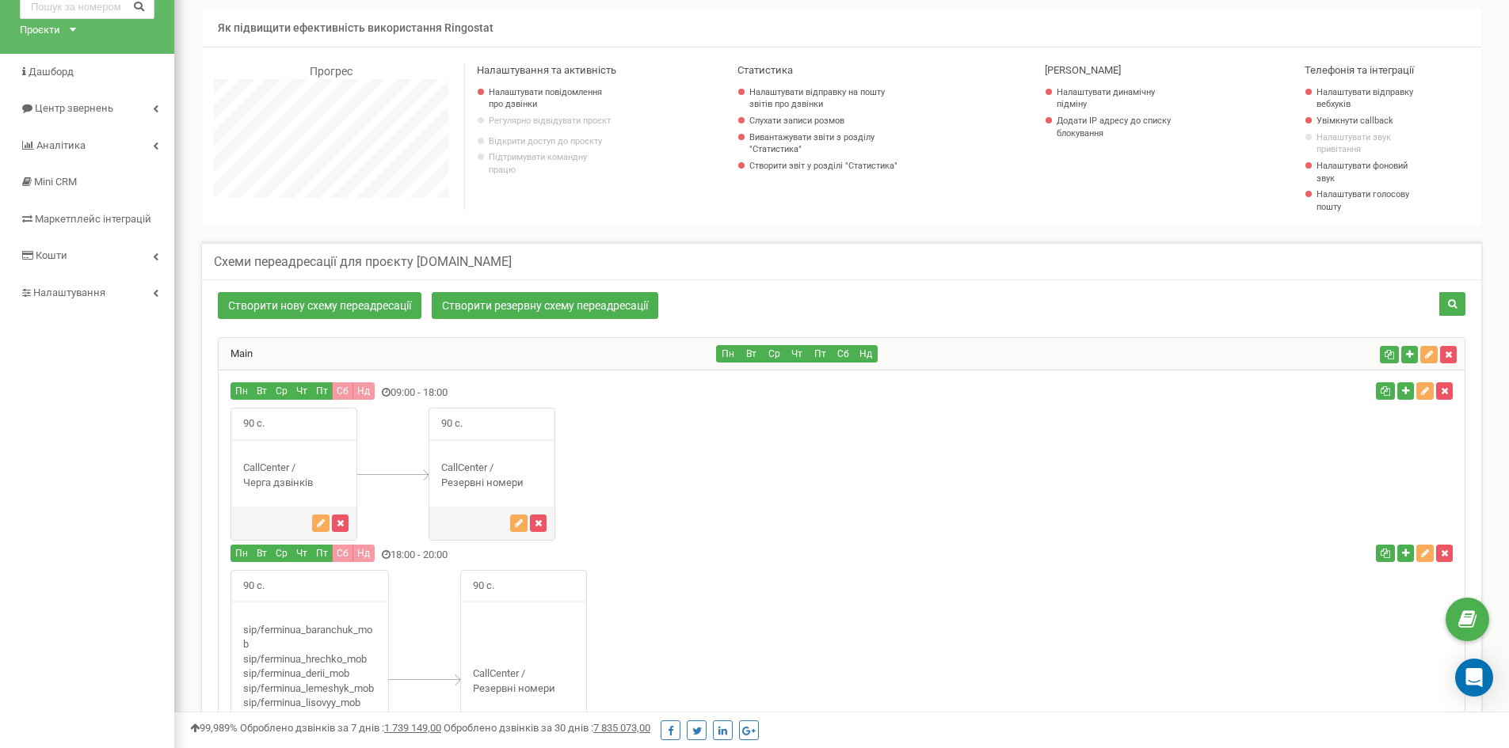
click at [471, 262] on h5 "Схеми переадресації для проєкту ferm.in.ua" at bounding box center [363, 262] width 298 height 14
click at [411, 249] on div "Схеми переадресації для проєкту ferm.in.ua" at bounding box center [841, 261] width 1279 height 38
click at [421, 256] on h5 "Схеми переадресації для проєкту ferm.in.ua" at bounding box center [363, 262] width 298 height 14
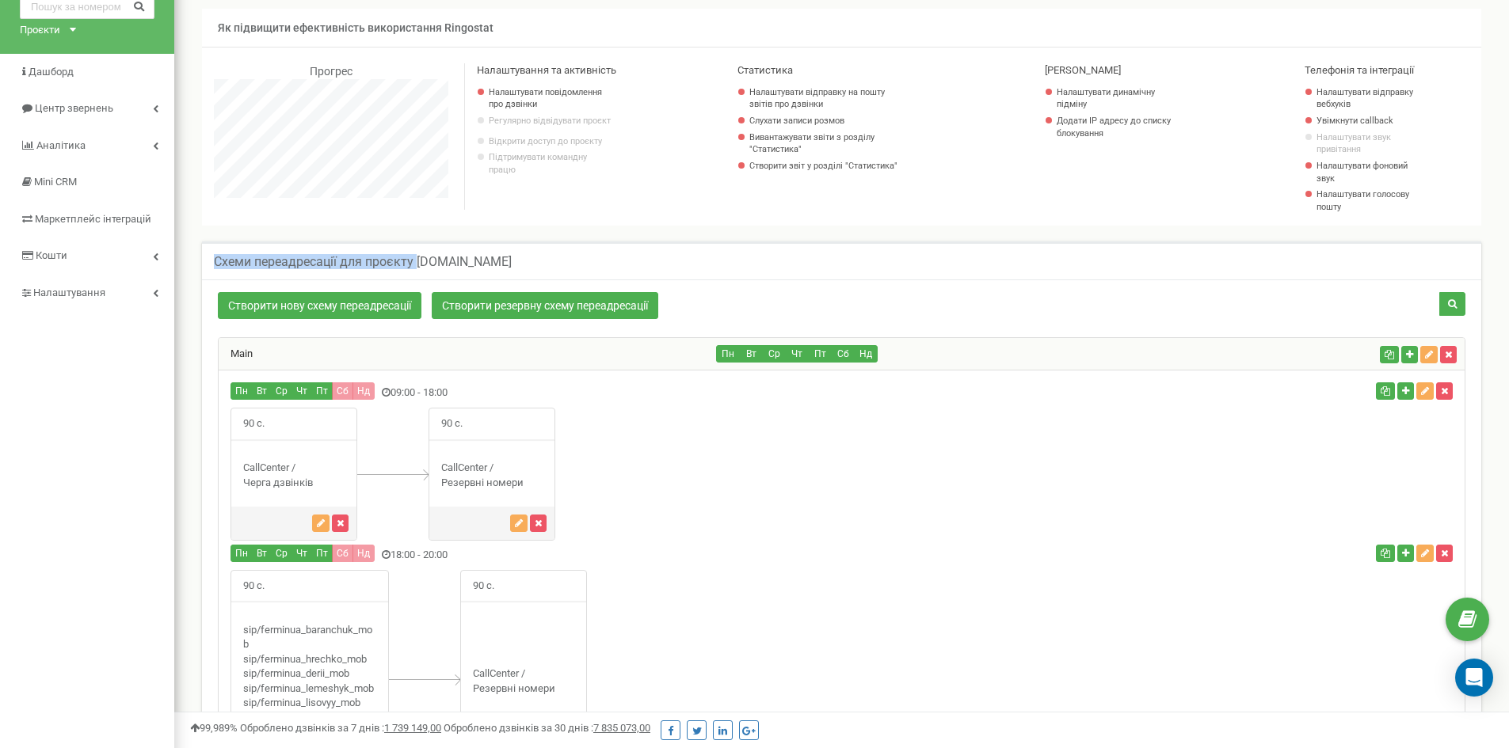
drag, startPoint x: 417, startPoint y: 256, endPoint x: 513, endPoint y: 270, distance: 97.7
click at [513, 270] on div "Схеми переадресації для проєкту [DOMAIN_NAME]" at bounding box center [841, 261] width 1279 height 38
drag, startPoint x: 508, startPoint y: 269, endPoint x: 478, endPoint y: 260, distance: 31.3
click at [495, 266] on div "Схеми переадресації для проєкту [DOMAIN_NAME]" at bounding box center [841, 261] width 1279 height 38
drag, startPoint x: 476, startPoint y: 260, endPoint x: 486, endPoint y: 261, distance: 10.3
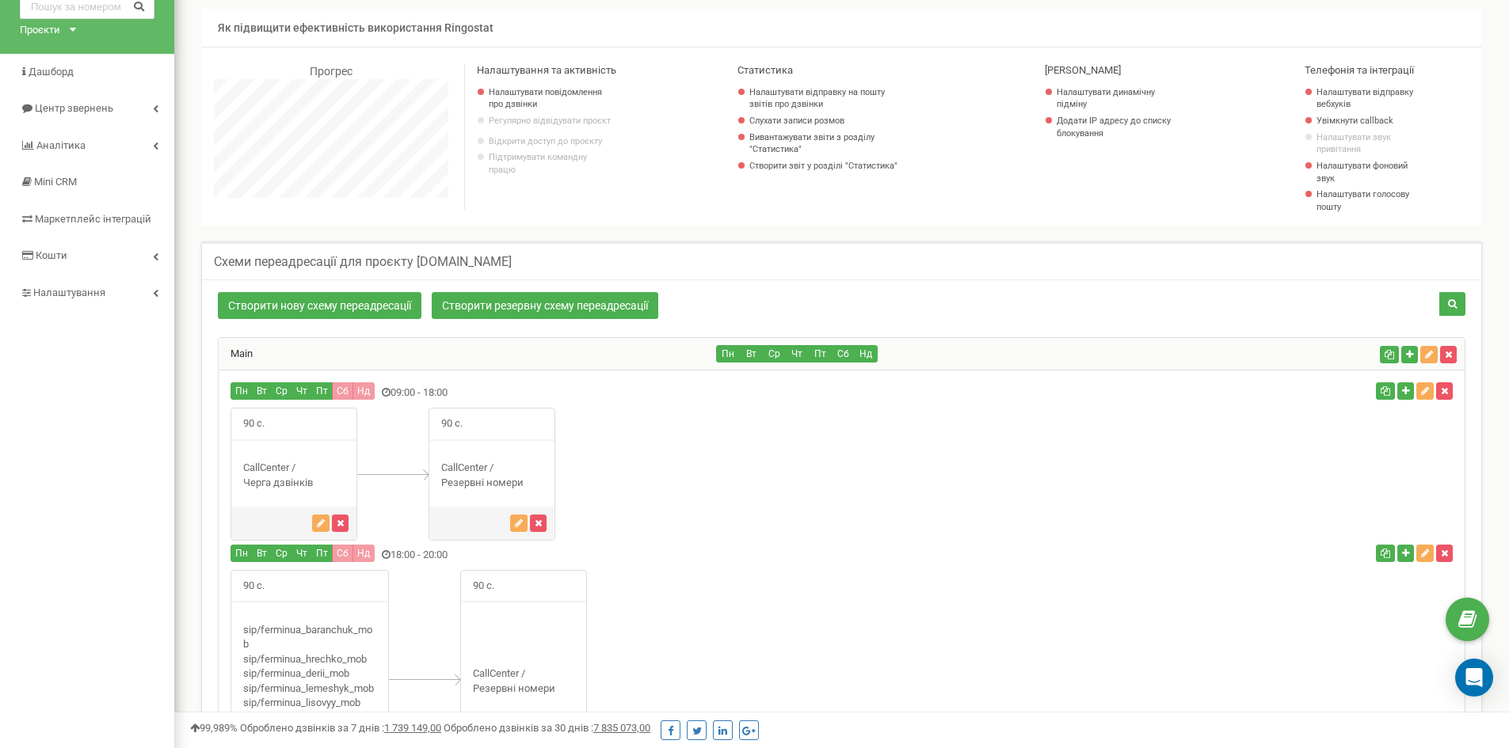
click at [486, 261] on div "Схеми переадресації для проєкту [DOMAIN_NAME]" at bounding box center [841, 261] width 1279 height 38
drag, startPoint x: 479, startPoint y: 260, endPoint x: 440, endPoint y: 261, distance: 39.6
click at [440, 261] on div "Схеми переадресації для проєкту [DOMAIN_NAME]" at bounding box center [841, 261] width 1279 height 38
click at [436, 261] on h5 "Схеми переадресації для проєкту [DOMAIN_NAME]" at bounding box center [363, 262] width 298 height 14
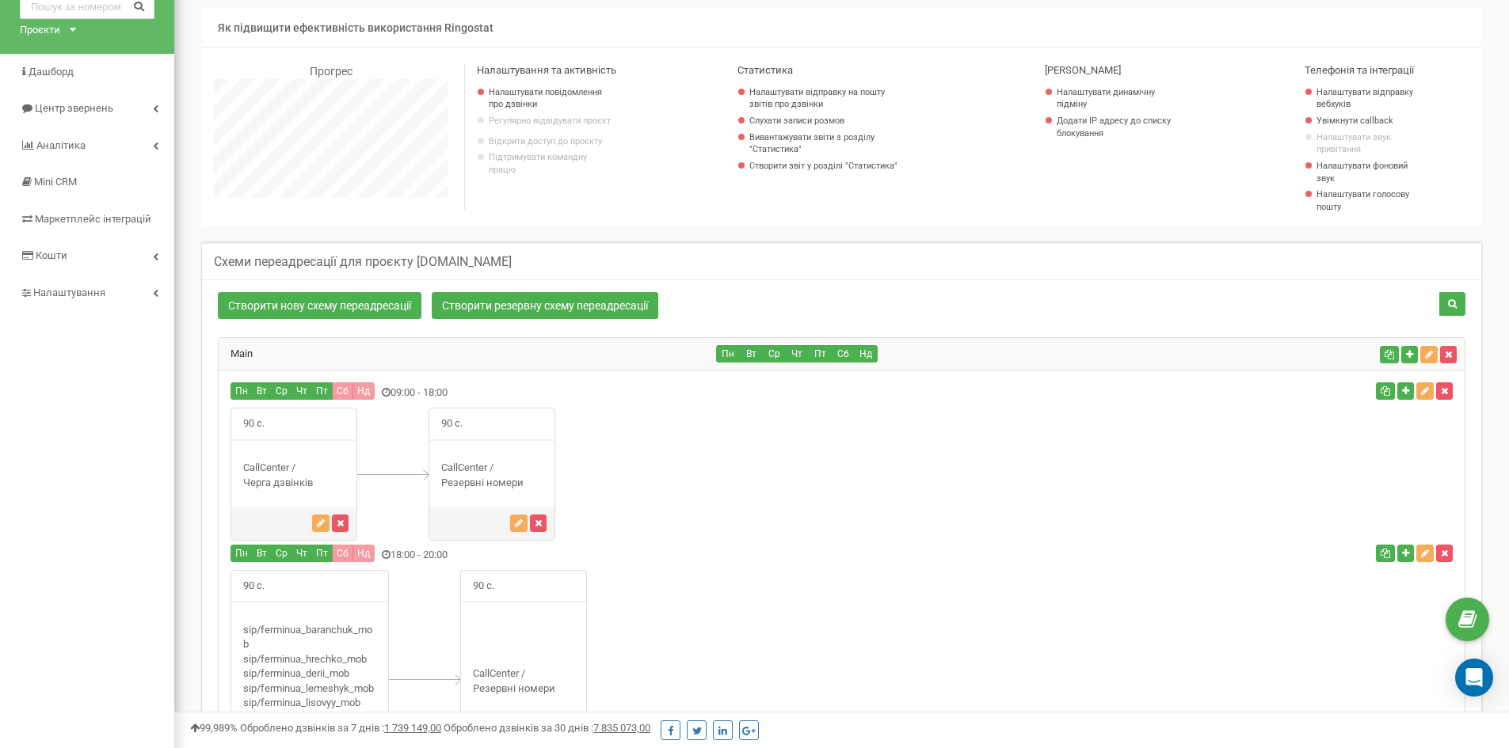
click at [419, 260] on h5 "Схеми переадресації для проєкту [DOMAIN_NAME]" at bounding box center [363, 262] width 298 height 14
drag, startPoint x: 419, startPoint y: 260, endPoint x: 479, endPoint y: 261, distance: 60.2
click at [499, 264] on div "Схеми переадресації для проєкту [DOMAIN_NAME]" at bounding box center [841, 261] width 1279 height 38
click at [470, 261] on h5 "Схеми переадресації для проєкту [DOMAIN_NAME]" at bounding box center [363, 262] width 298 height 14
drag, startPoint x: 473, startPoint y: 261, endPoint x: 417, endPoint y: 264, distance: 56.3
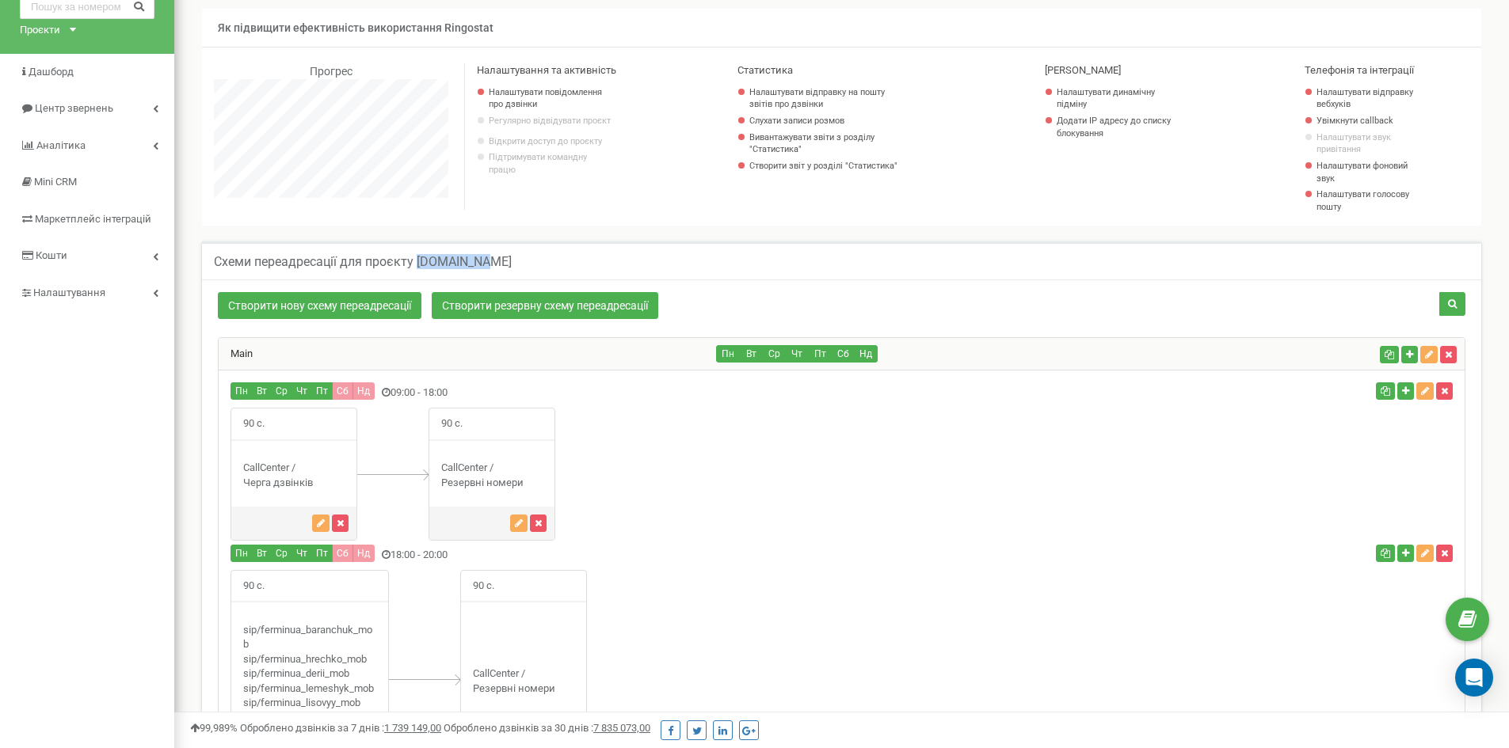
click at [417, 264] on h5 "Схеми переадресації для проєкту [DOMAIN_NAME]" at bounding box center [363, 262] width 298 height 14
click at [840, 547] on div "Пн Вт Ср" at bounding box center [634, 555] width 831 height 21
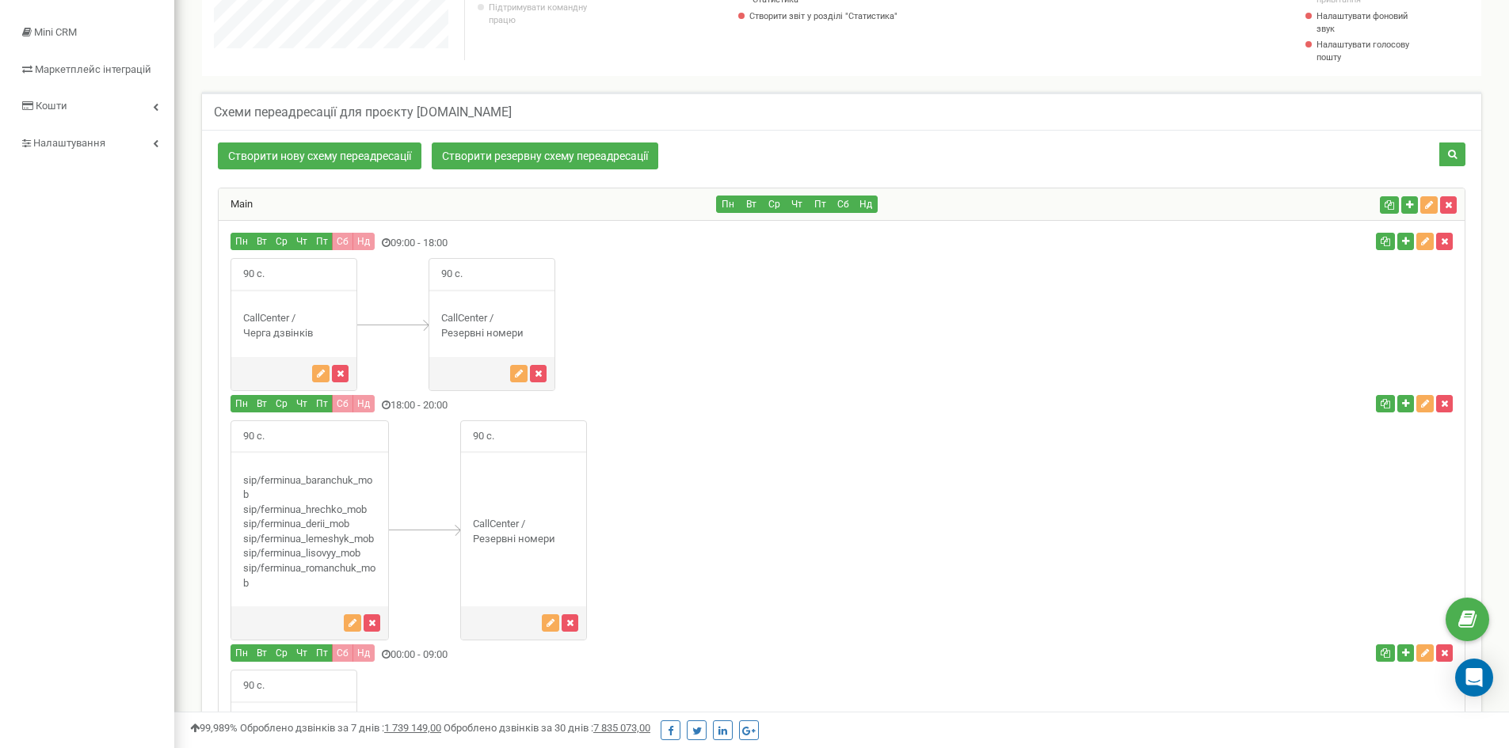
scroll to position [191, 0]
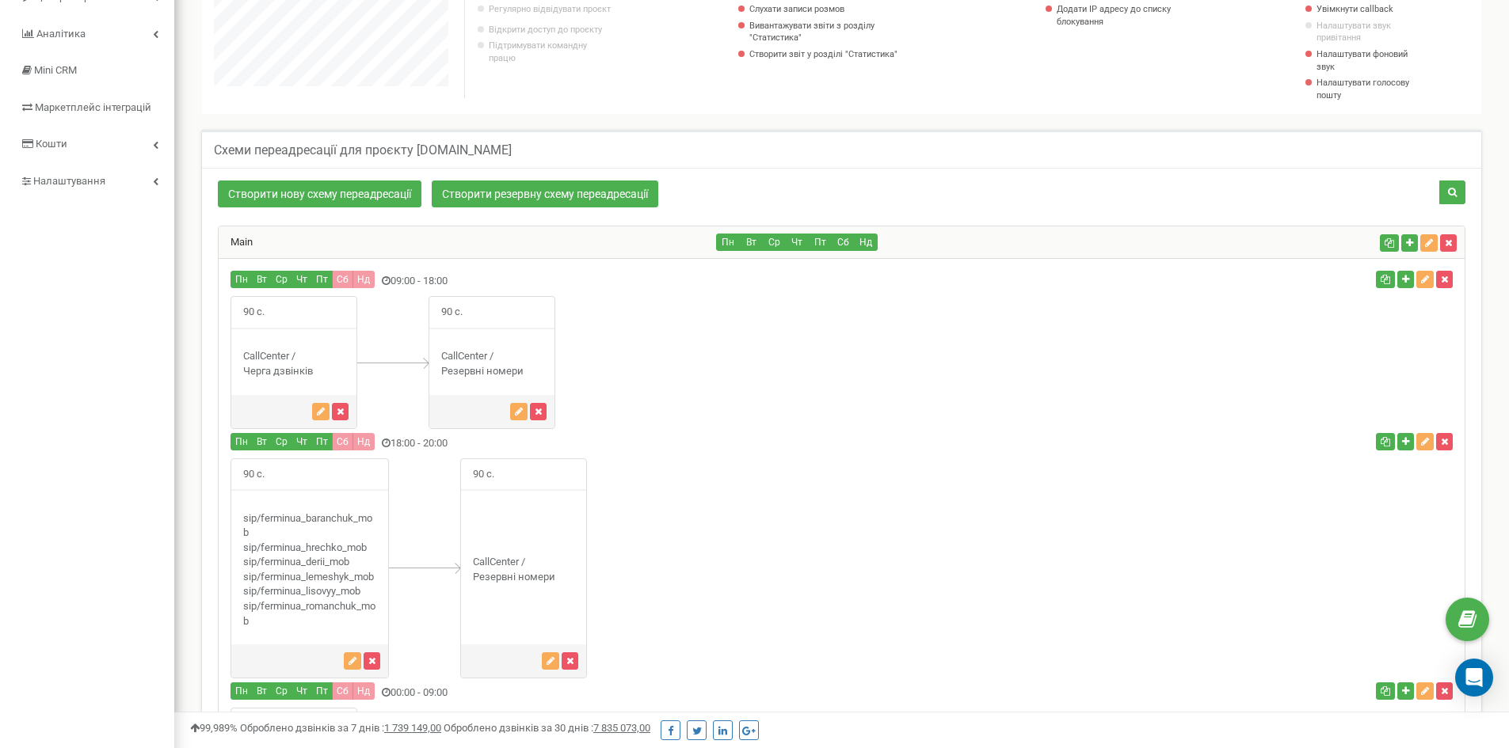
click at [478, 559] on div "CallCenter / Резервні номери" at bounding box center [523, 569] width 125 height 29
drag, startPoint x: 478, startPoint y: 562, endPoint x: 543, endPoint y: 579, distance: 67.2
click at [543, 579] on div "CallCenter / Резервні номери" at bounding box center [523, 569] width 125 height 29
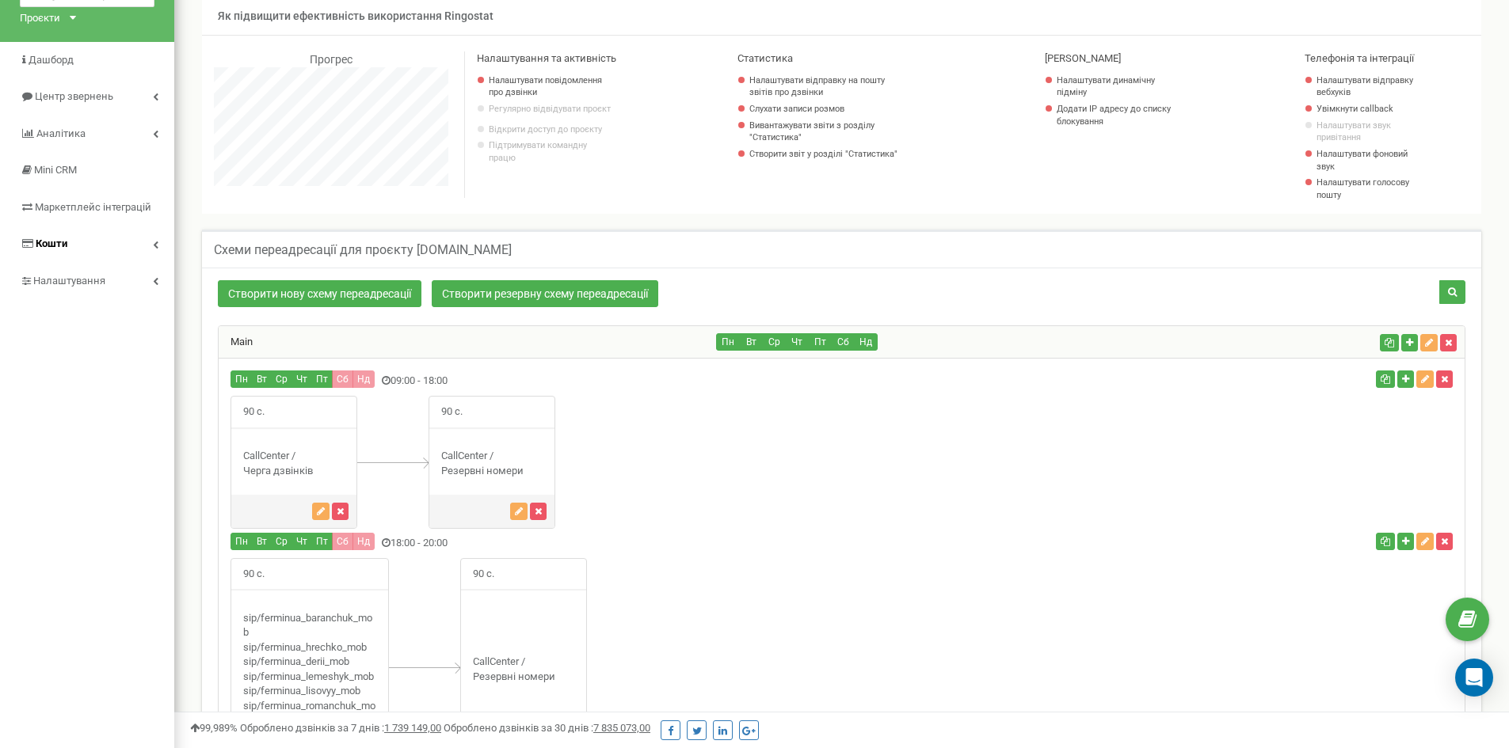
scroll to position [0, 0]
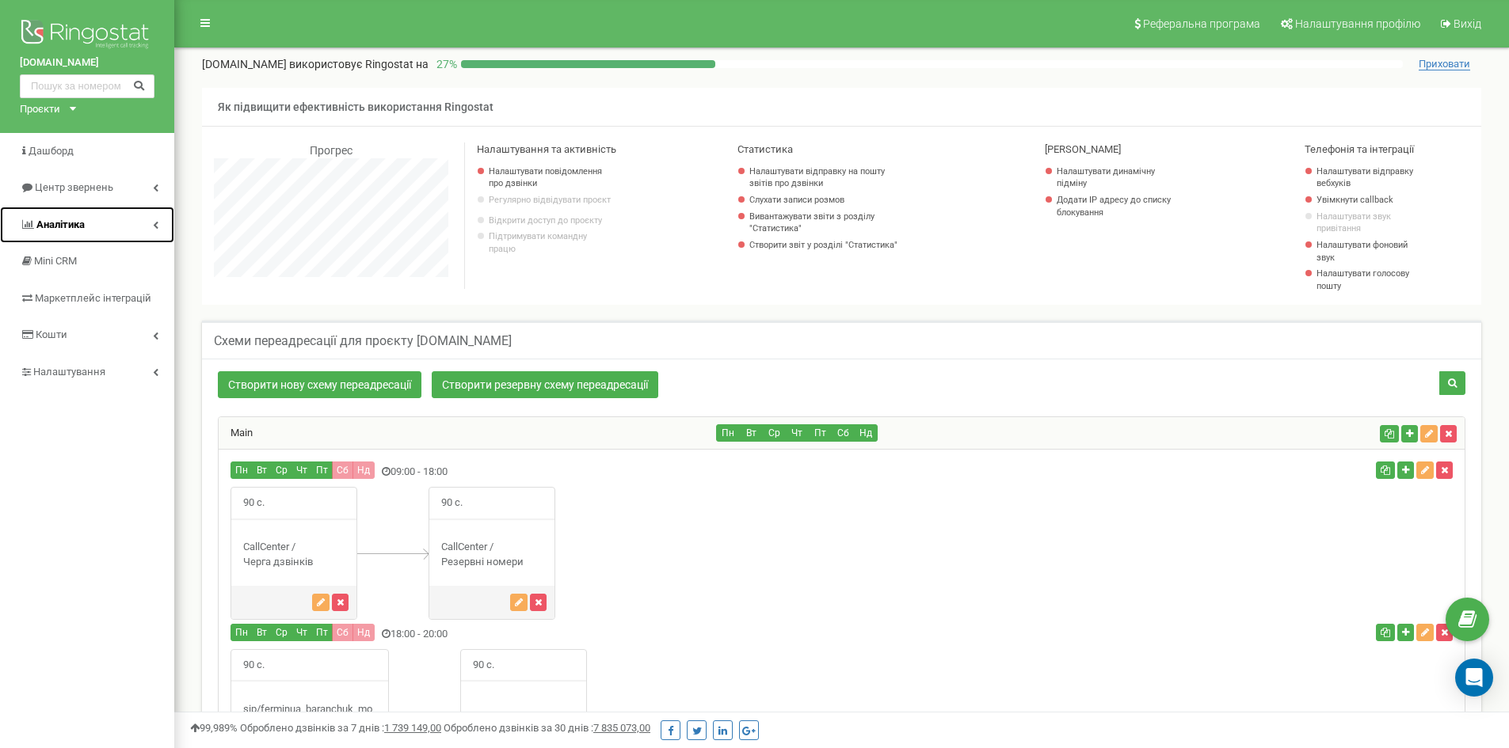
click at [153, 223] on icon at bounding box center [156, 225] width 6 height 8
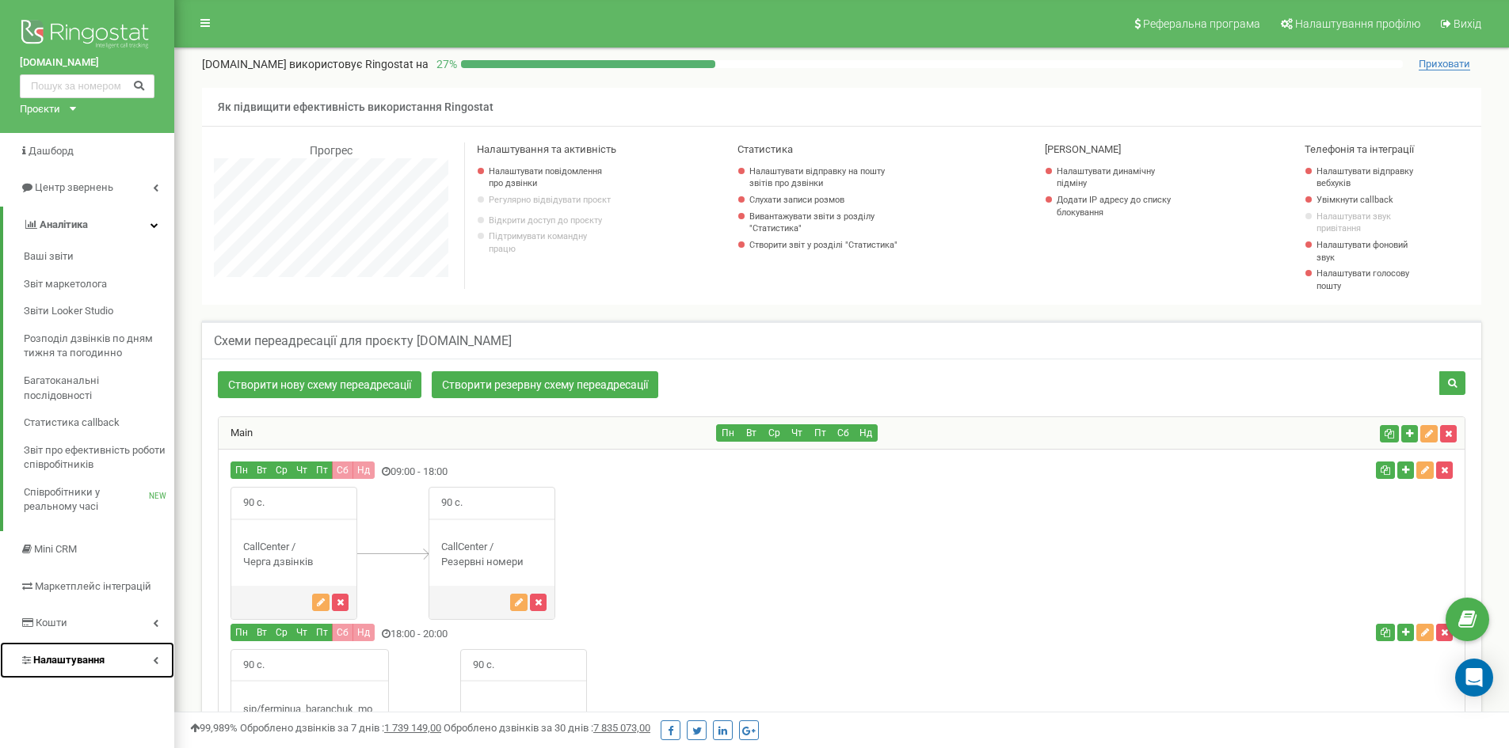
click at [134, 658] on link "Налаштування" at bounding box center [87, 660] width 174 height 37
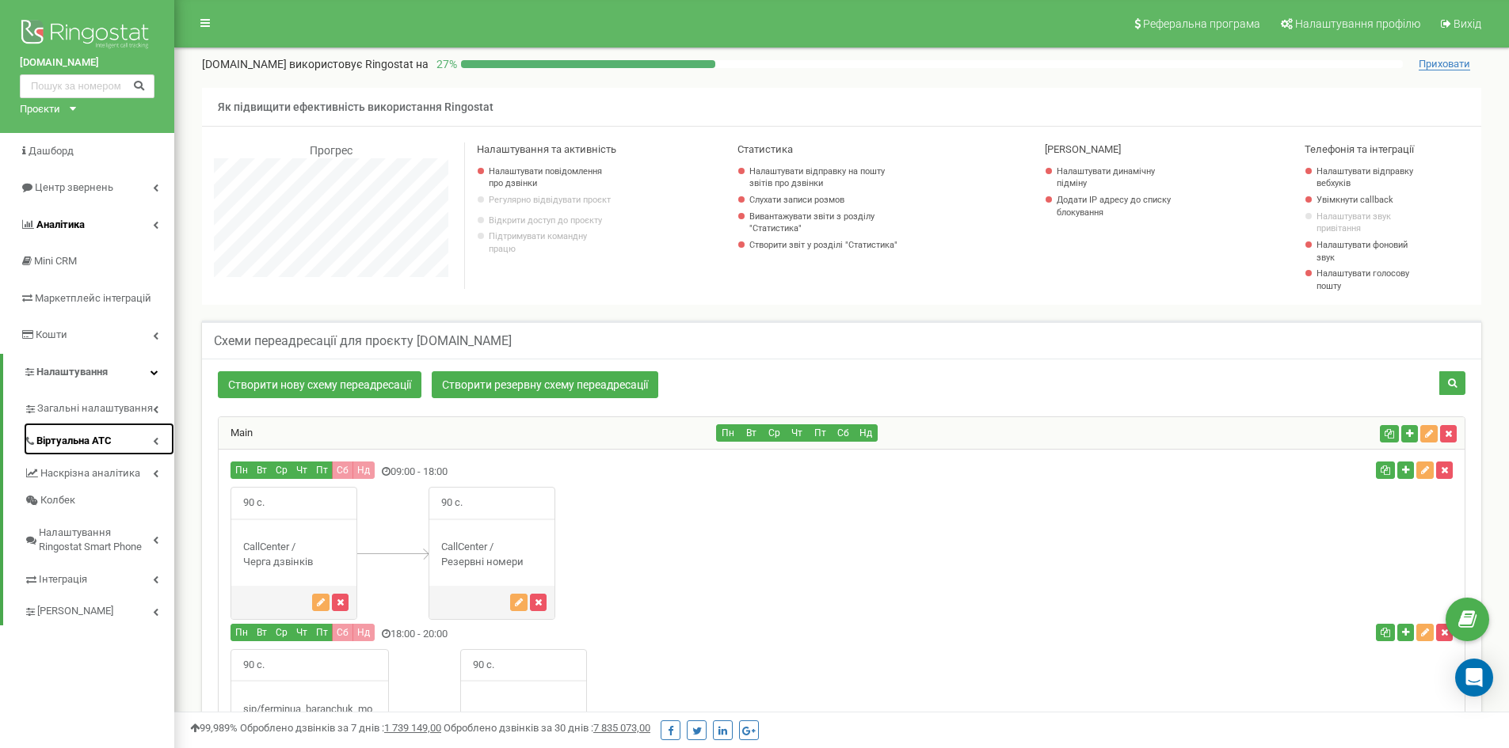
click at [124, 437] on link "Віртуальна АТС" at bounding box center [99, 439] width 150 height 32
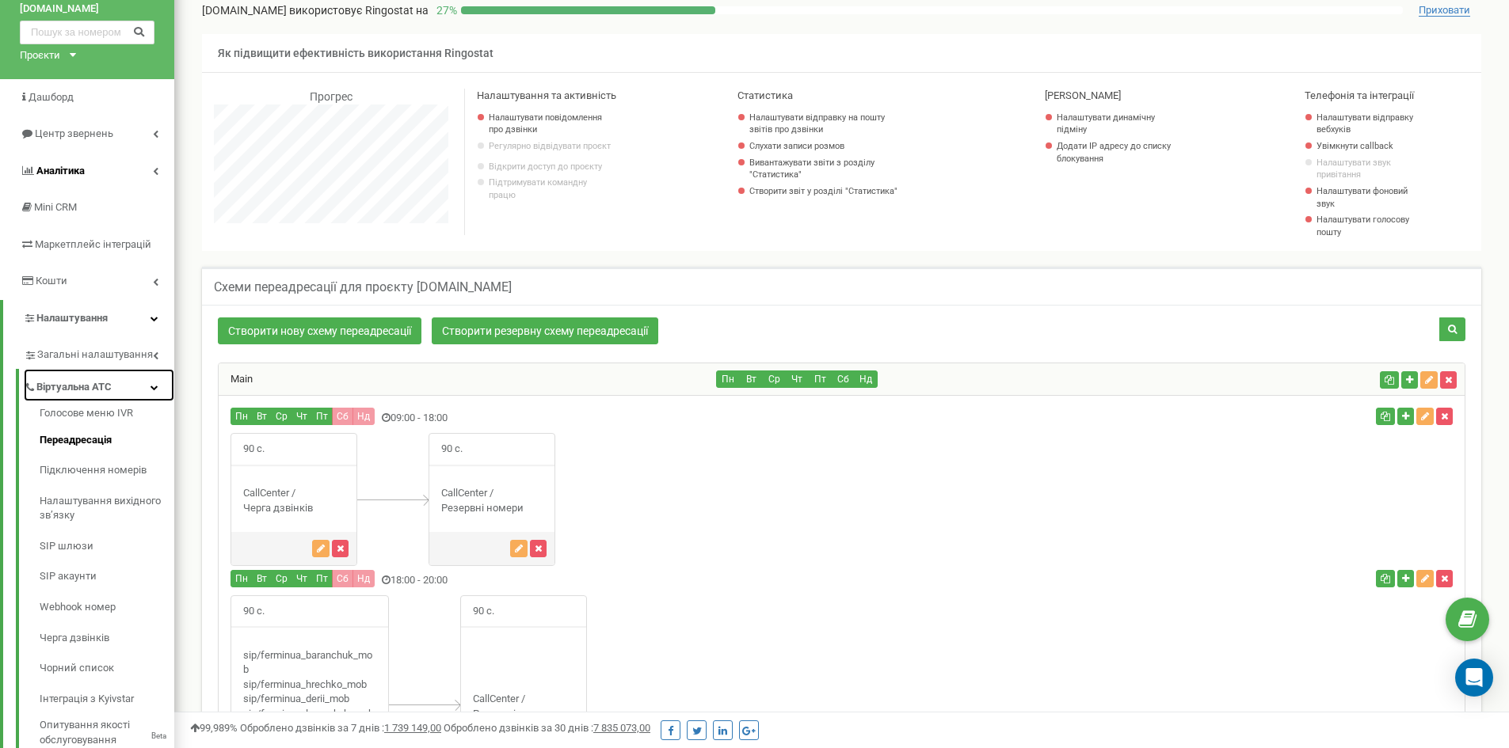
scroll to position [158, 0]
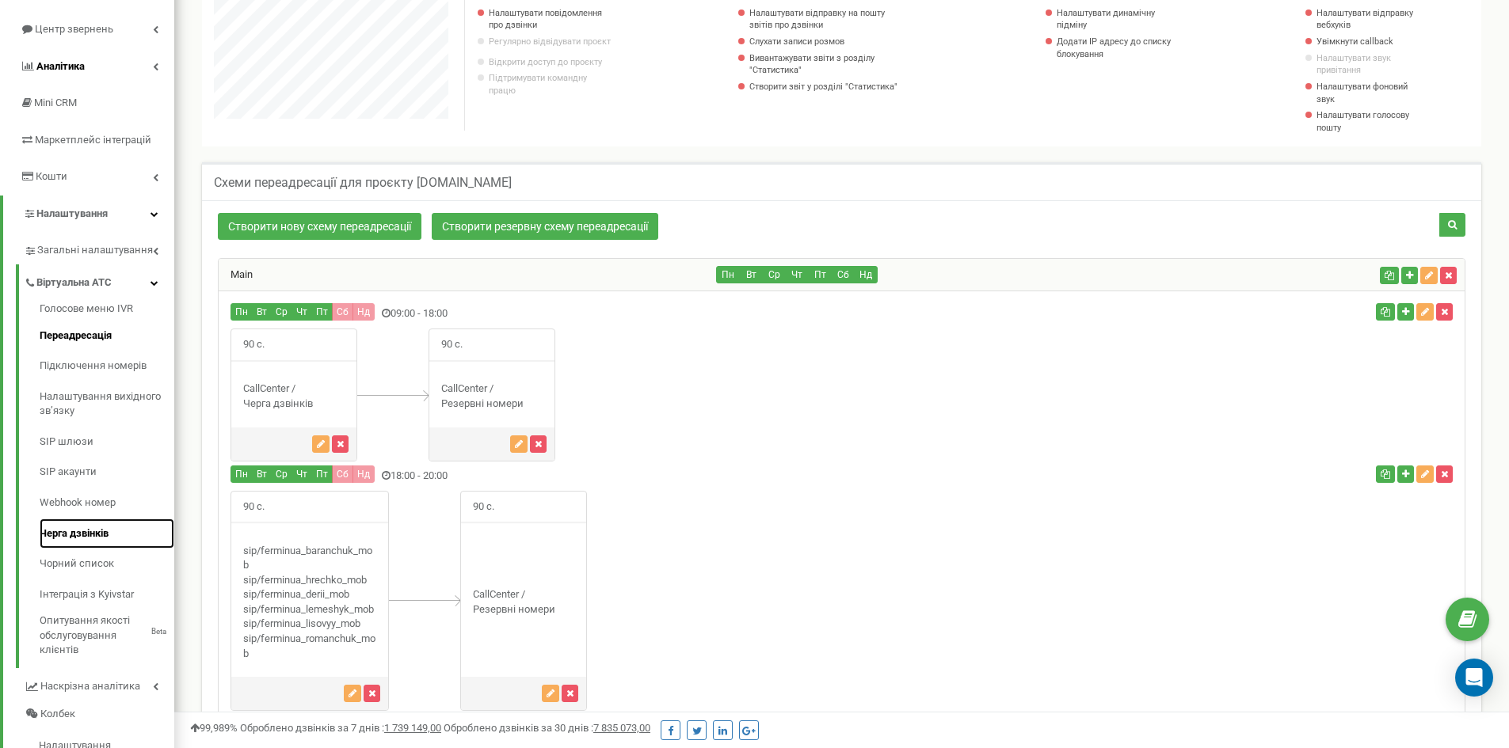
click at [109, 536] on link "Черга дзвінків" at bounding box center [107, 534] width 135 height 31
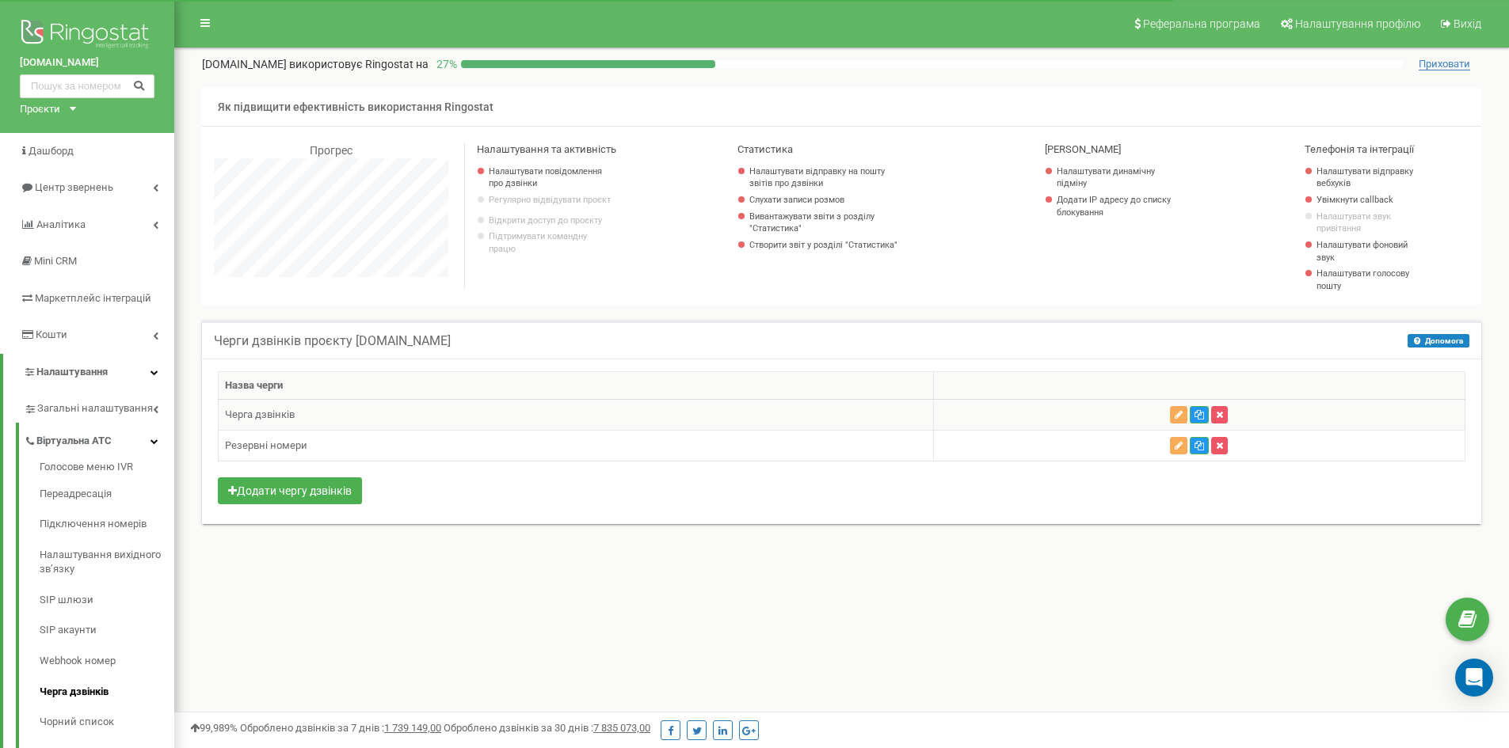
scroll to position [950, 1335]
click at [292, 444] on td "Резервні номери" at bounding box center [576, 446] width 715 height 31
click at [1170, 448] on button "button" at bounding box center [1178, 445] width 17 height 17
click at [1175, 417] on icon "button" at bounding box center [1179, 415] width 8 height 10
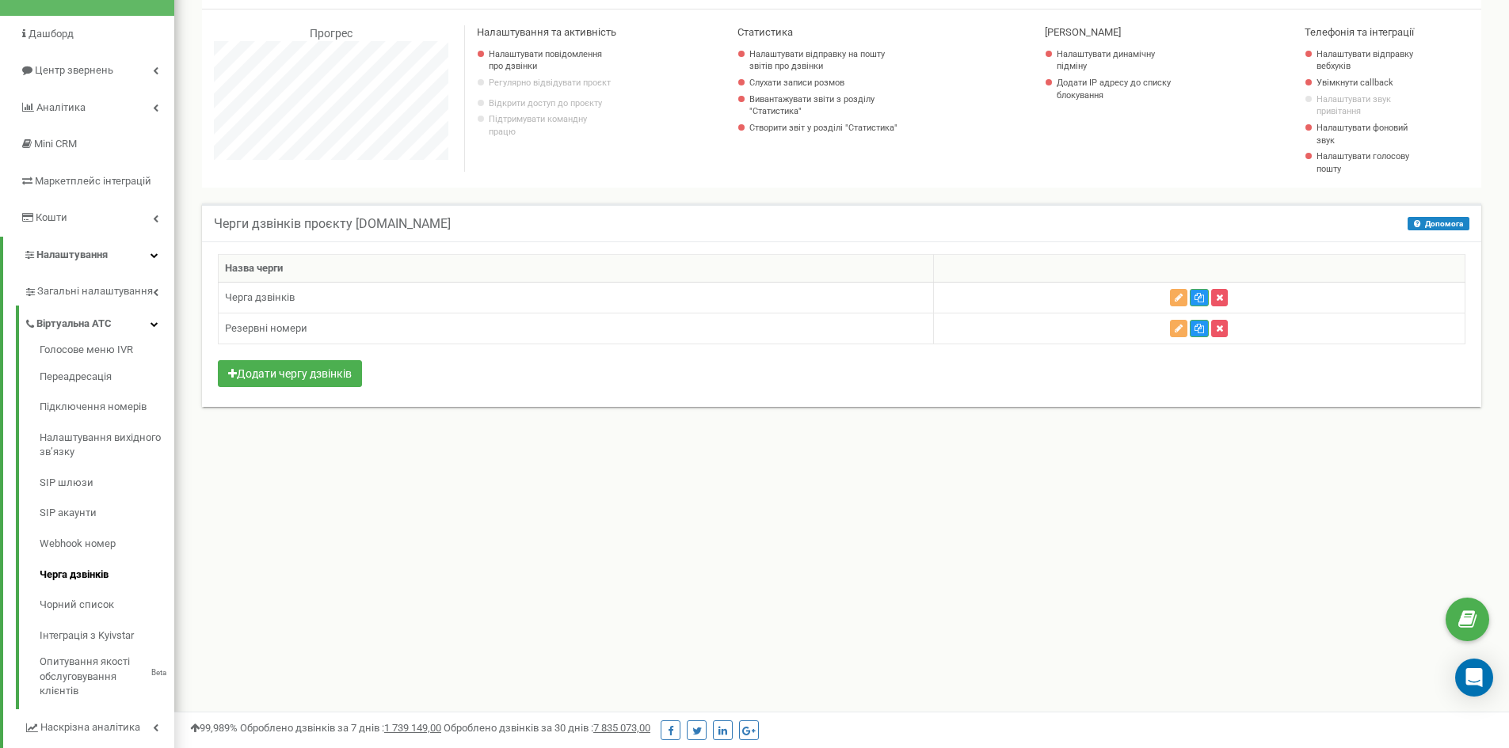
scroll to position [158, 0]
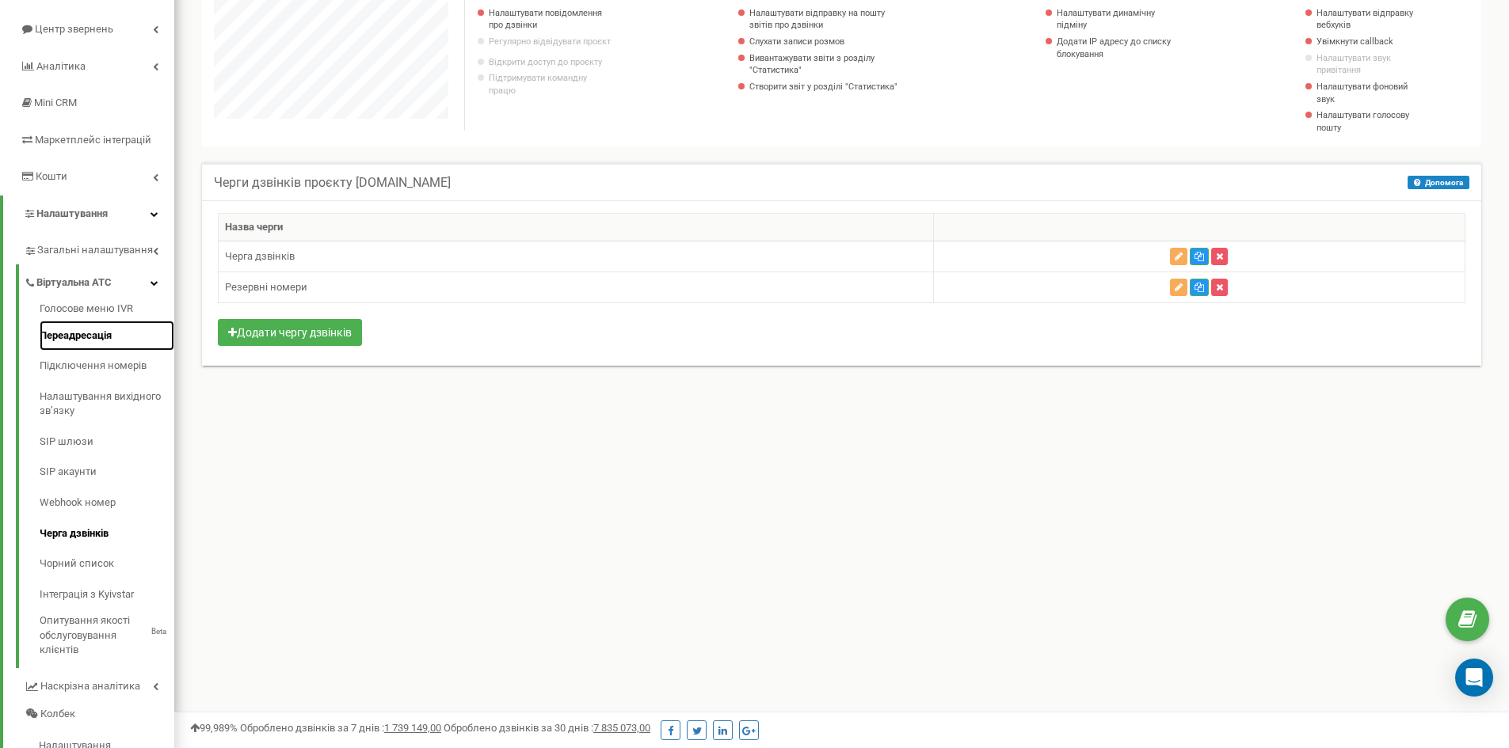
click at [120, 341] on link "Переадресація" at bounding box center [107, 336] width 135 height 31
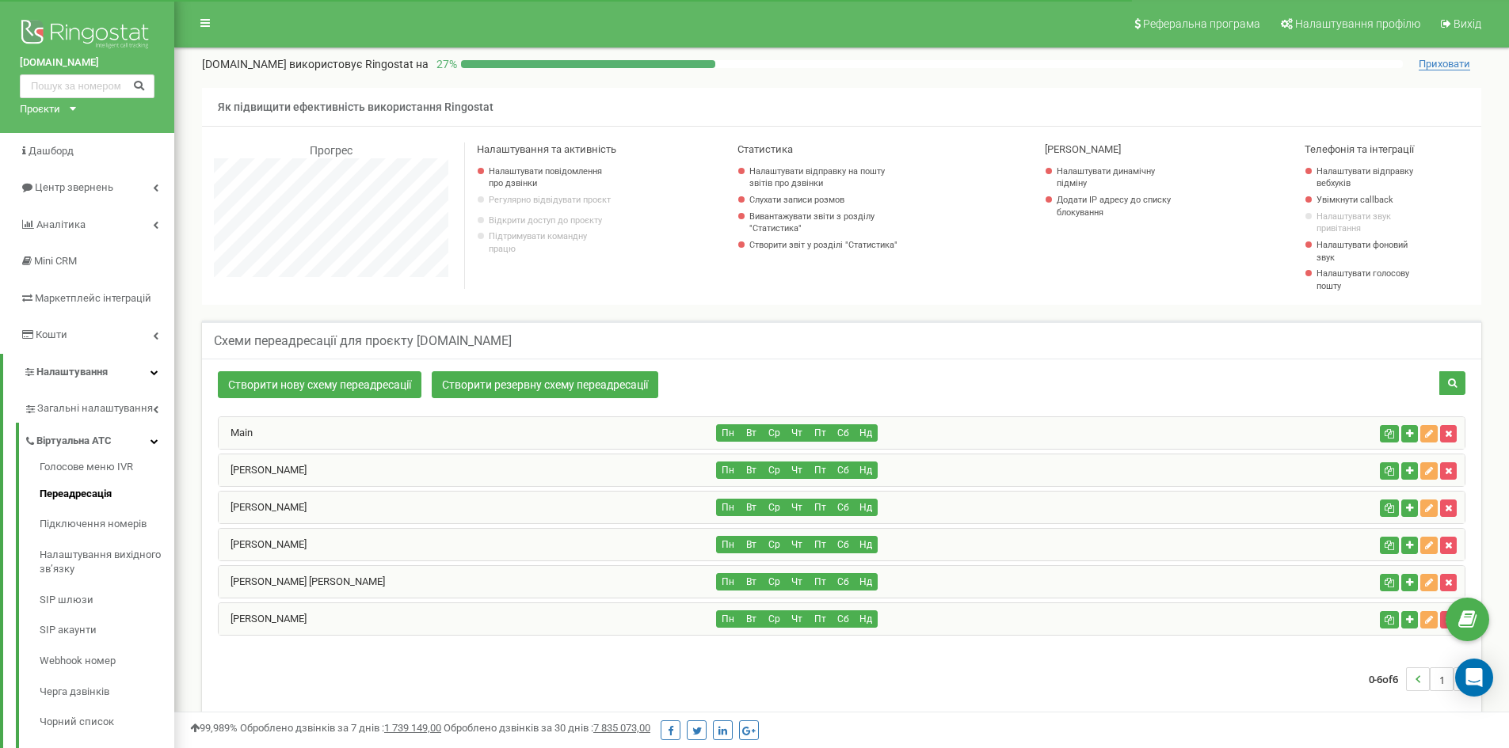
click at [455, 436] on div "Main" at bounding box center [468, 433] width 498 height 32
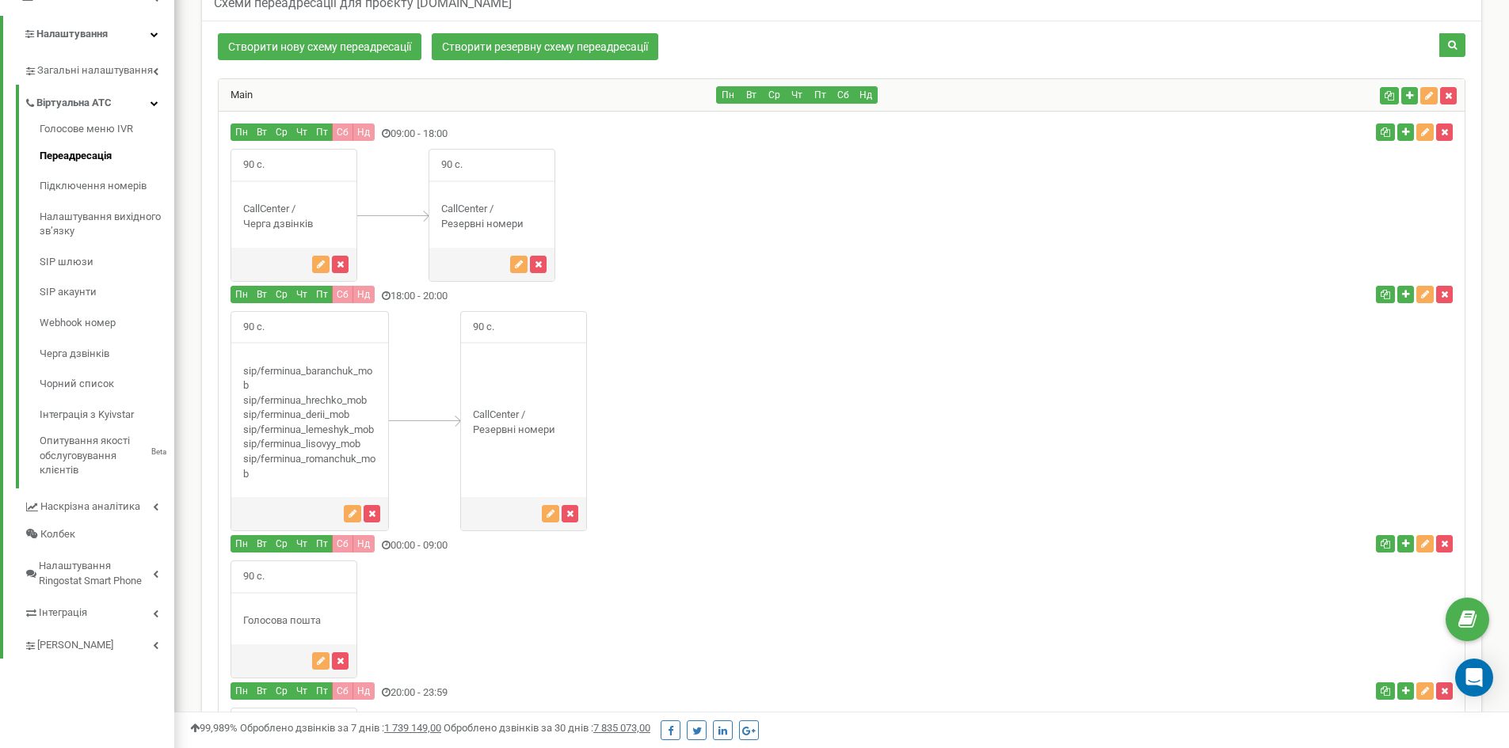
scroll to position [191, 0]
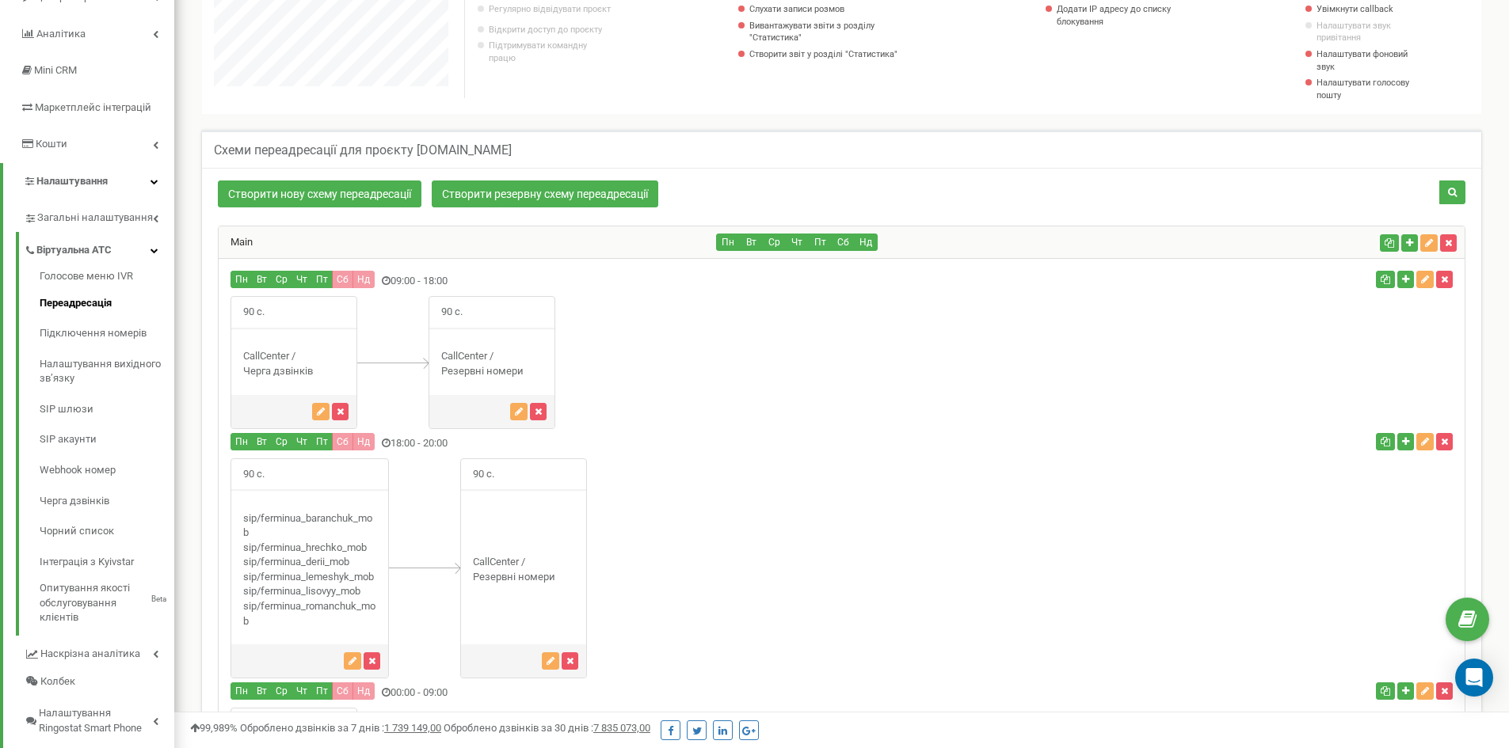
click at [286, 372] on div "CallCenter / Черга дзвінків" at bounding box center [293, 363] width 125 height 29
drag, startPoint x: 442, startPoint y: 371, endPoint x: 535, endPoint y: 372, distance: 92.7
click at [535, 372] on div "CallCenter / Резервні номери" at bounding box center [491, 363] width 125 height 29
click at [534, 371] on div "CallCenter / Резервні номери" at bounding box center [491, 363] width 125 height 29
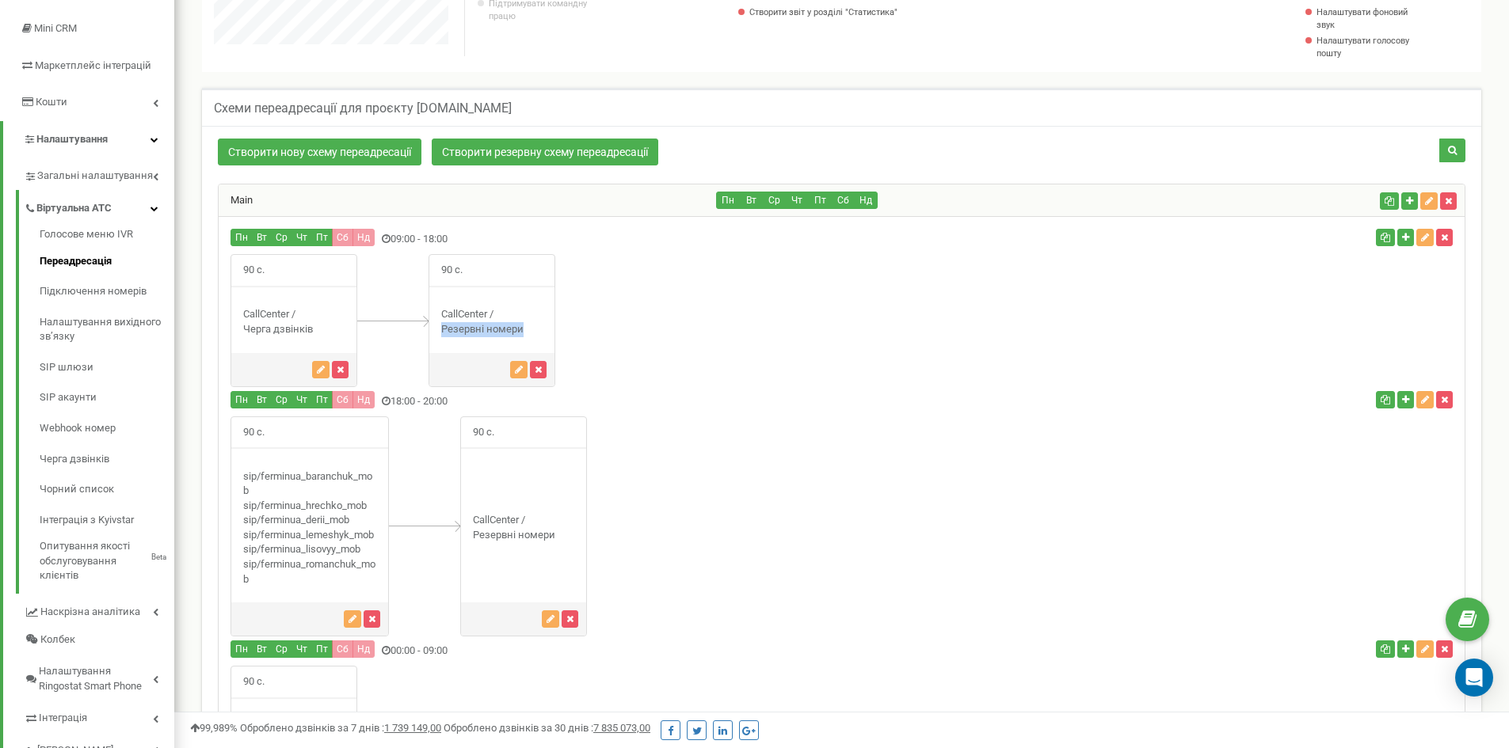
scroll to position [270, 0]
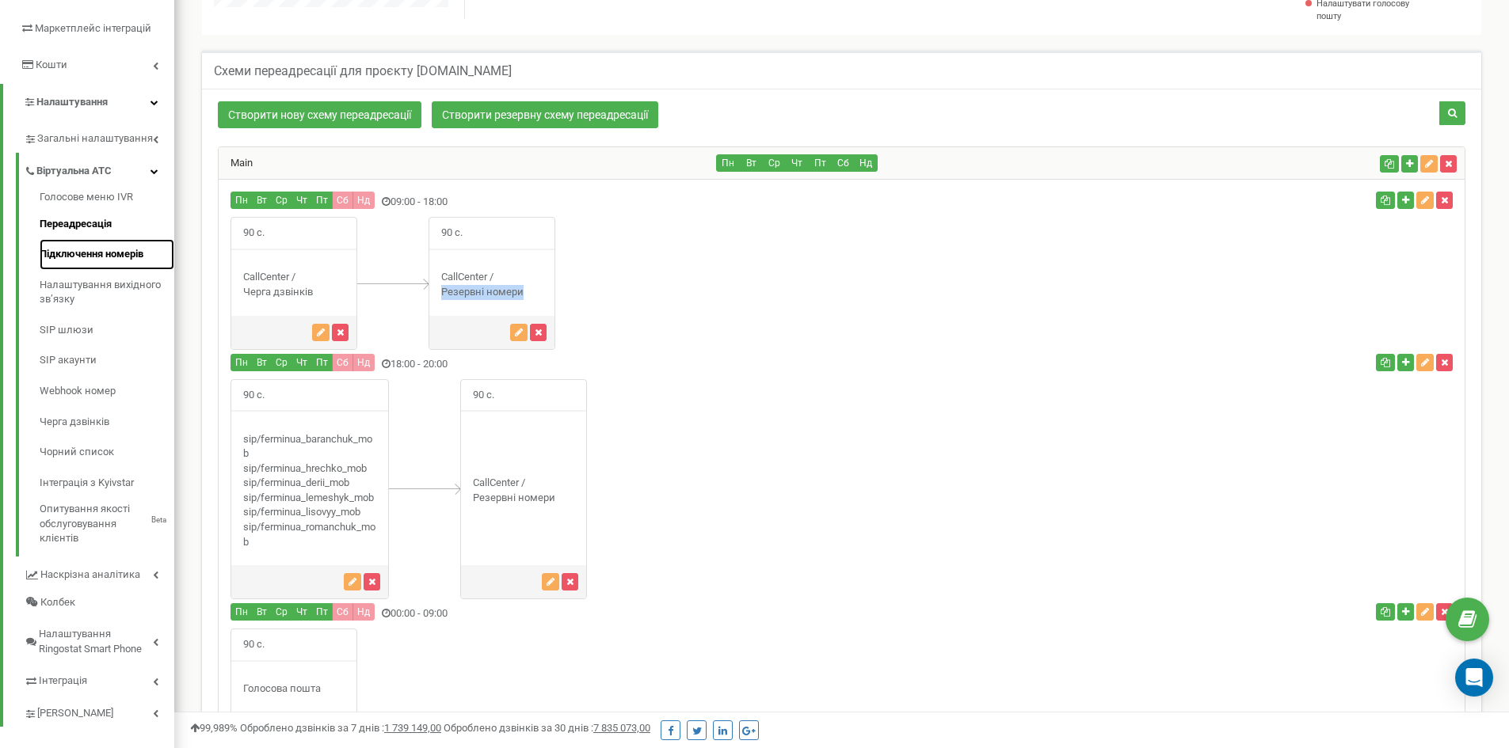
click at [95, 261] on link "Підключення номерів" at bounding box center [107, 254] width 135 height 31
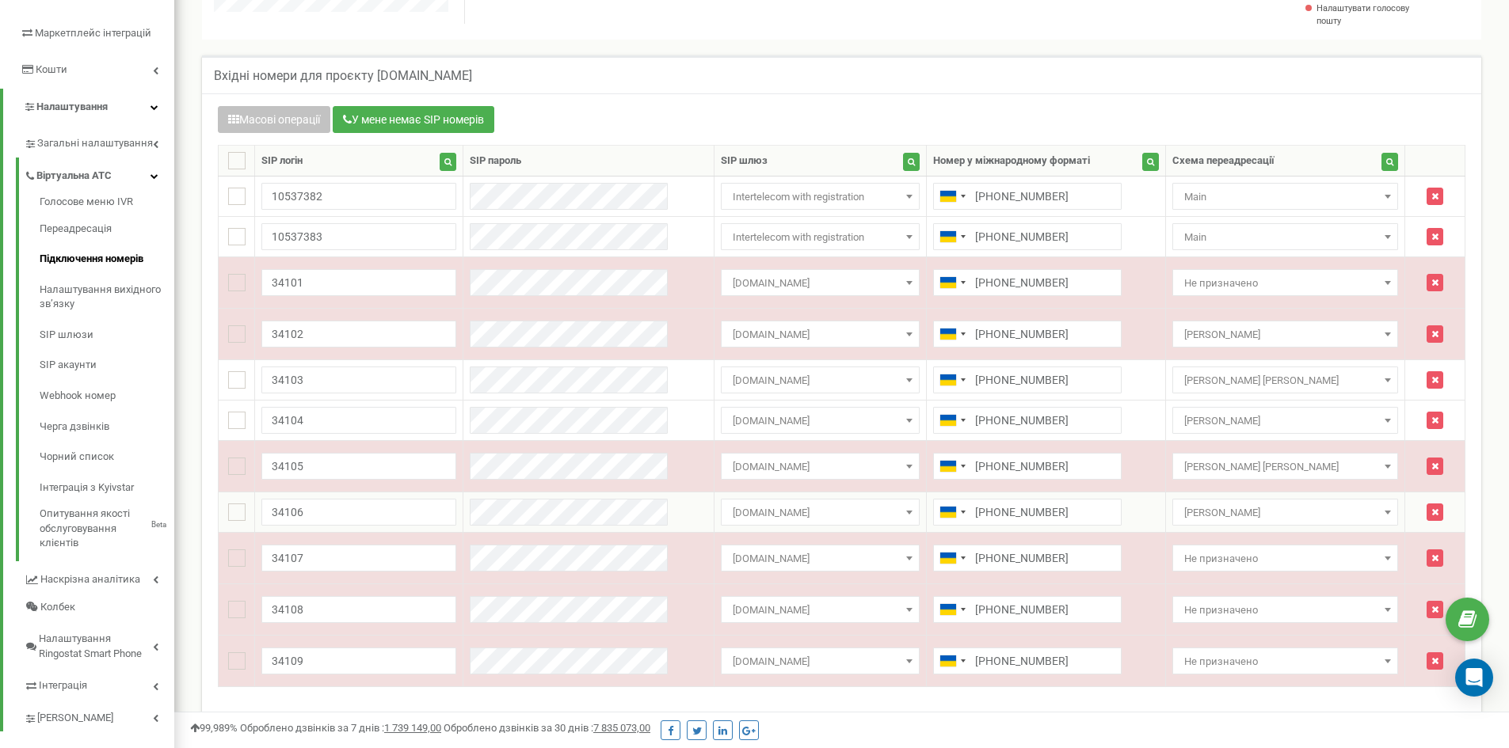
scroll to position [238, 0]
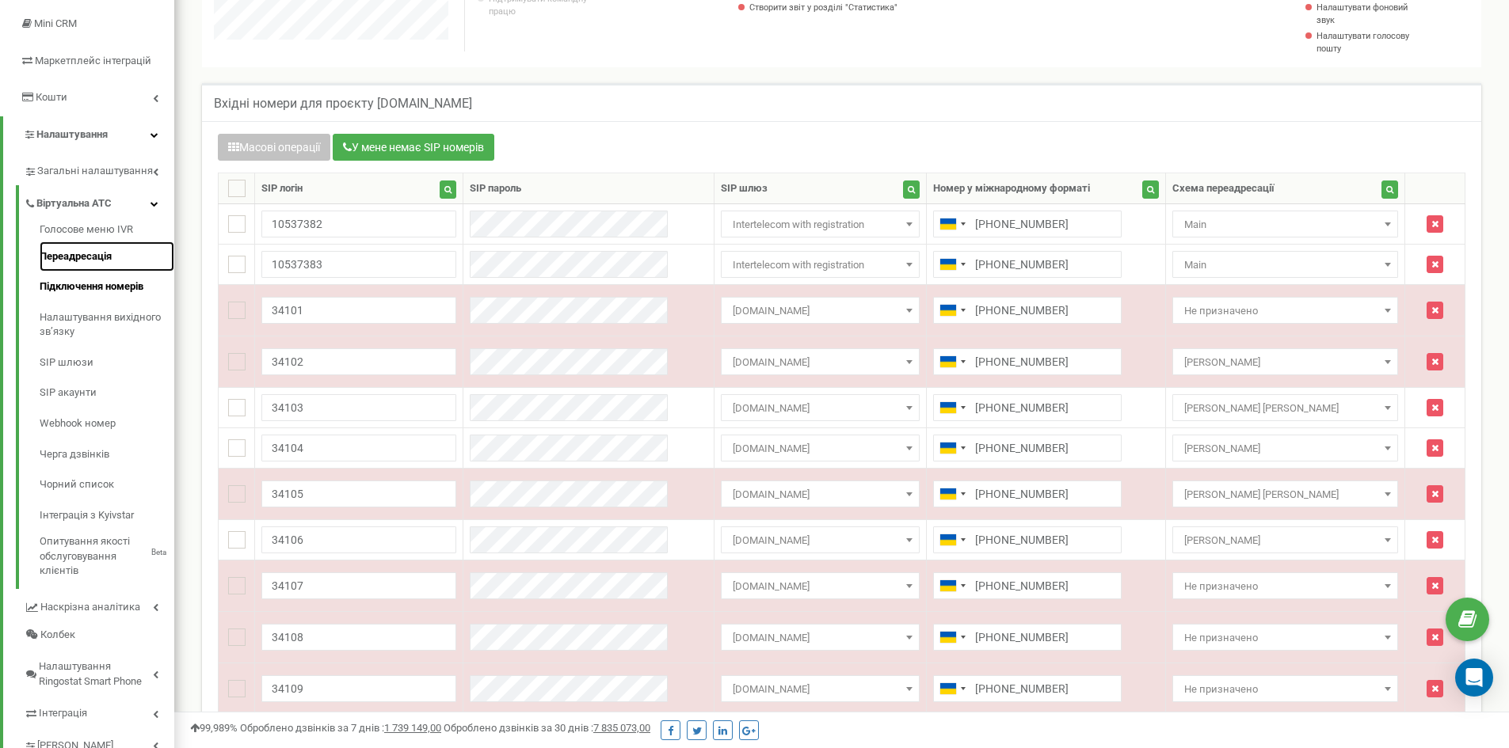
click at [109, 261] on link "Переадресація" at bounding box center [107, 257] width 135 height 31
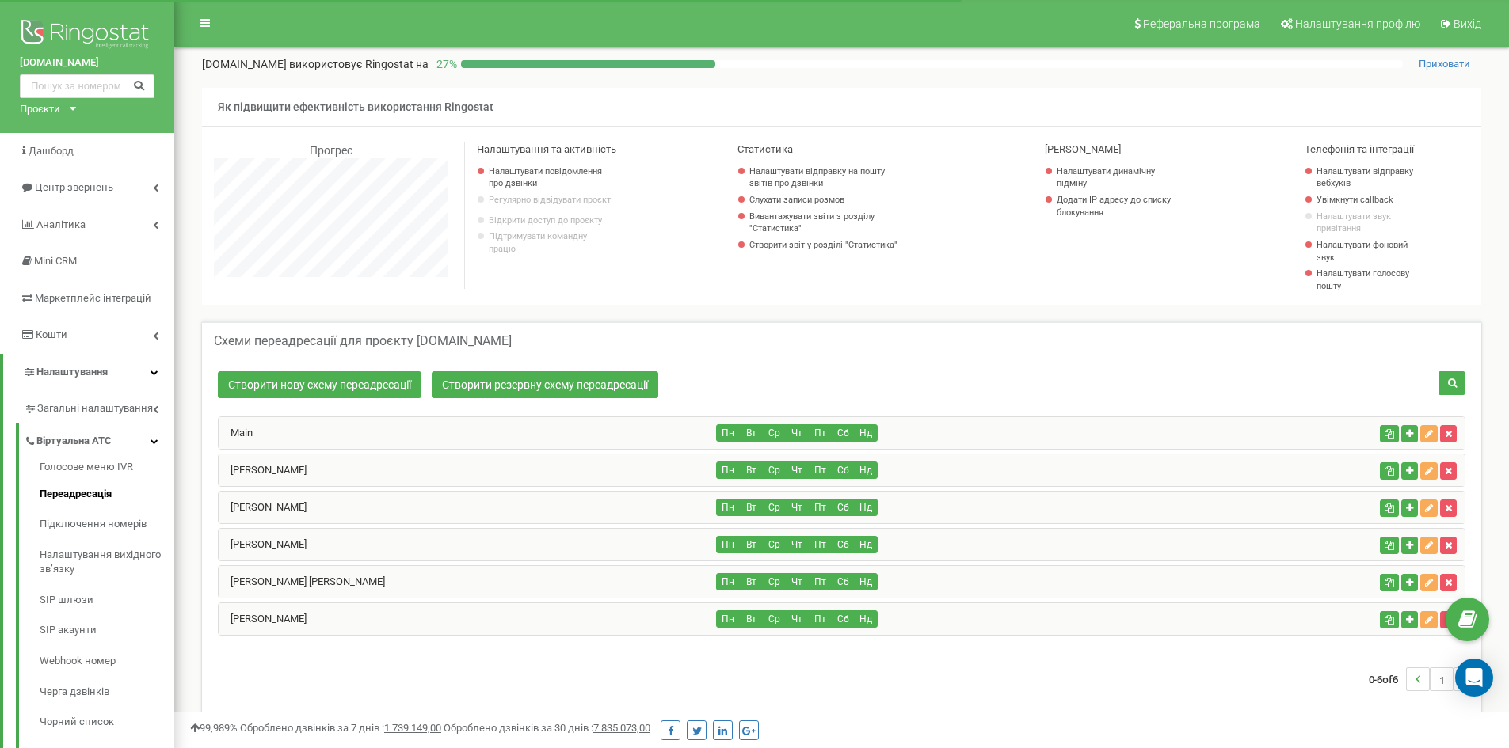
scroll to position [950, 1335]
click at [532, 434] on div "Main" at bounding box center [468, 433] width 498 height 32
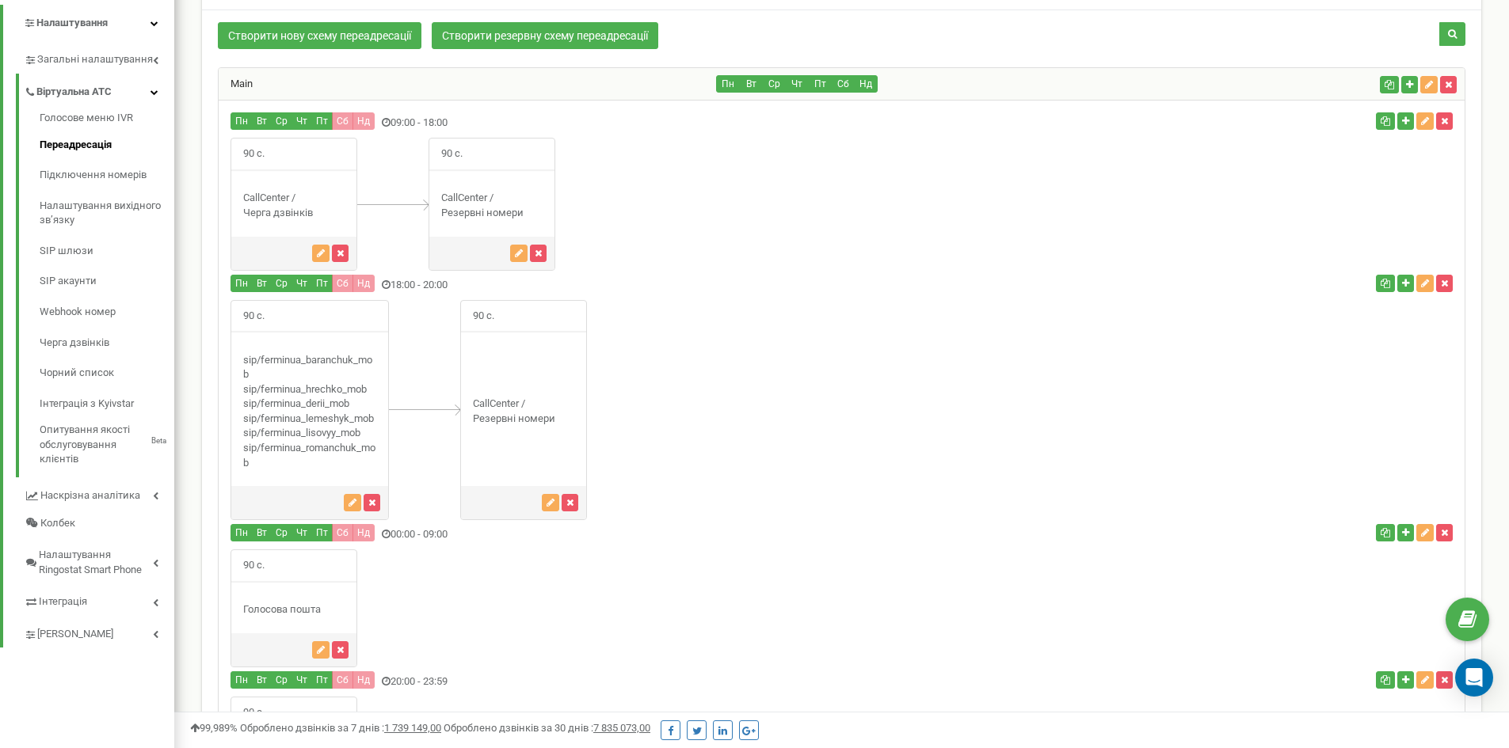
scroll to position [0, 0]
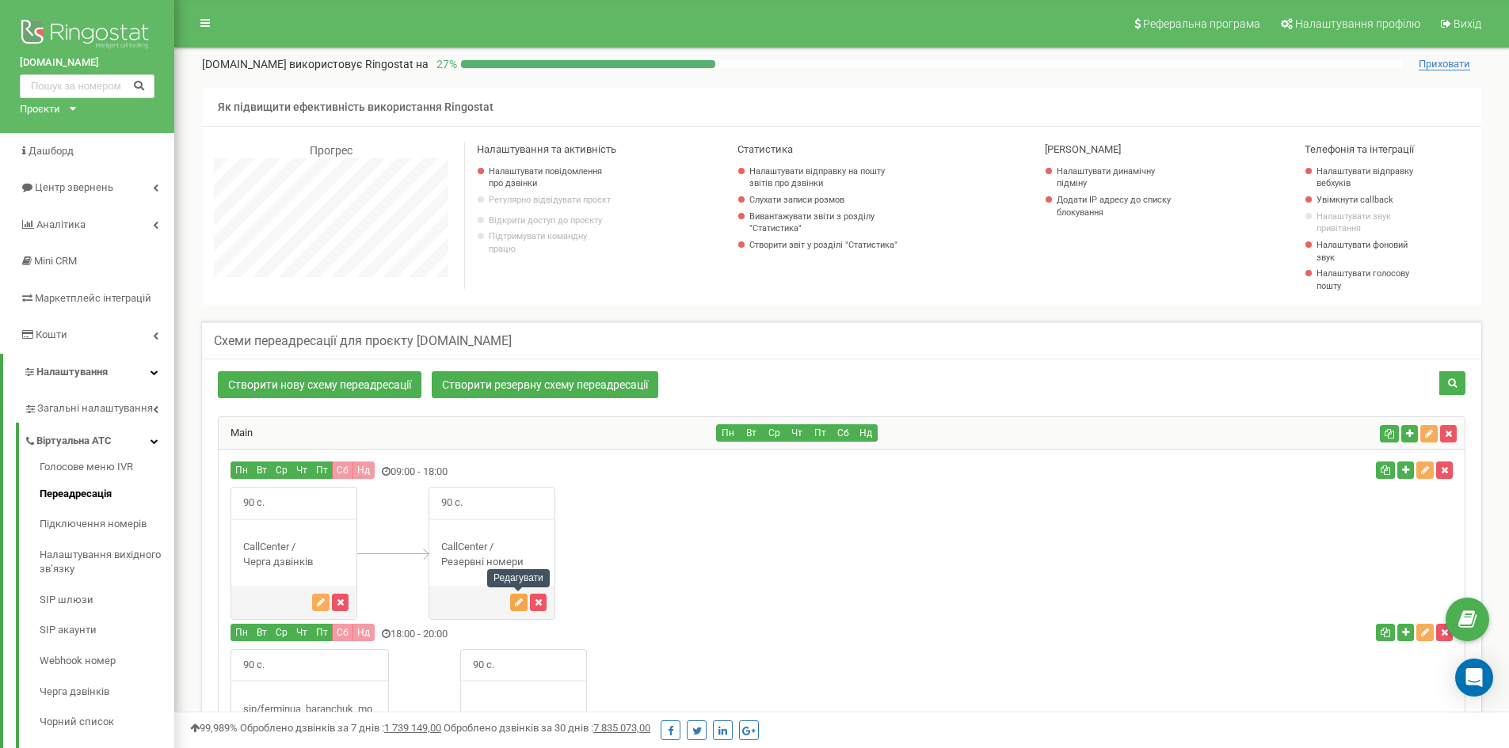
click at [520, 599] on icon "button" at bounding box center [519, 603] width 8 height 10
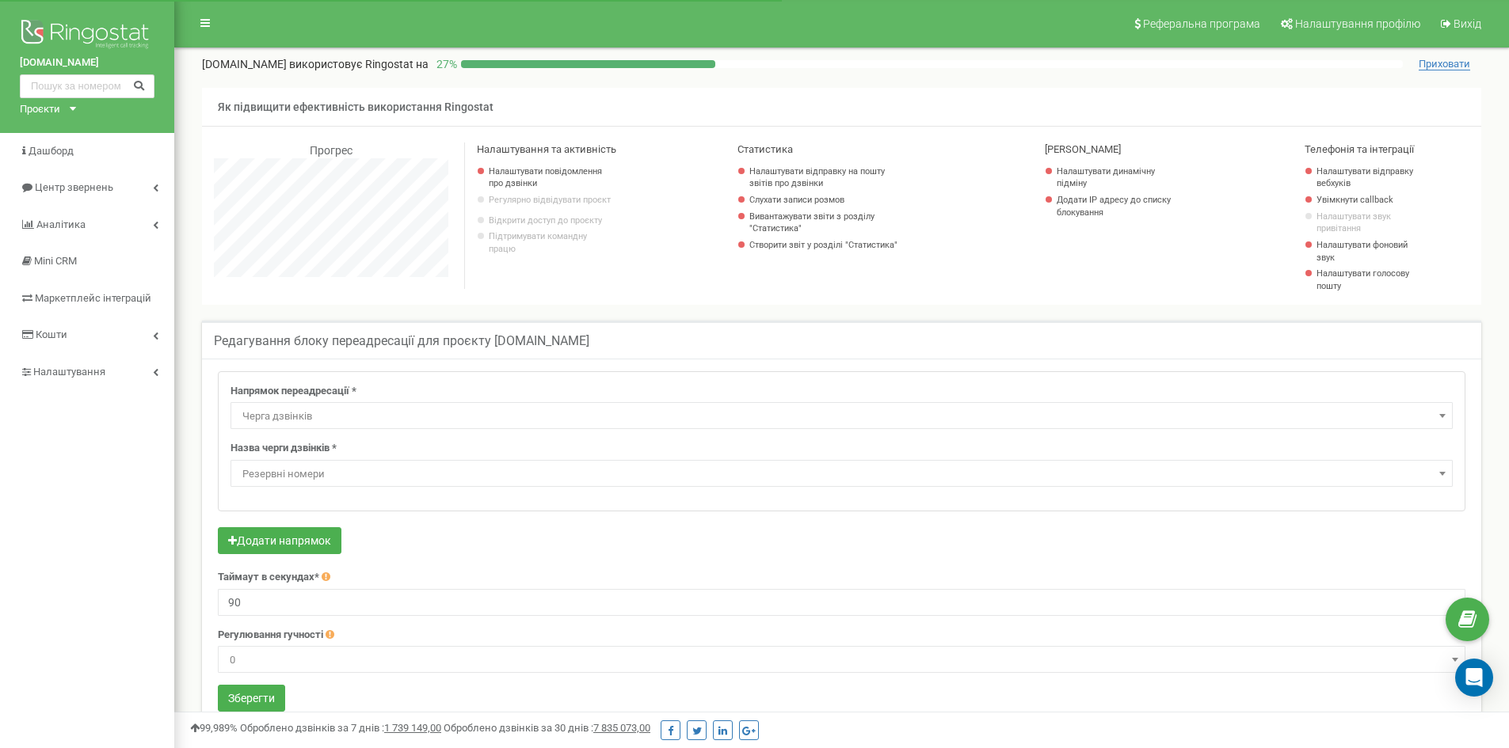
scroll to position [950, 1335]
click at [440, 478] on span "Резервні номери" at bounding box center [841, 474] width 1211 height 22
click at [337, 444] on label "Назва черги дзвінків *" at bounding box center [283, 448] width 106 height 15
click at [364, 470] on span "Резервні номери" at bounding box center [841, 474] width 1211 height 22
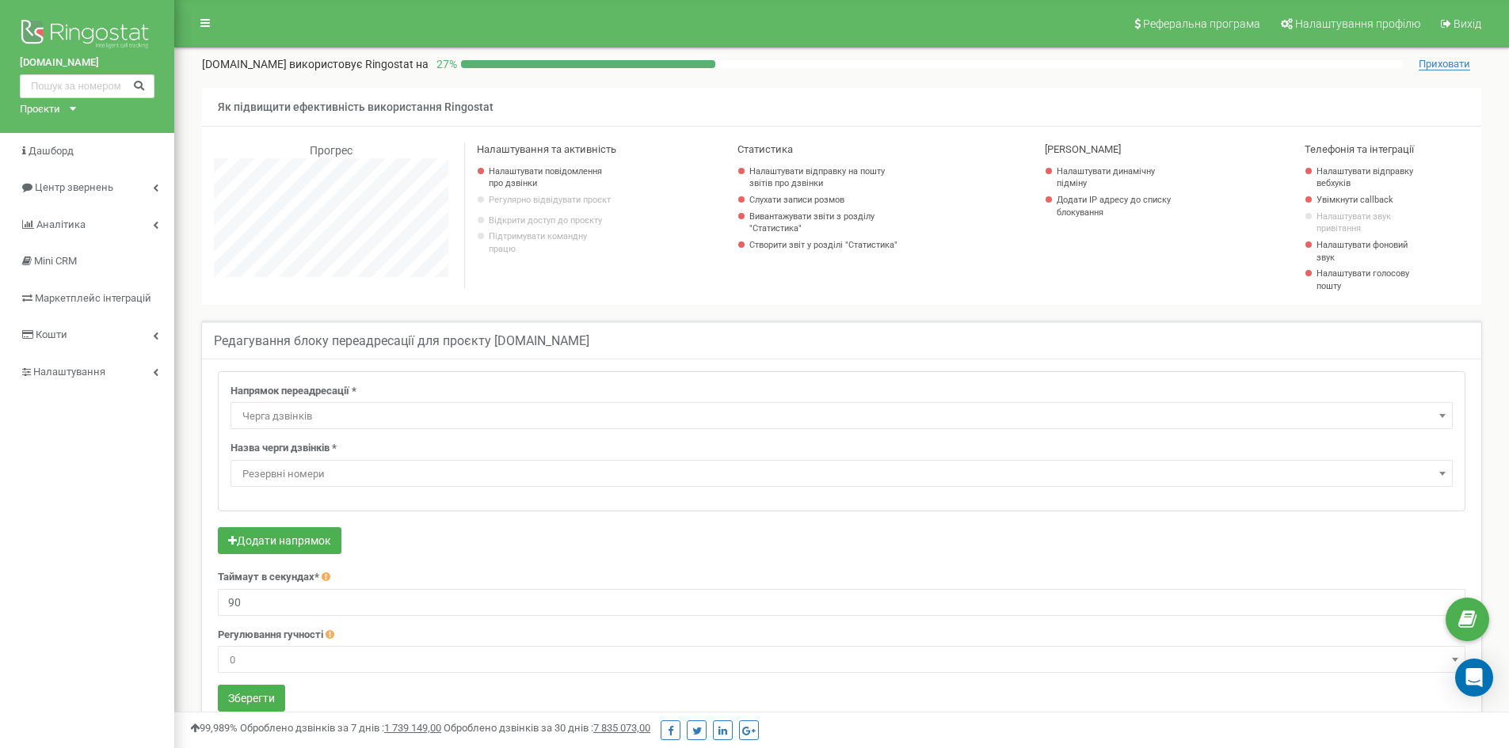
click at [364, 470] on span "Резервні номери" at bounding box center [841, 474] width 1211 height 22
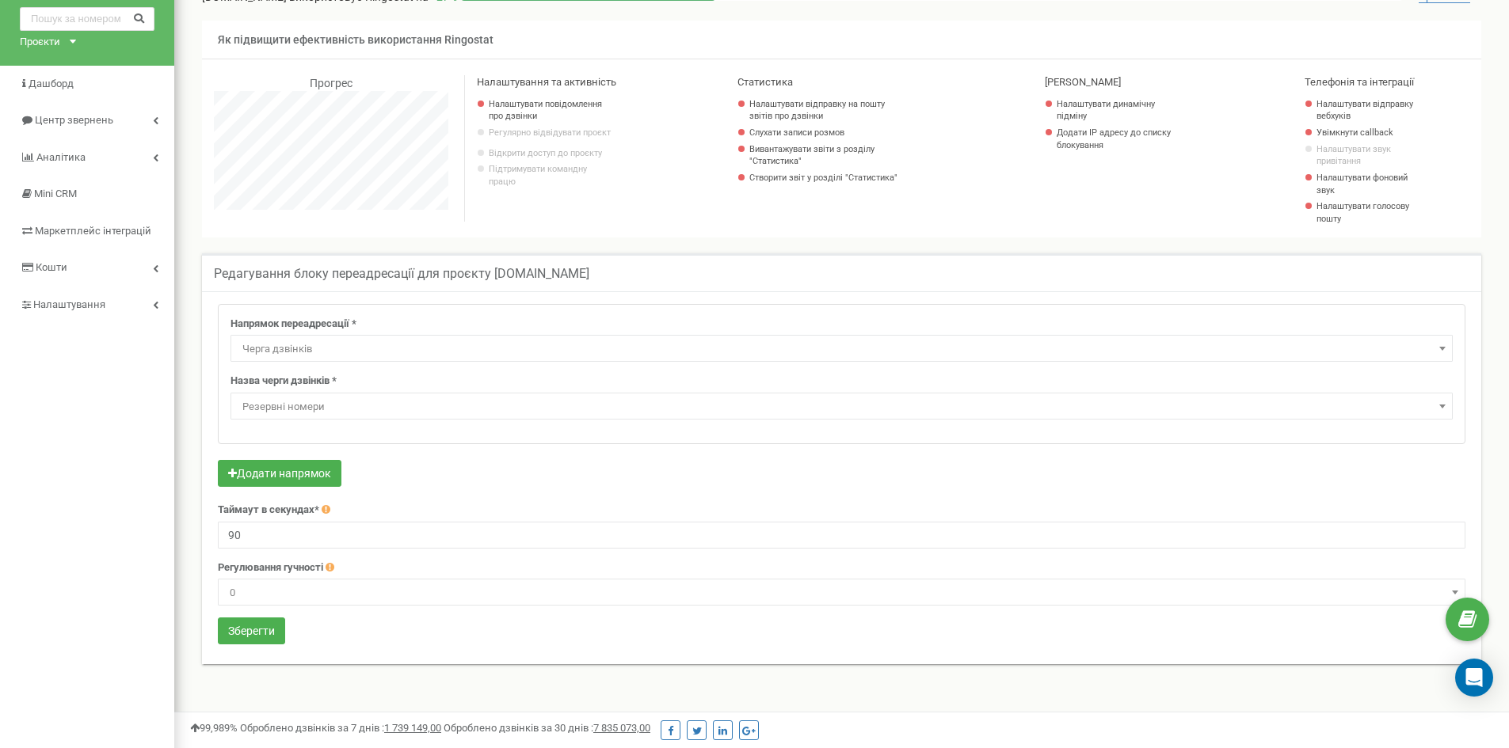
scroll to position [0, 0]
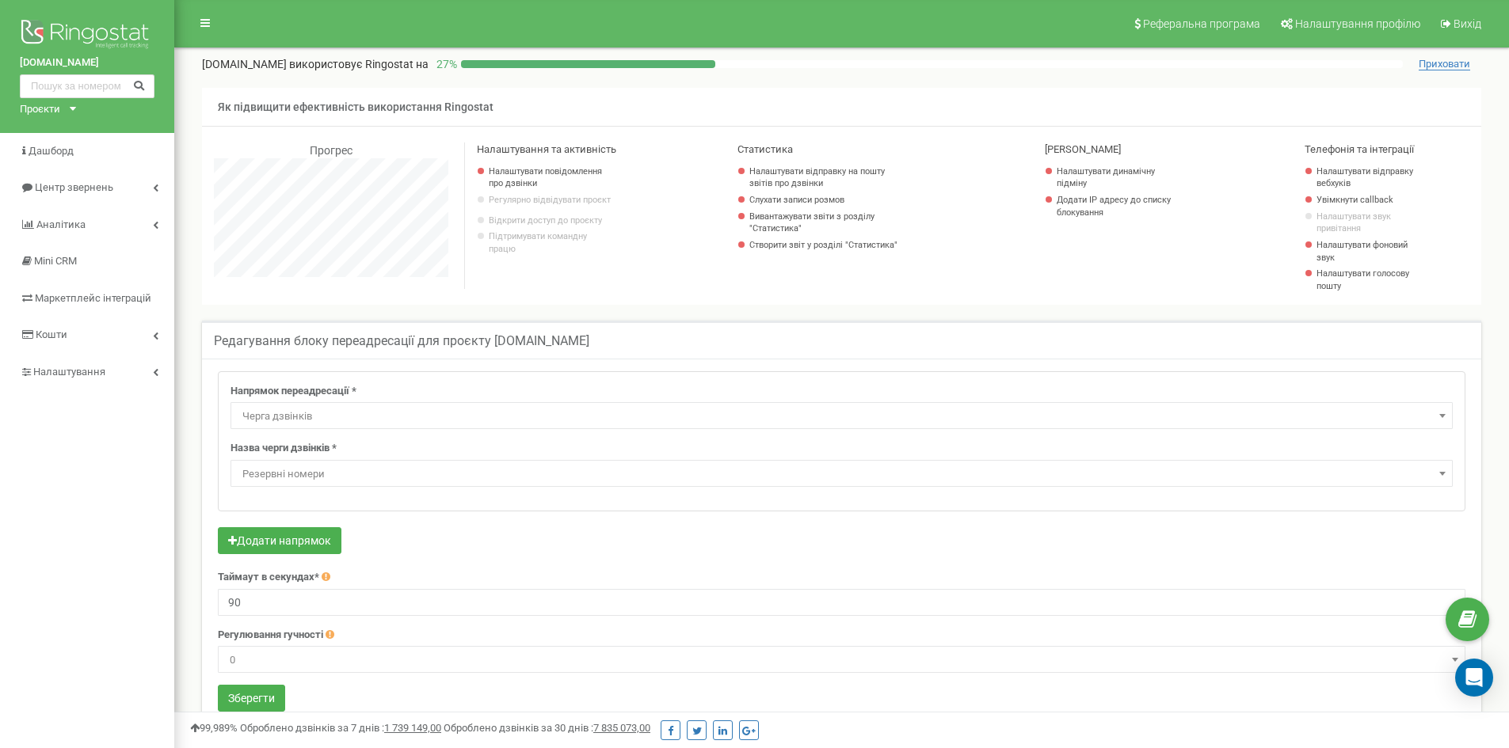
click at [390, 423] on span "Черга дзвінків" at bounding box center [841, 417] width 1211 height 22
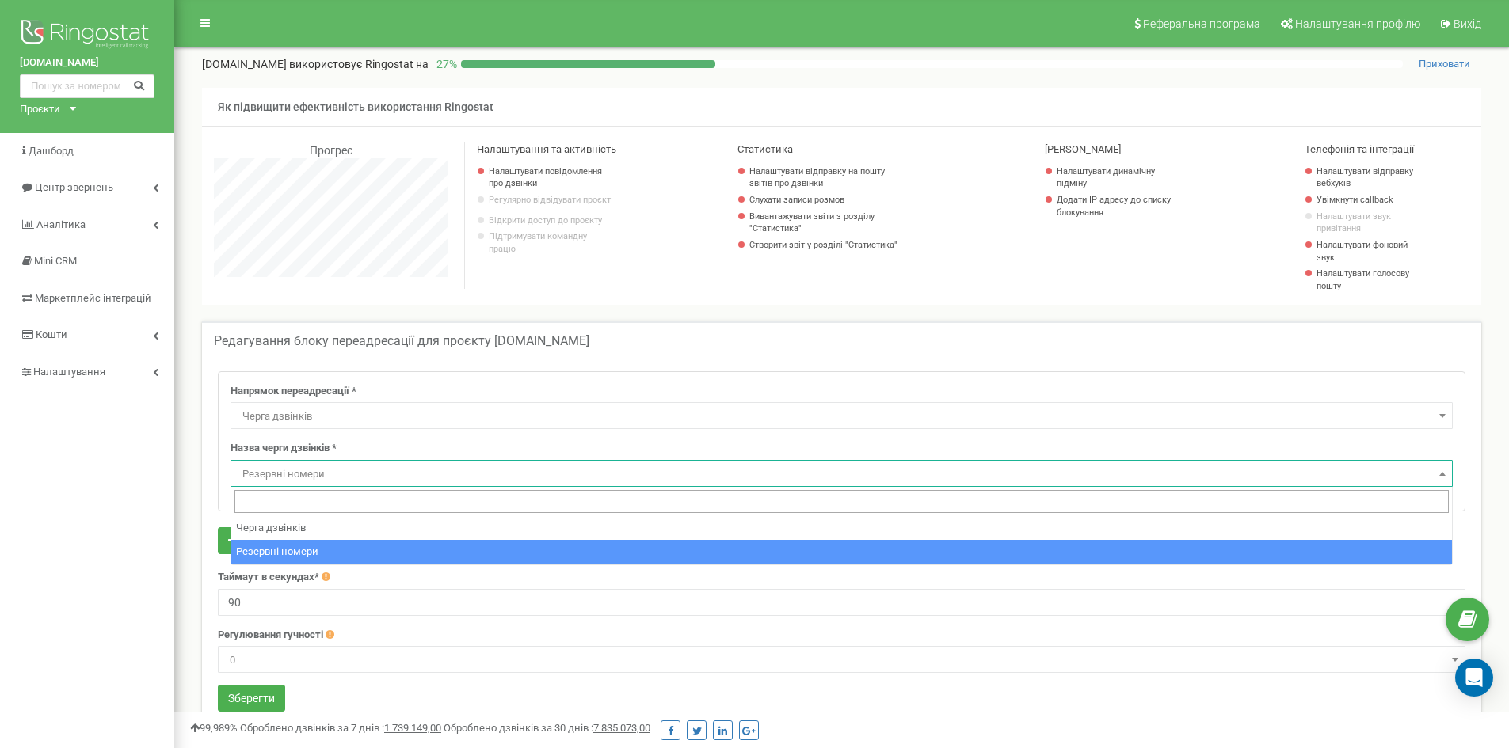
click at [512, 467] on span "Резервні номери" at bounding box center [841, 474] width 1211 height 22
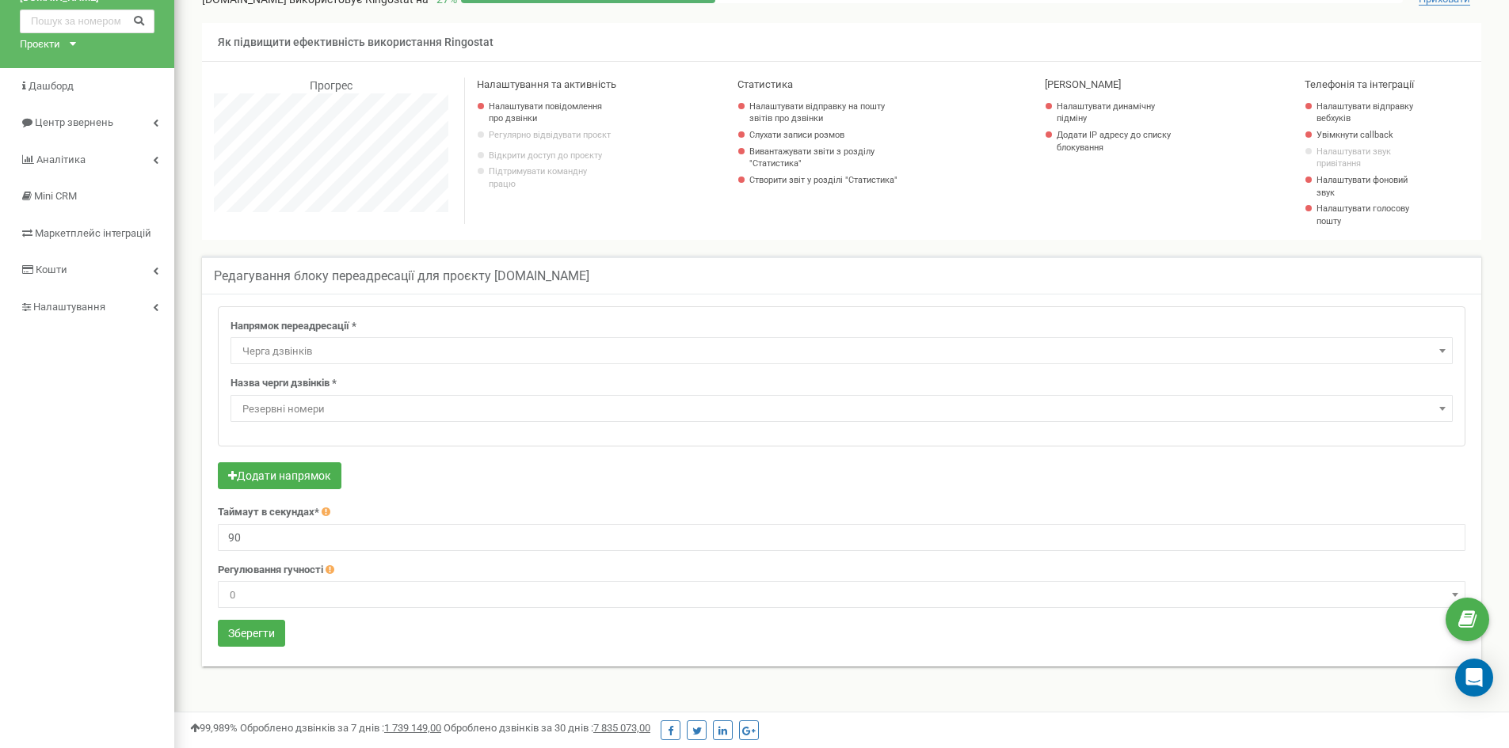
scroll to position [158, 0]
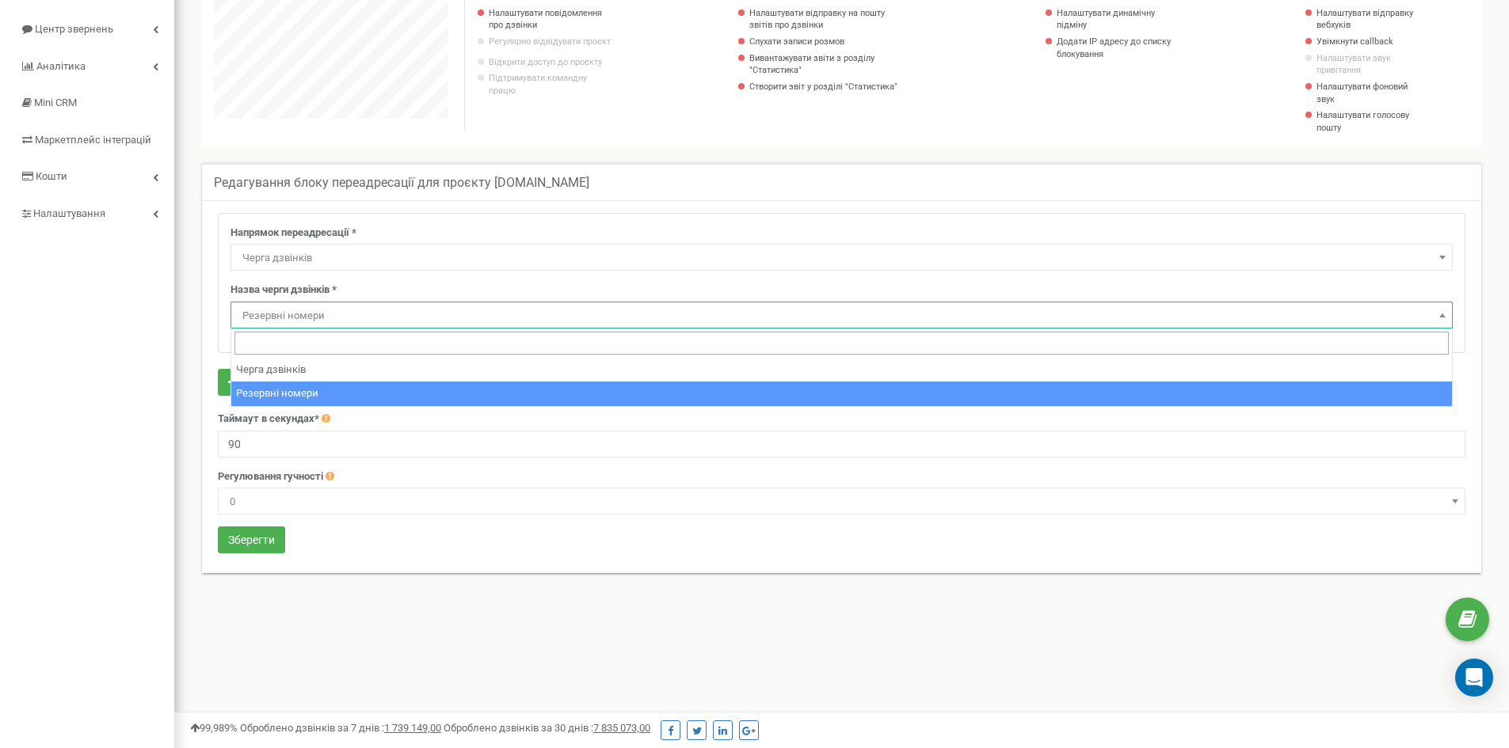
click at [362, 318] on span "Резервні номери" at bounding box center [841, 316] width 1211 height 22
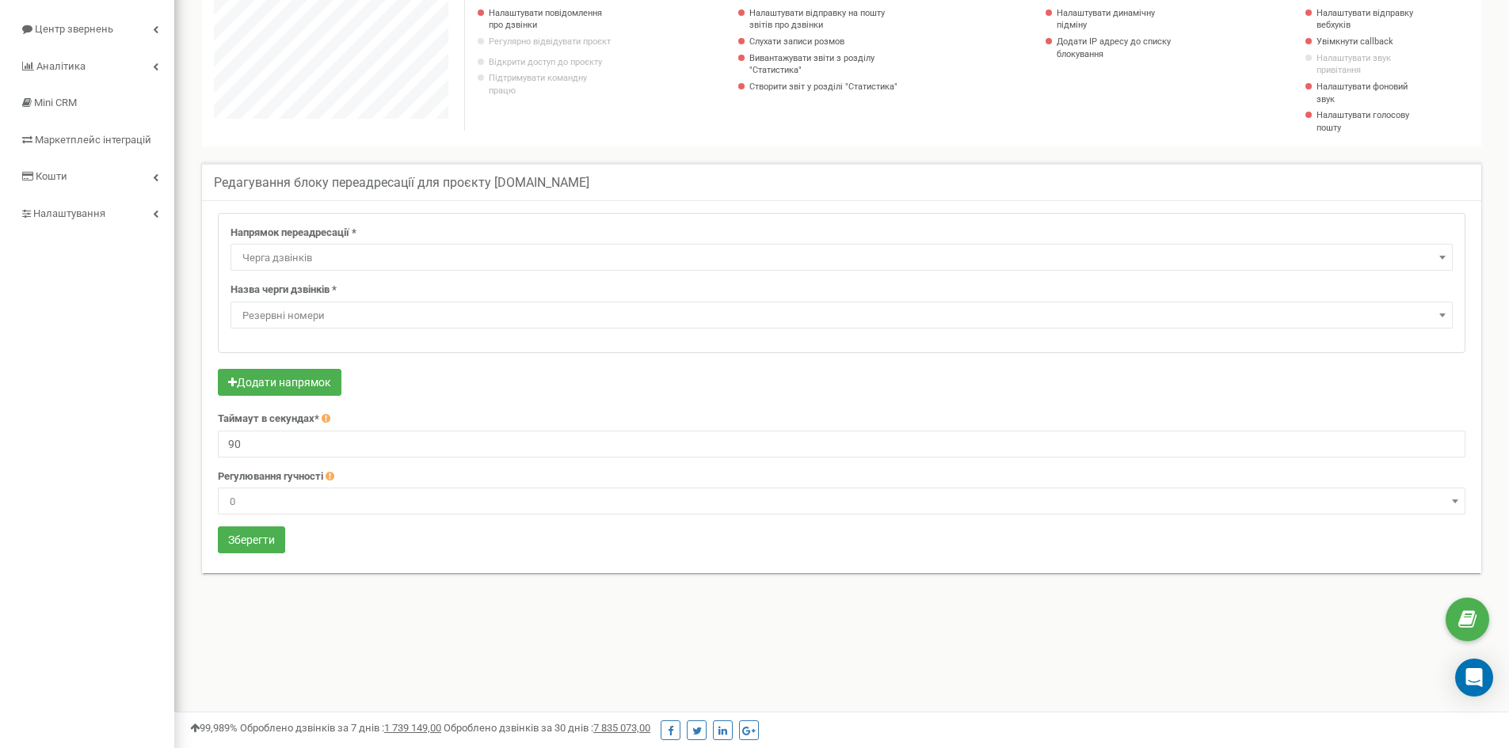
click at [362, 318] on span "Резервні номери" at bounding box center [841, 316] width 1211 height 22
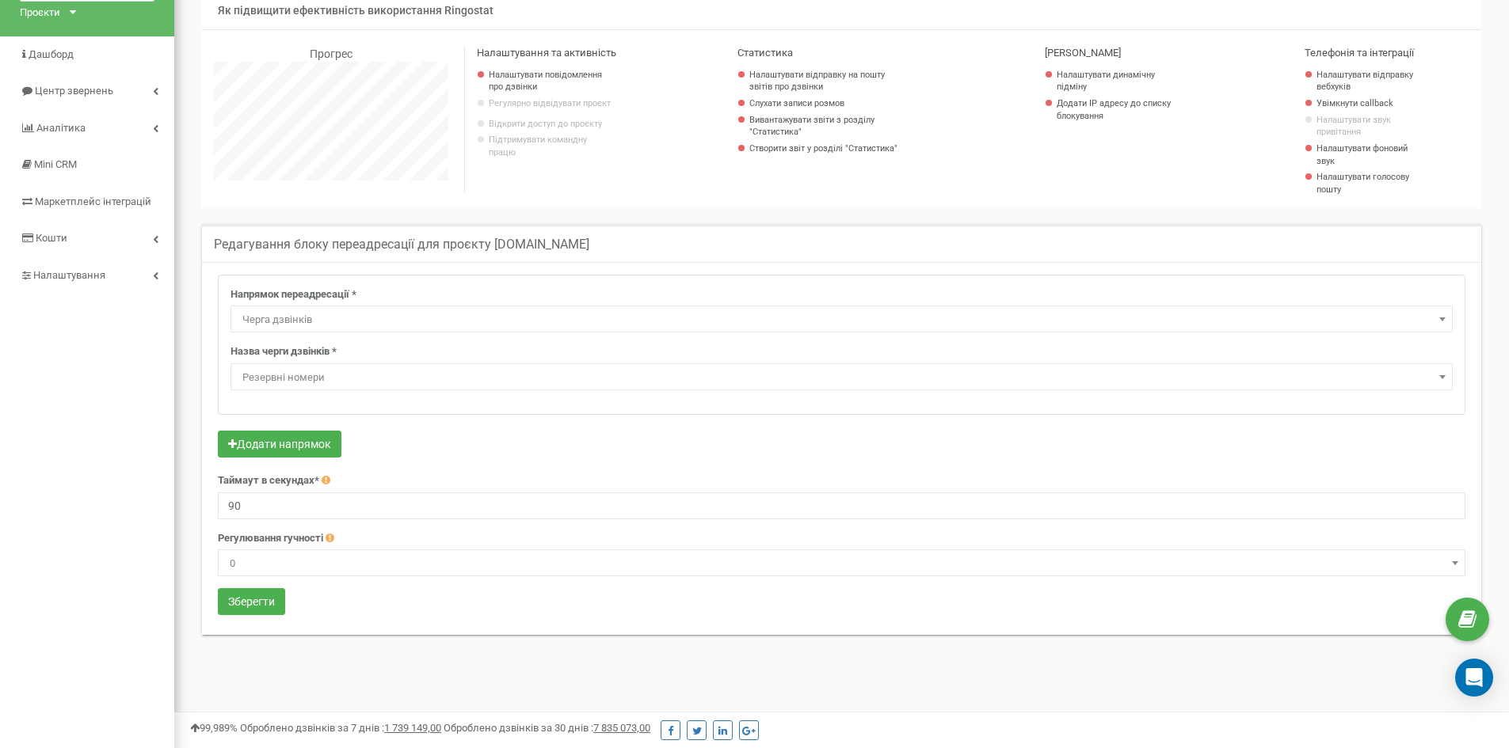
scroll to position [79, 0]
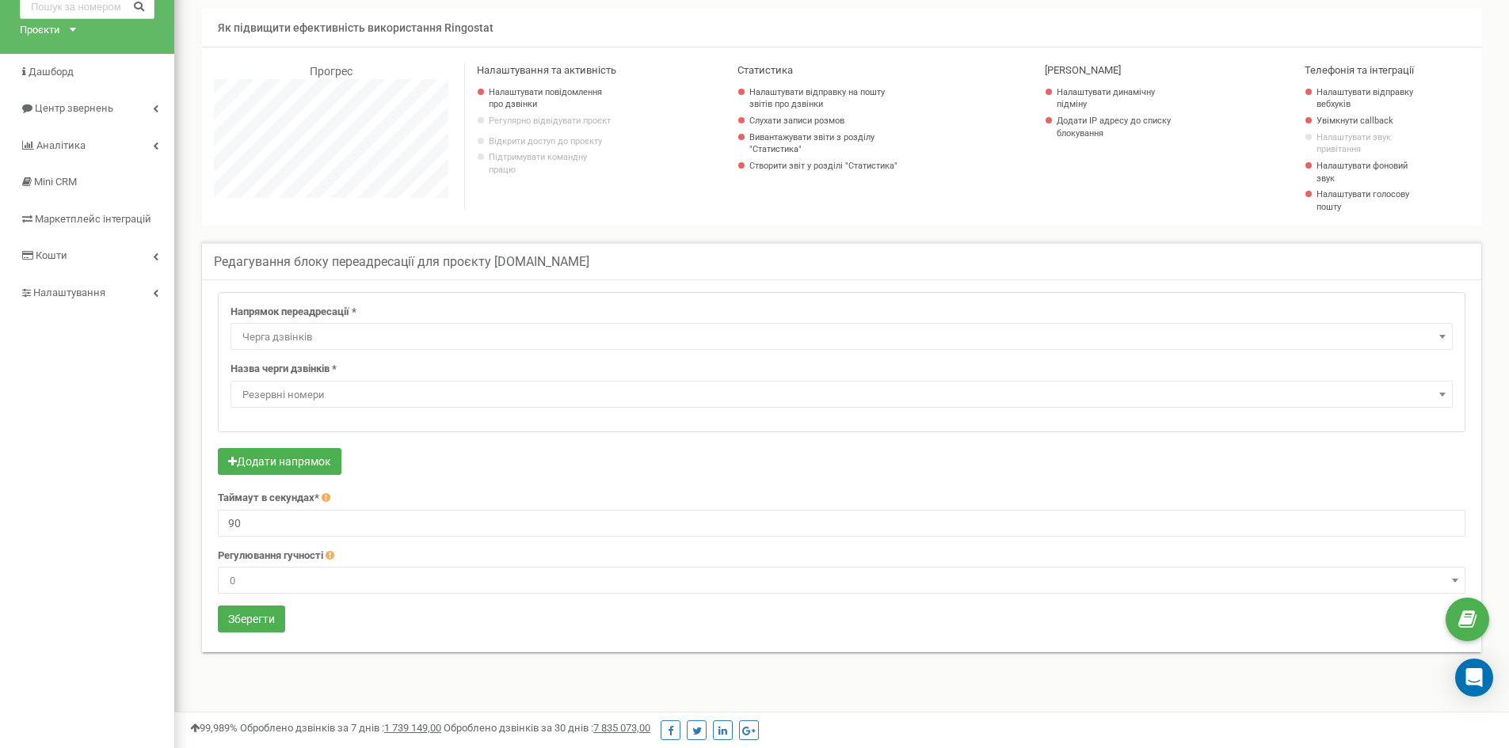
click at [387, 332] on span "Черга дзвінків" at bounding box center [841, 337] width 1211 height 22
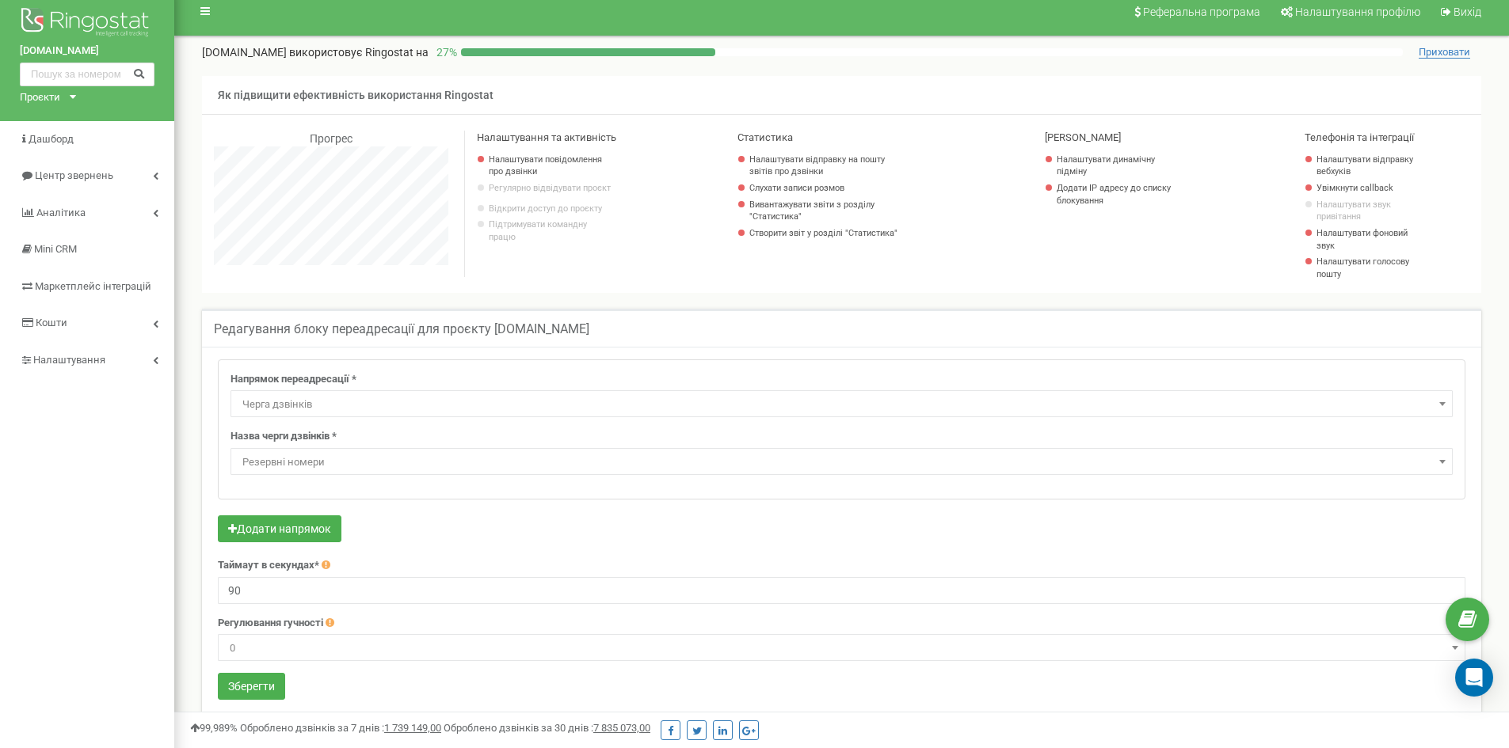
scroll to position [0, 0]
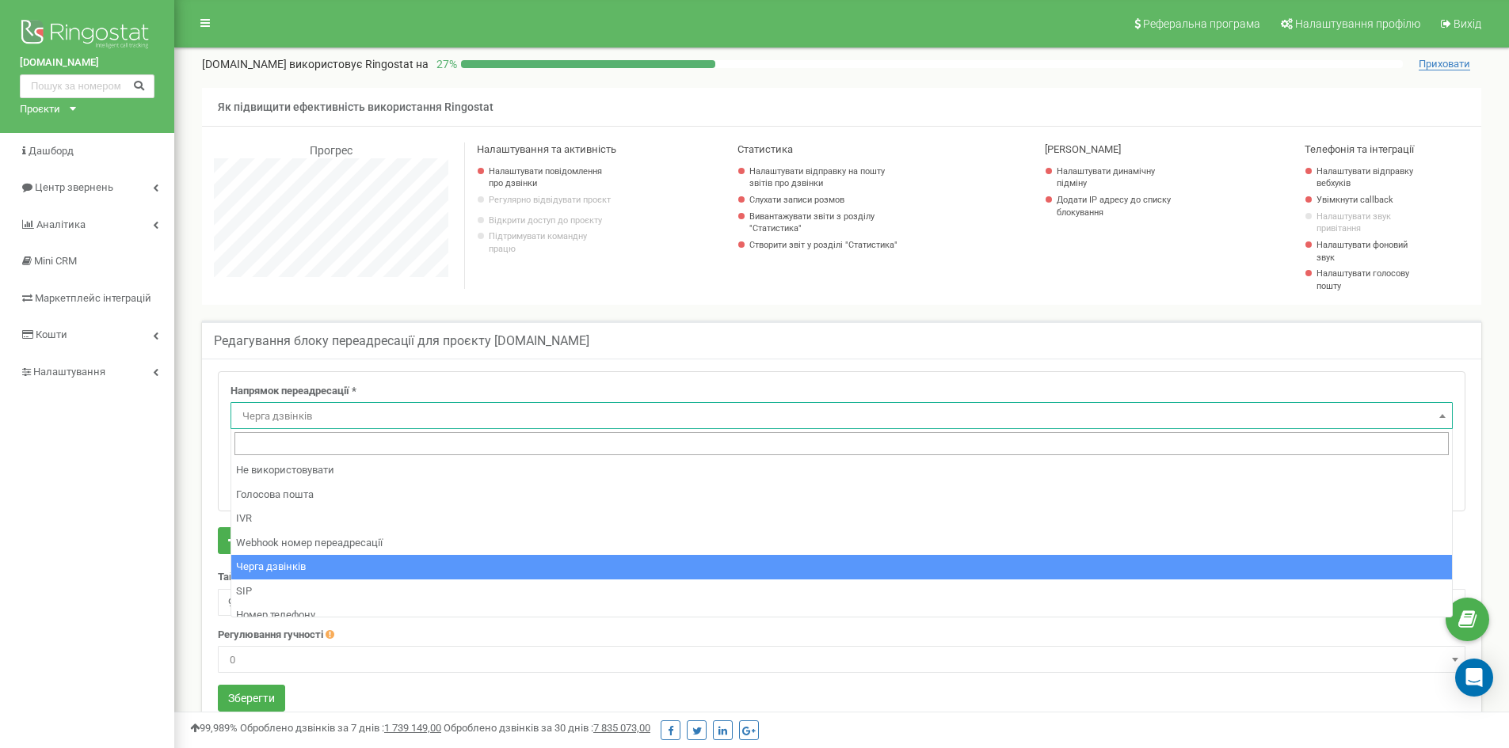
click at [767, 408] on span "Черга дзвінків" at bounding box center [841, 417] width 1211 height 22
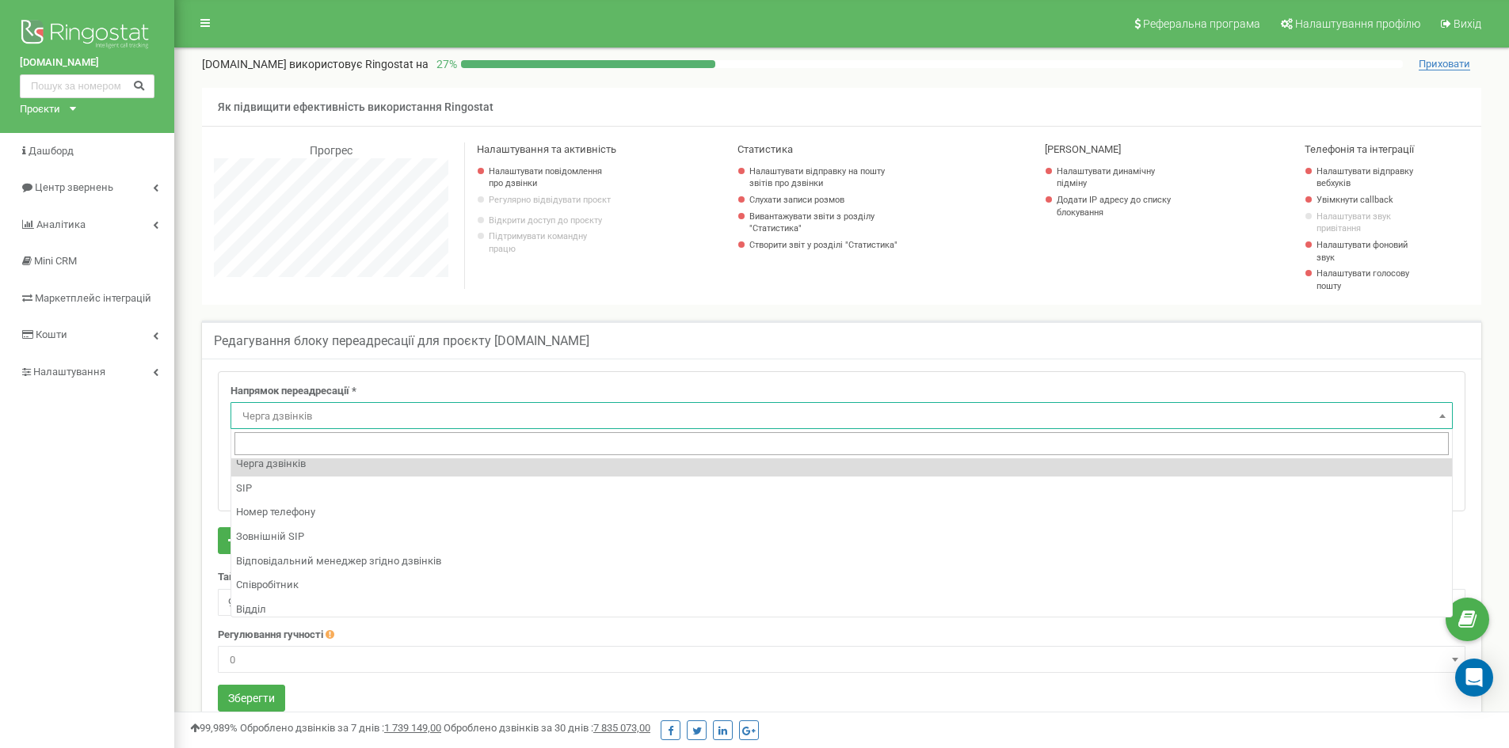
scroll to position [108, 0]
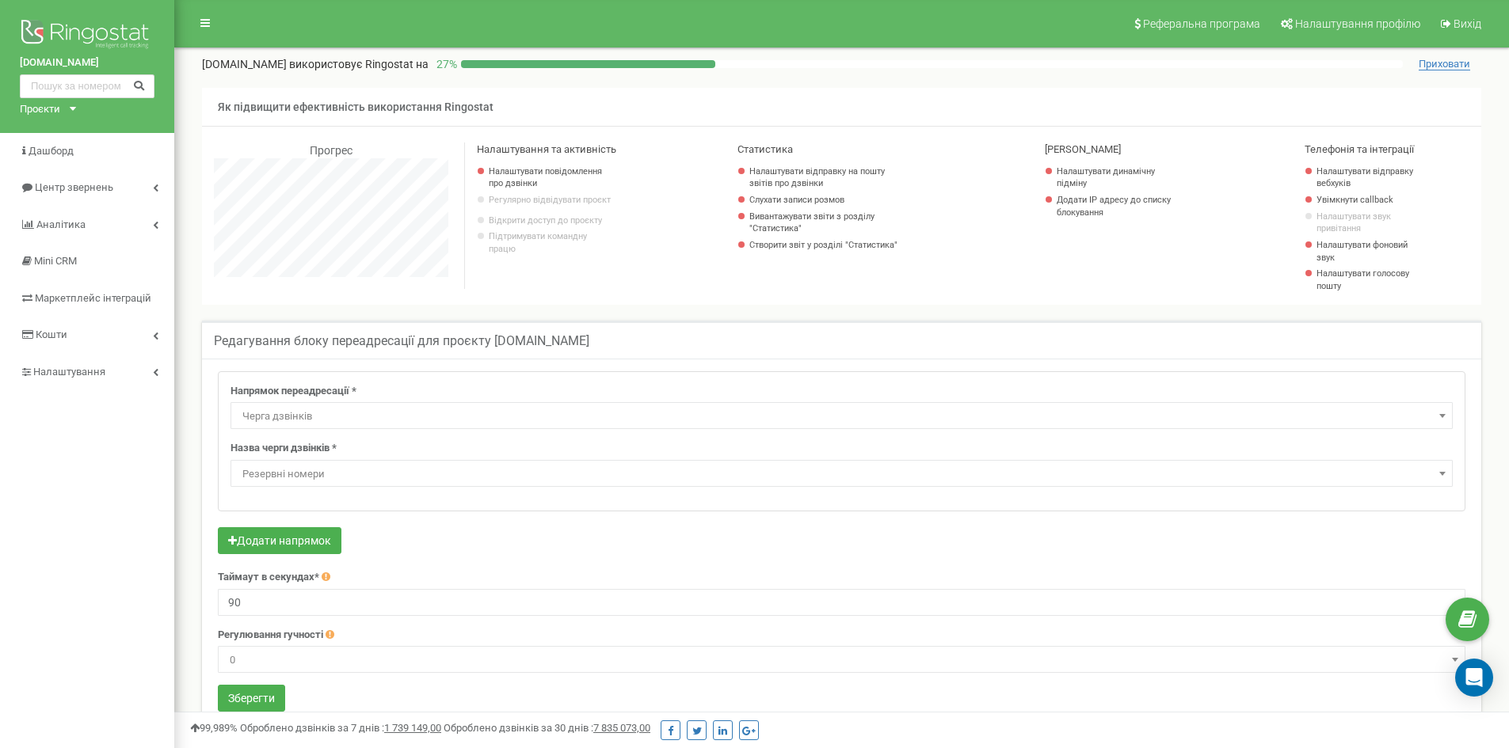
click at [751, 387] on div "Напрямок переадресації * Не використовувати Голосова пошта IVR Webhook номер пе…" at bounding box center [841, 407] width 1222 height 46
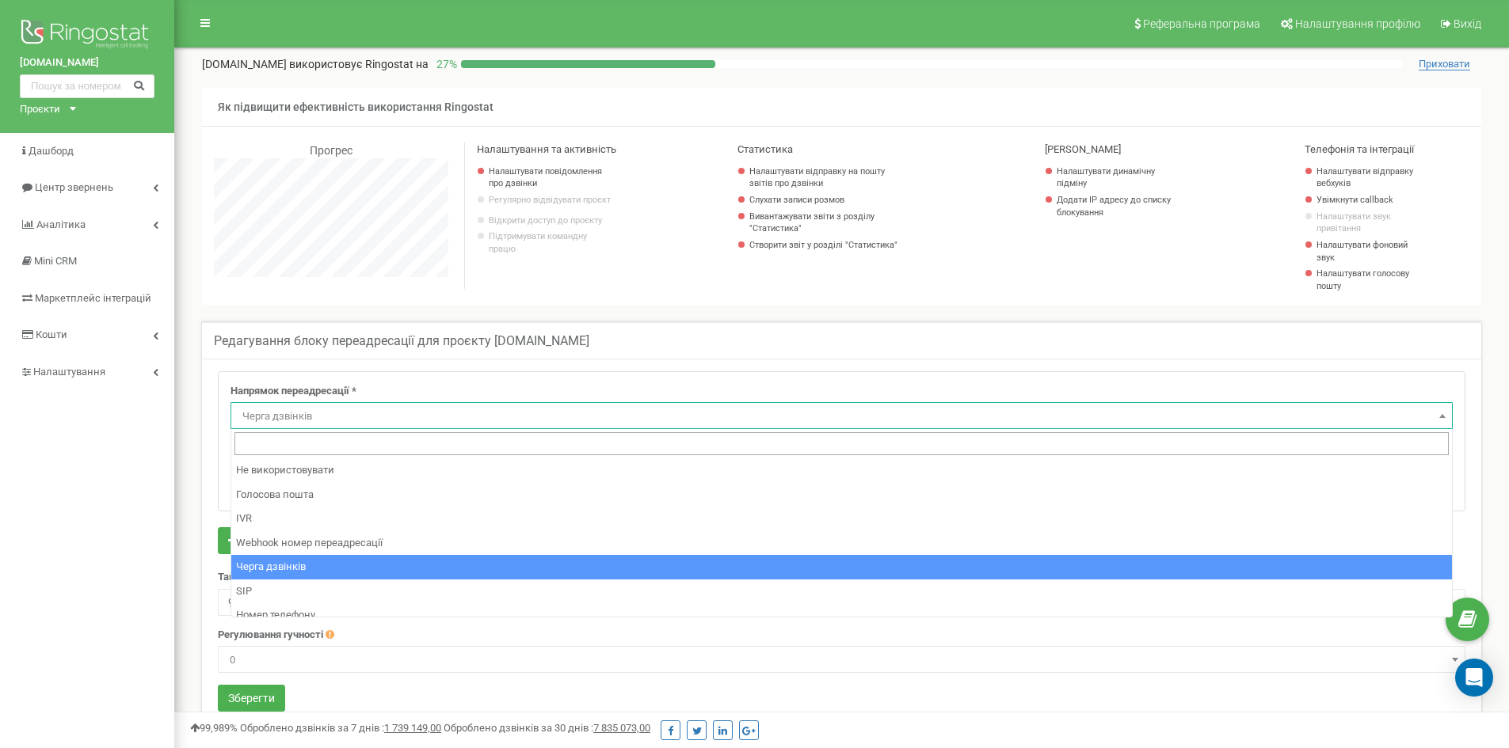
click at [681, 407] on span "Черга дзвінків" at bounding box center [841, 417] width 1211 height 22
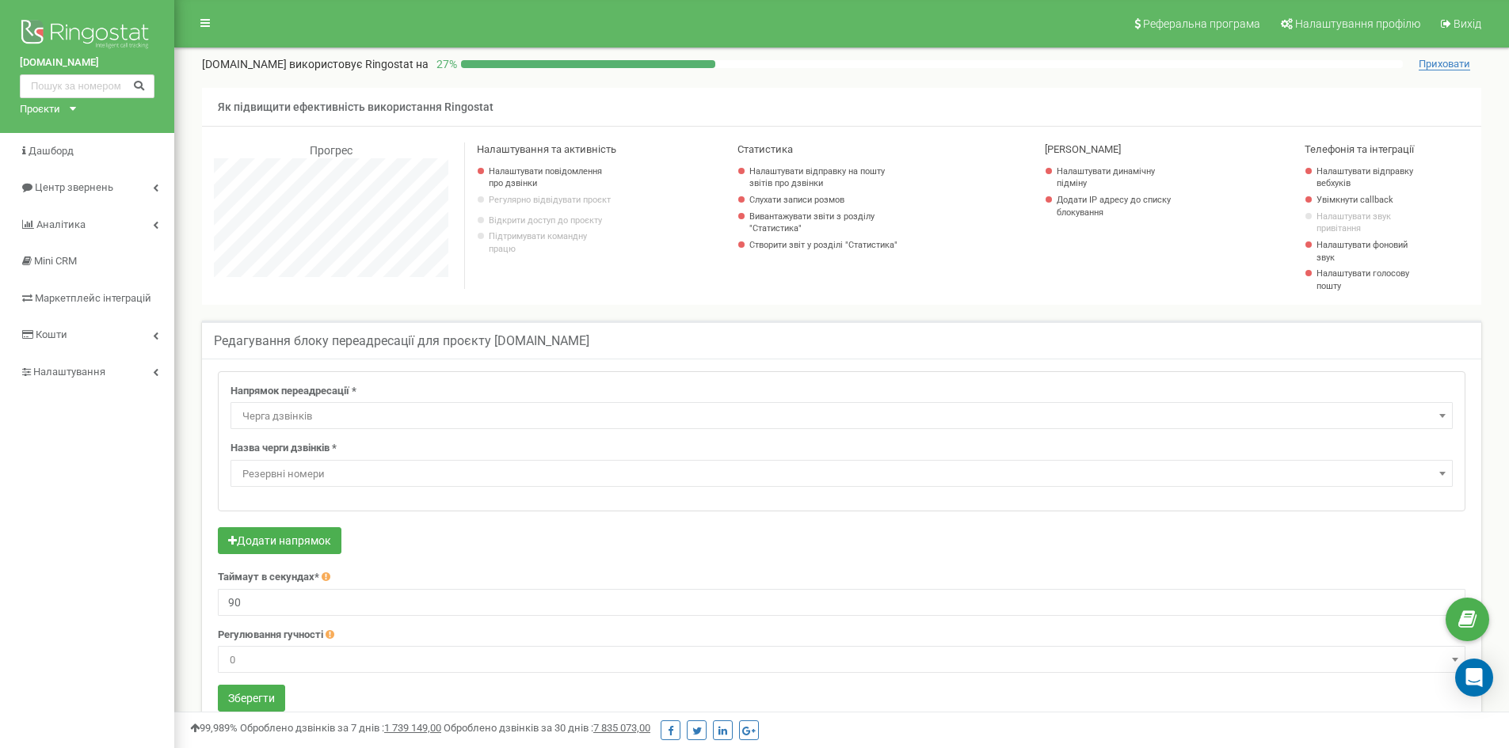
click at [680, 417] on span "Черга дзвінків" at bounding box center [841, 417] width 1211 height 22
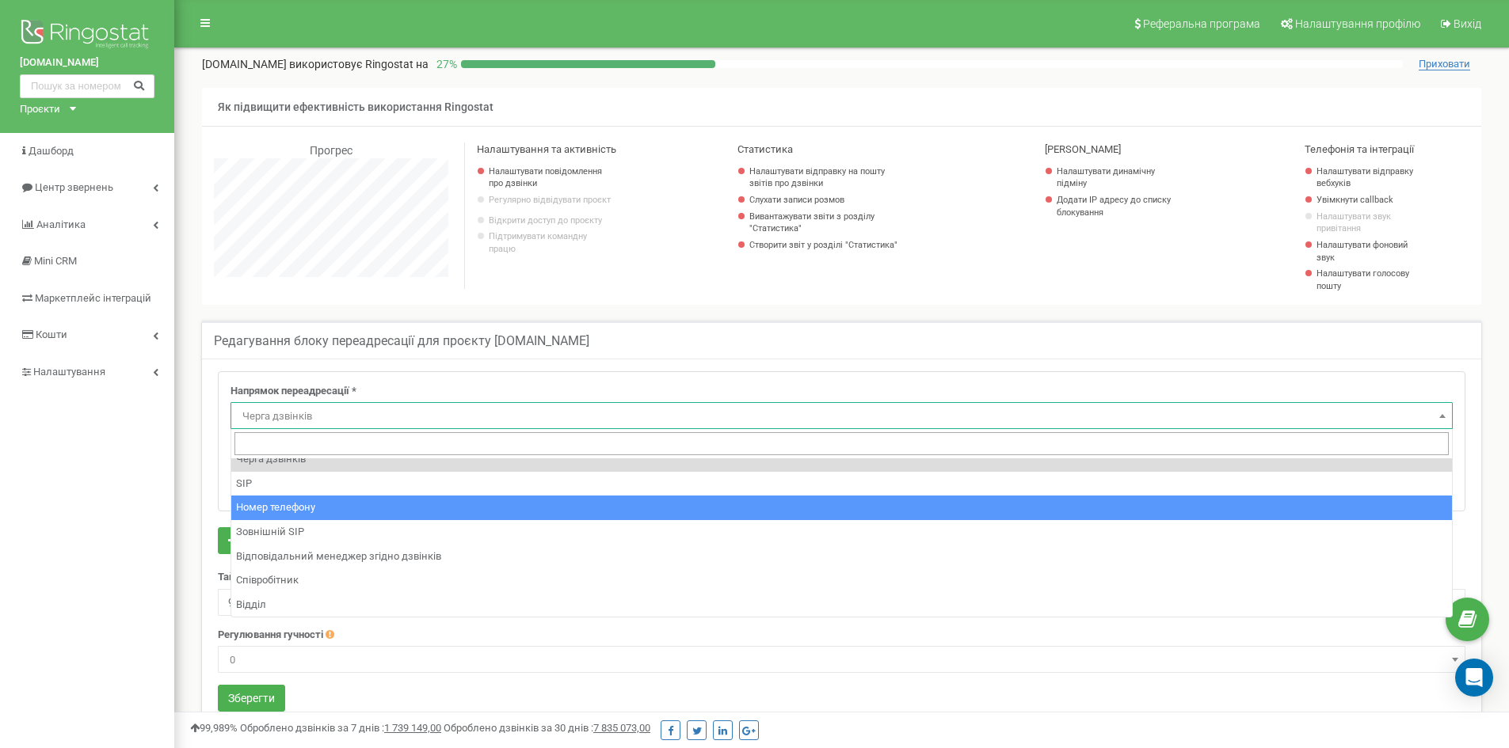
select select "Phone"
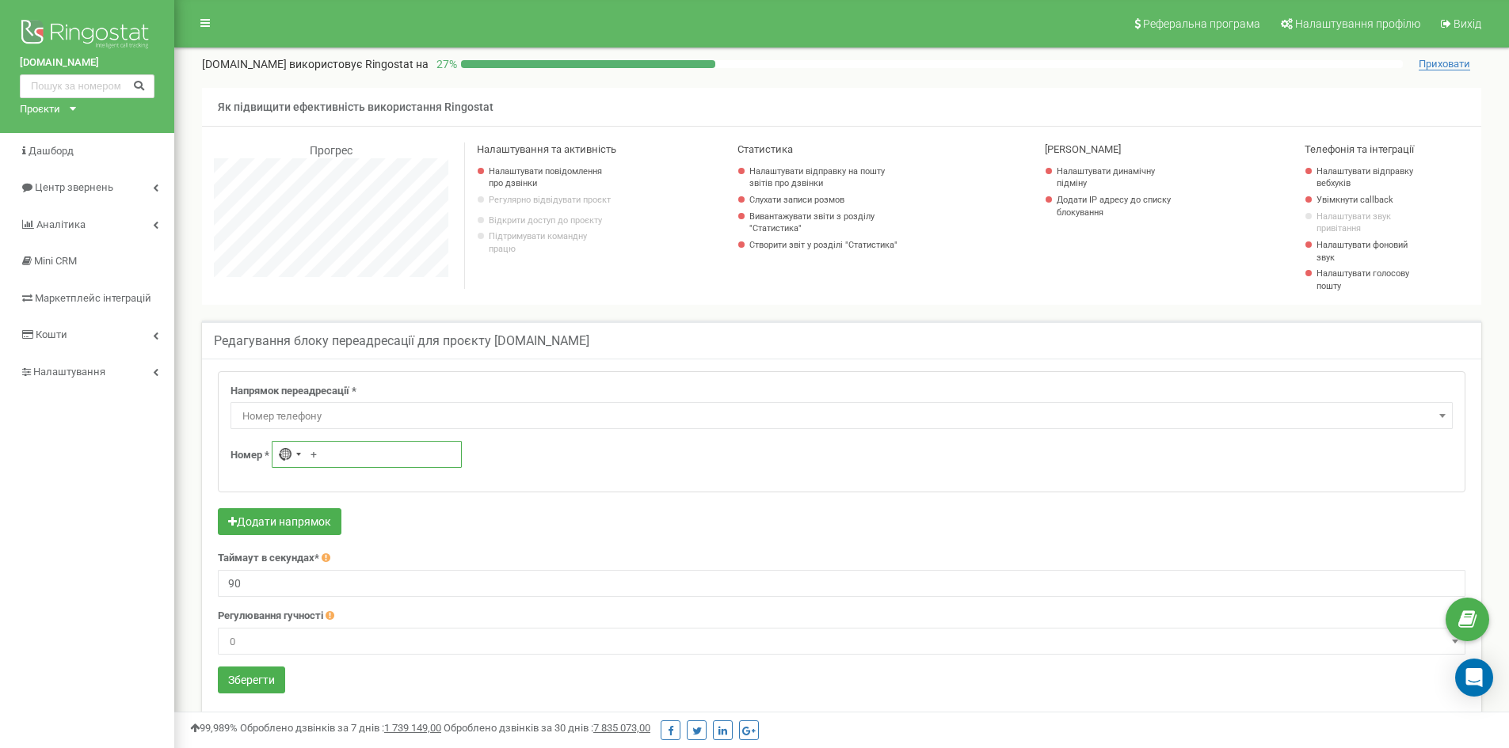
click at [371, 452] on input "+" at bounding box center [367, 454] width 190 height 27
click at [458, 406] on div "Напрямок переадресації * Не використовувати Голосова пошта IVR Webhook номер пе…" at bounding box center [842, 432] width 1246 height 120
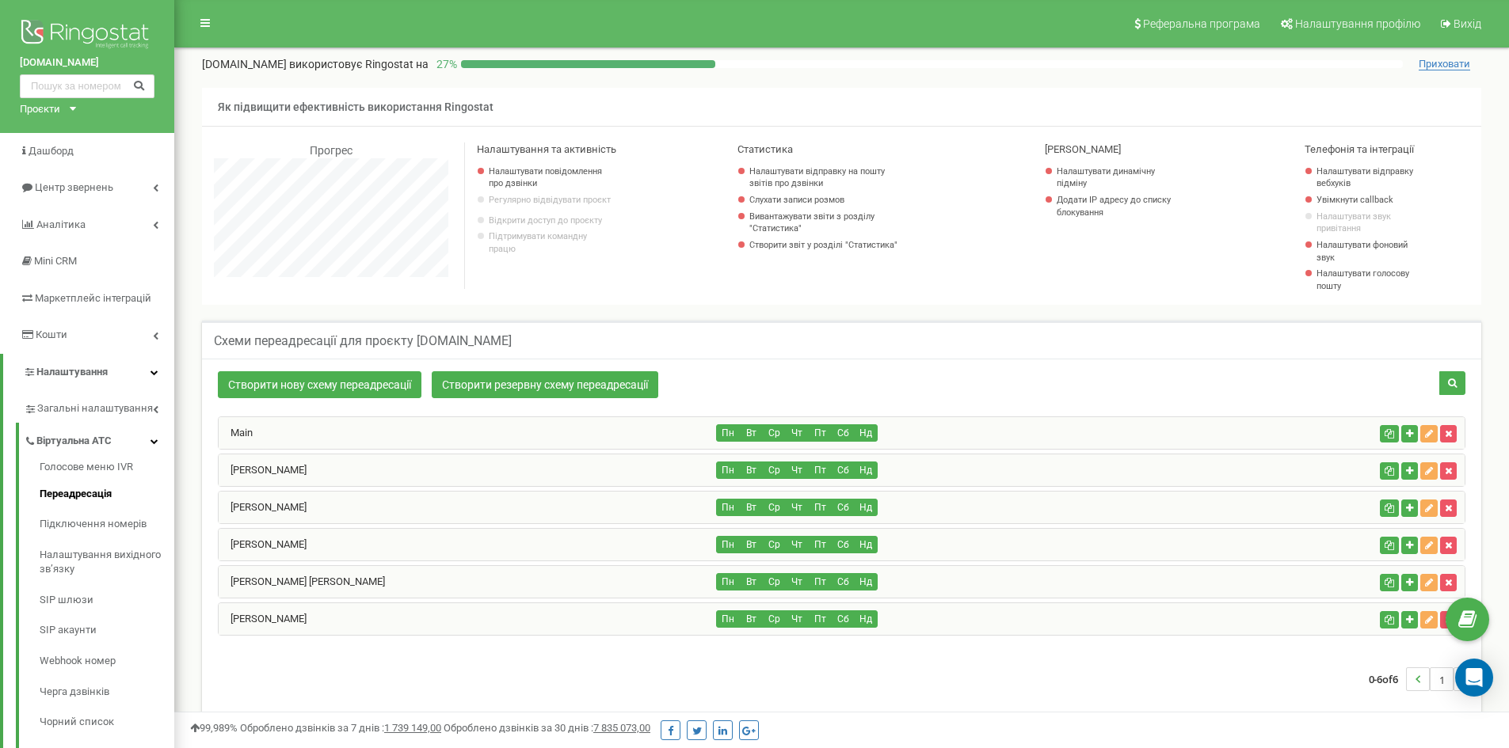
click at [757, 325] on div "Схеми переадресації для проєкту [DOMAIN_NAME]" at bounding box center [841, 340] width 1279 height 38
click at [97, 524] on link "Підключення номерів" at bounding box center [107, 524] width 135 height 31
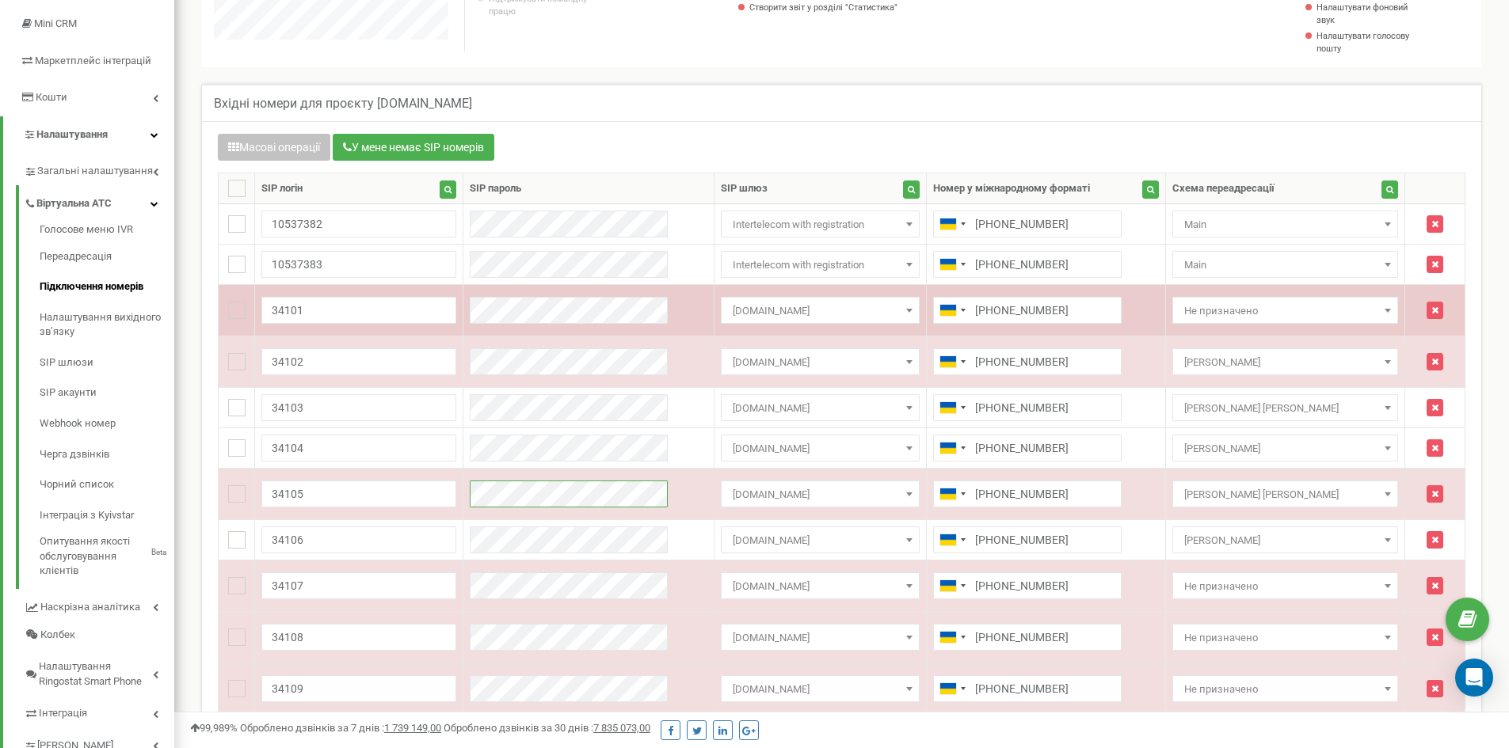
scroll to position [317, 0]
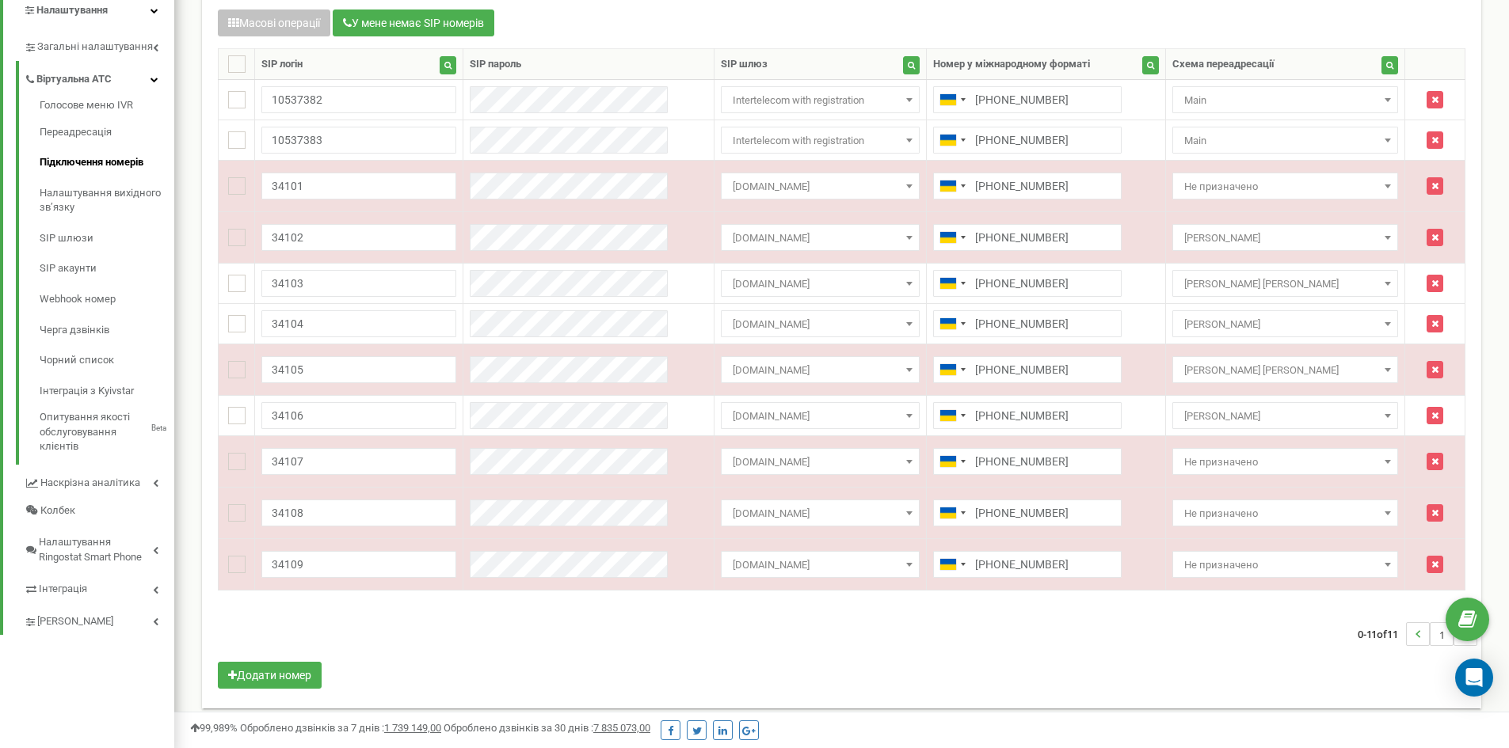
scroll to position [374, 0]
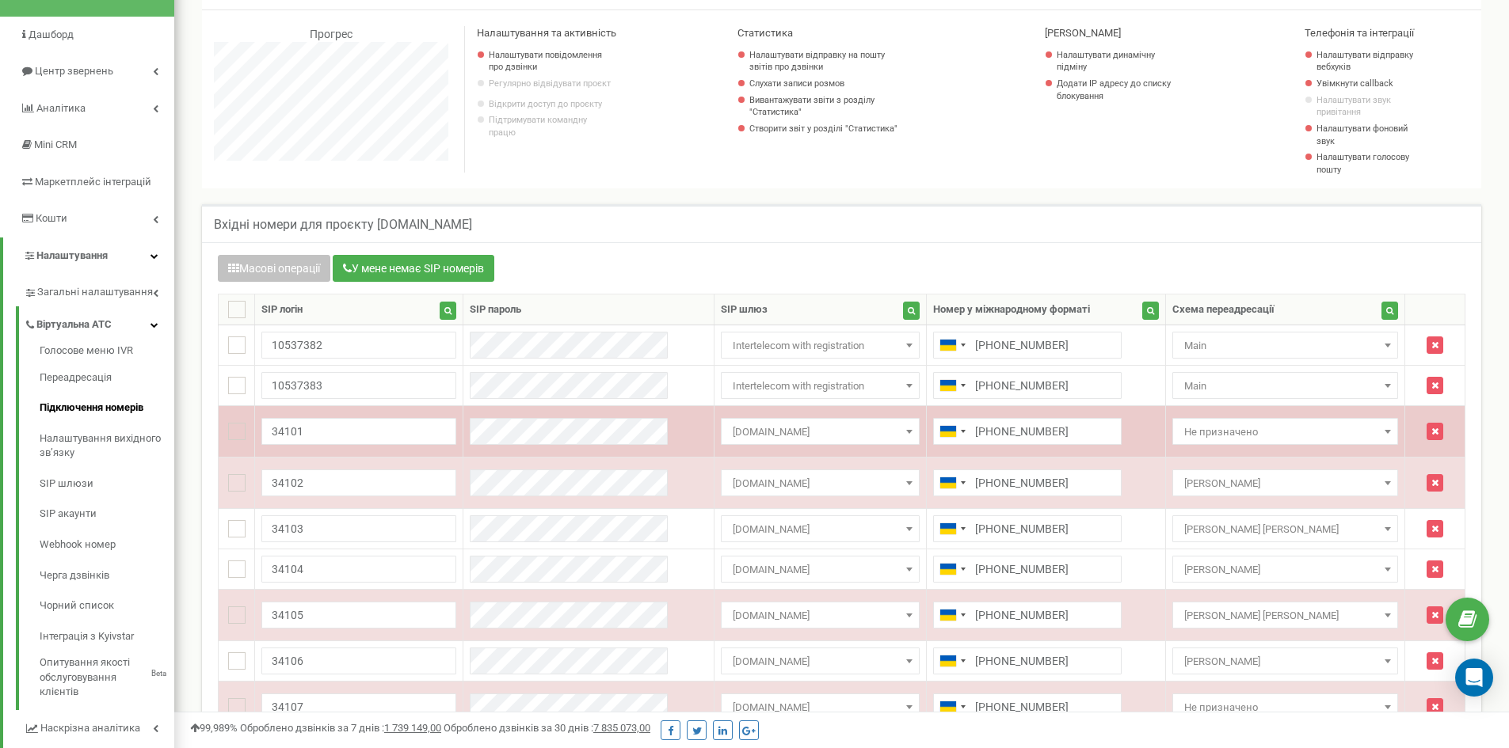
scroll to position [136, 0]
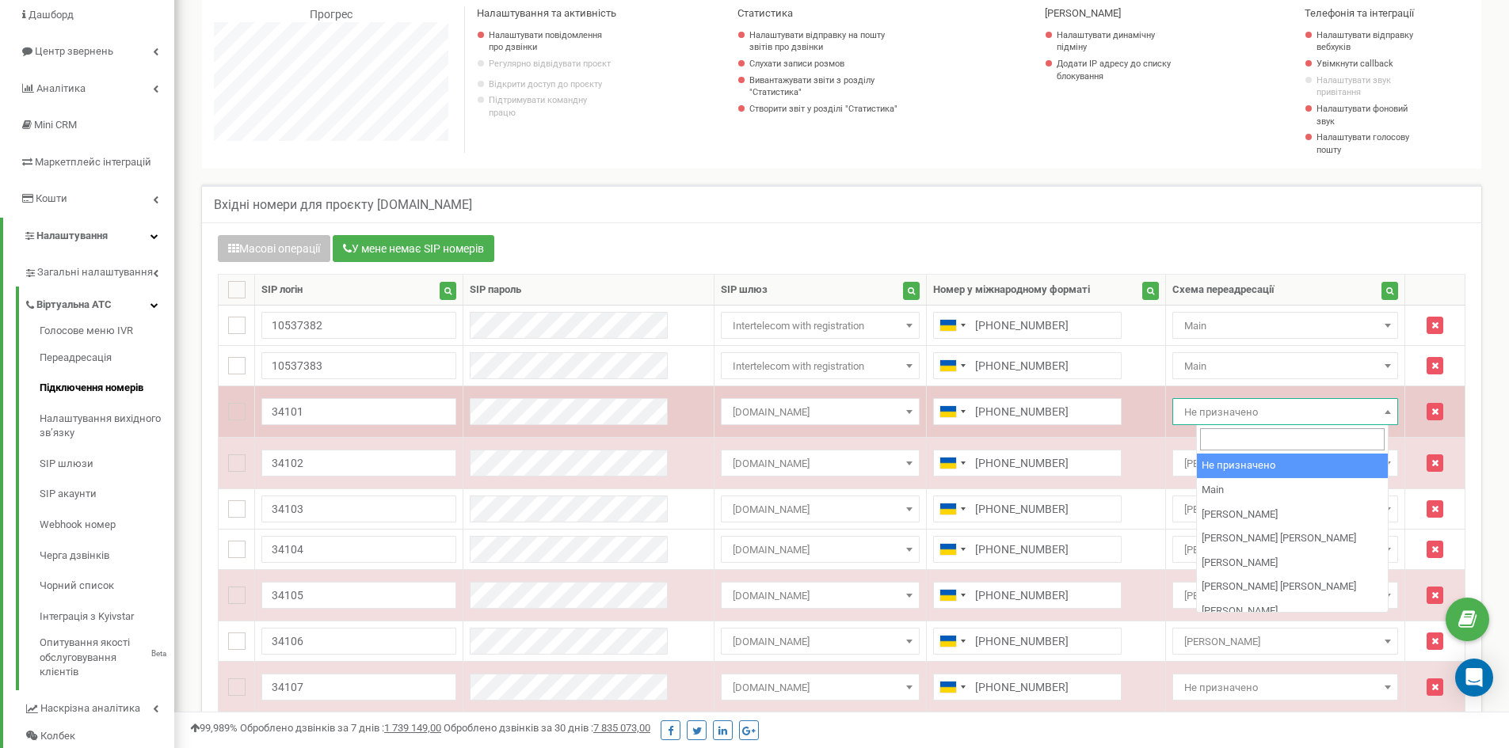
click at [1295, 419] on span "Не призначено" at bounding box center [1285, 413] width 215 height 22
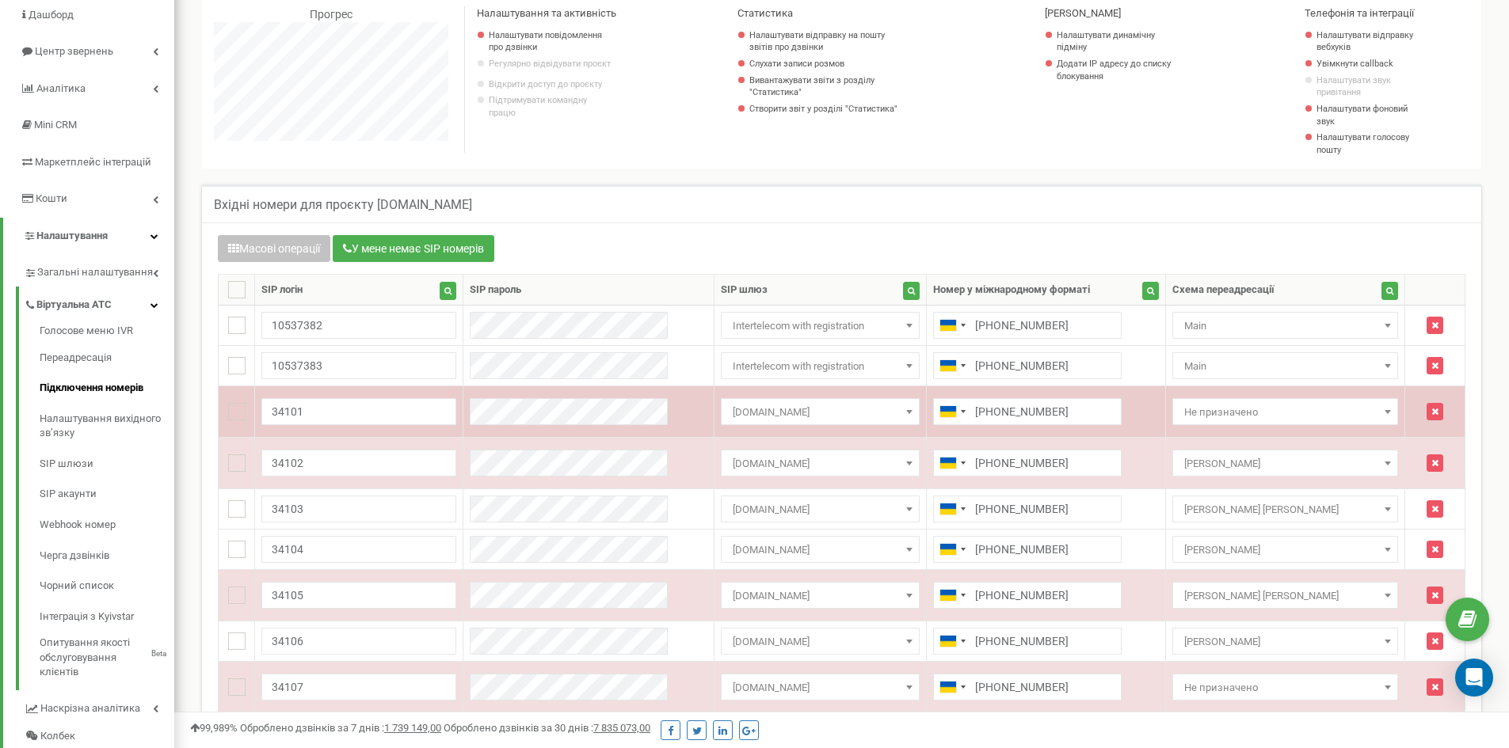
click at [1297, 416] on span "Не призначено" at bounding box center [1285, 413] width 215 height 22
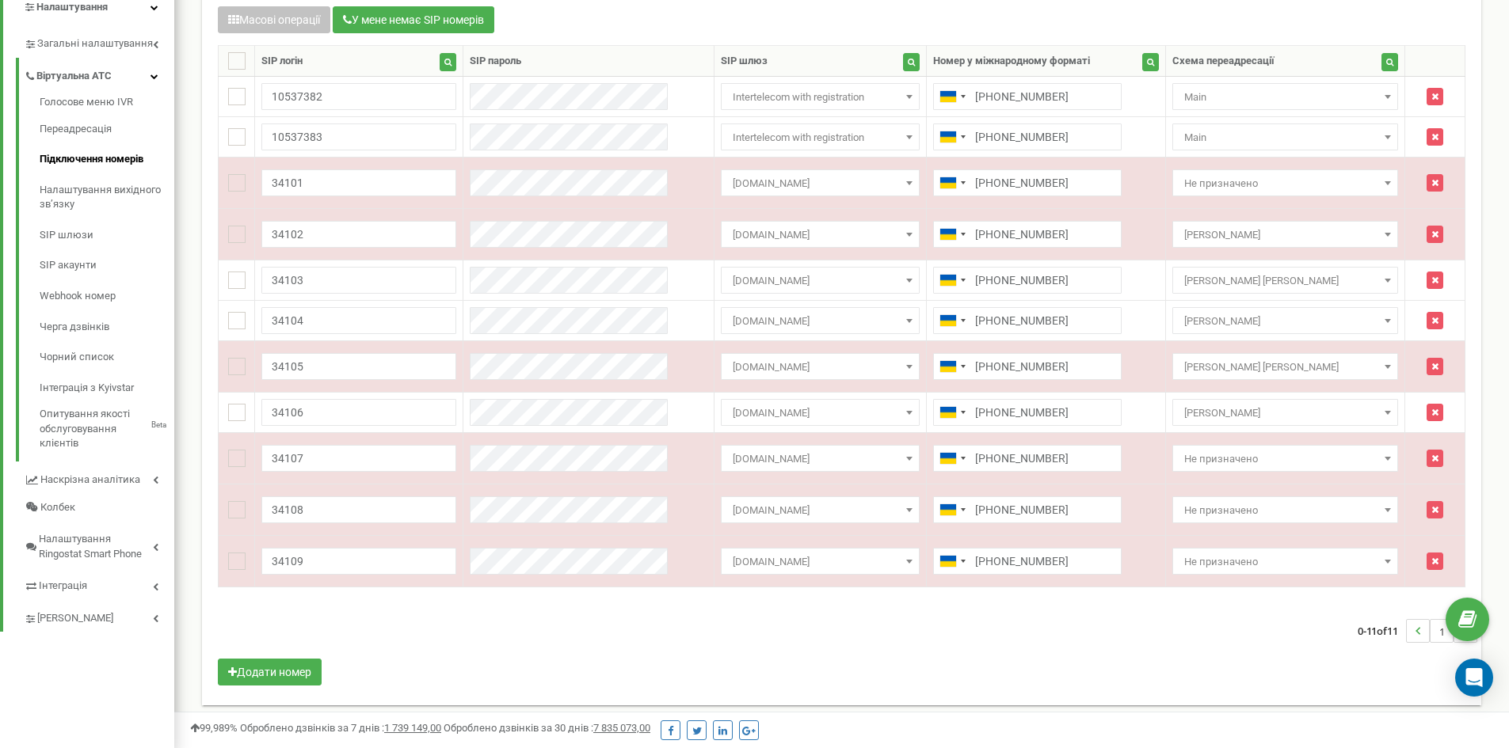
scroll to position [368, 0]
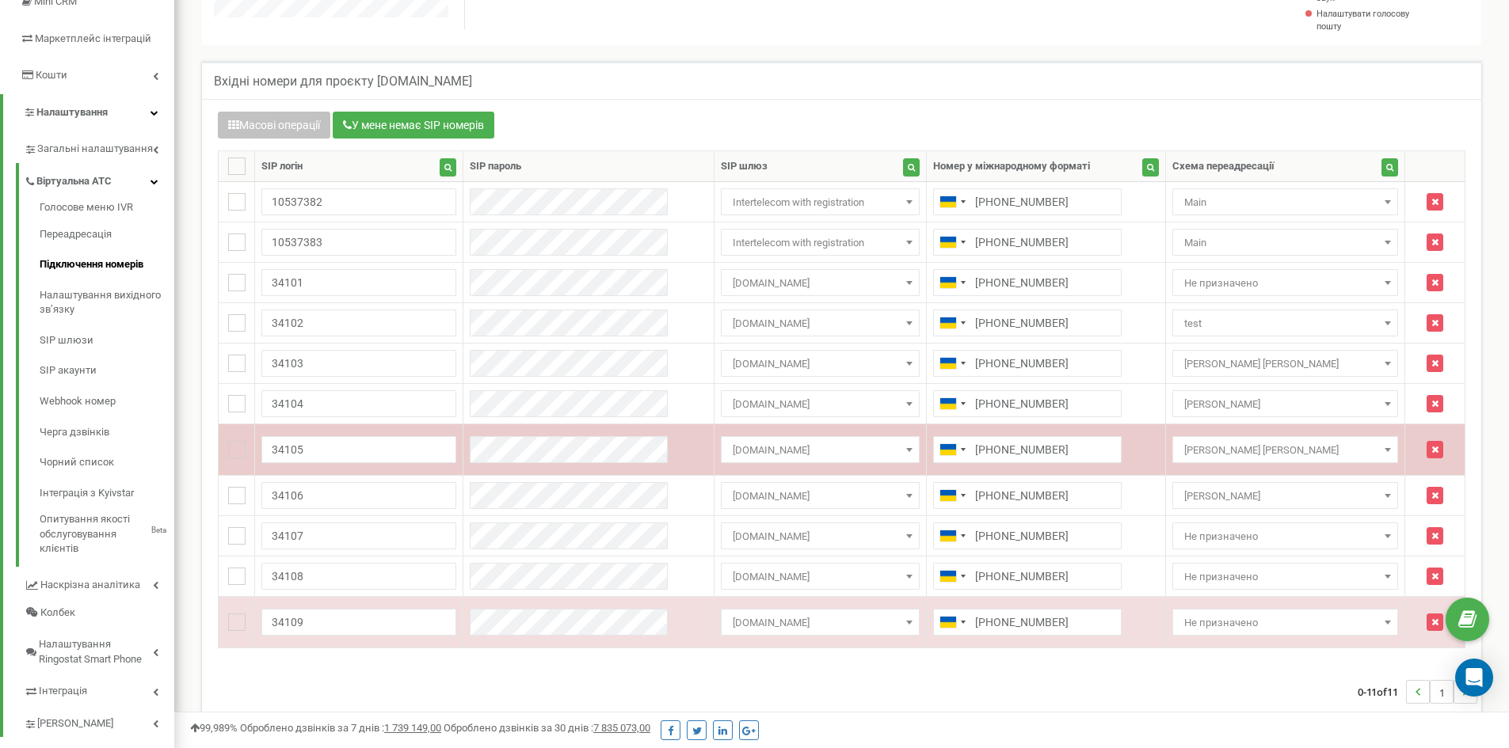
scroll to position [264, 0]
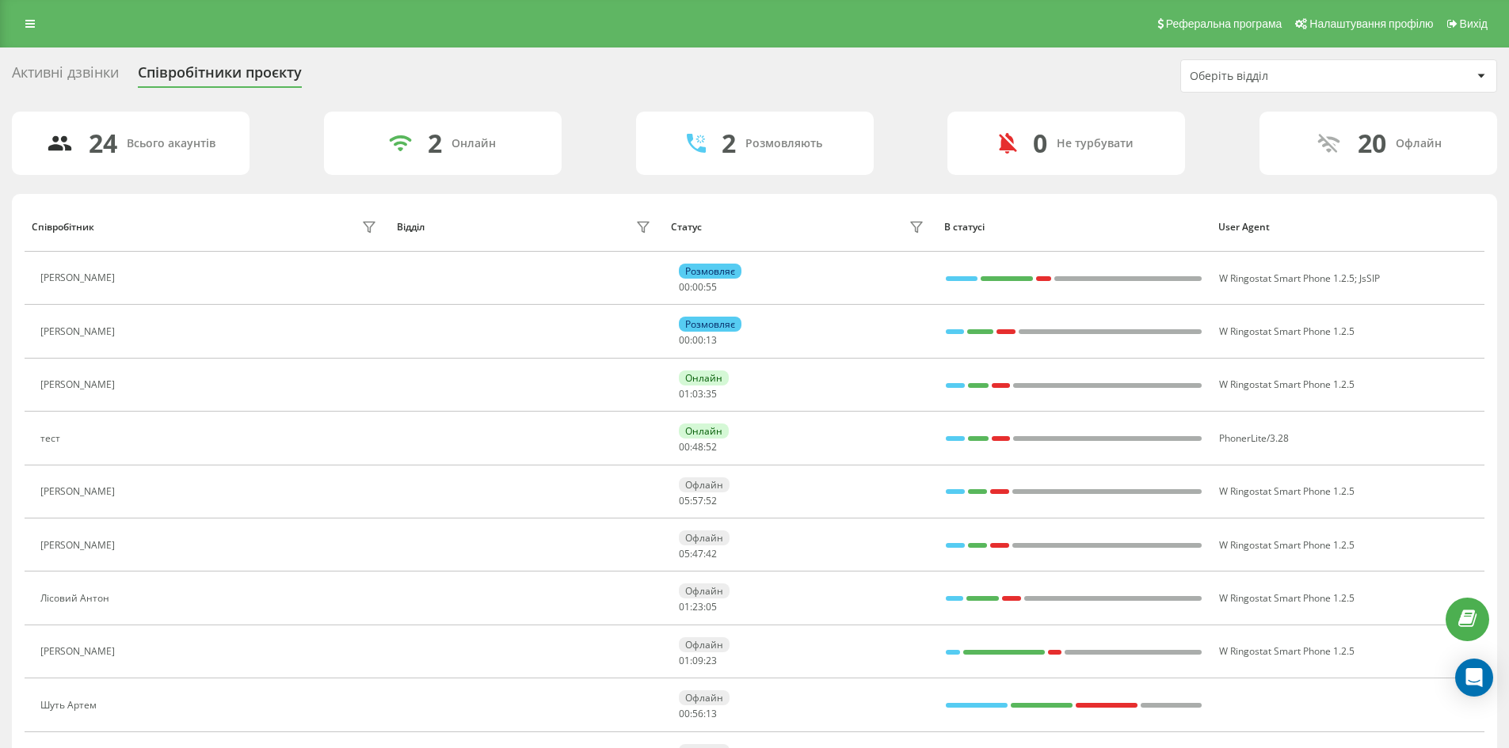
click at [597, 82] on div "Активні дзвінки Співробітники проєкту Оберіть відділ" at bounding box center [754, 75] width 1485 height 33
click at [44, 67] on div "Активні дзвінки" at bounding box center [65, 76] width 107 height 25
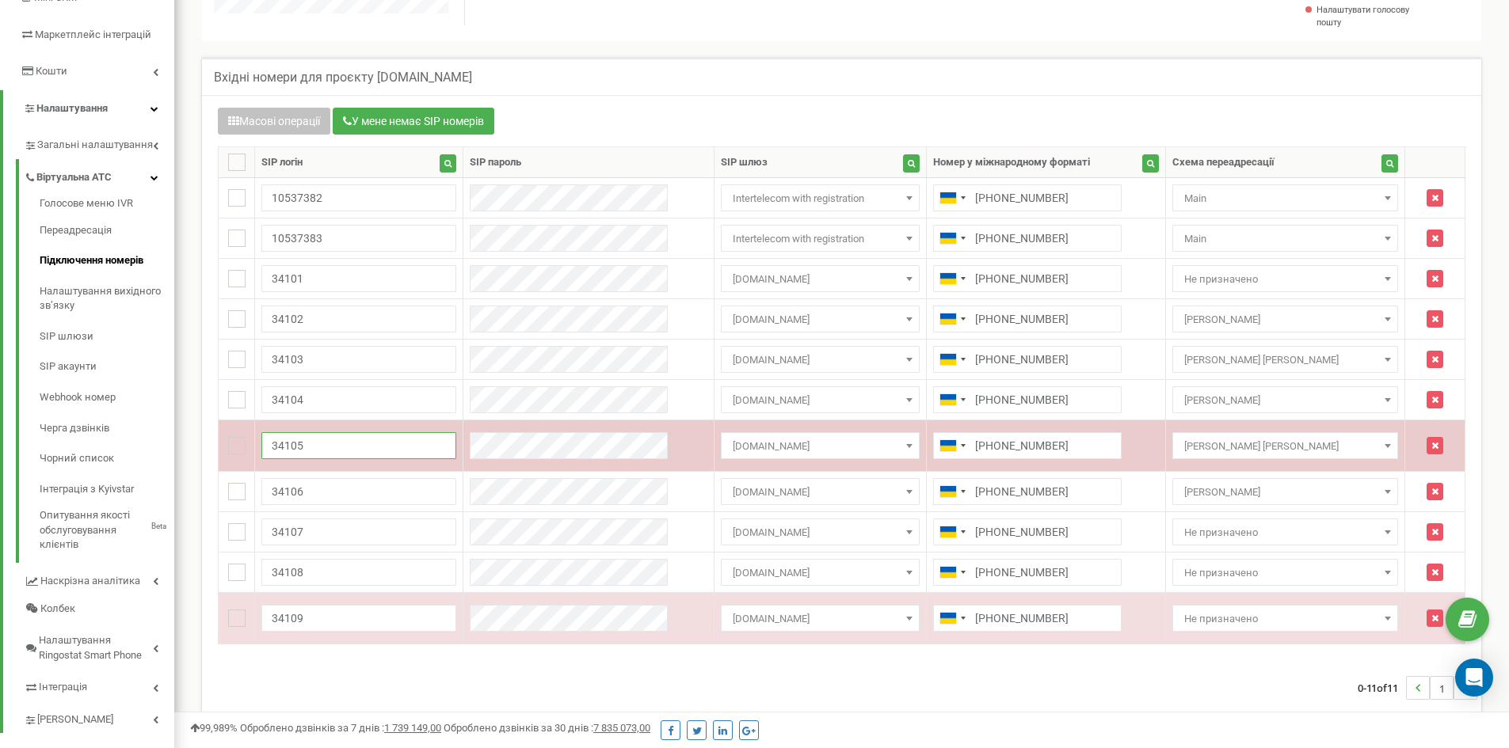
click at [383, 441] on input "34105" at bounding box center [358, 445] width 194 height 27
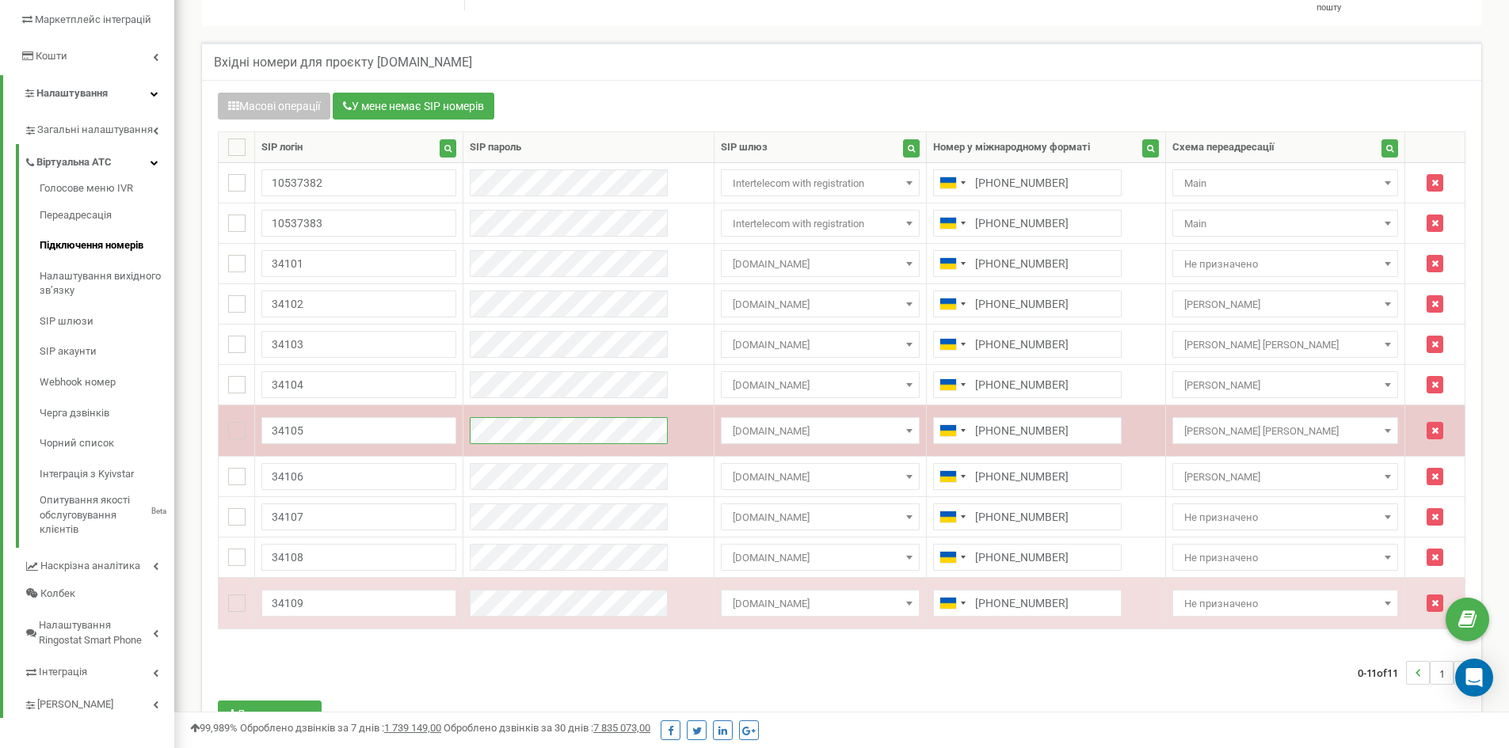
scroll to position [329, 0]
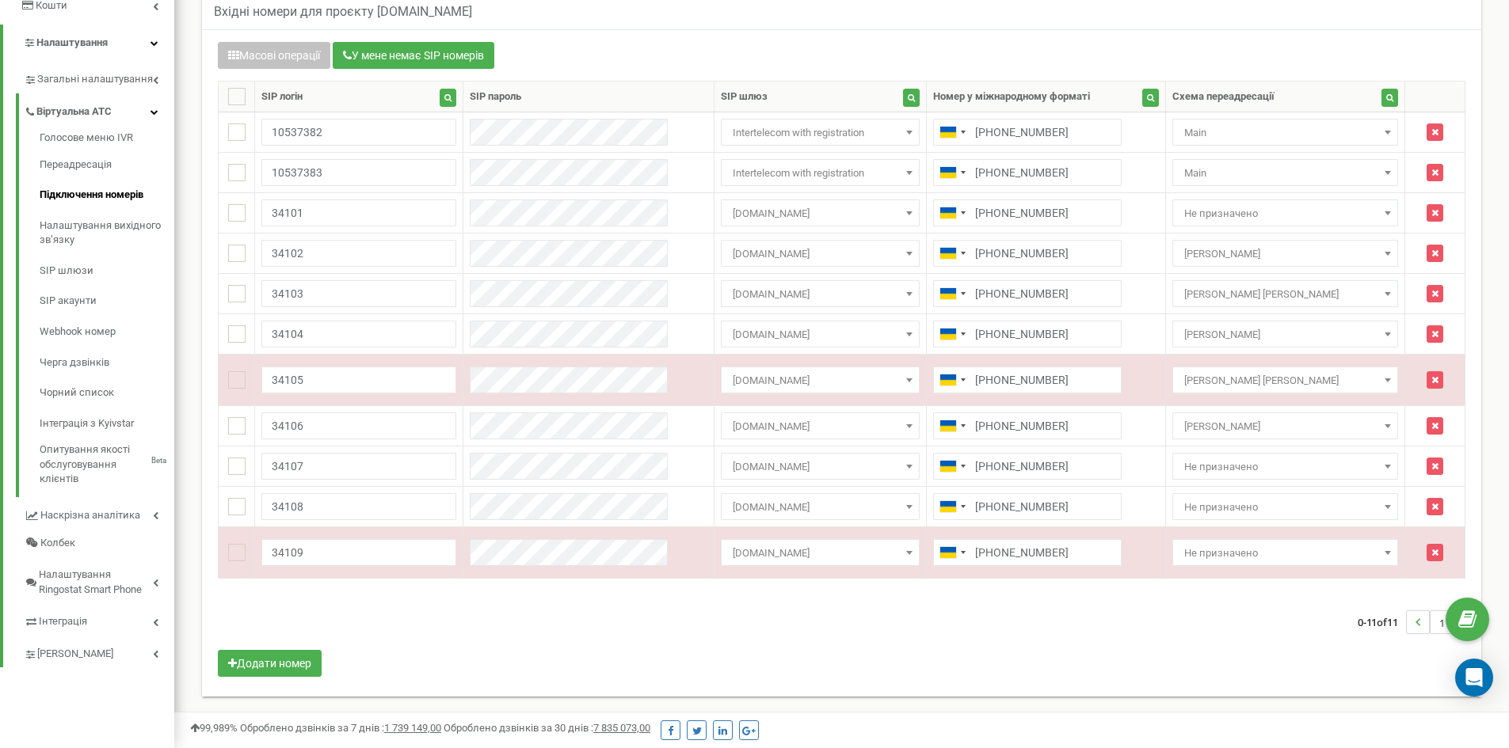
click at [524, 654] on div "Масові операції У мене немає SIP номерів Налаштування Виберіть налаштування для…" at bounding box center [841, 361] width 1271 height 639
click at [98, 160] on link "Переадресація" at bounding box center [107, 165] width 135 height 31
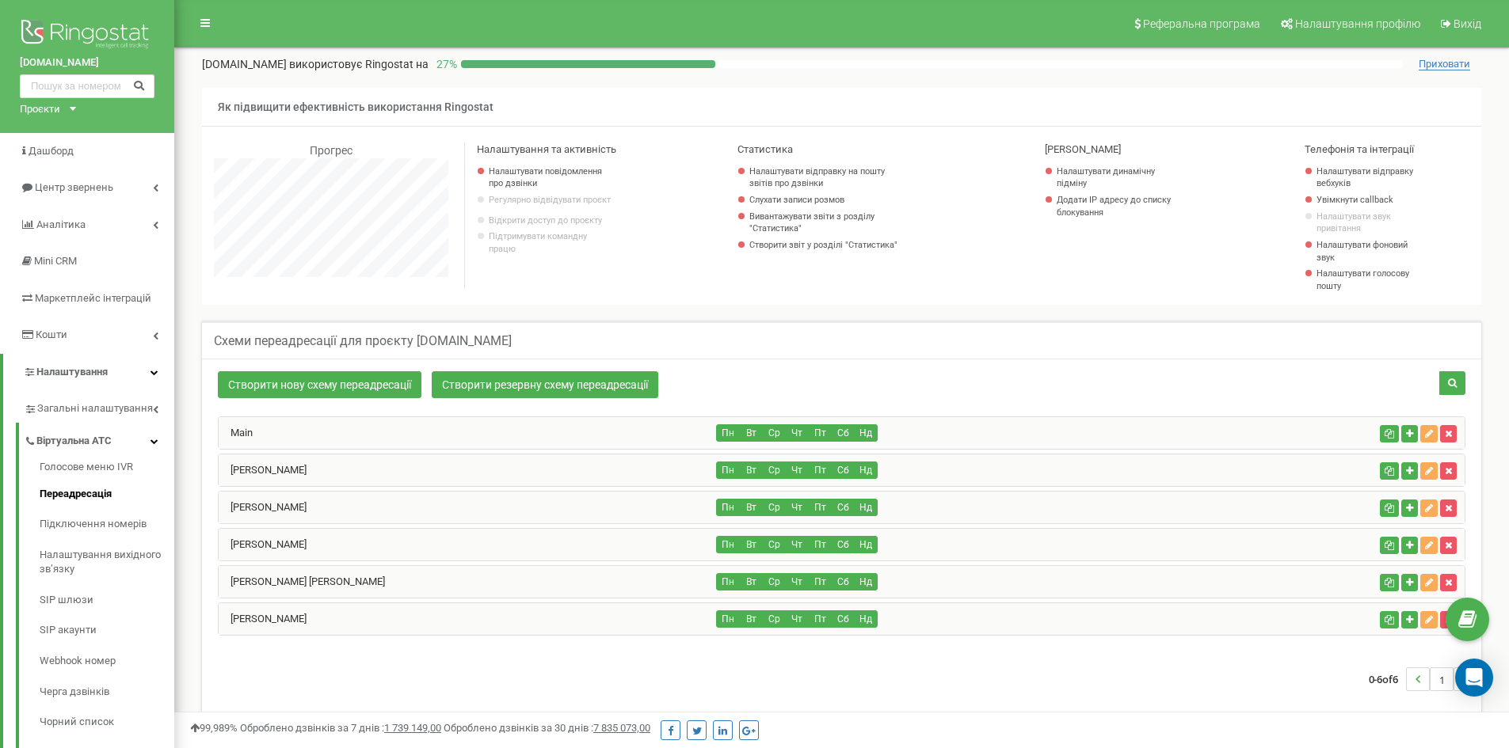
click at [468, 434] on div "Main" at bounding box center [468, 433] width 498 height 32
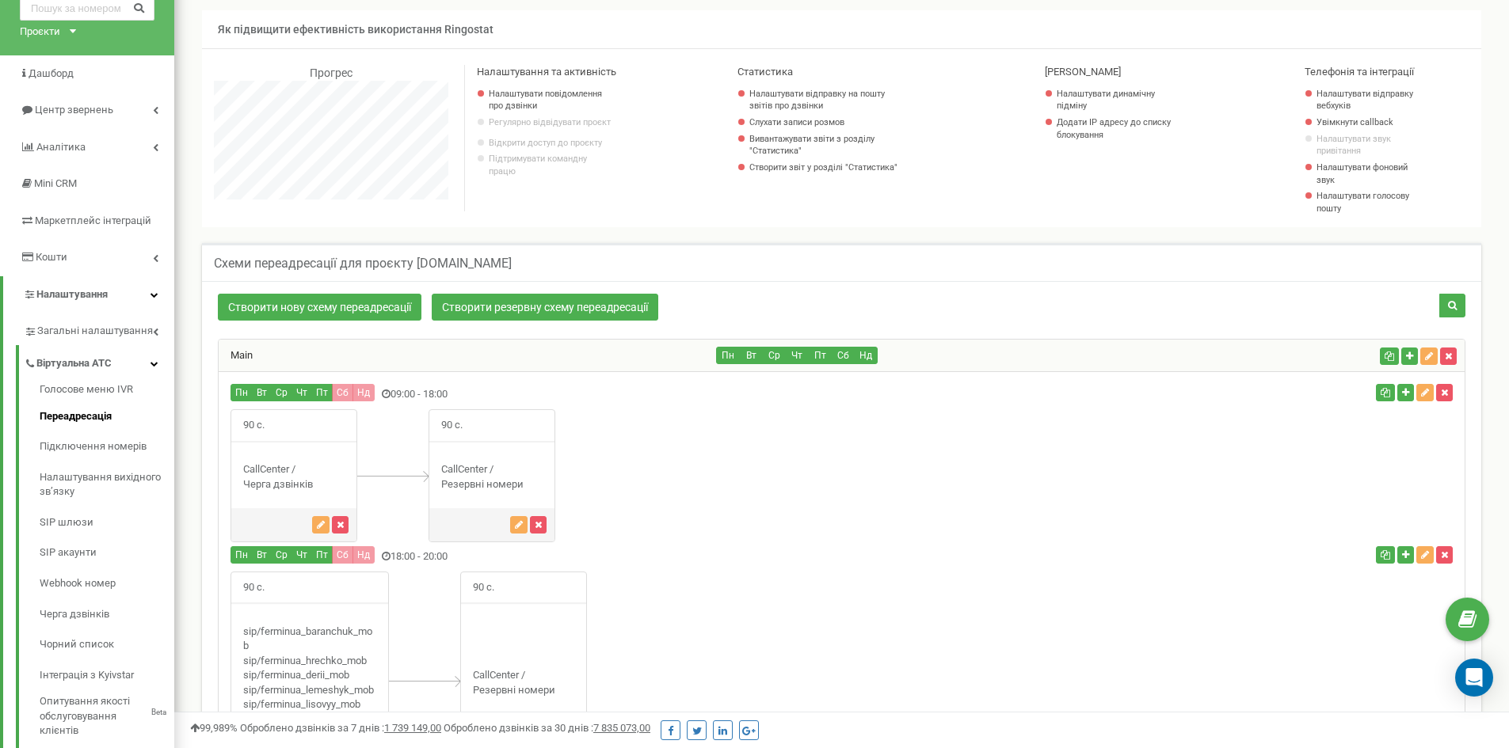
scroll to position [158, 0]
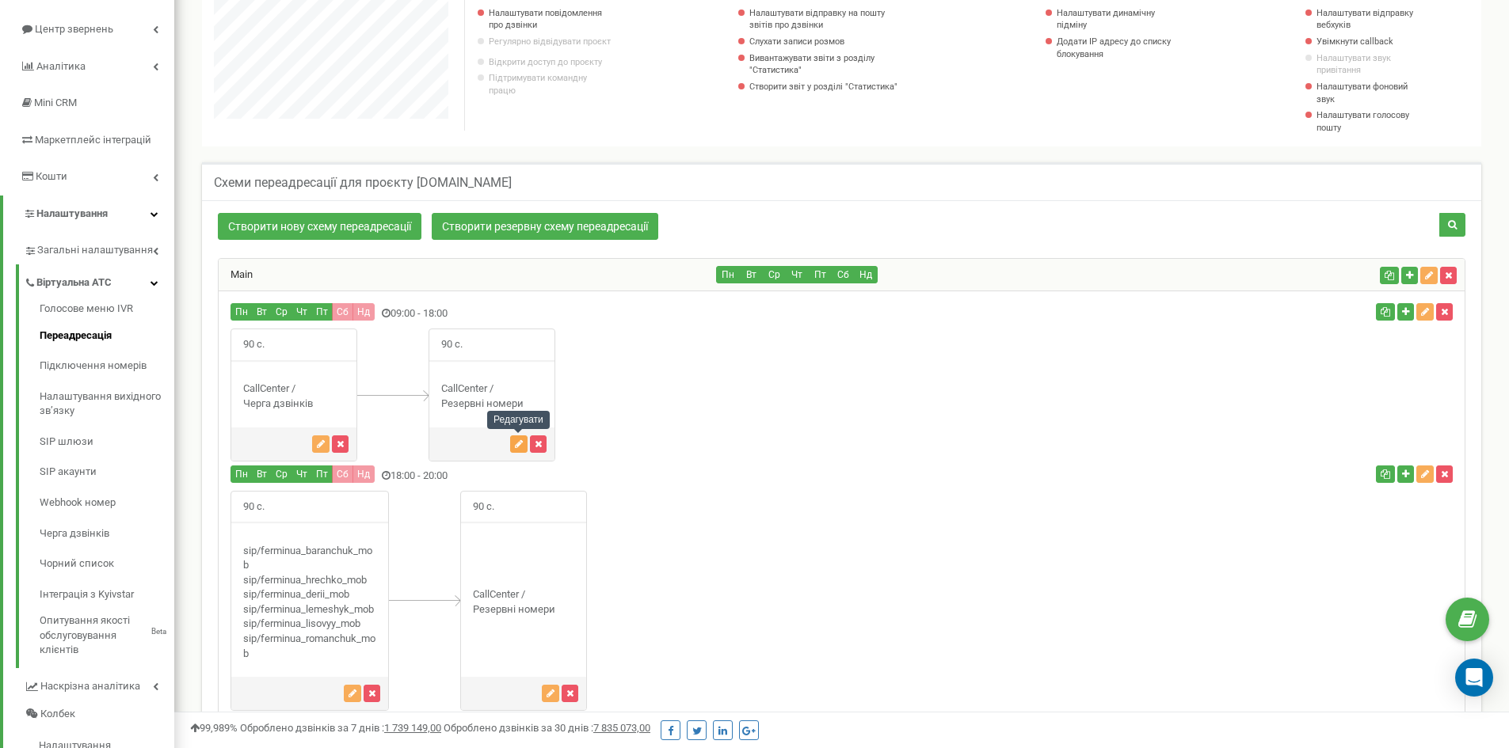
click at [518, 445] on icon "button" at bounding box center [519, 445] width 8 height 10
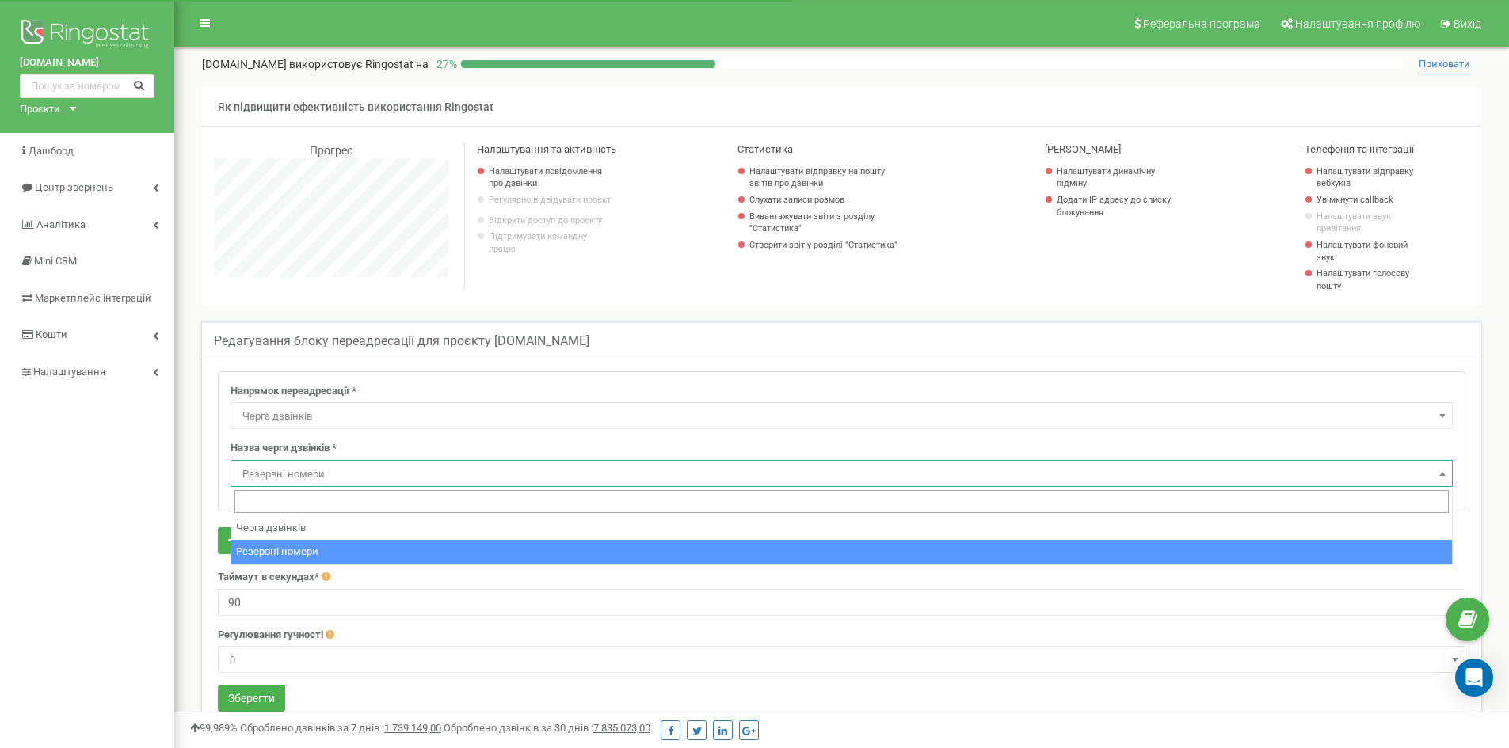
click at [361, 479] on span "Резервні номери" at bounding box center [841, 474] width 1211 height 22
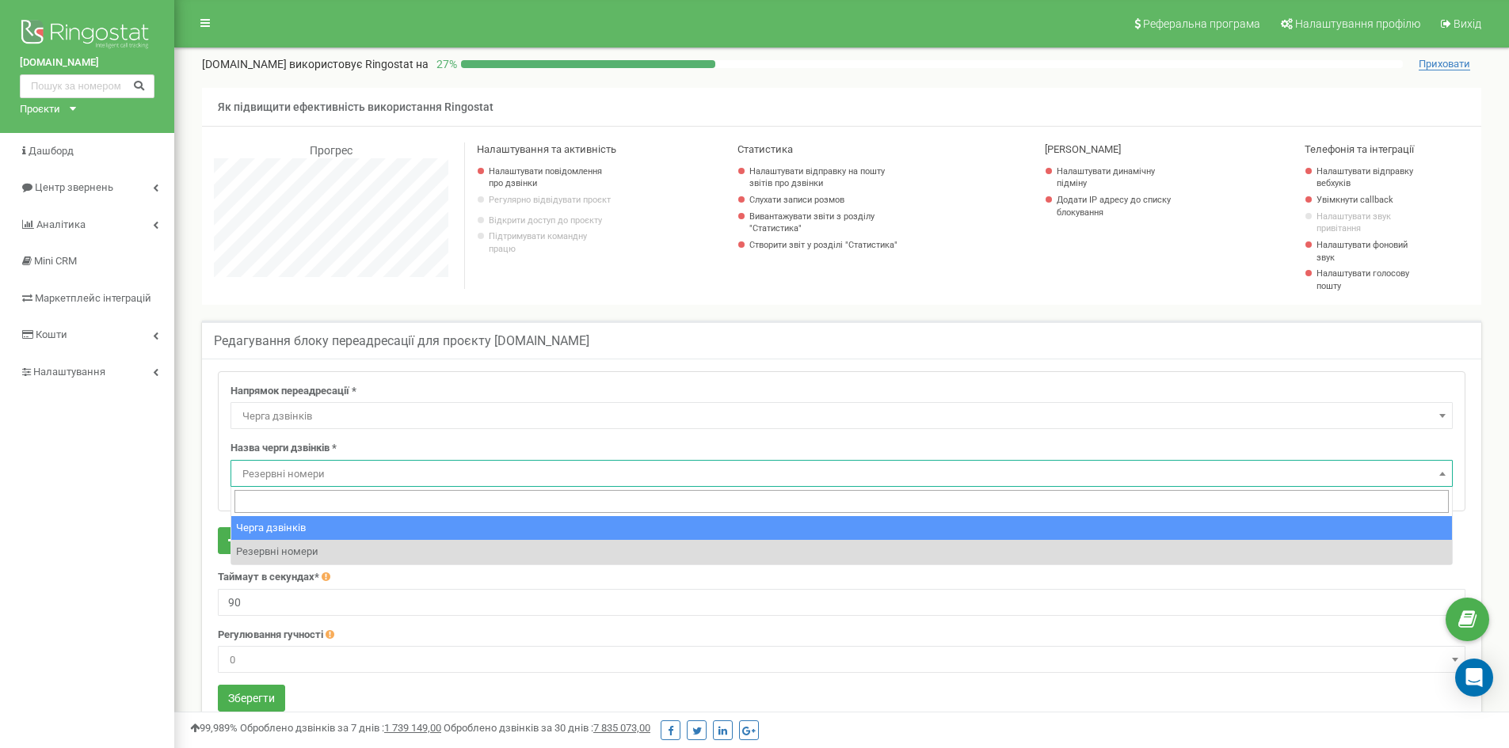
click at [391, 481] on span "Резервні номери" at bounding box center [841, 474] width 1211 height 22
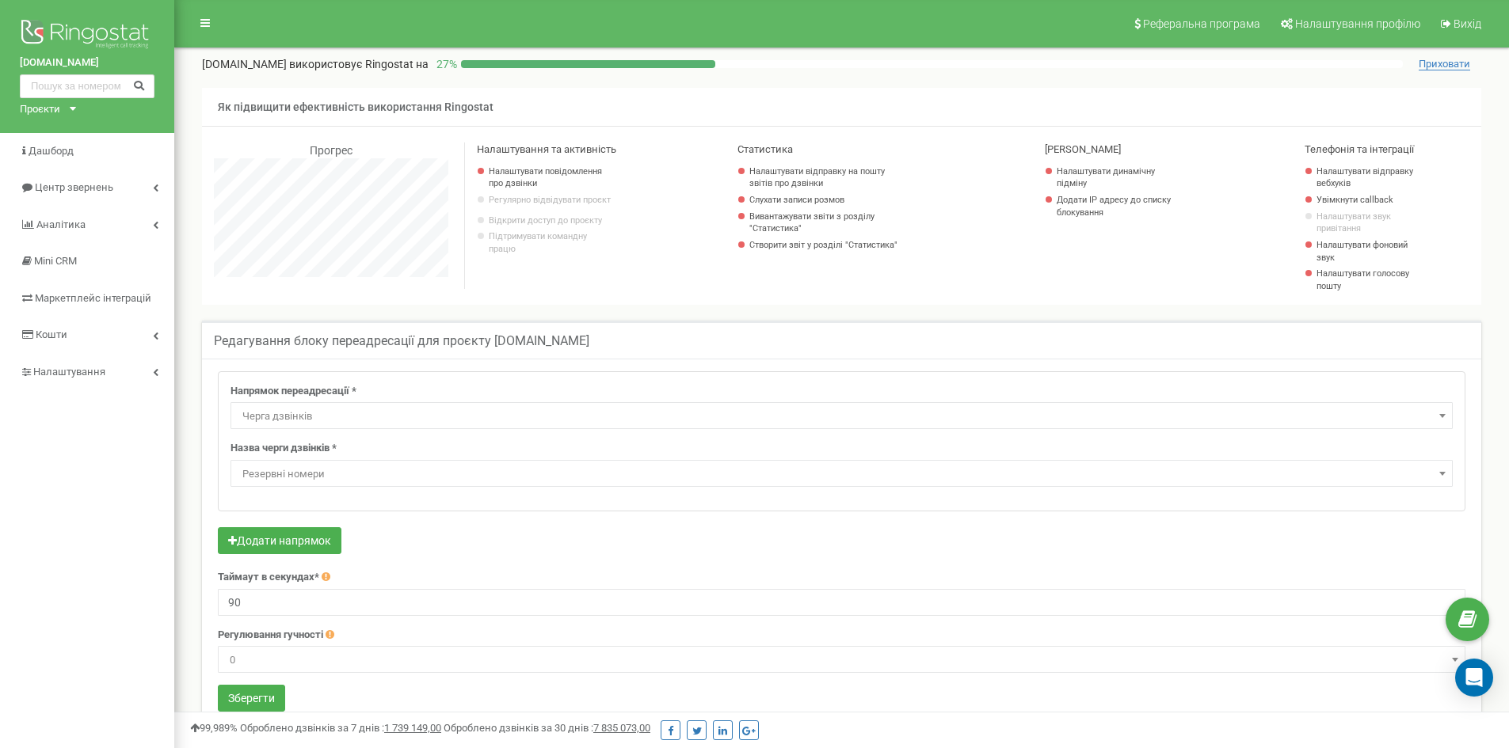
click at [399, 429] on span "Черга дзвінків" at bounding box center [841, 415] width 1222 height 27
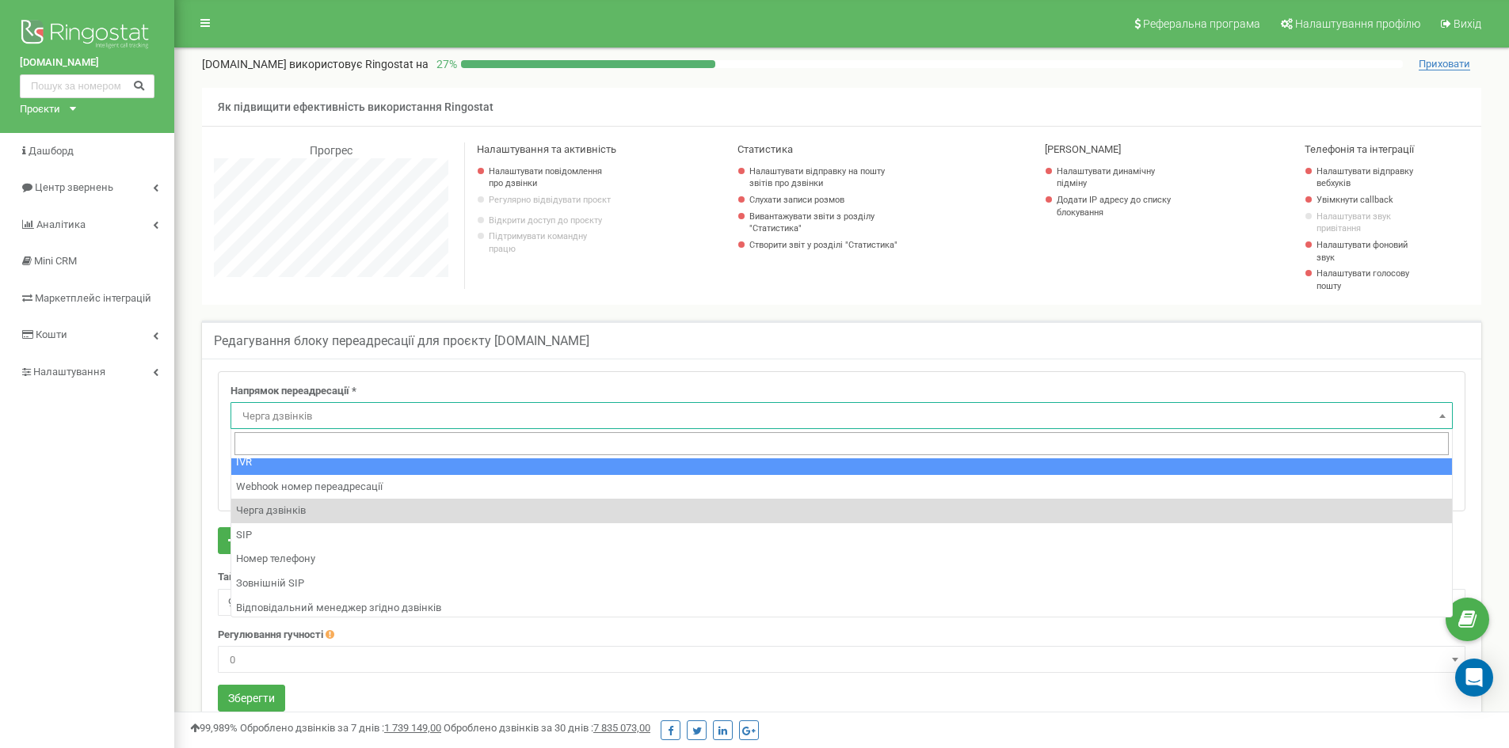
scroll to position [108, 0]
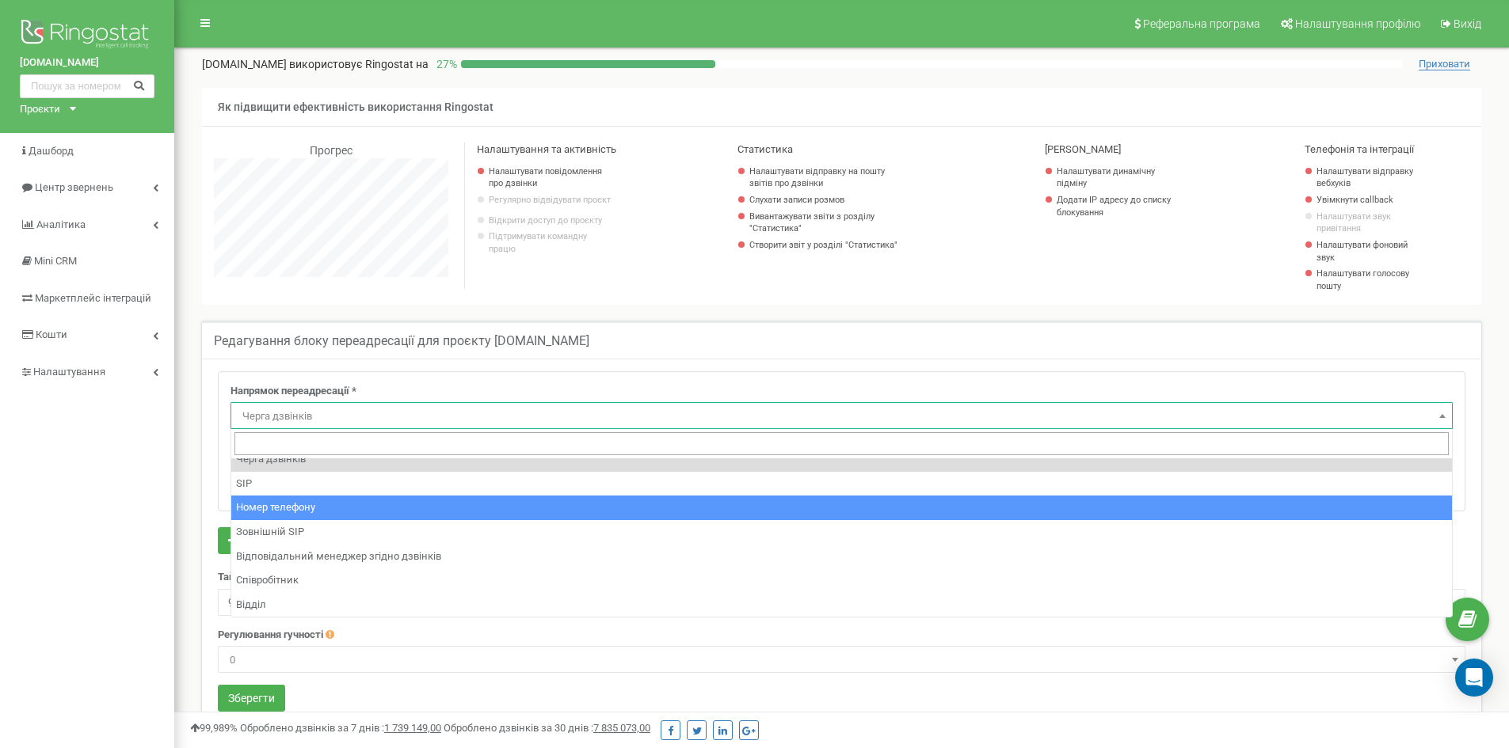
select select "Phone"
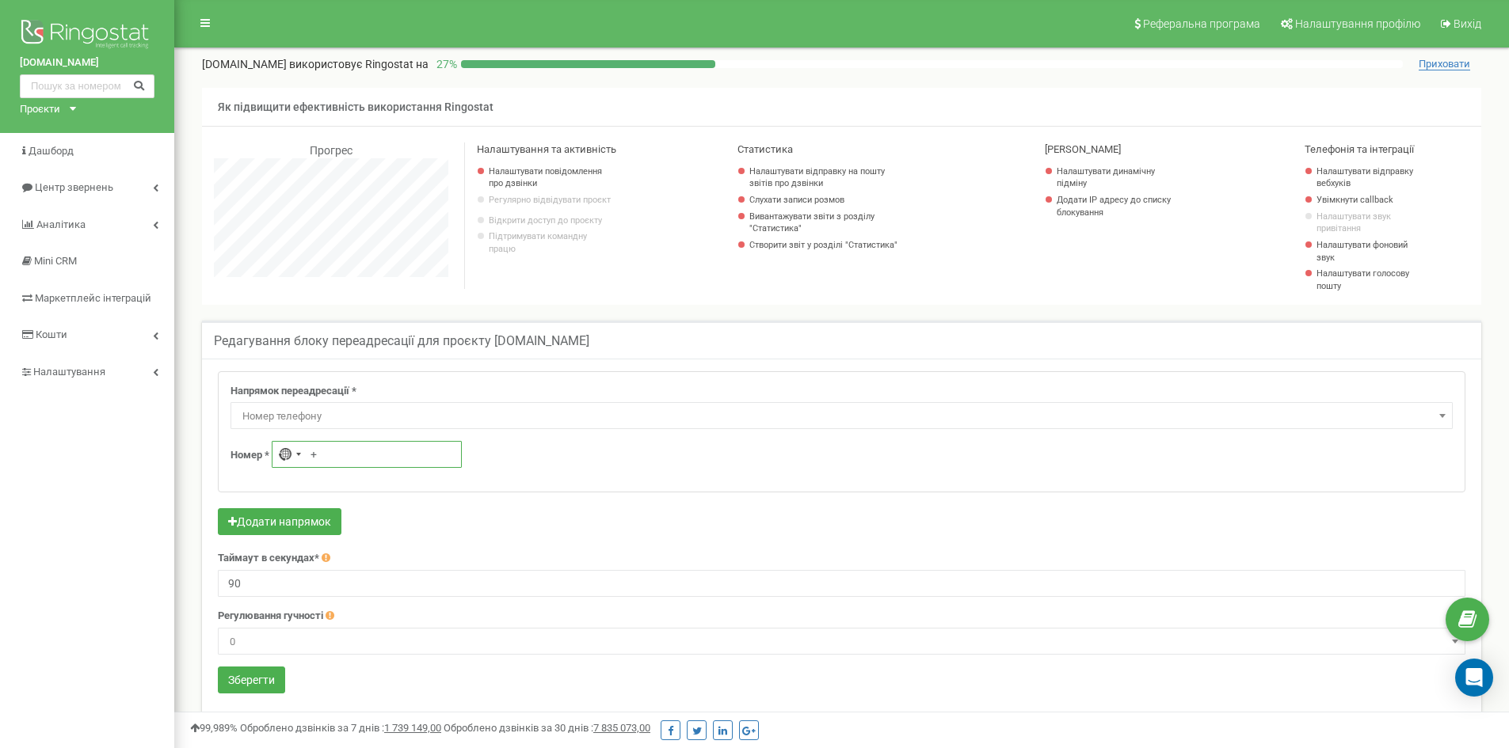
click at [371, 451] on input "+" at bounding box center [367, 454] width 190 height 27
paste input "+380967036480"
click at [325, 455] on input "++380967036480" at bounding box center [367, 454] width 190 height 27
type input "+380 96 703 6480"
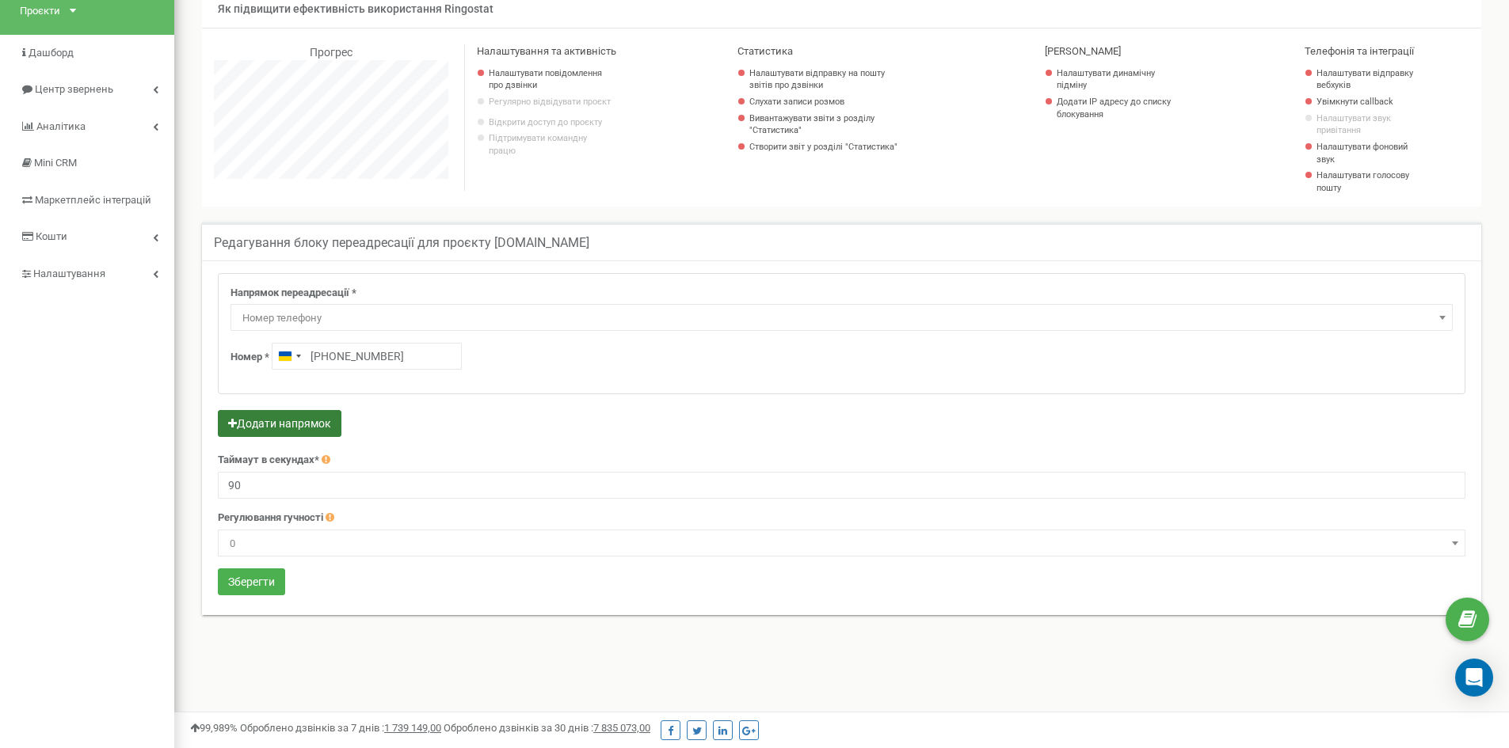
scroll to position [202, 0]
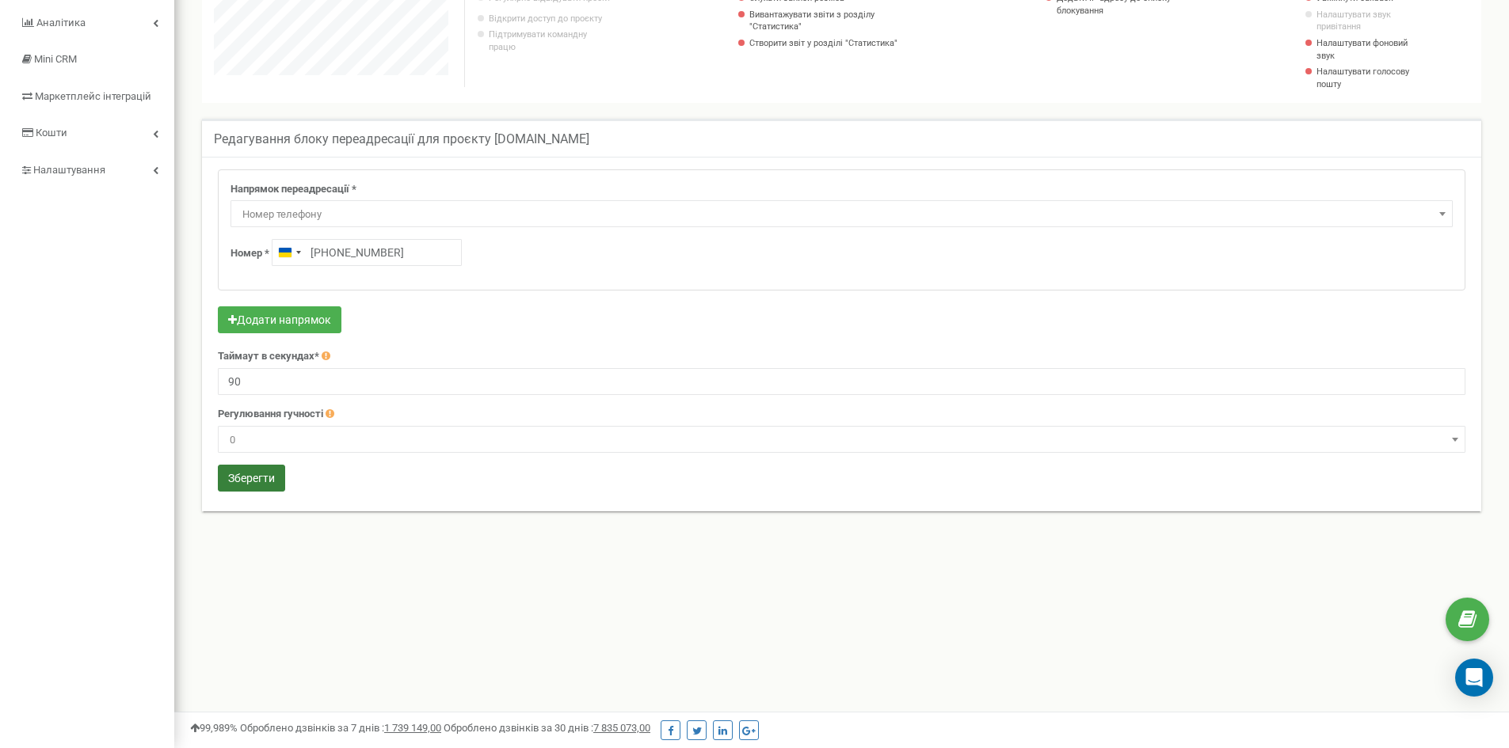
click at [269, 480] on button "Зберегти" at bounding box center [251, 478] width 67 height 27
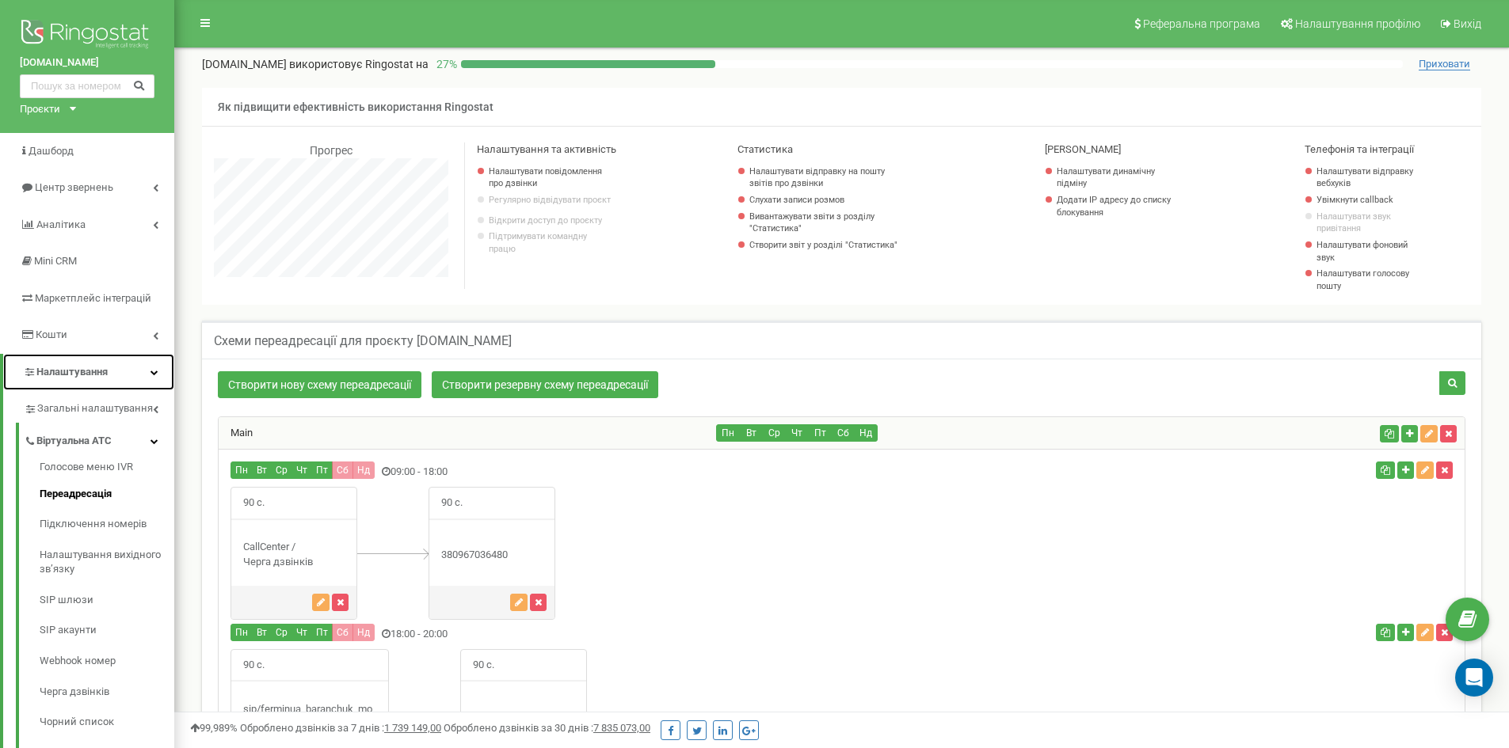
click at [139, 371] on link "Налаштування" at bounding box center [88, 372] width 171 height 37
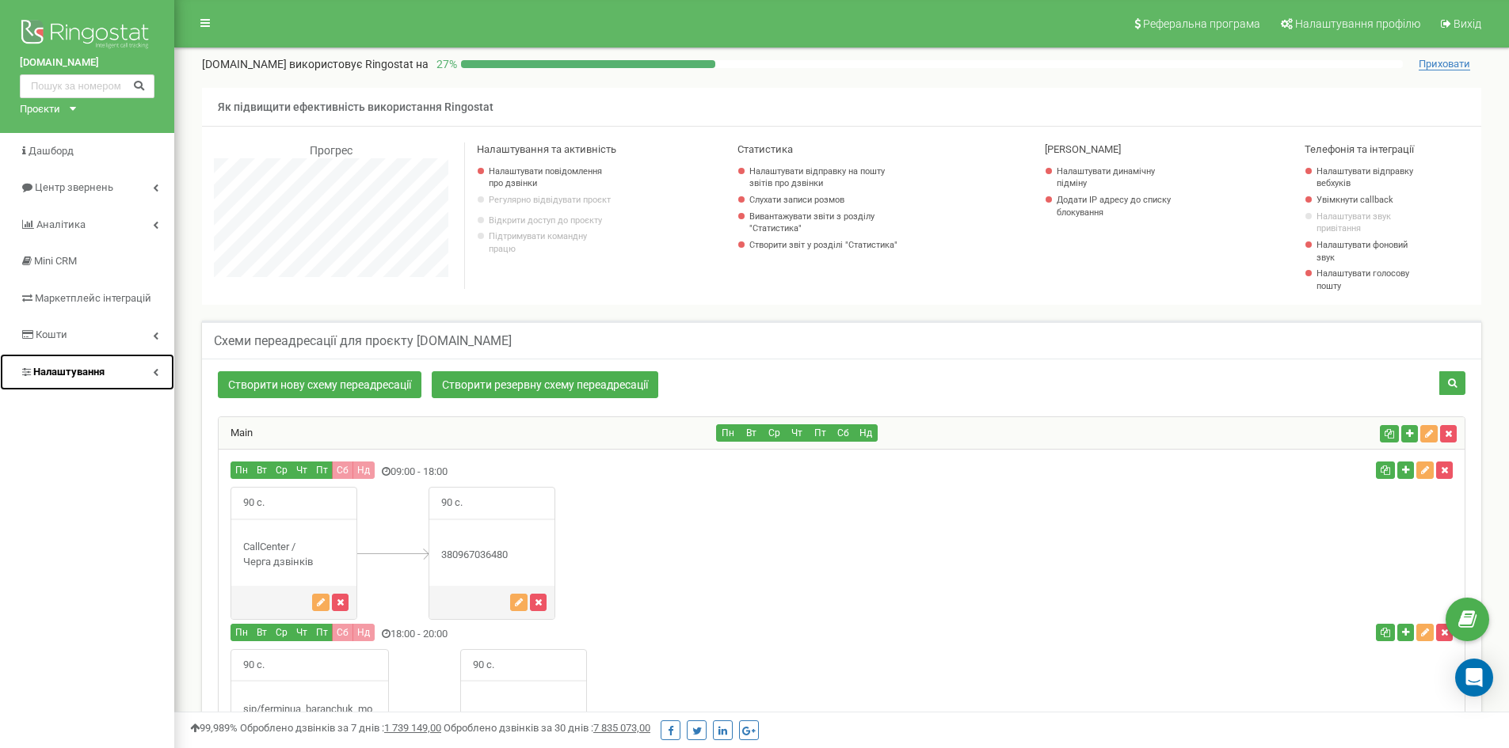
click at [142, 371] on link "Налаштування" at bounding box center [87, 372] width 174 height 37
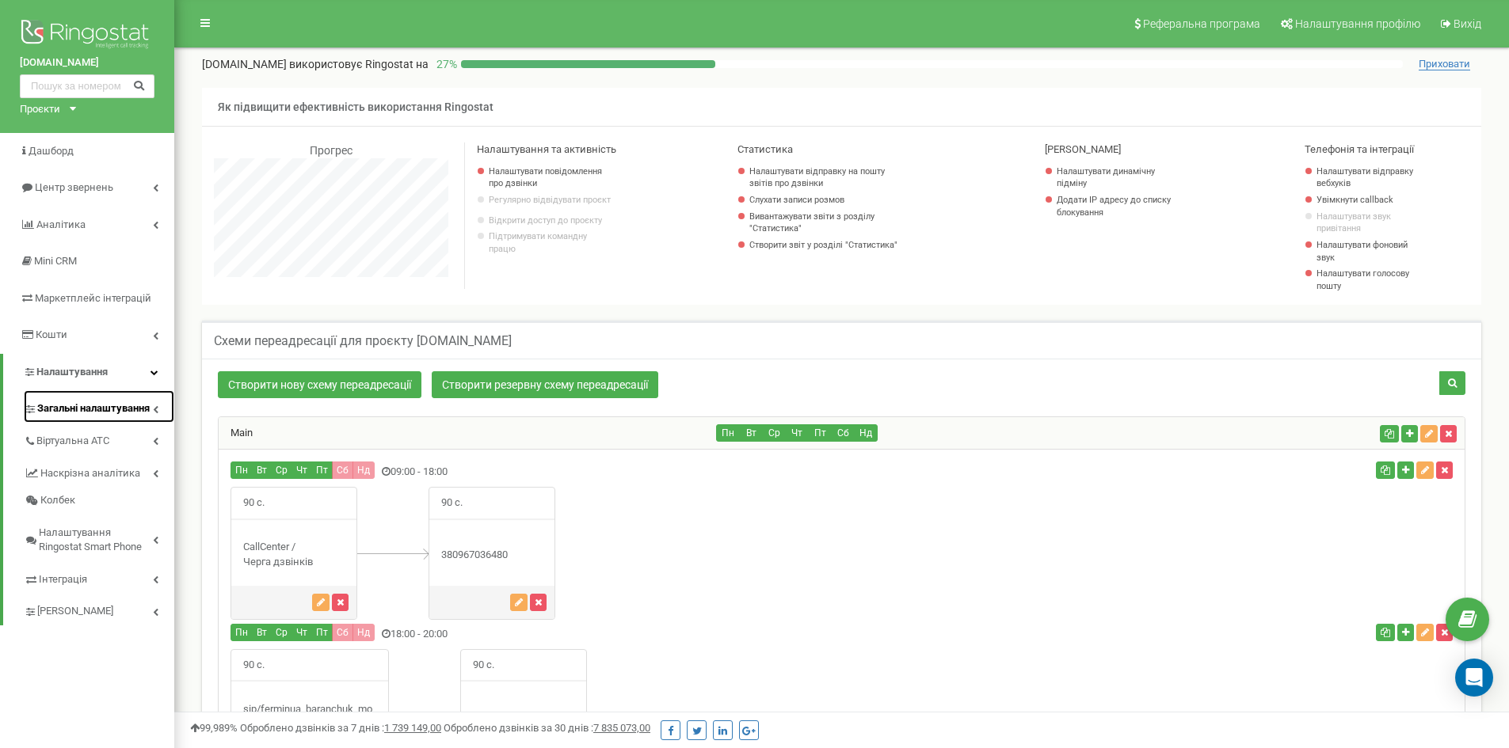
click at [125, 407] on span "Загальні налаштування" at bounding box center [93, 409] width 112 height 15
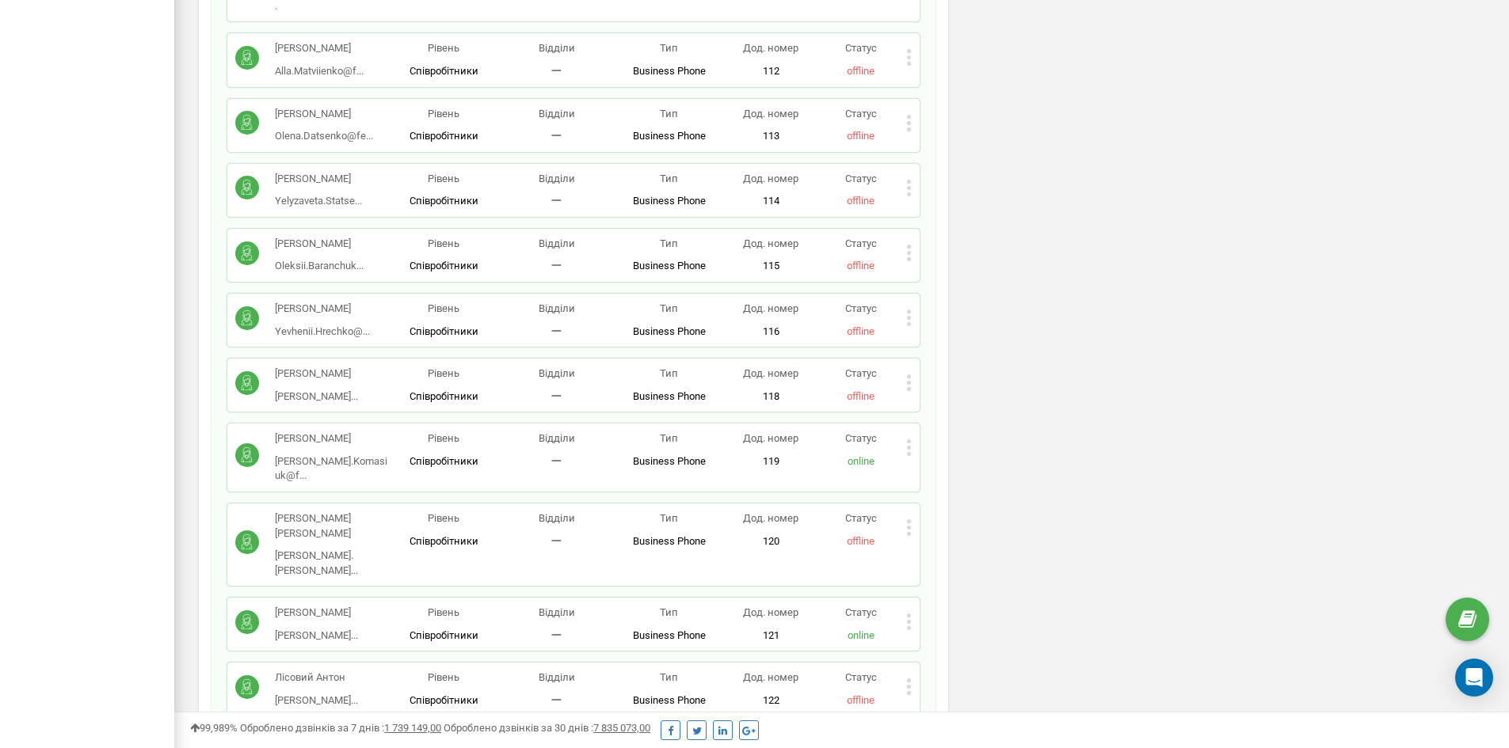
scroll to position [1188, 0]
drag, startPoint x: 887, startPoint y: 414, endPoint x: 858, endPoint y: 423, distance: 30.6
click at [858, 454] on p "online" at bounding box center [861, 461] width 90 height 15
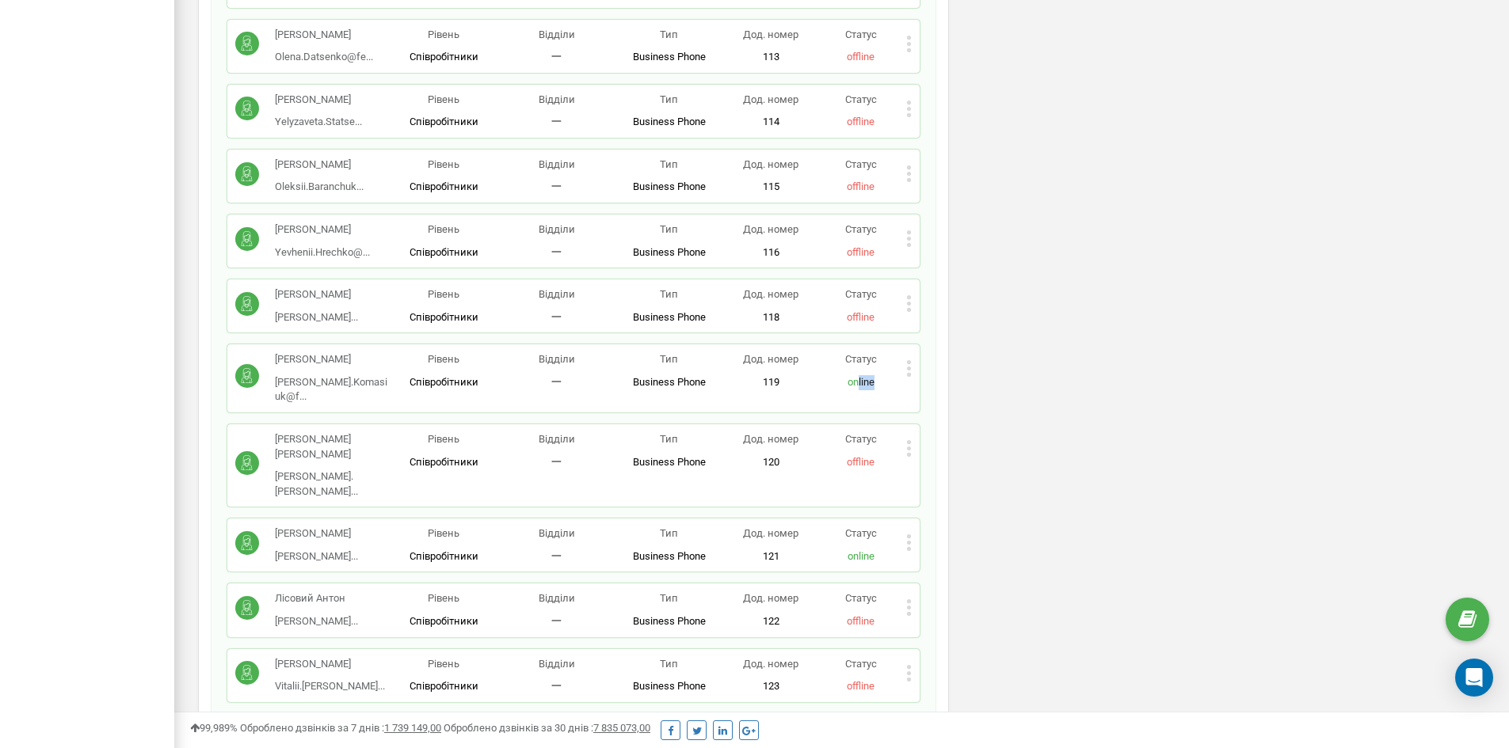
scroll to position [1346, 0]
